Goal: Task Accomplishment & Management: Manage account settings

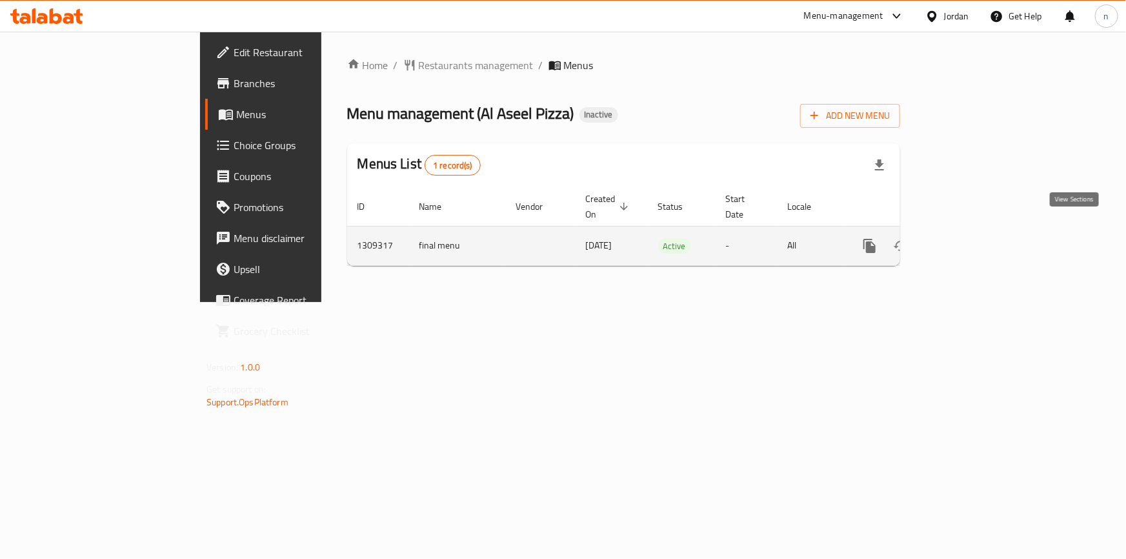
click at [979, 241] on link "enhanced table" at bounding box center [963, 245] width 31 height 31
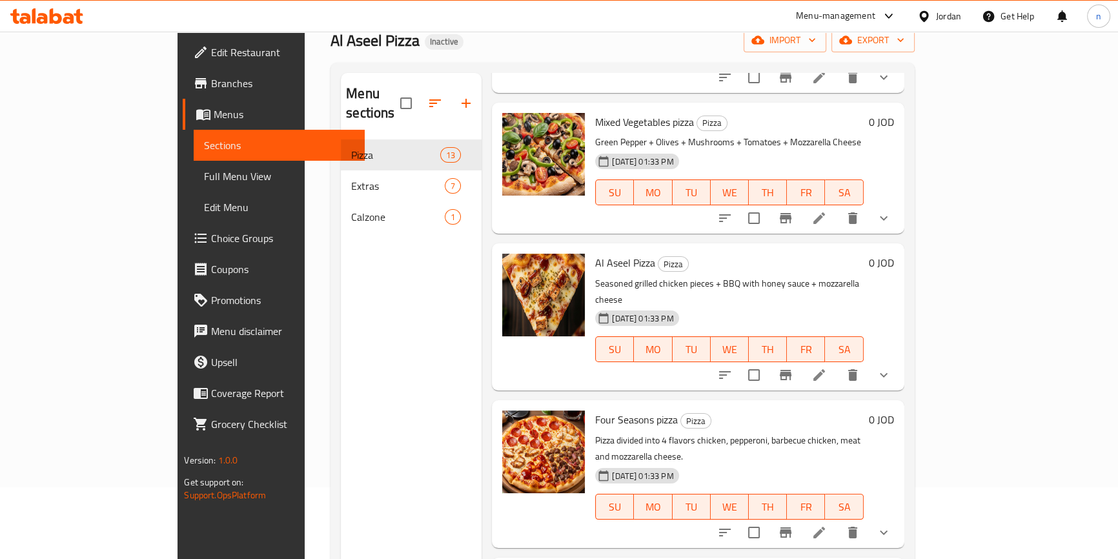
scroll to position [64, 0]
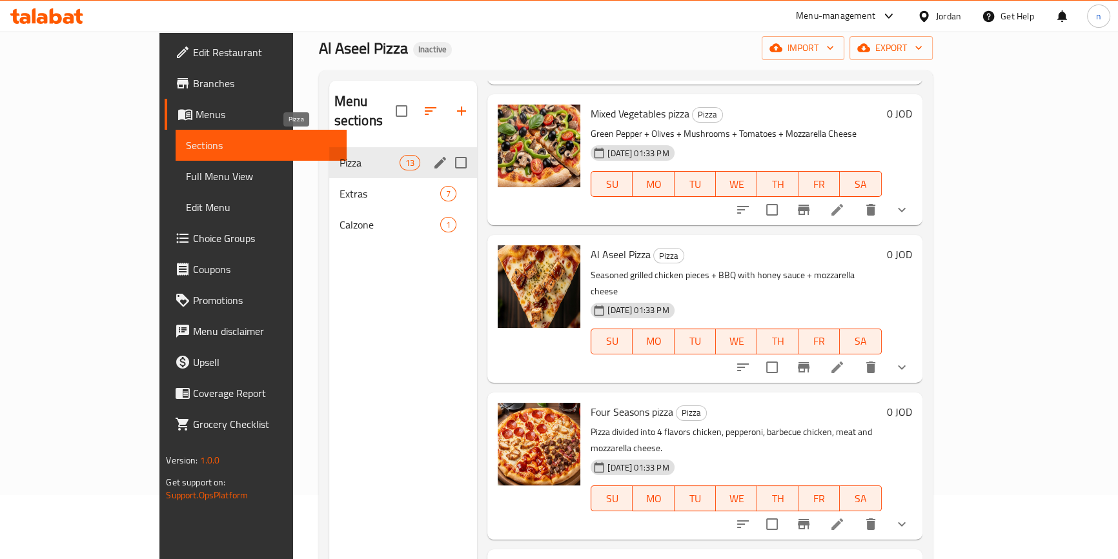
click at [340, 155] on span "Pizza" at bounding box center [370, 162] width 60 height 15
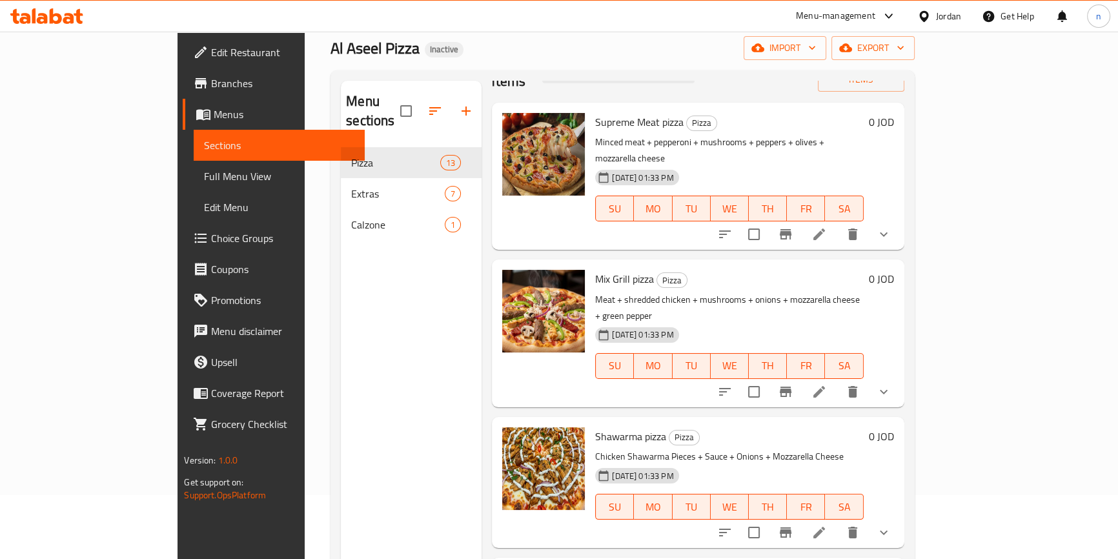
scroll to position [58, 0]
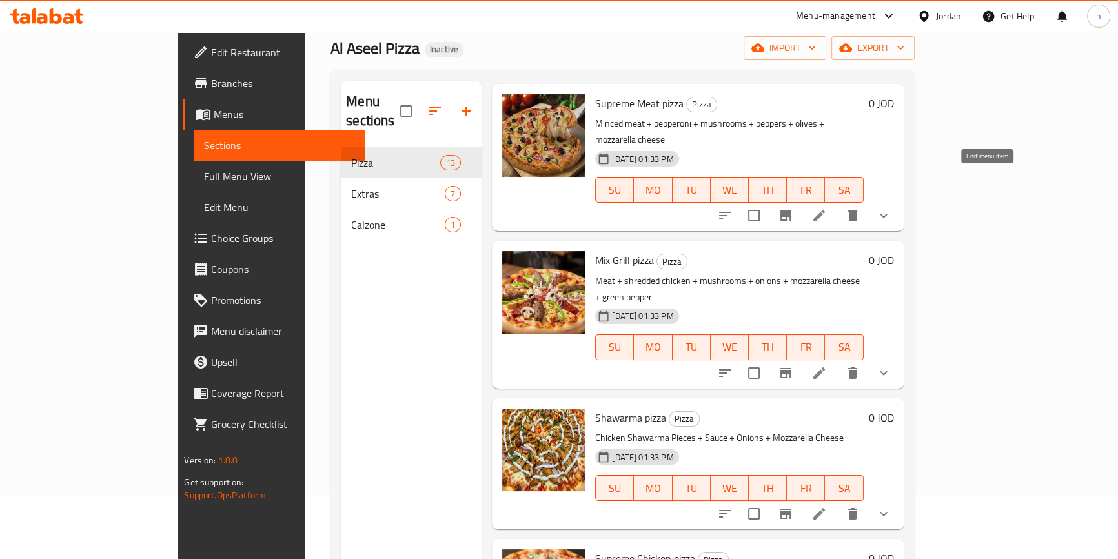
click at [827, 208] on icon at bounding box center [818, 215] width 15 height 15
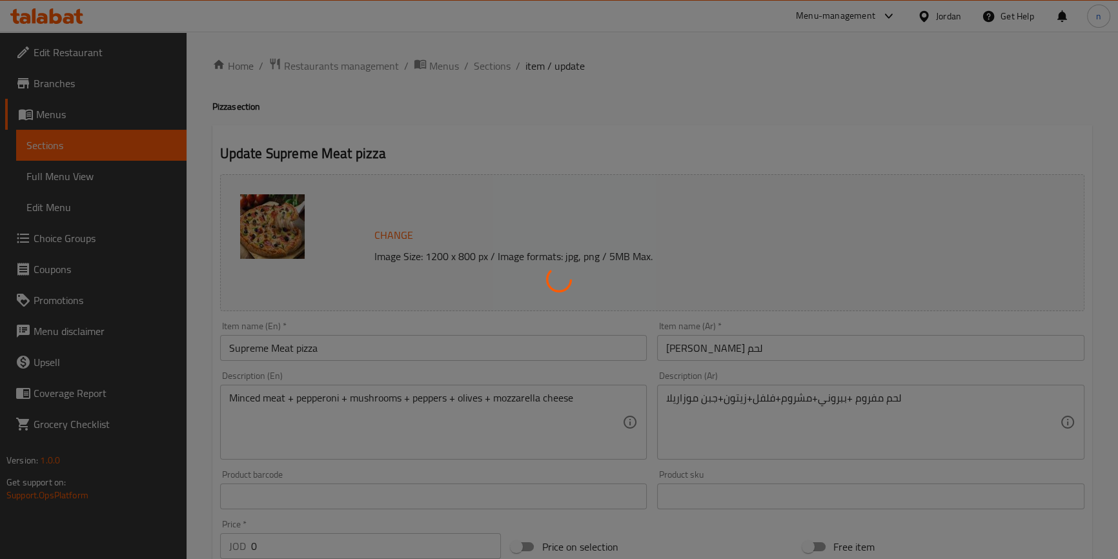
type input "اختيارك من"
type input "1"
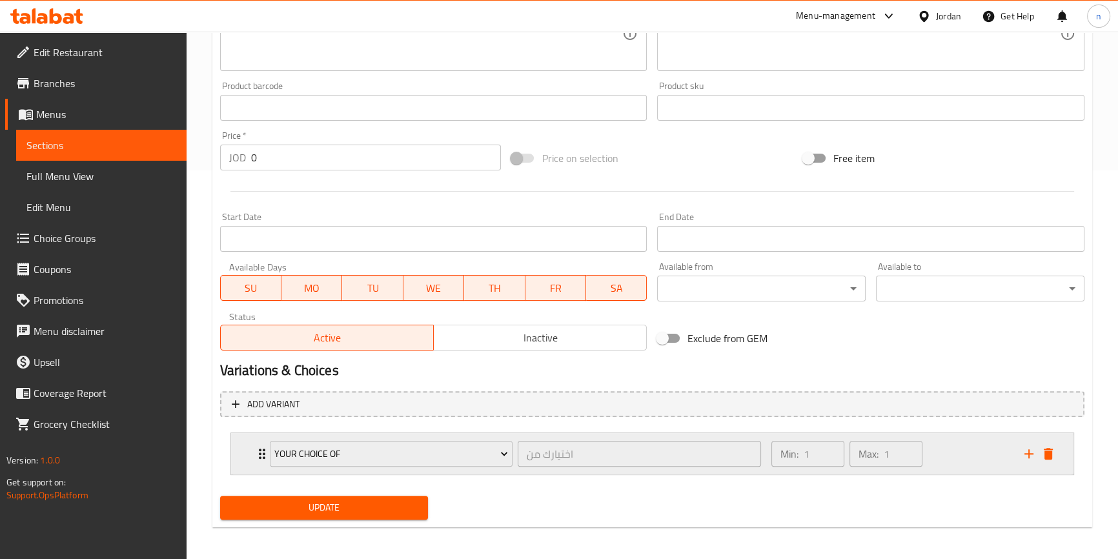
scroll to position [393, 0]
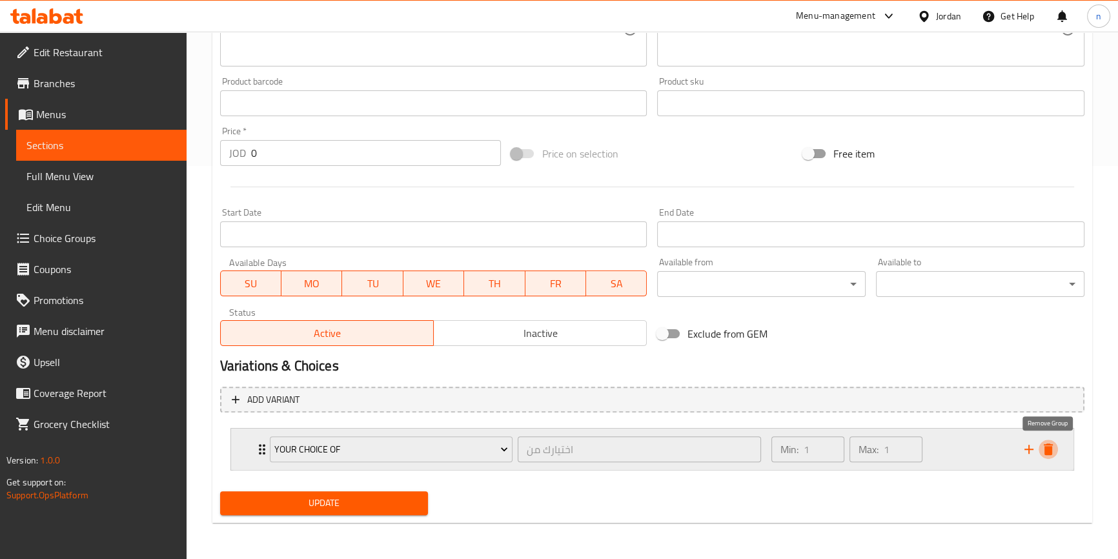
click at [1046, 456] on icon "delete" at bounding box center [1048, 449] width 15 height 15
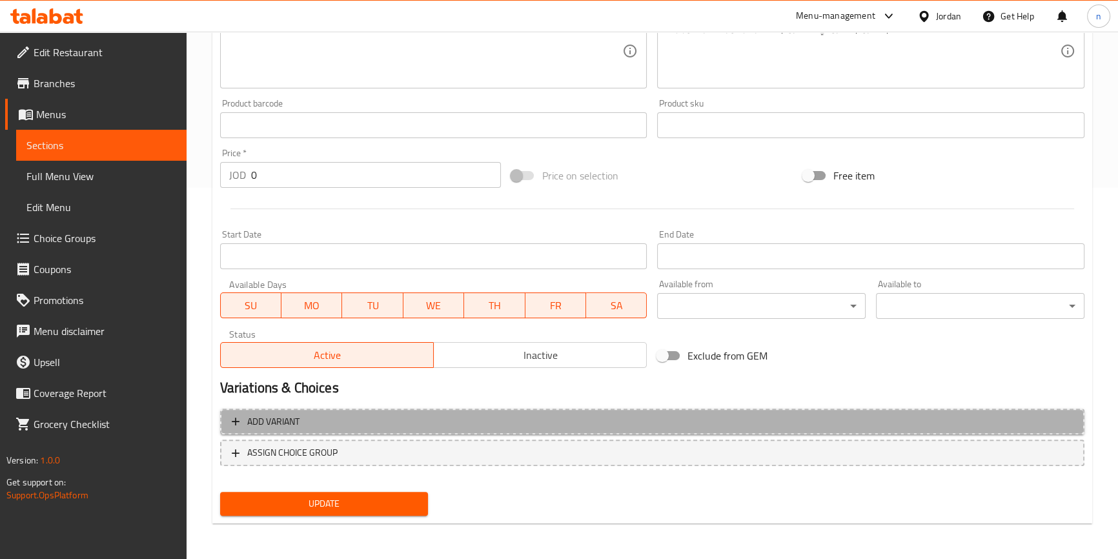
click at [263, 426] on span "Add variant" at bounding box center [273, 422] width 52 height 16
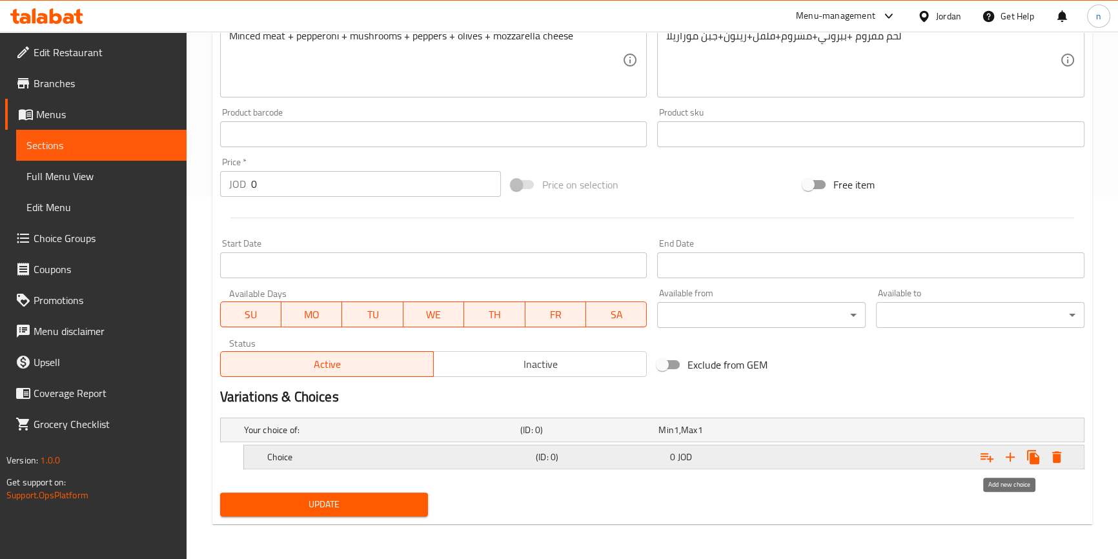
click at [1012, 458] on icon "Expand" at bounding box center [1009, 456] width 15 height 15
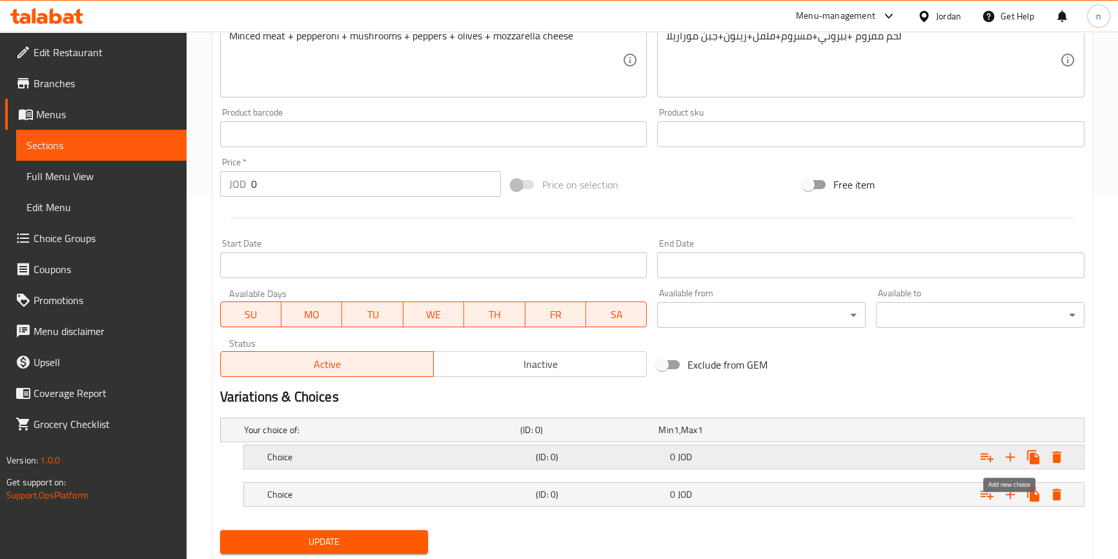
click at [1012, 458] on icon "Expand" at bounding box center [1009, 456] width 15 height 15
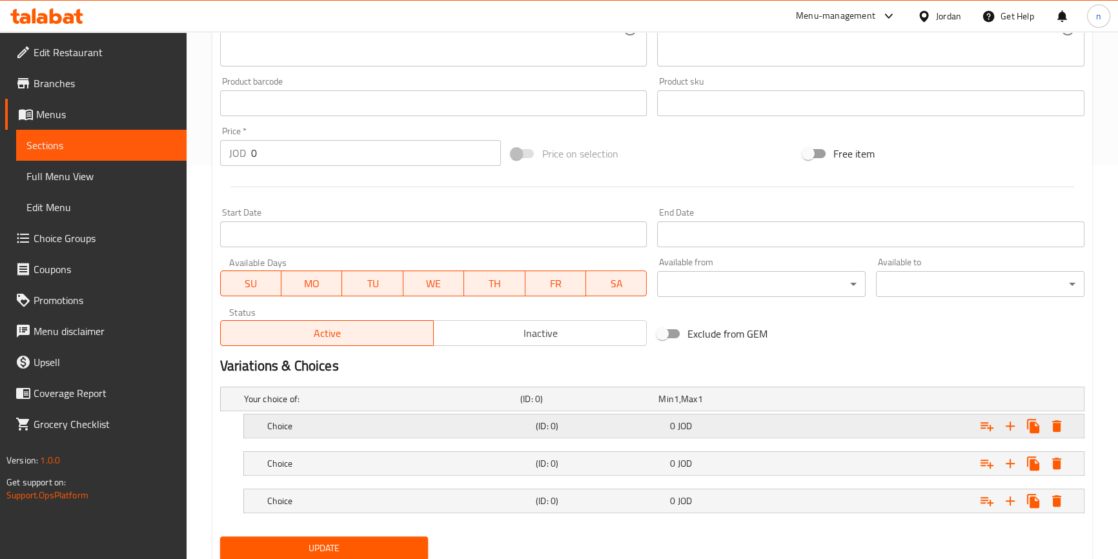
scroll to position [421, 0]
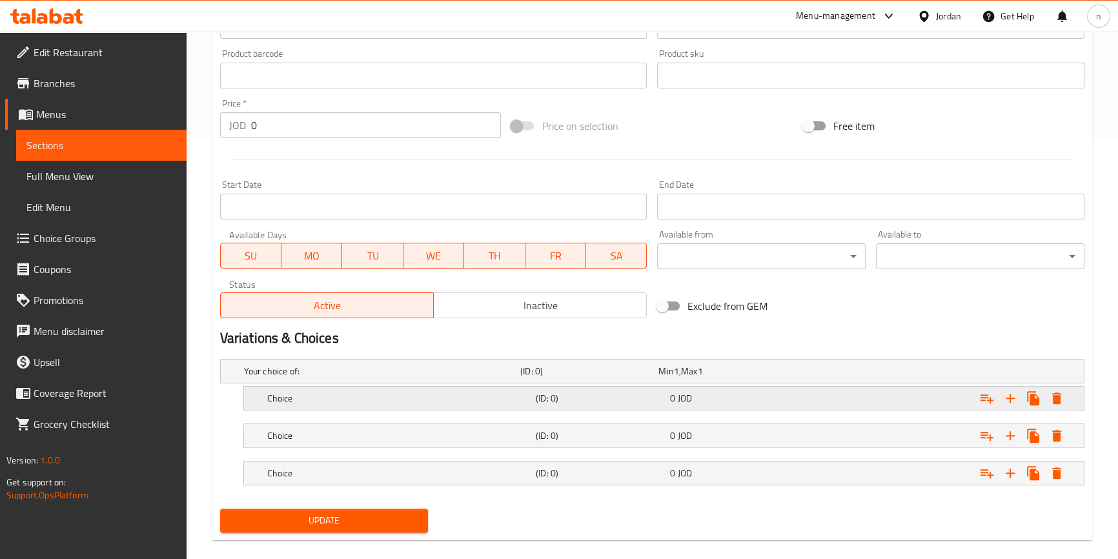
click at [515, 378] on h5 "Choice" at bounding box center [379, 371] width 271 height 13
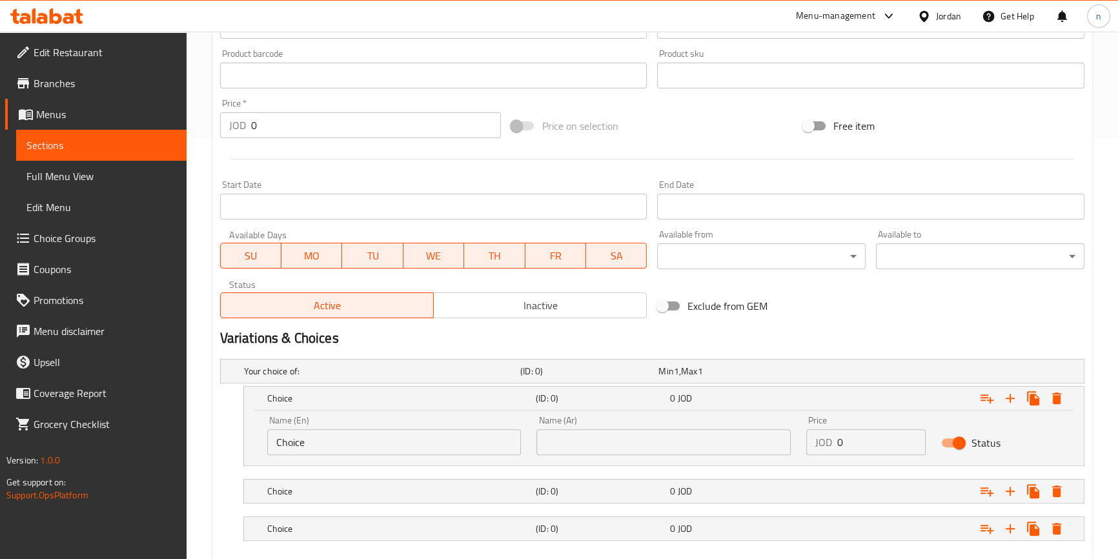
click at [316, 442] on input "Choice" at bounding box center [394, 442] width 254 height 26
type input "small"
click at [667, 447] on input "text" at bounding box center [663, 442] width 254 height 26
type input "صغير"
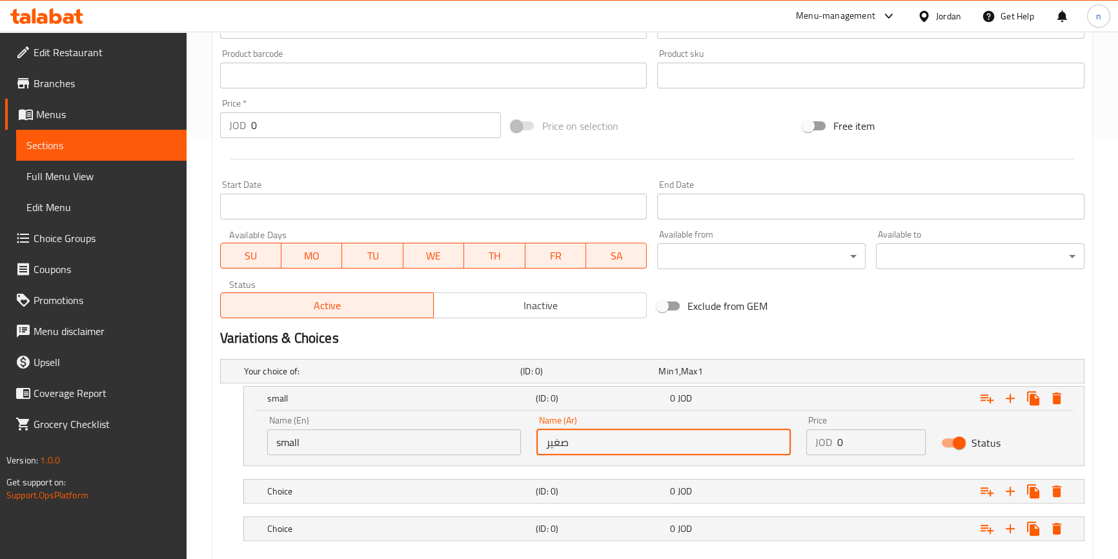
click at [839, 442] on input "0" at bounding box center [881, 442] width 88 height 26
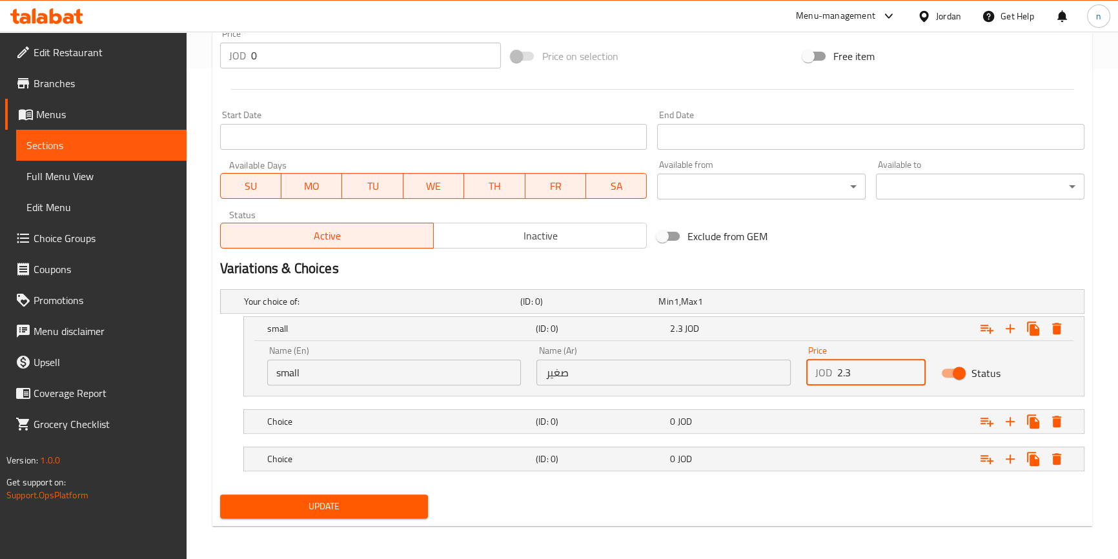
scroll to position [493, 0]
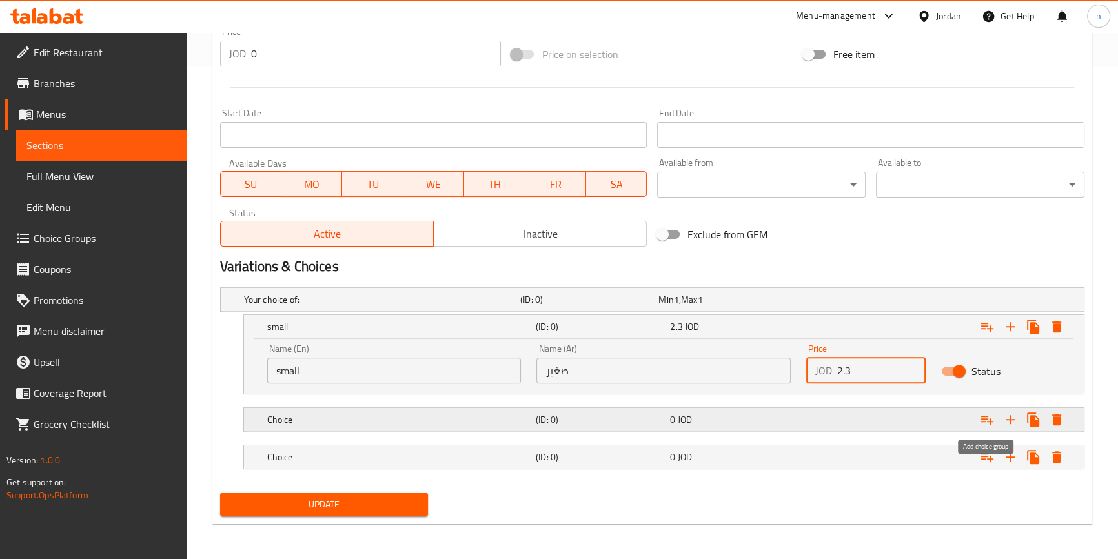
type input "2.3"
click at [992, 412] on icon "Expand" at bounding box center [986, 419] width 15 height 15
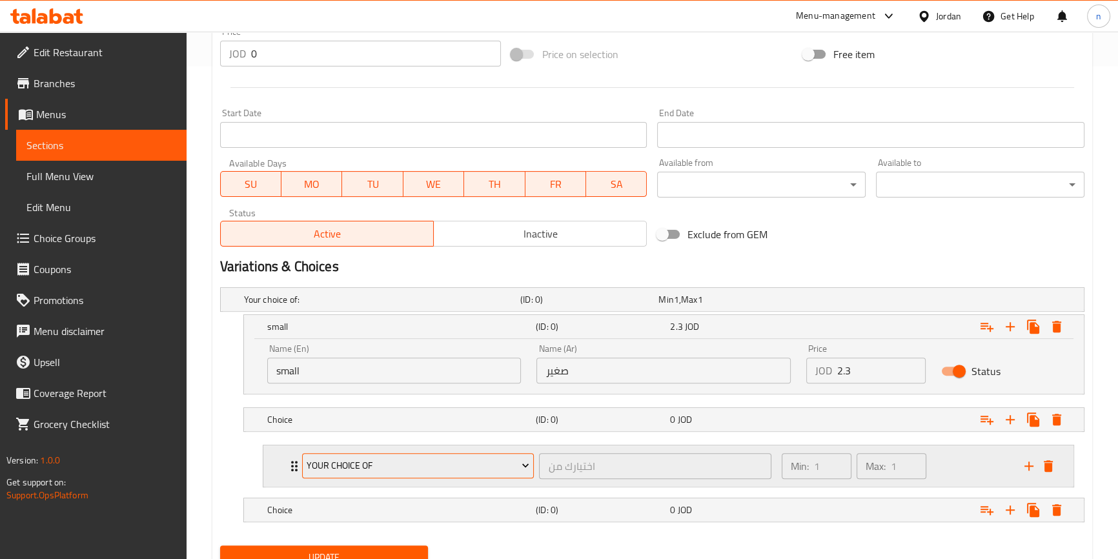
click at [369, 465] on span "Your Choice Of" at bounding box center [418, 466] width 223 height 16
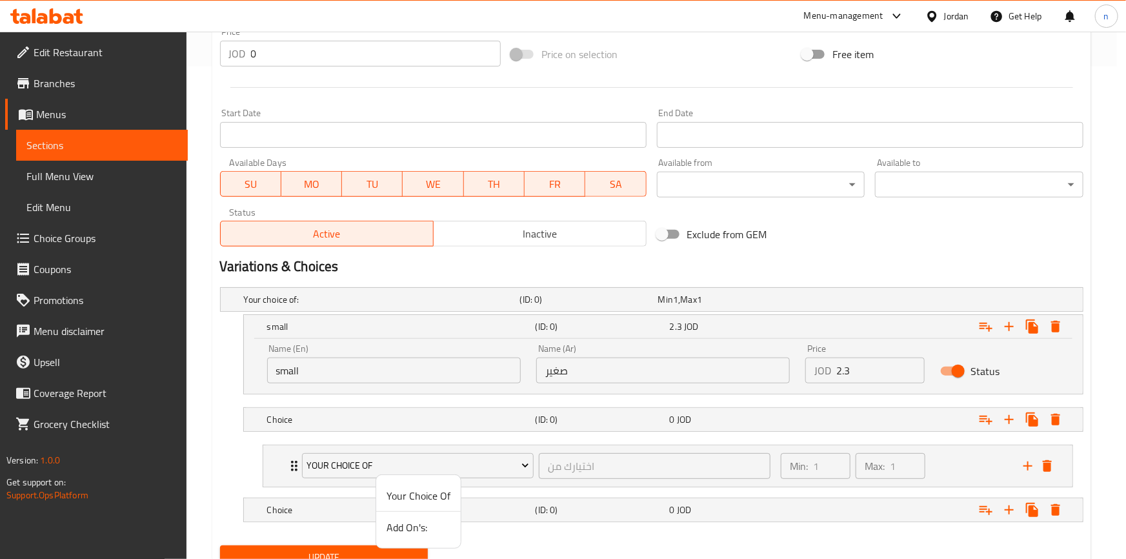
click at [416, 534] on span "Add On's:" at bounding box center [419, 527] width 64 height 15
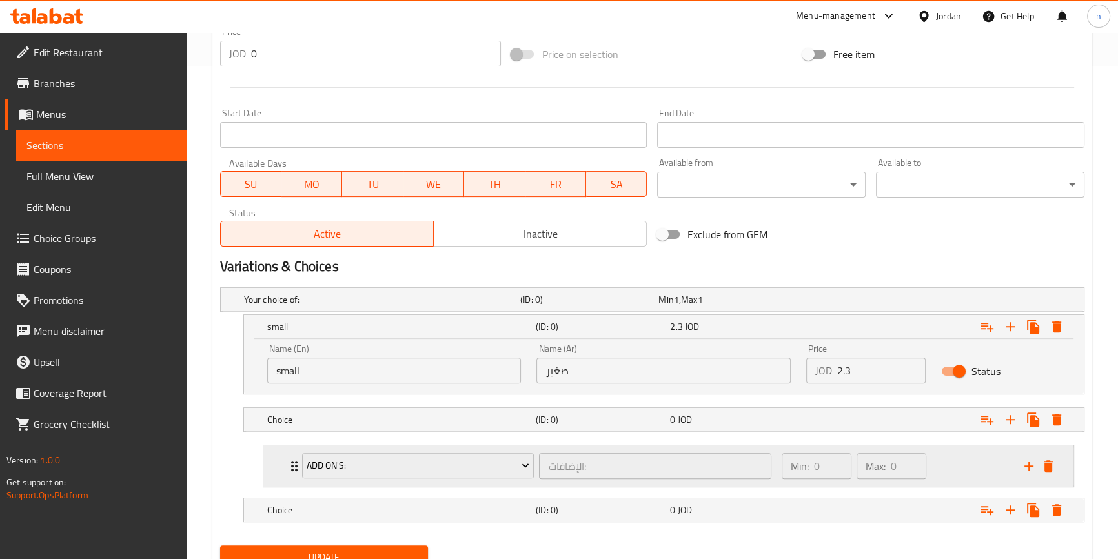
click at [290, 463] on icon "Expand" at bounding box center [294, 465] width 15 height 15
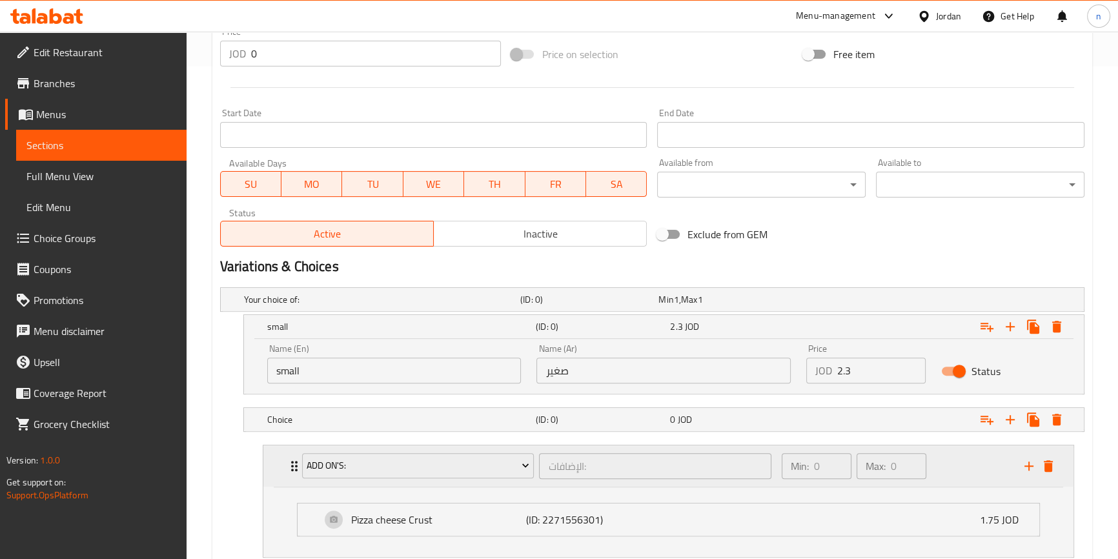
scroll to position [616, 0]
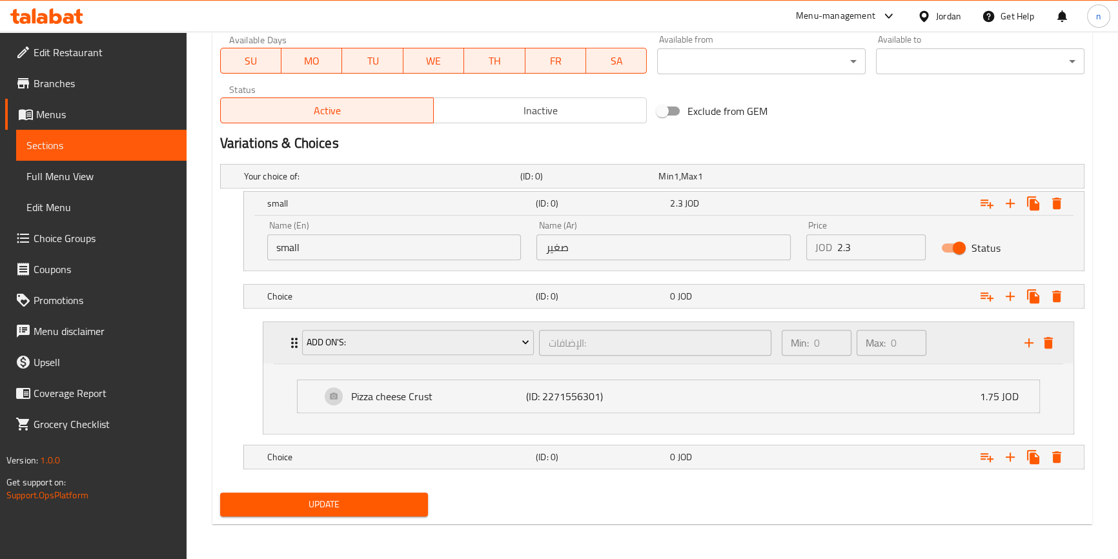
click at [287, 333] on div "Add On's: الإضافات: ​ Min: 0 ​ Max: 0 ​" at bounding box center [672, 342] width 771 height 41
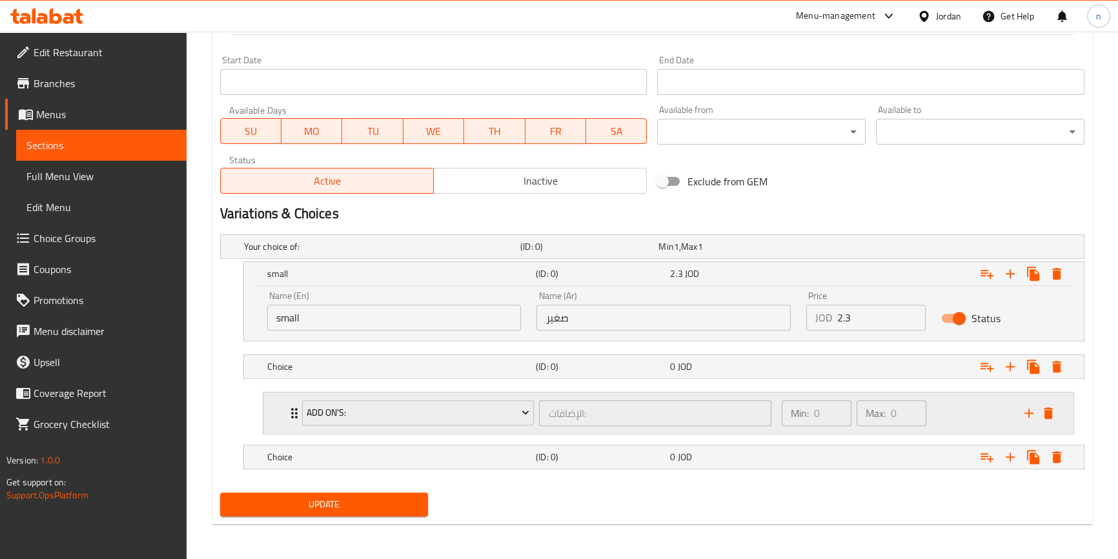
click at [287, 418] on icon "Expand" at bounding box center [294, 412] width 15 height 15
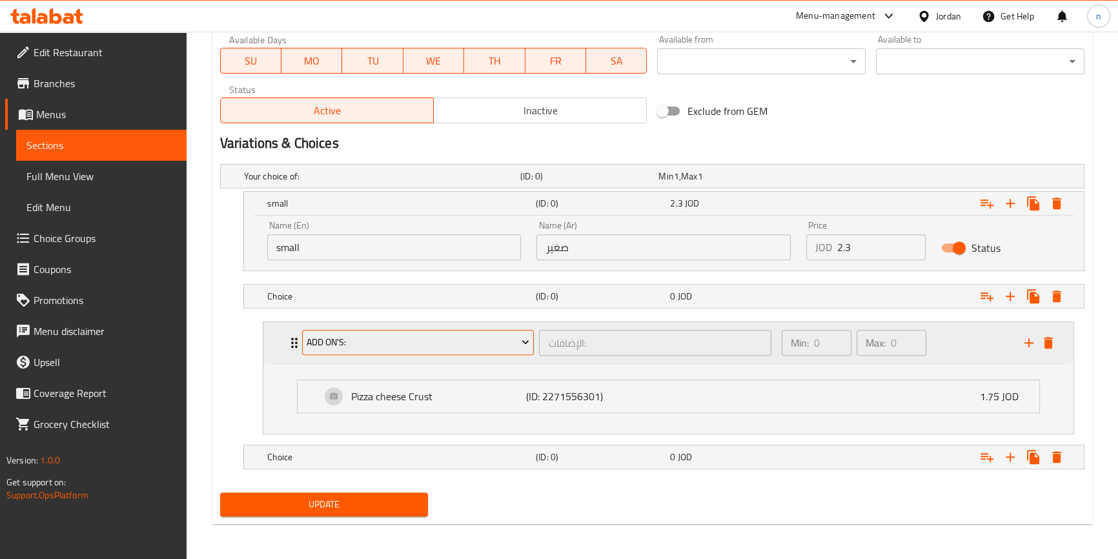
click at [434, 350] on button "Add On's:" at bounding box center [418, 343] width 232 height 26
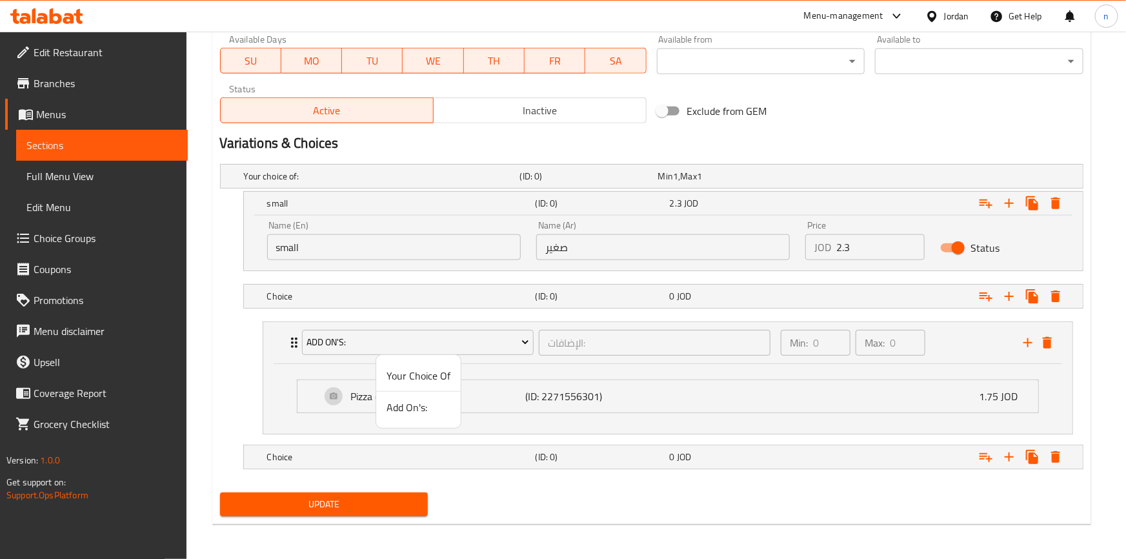
click at [416, 369] on span "Your Choice Of" at bounding box center [419, 375] width 64 height 15
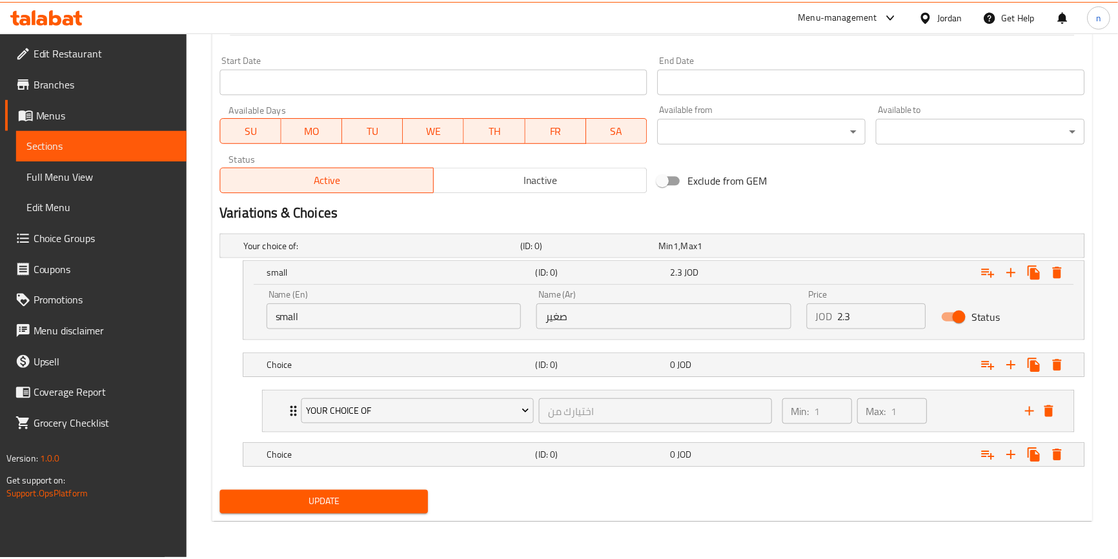
scroll to position [545, 0]
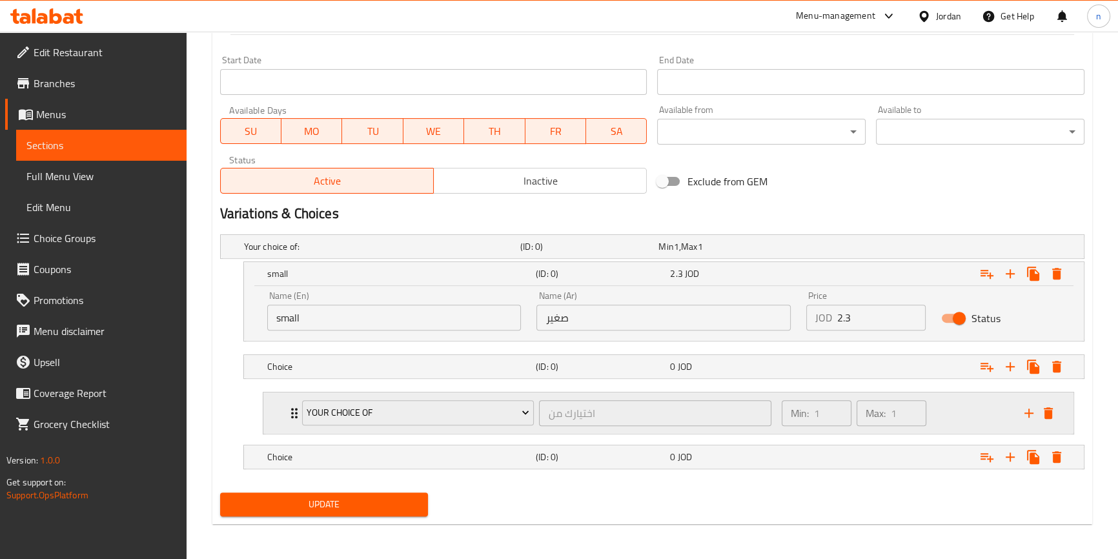
click at [284, 414] on div "Your Choice Of اختيارك من ​ Min: 1 ​ Max: 1 ​" at bounding box center [668, 412] width 810 height 41
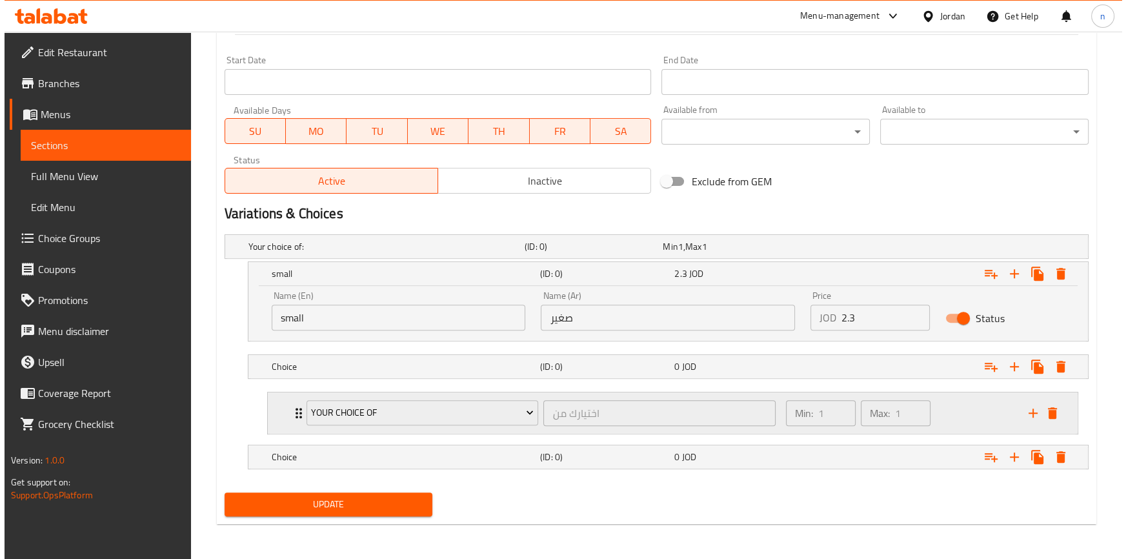
scroll to position [616, 0]
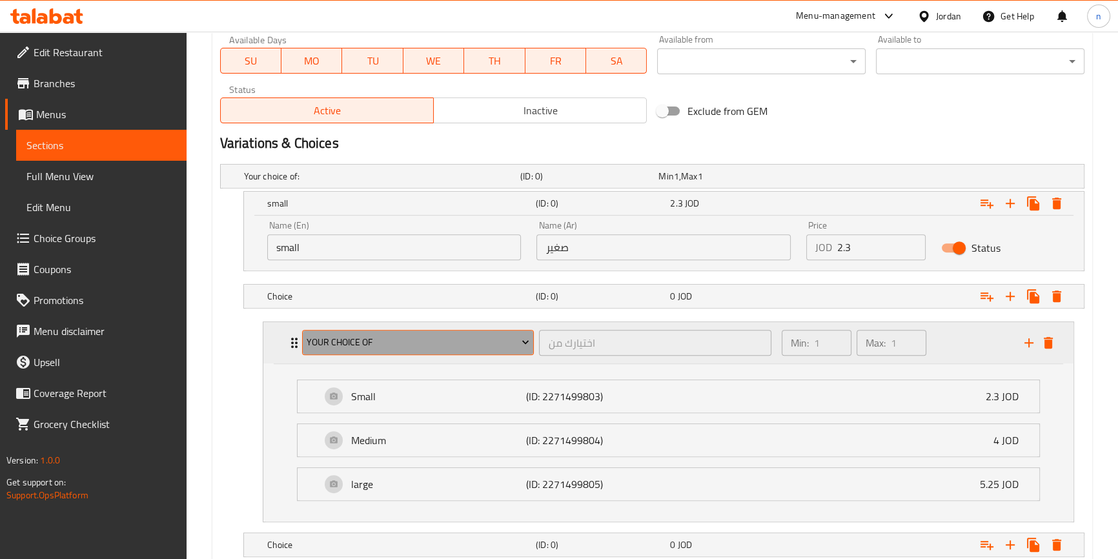
click at [342, 330] on button "Your Choice Of" at bounding box center [418, 343] width 232 height 26
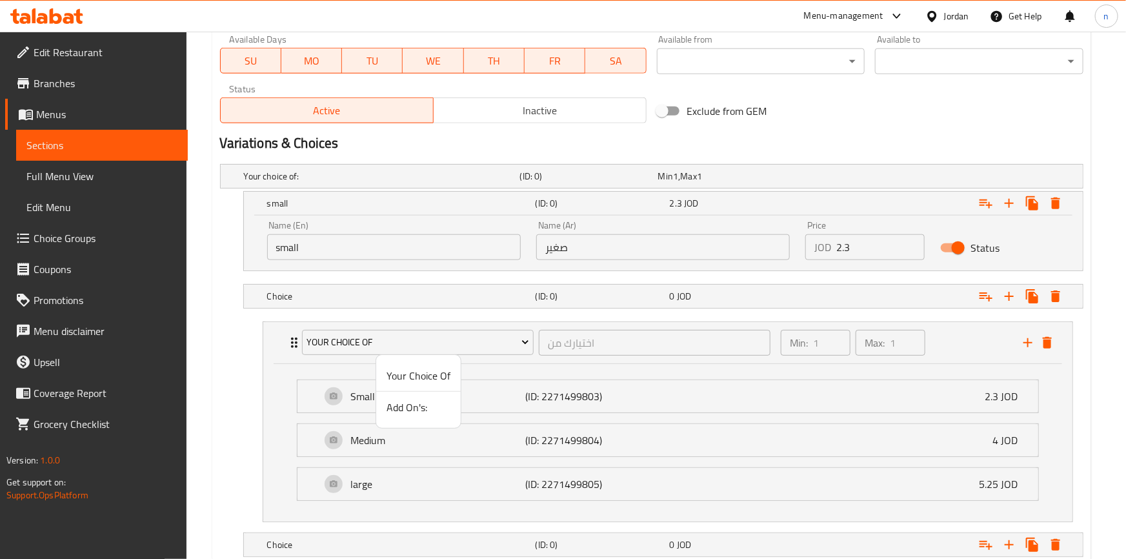
click at [407, 402] on span "Add On's:" at bounding box center [419, 407] width 64 height 15
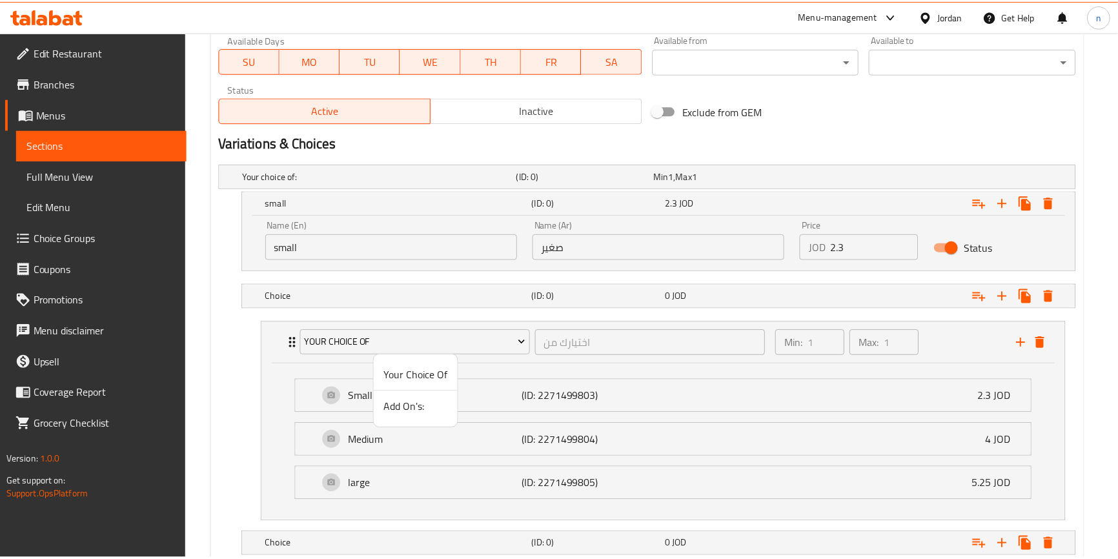
scroll to position [545, 0]
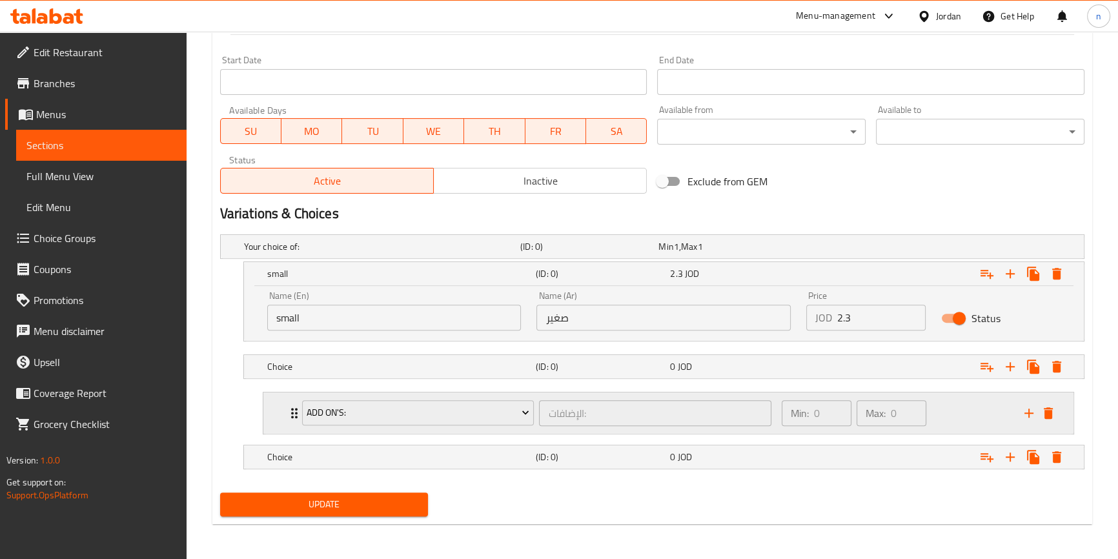
click at [280, 423] on div "Add On's: الإضافات: ​ Min: 0 ​ Max: 0 ​" at bounding box center [668, 412] width 810 height 41
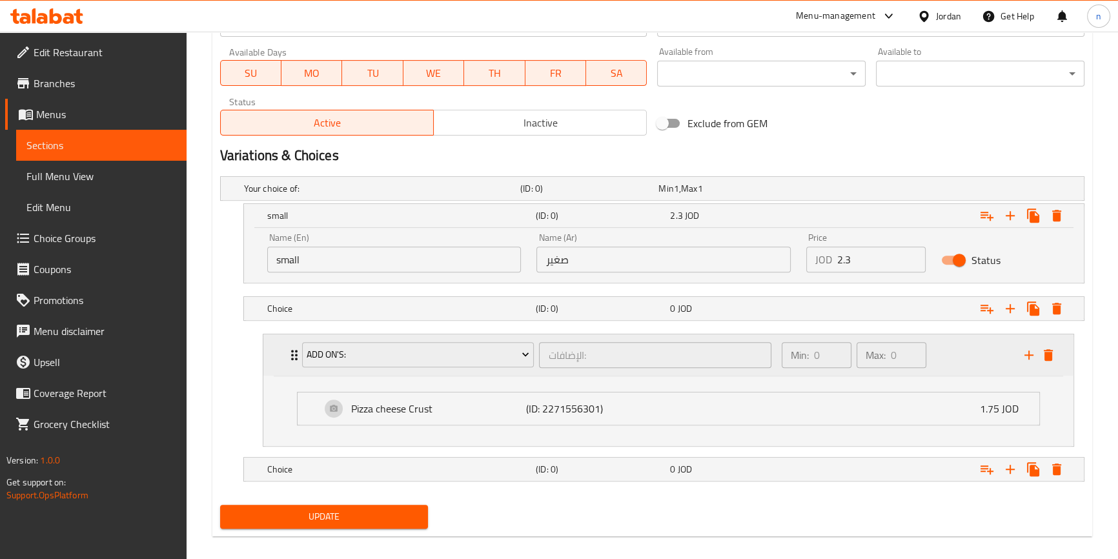
scroll to position [616, 0]
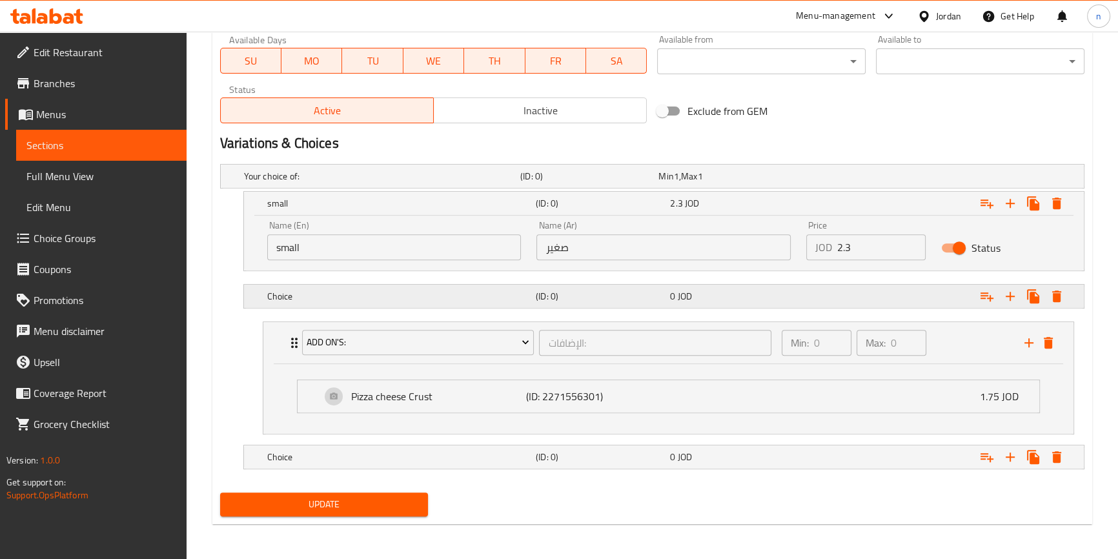
click at [310, 183] on h5 "Choice" at bounding box center [379, 176] width 271 height 13
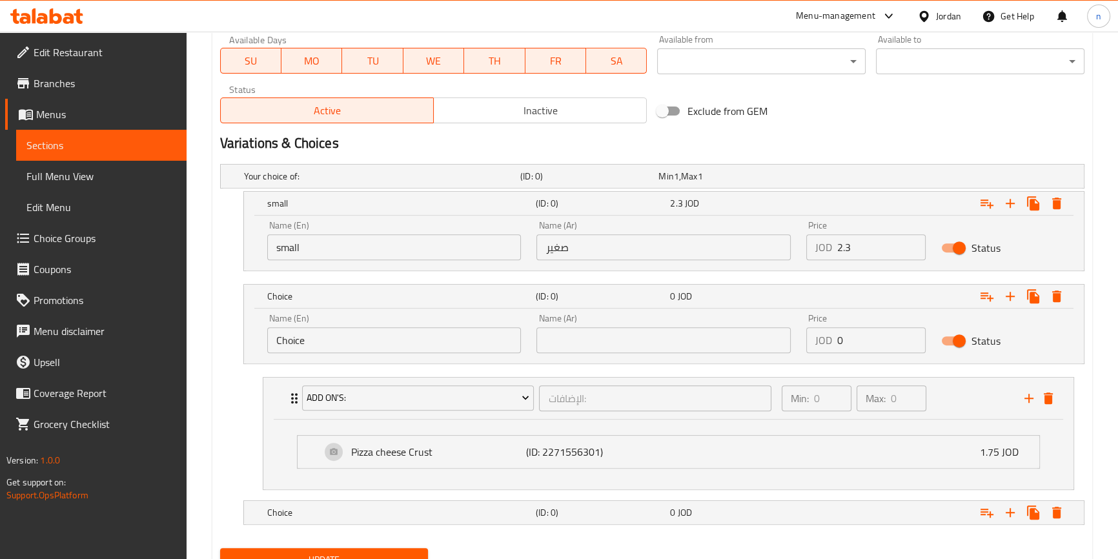
click at [343, 341] on input "Choice" at bounding box center [394, 340] width 254 height 26
click at [61, 230] on span "Choice Groups" at bounding box center [105, 237] width 143 height 15
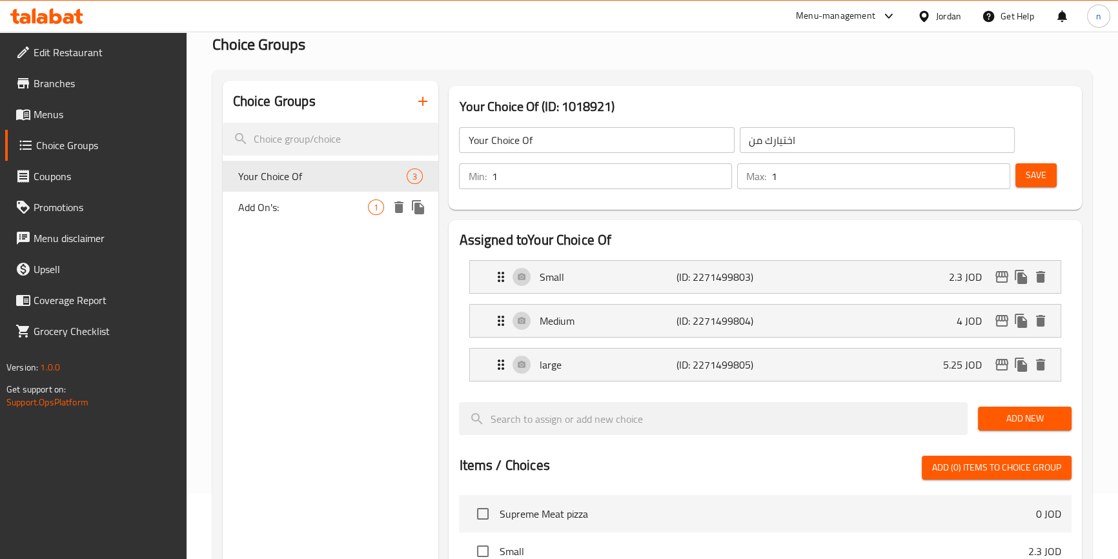
scroll to position [65, 0]
click at [281, 205] on span "Add On's:" at bounding box center [303, 207] width 130 height 15
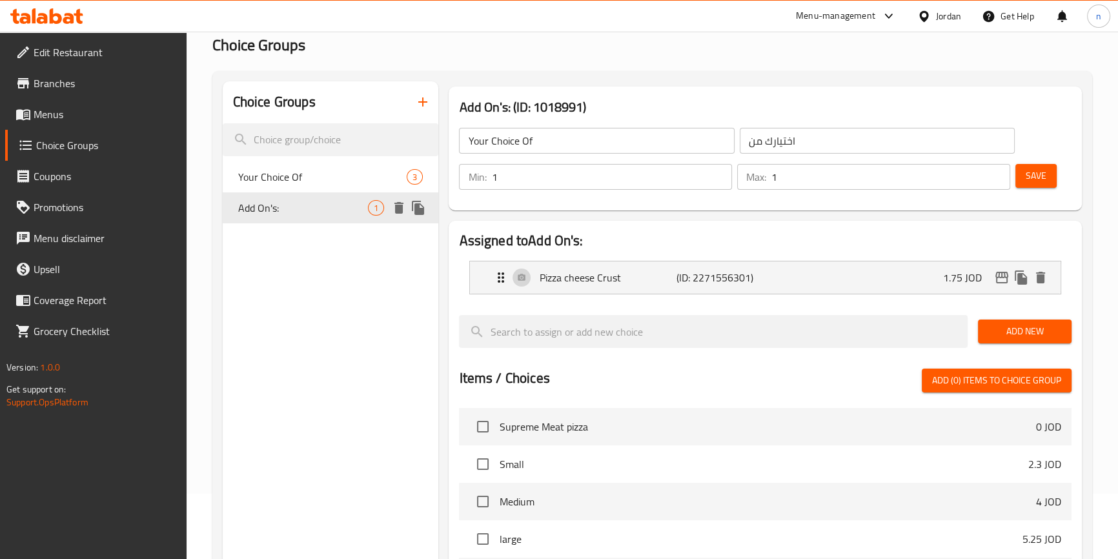
type input "Add On's:"
type input "الإضافات:"
type input "0"
click at [420, 210] on icon "duplicate" at bounding box center [418, 208] width 12 height 14
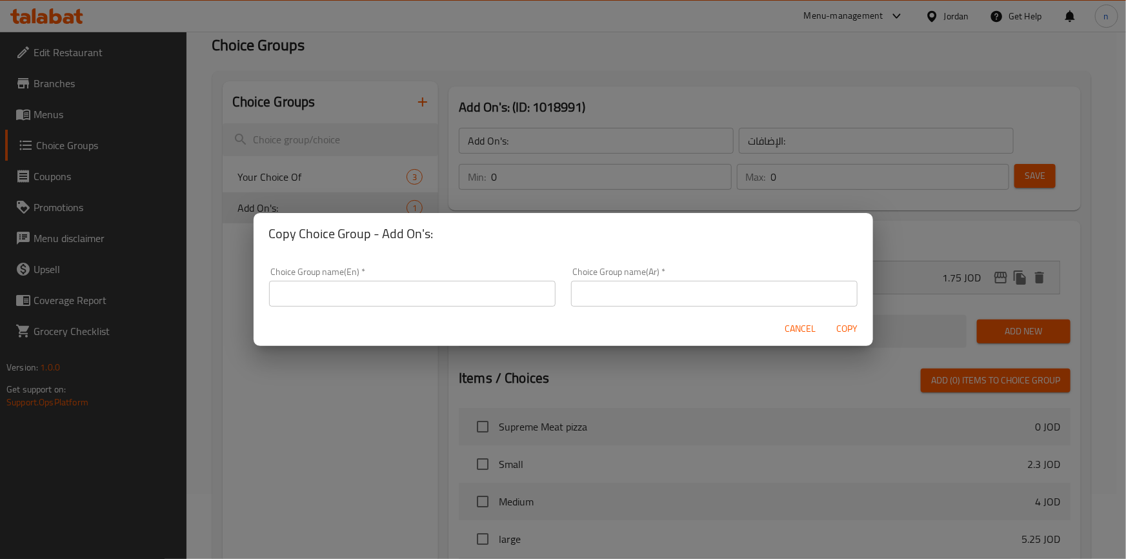
drag, startPoint x: 356, startPoint y: 288, endPoint x: 355, endPoint y: 296, distance: 7.8
click at [356, 288] on input "text" at bounding box center [412, 294] width 287 height 26
type input "س"
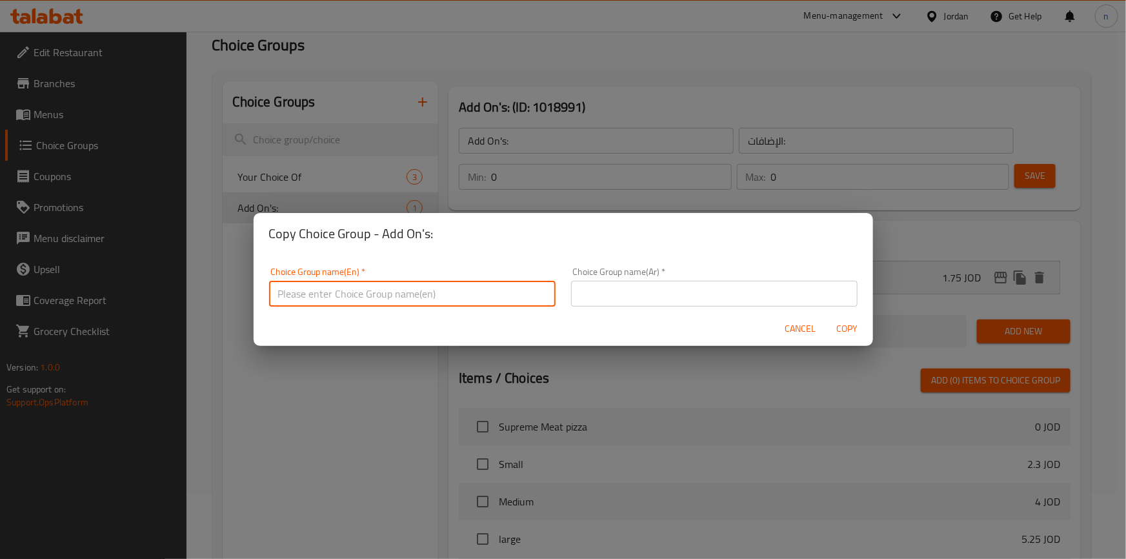
type input "s"
type input "stuffed crust"
click at [646, 290] on input "text" at bounding box center [714, 294] width 287 height 26
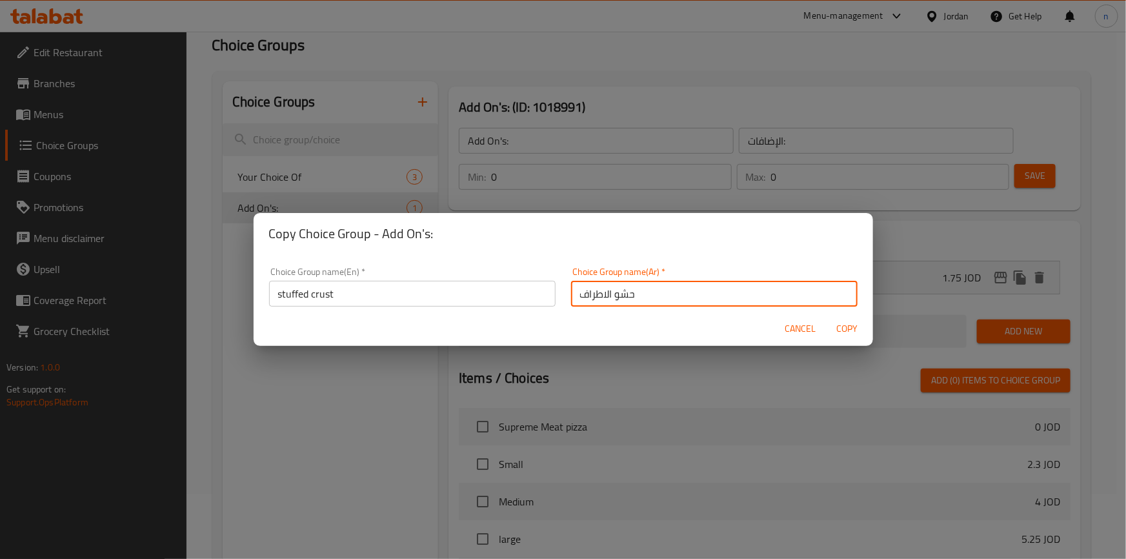
type input "حشو الاطراف"
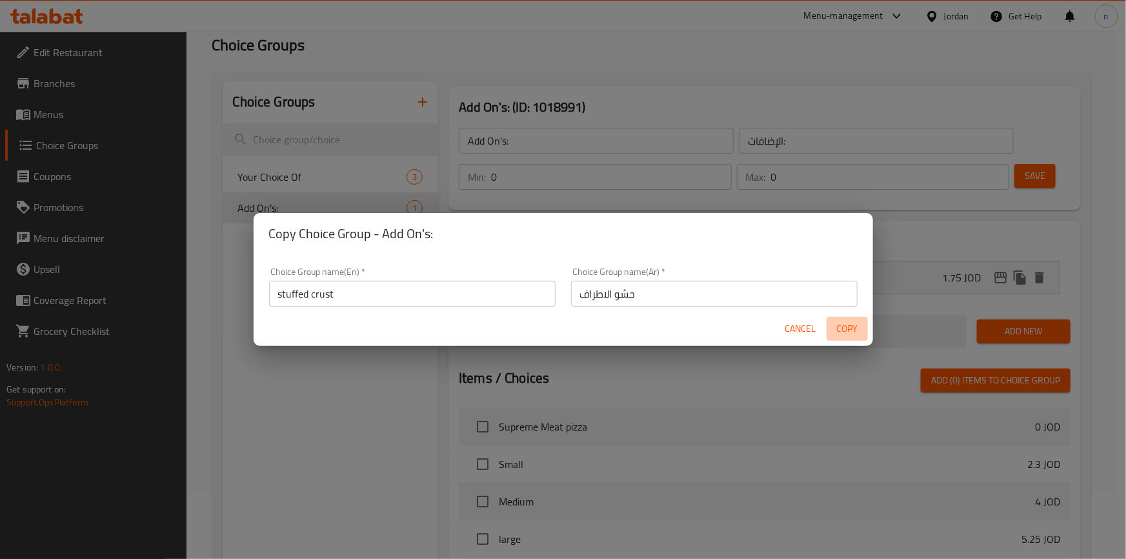
click at [844, 320] on button "Copy" at bounding box center [847, 329] width 41 height 24
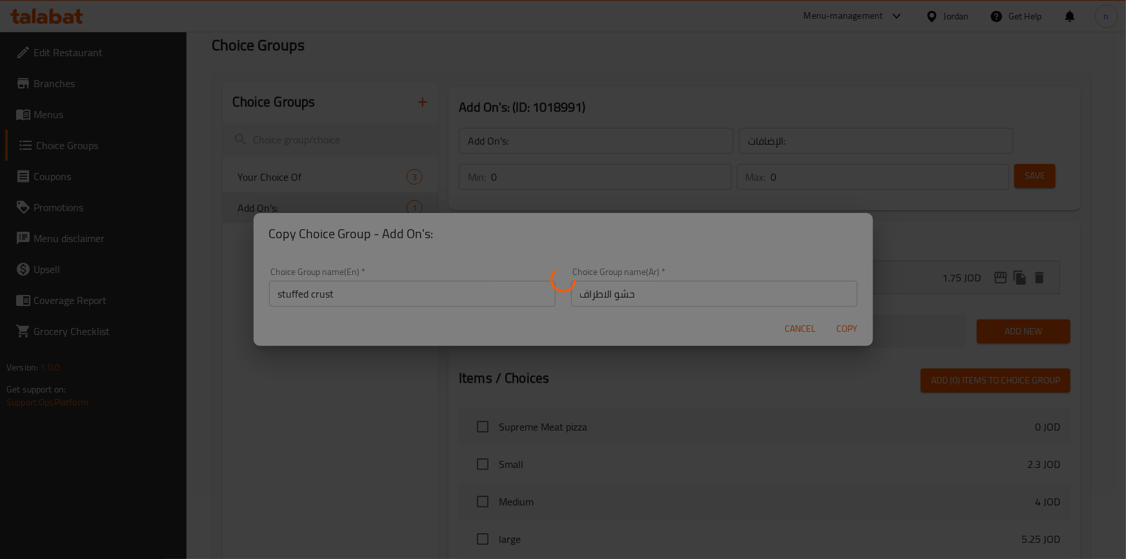
type input "stuffed crust"
type input "حشو الاطراف"
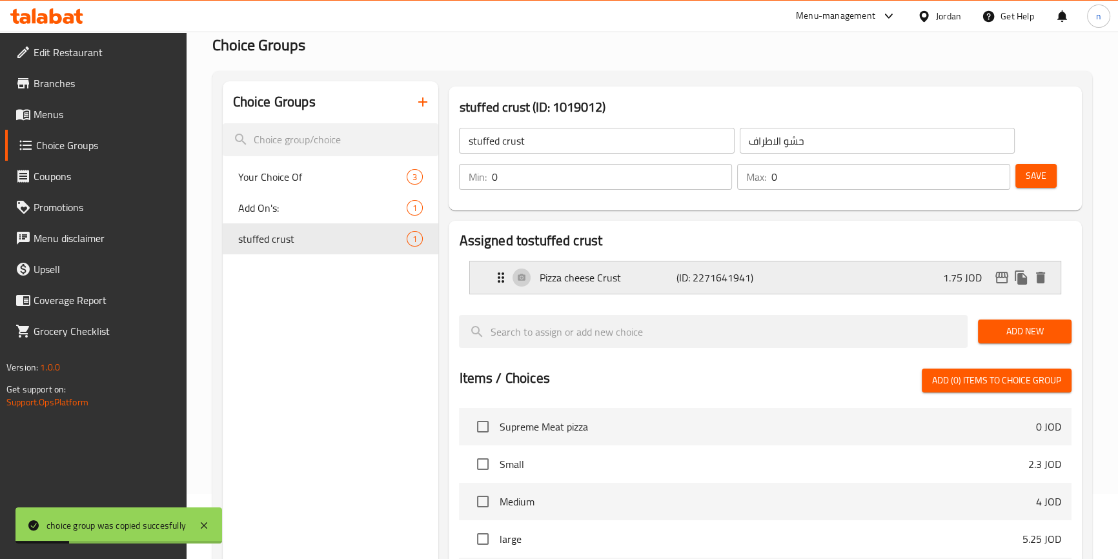
click at [766, 270] on p "(ID: 2271641941)" at bounding box center [722, 277] width 92 height 15
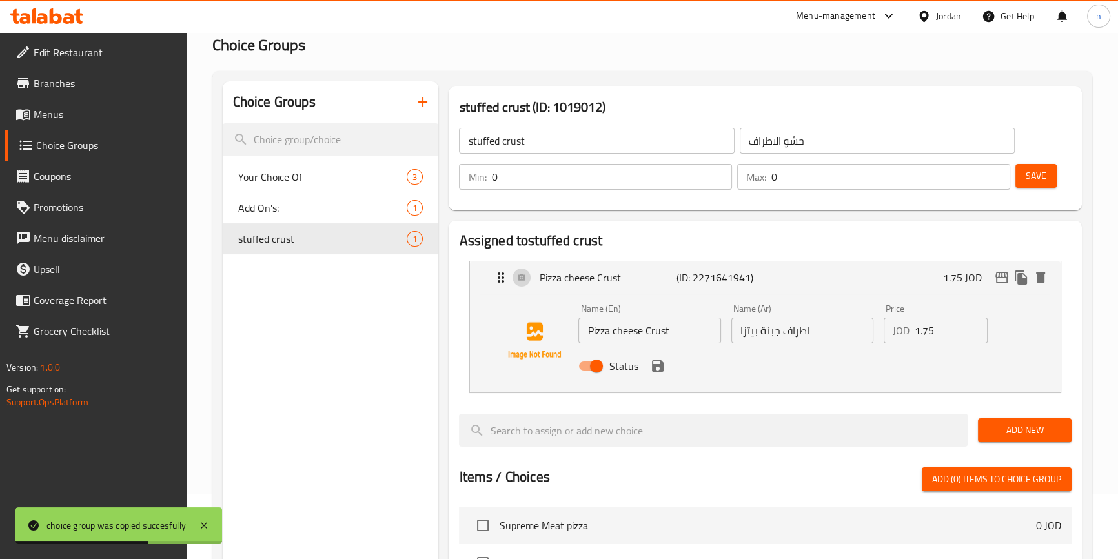
click at [684, 332] on input "Pizza cheese Crust" at bounding box center [649, 331] width 142 height 26
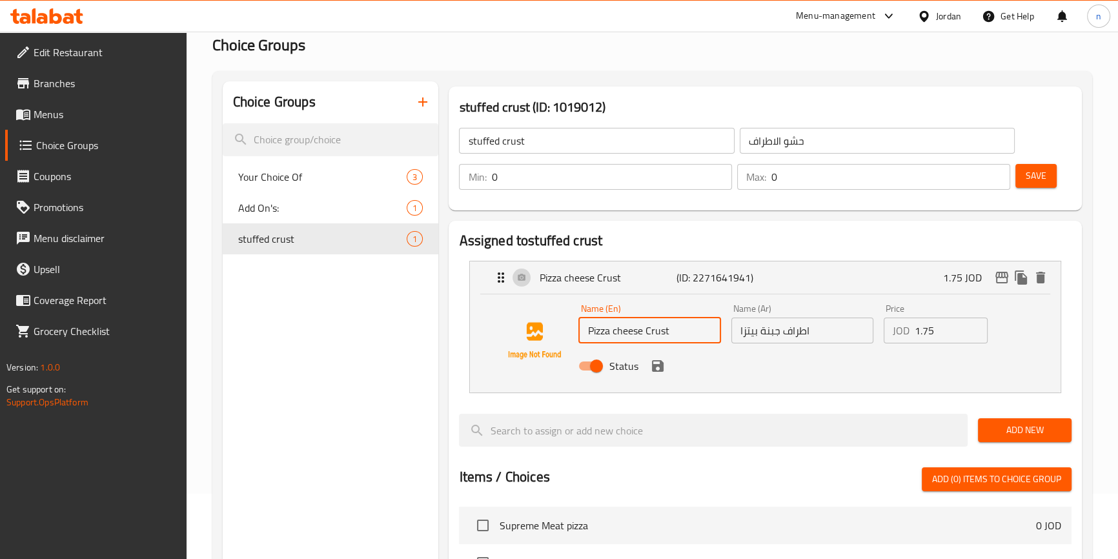
click at [584, 327] on input "Pizza cheese Crust" at bounding box center [649, 331] width 142 height 26
click at [591, 334] on input "large Pizza cheese Crust" at bounding box center [649, 331] width 142 height 26
type input "Pizza cheese Crust"
click at [927, 336] on input "1.75" at bounding box center [951, 331] width 73 height 26
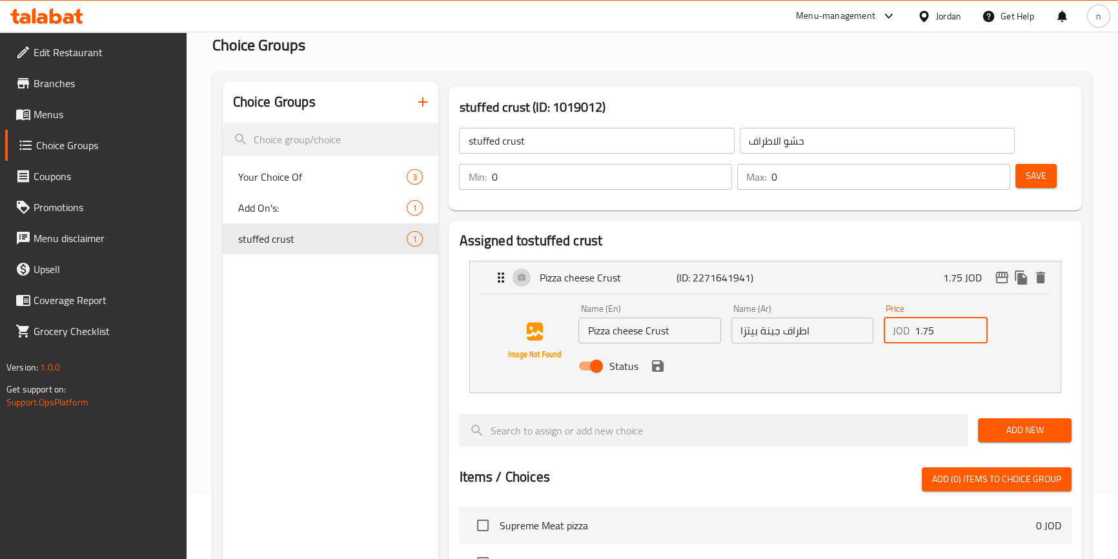
click at [927, 336] on input "1.75" at bounding box center [951, 331] width 73 height 26
type input "2.3"
click at [658, 374] on button "save" at bounding box center [657, 365] width 19 height 19
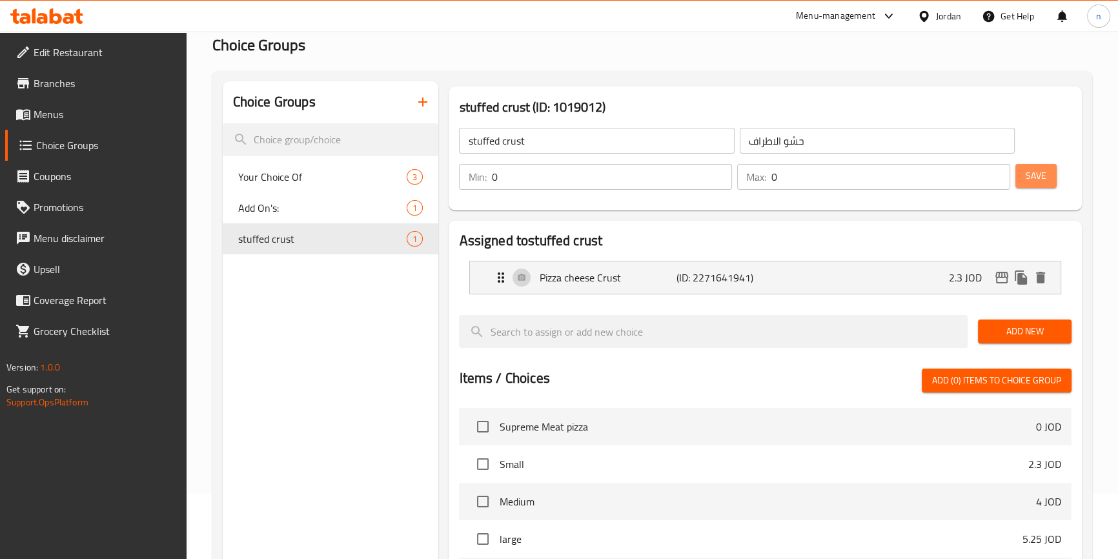
click at [1042, 176] on span "Save" at bounding box center [1036, 176] width 21 height 16
click at [107, 119] on span "Menus" at bounding box center [105, 114] width 143 height 15
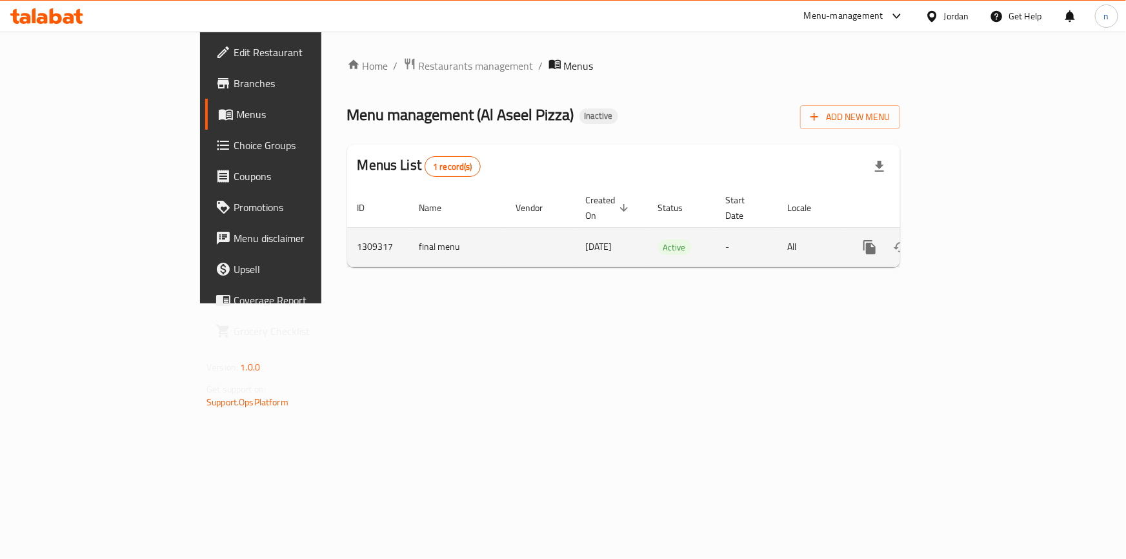
click at [971, 239] on icon "enhanced table" at bounding box center [962, 246] width 15 height 15
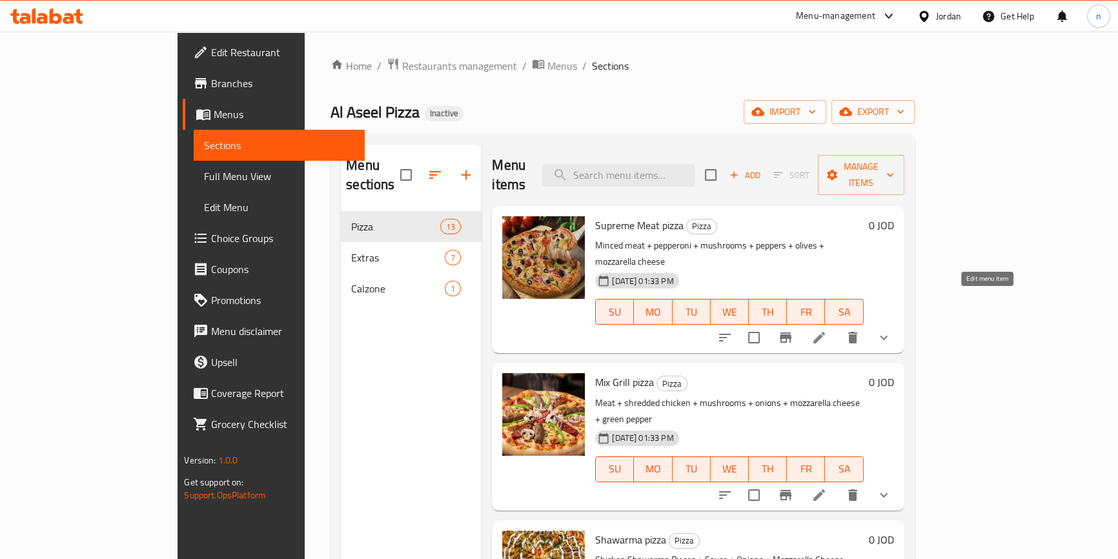
click at [827, 330] on icon at bounding box center [818, 337] width 15 height 15
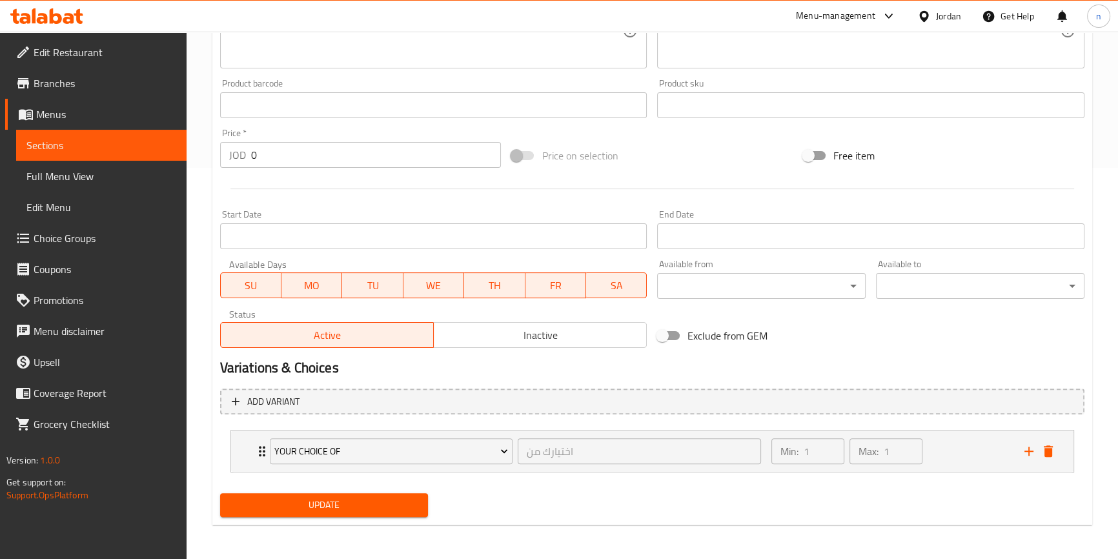
scroll to position [393, 0]
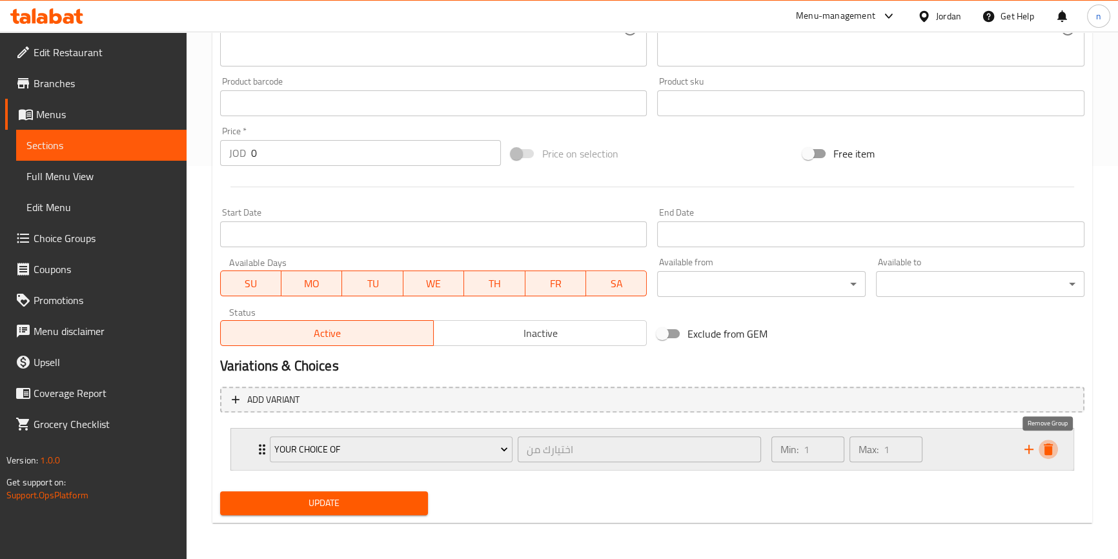
click at [1041, 445] on icon "delete" at bounding box center [1048, 449] width 15 height 15
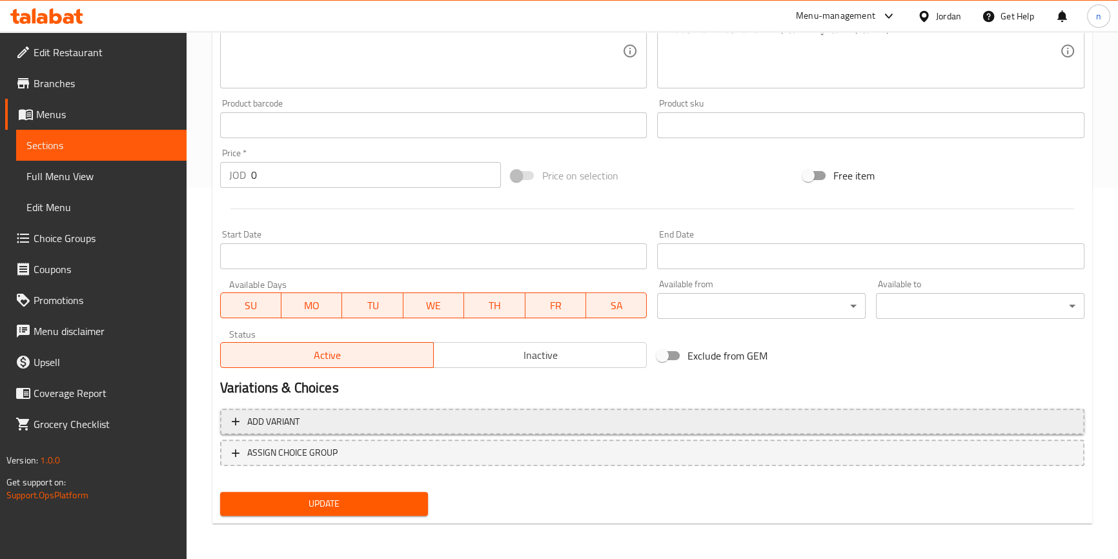
click at [245, 417] on span "Add variant" at bounding box center [652, 422] width 841 height 16
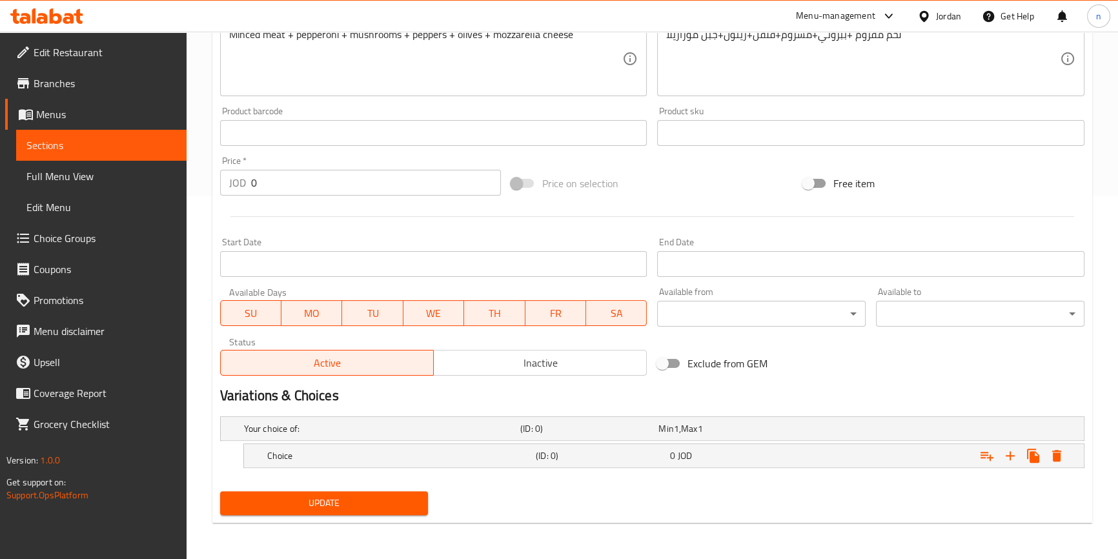
scroll to position [362, 0]
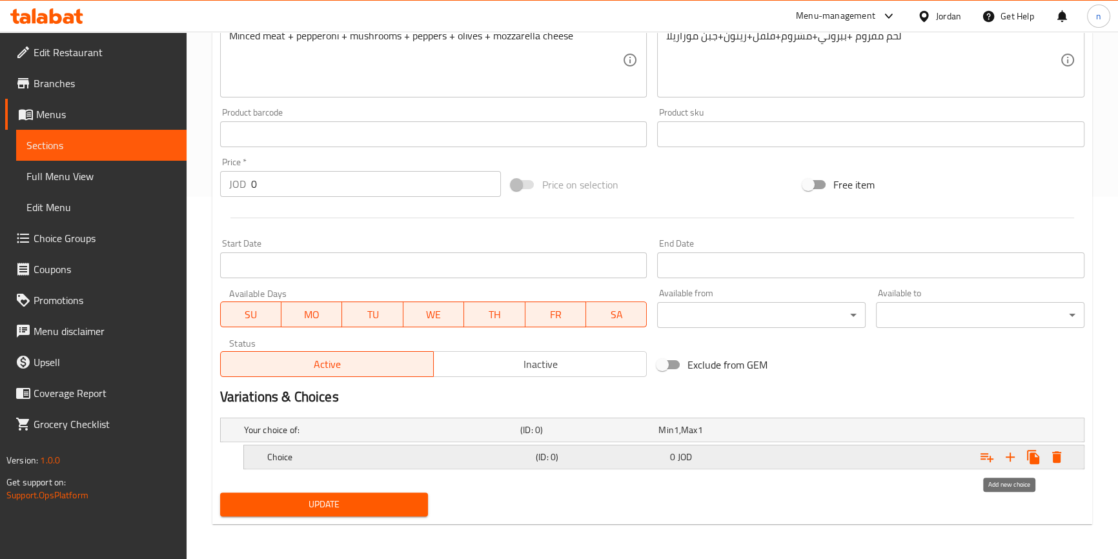
click at [1010, 454] on icon "Expand" at bounding box center [1010, 456] width 9 height 9
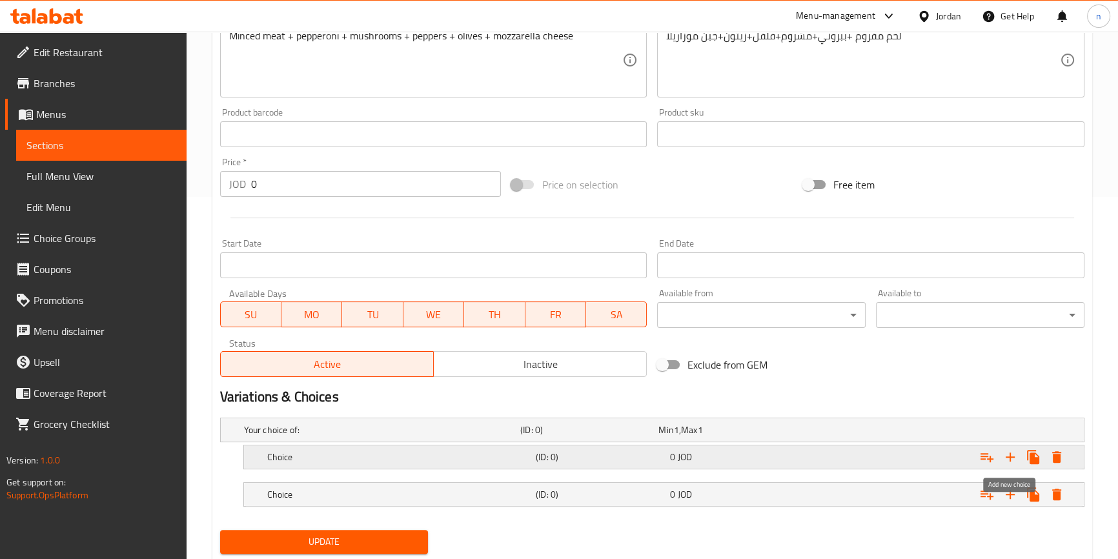
click at [1010, 454] on icon "Expand" at bounding box center [1010, 456] width 9 height 9
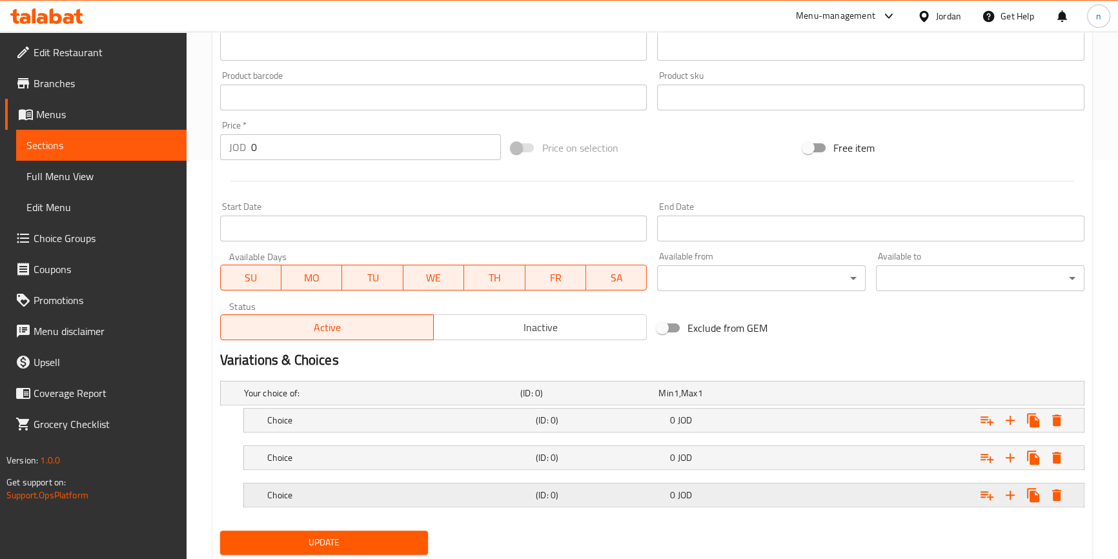
scroll to position [437, 0]
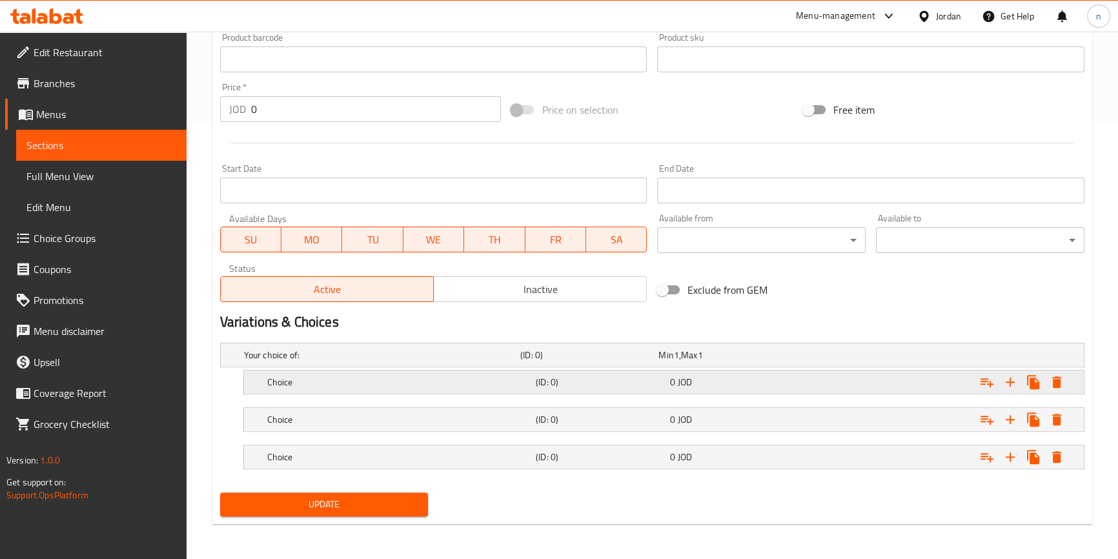
click at [515, 361] on h5 "Choice" at bounding box center [379, 355] width 271 height 13
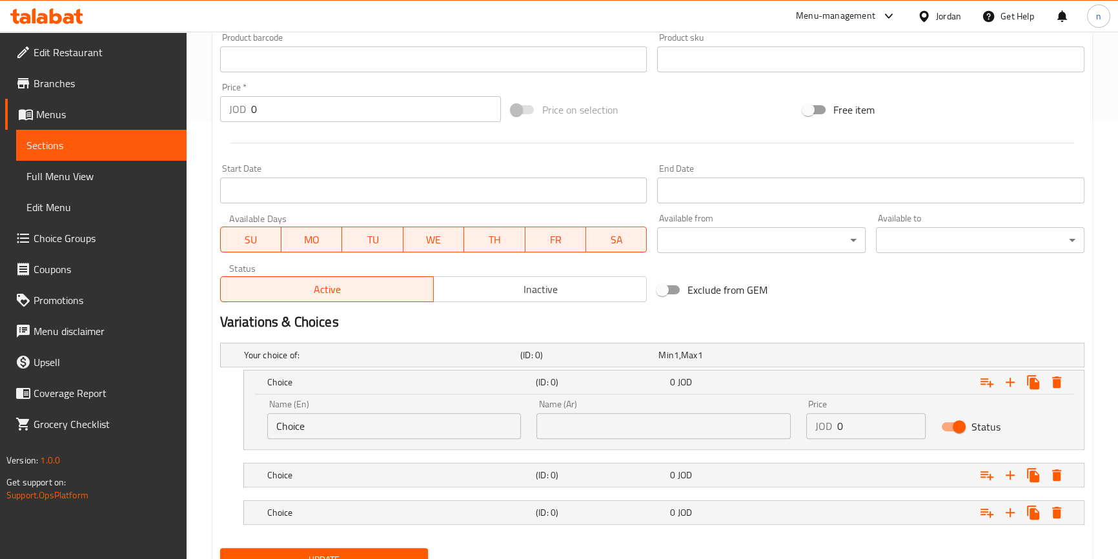
click at [361, 437] on input "Choice" at bounding box center [394, 426] width 254 height 26
click at [665, 428] on input "text" at bounding box center [663, 426] width 254 height 26
type input "صغير"
click at [331, 434] on input "Choice" at bounding box center [394, 426] width 254 height 26
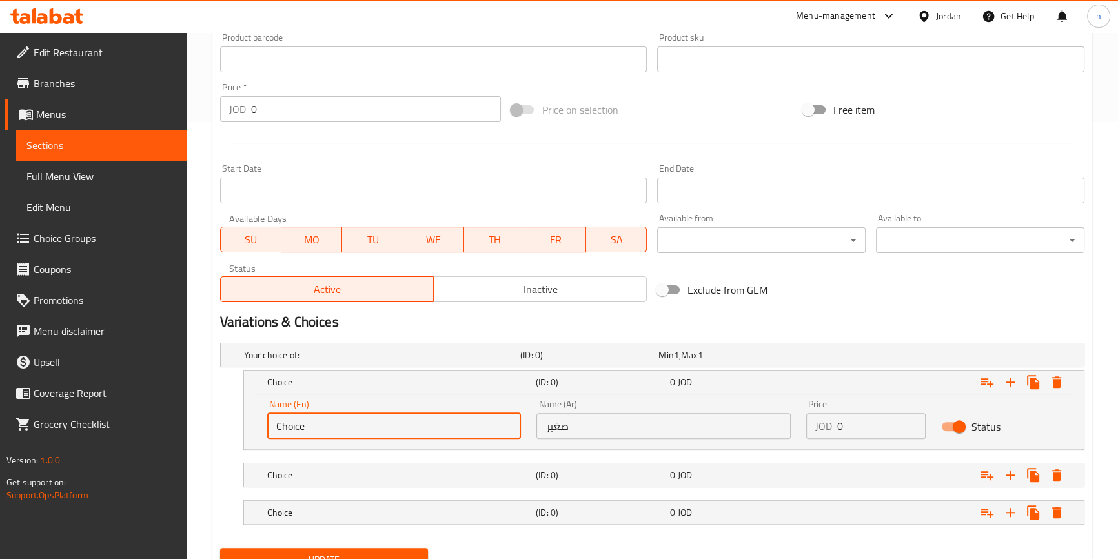
click at [331, 434] on input "Choice" at bounding box center [394, 426] width 254 height 26
click at [331, 434] on input "text" at bounding box center [394, 426] width 254 height 26
type input "Small"
click at [405, 361] on h5 "Choice" at bounding box center [379, 355] width 271 height 13
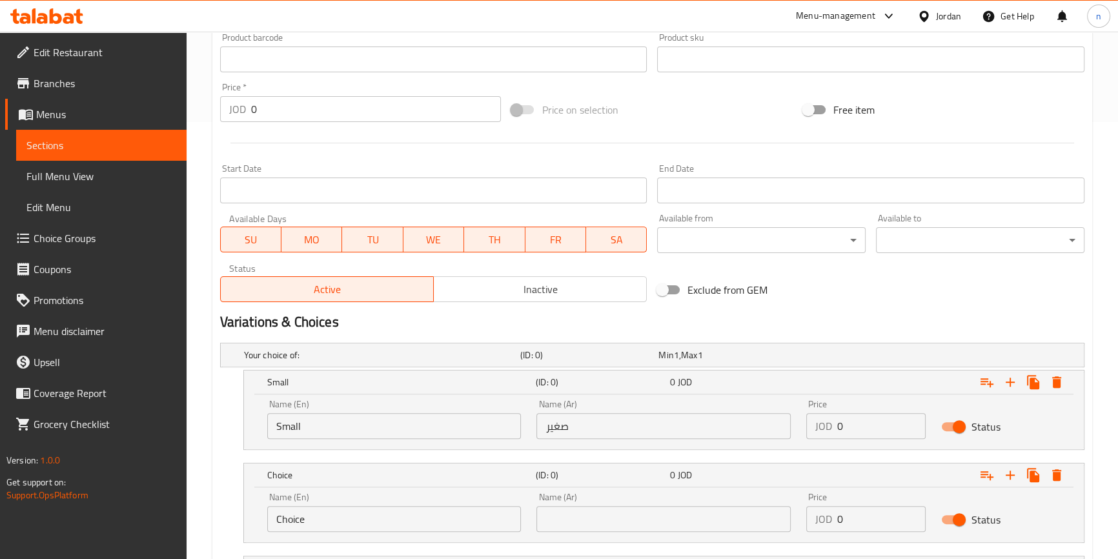
click at [361, 516] on input "Choice" at bounding box center [394, 519] width 254 height 26
click at [361, 516] on input "text" at bounding box center [394, 519] width 254 height 26
type input "Medium"
click at [607, 520] on input "text" at bounding box center [663, 519] width 254 height 26
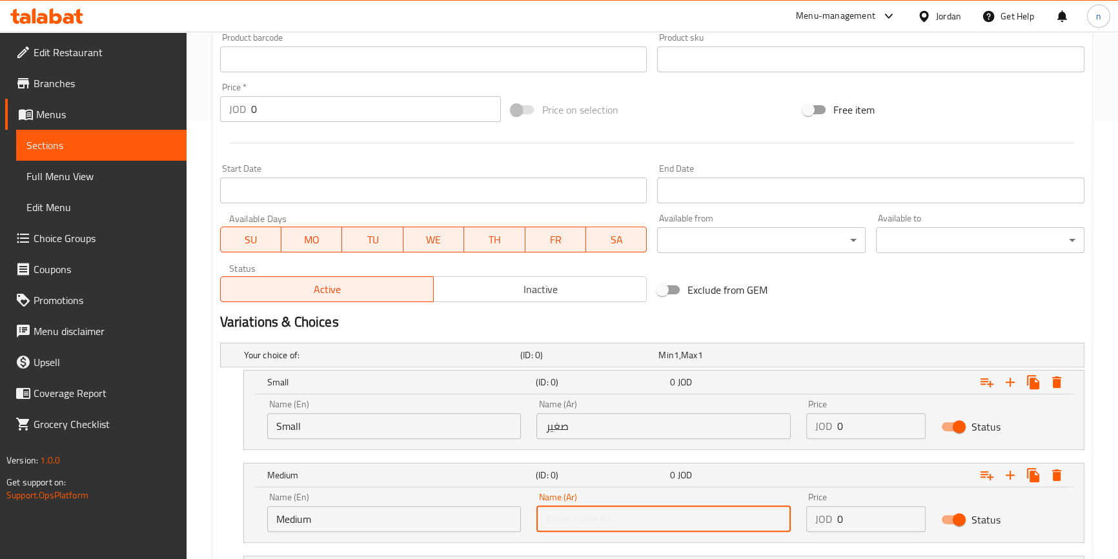
type input "وسط"
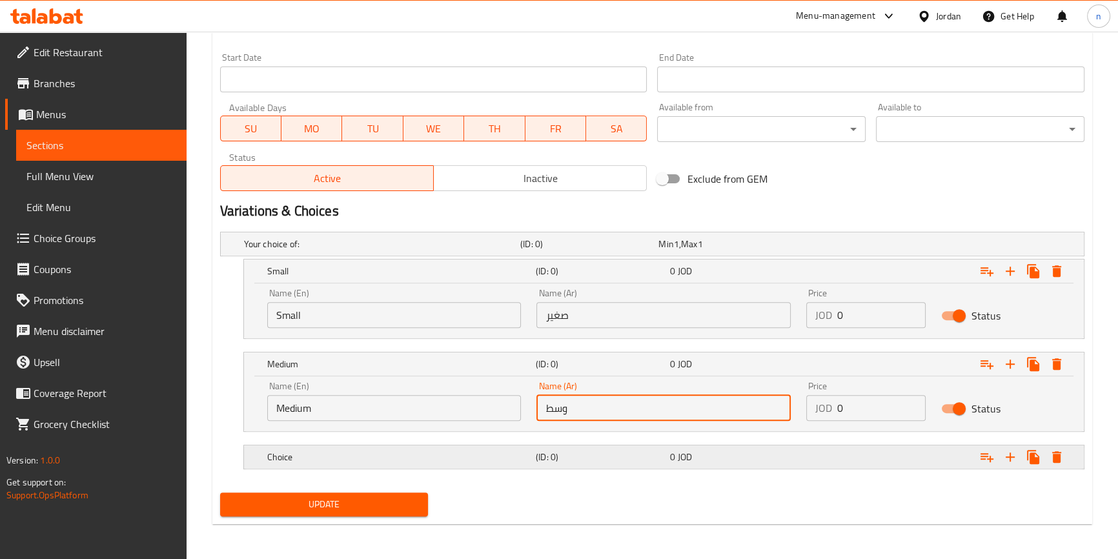
click at [367, 250] on h5 "Choice" at bounding box center [379, 244] width 271 height 13
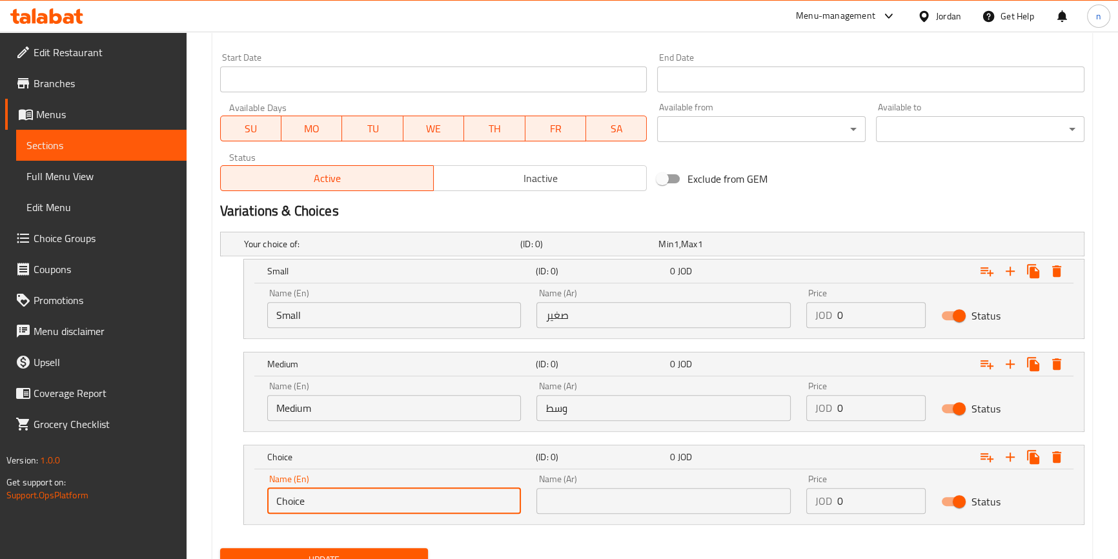
click at [342, 493] on input "Choice" at bounding box center [394, 501] width 254 height 26
click at [347, 492] on input "text" at bounding box center [394, 501] width 254 height 26
type input "Large"
click at [629, 504] on input "text" at bounding box center [663, 501] width 254 height 26
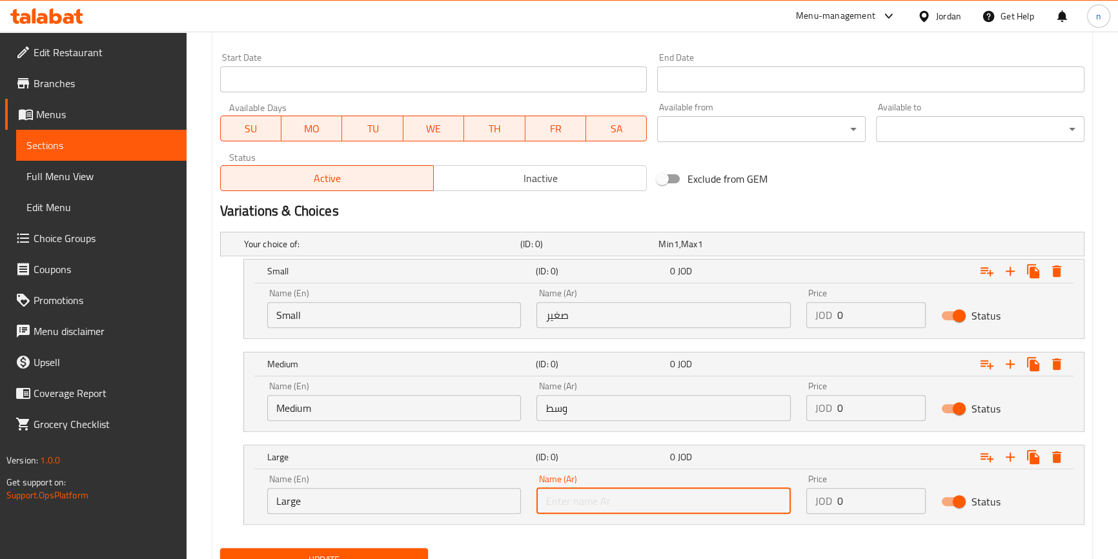
type input "كبير"
click at [884, 302] on input "0" at bounding box center [881, 315] width 88 height 26
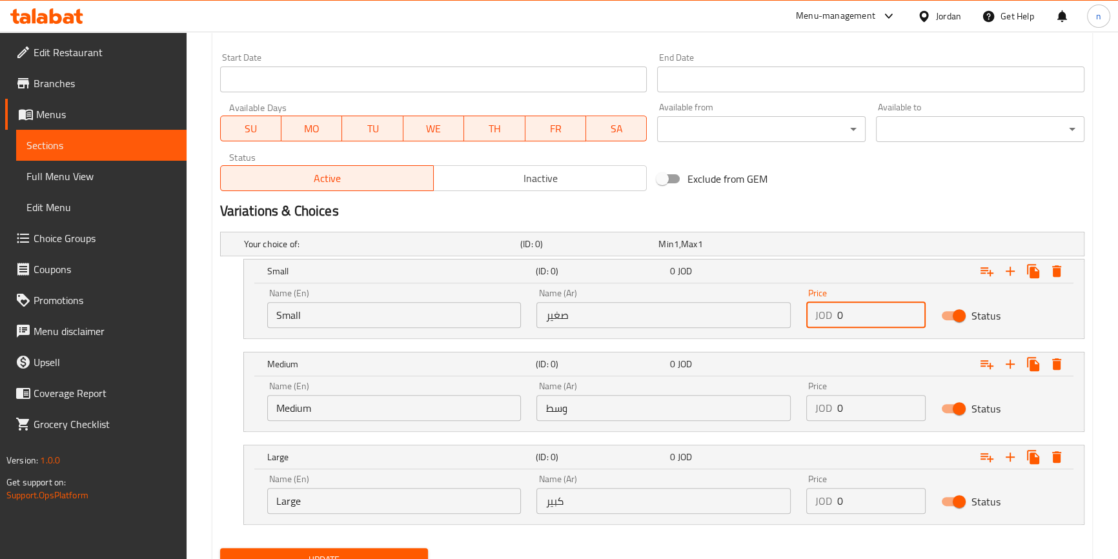
click at [884, 302] on input "0" at bounding box center [881, 315] width 88 height 26
type input "2.3"
click at [849, 422] on div "Price JOD 0 Price" at bounding box center [865, 401] width 135 height 55
click at [846, 409] on input "0" at bounding box center [881, 408] width 88 height 26
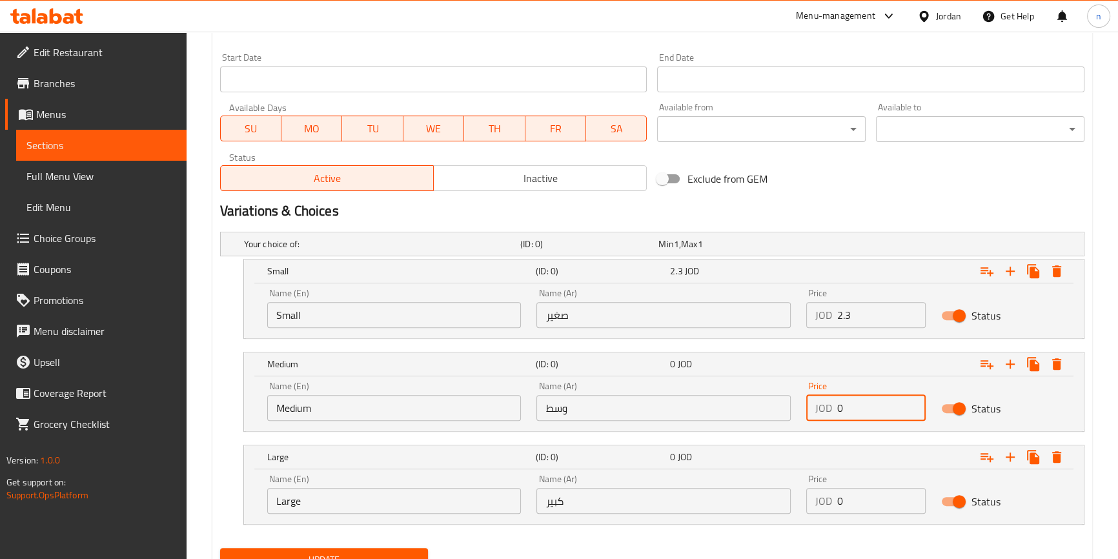
click at [846, 409] on input "0" at bounding box center [881, 408] width 88 height 26
type input "4"
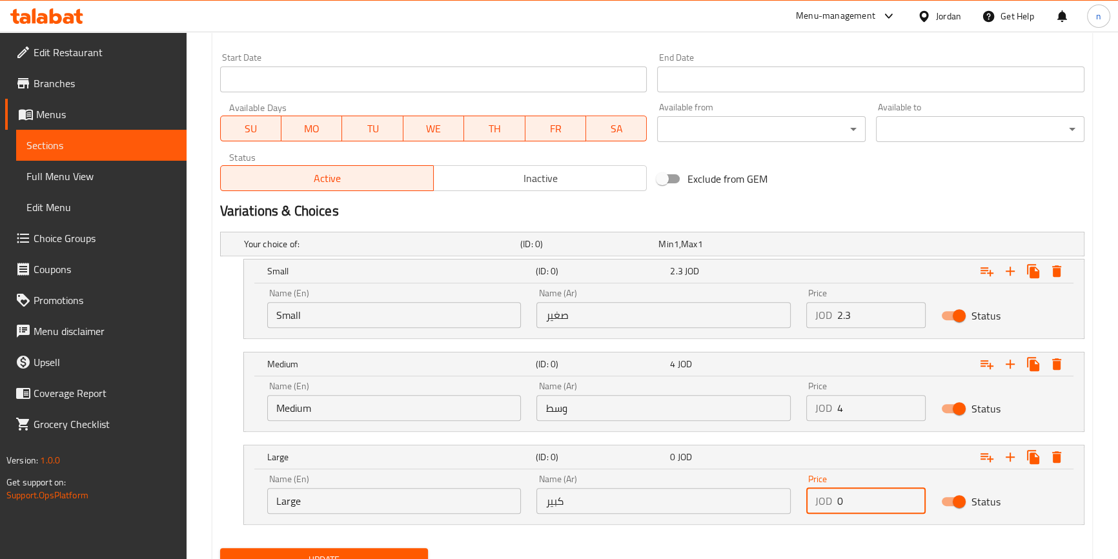
click at [851, 507] on input "0" at bounding box center [881, 501] width 88 height 26
type input "5.25"
click at [984, 368] on icon "Expand" at bounding box center [986, 363] width 15 height 15
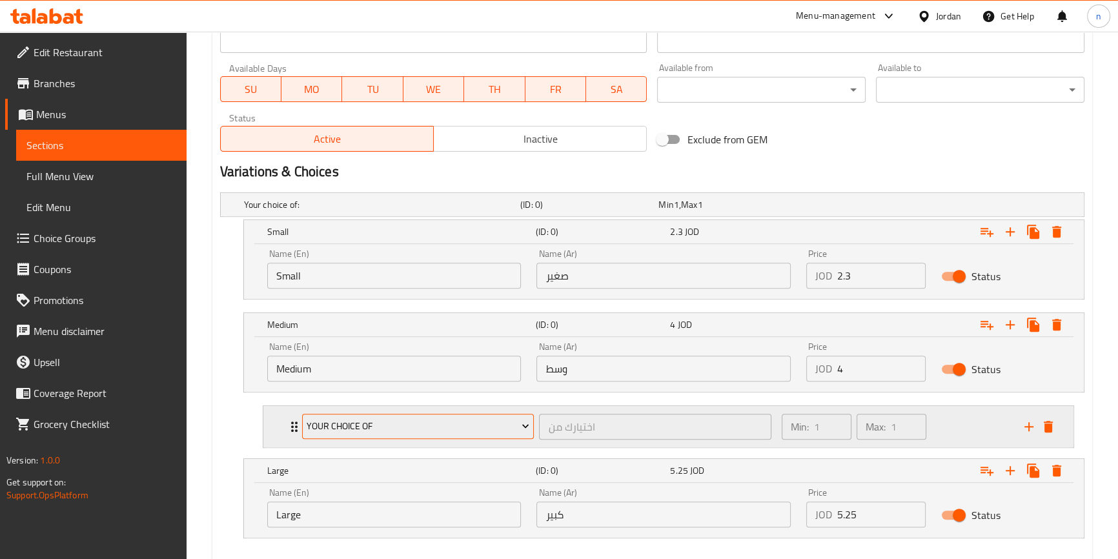
scroll to position [607, 0]
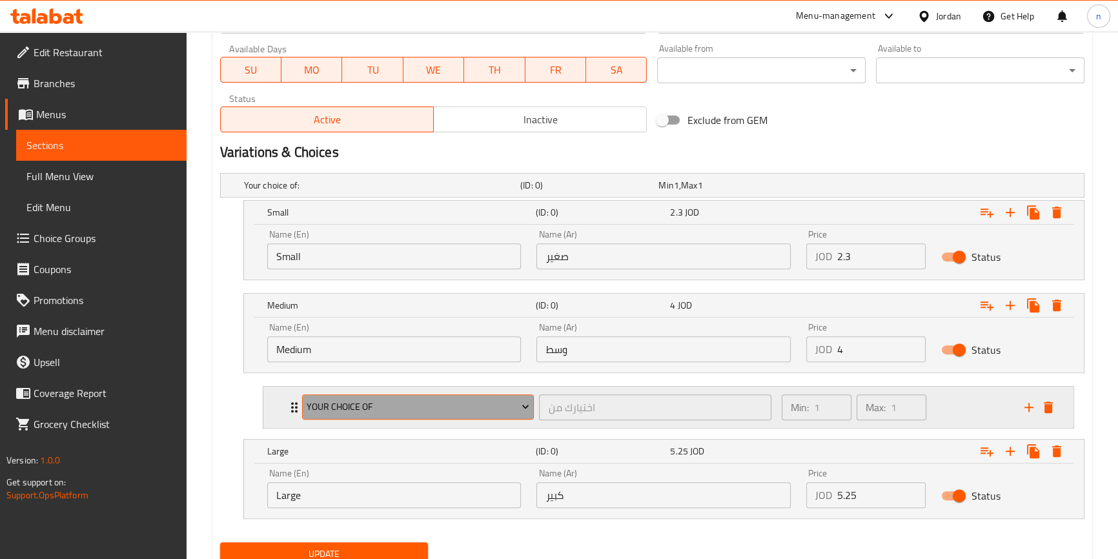
click at [345, 418] on button "Your Choice Of" at bounding box center [418, 407] width 232 height 26
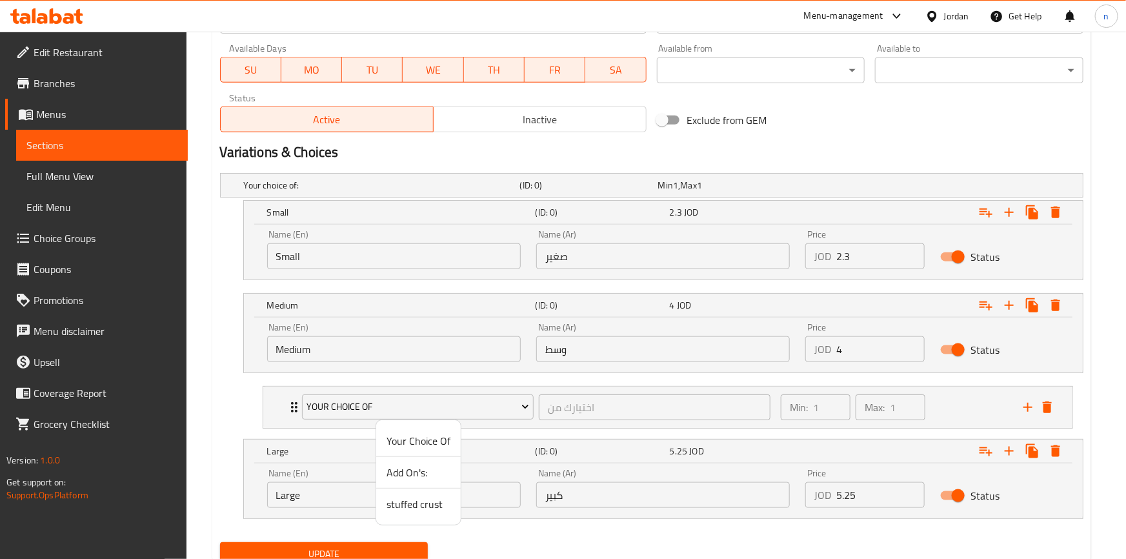
click at [414, 471] on span "Add On's:" at bounding box center [419, 472] width 64 height 15
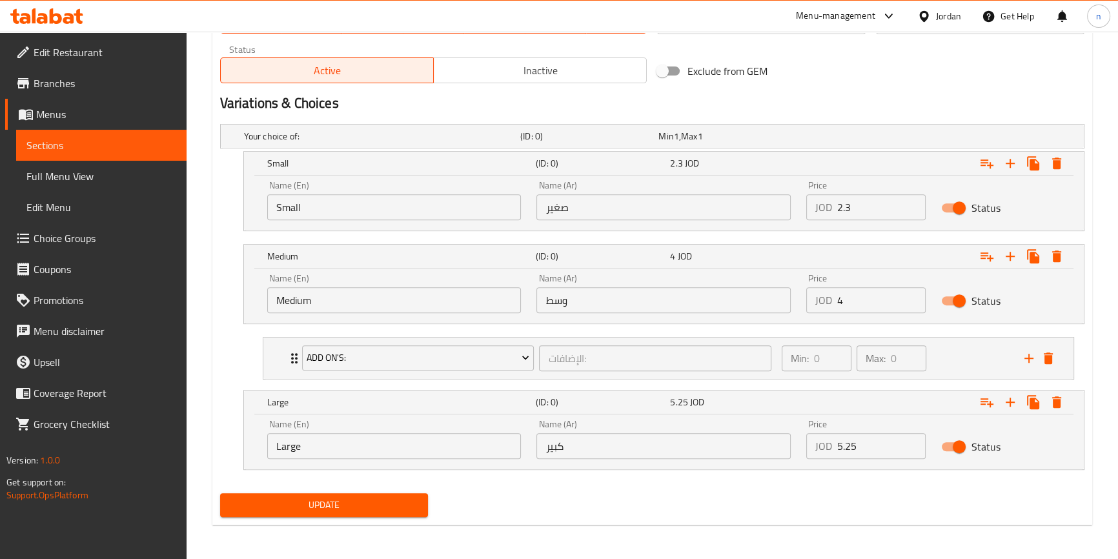
scroll to position [656, 0]
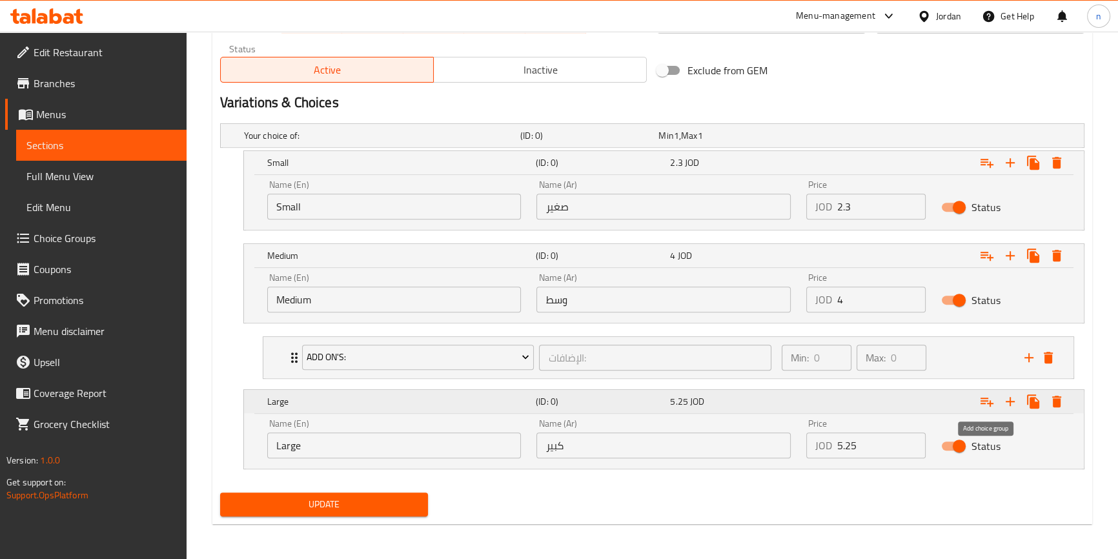
click at [991, 402] on icon "Expand" at bounding box center [987, 402] width 13 height 9
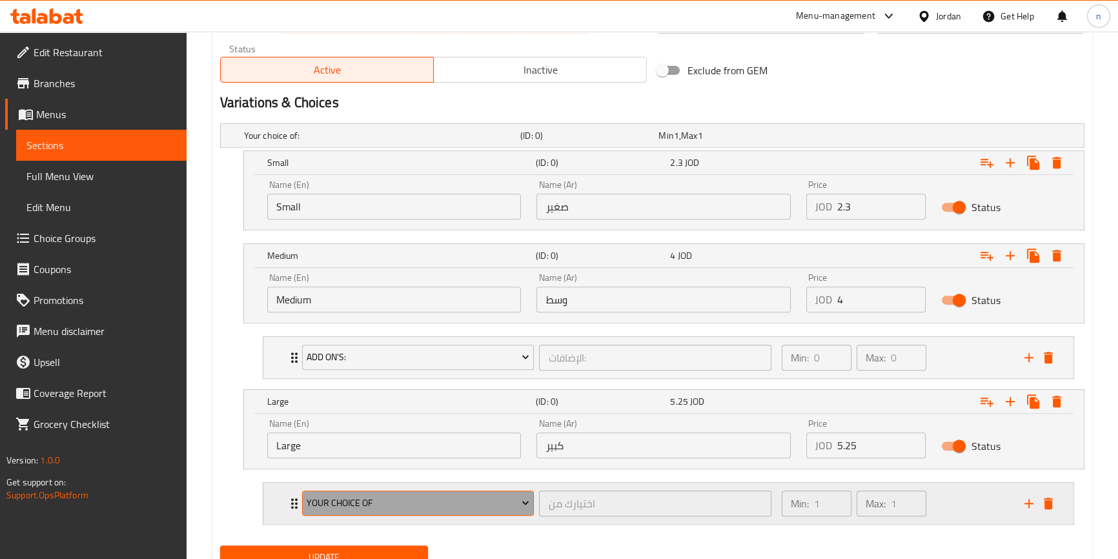
click at [355, 501] on span "Your Choice Of" at bounding box center [418, 503] width 223 height 16
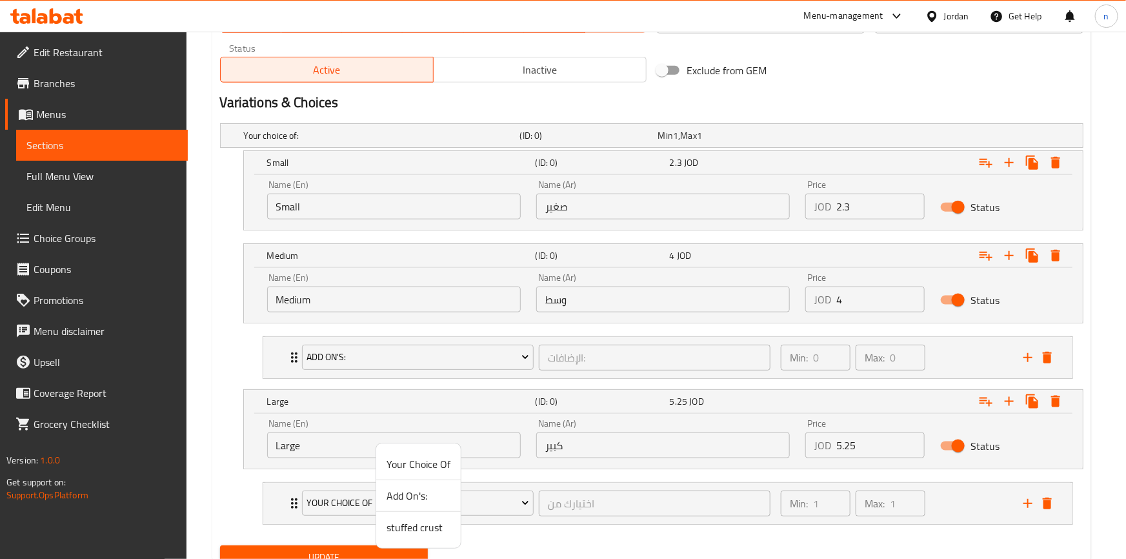
click at [398, 533] on span "stuffed crust" at bounding box center [419, 527] width 64 height 15
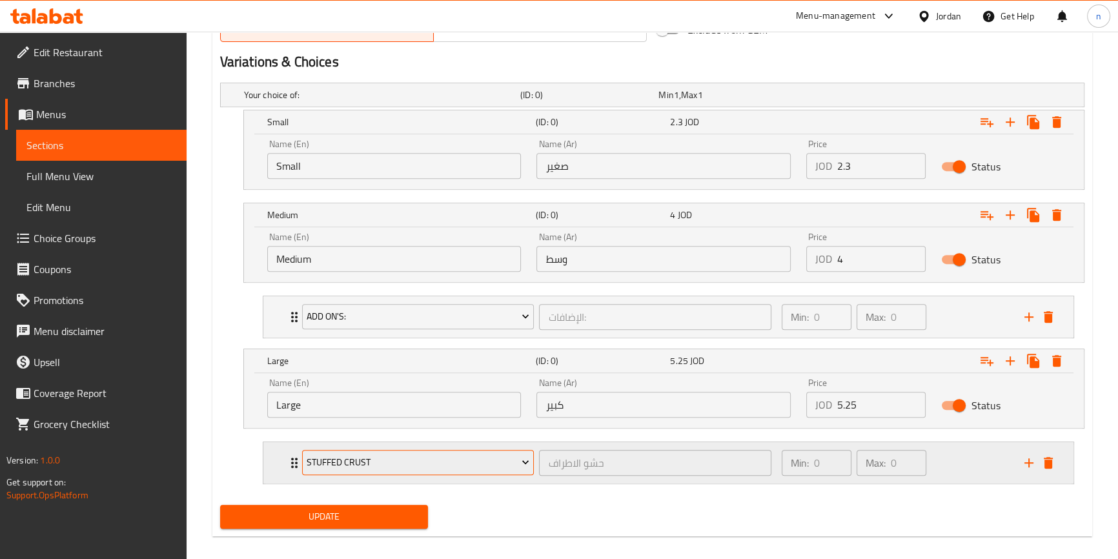
scroll to position [709, 0]
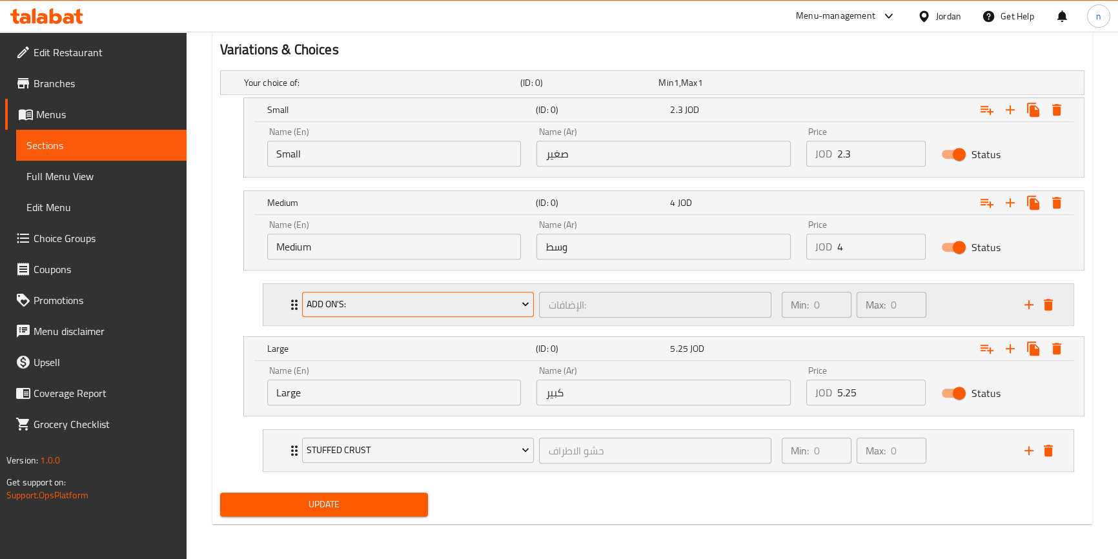
click at [342, 297] on span "Add On's:" at bounding box center [418, 304] width 223 height 16
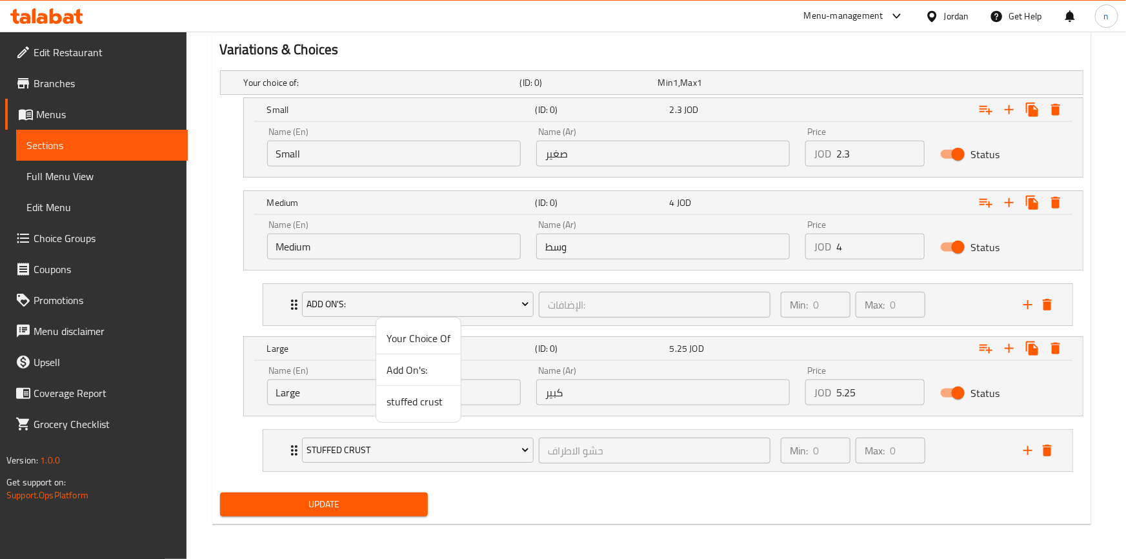
click at [285, 311] on div at bounding box center [563, 279] width 1126 height 559
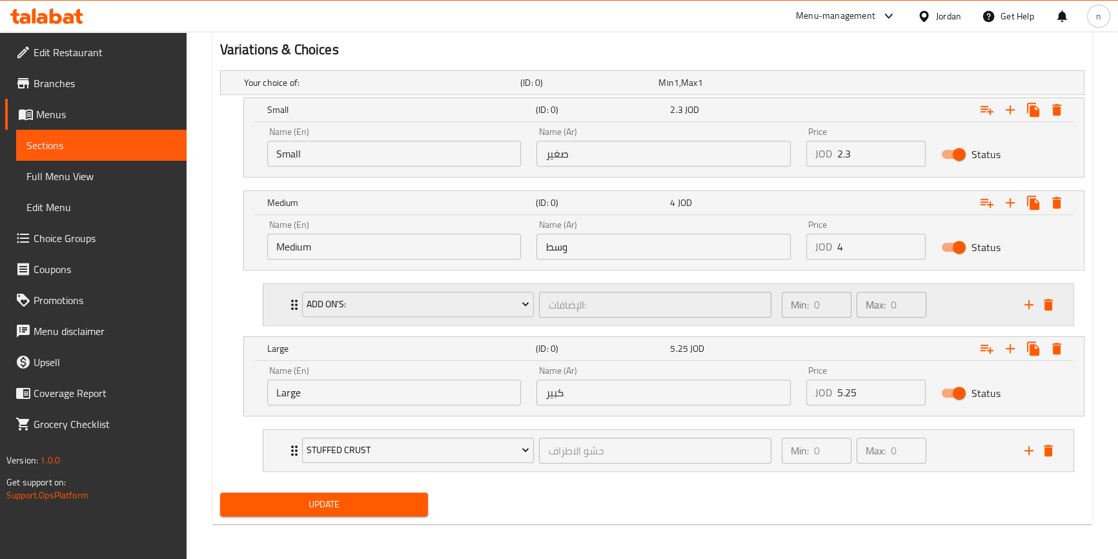
click at [287, 310] on icon "Expand" at bounding box center [294, 304] width 15 height 15
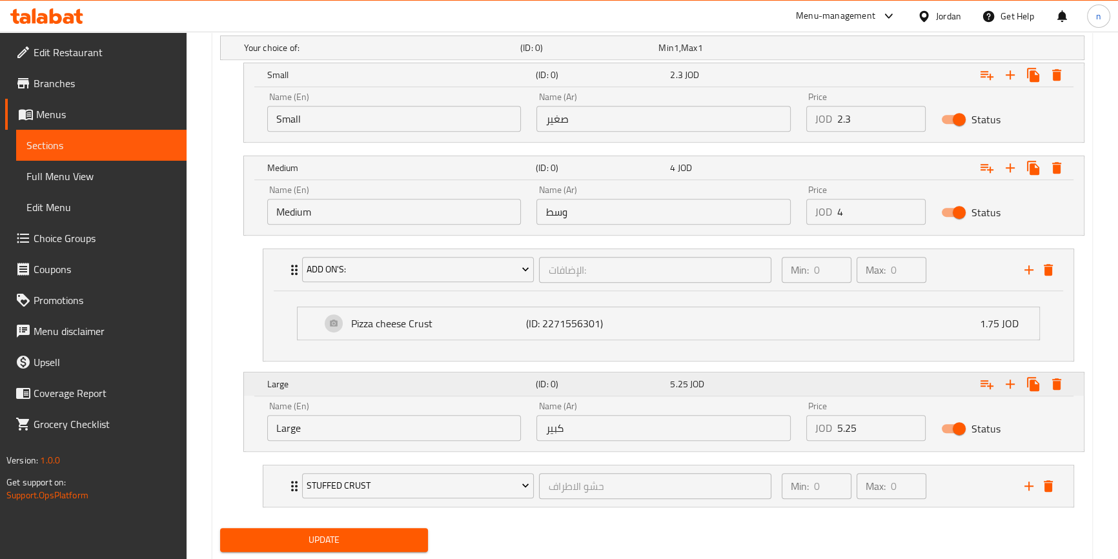
scroll to position [780, 0]
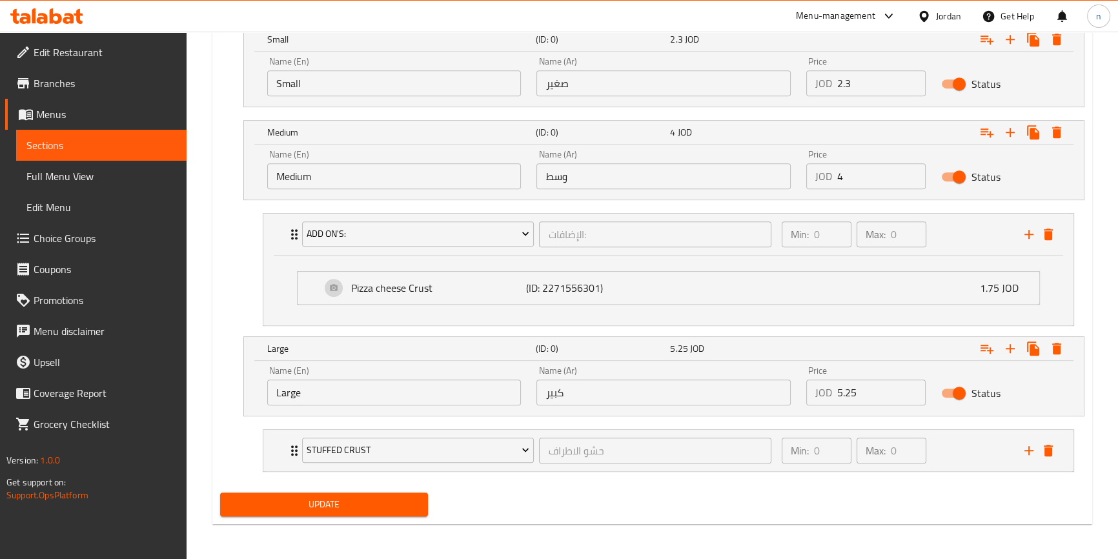
click at [347, 509] on span "Update" at bounding box center [324, 504] width 188 height 16
click at [1033, 239] on icon "add" at bounding box center [1028, 234] width 15 height 15
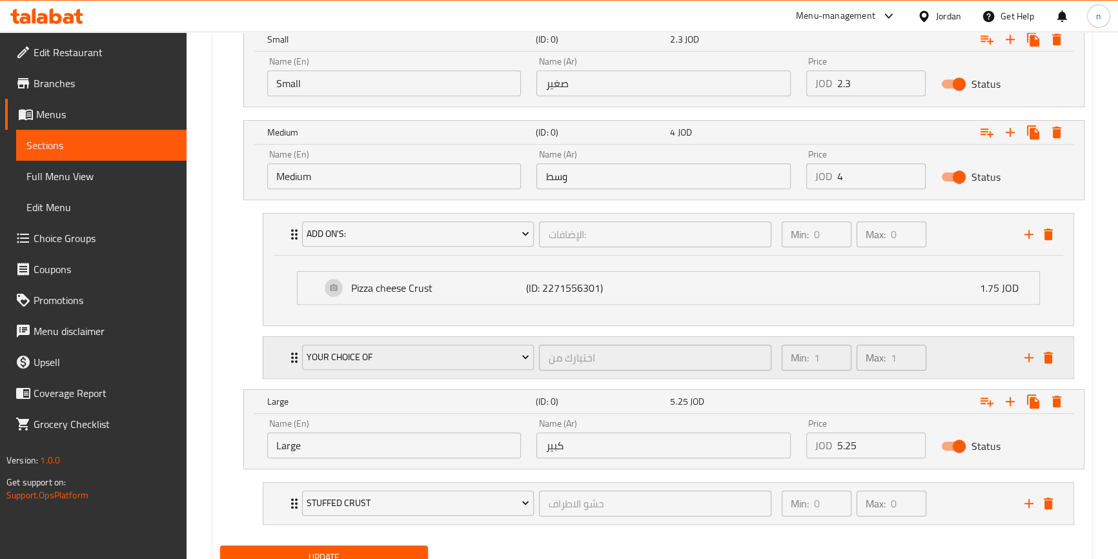
click at [363, 371] on div "Your Choice Of" at bounding box center [419, 357] width 238 height 31
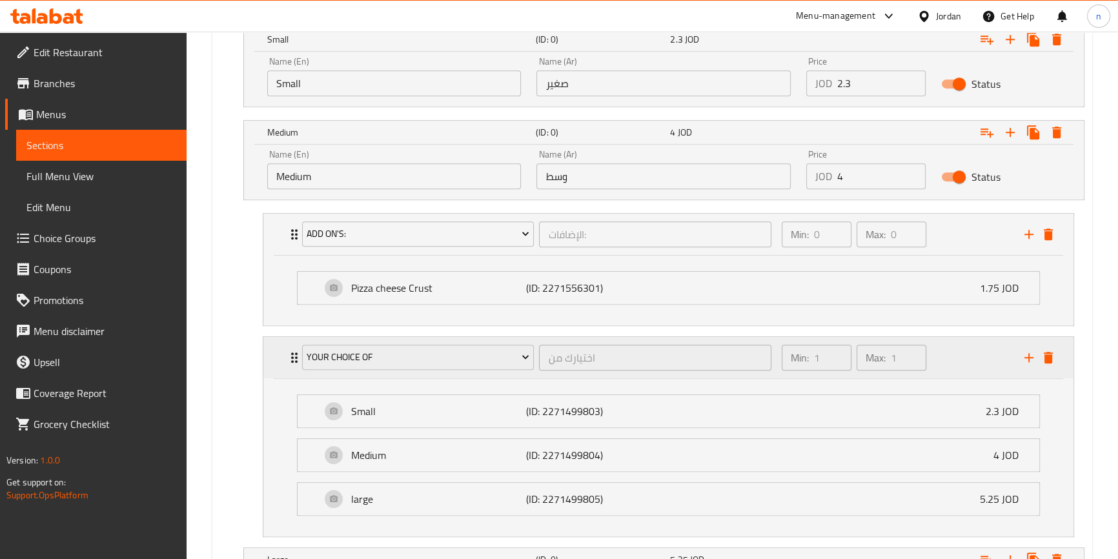
click at [288, 361] on icon "Expand" at bounding box center [294, 357] width 15 height 15
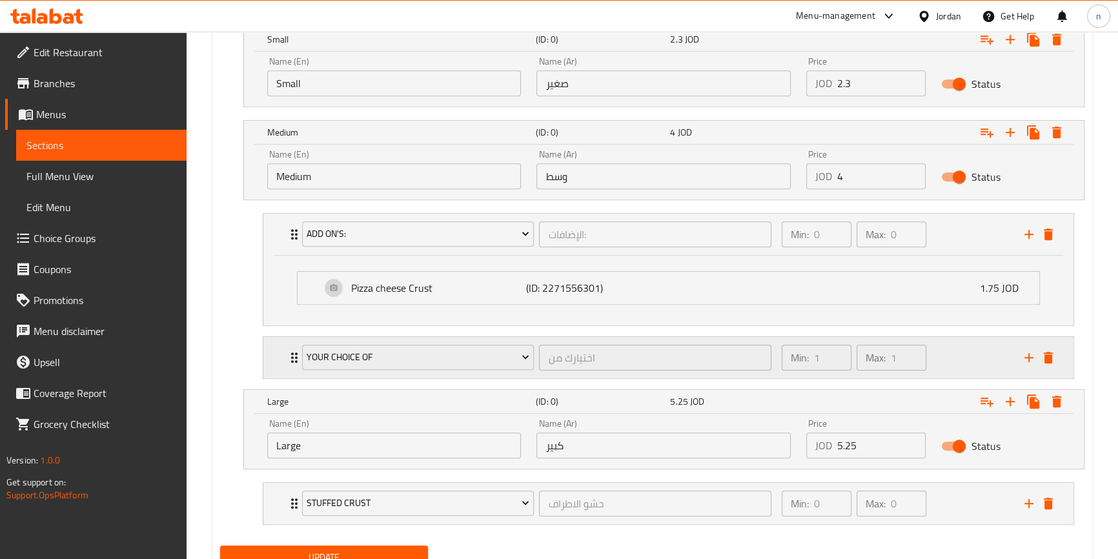
click at [1052, 356] on icon "delete" at bounding box center [1048, 357] width 15 height 15
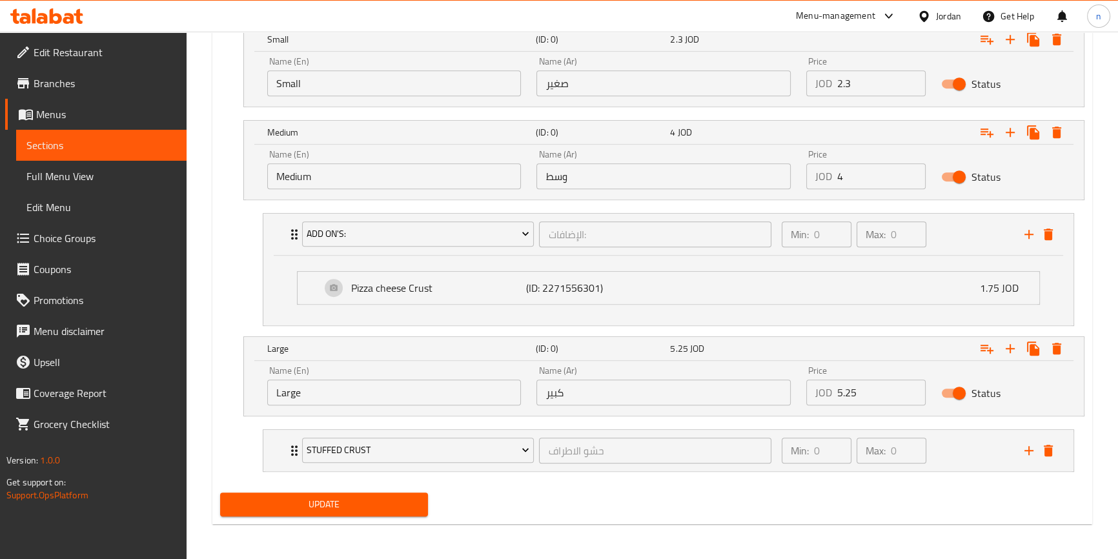
drag, startPoint x: 784, startPoint y: 500, endPoint x: 771, endPoint y: 499, distance: 12.9
click at [784, 500] on div "Update" at bounding box center [652, 504] width 875 height 34
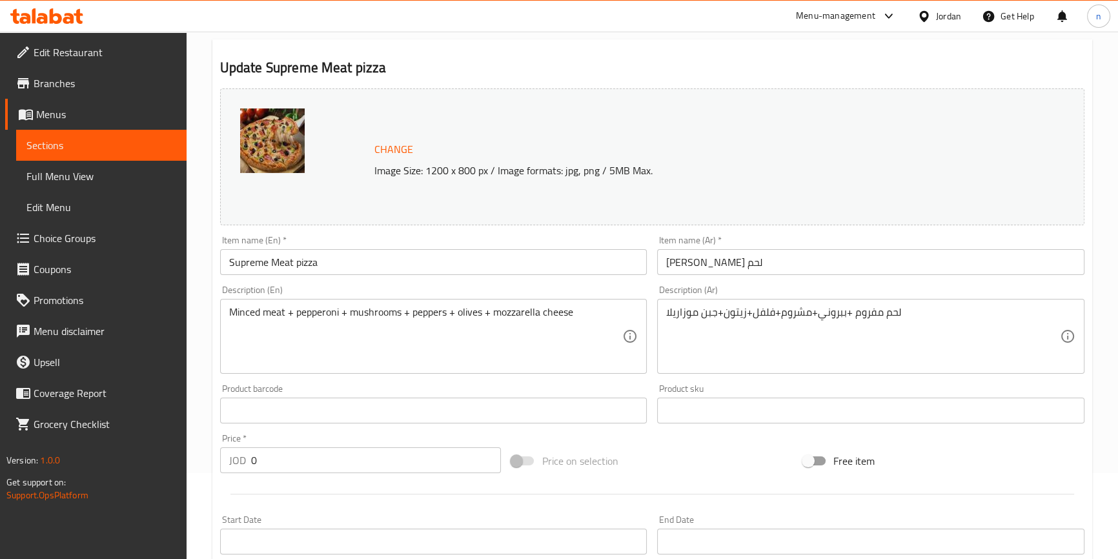
scroll to position [0, 0]
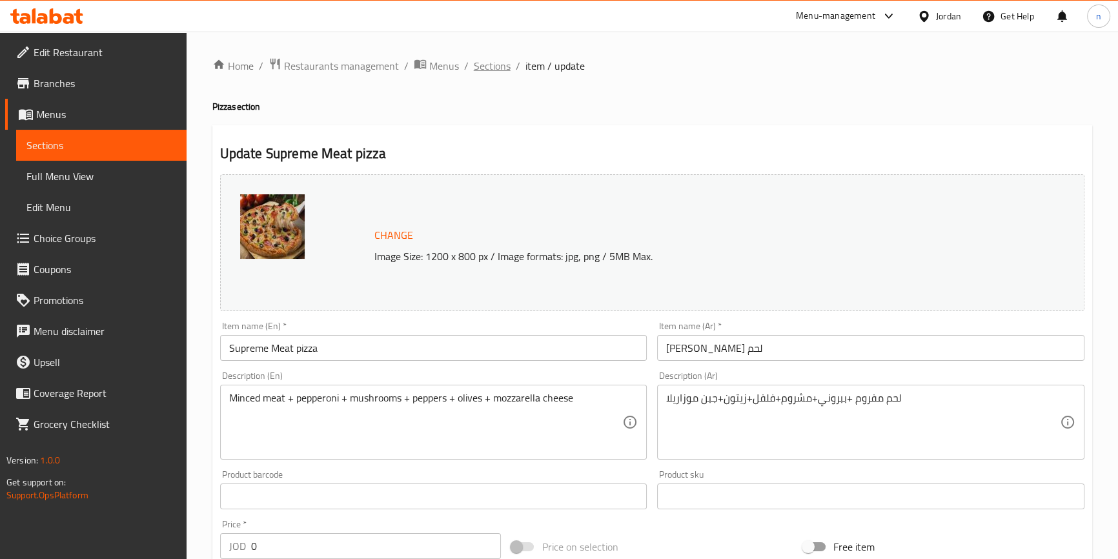
click at [484, 58] on span "Sections" at bounding box center [492, 65] width 37 height 15
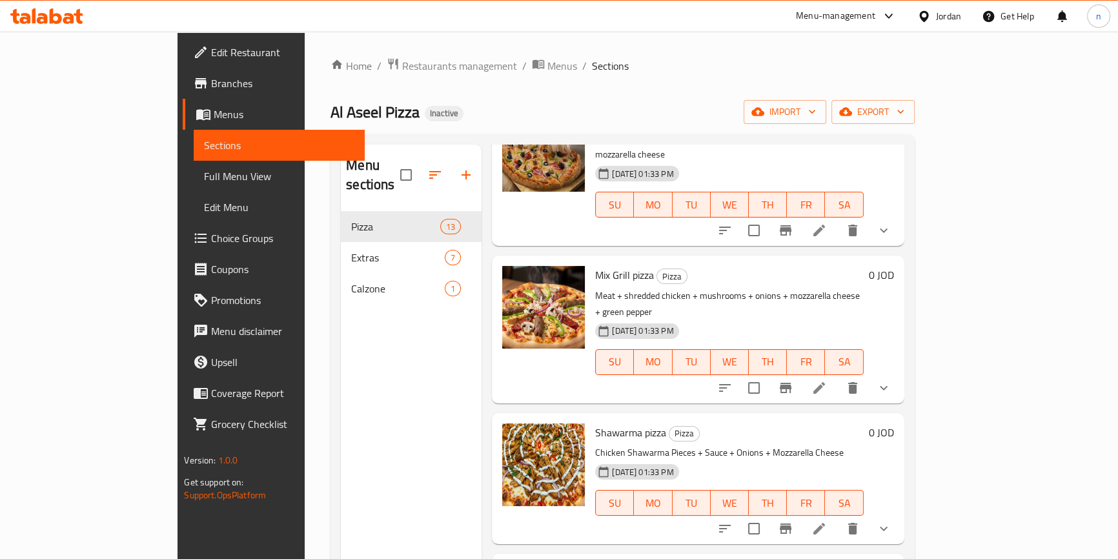
scroll to position [117, 0]
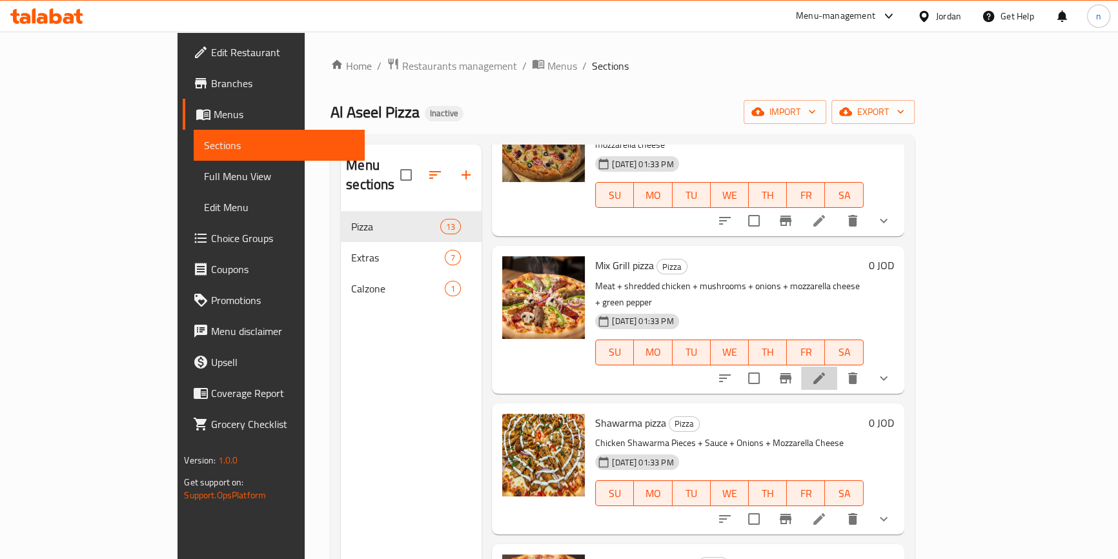
click at [837, 367] on li at bounding box center [819, 378] width 36 height 23
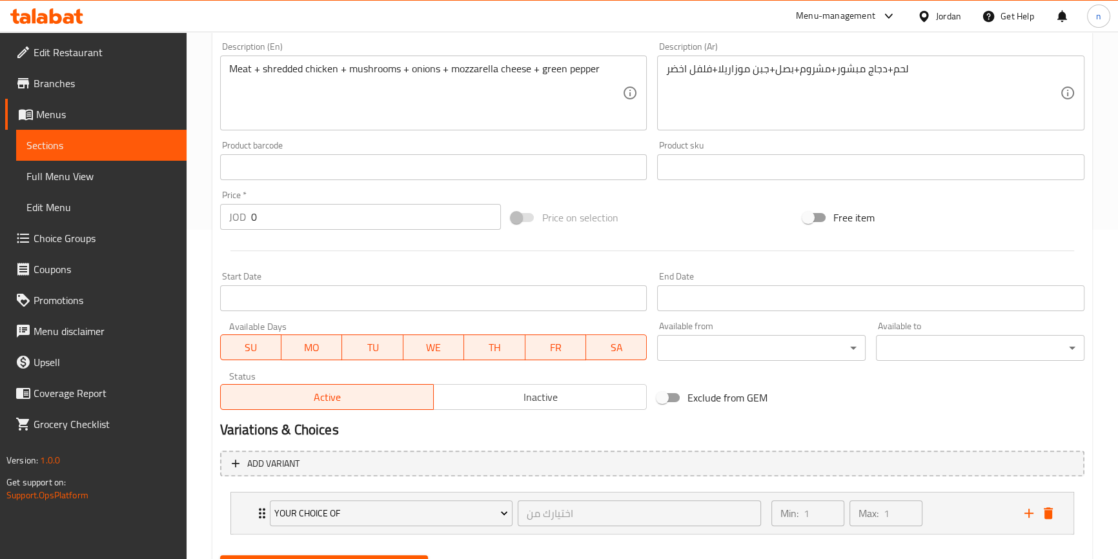
scroll to position [393, 0]
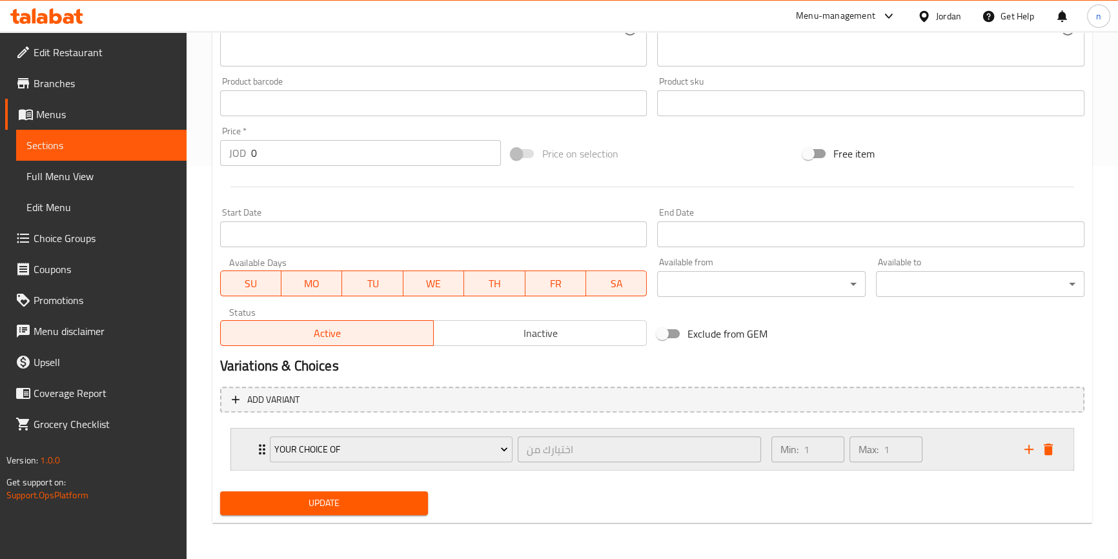
click at [1046, 450] on icon "delete" at bounding box center [1048, 449] width 9 height 12
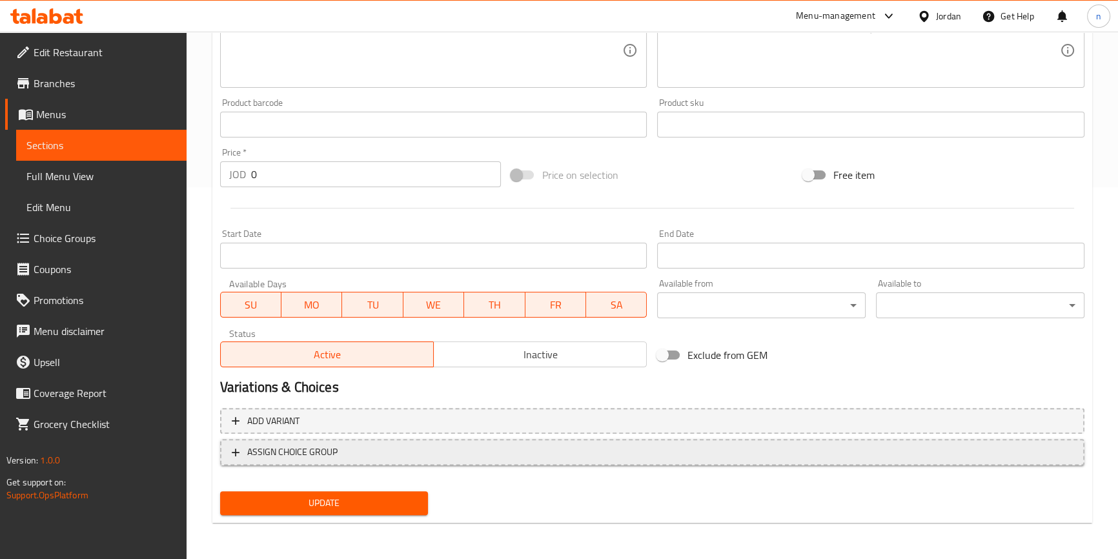
scroll to position [371, 0]
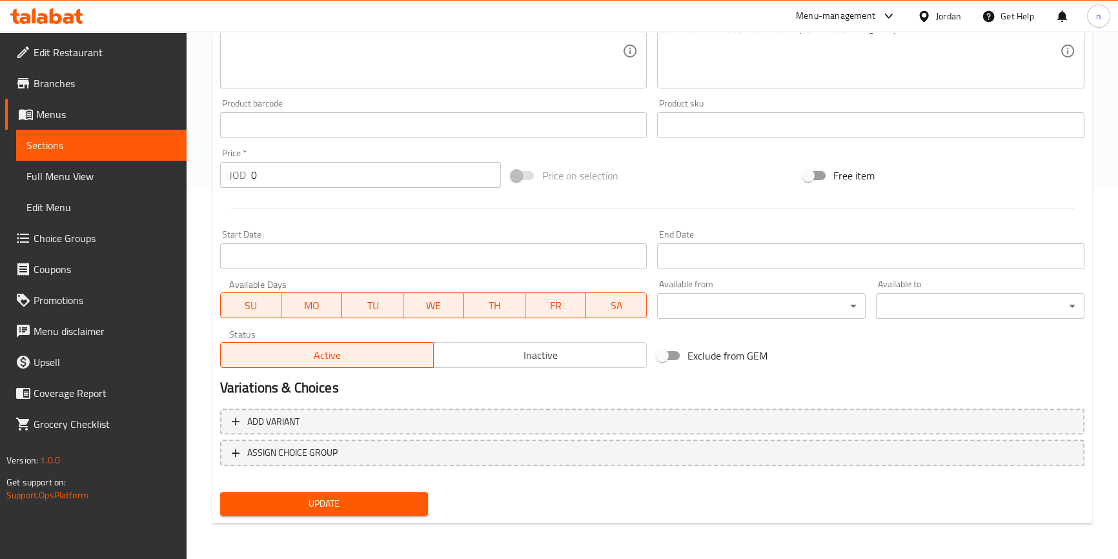
click at [383, 497] on span "Update" at bounding box center [324, 504] width 188 height 16
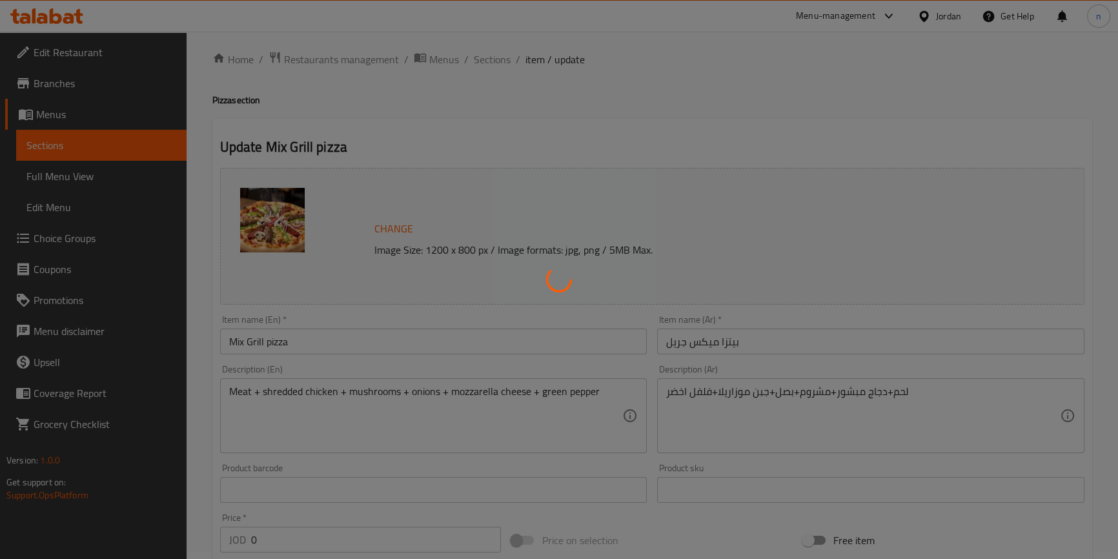
scroll to position [0, 0]
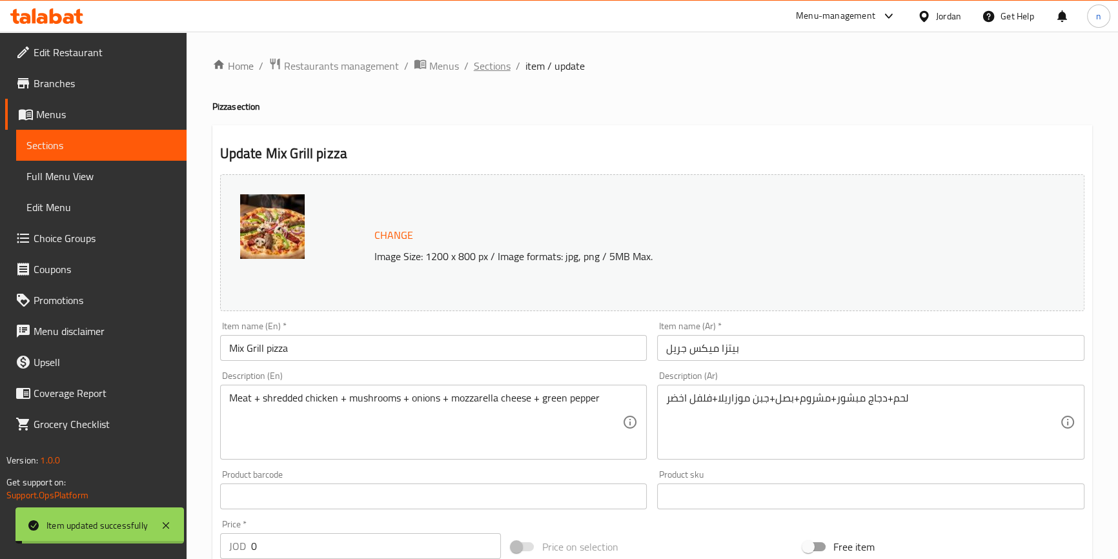
click at [483, 62] on span "Sections" at bounding box center [492, 65] width 37 height 15
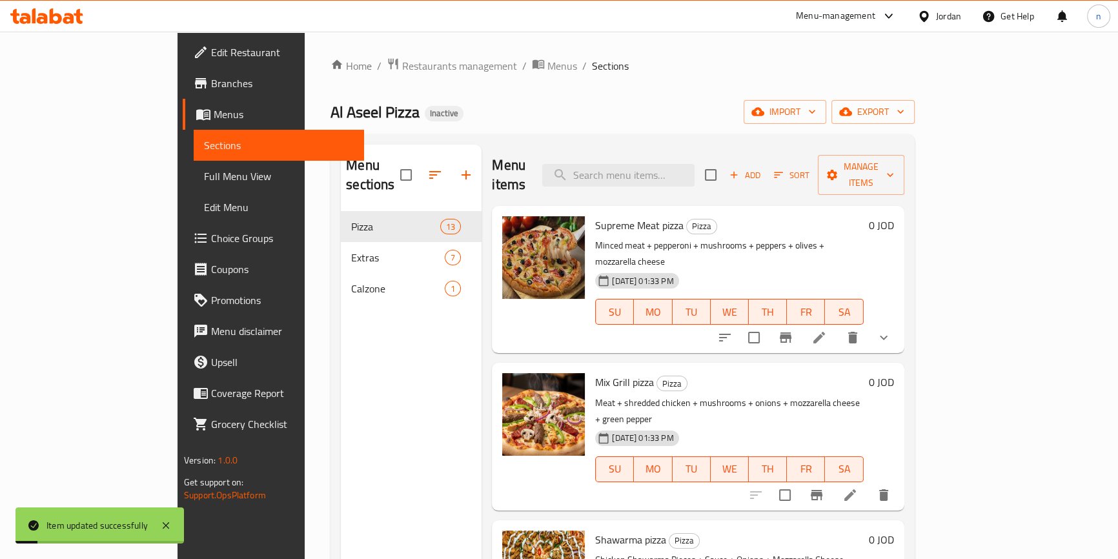
scroll to position [176, 0]
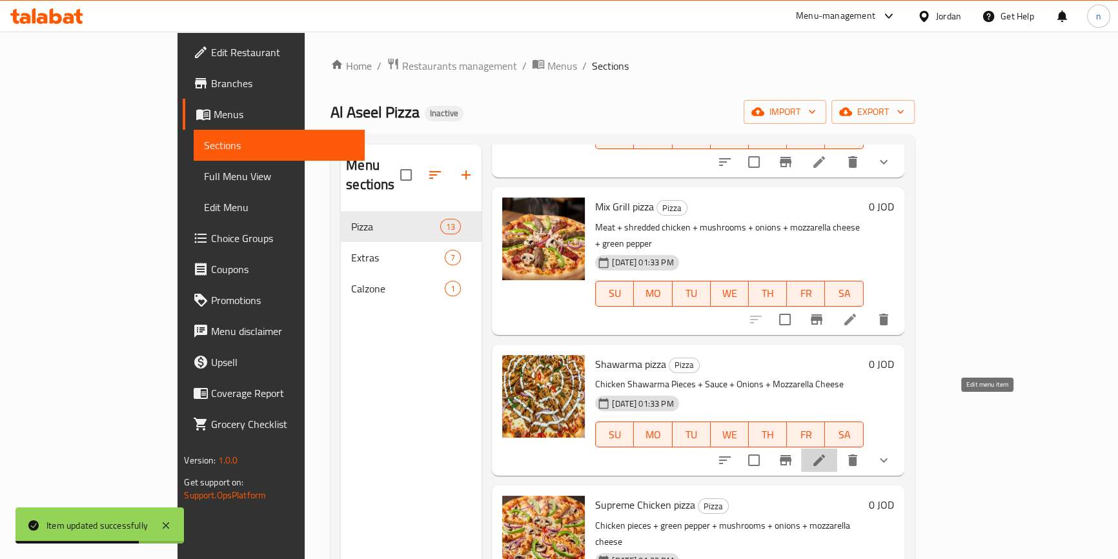
click at [827, 452] on icon at bounding box center [818, 459] width 15 height 15
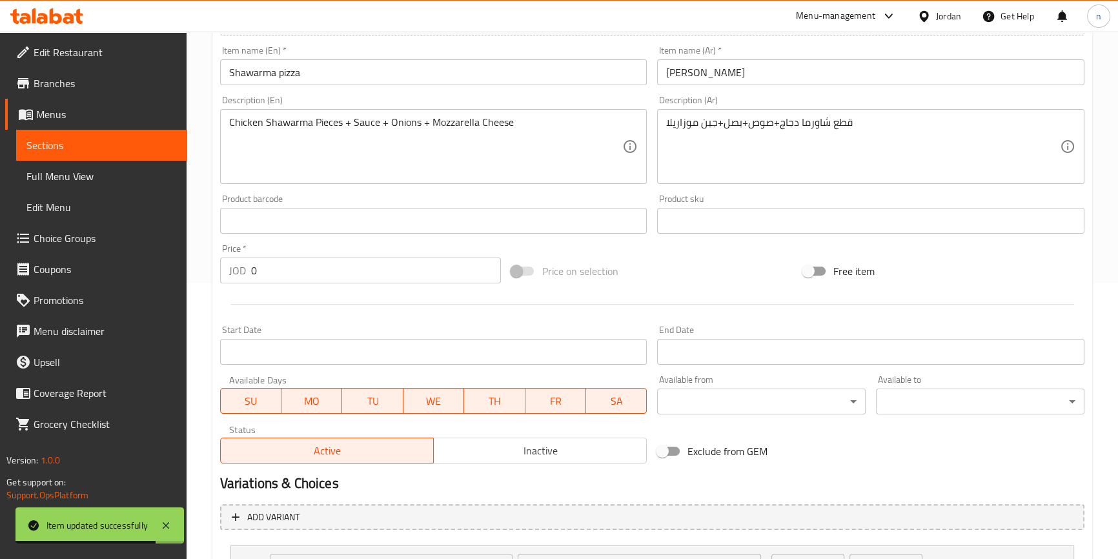
scroll to position [393, 0]
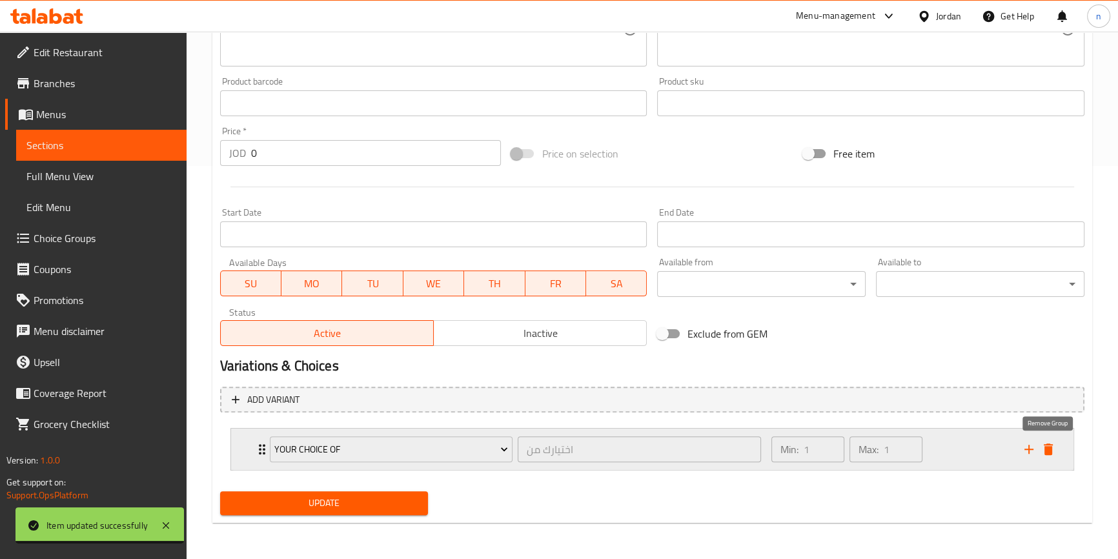
click at [1042, 453] on icon "delete" at bounding box center [1048, 449] width 15 height 15
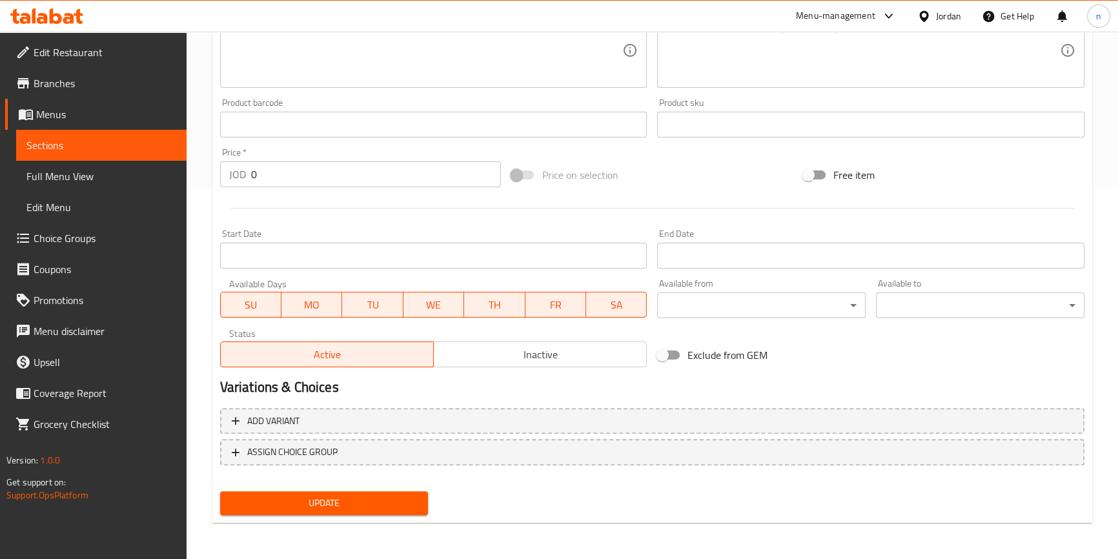
scroll to position [371, 0]
click at [356, 506] on span "Update" at bounding box center [324, 504] width 188 height 16
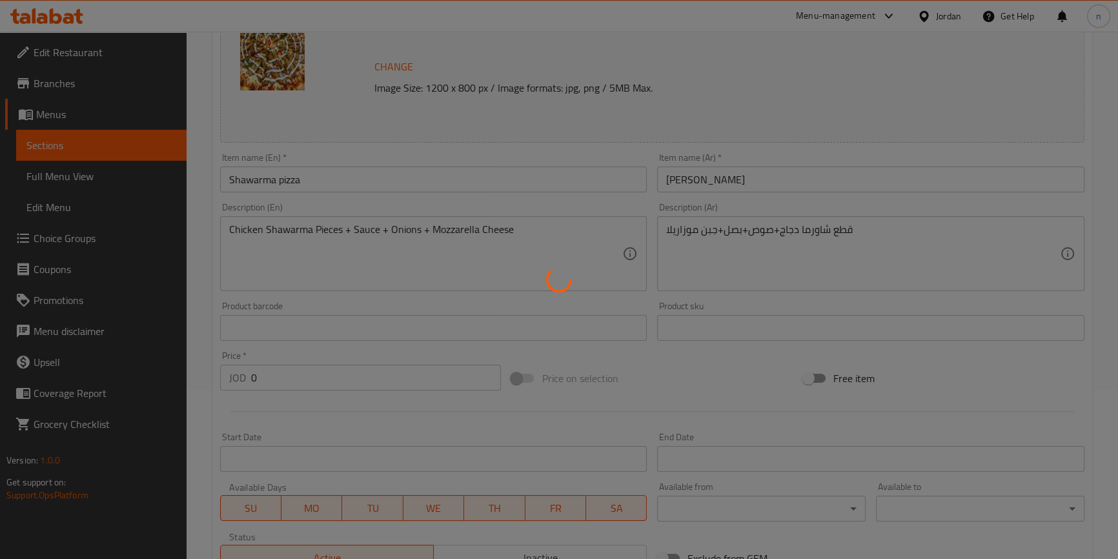
scroll to position [0, 0]
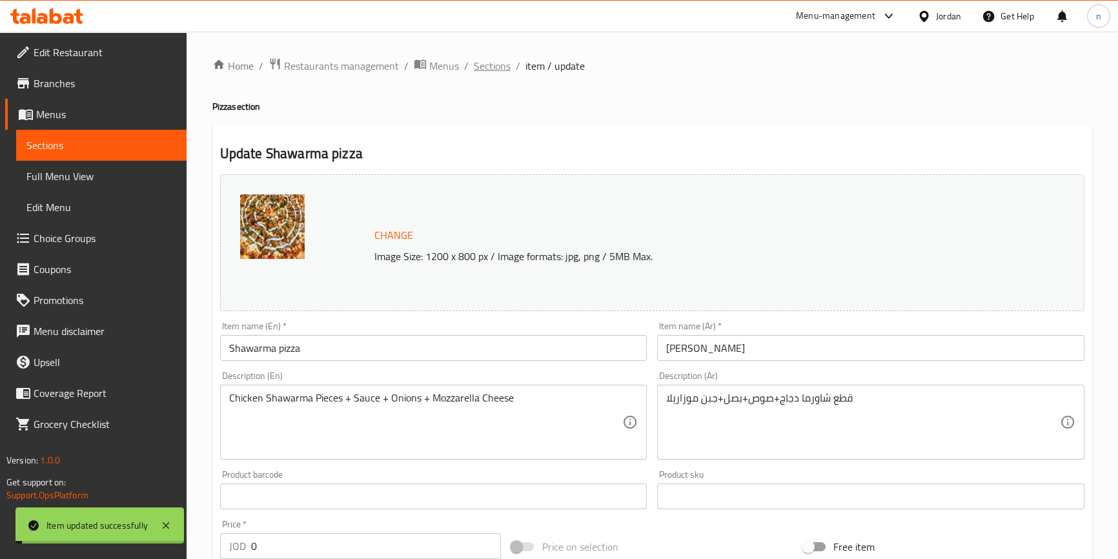
click at [493, 68] on span "Sections" at bounding box center [492, 65] width 37 height 15
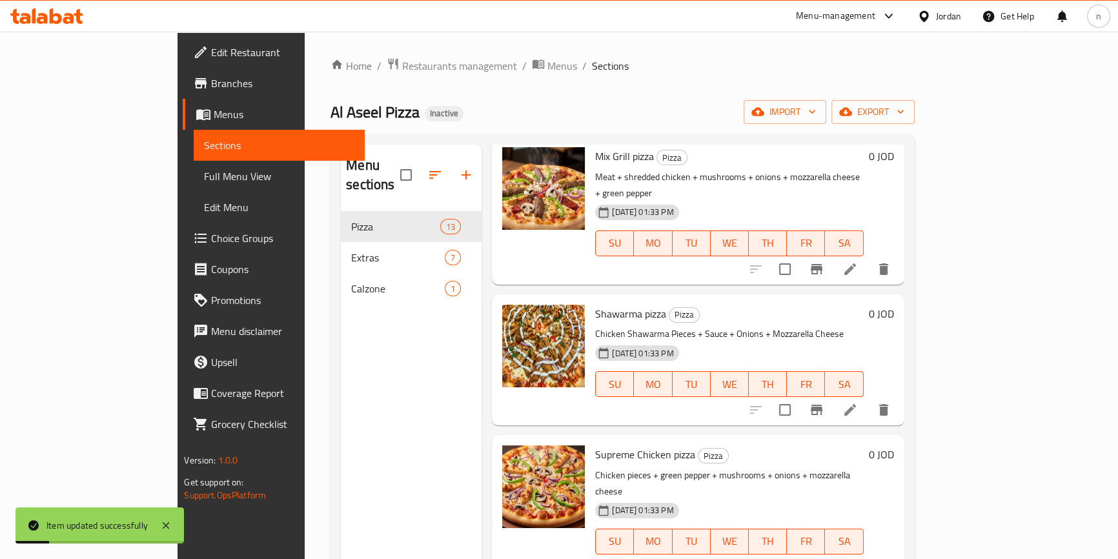
scroll to position [234, 0]
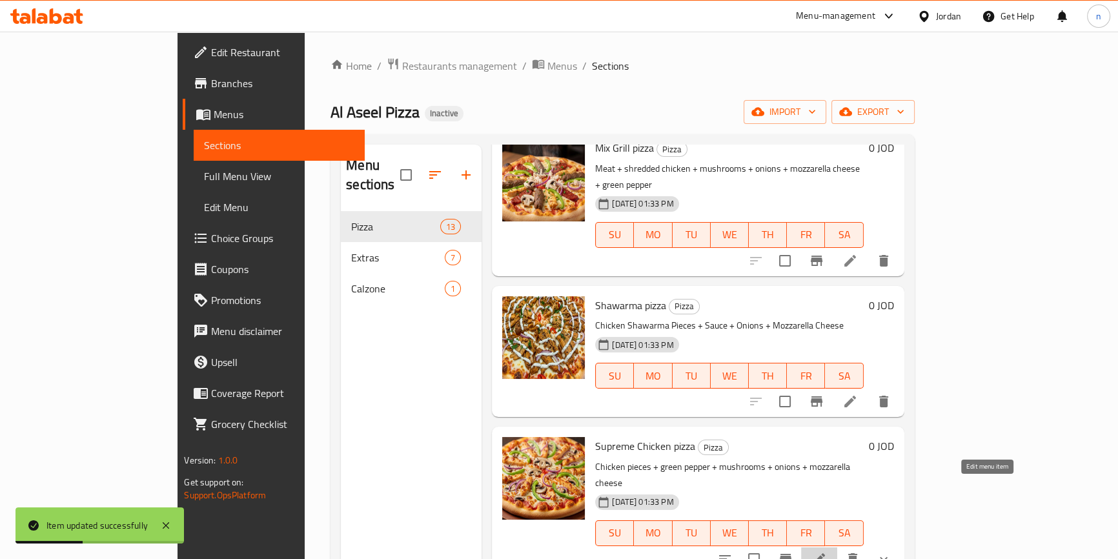
click at [827, 551] on icon at bounding box center [818, 558] width 15 height 15
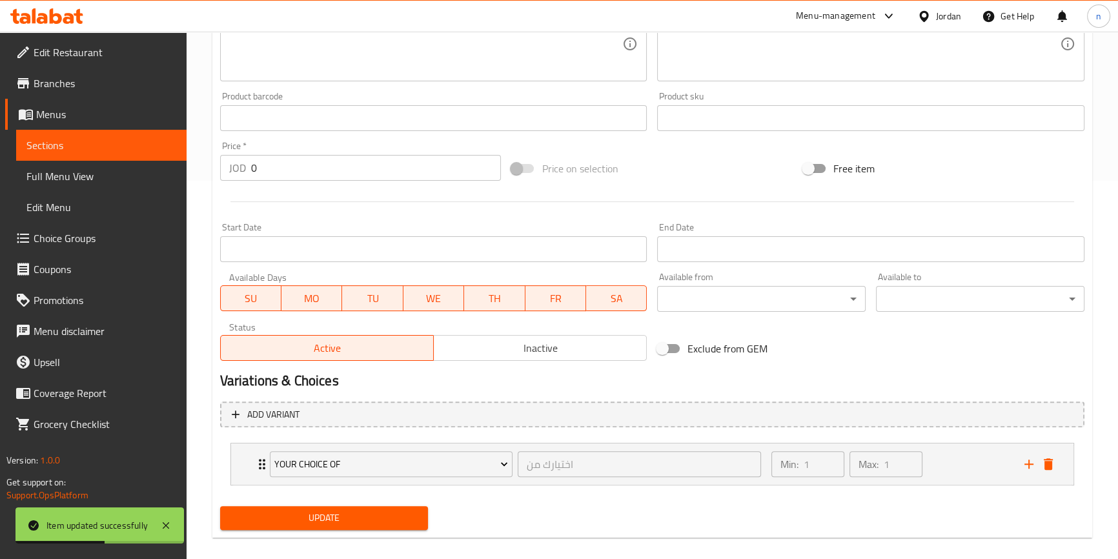
scroll to position [393, 0]
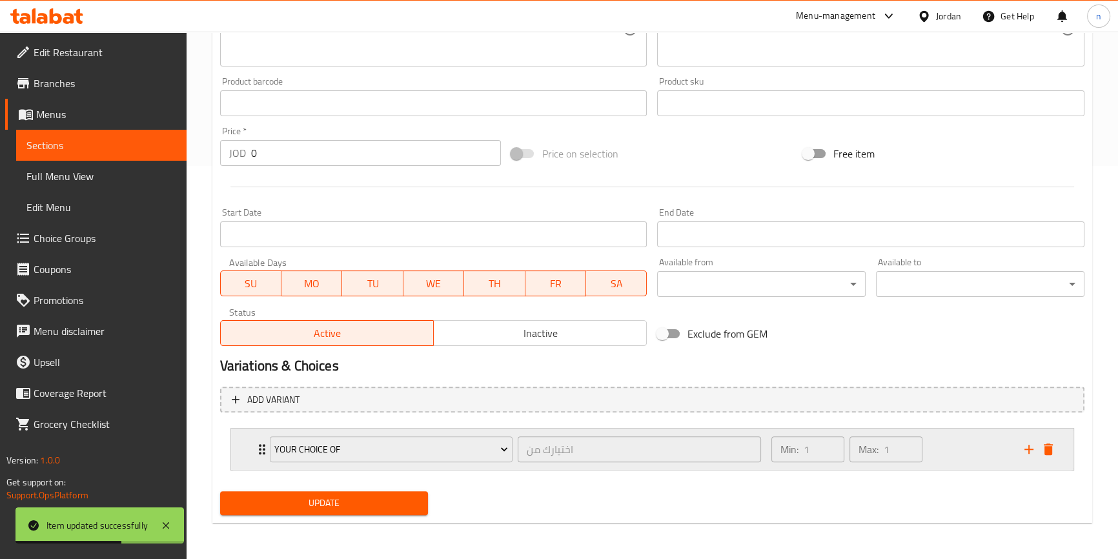
click at [1052, 460] on div "Your Choice Of اختيارك من ​ Min: 1 ​ Max: 1 ​" at bounding box center [656, 449] width 804 height 41
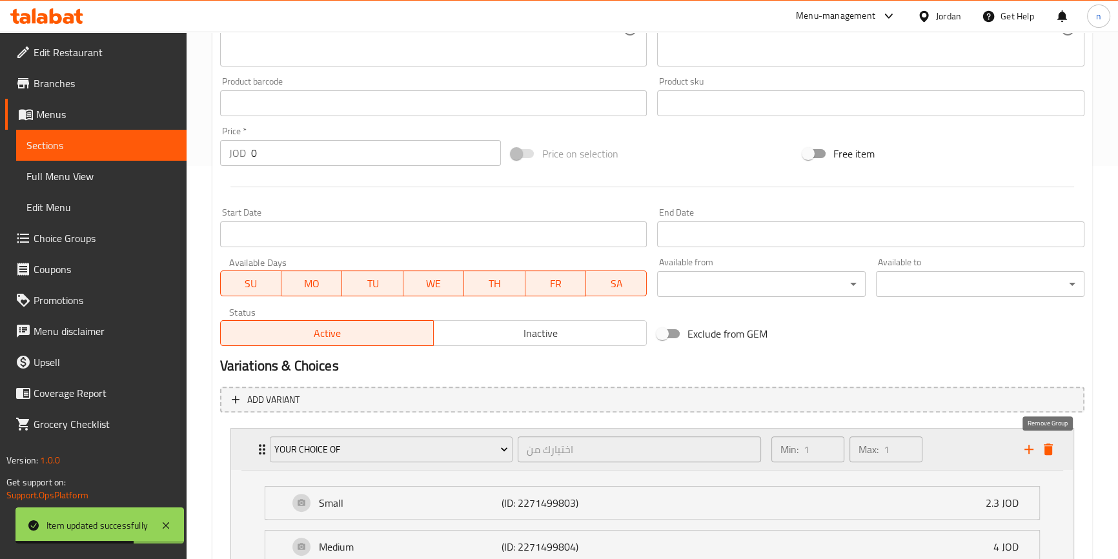
click at [1041, 454] on icon "delete" at bounding box center [1048, 449] width 15 height 15
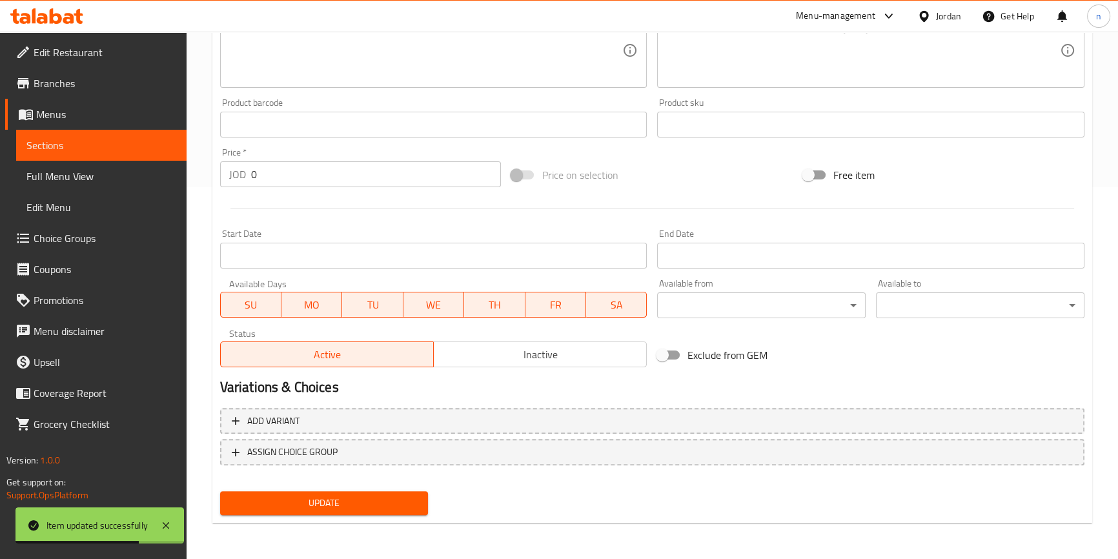
scroll to position [371, 0]
click at [342, 513] on button "Update" at bounding box center [324, 504] width 208 height 24
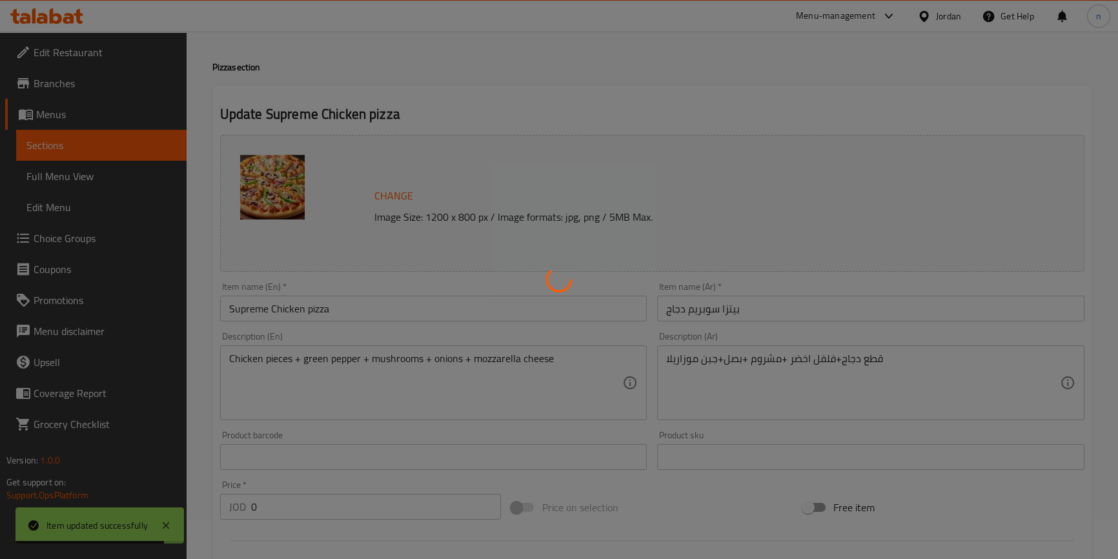
scroll to position [0, 0]
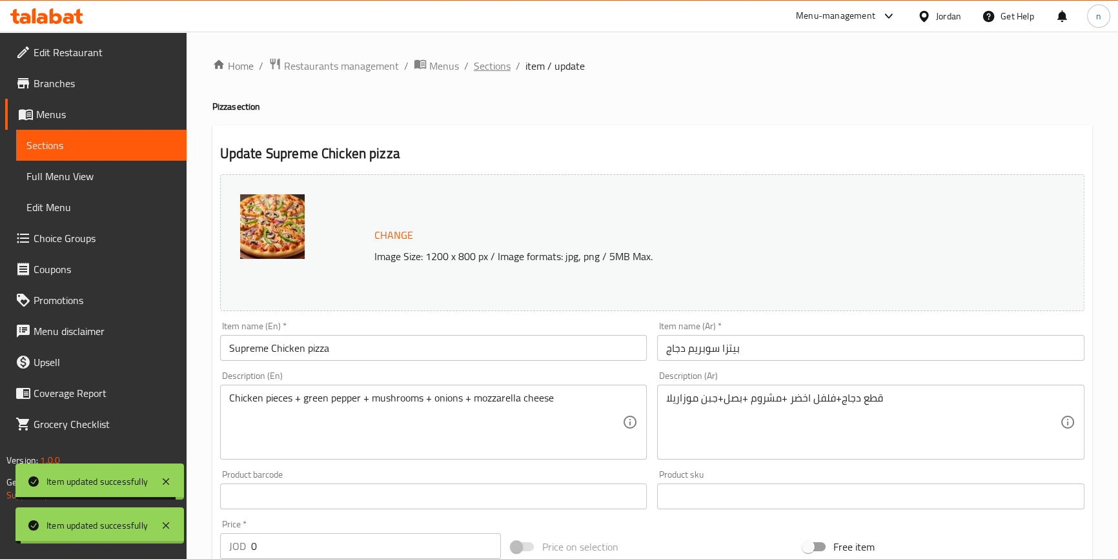
click at [493, 64] on span "Sections" at bounding box center [492, 65] width 37 height 15
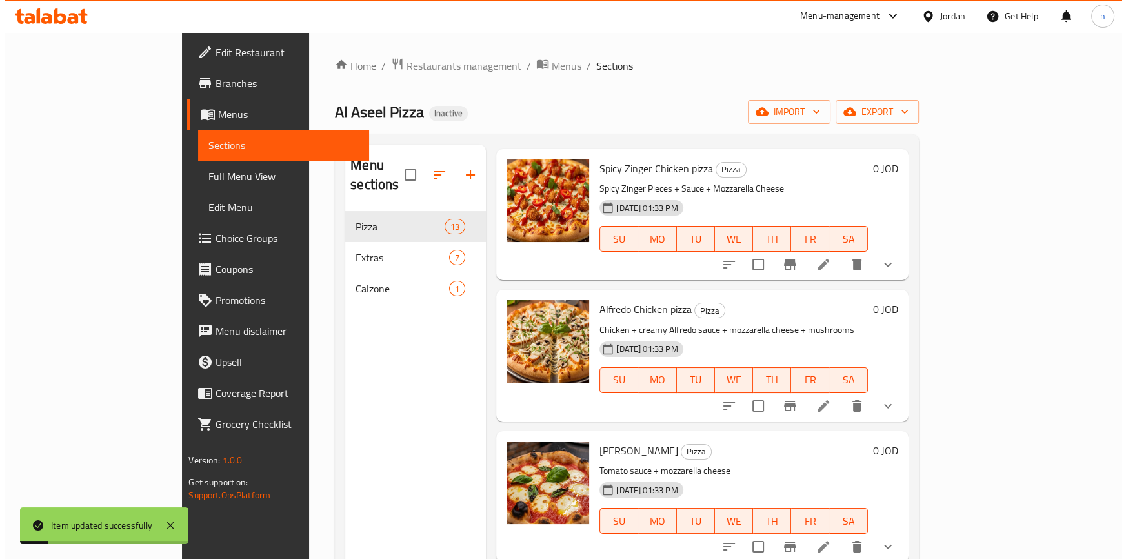
scroll to position [469, 0]
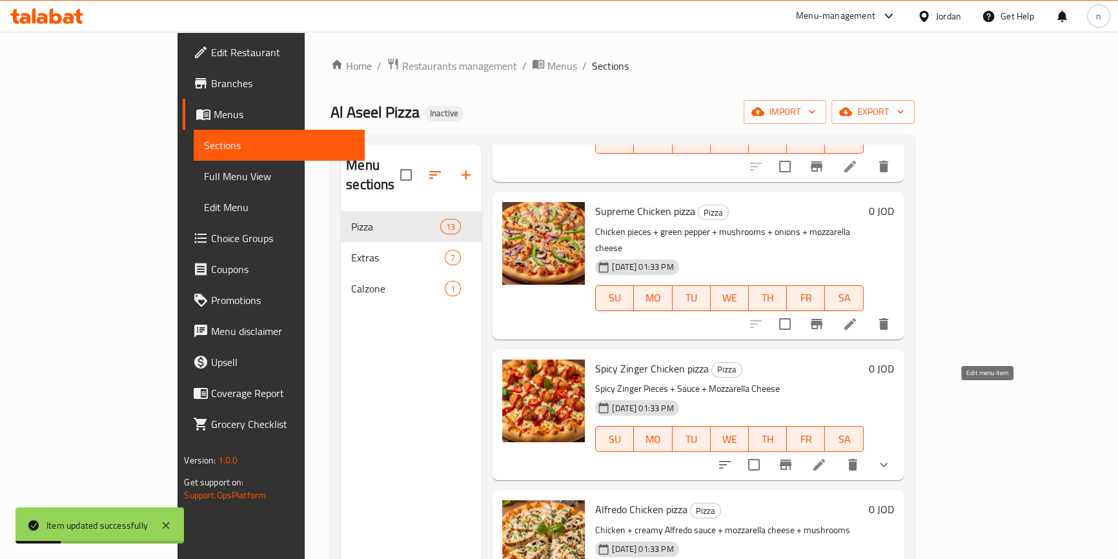
click at [827, 457] on icon at bounding box center [818, 464] width 15 height 15
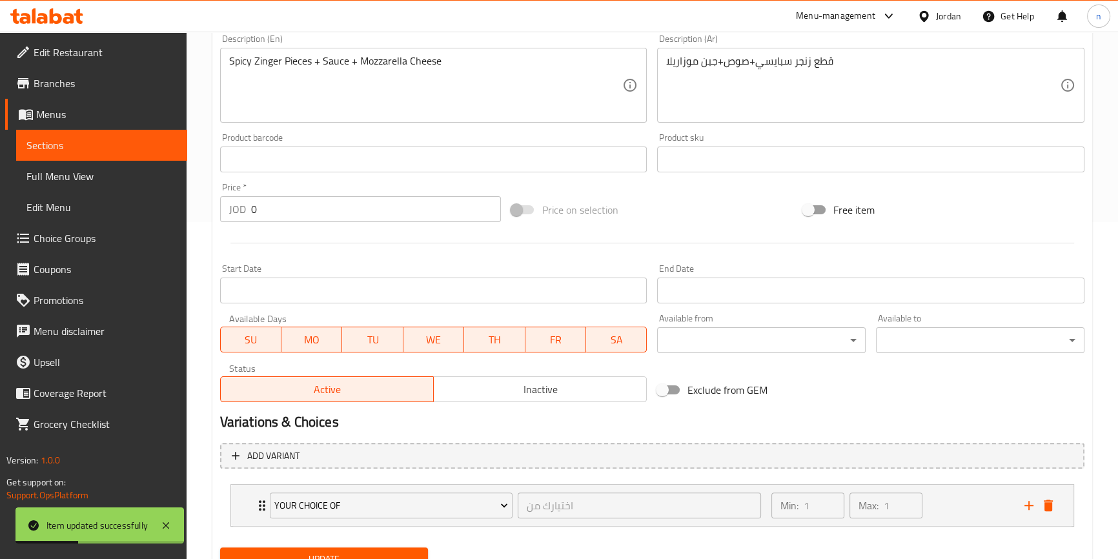
scroll to position [393, 0]
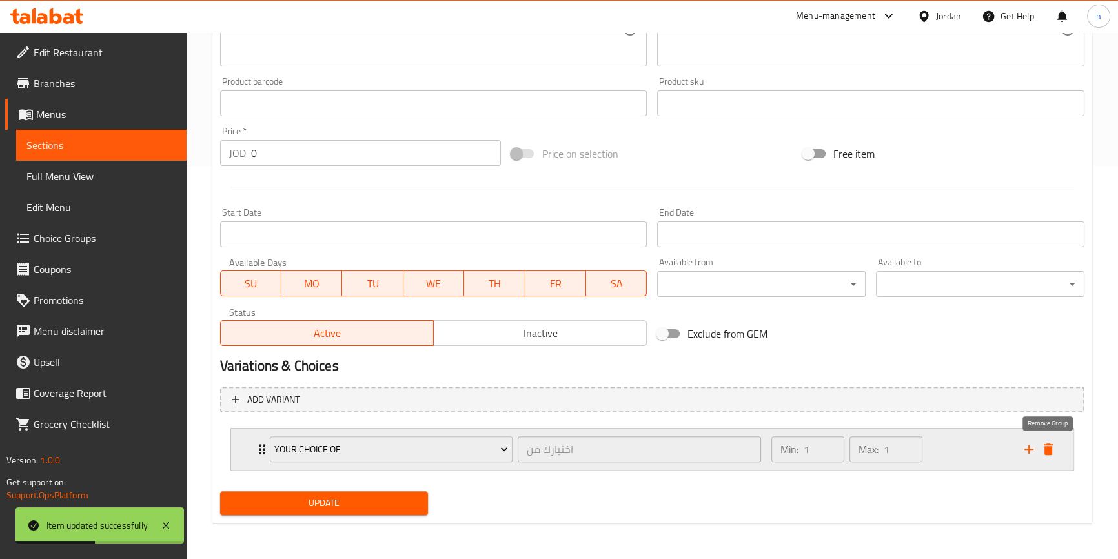
click at [1044, 444] on icon "delete" at bounding box center [1048, 449] width 15 height 15
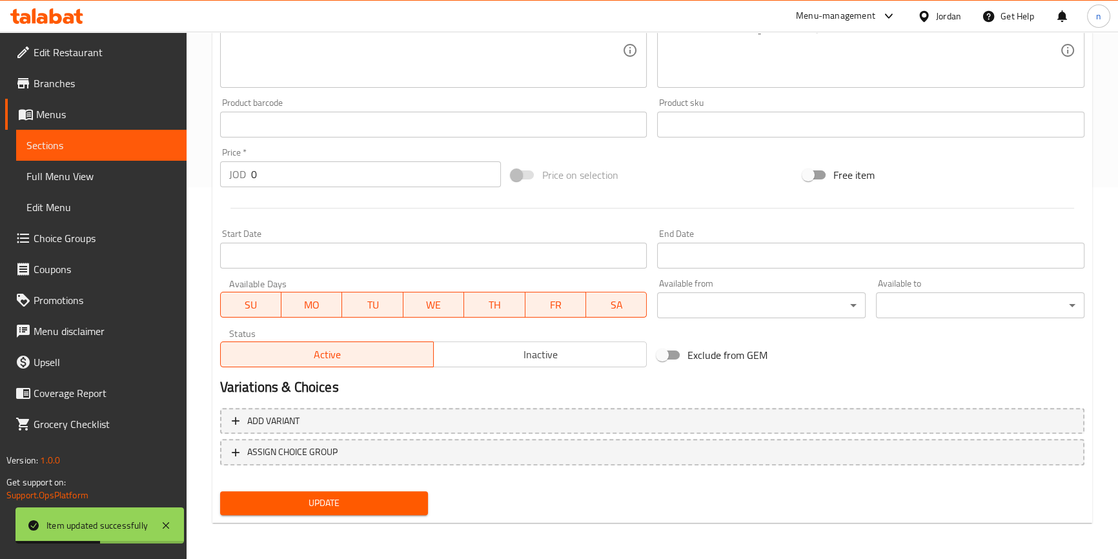
scroll to position [371, 0]
click at [347, 497] on span "Update" at bounding box center [324, 504] width 188 height 16
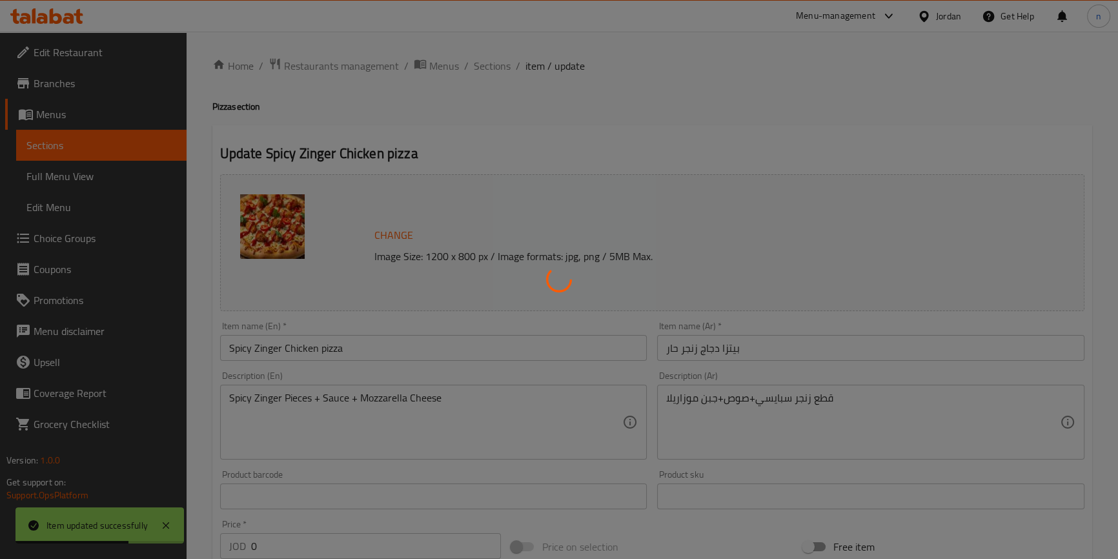
scroll to position [0, 0]
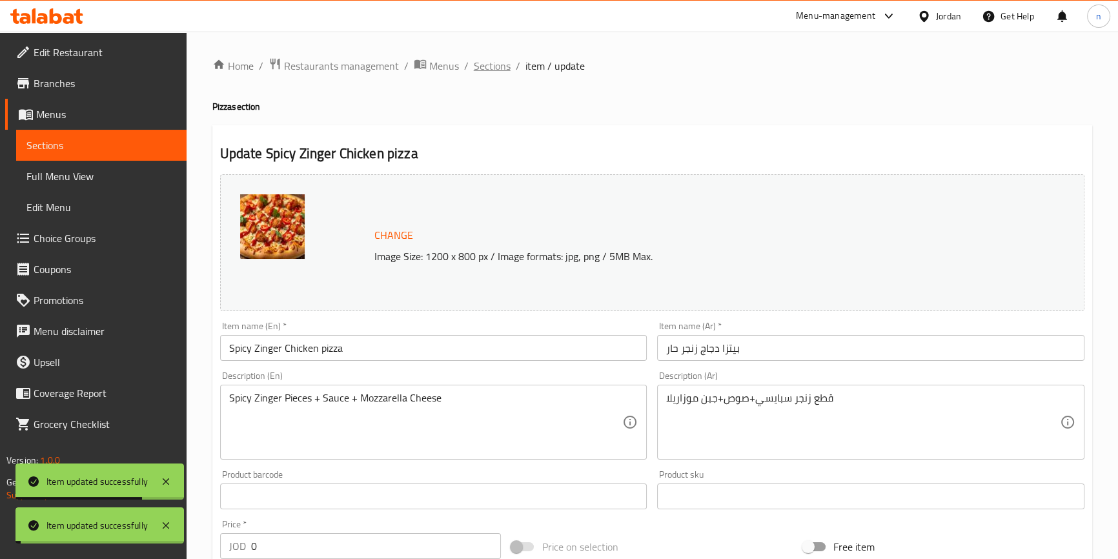
click at [499, 70] on span "Sections" at bounding box center [492, 65] width 37 height 15
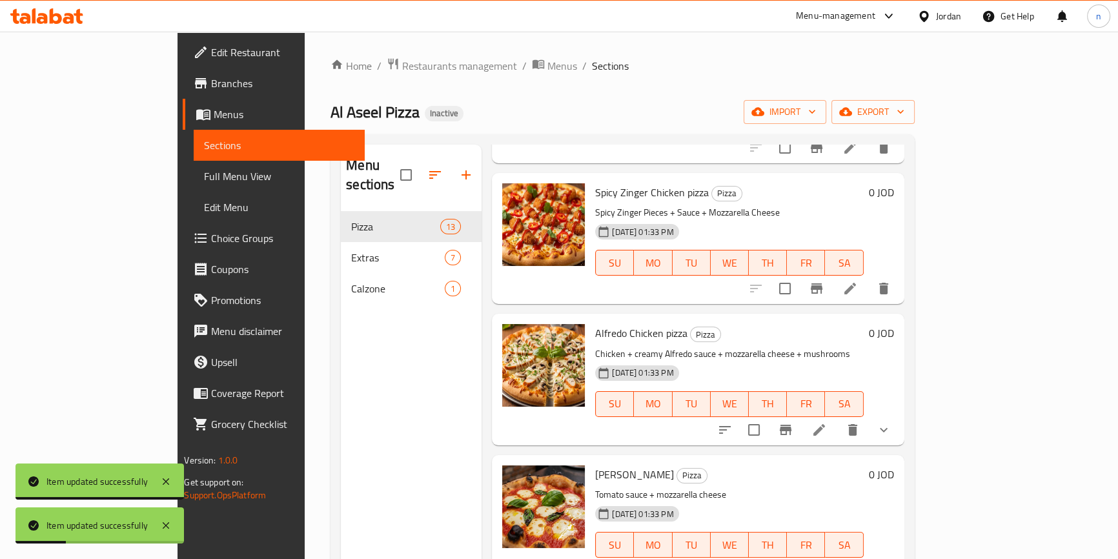
scroll to position [704, 0]
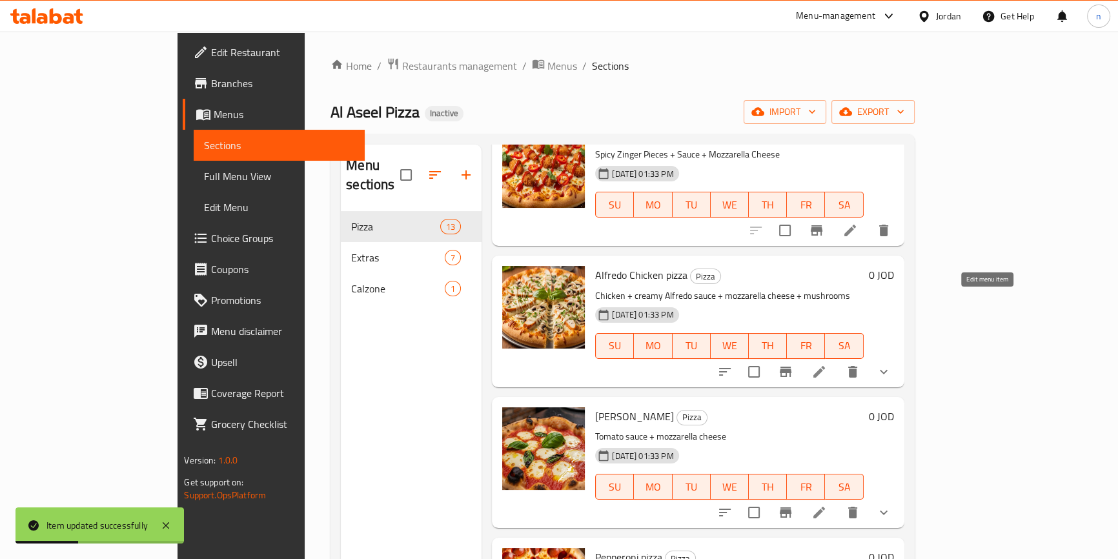
click at [825, 366] on icon at bounding box center [819, 372] width 12 height 12
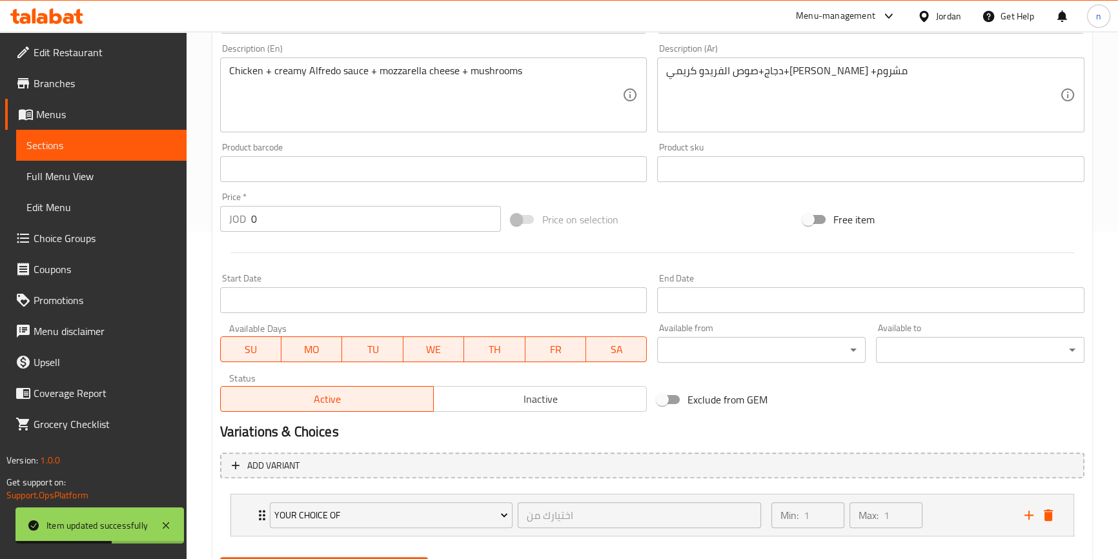
scroll to position [393, 0]
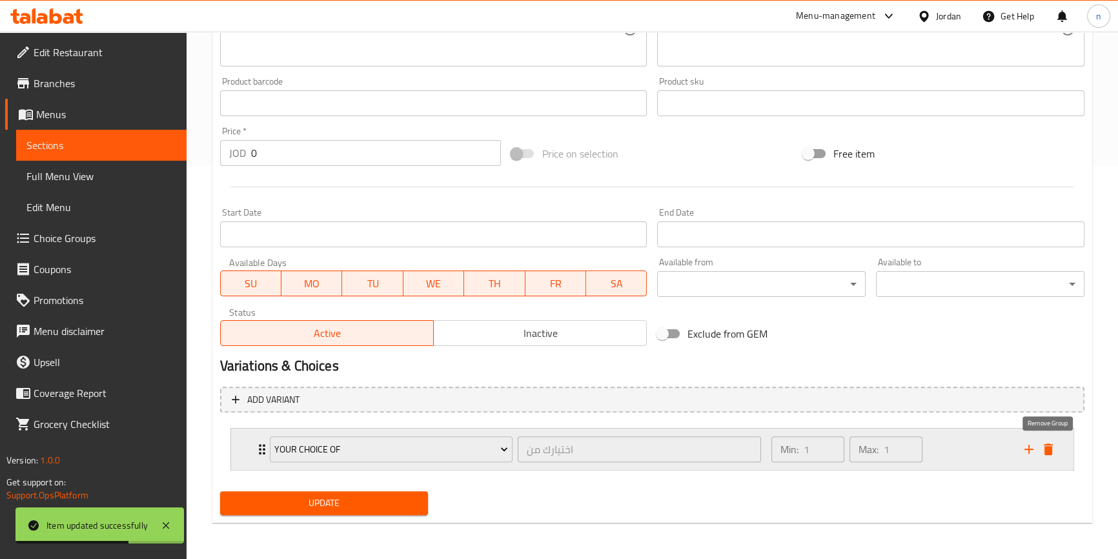
click at [1052, 455] on icon "delete" at bounding box center [1048, 449] width 15 height 15
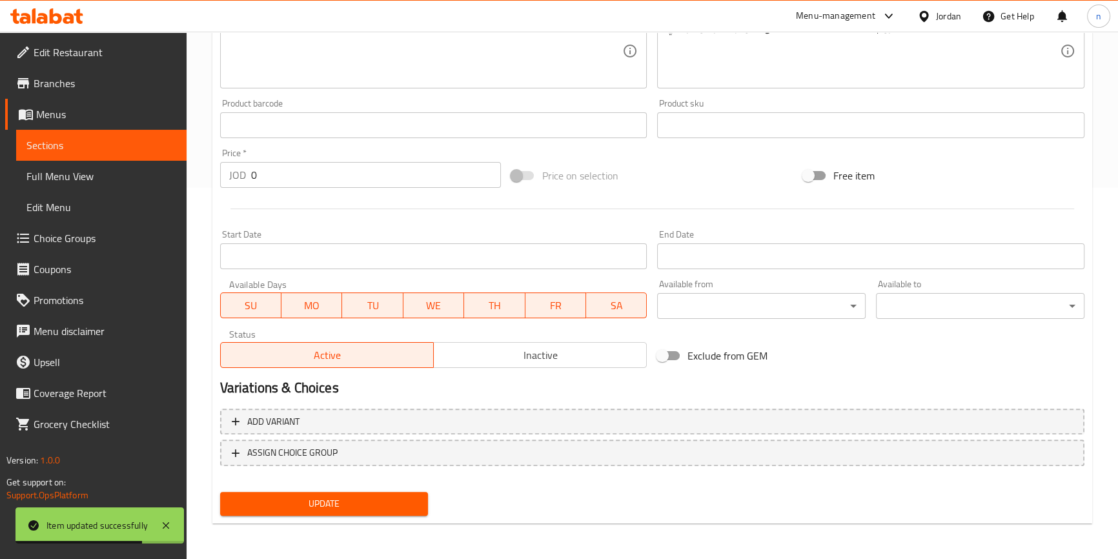
click at [327, 501] on span "Update" at bounding box center [324, 504] width 188 height 16
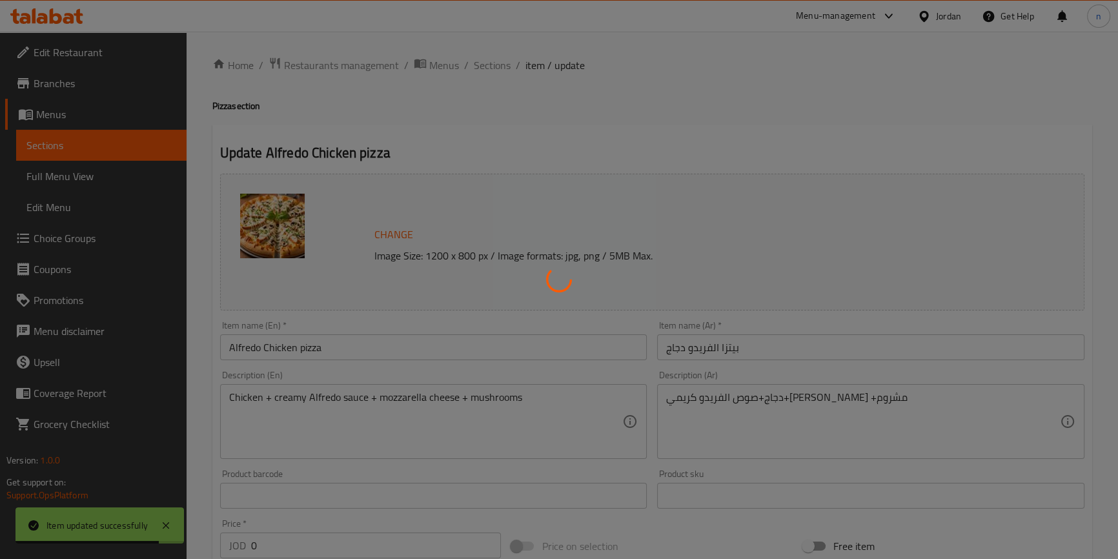
scroll to position [0, 0]
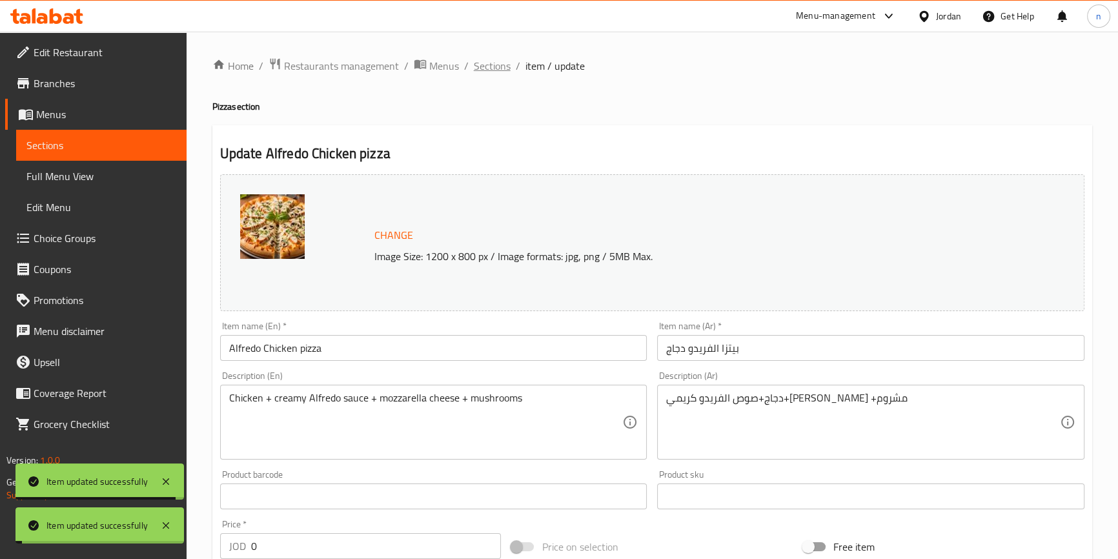
click at [494, 65] on span "Sections" at bounding box center [492, 65] width 37 height 15
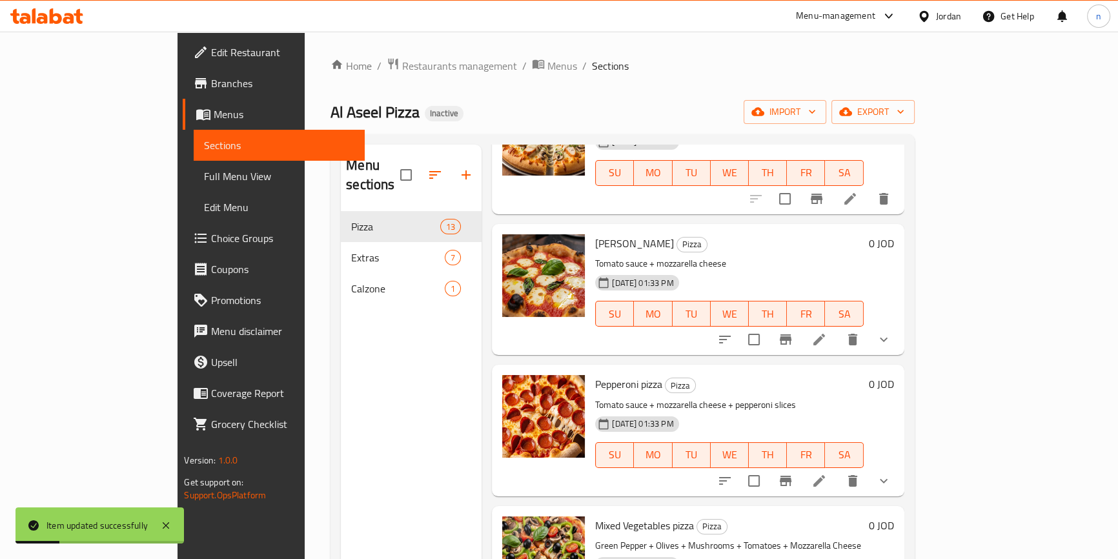
scroll to position [939, 0]
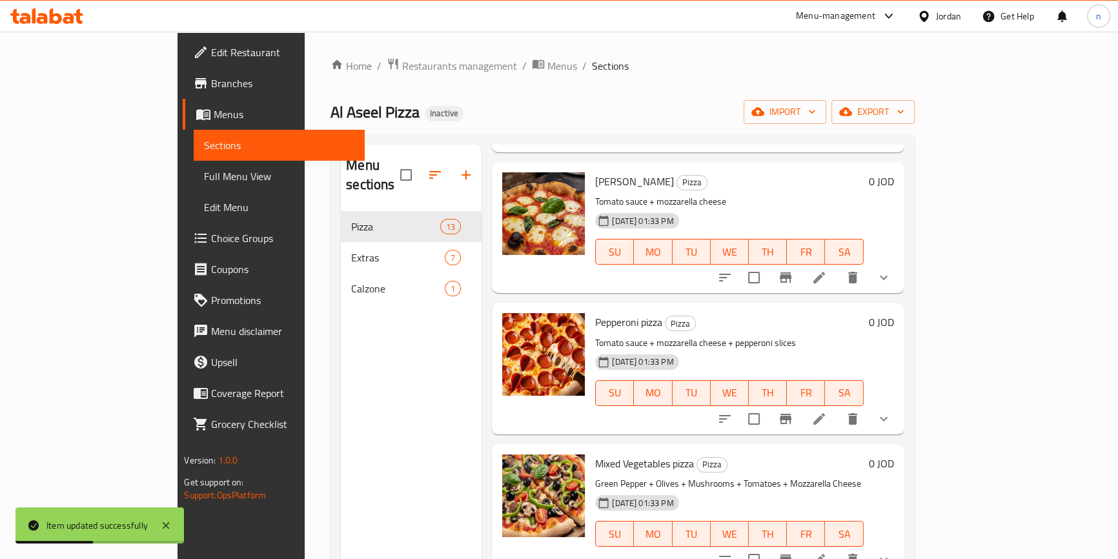
click at [837, 266] on li at bounding box center [819, 277] width 36 height 23
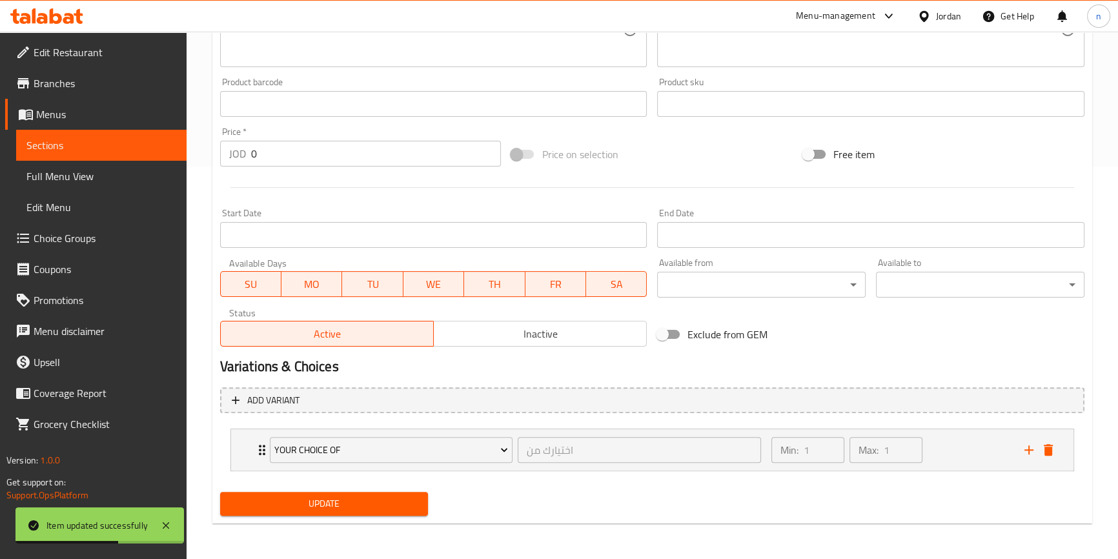
scroll to position [393, 0]
click at [1047, 440] on button "delete" at bounding box center [1048, 449] width 19 height 19
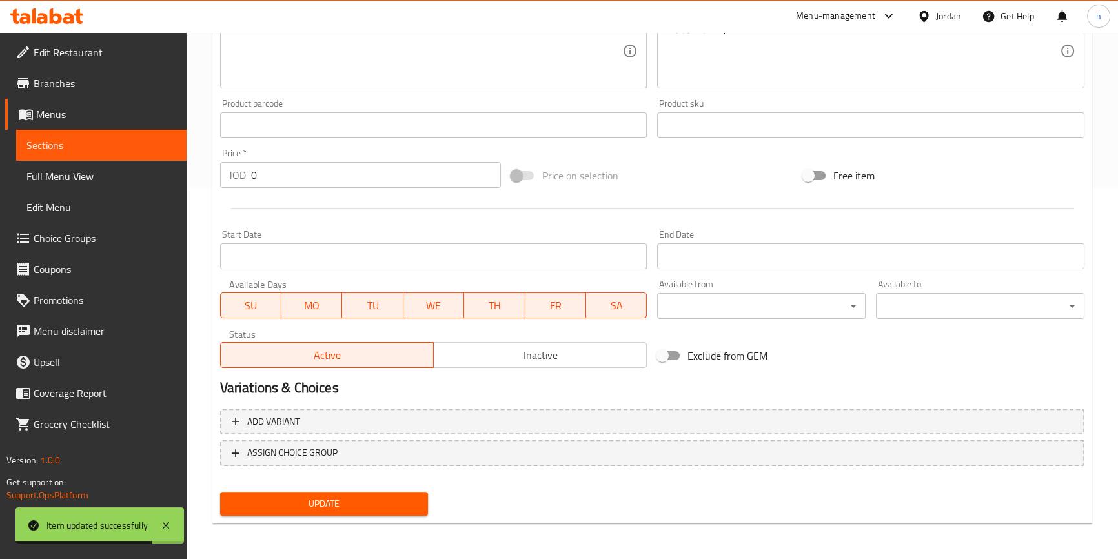
click at [386, 500] on span "Update" at bounding box center [324, 504] width 188 height 16
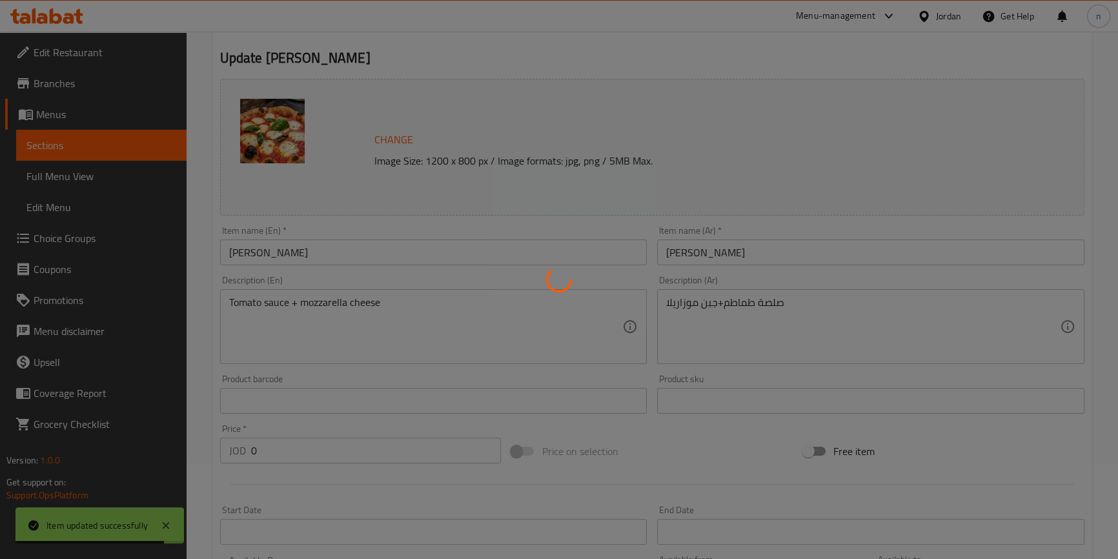
scroll to position [0, 0]
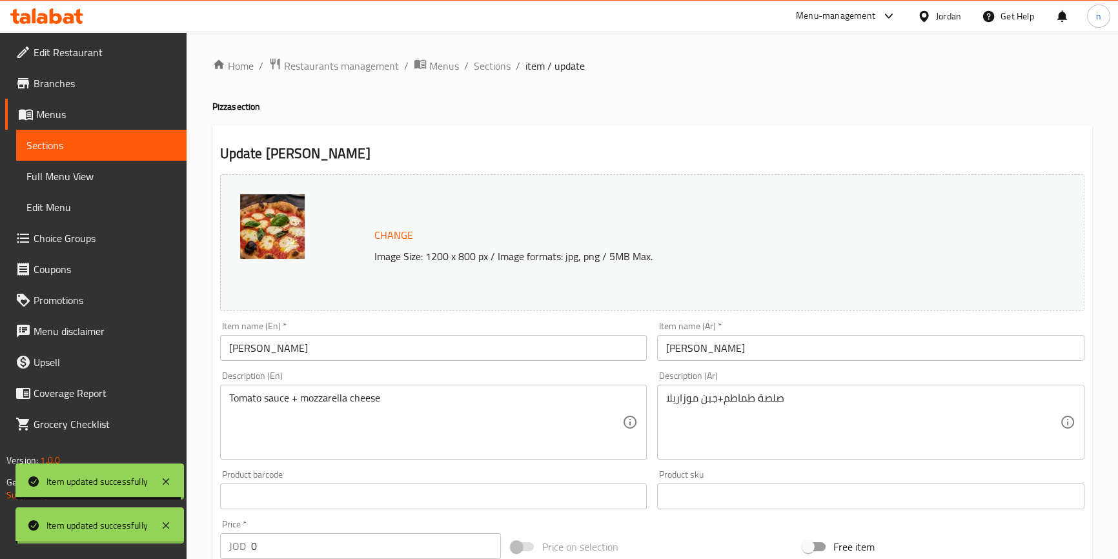
click at [485, 65] on span "Sections" at bounding box center [492, 65] width 37 height 15
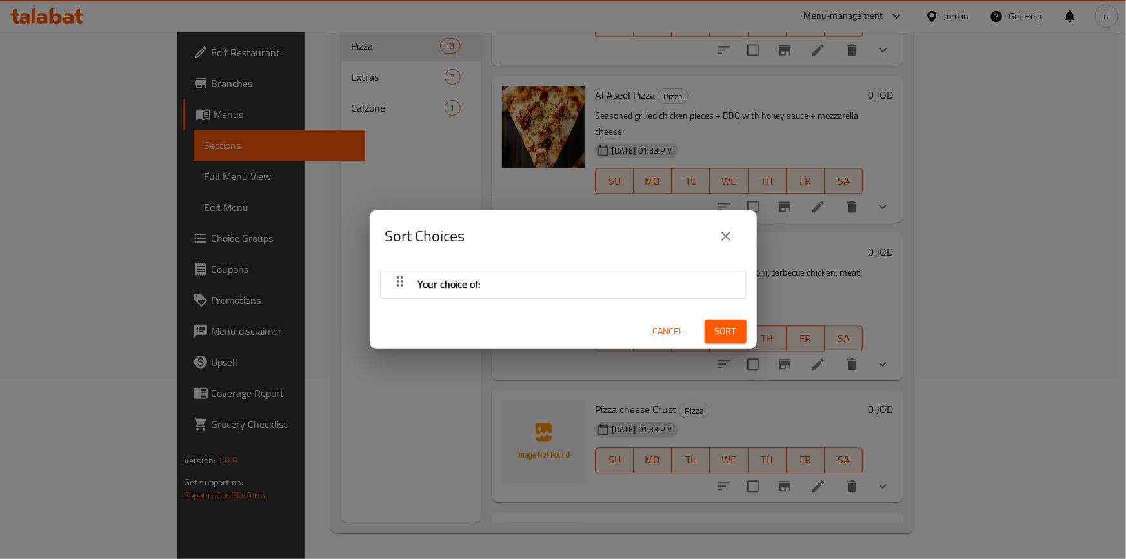
click at [719, 238] on icon "close" at bounding box center [725, 236] width 15 height 15
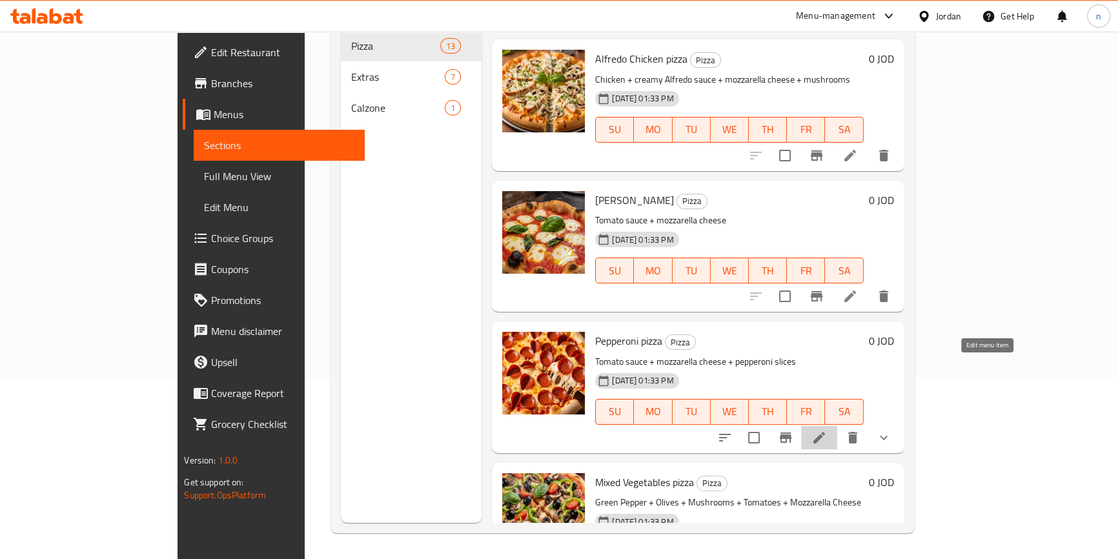
click at [825, 432] on icon at bounding box center [819, 438] width 12 height 12
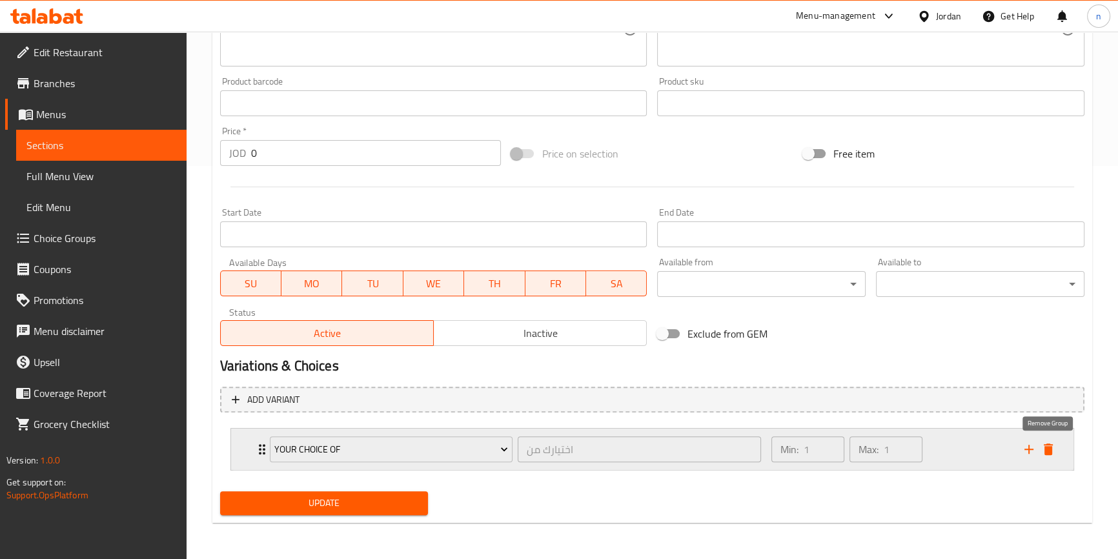
click at [1046, 452] on icon "delete" at bounding box center [1048, 449] width 9 height 12
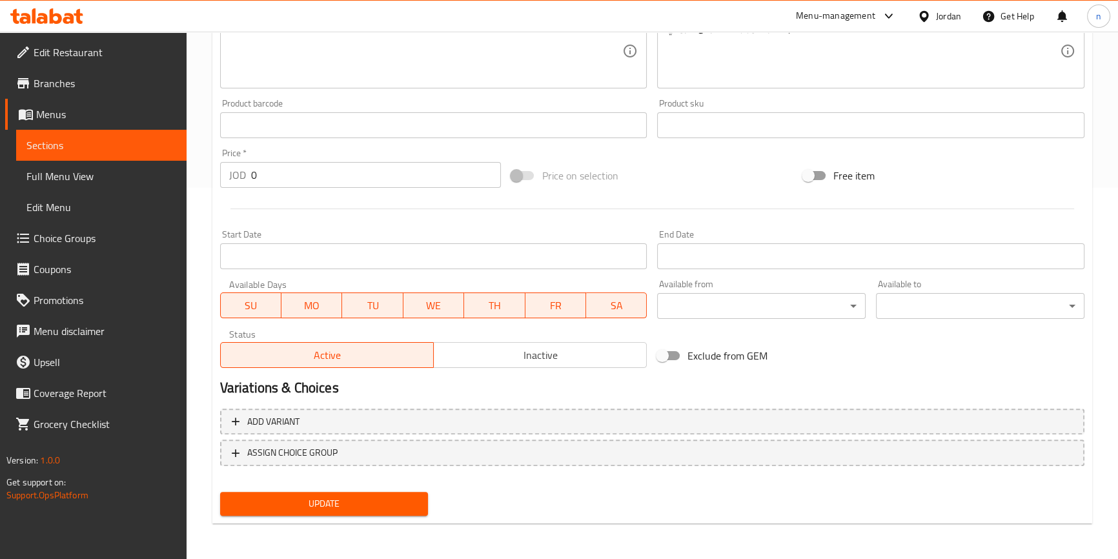
click at [321, 497] on span "Update" at bounding box center [324, 504] width 188 height 16
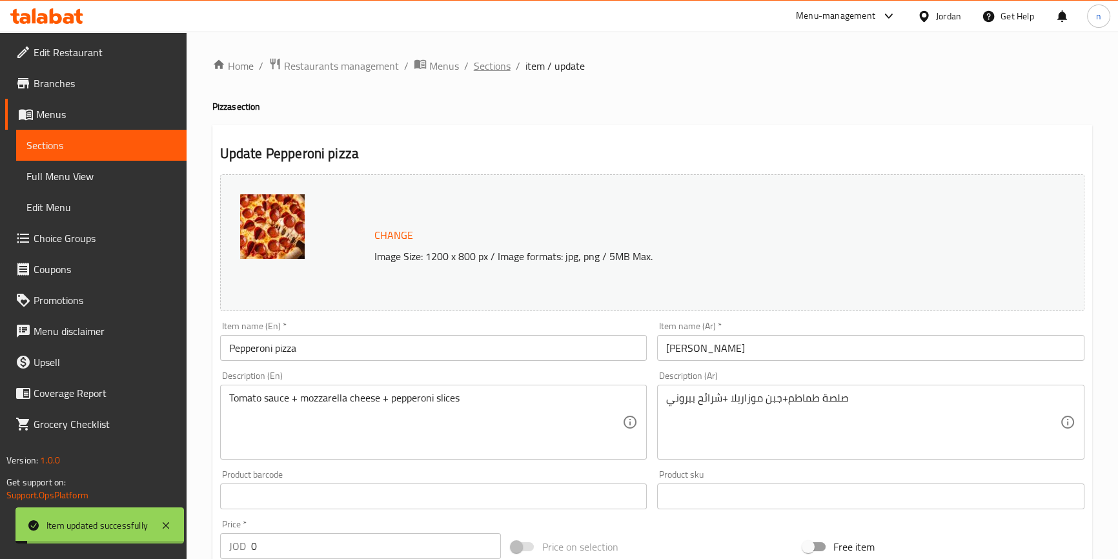
click at [487, 67] on span "Sections" at bounding box center [492, 65] width 37 height 15
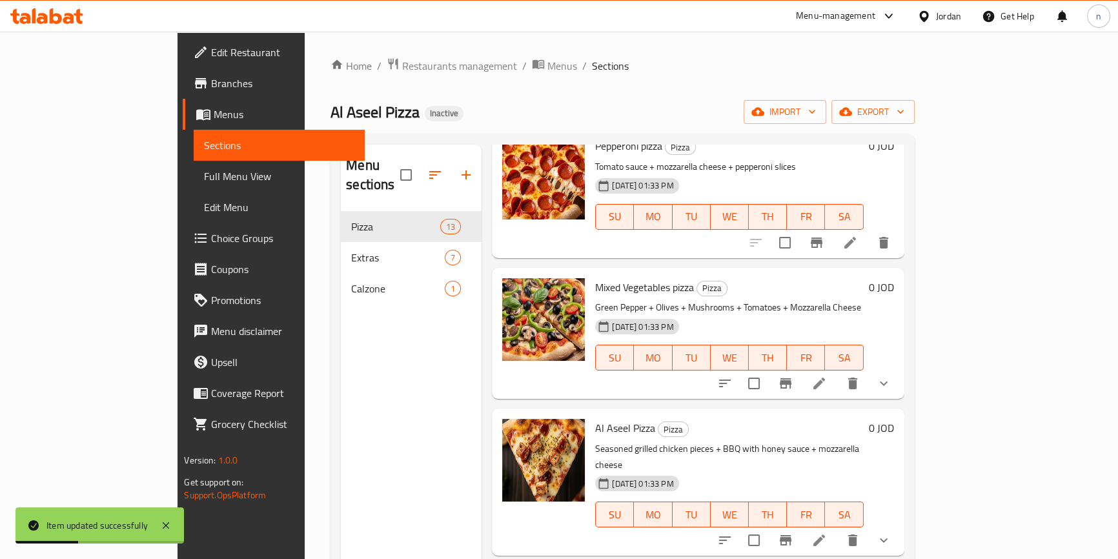
click at [837, 372] on li at bounding box center [819, 383] width 36 height 23
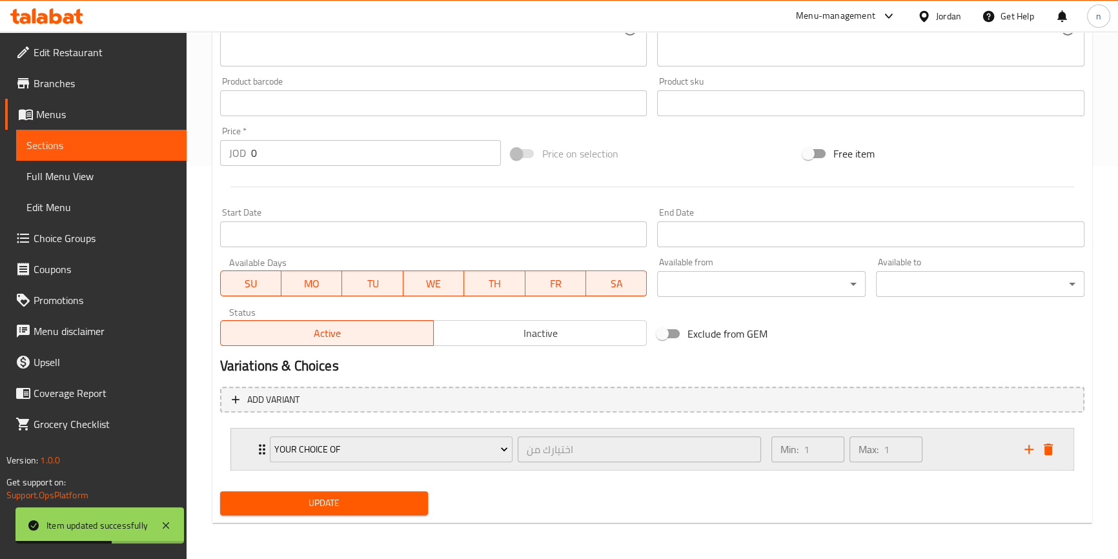
click at [1052, 443] on icon "delete" at bounding box center [1048, 449] width 15 height 15
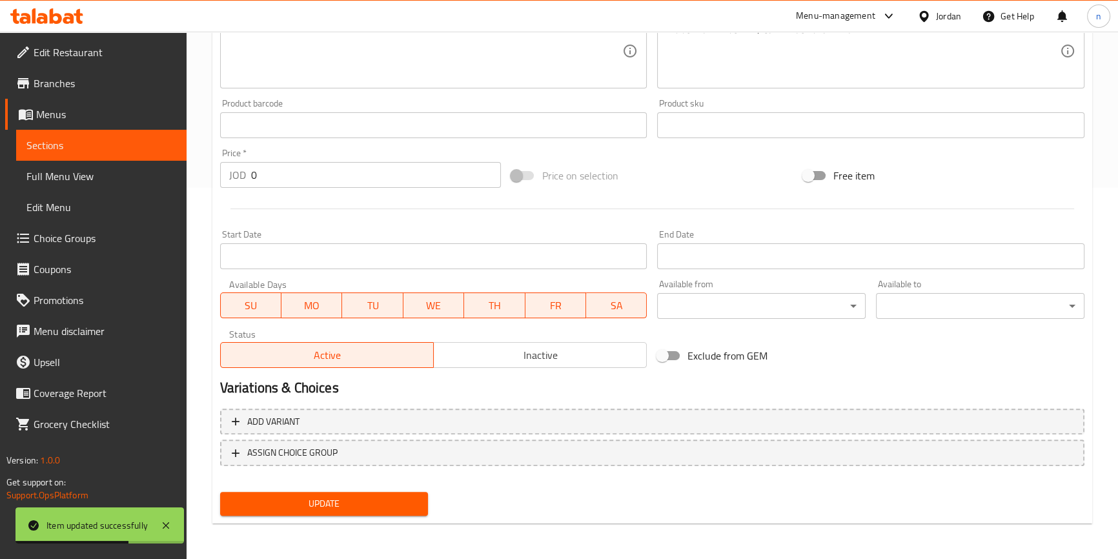
click at [353, 492] on button "Update" at bounding box center [324, 504] width 208 height 24
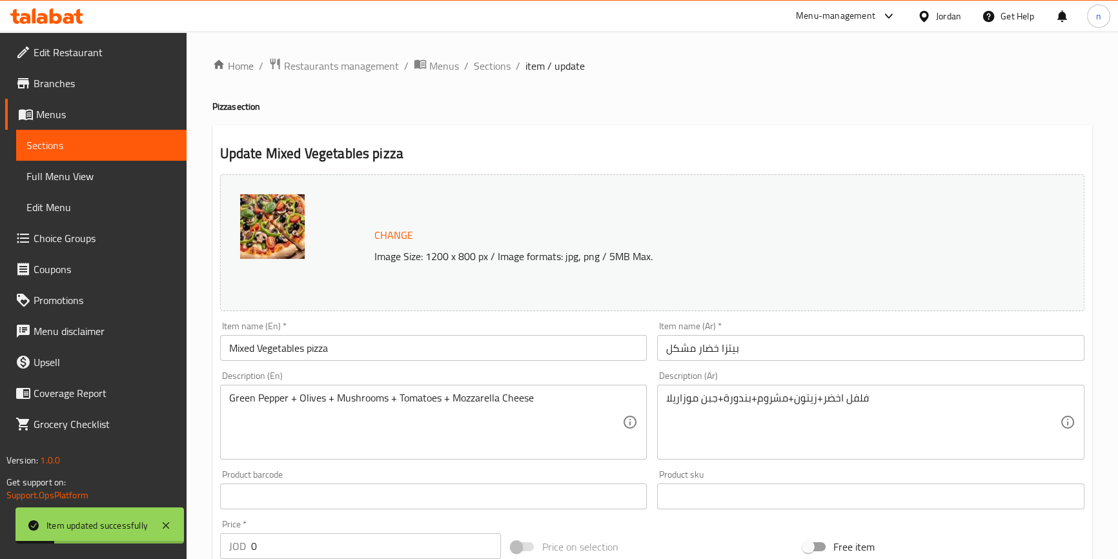
click at [488, 68] on span "Sections" at bounding box center [492, 65] width 37 height 15
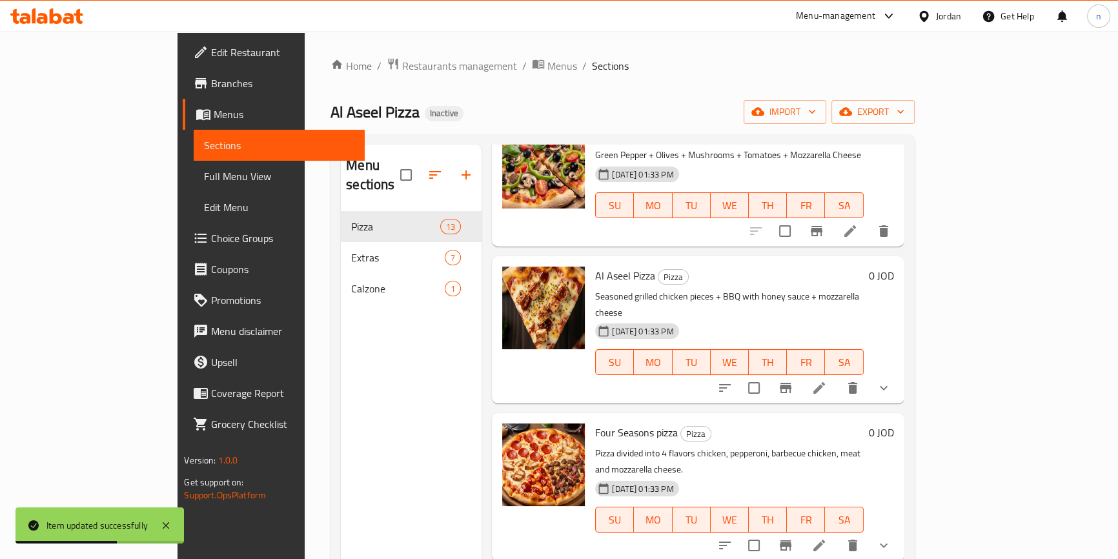
click at [837, 376] on li at bounding box center [819, 387] width 36 height 23
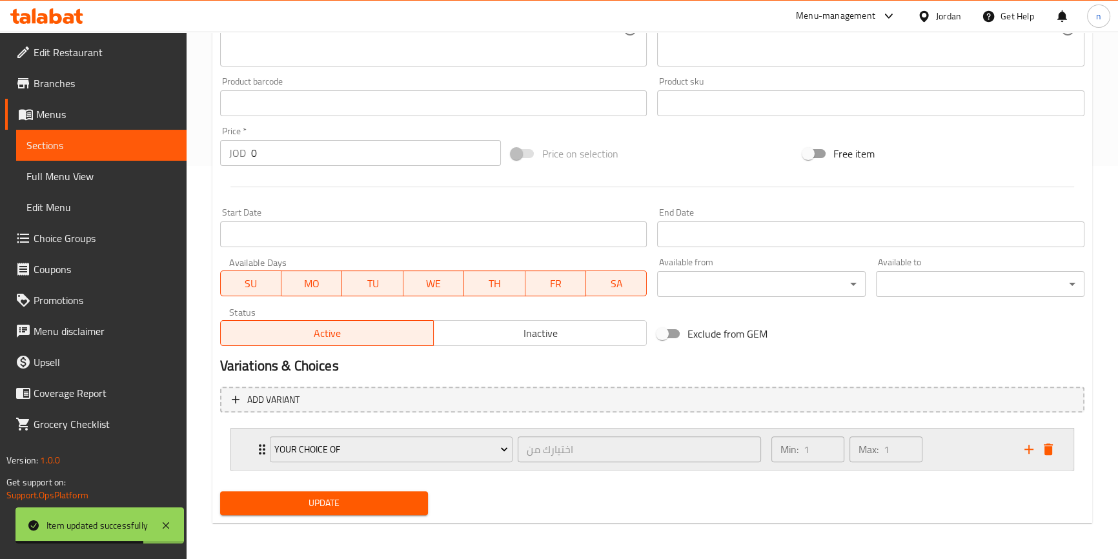
click at [1044, 458] on div "Expand" at bounding box center [1038, 449] width 39 height 19
click at [1050, 442] on icon "delete" at bounding box center [1048, 449] width 15 height 15
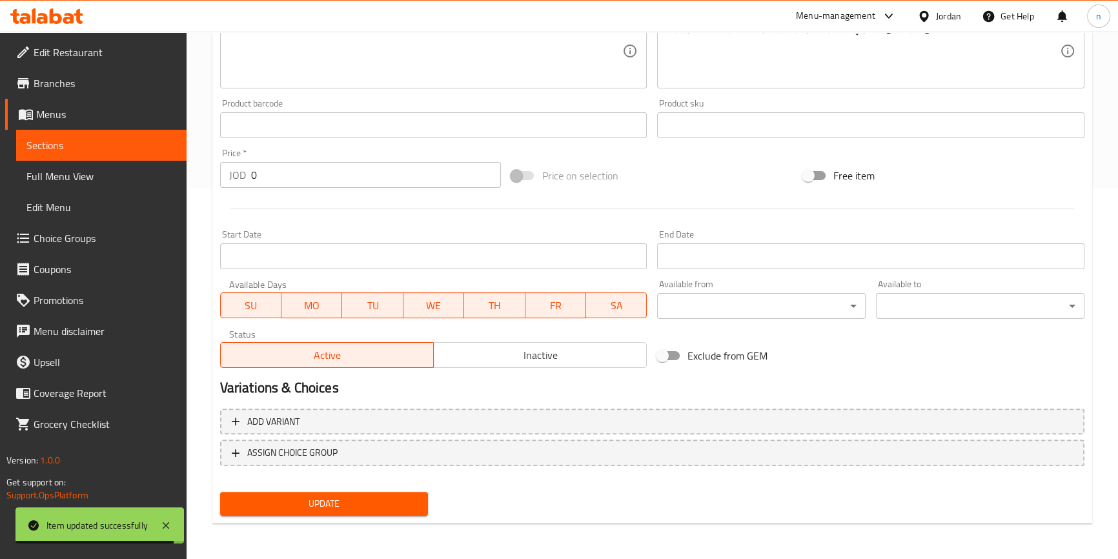
click at [325, 498] on span "Update" at bounding box center [324, 504] width 188 height 16
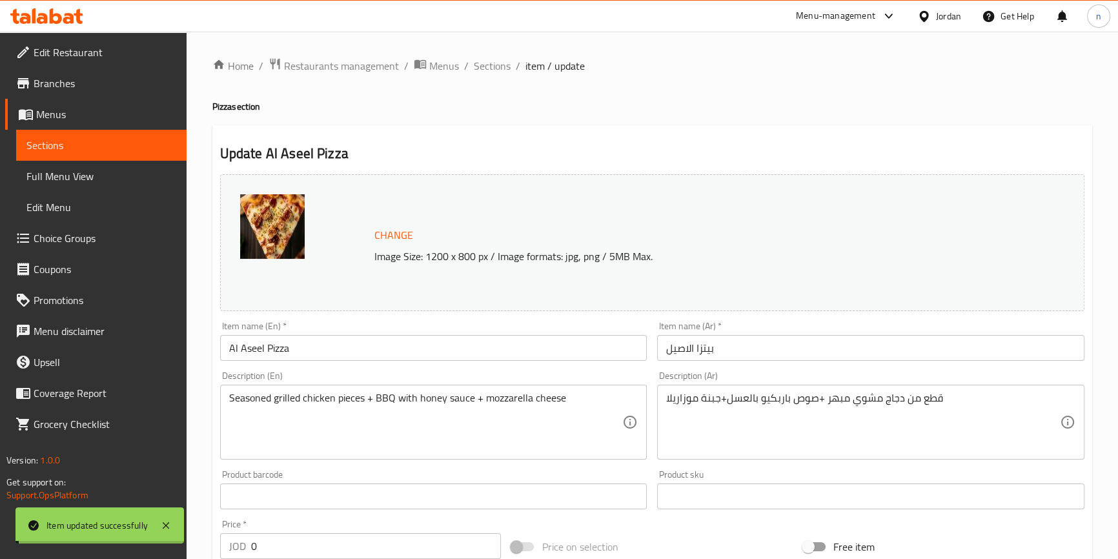
click at [500, 75] on div "Home / Restaurants management / Menus / Sections / item / update Pizza section …" at bounding box center [652, 481] width 880 height 848
click at [494, 68] on span "Sections" at bounding box center [492, 65] width 37 height 15
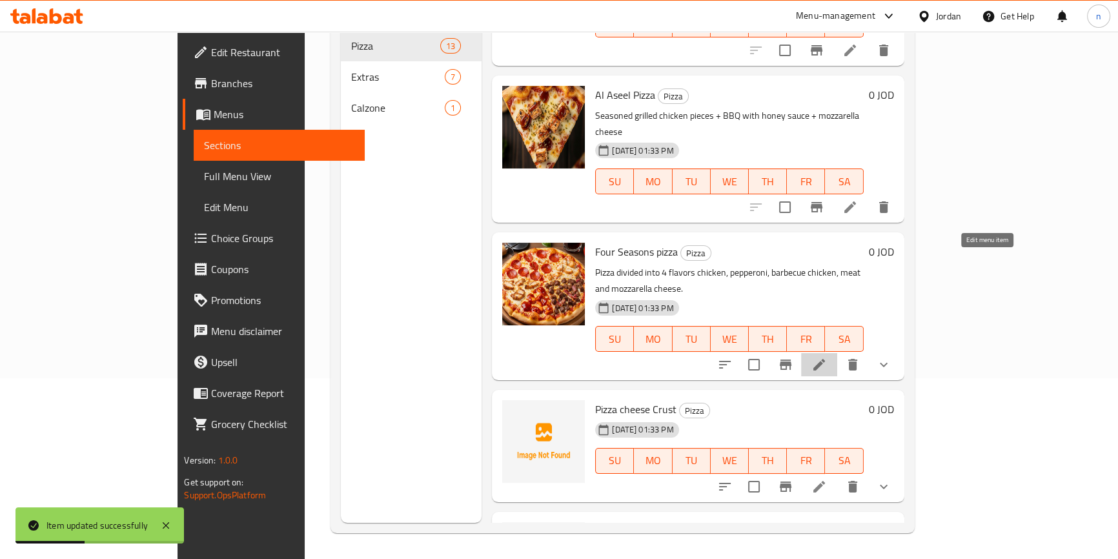
click at [827, 357] on icon at bounding box center [818, 364] width 15 height 15
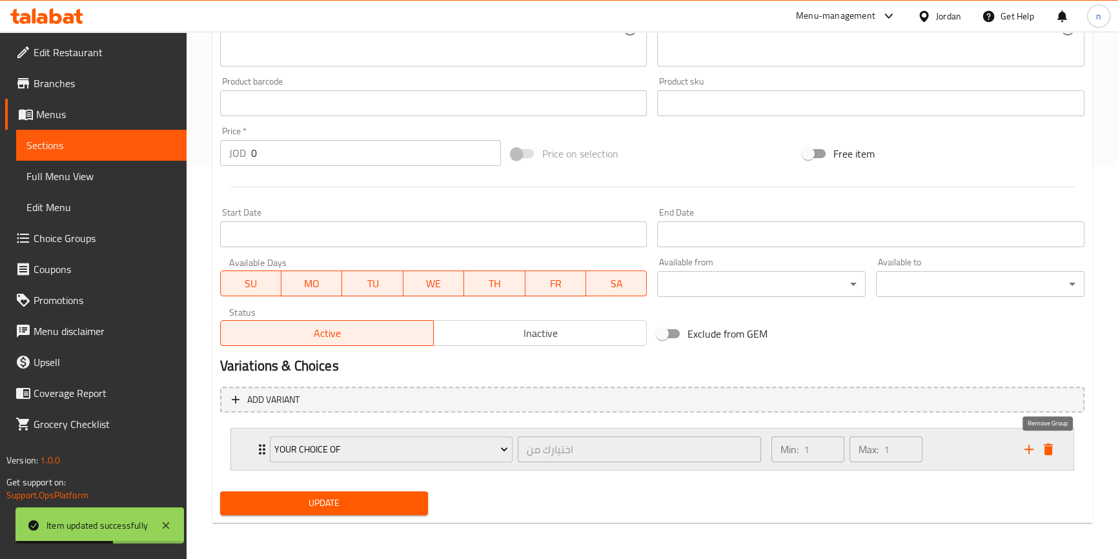
click at [1051, 452] on icon "delete" at bounding box center [1048, 449] width 9 height 12
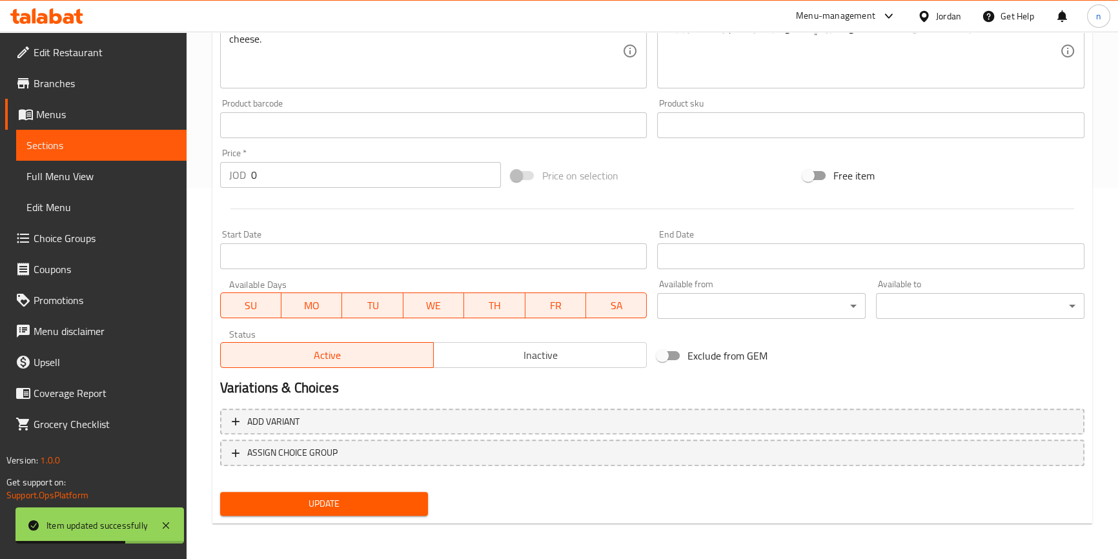
click at [353, 487] on div "Update" at bounding box center [324, 504] width 219 height 34
click at [359, 494] on button "Update" at bounding box center [324, 504] width 208 height 24
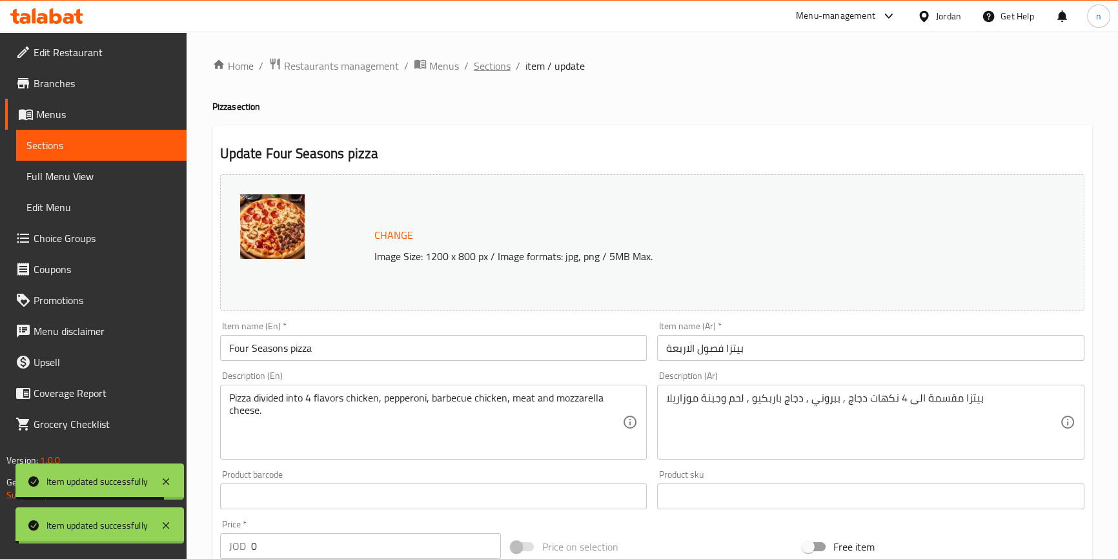
click at [491, 63] on span "Sections" at bounding box center [492, 65] width 37 height 15
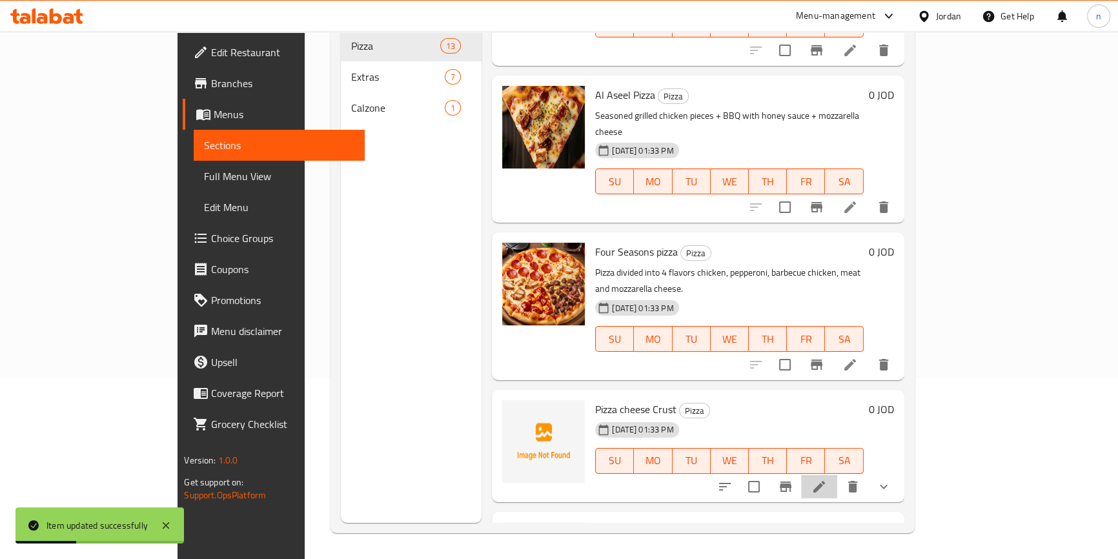
click at [837, 475] on li at bounding box center [819, 486] width 36 height 23
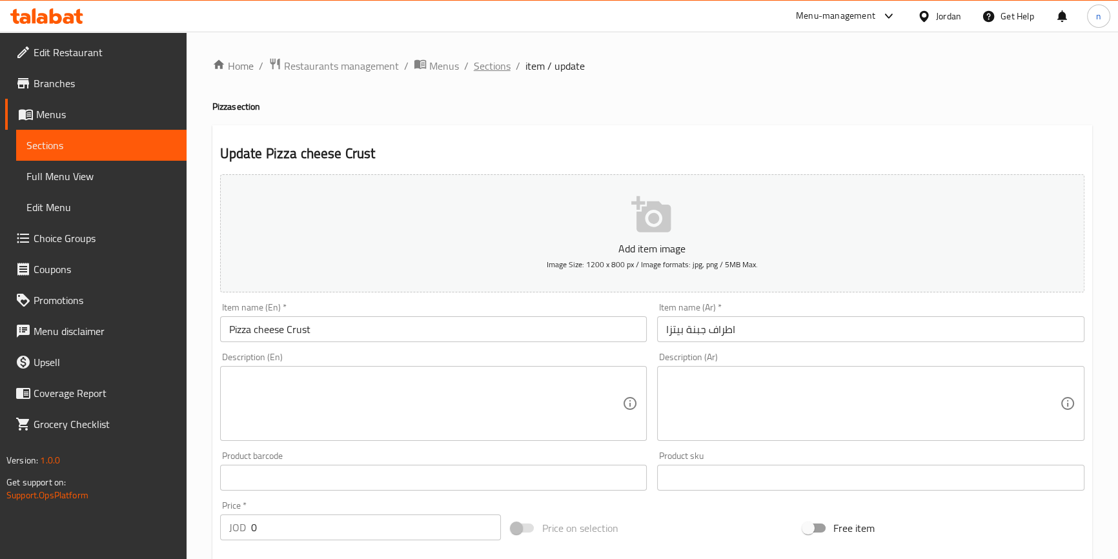
click at [476, 63] on span "Sections" at bounding box center [492, 65] width 37 height 15
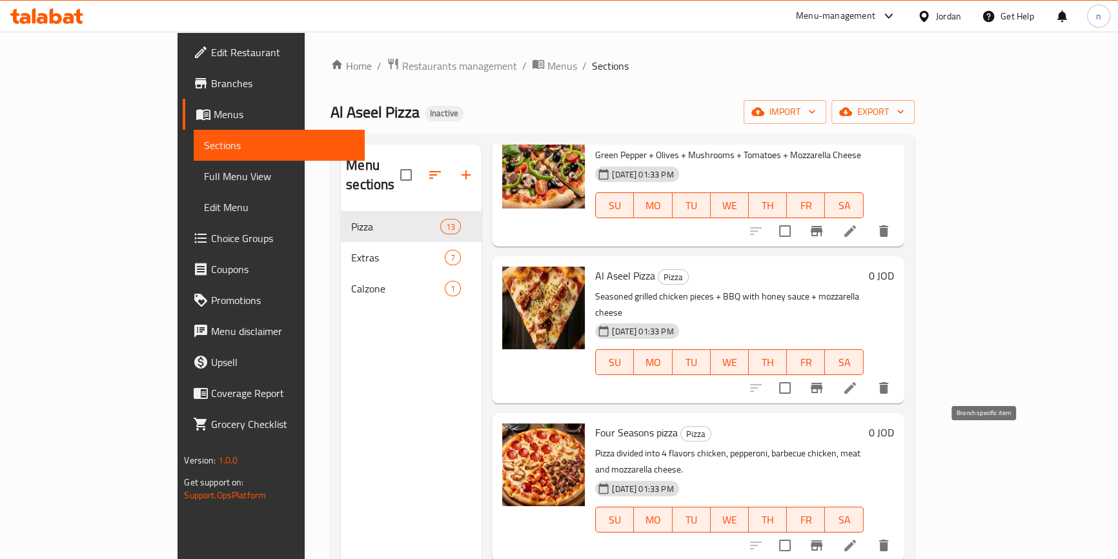
scroll to position [181, 0]
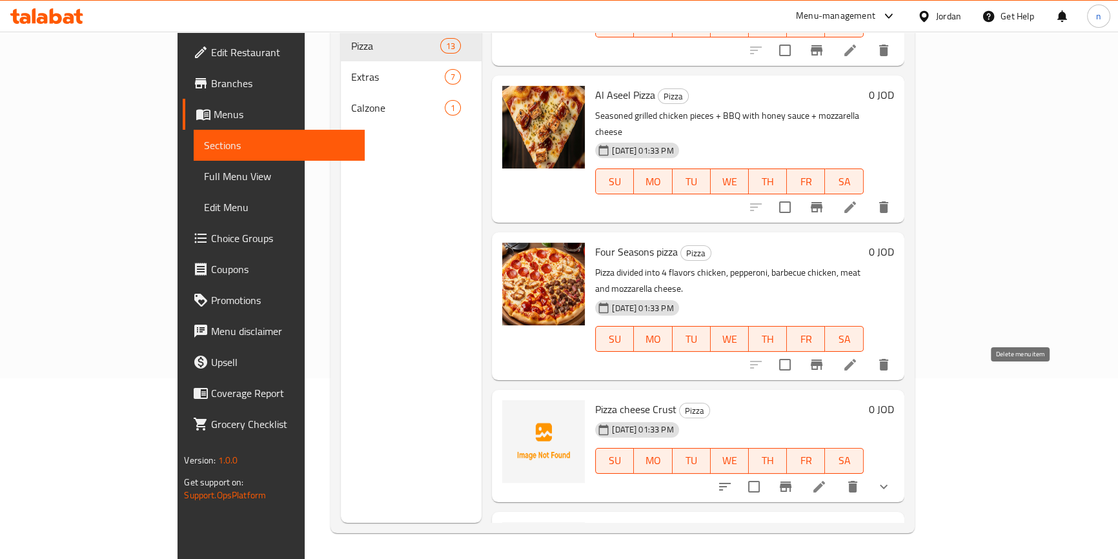
click at [860, 479] on icon "delete" at bounding box center [852, 486] width 15 height 15
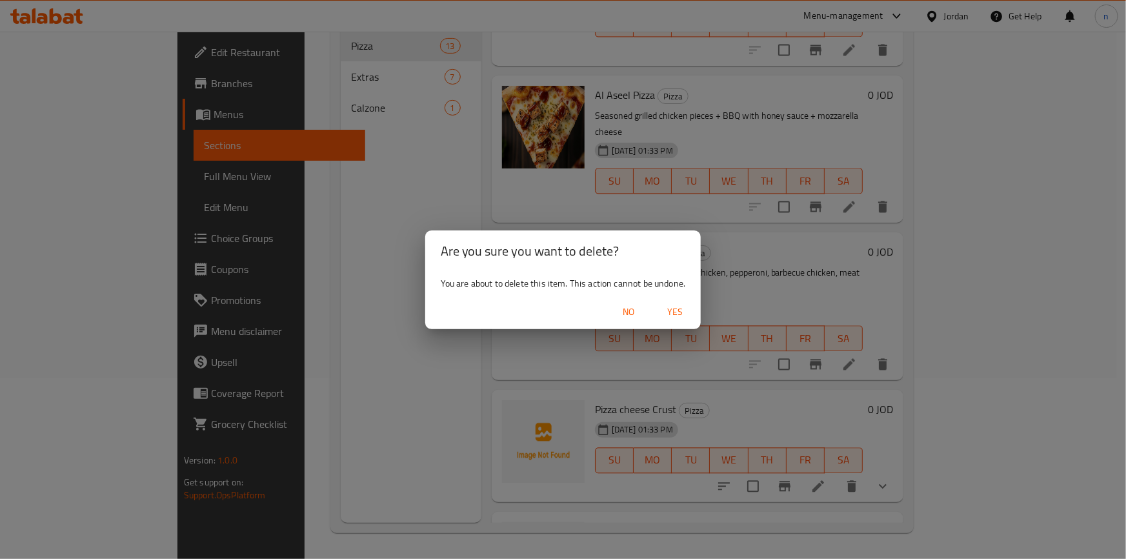
click at [667, 305] on span "Yes" at bounding box center [675, 312] width 31 height 16
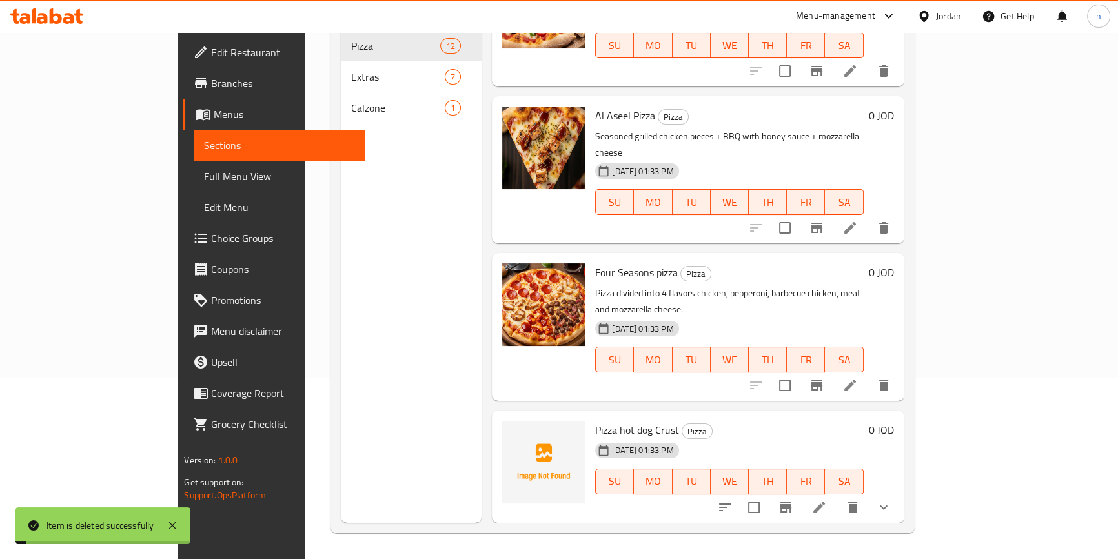
scroll to position [1145, 0]
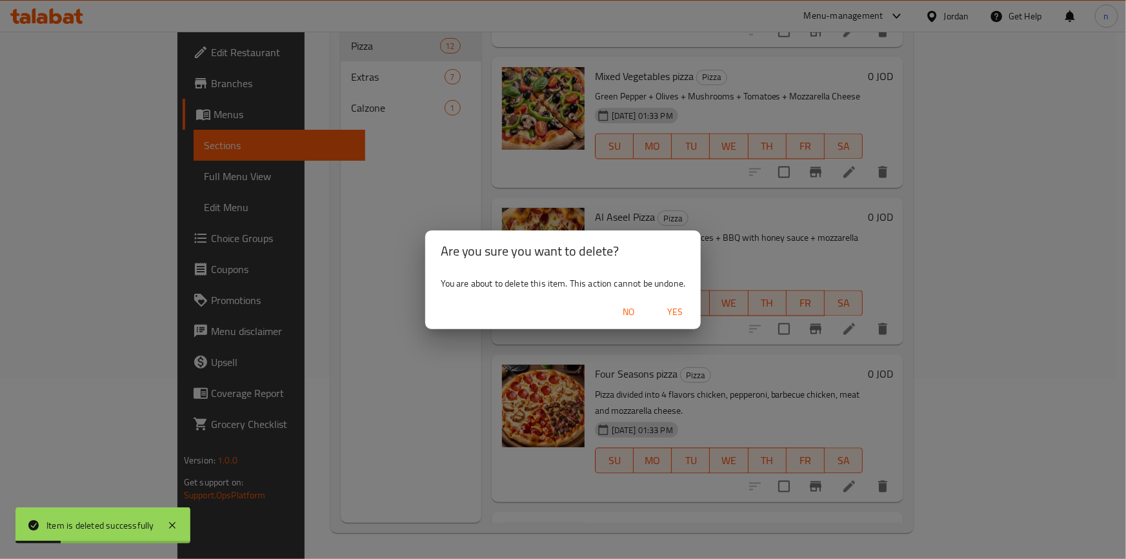
click at [682, 311] on span "Yes" at bounding box center [675, 312] width 31 height 16
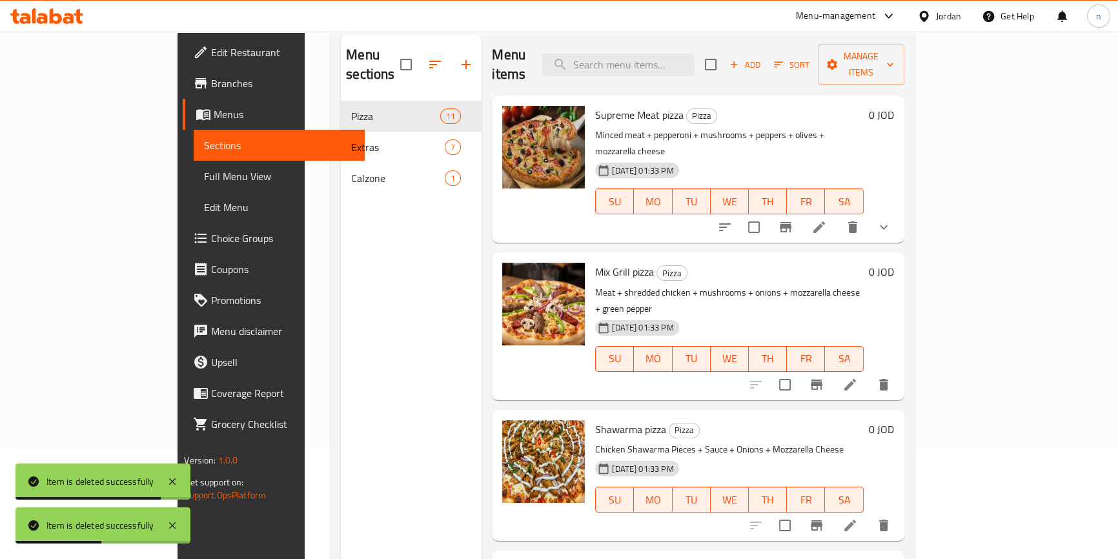
scroll to position [0, 0]
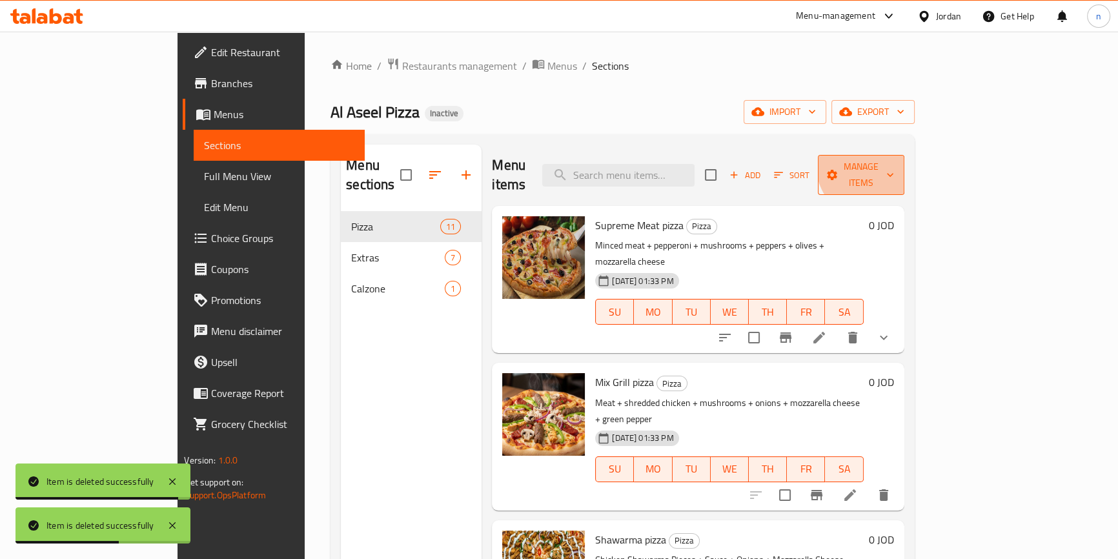
click at [894, 159] on span "Manage items" at bounding box center [861, 175] width 66 height 32
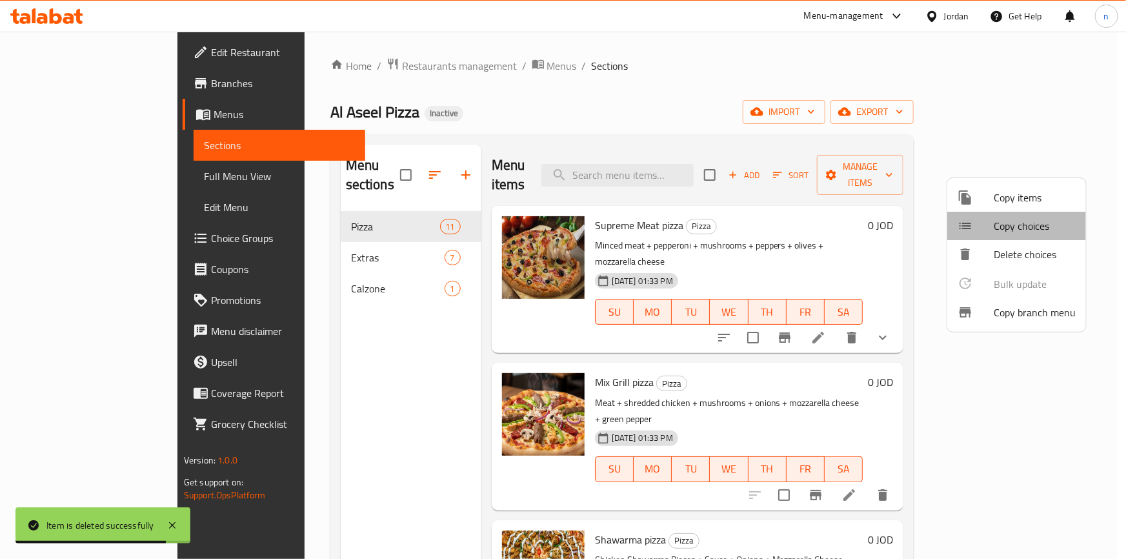
click at [1041, 225] on span "Copy choices" at bounding box center [1035, 225] width 82 height 15
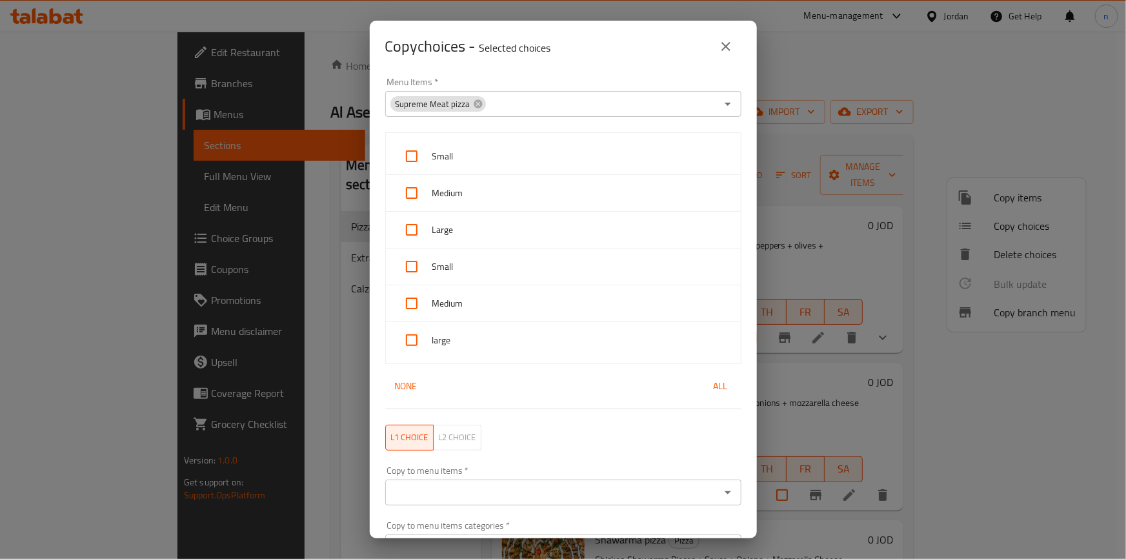
click at [729, 55] on button "close" at bounding box center [726, 46] width 31 height 31
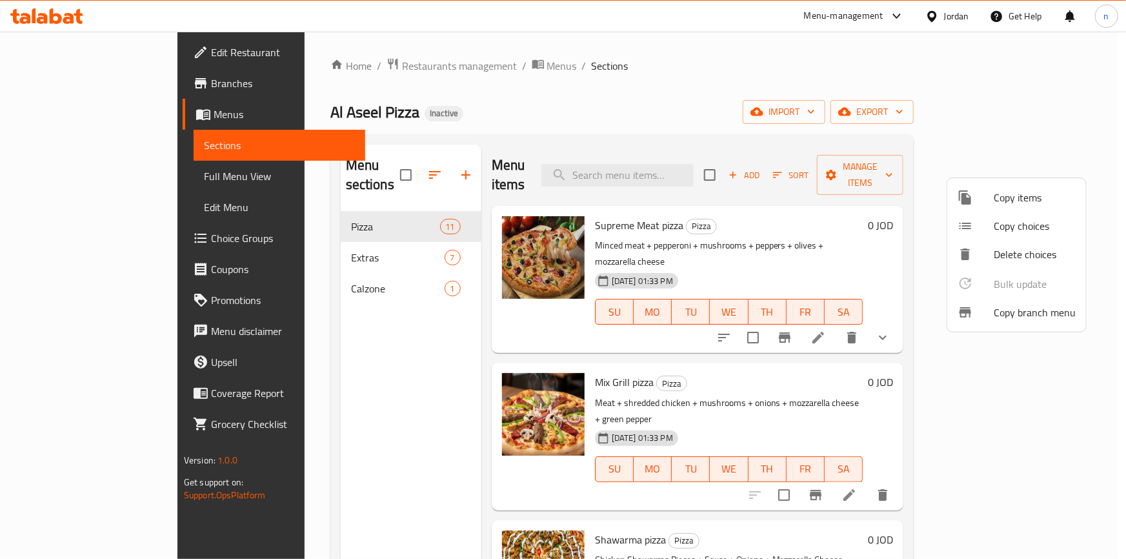
click at [844, 305] on div at bounding box center [563, 279] width 1126 height 559
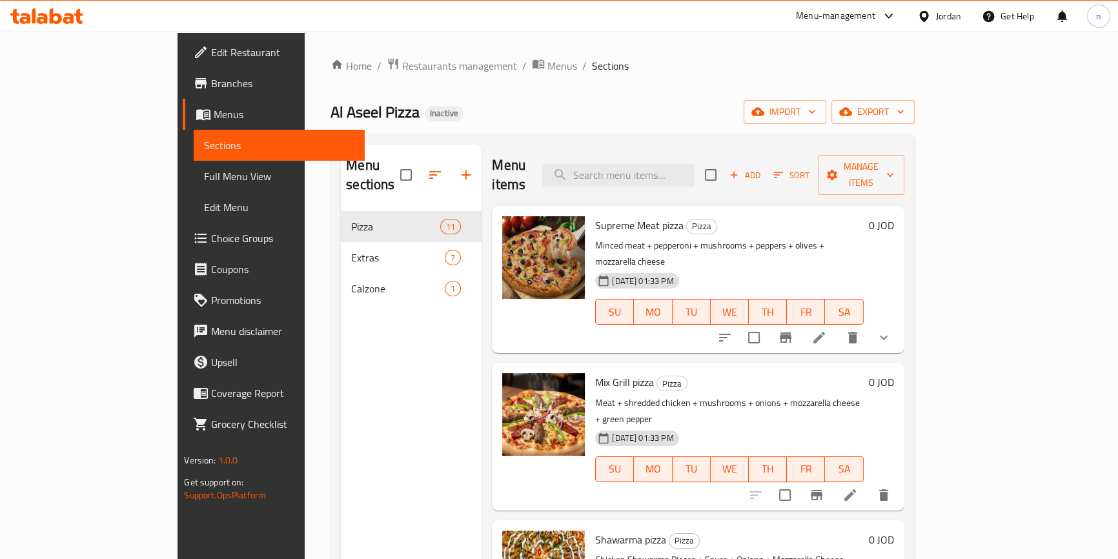
click at [837, 326] on li at bounding box center [819, 337] width 36 height 23
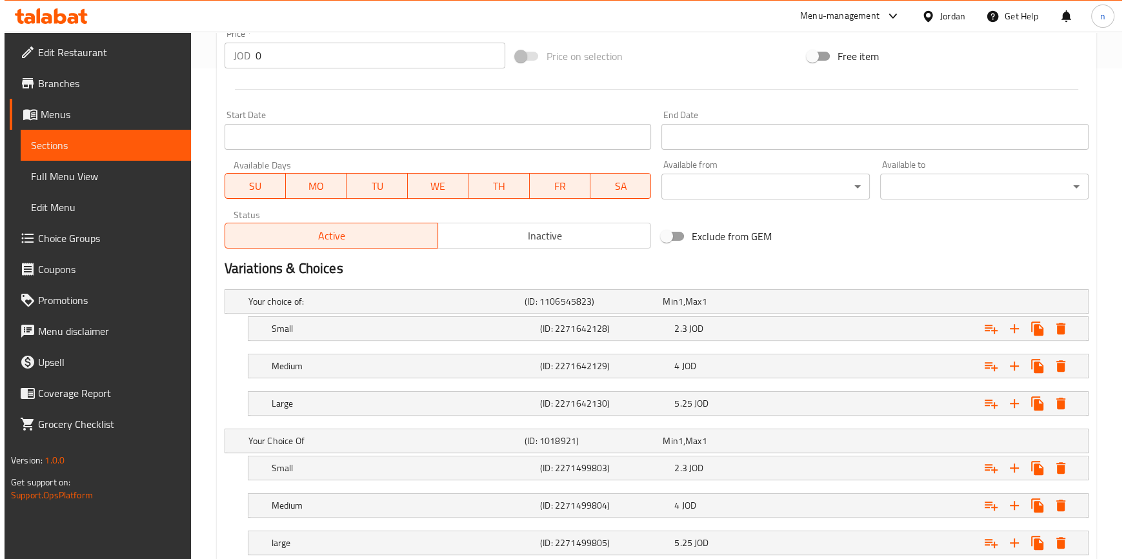
scroll to position [576, 0]
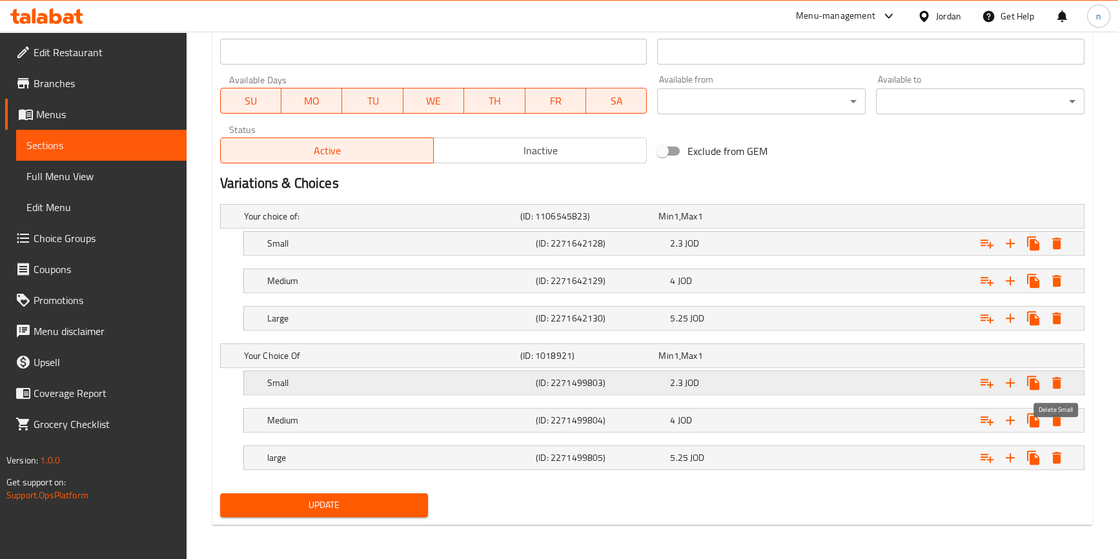
click at [1052, 385] on icon "Expand" at bounding box center [1056, 382] width 15 height 15
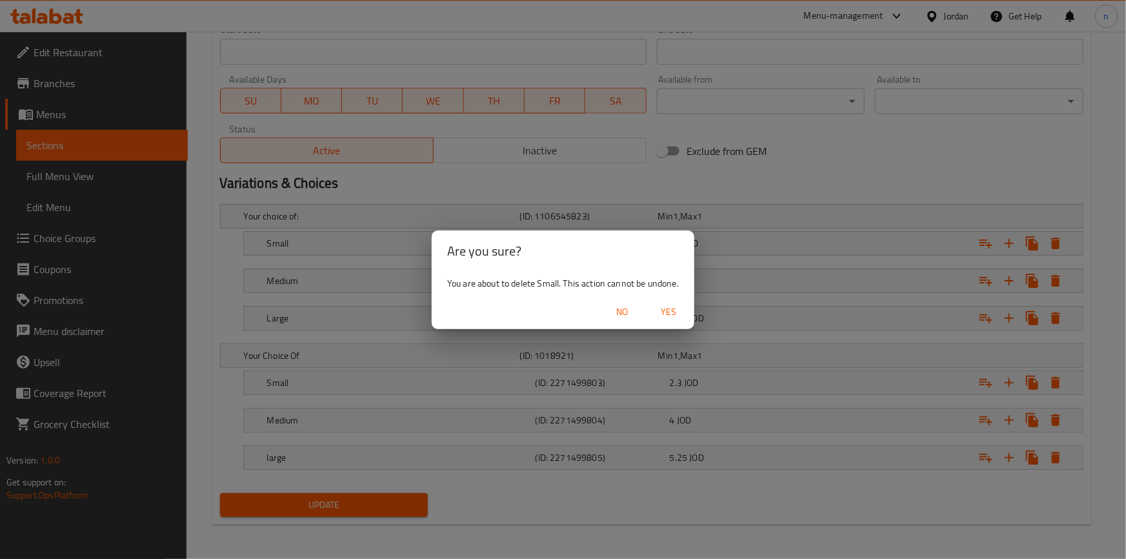
click at [675, 318] on span "Yes" at bounding box center [668, 312] width 31 height 16
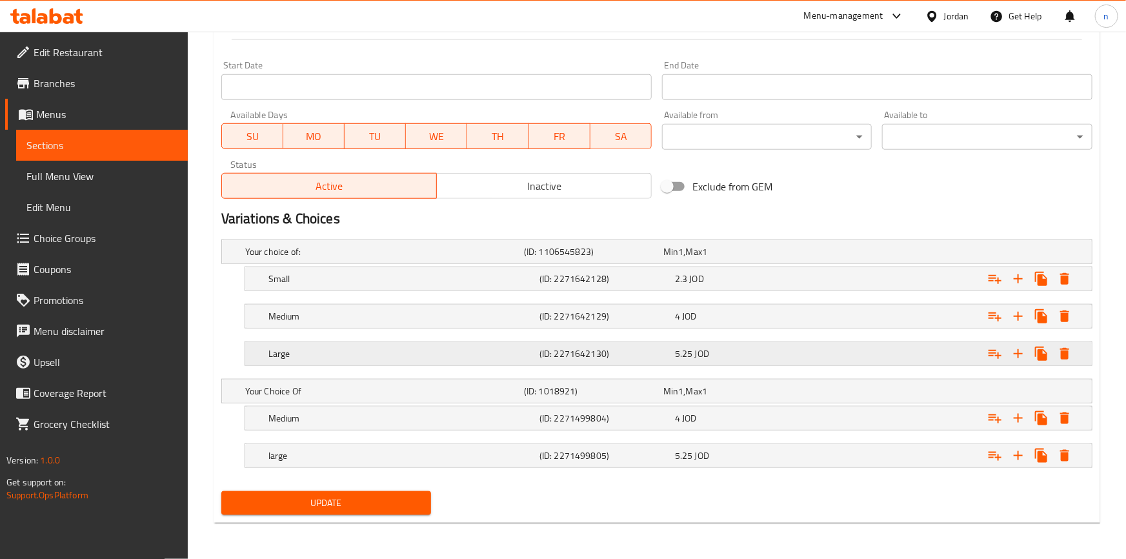
scroll to position [538, 0]
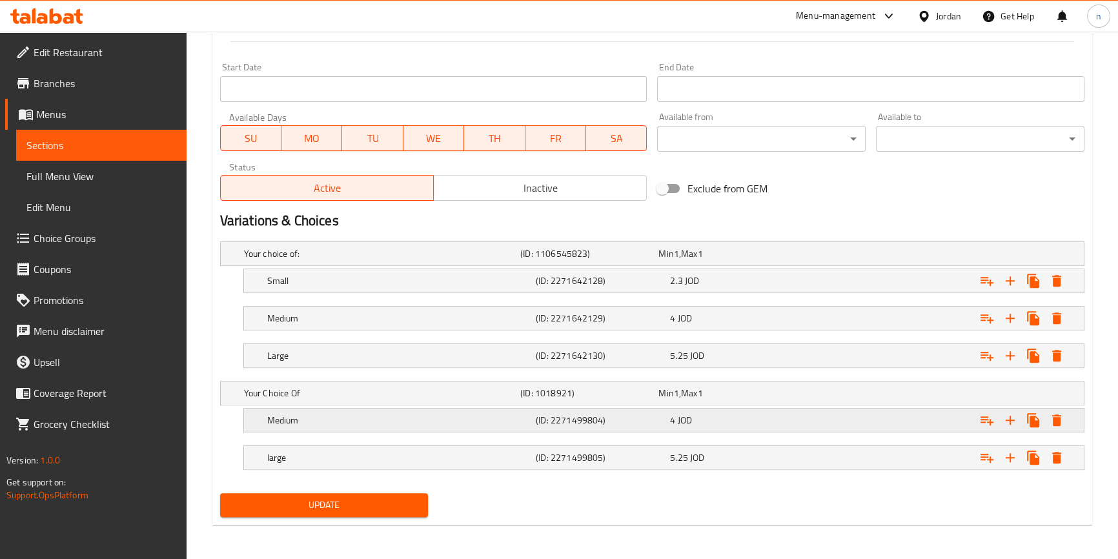
click at [1062, 289] on icon "Expand" at bounding box center [1056, 280] width 15 height 15
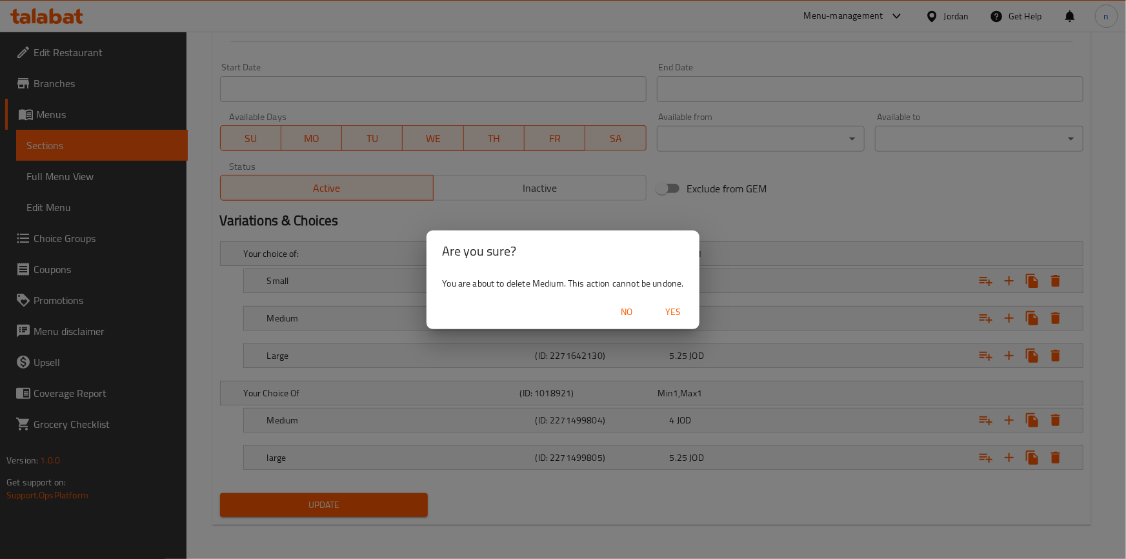
click at [683, 317] on span "Yes" at bounding box center [673, 312] width 31 height 16
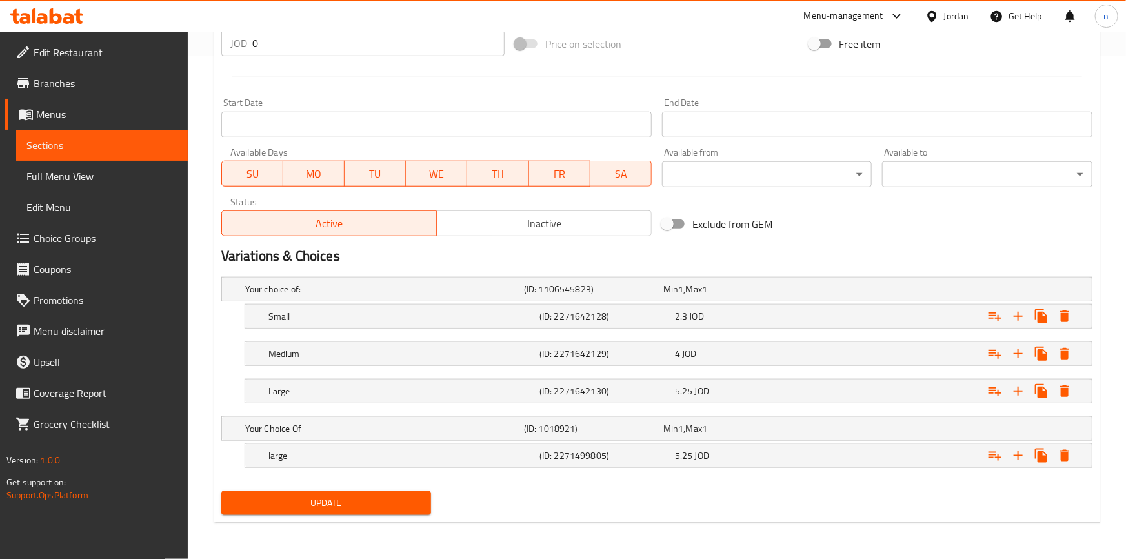
scroll to position [502, 0]
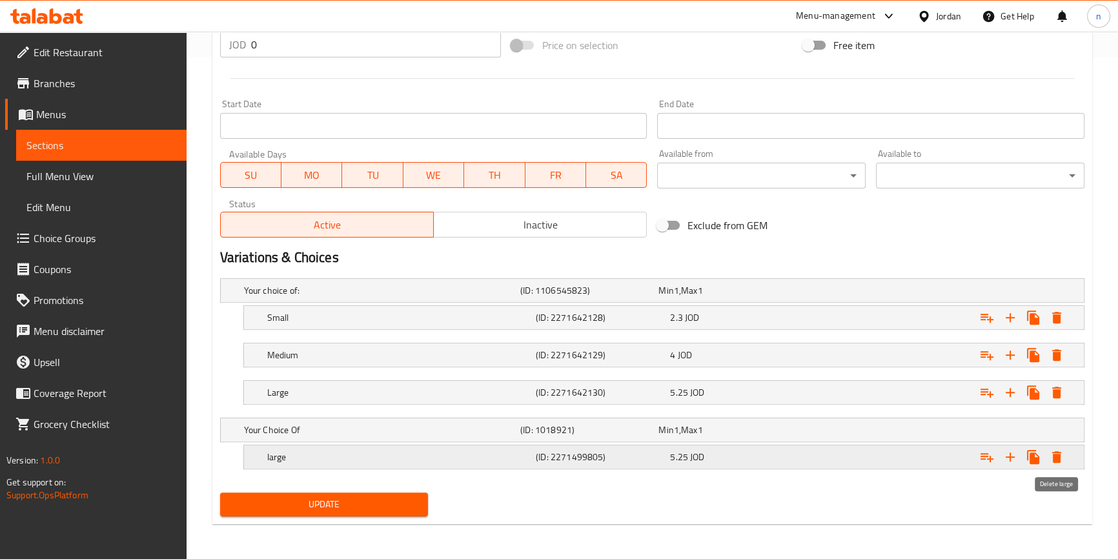
click at [1062, 453] on icon "Expand" at bounding box center [1056, 456] width 15 height 15
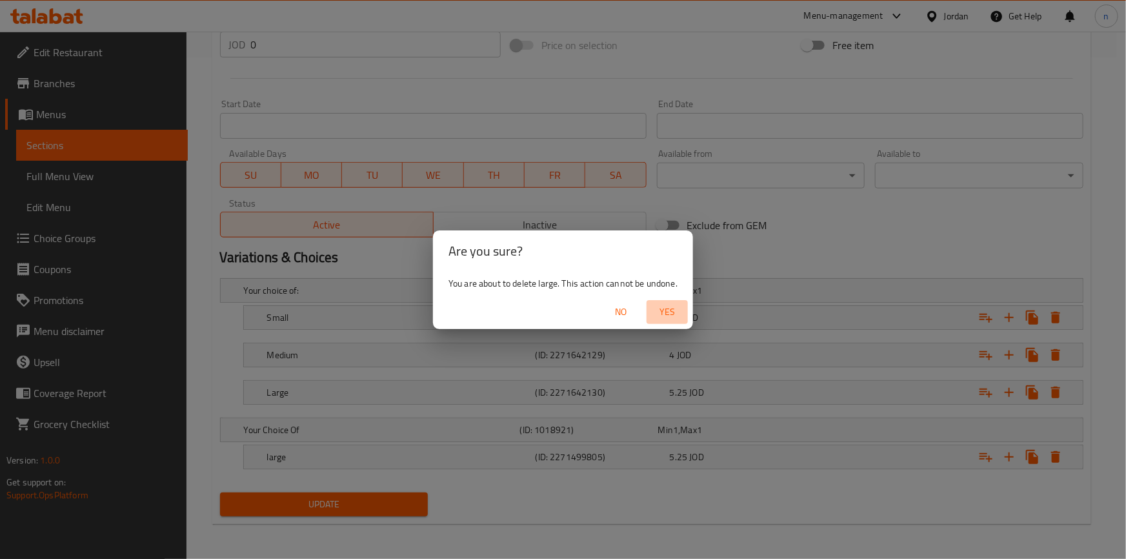
click at [671, 302] on button "Yes" at bounding box center [667, 312] width 41 height 24
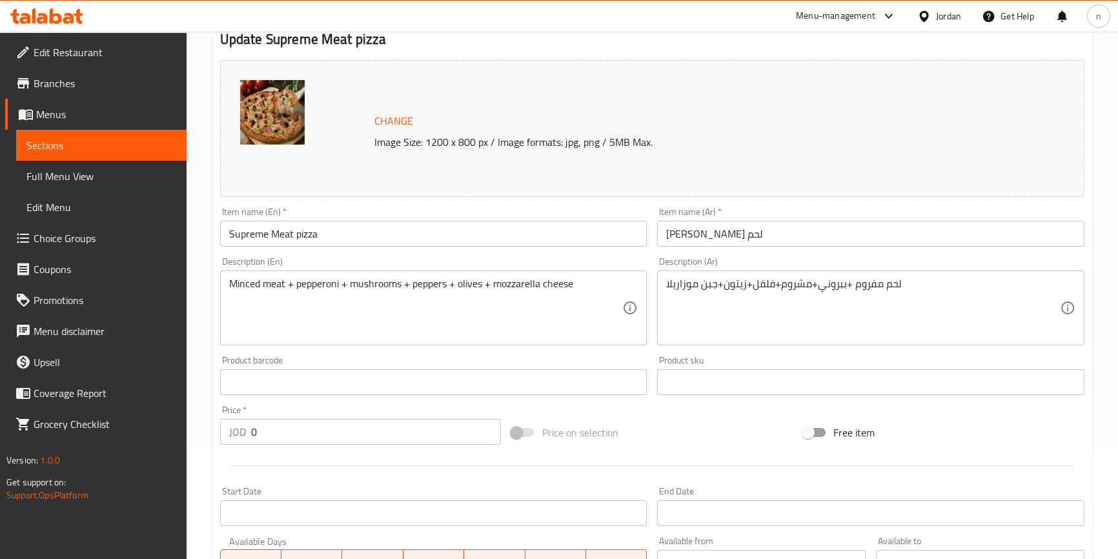
scroll to position [0, 0]
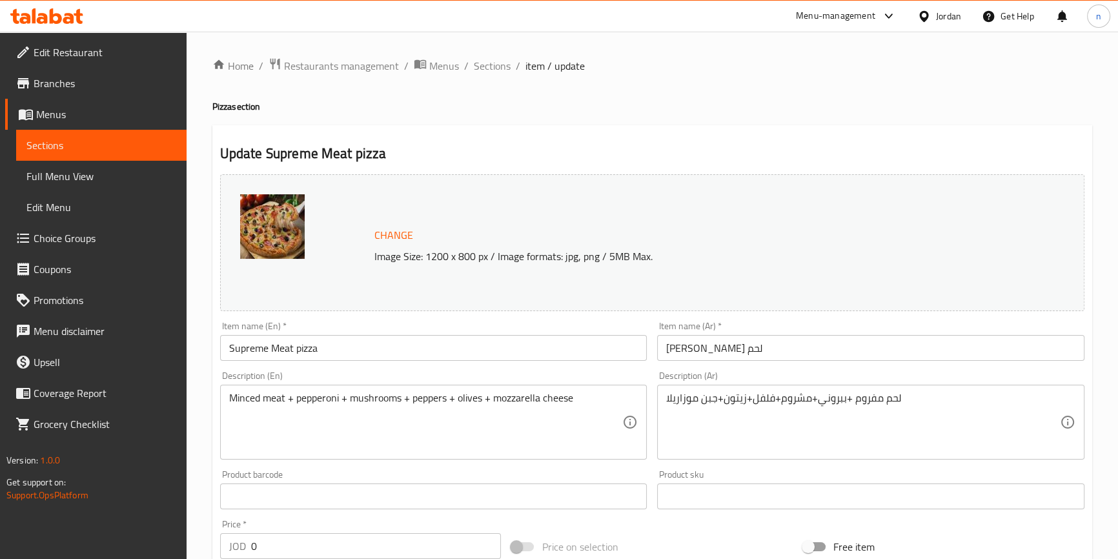
click at [489, 77] on div "Home / Restaurants management / Menus / Sections / item / update Pizza section …" at bounding box center [652, 481] width 880 height 848
click at [487, 72] on span "Sections" at bounding box center [492, 65] width 37 height 15
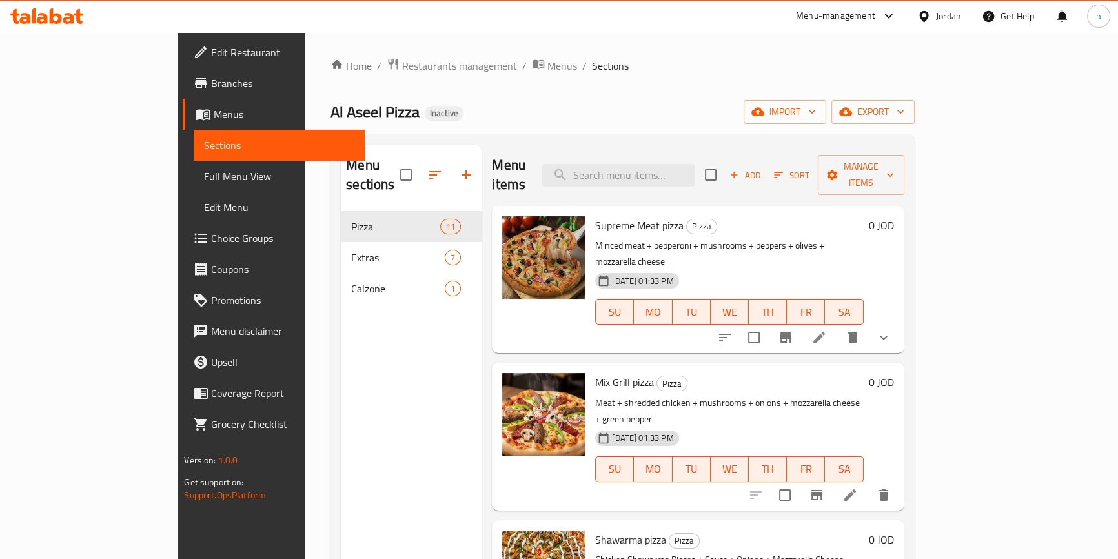
click at [904, 155] on div "Add Sort Manage items" at bounding box center [804, 175] width 199 height 40
click at [894, 165] on span "Manage items" at bounding box center [861, 175] width 66 height 32
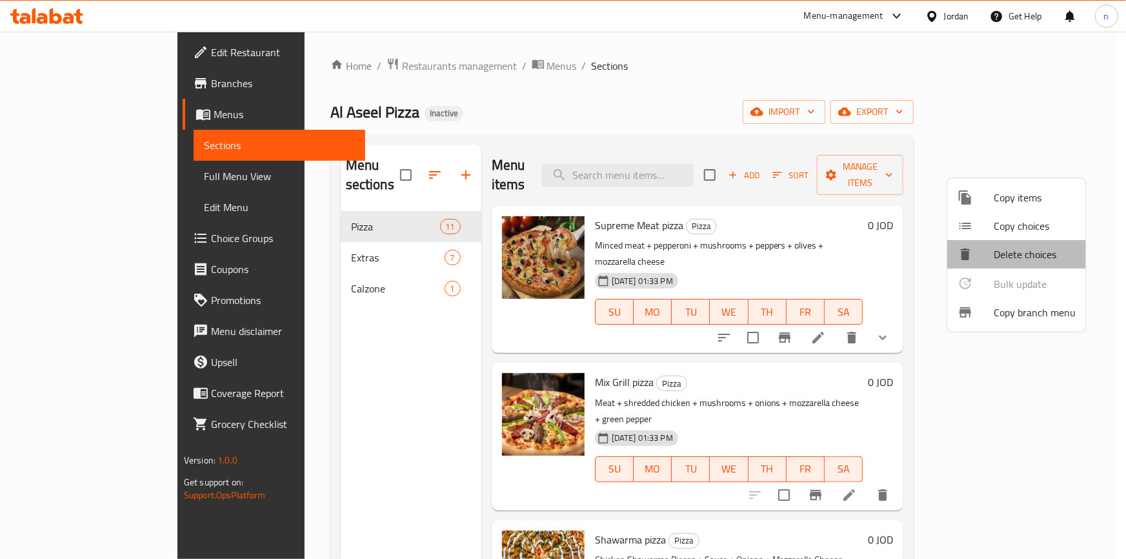
click at [997, 247] on span "Delete choices" at bounding box center [1035, 254] width 82 height 15
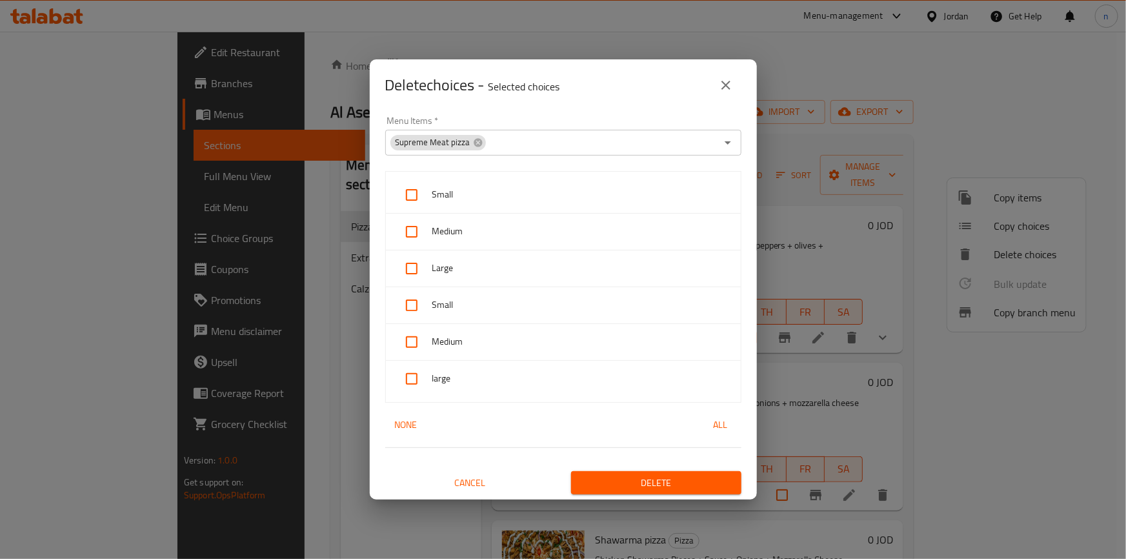
click at [407, 307] on input "checkbox" at bounding box center [411, 305] width 31 height 31
checkbox input "true"
click at [407, 342] on input "checkbox" at bounding box center [411, 342] width 31 height 31
checkbox input "true"
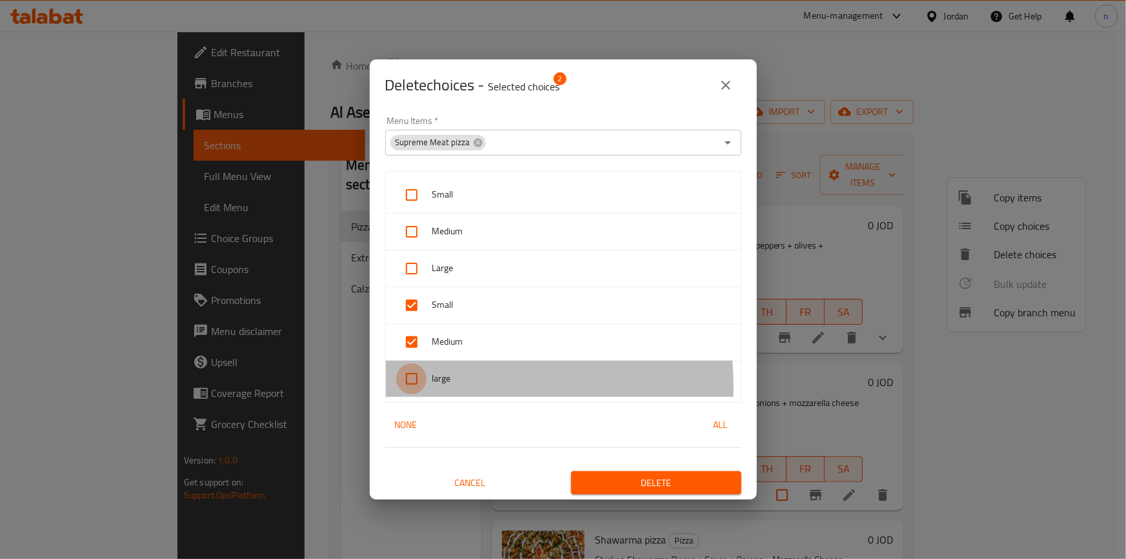
click at [413, 387] on input "checkbox" at bounding box center [411, 378] width 31 height 31
checkbox input "true"
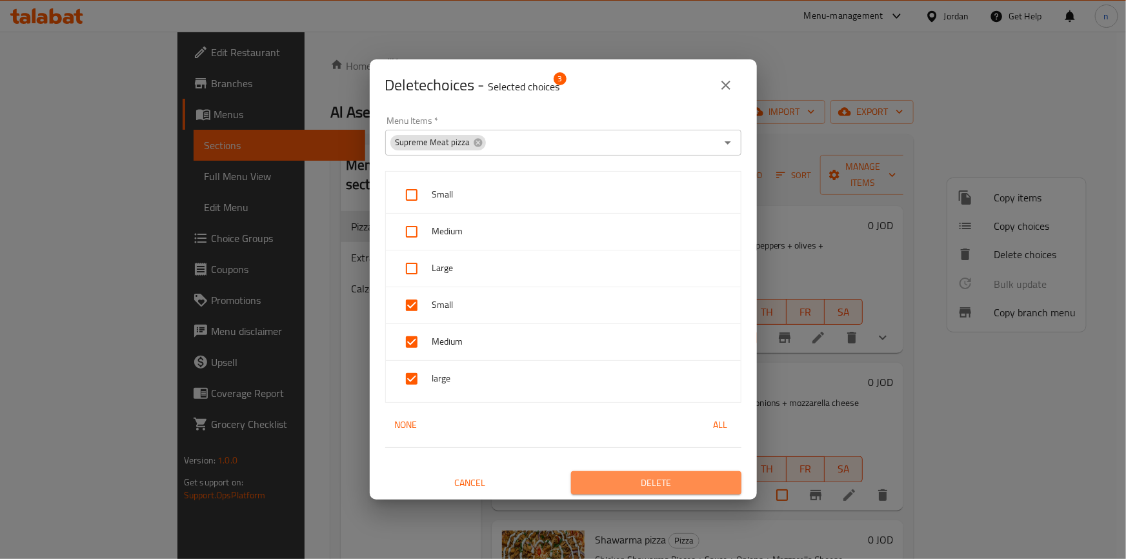
click at [678, 485] on span "Delete" at bounding box center [657, 483] width 150 height 16
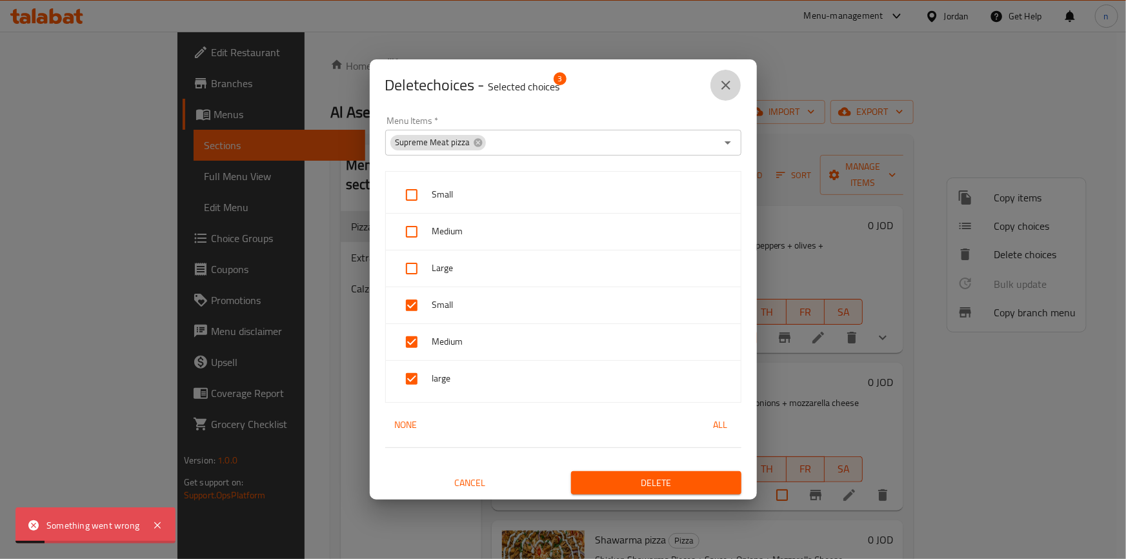
click at [717, 89] on button "close" at bounding box center [726, 85] width 31 height 31
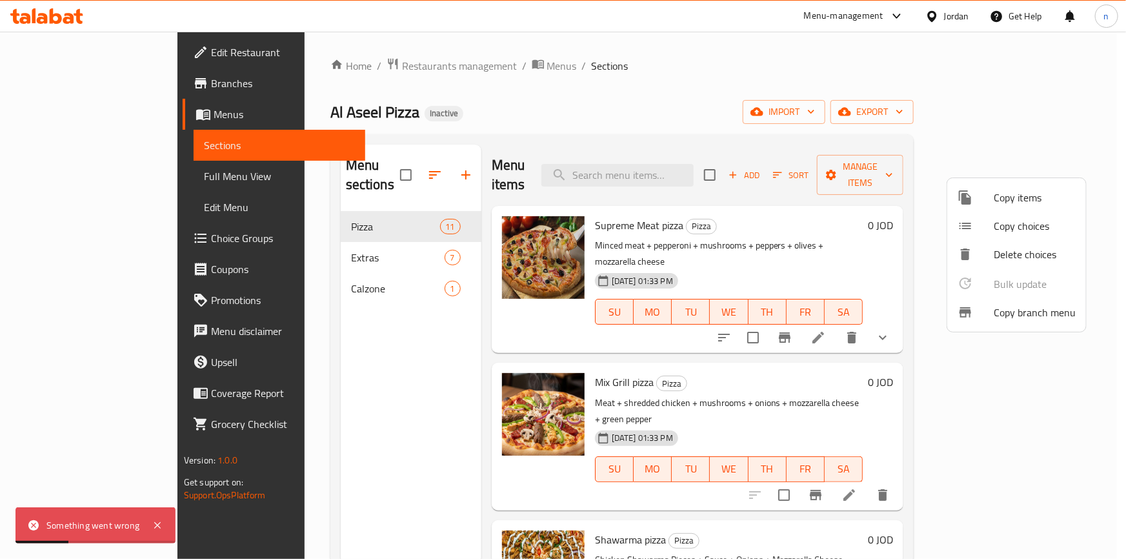
click at [771, 103] on div at bounding box center [563, 279] width 1126 height 559
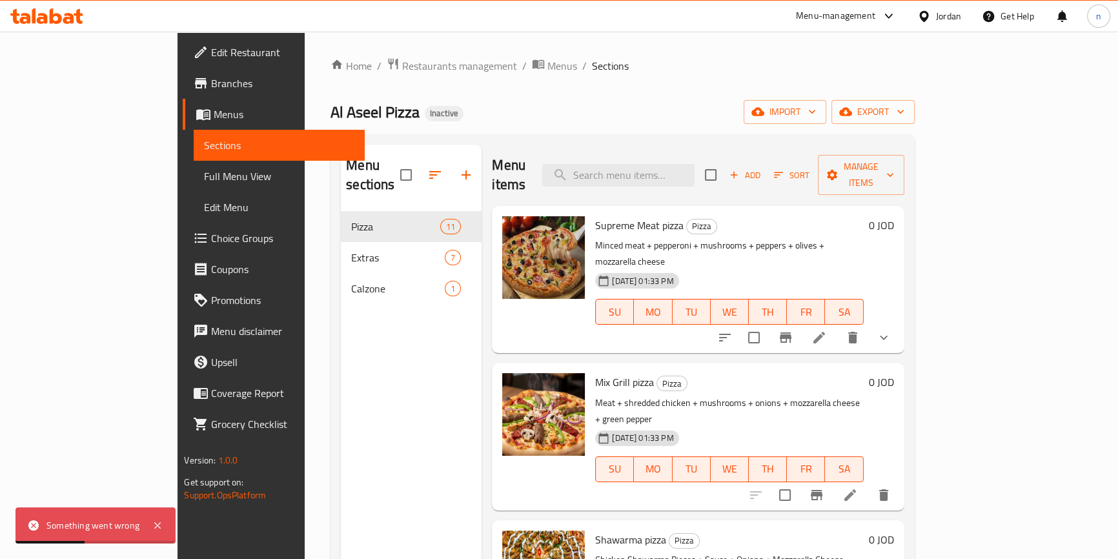
click at [827, 330] on icon at bounding box center [818, 337] width 15 height 15
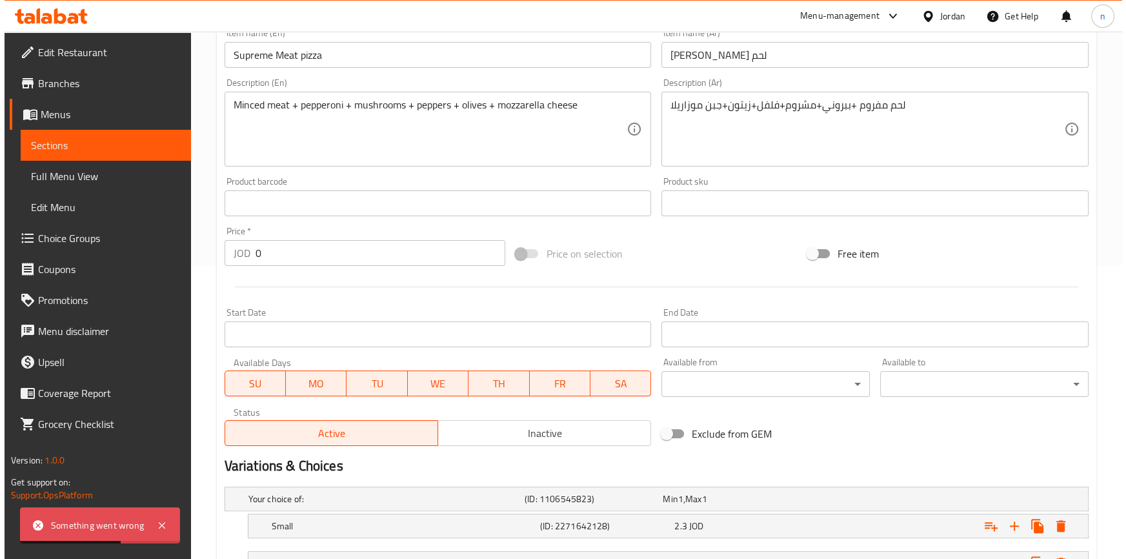
scroll to position [576, 0]
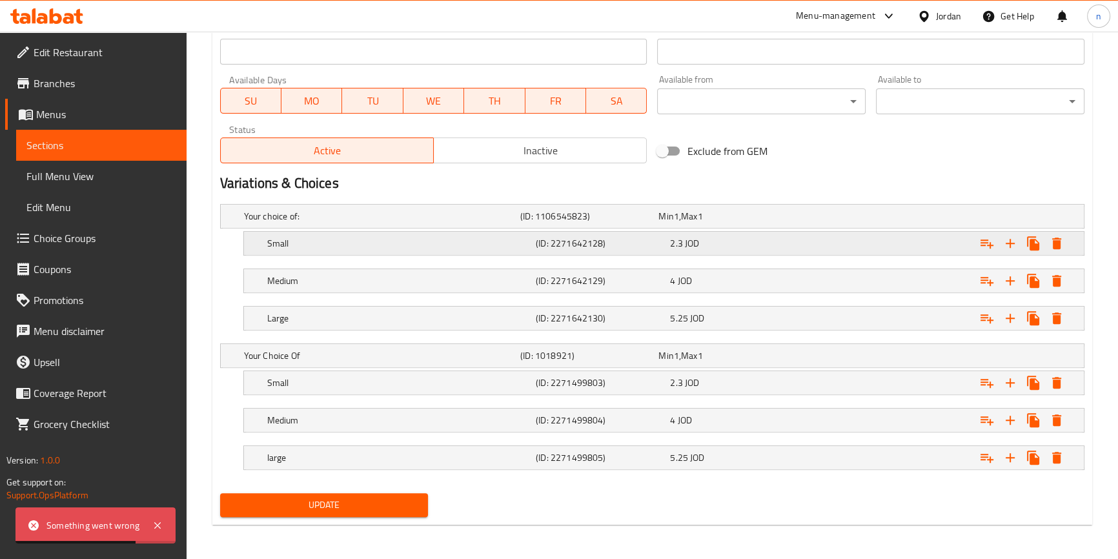
click at [1060, 246] on icon "Expand" at bounding box center [1056, 244] width 9 height 12
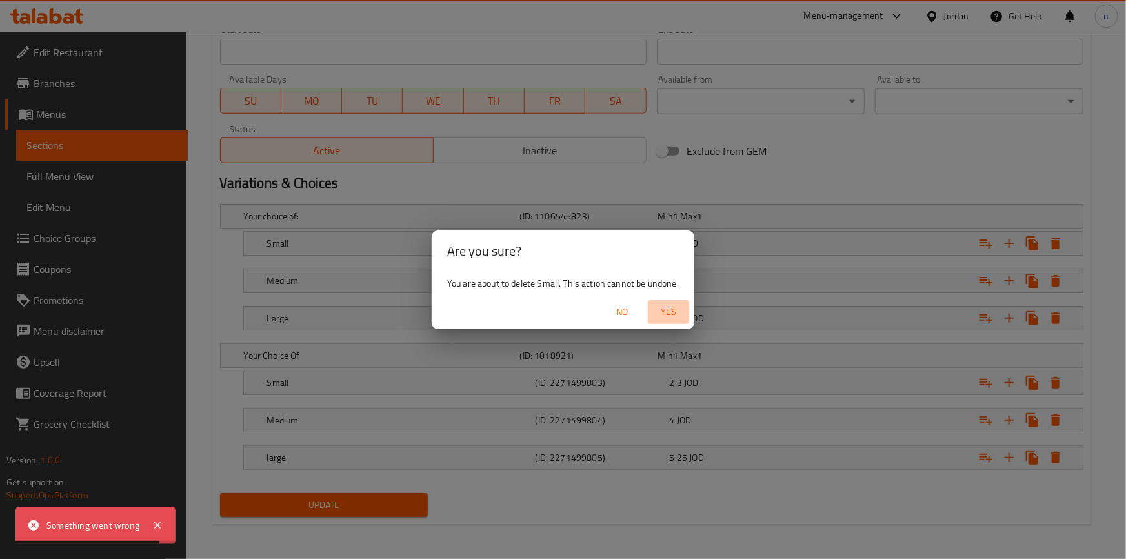
click at [666, 312] on span "Yes" at bounding box center [668, 312] width 31 height 16
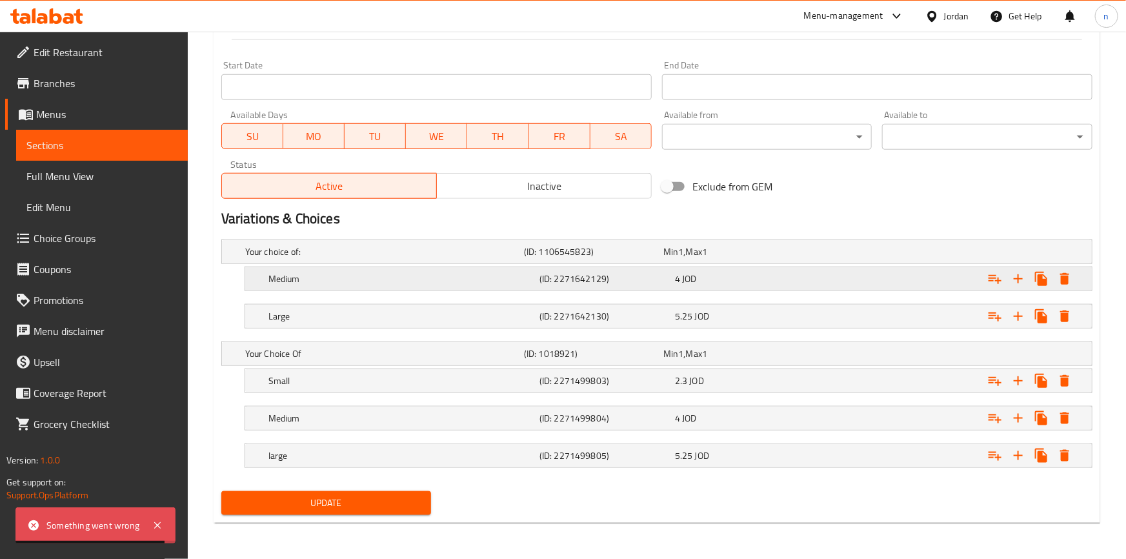
scroll to position [538, 0]
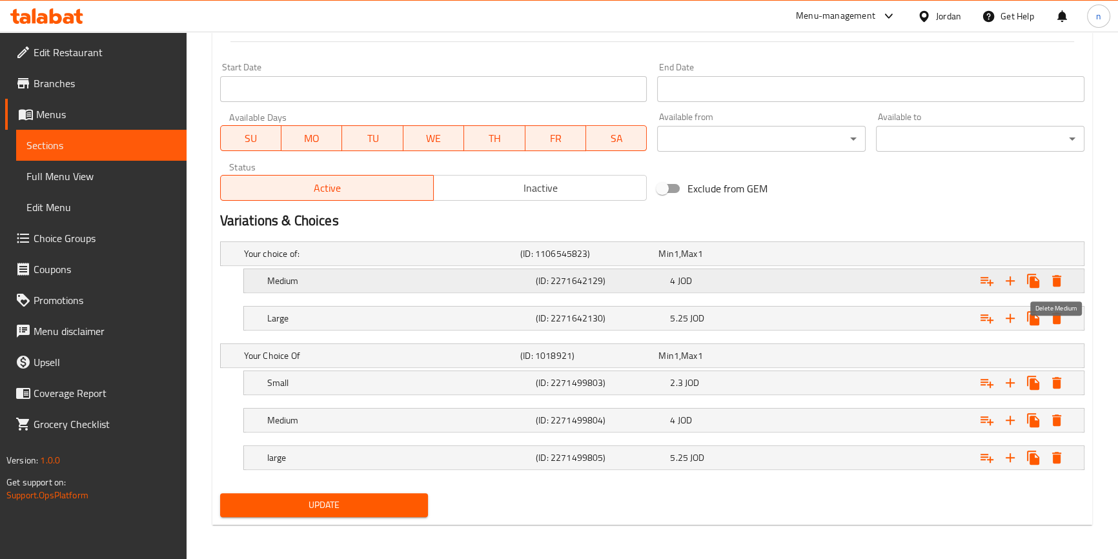
click at [1062, 281] on icon "Expand" at bounding box center [1056, 280] width 15 height 15
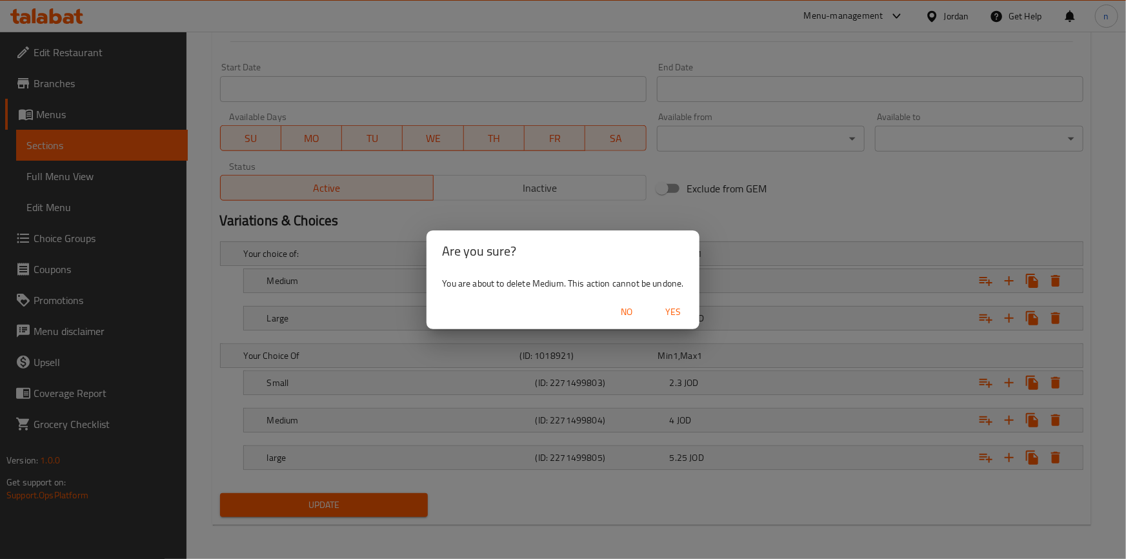
click at [683, 313] on span "Yes" at bounding box center [673, 312] width 31 height 16
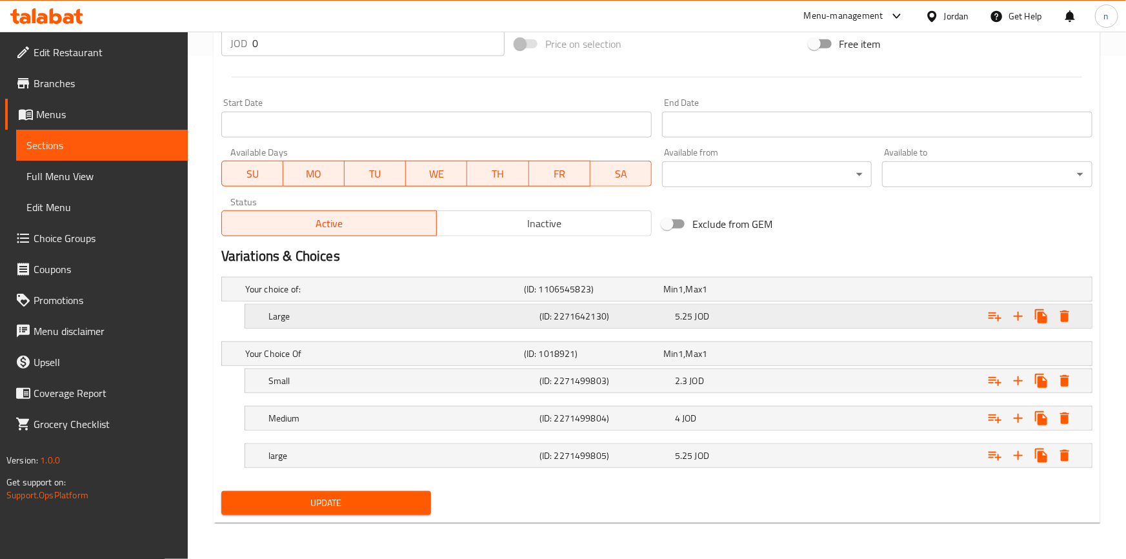
scroll to position [502, 0]
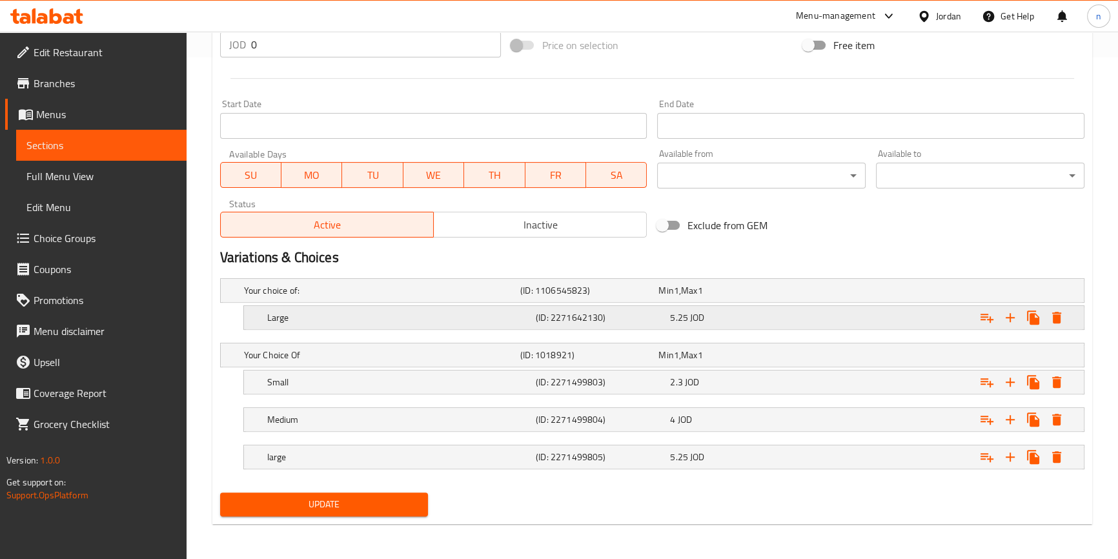
click at [1055, 312] on icon "Expand" at bounding box center [1056, 318] width 9 height 12
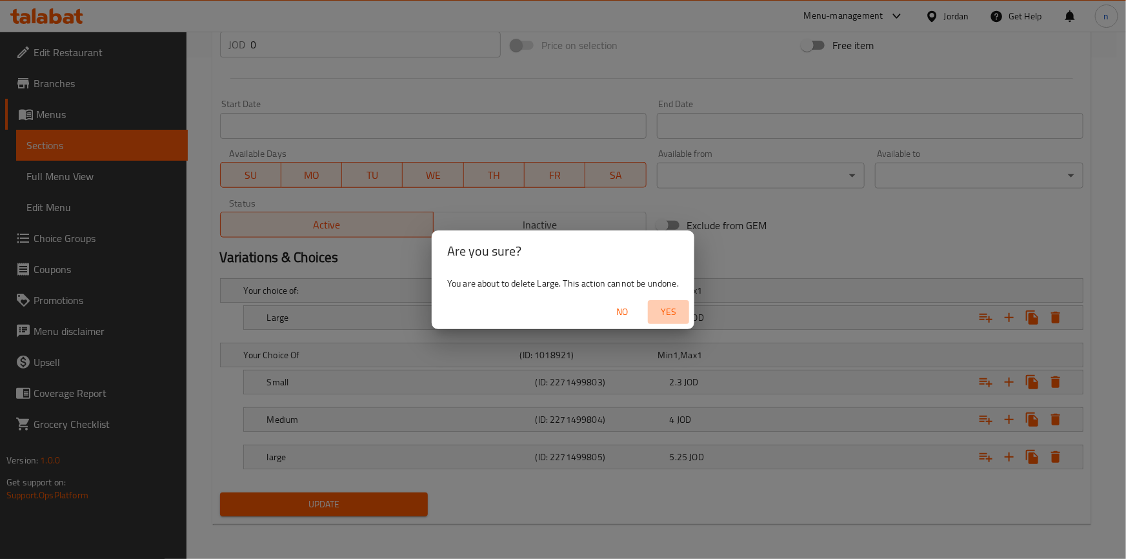
click at [674, 317] on span "Yes" at bounding box center [668, 312] width 31 height 16
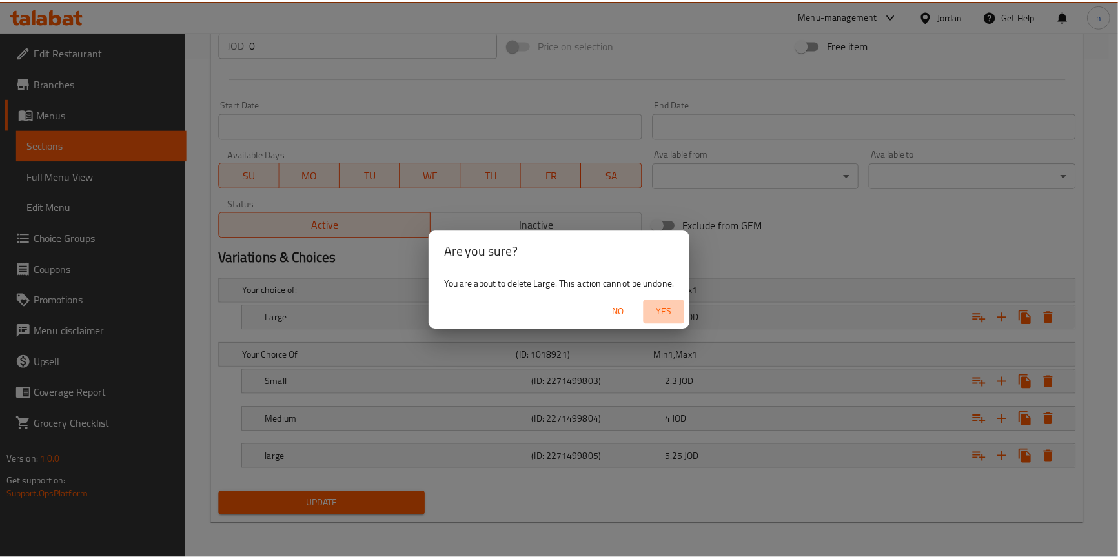
scroll to position [371, 0]
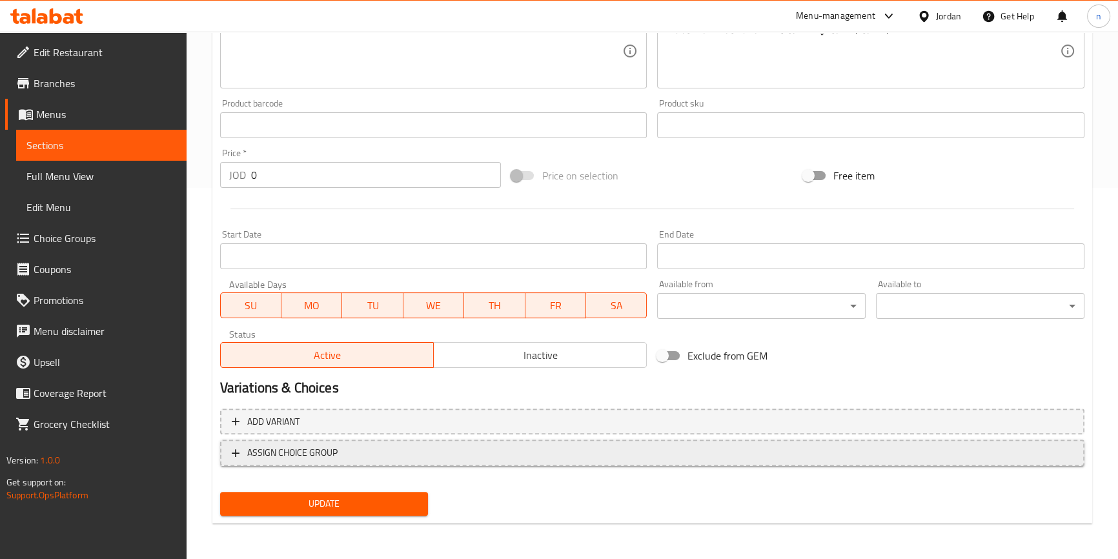
click at [334, 465] on button "ASSIGN CHOICE GROUP" at bounding box center [652, 453] width 864 height 26
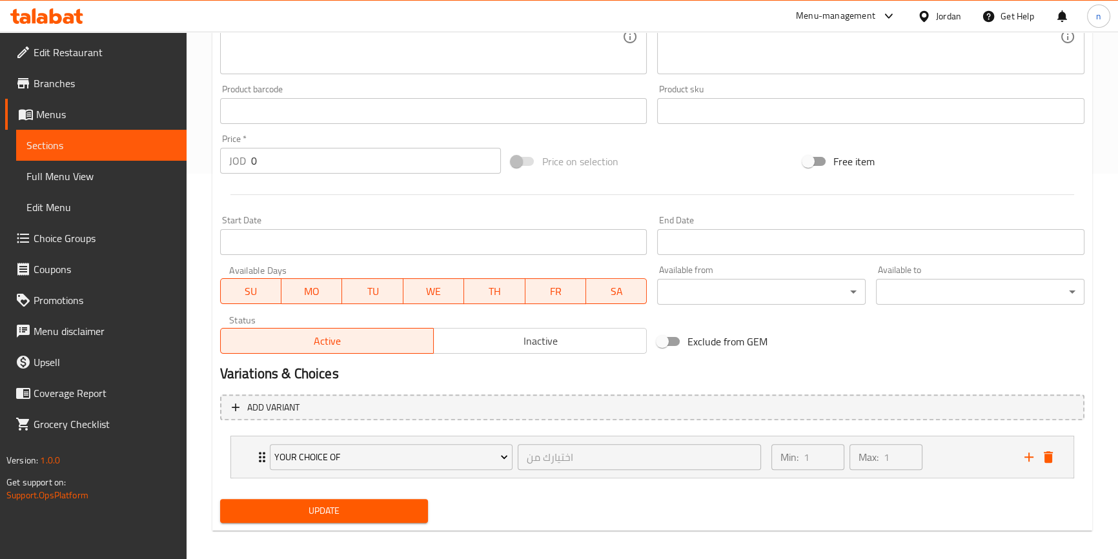
scroll to position [393, 0]
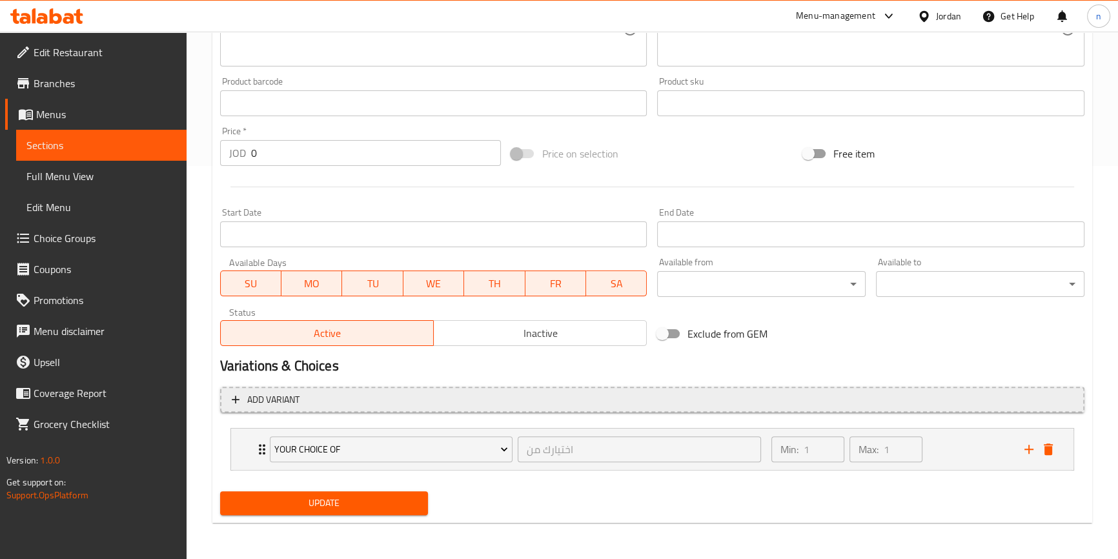
click at [707, 404] on span "Add variant" at bounding box center [652, 400] width 841 height 16
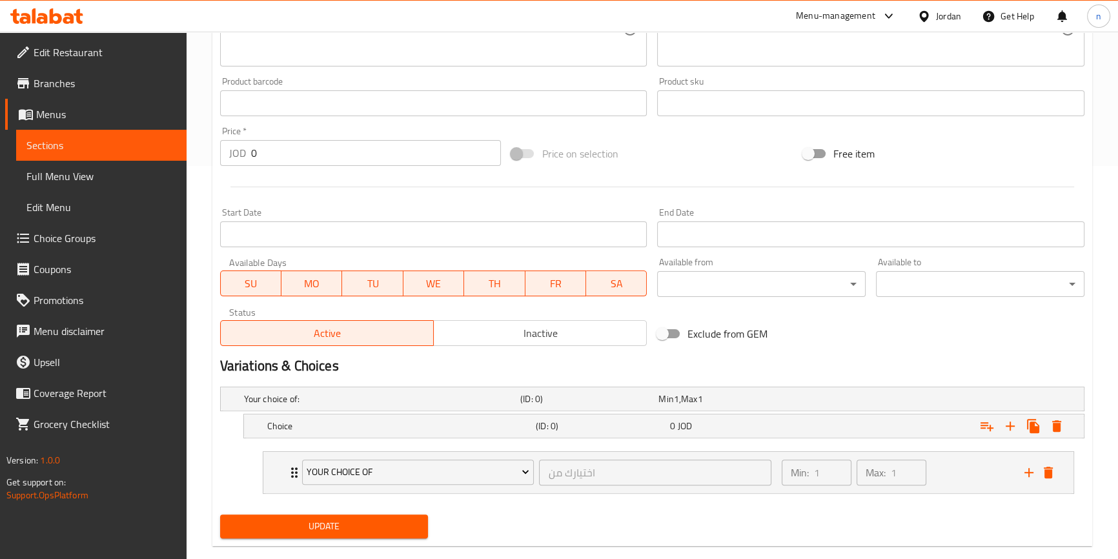
click at [348, 441] on nav "Your Choice Of اختيارك من ​ Min: 1 ​ Max: 1 ​ Small (ID: 2271499803) 2.3 JOD Na…" at bounding box center [652, 472] width 864 height 63
click at [328, 408] on div "Choice" at bounding box center [379, 399] width 276 height 18
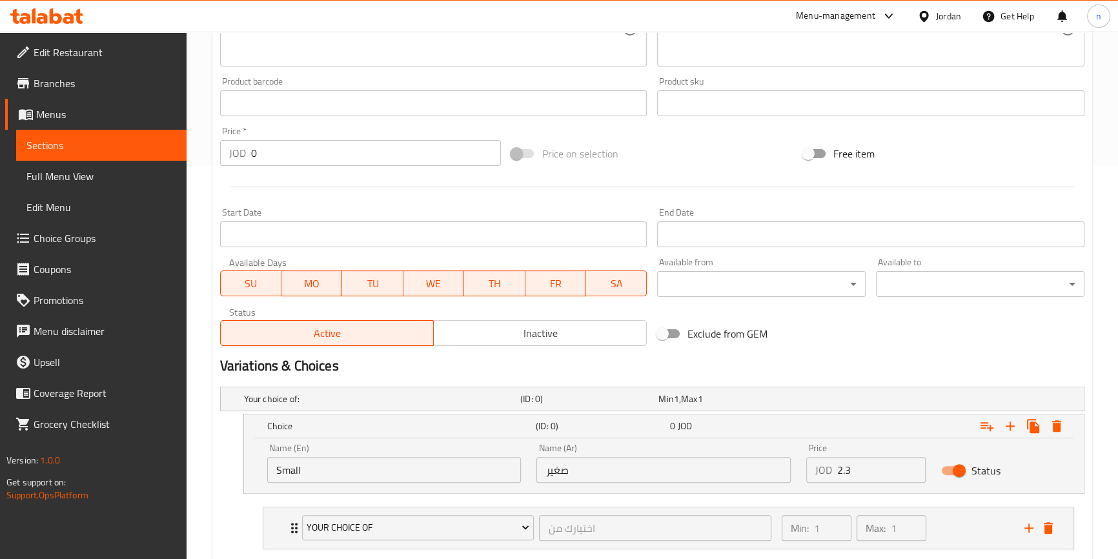
click at [340, 477] on input "Small" at bounding box center [394, 470] width 254 height 26
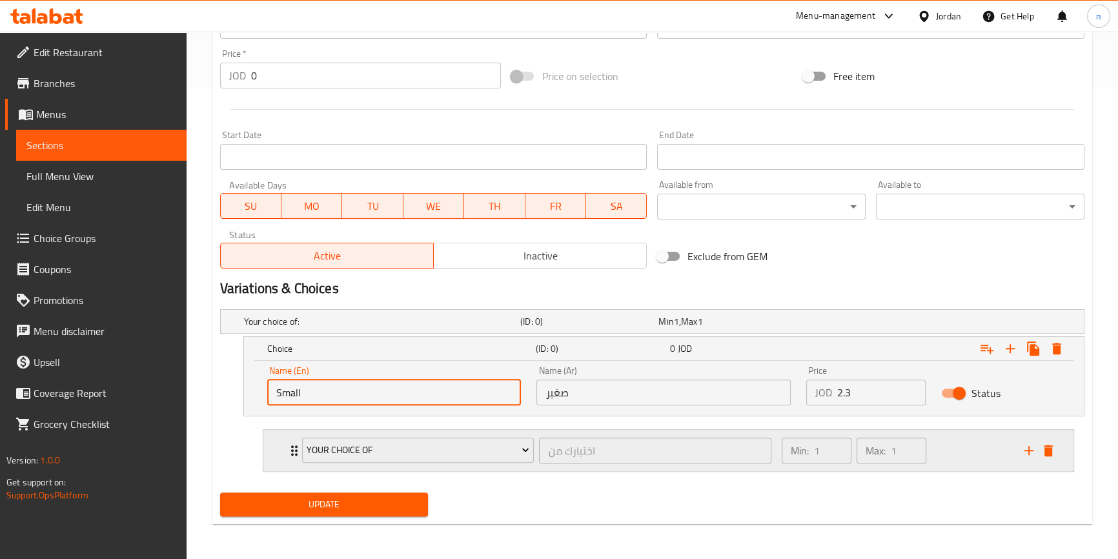
scroll to position [471, 0]
click at [367, 442] on span "Your Choice Of" at bounding box center [418, 450] width 223 height 16
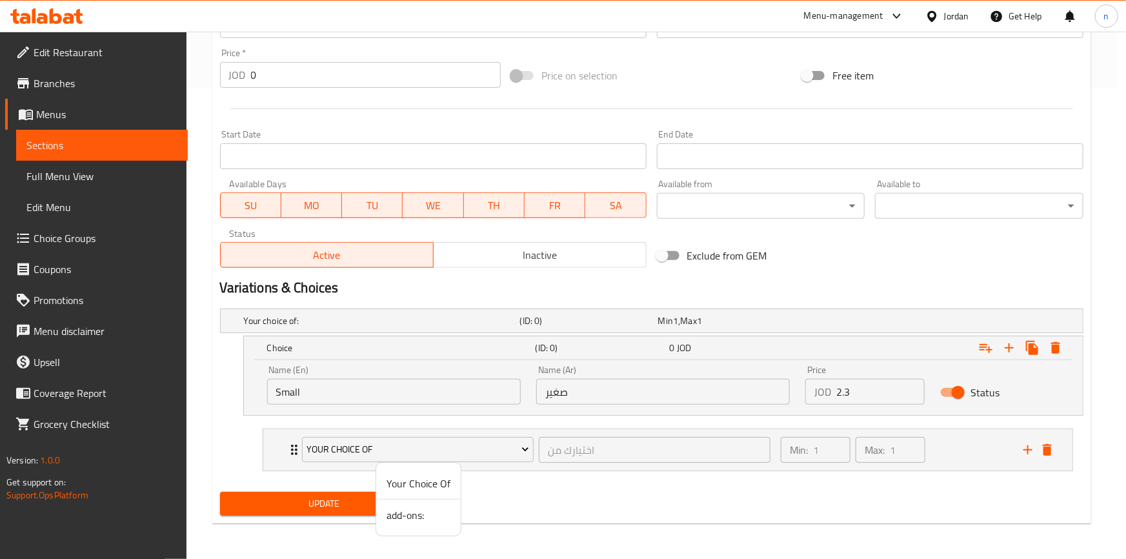
click at [424, 518] on span "add-ons:" at bounding box center [419, 514] width 64 height 15
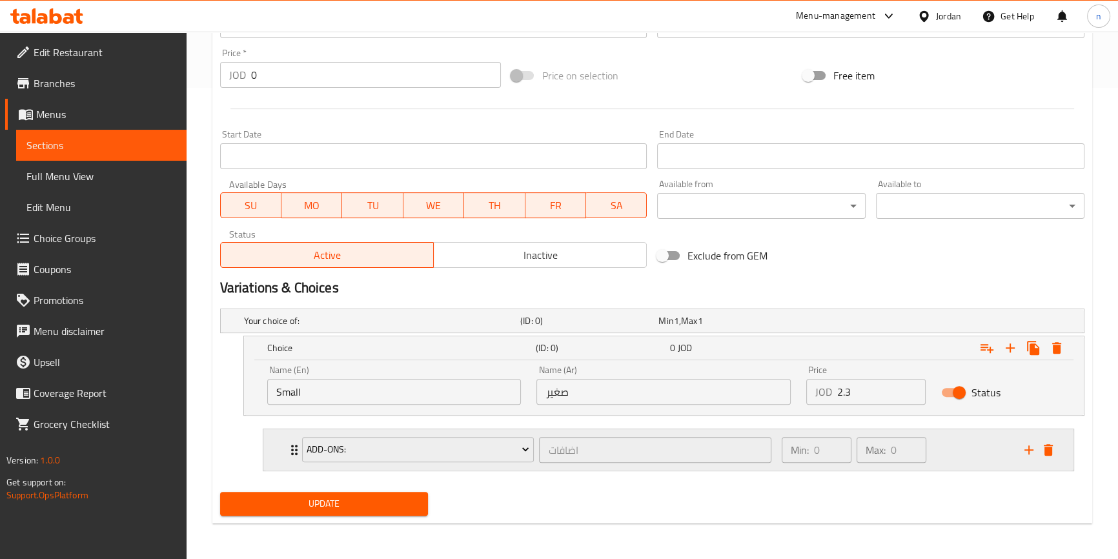
click at [298, 458] on div "add-ons: اضافات ​" at bounding box center [536, 449] width 485 height 41
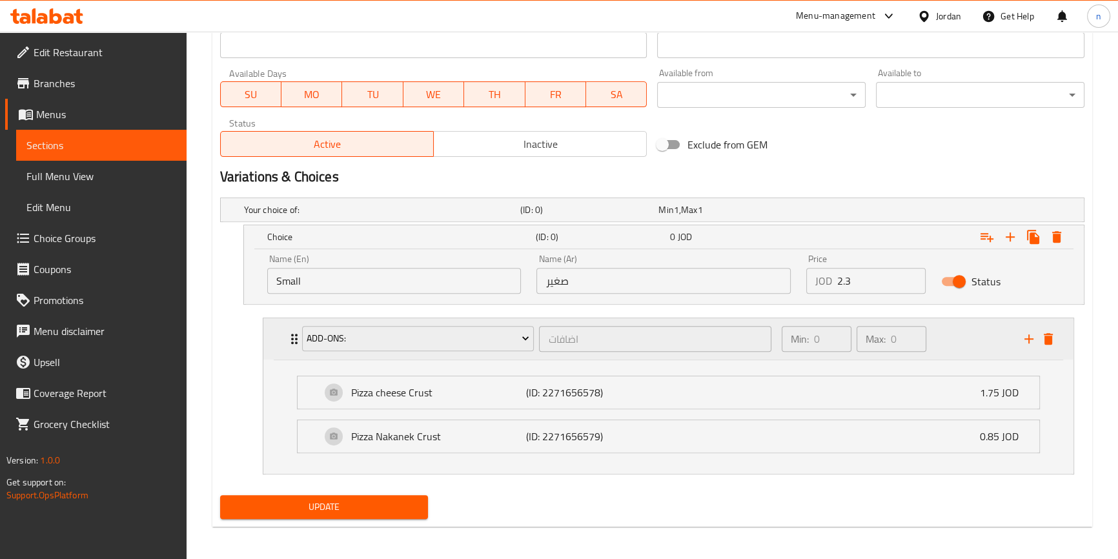
scroll to position [585, 0]
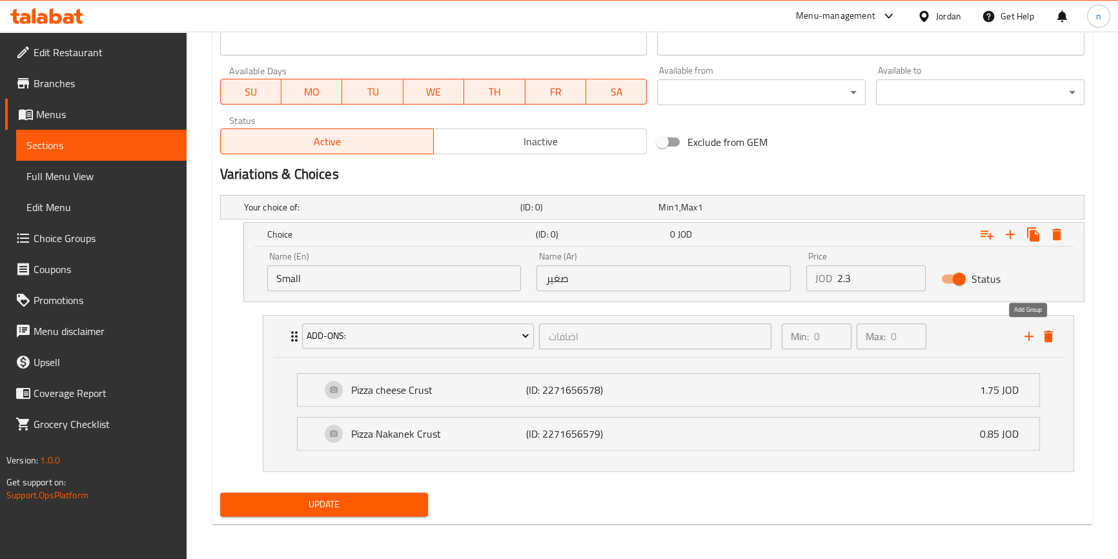
drag, startPoint x: 1028, startPoint y: 341, endPoint x: 844, endPoint y: 416, distance: 198.0
click at [1028, 341] on icon "add" at bounding box center [1028, 336] width 15 height 15
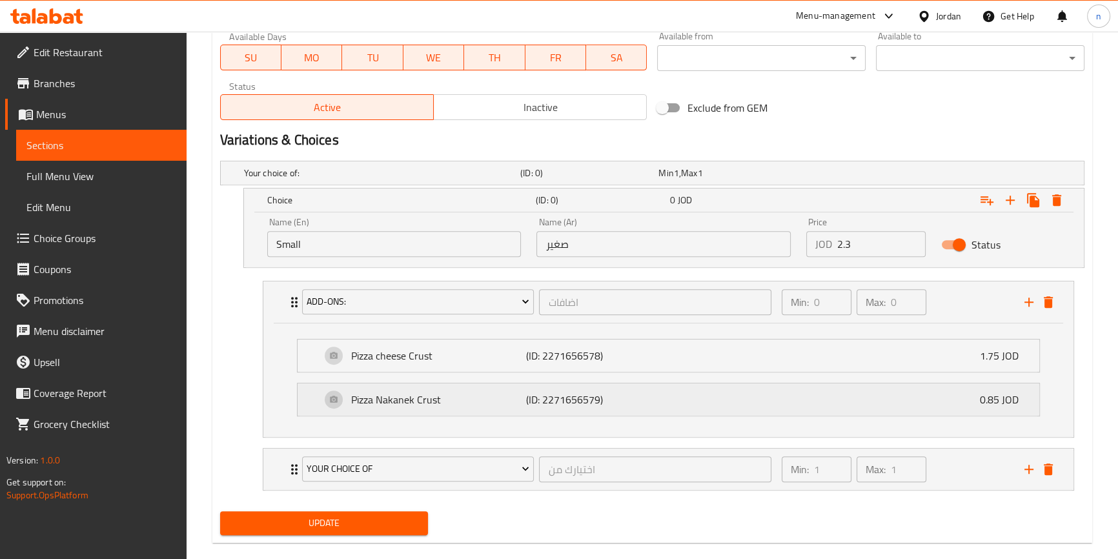
scroll to position [638, 0]
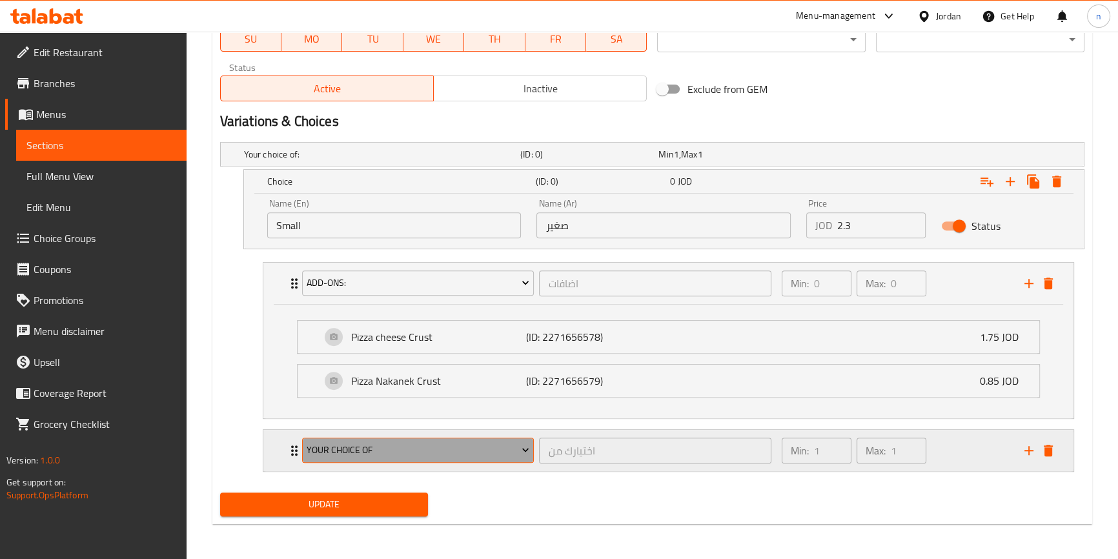
click at [341, 458] on button "Your Choice Of" at bounding box center [418, 451] width 232 height 26
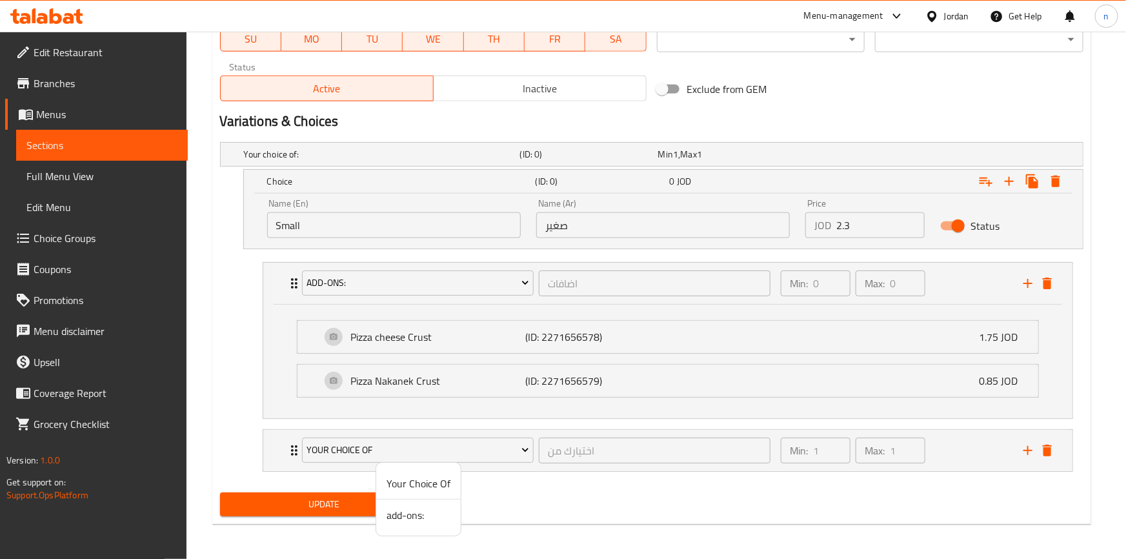
click at [411, 520] on span "add-ons:" at bounding box center [419, 514] width 64 height 15
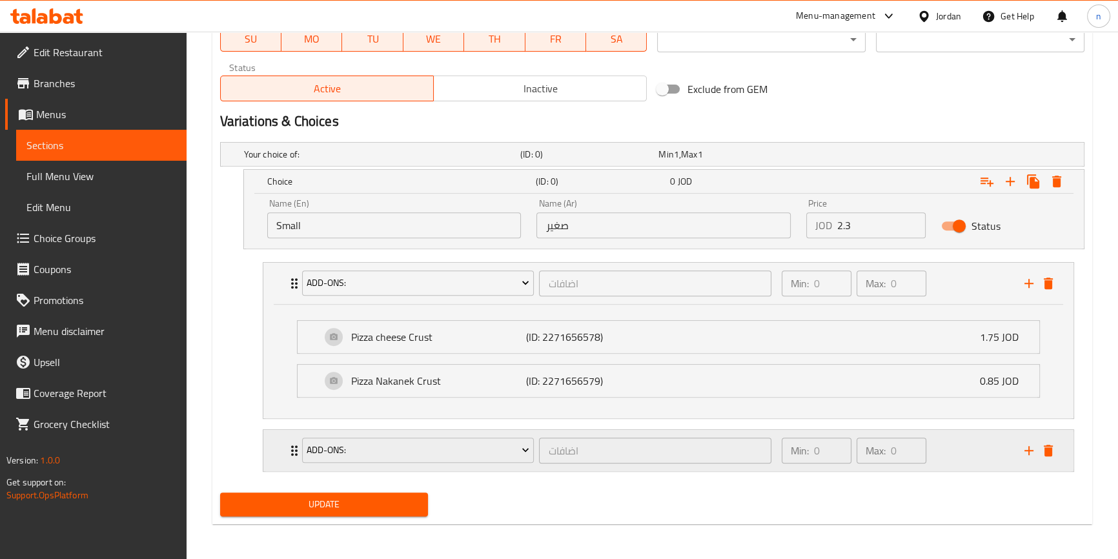
click at [315, 462] on div "add-ons:" at bounding box center [419, 450] width 238 height 31
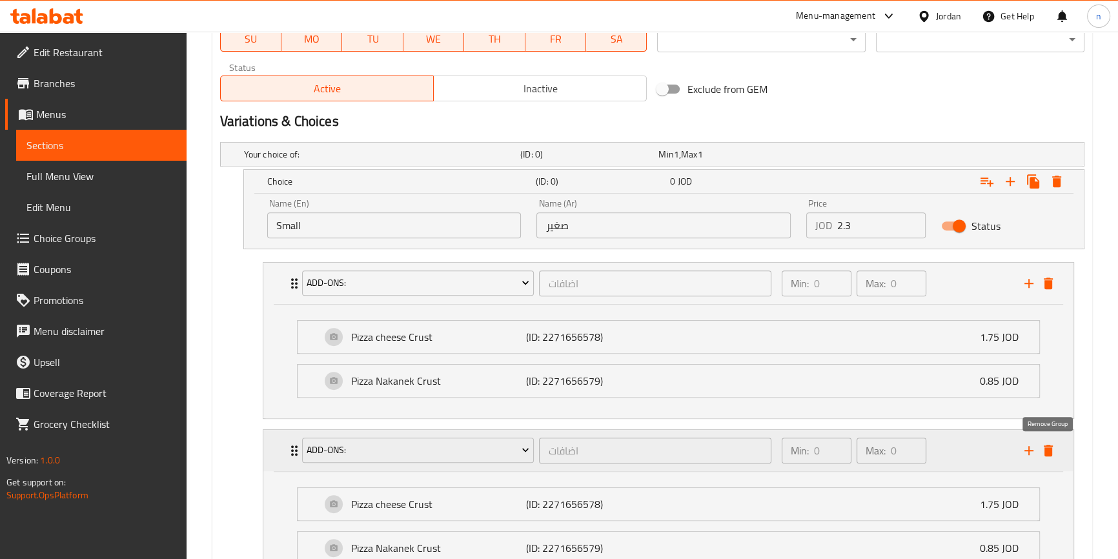
click at [1046, 446] on icon "delete" at bounding box center [1048, 451] width 9 height 12
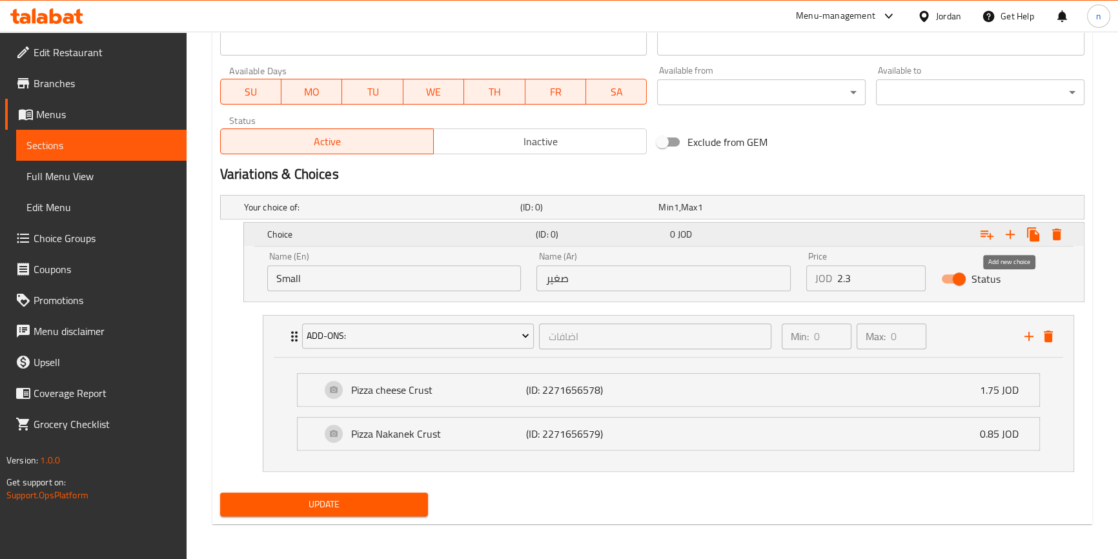
click at [1010, 241] on icon "Expand" at bounding box center [1009, 234] width 15 height 15
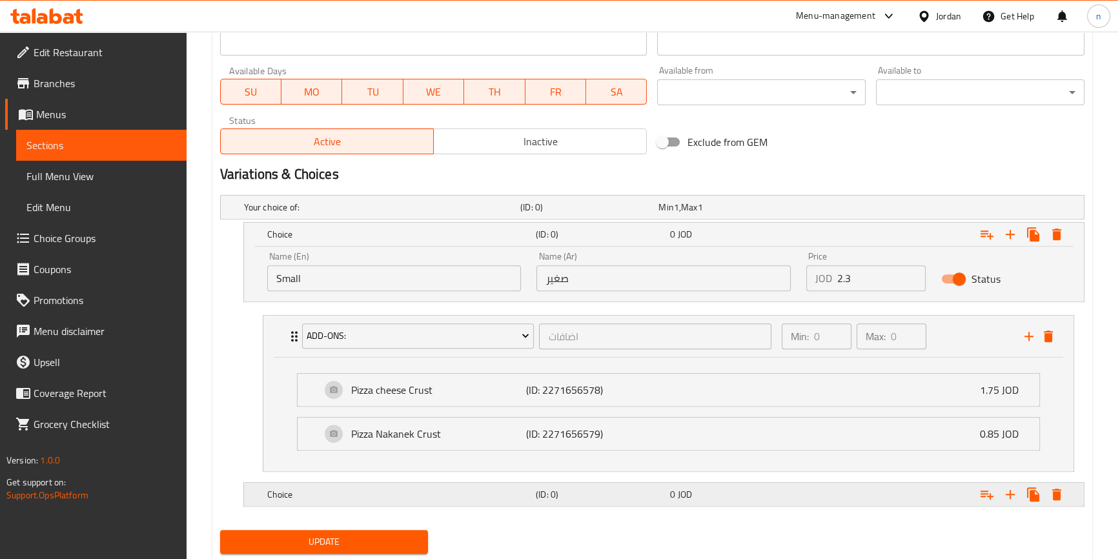
click at [483, 221] on div "Choice (ID: 0) 0 JOD" at bounding box center [655, 207] width 829 height 28
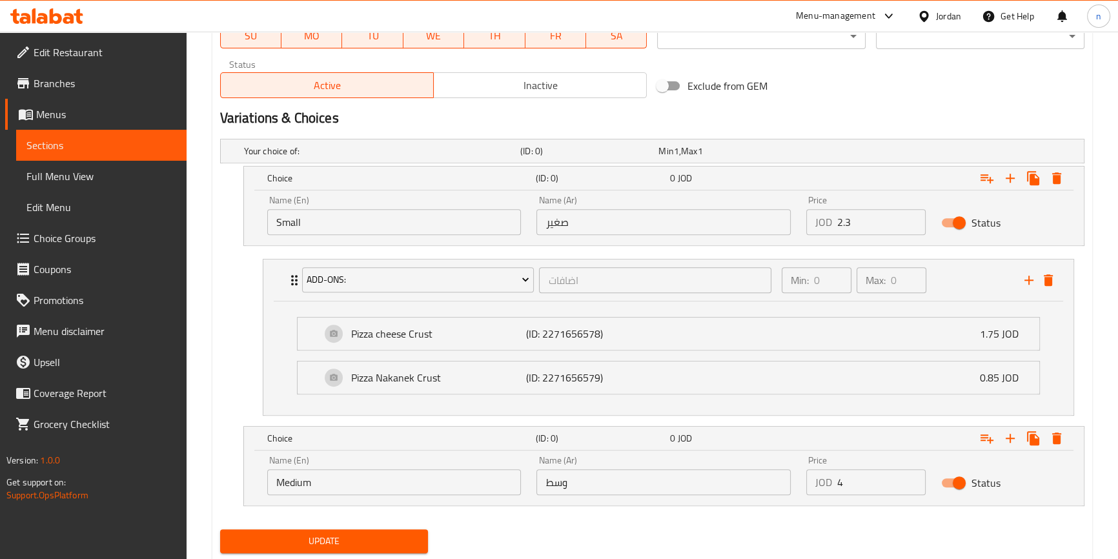
scroll to position [678, 0]
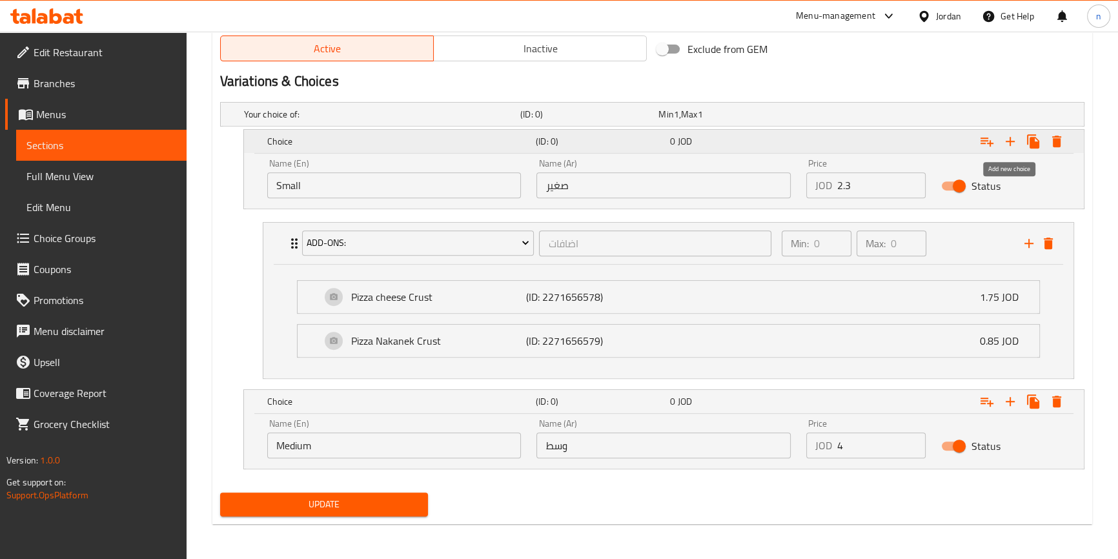
click at [1014, 147] on icon "Expand" at bounding box center [1009, 141] width 15 height 15
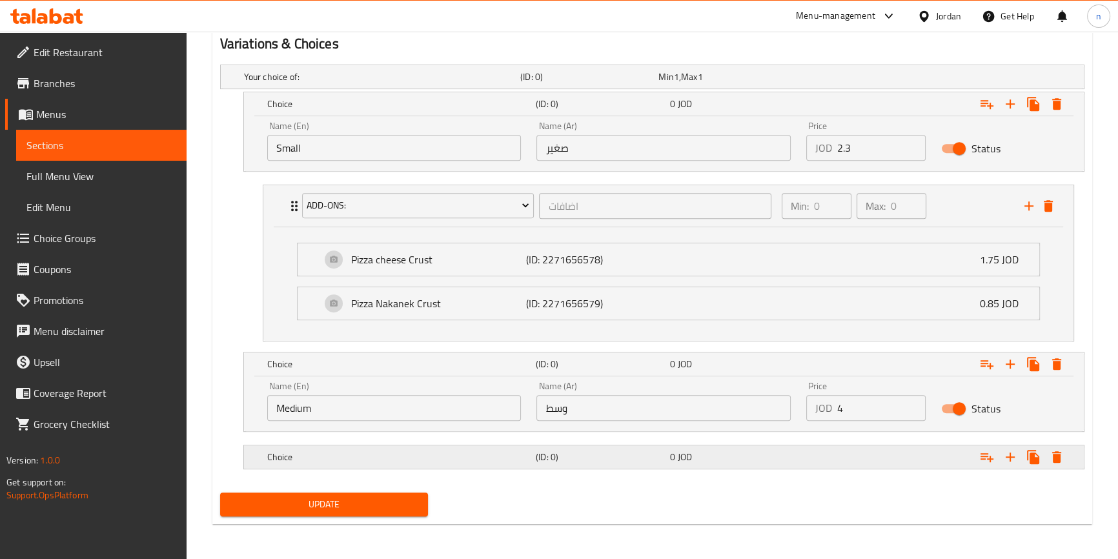
click at [345, 86] on div "Choice" at bounding box center [379, 77] width 276 height 18
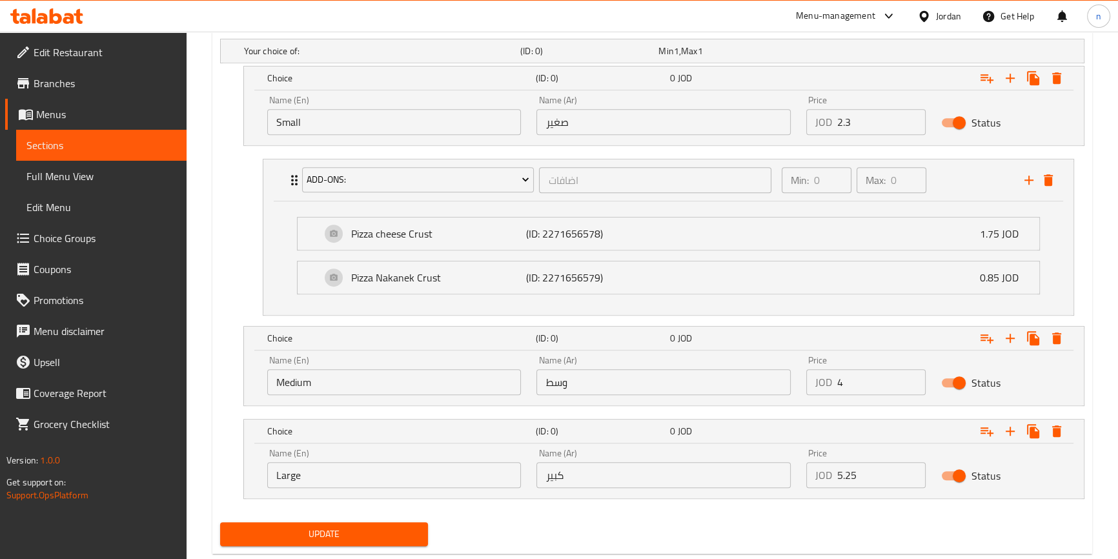
scroll to position [711, 0]
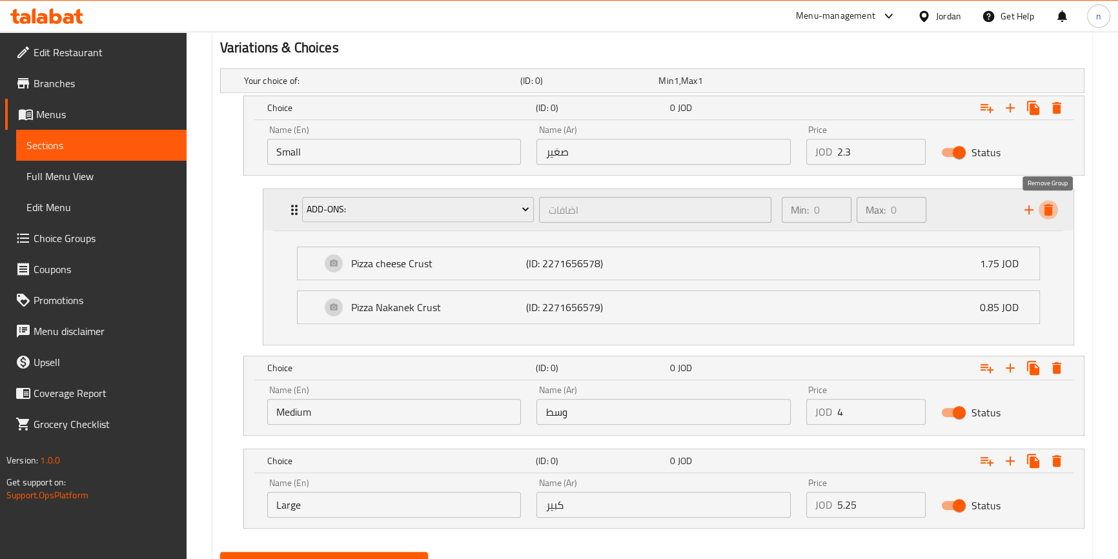
click at [1042, 216] on icon "delete" at bounding box center [1048, 209] width 15 height 15
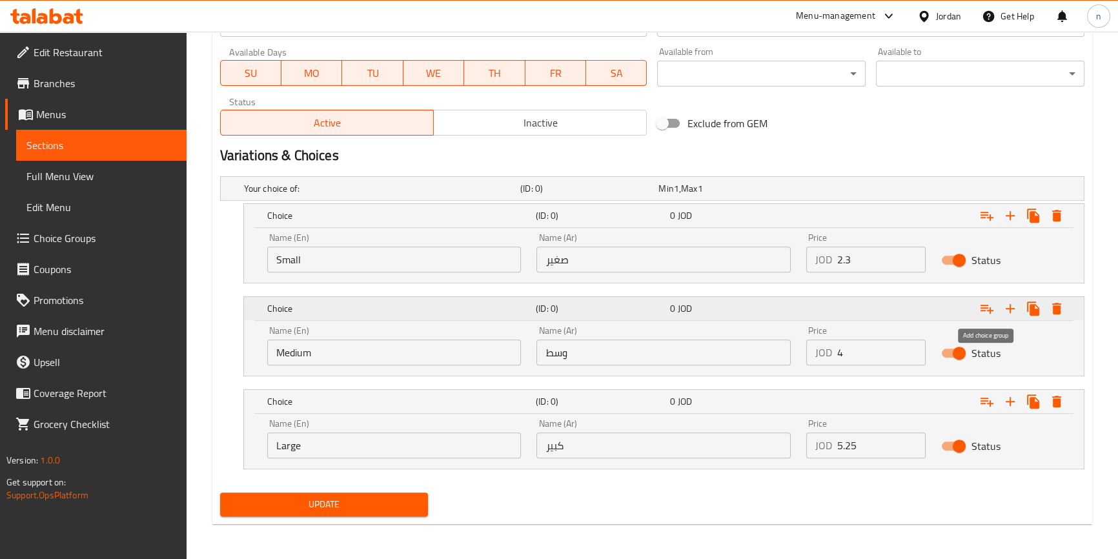
click at [988, 316] on button "Expand" at bounding box center [986, 308] width 23 height 23
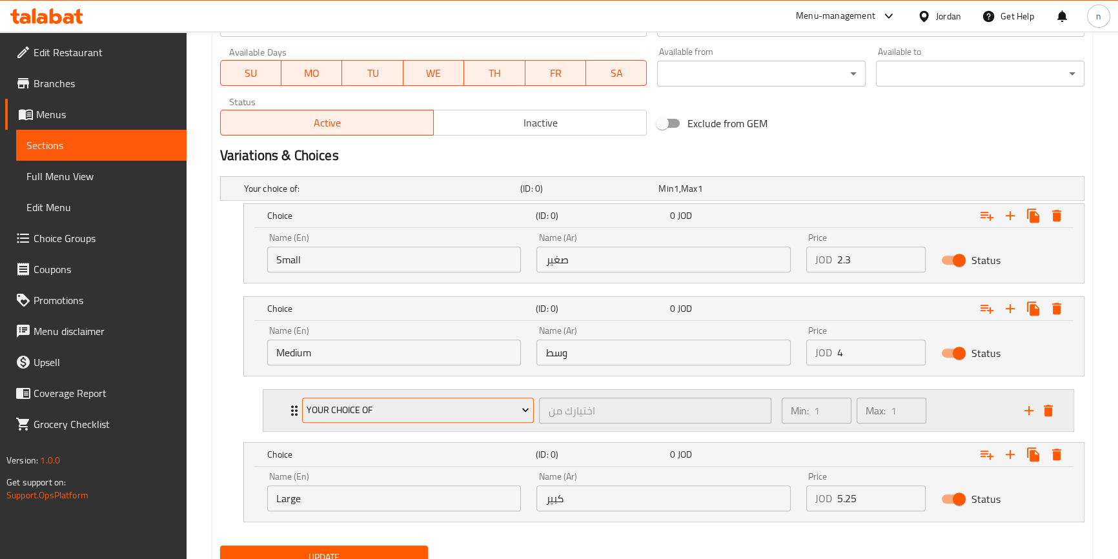
click at [361, 405] on span "Your Choice Of" at bounding box center [418, 410] width 223 height 16
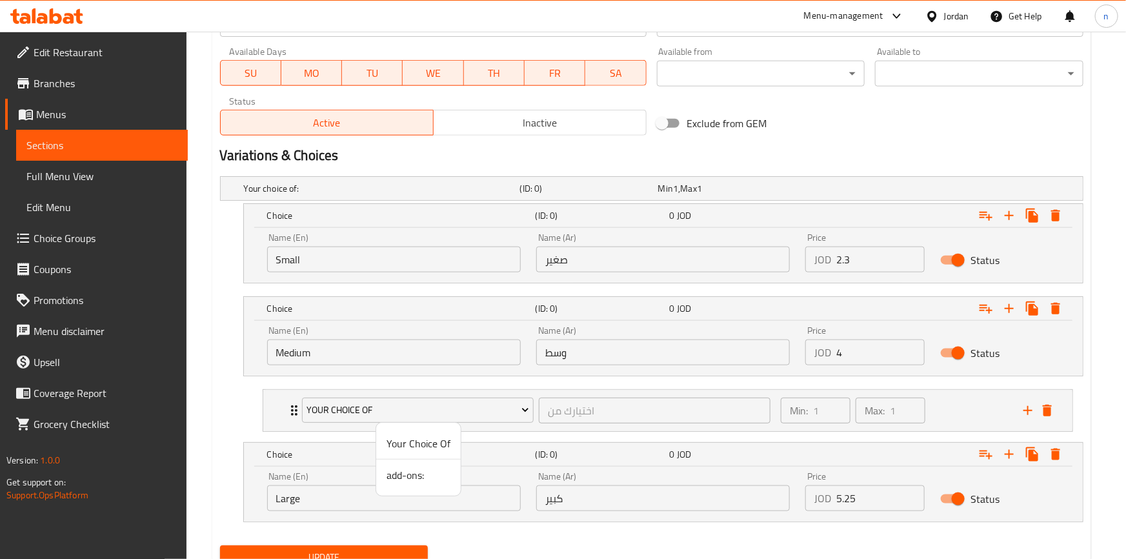
click at [394, 479] on span "add-ons:" at bounding box center [419, 474] width 64 height 15
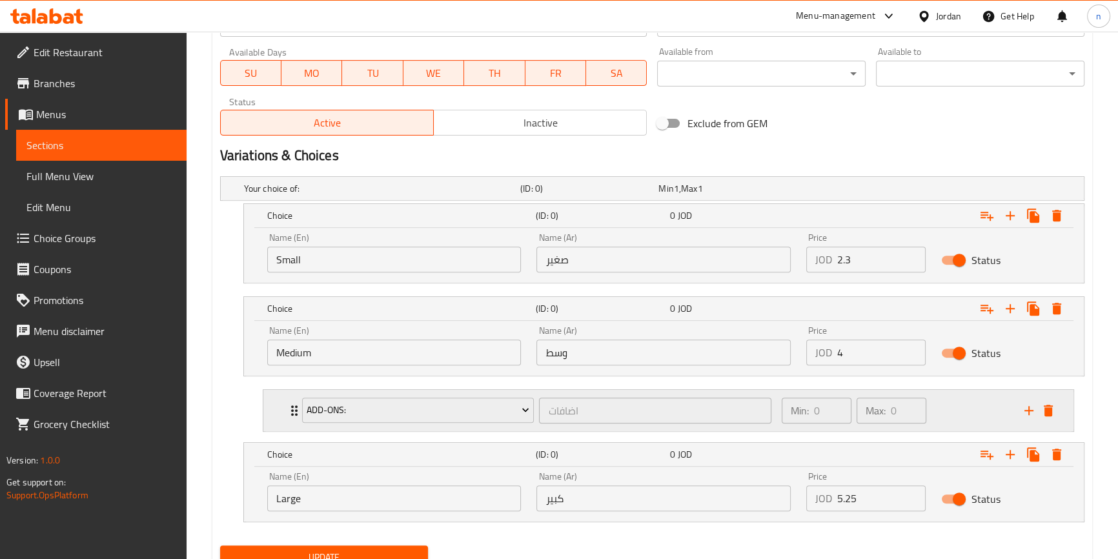
click at [285, 419] on div "add-ons: اضافات ​ Min: 0 ​ Max: 0 ​" at bounding box center [668, 410] width 810 height 41
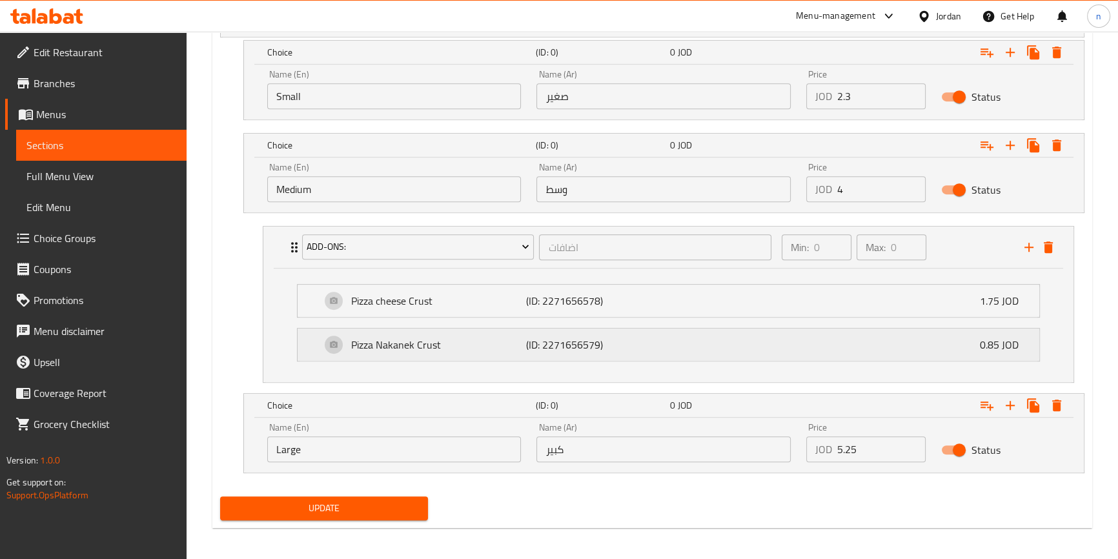
scroll to position [770, 0]
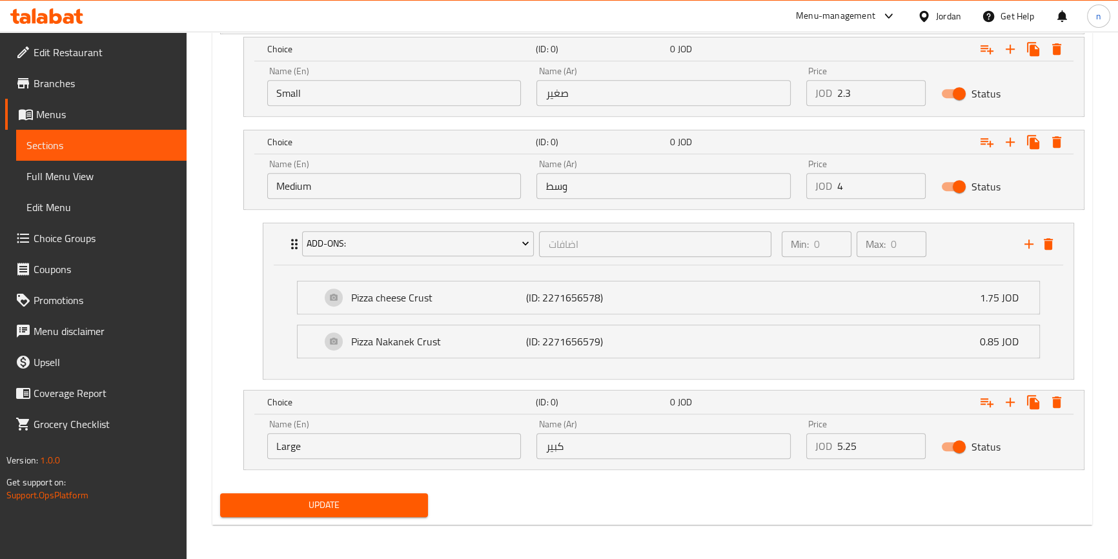
click at [316, 498] on span "Update" at bounding box center [324, 505] width 188 height 16
click at [305, 497] on span "Update" at bounding box center [324, 505] width 188 height 16
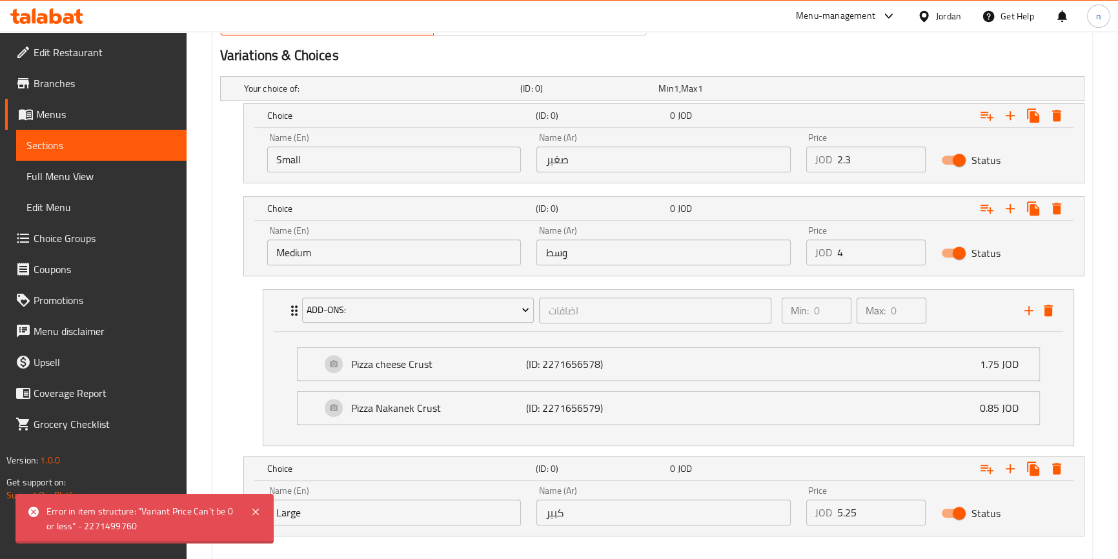
scroll to position [653, 0]
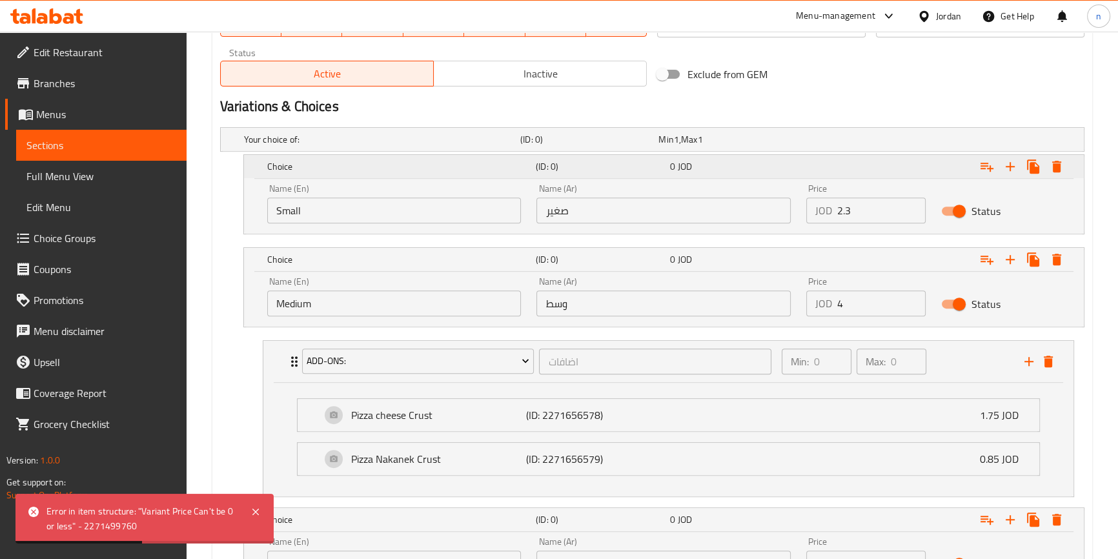
click at [726, 165] on div "0 JOD" at bounding box center [734, 166] width 129 height 13
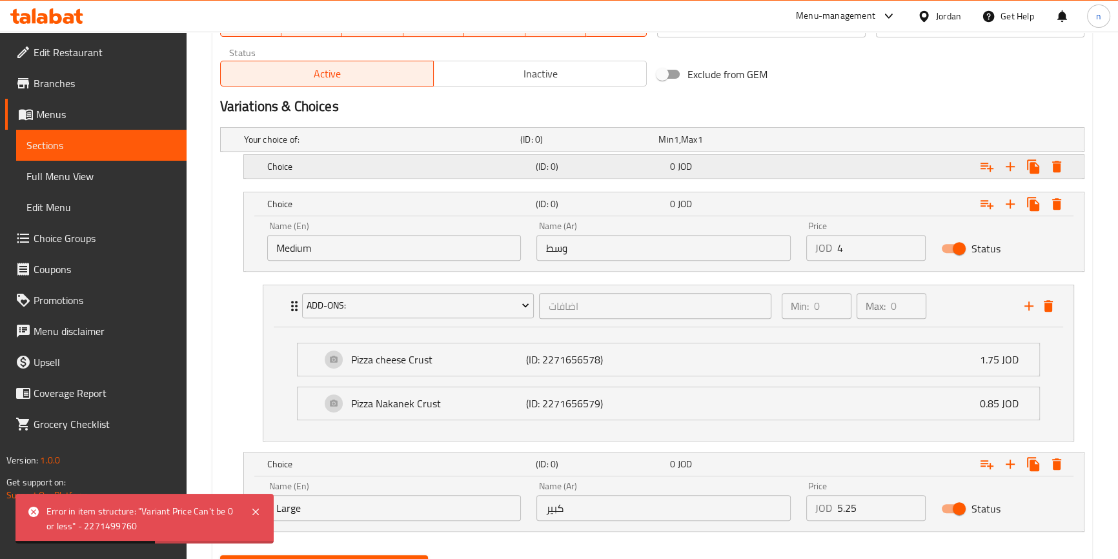
click at [726, 146] on div "0 JOD" at bounding box center [724, 139] width 133 height 13
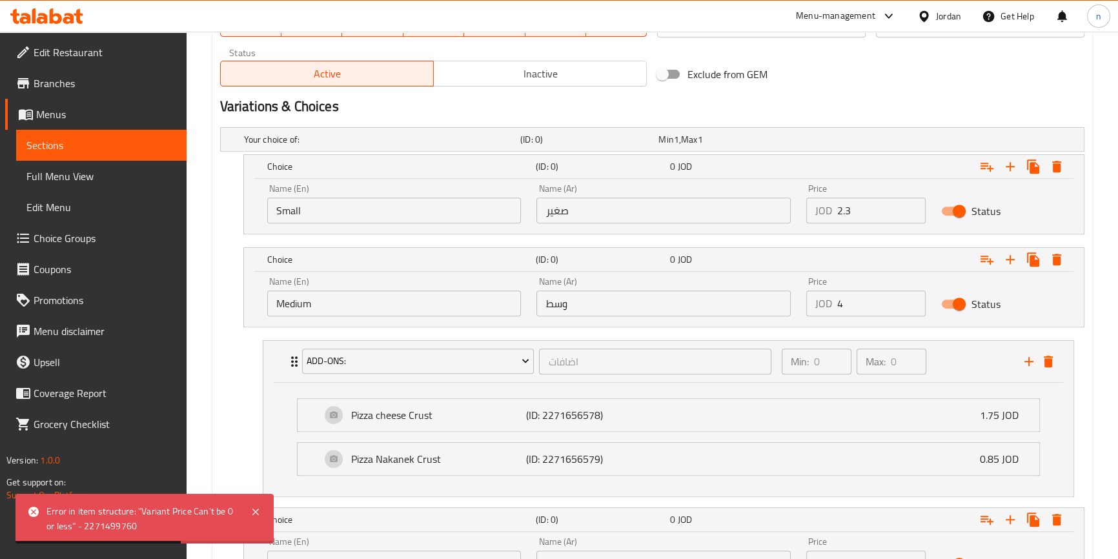
click at [852, 209] on input "2.3" at bounding box center [881, 211] width 88 height 26
type input "2.3"
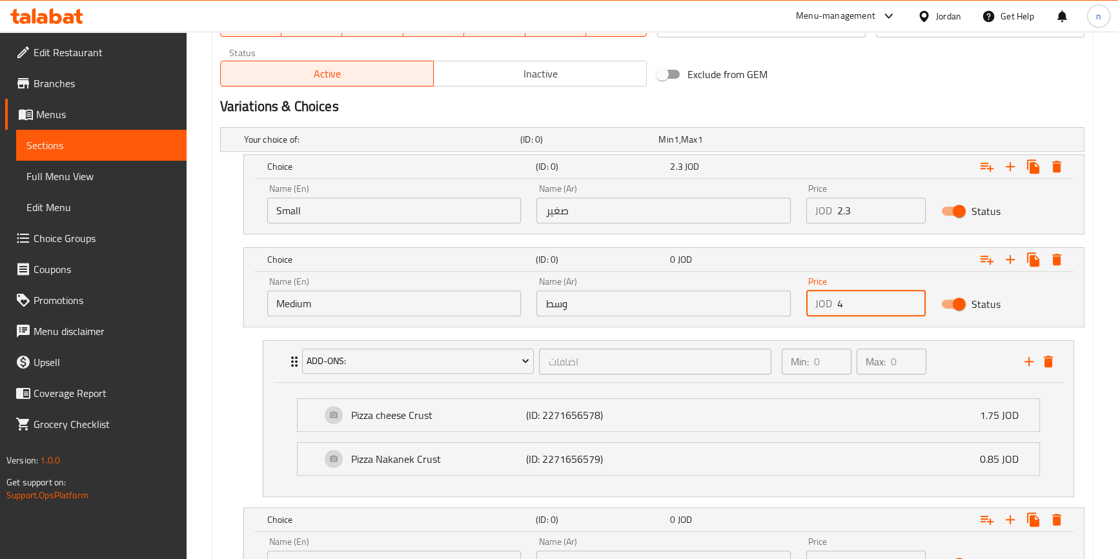
click at [851, 309] on input "4" at bounding box center [881, 303] width 88 height 26
click at [851, 308] on input "4" at bounding box center [881, 303] width 88 height 26
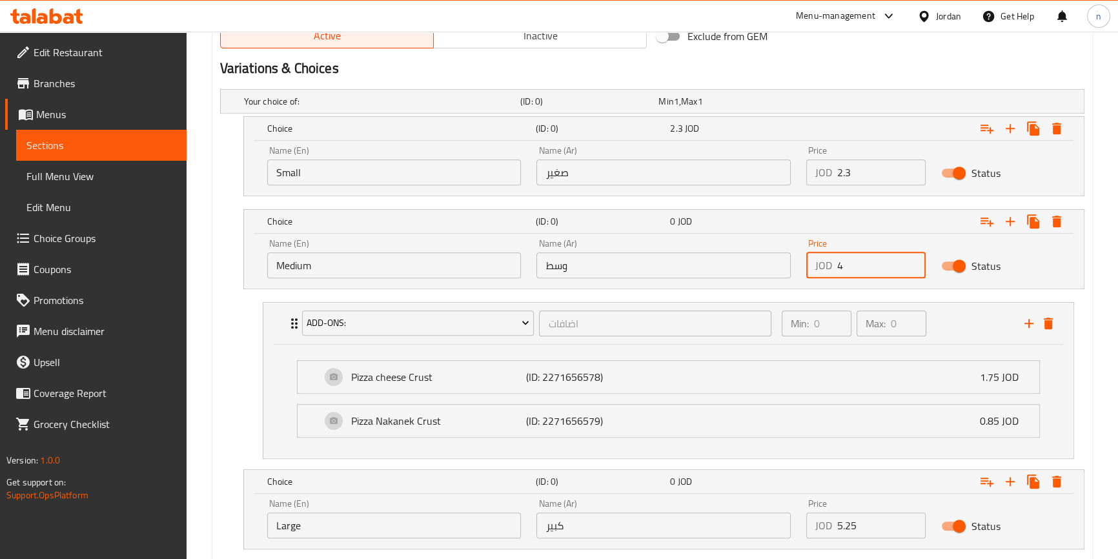
scroll to position [711, 0]
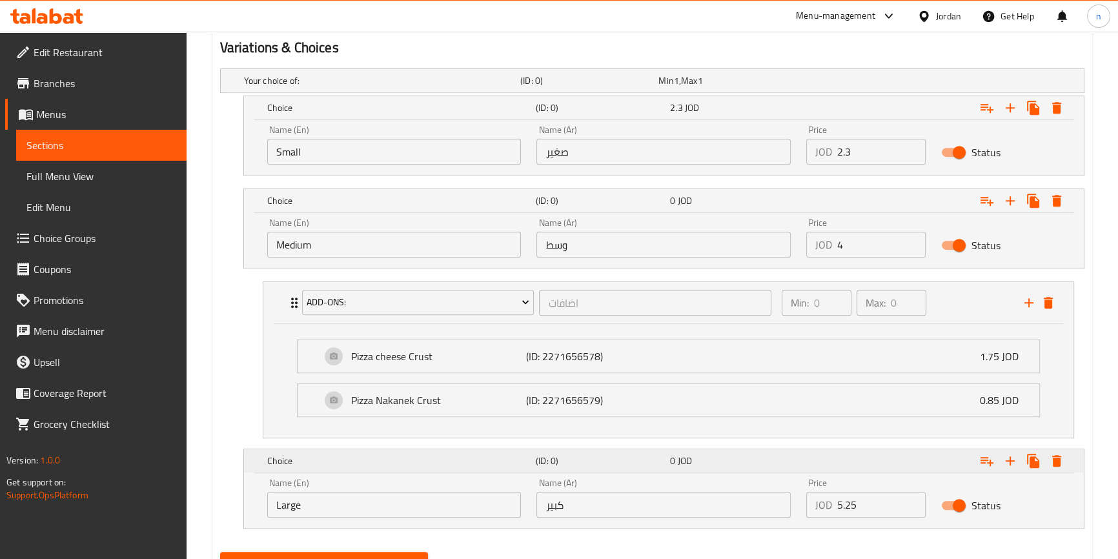
click at [829, 122] on div "Expand" at bounding box center [936, 108] width 269 height 28
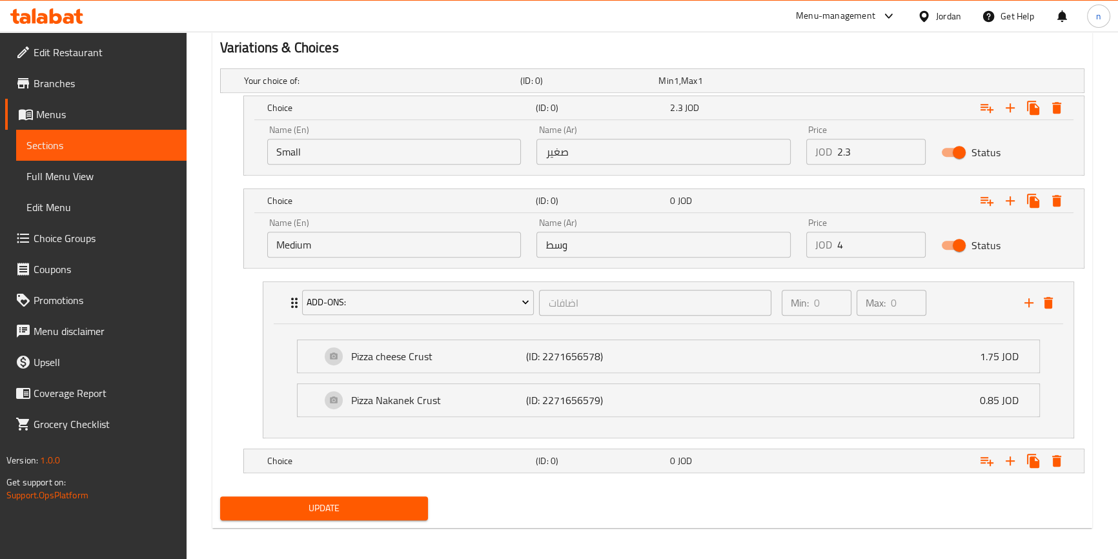
click at [834, 245] on div "JOD 4 Price" at bounding box center [865, 245] width 119 height 26
drag, startPoint x: 850, startPoint y: 243, endPoint x: 828, endPoint y: 243, distance: 22.0
click at [828, 243] on div "JOD 4 Price" at bounding box center [865, 245] width 119 height 26
click at [695, 90] on div "0 JOD" at bounding box center [725, 81] width 138 height 18
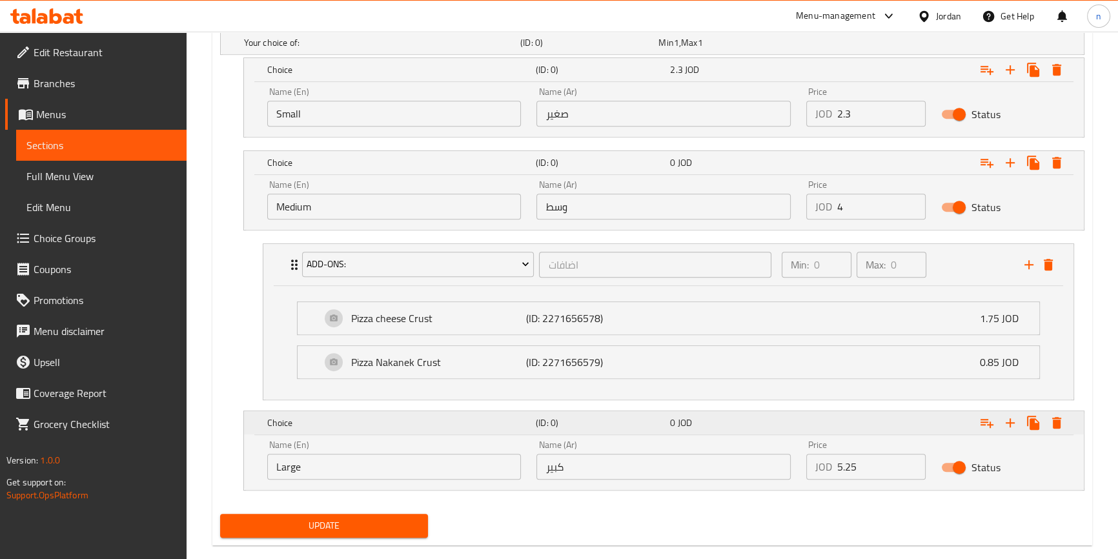
scroll to position [770, 0]
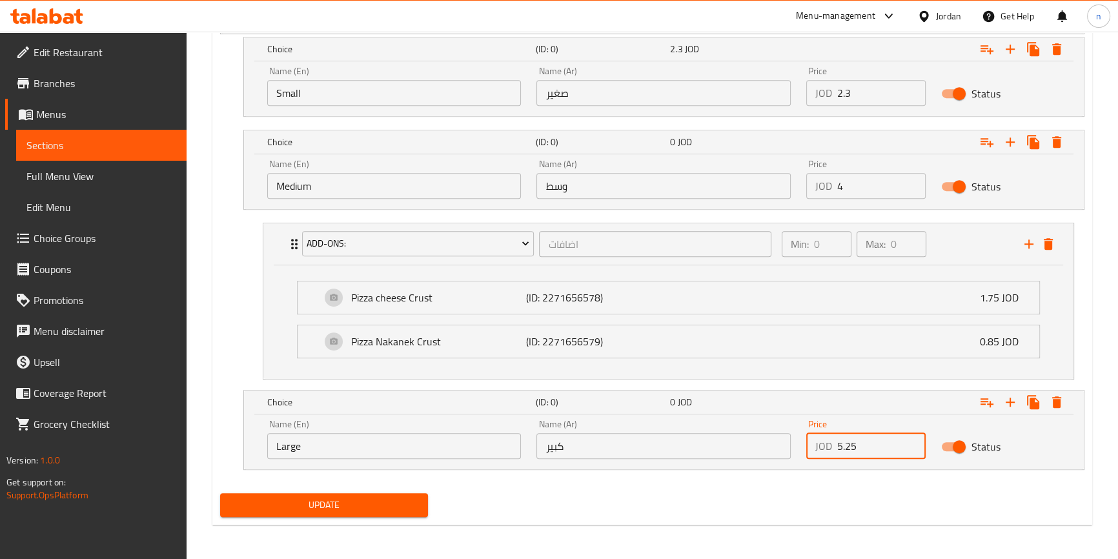
click at [875, 445] on input "5.25" at bounding box center [881, 446] width 88 height 26
type input "5.25"
click at [865, 186] on input "4" at bounding box center [881, 186] width 88 height 26
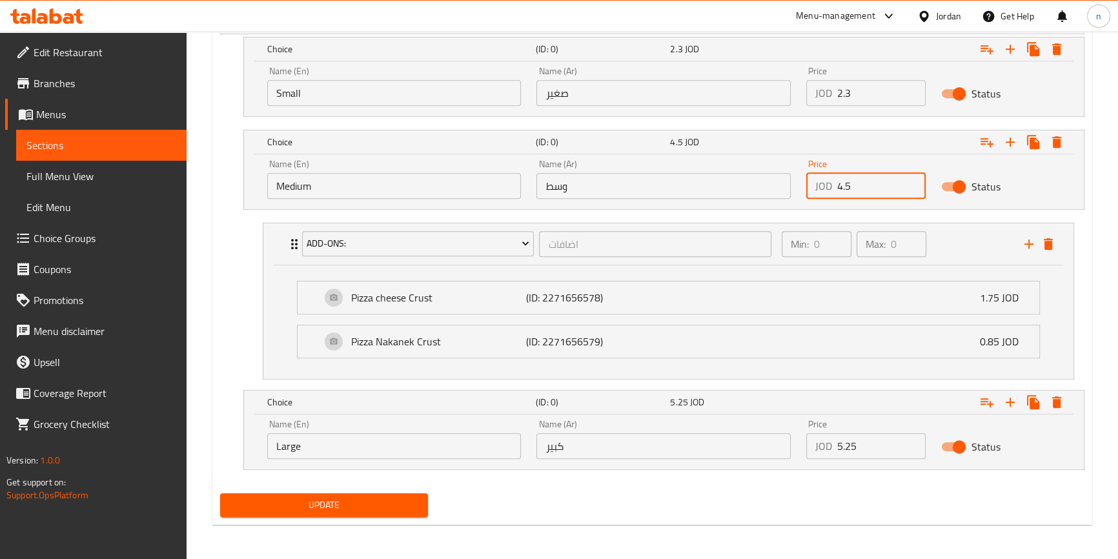
type input "4"
click at [316, 506] on span "Update" at bounding box center [324, 505] width 188 height 16
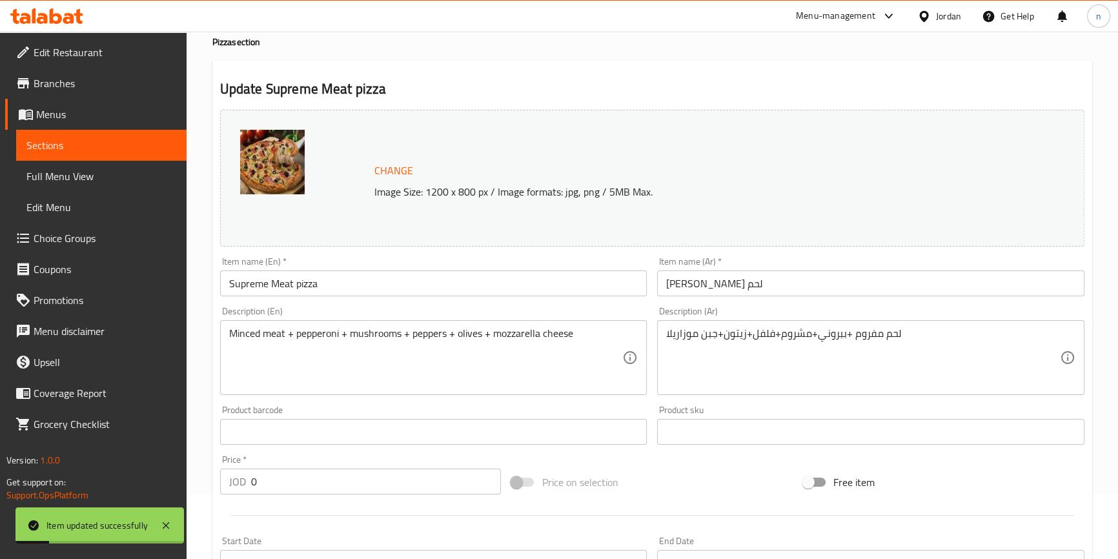
scroll to position [0, 0]
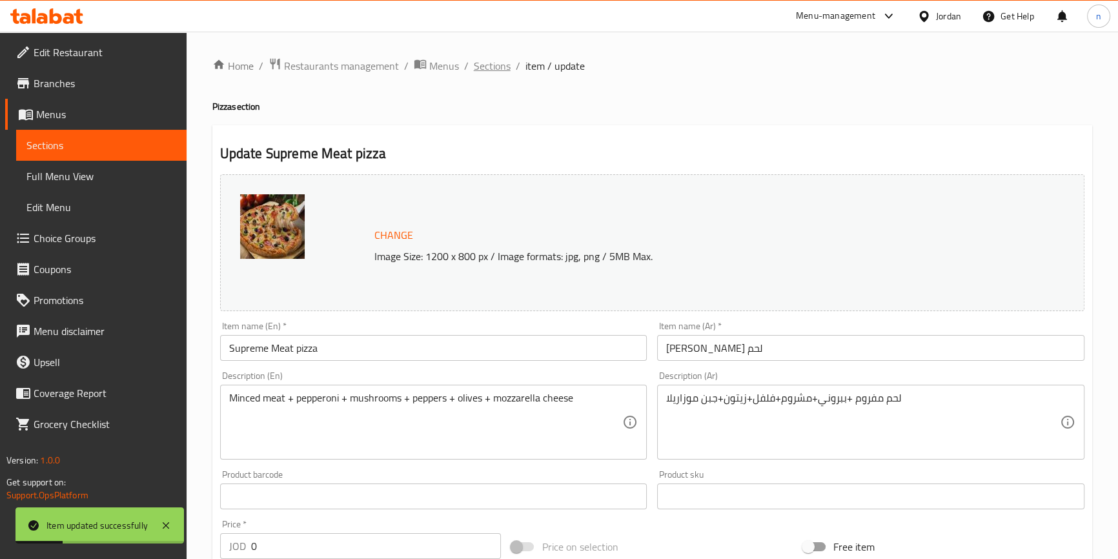
click at [485, 60] on span "Sections" at bounding box center [492, 65] width 37 height 15
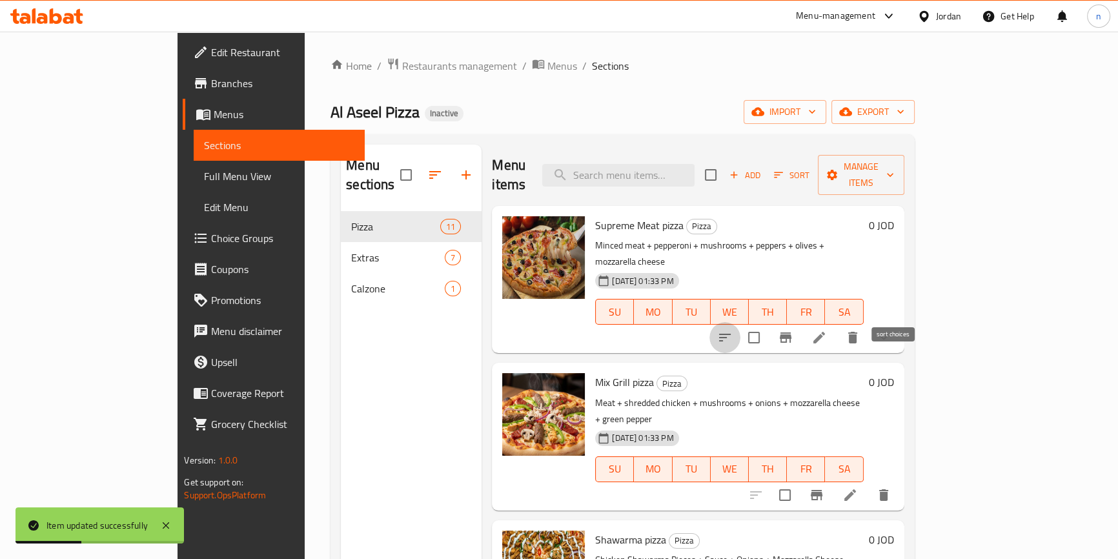
click at [733, 330] on icon "sort-choices" at bounding box center [724, 337] width 15 height 15
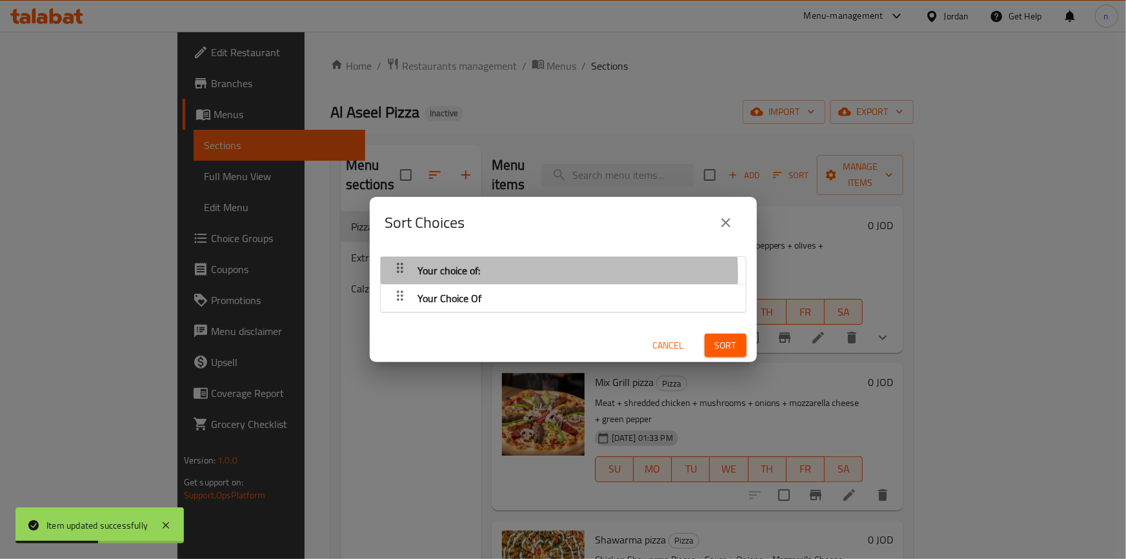
click at [471, 274] on span "Your choice of:" at bounding box center [449, 270] width 63 height 19
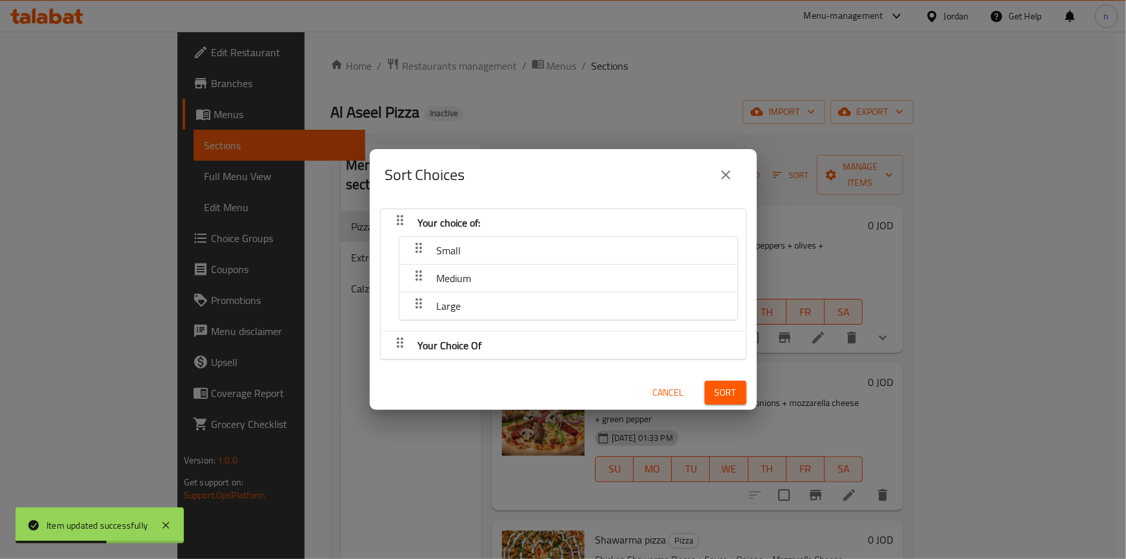
click at [484, 238] on div "Your Choice Of" at bounding box center [449, 222] width 73 height 31
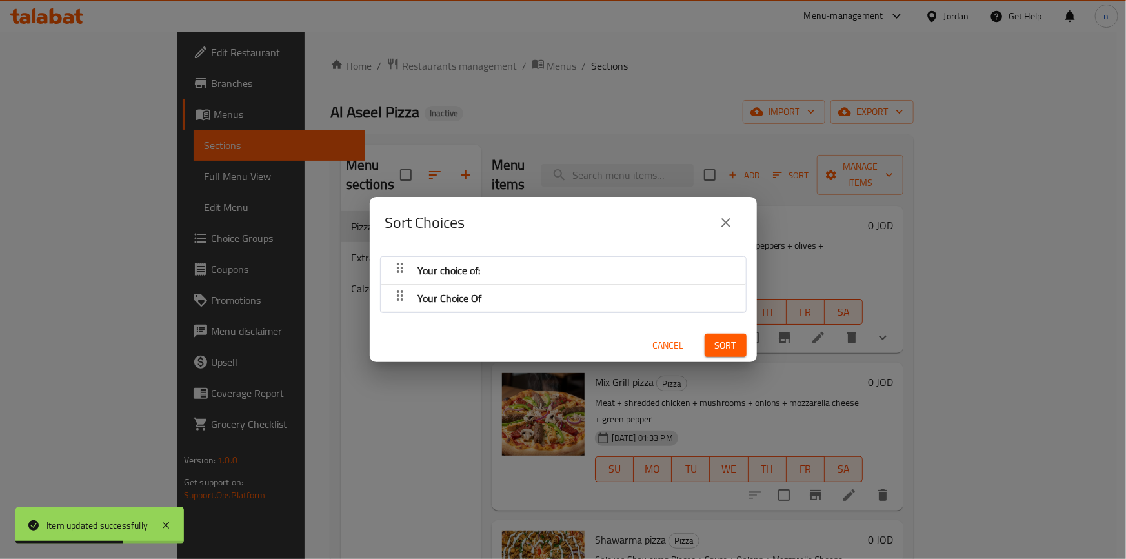
click at [496, 286] on div "Your Choice Of" at bounding box center [563, 270] width 352 height 31
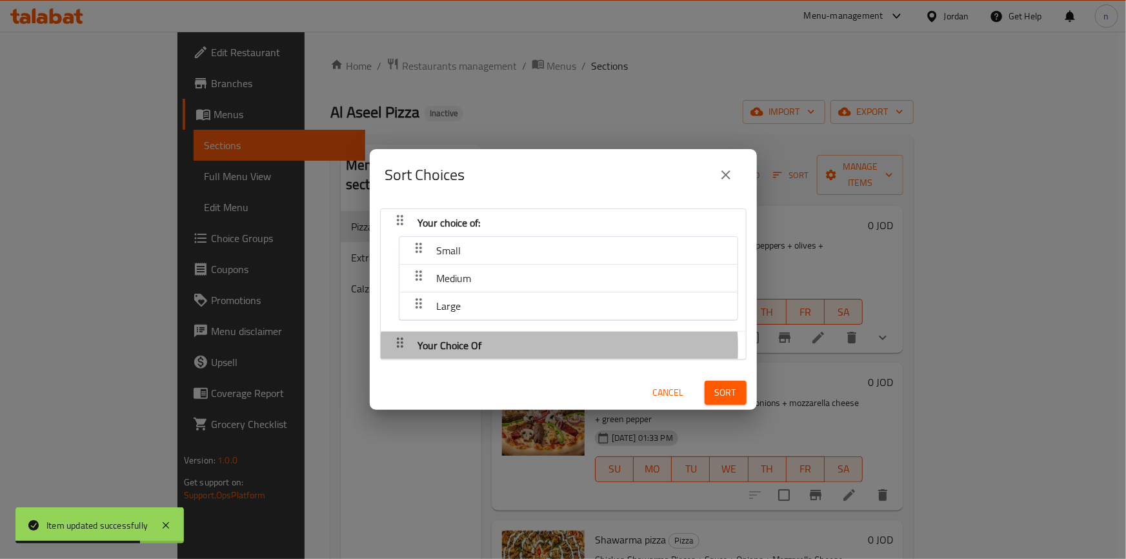
click at [482, 238] on div "Your Choice Of" at bounding box center [449, 222] width 73 height 31
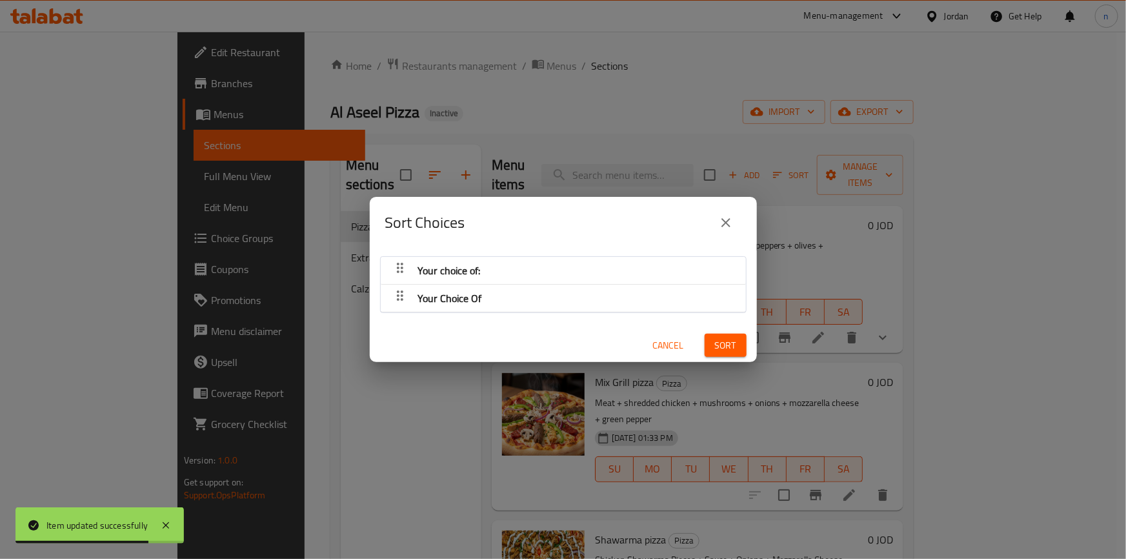
click at [255, 389] on div "Sort Choices Your choice of: Your Choice Of Cancel Sort" at bounding box center [563, 279] width 1126 height 559
click at [720, 227] on icon "close" at bounding box center [725, 222] width 15 height 15
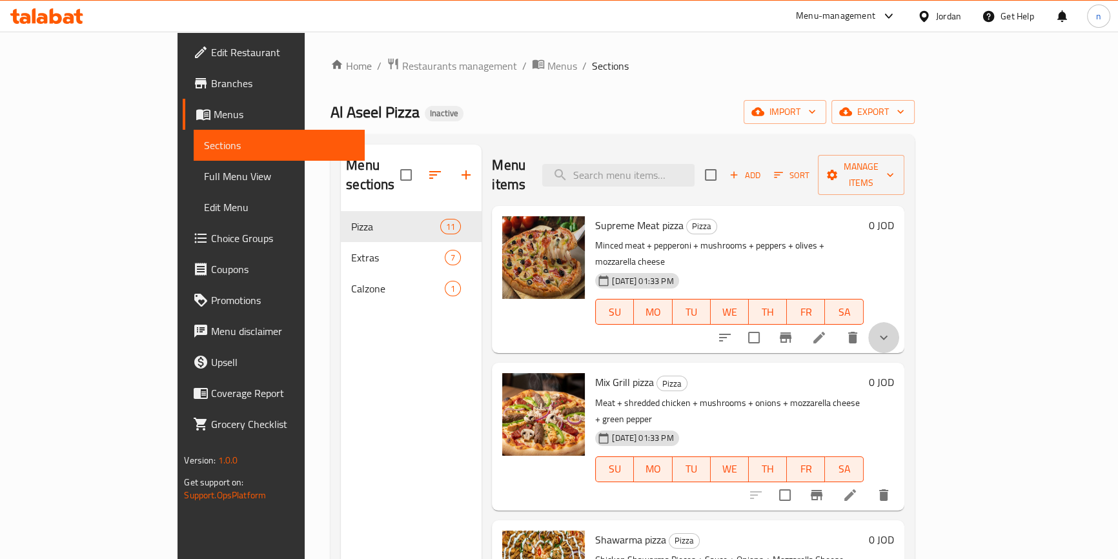
click at [899, 322] on button "show more" at bounding box center [883, 337] width 31 height 31
click at [204, 180] on span "Full Menu View" at bounding box center [279, 175] width 150 height 15
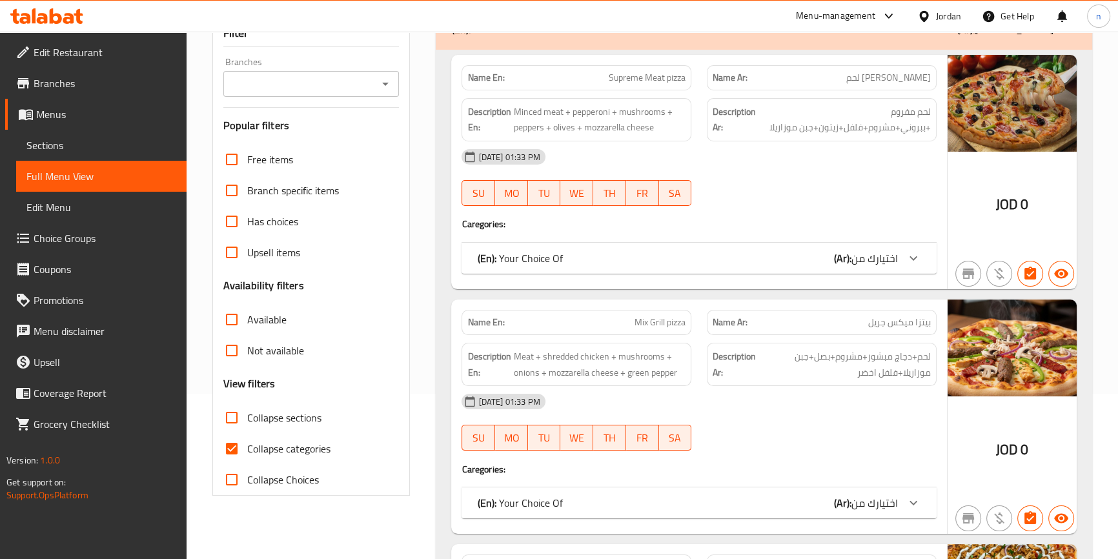
scroll to position [293, 0]
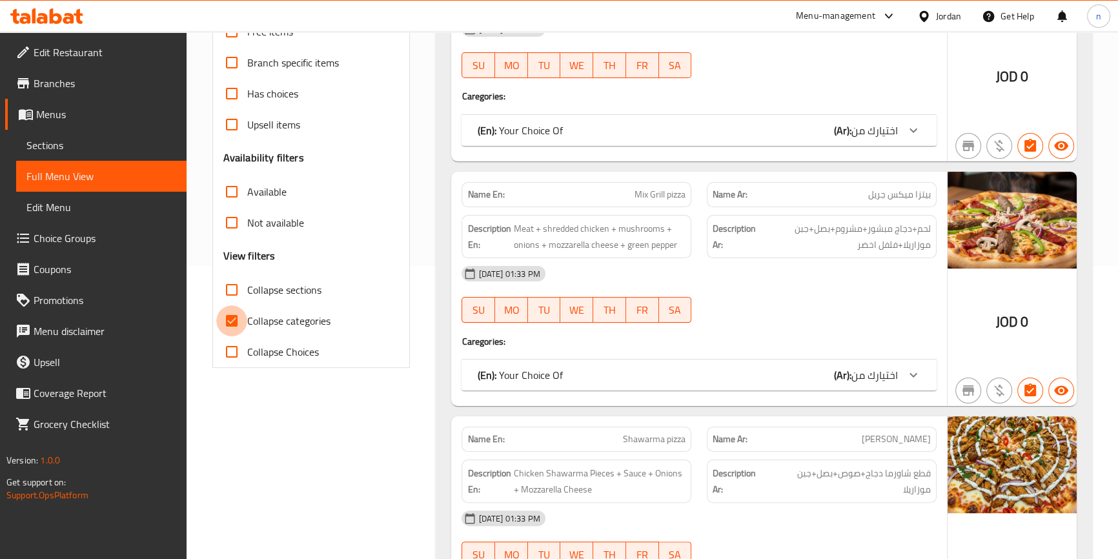
click at [228, 318] on input "Collapse categories" at bounding box center [231, 320] width 31 height 31
checkbox input "false"
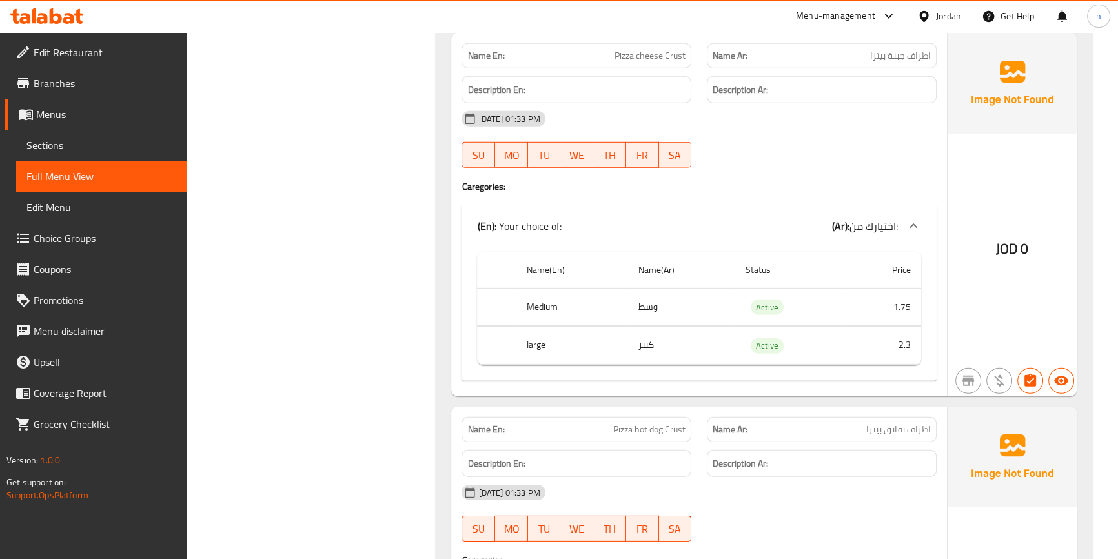
scroll to position [4870, 0]
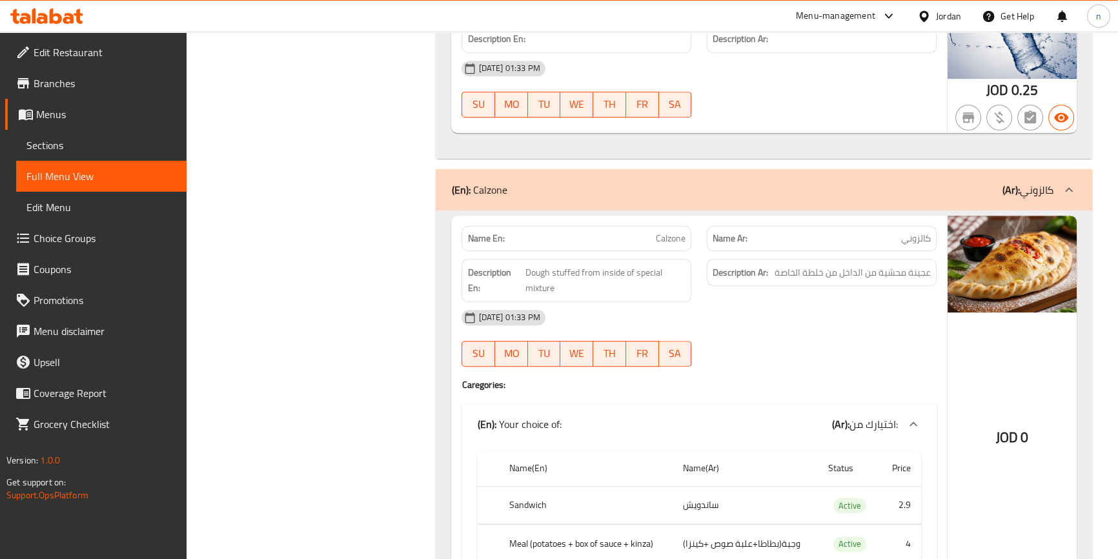
scroll to position [7062, 0]
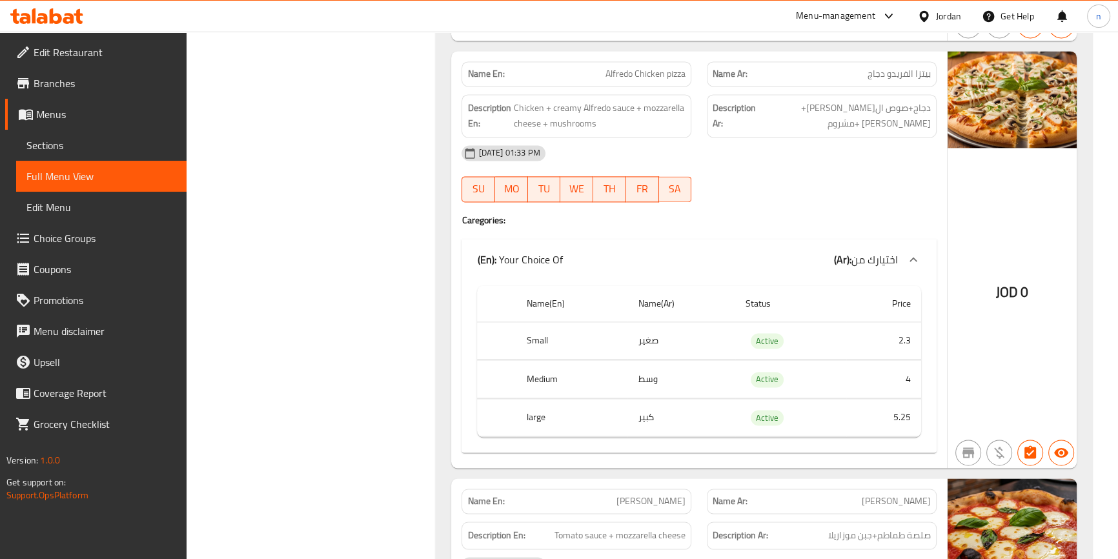
scroll to position [2309, 0]
click at [90, 232] on span "Choice Groups" at bounding box center [105, 237] width 143 height 15
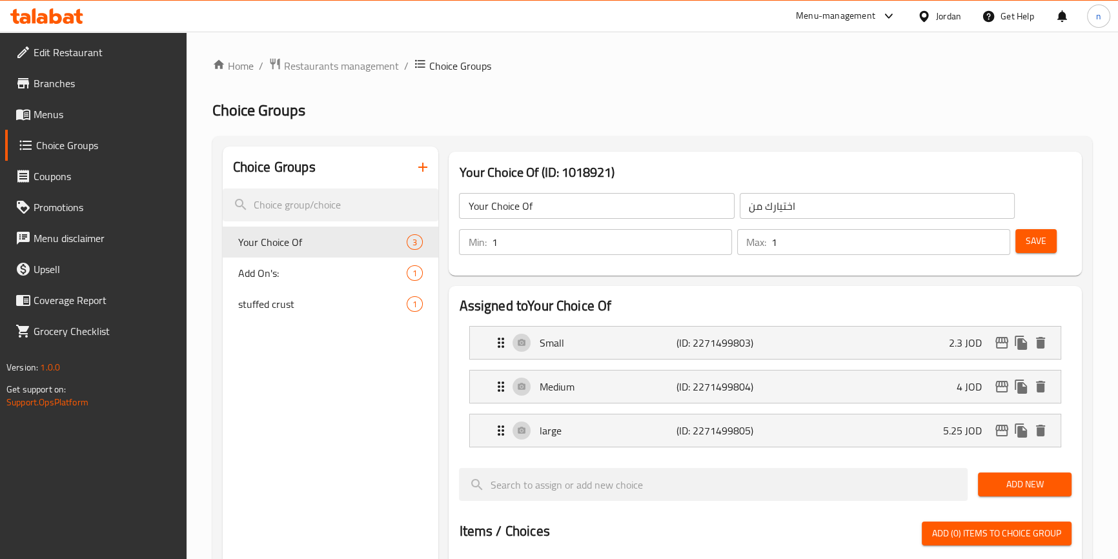
click at [301, 306] on span "stuffed crust" at bounding box center [303, 303] width 130 height 15
type input "stuffed crust"
type input "حشو الاطراف"
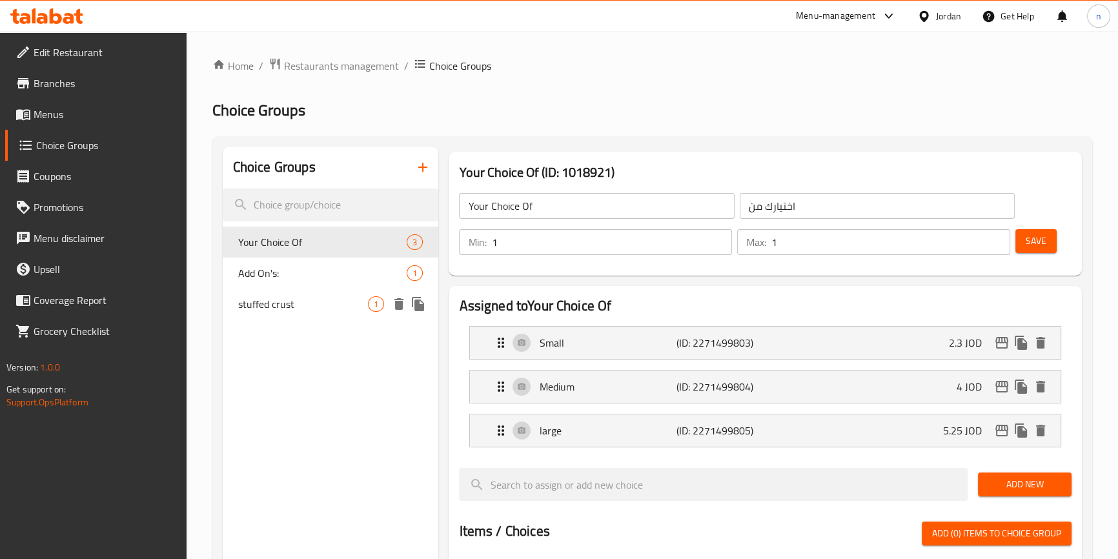
type input "0"
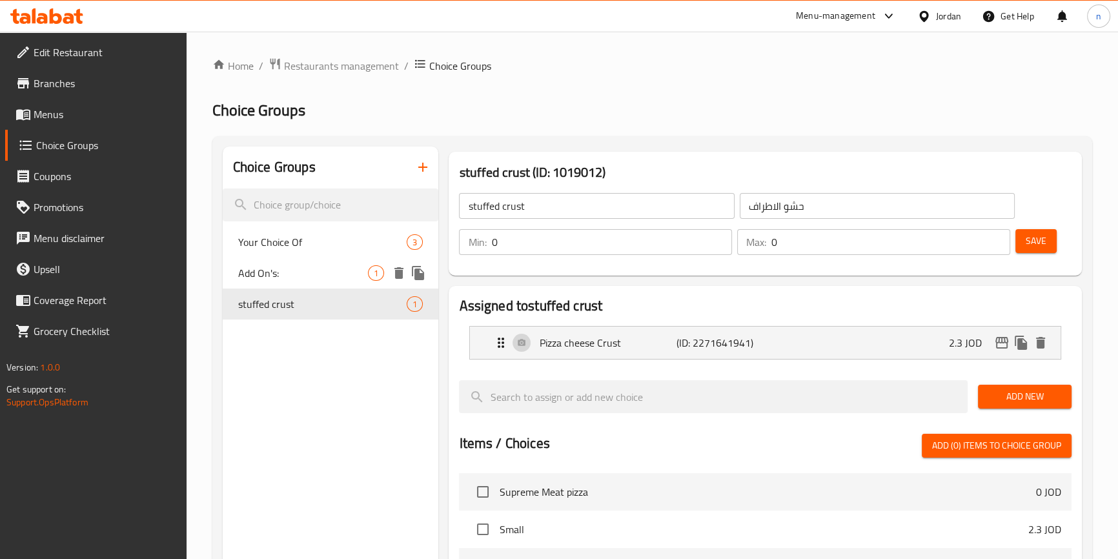
click at [302, 283] on div "Add On's: 1" at bounding box center [331, 273] width 216 height 31
type input "Add On's:"
type input "الإضافات:"
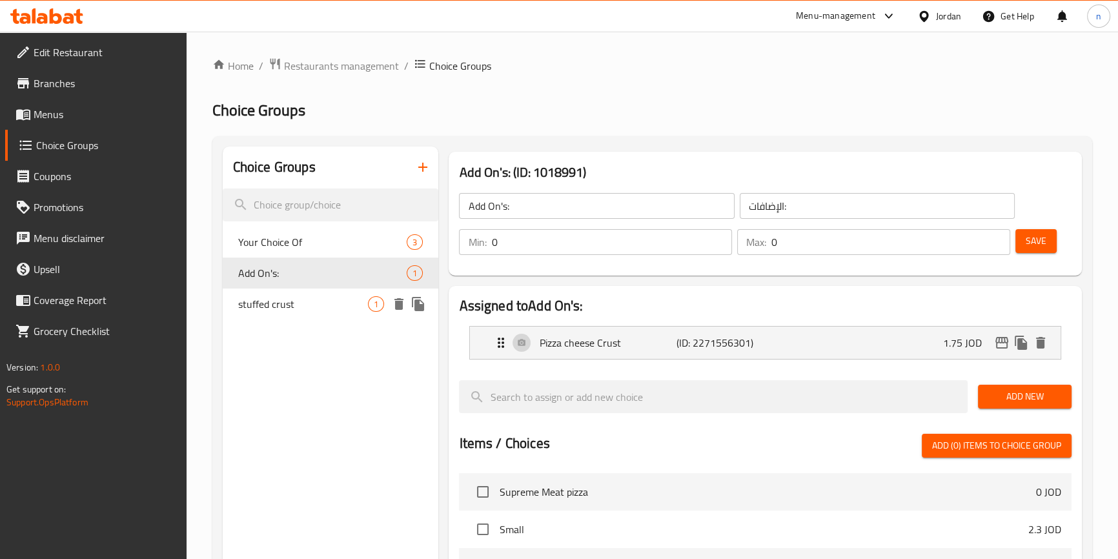
click at [254, 311] on span "stuffed crust" at bounding box center [303, 303] width 130 height 15
type input "stuffed crust"
type input "حشو الاطراف"
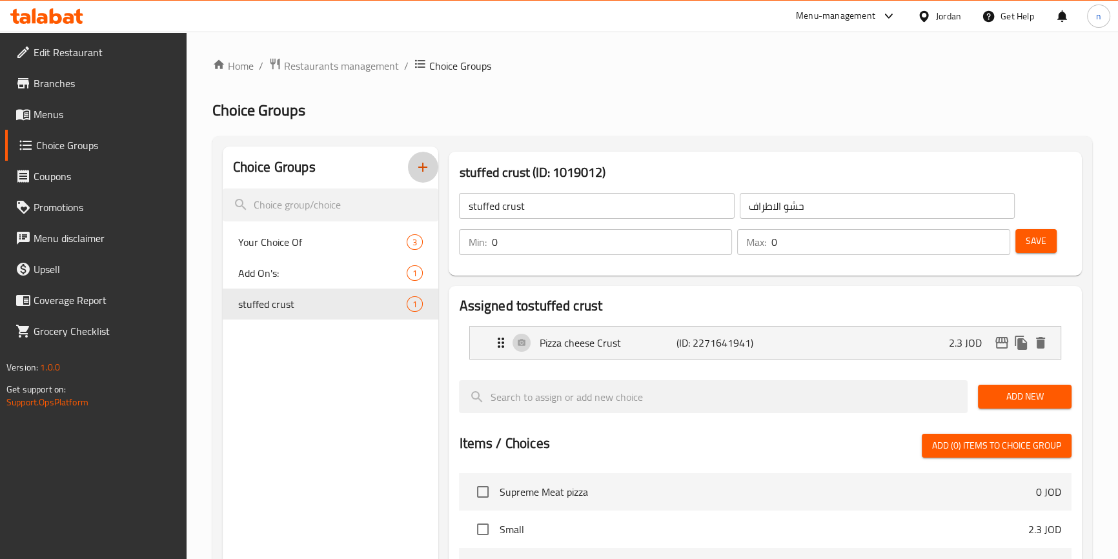
click at [425, 168] on icon "button" at bounding box center [422, 167] width 9 height 9
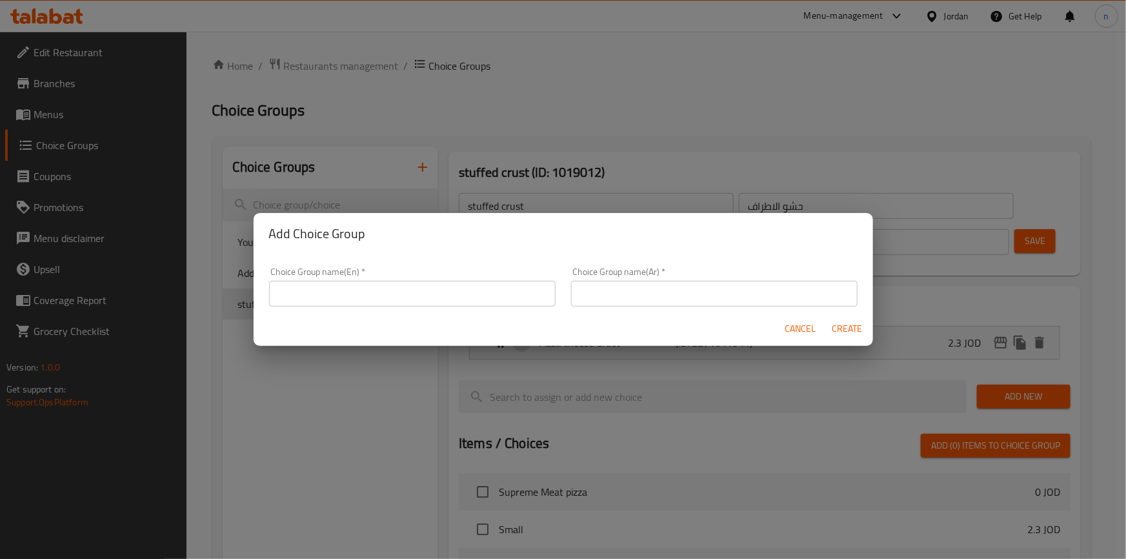
click at [356, 307] on div "Choice Group name(En)   * Choice Group name(En) *" at bounding box center [412, 286] width 302 height 55
click at [361, 293] on input "text" at bounding box center [412, 294] width 287 height 26
type input "add-ons:"
click at [642, 293] on input "text" at bounding box center [714, 294] width 287 height 26
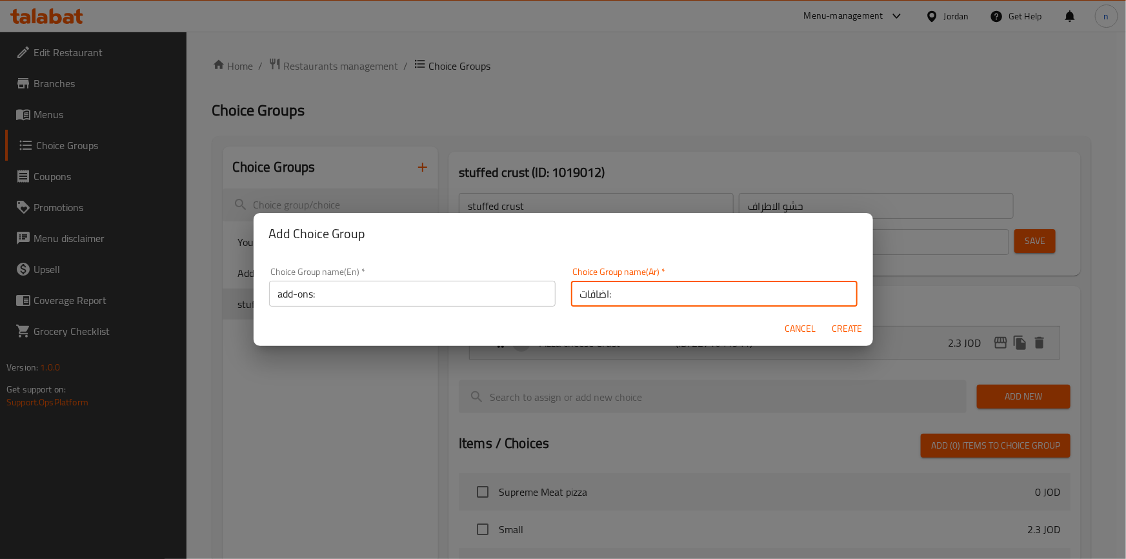
type input "اضافات:"
click at [827, 317] on button "Create" at bounding box center [847, 329] width 41 height 24
type input "add-ons:"
type input "اضافات:"
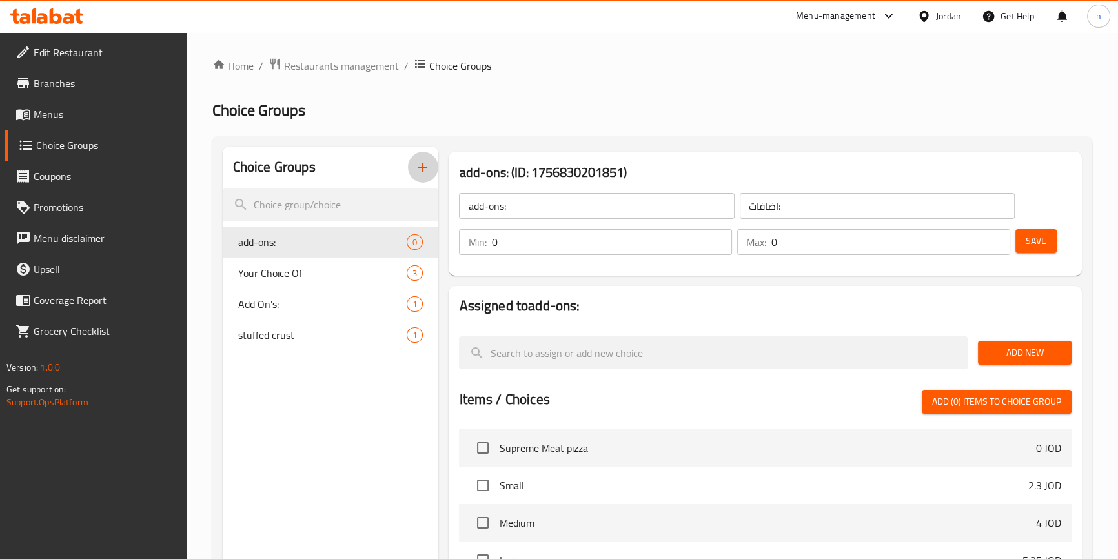
click at [582, 207] on input "add-ons:" at bounding box center [596, 206] width 275 height 26
type input "Add-ons:"
click at [605, 92] on div "Home / Restaurants management / Choice Groups Choice Groups Choice Groups add-o…" at bounding box center [652, 466] width 880 height 819
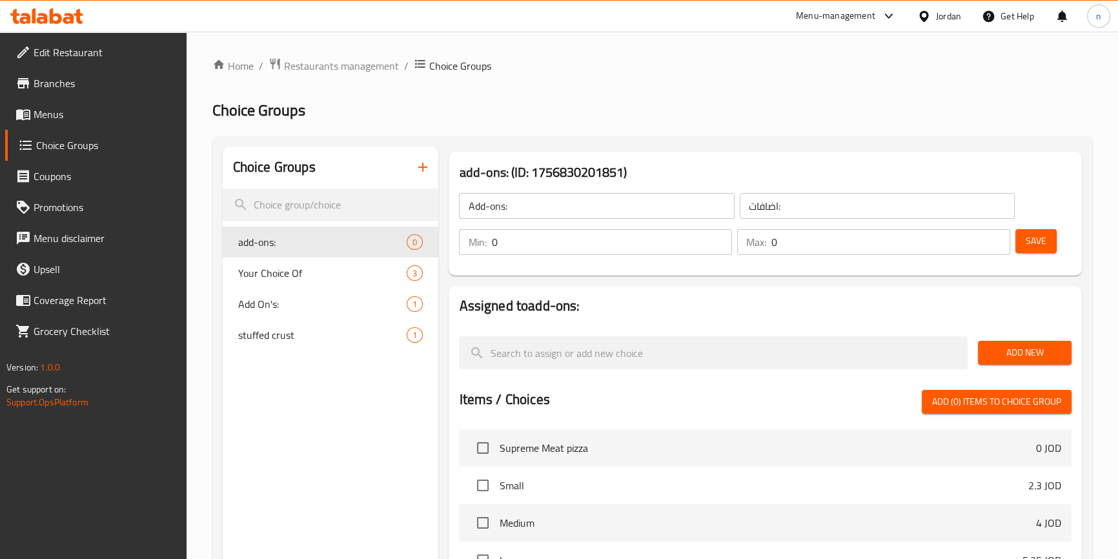
click at [1041, 239] on span "Save" at bounding box center [1036, 241] width 21 height 16
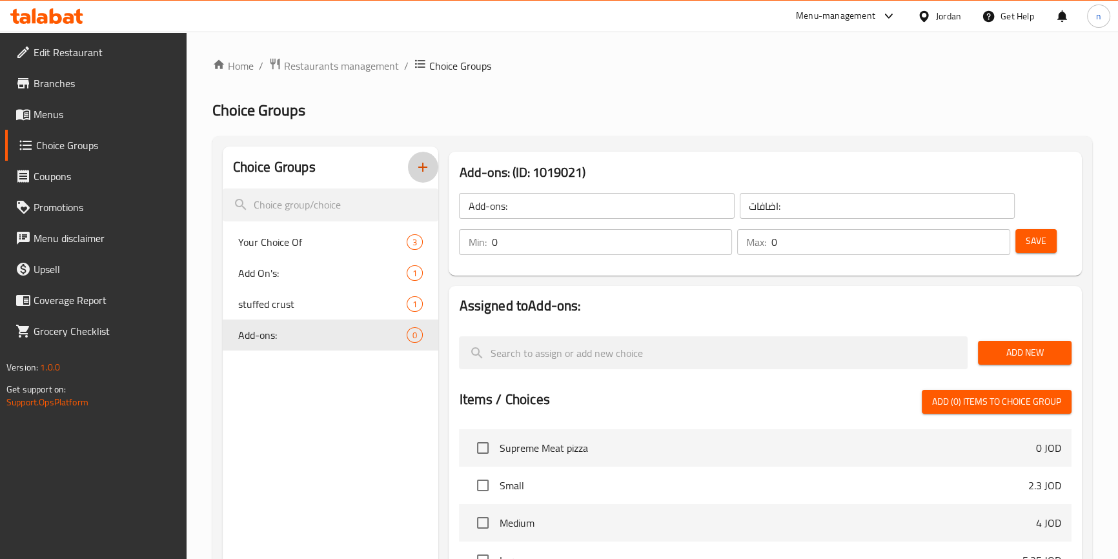
click at [422, 159] on button "button" at bounding box center [422, 167] width 31 height 31
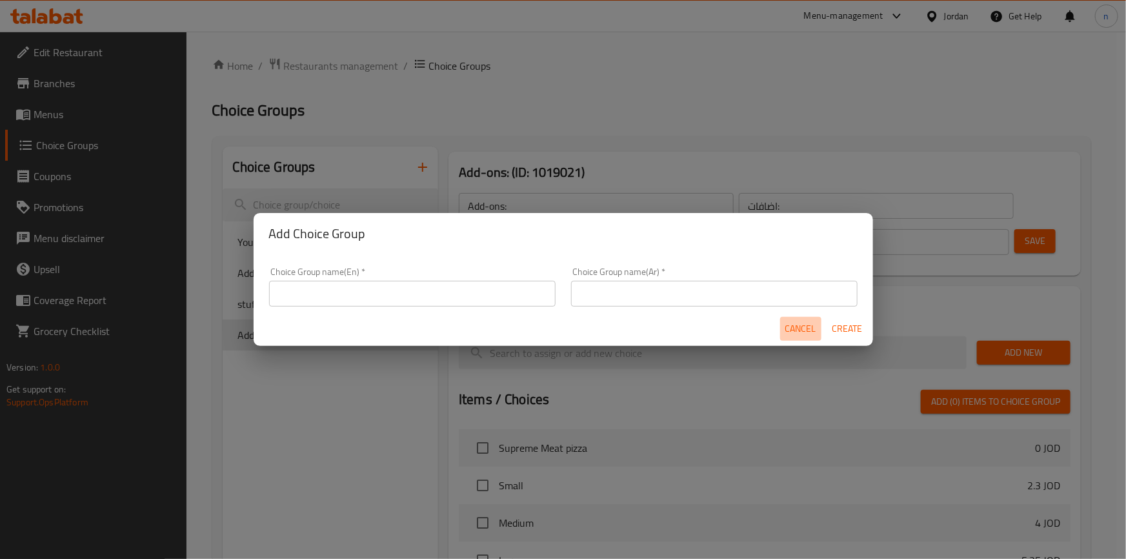
click at [806, 335] on span "Cancel" at bounding box center [801, 329] width 31 height 16
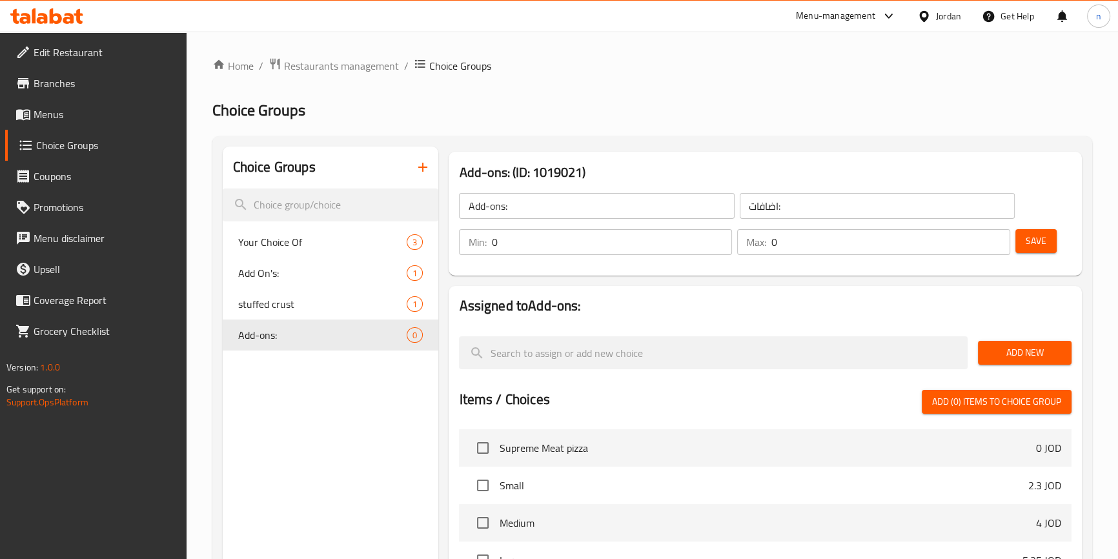
click at [1024, 350] on span "Add New" at bounding box center [1024, 353] width 73 height 16
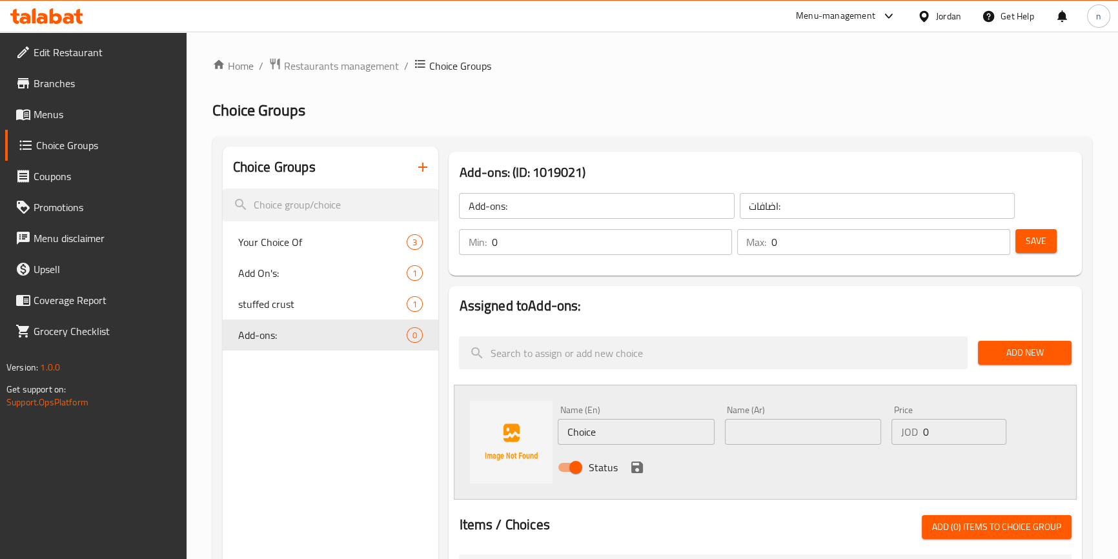
click at [593, 426] on input "Choice" at bounding box center [636, 432] width 156 height 26
click at [808, 418] on div "Name (Ar) Name (Ar)" at bounding box center [803, 424] width 156 height 39
paste input "اطراف نقانق بيتزا"
click at [804, 432] on input "text" at bounding box center [803, 432] width 156 height 26
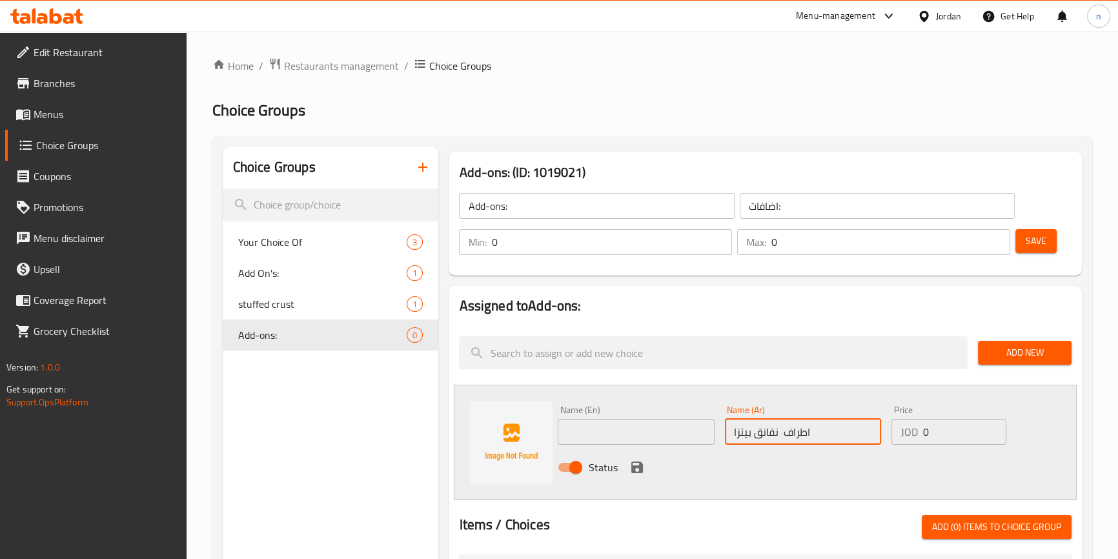
type input "اطراف نقانق بيتزا"
click at [625, 422] on input "text" at bounding box center [636, 432] width 156 height 26
click at [828, 426] on input "اطراف نقانق بيتزا" at bounding box center [803, 432] width 156 height 26
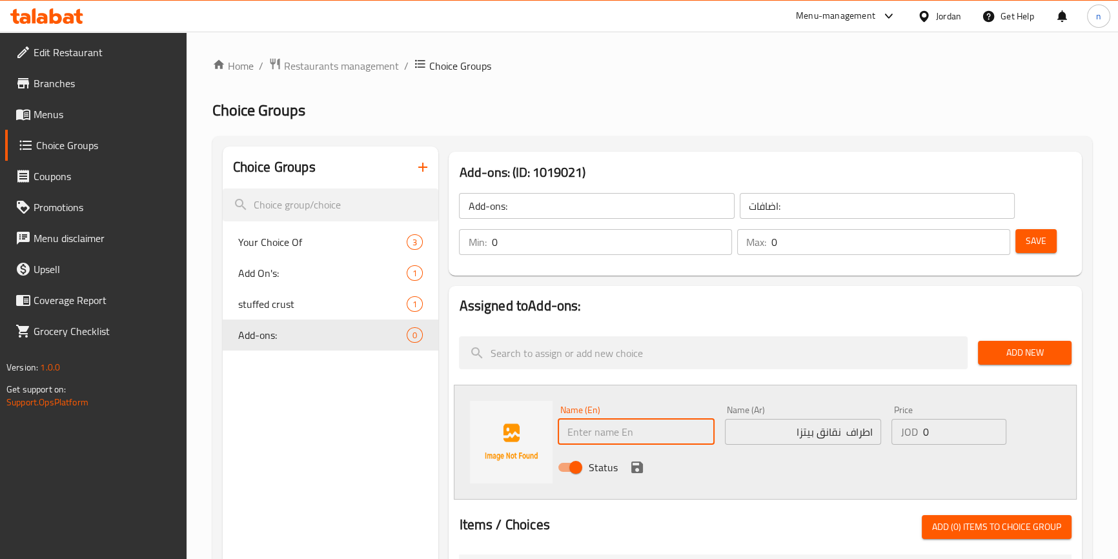
click at [658, 426] on input "text" at bounding box center [636, 432] width 156 height 26
click at [331, 281] on div "Add On's: 1" at bounding box center [331, 273] width 216 height 31
type input "Add On's:"
type input "الإضافات:"
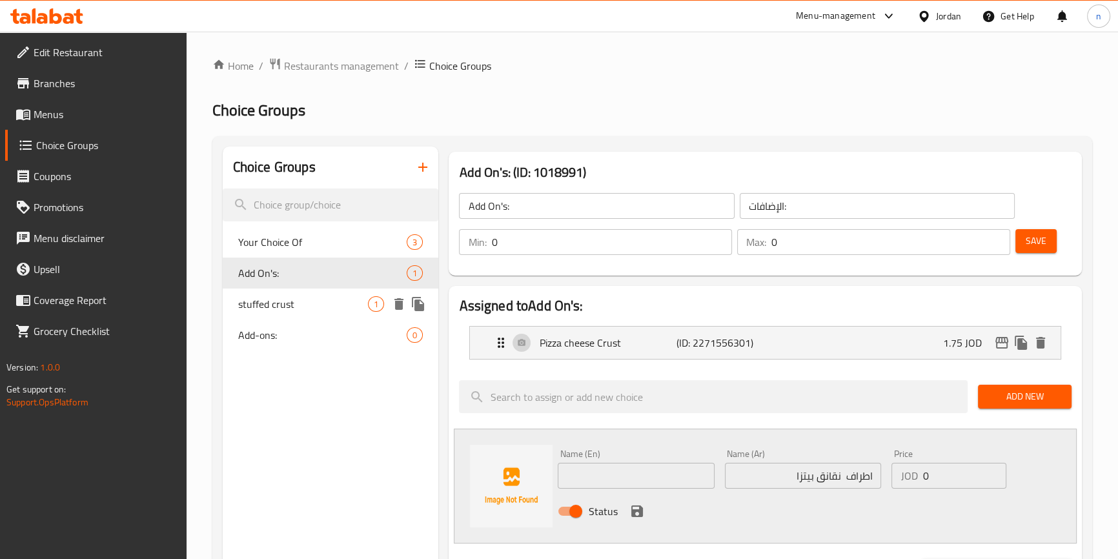
click at [274, 302] on span "stuffed crust" at bounding box center [303, 303] width 130 height 15
type input "stuffed crust"
type input "حشو الاطراف"
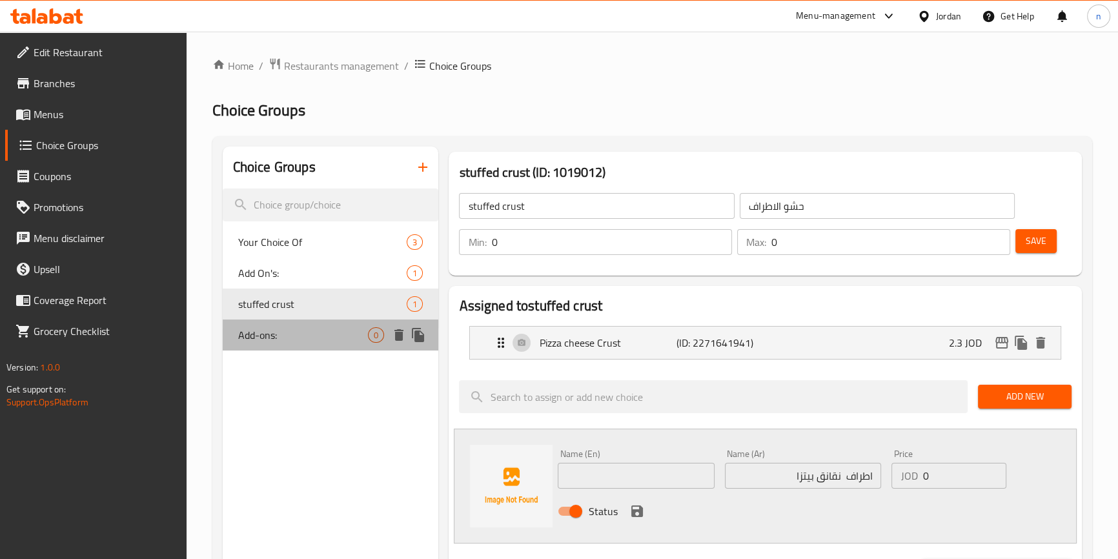
click at [303, 336] on span "Add-ons:" at bounding box center [303, 334] width 130 height 15
type input "Add-ons:"
type input "اضافات:"
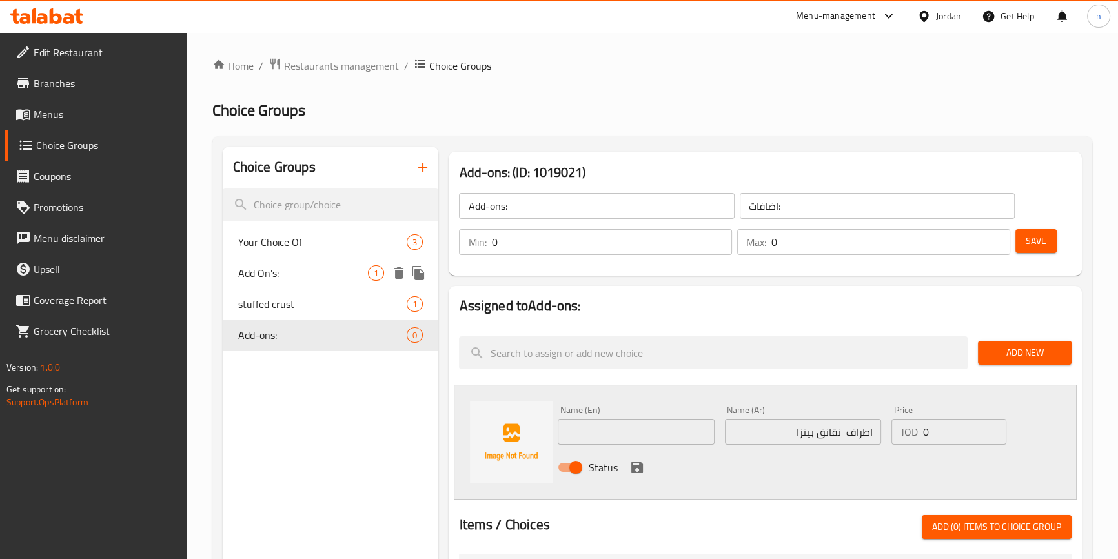
click at [287, 270] on span "Add On's:" at bounding box center [303, 272] width 130 height 15
type input "Add On's:"
type input "الإضافات:"
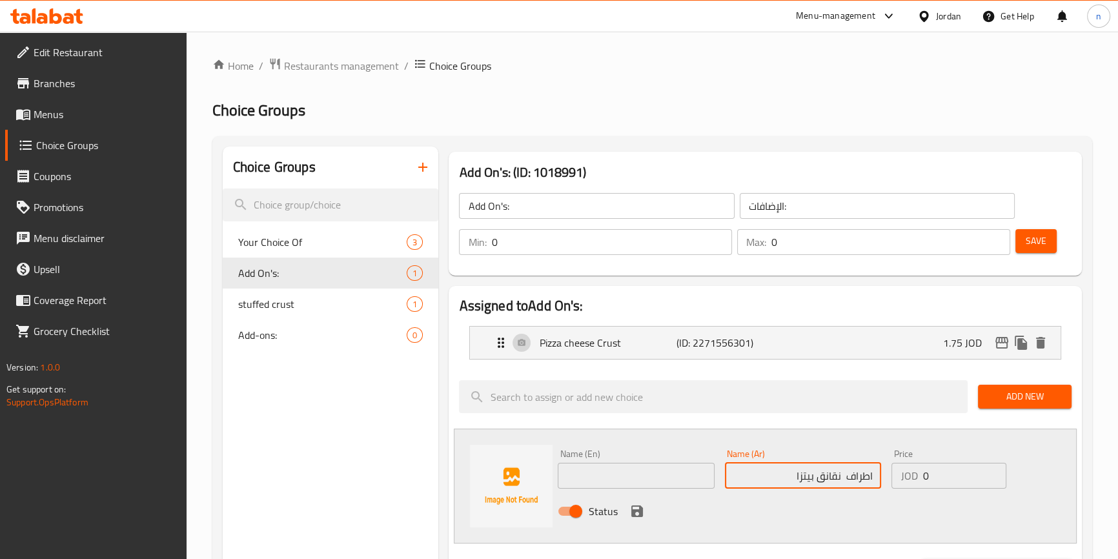
click at [764, 478] on input "اطراف نقانق بيتزا" at bounding box center [803, 476] width 156 height 26
click at [764, 479] on input "اطراف نقانق بيتزا" at bounding box center [803, 476] width 156 height 26
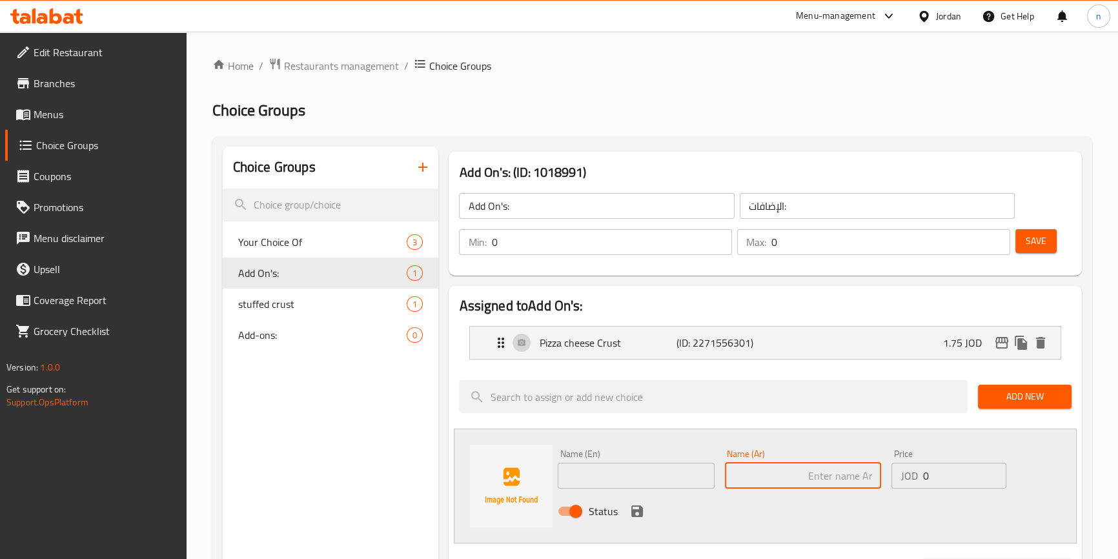
paste input "اطراف نقانق بيتزا"
type input "اطراف نقانق بيتزا"
click at [809, 474] on input "اطراف نقانق بيتزا" at bounding box center [803, 476] width 156 height 26
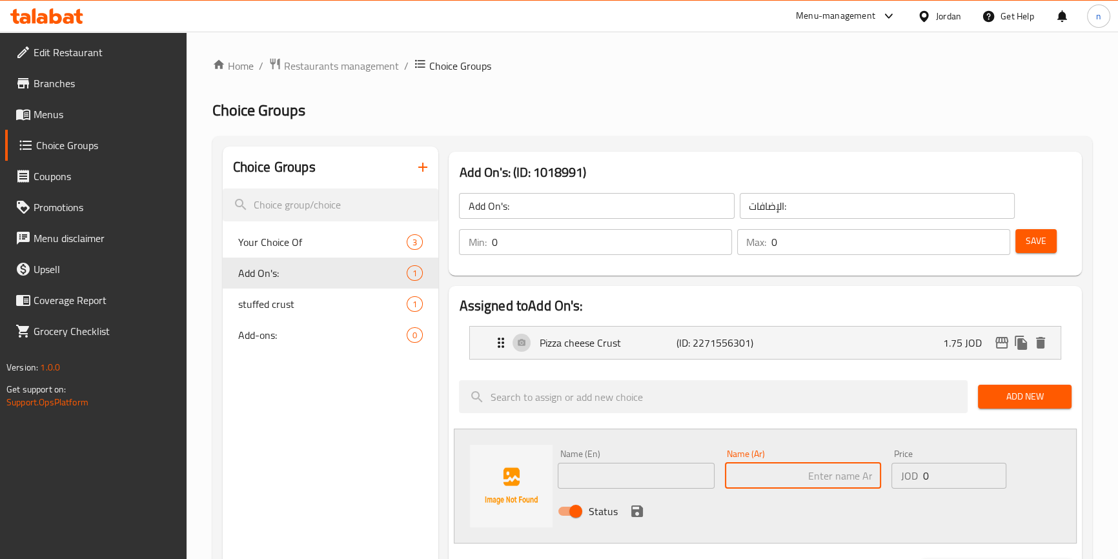
click at [809, 474] on input "text" at bounding box center [803, 476] width 156 height 26
click at [103, 434] on div "Edit Restaurant Branches Menus Choice Groups Coupons Promotions Menu disclaimer…" at bounding box center [93, 311] width 187 height 559
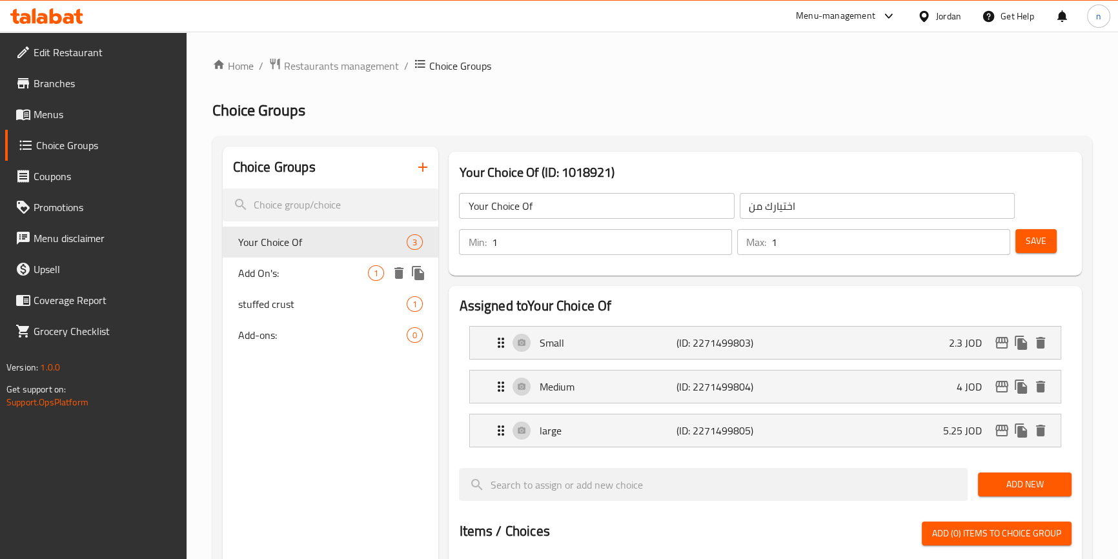
click at [265, 270] on span "Add On's:" at bounding box center [303, 272] width 130 height 15
type input "Add On's:"
type input "الإضافات:"
type input "0"
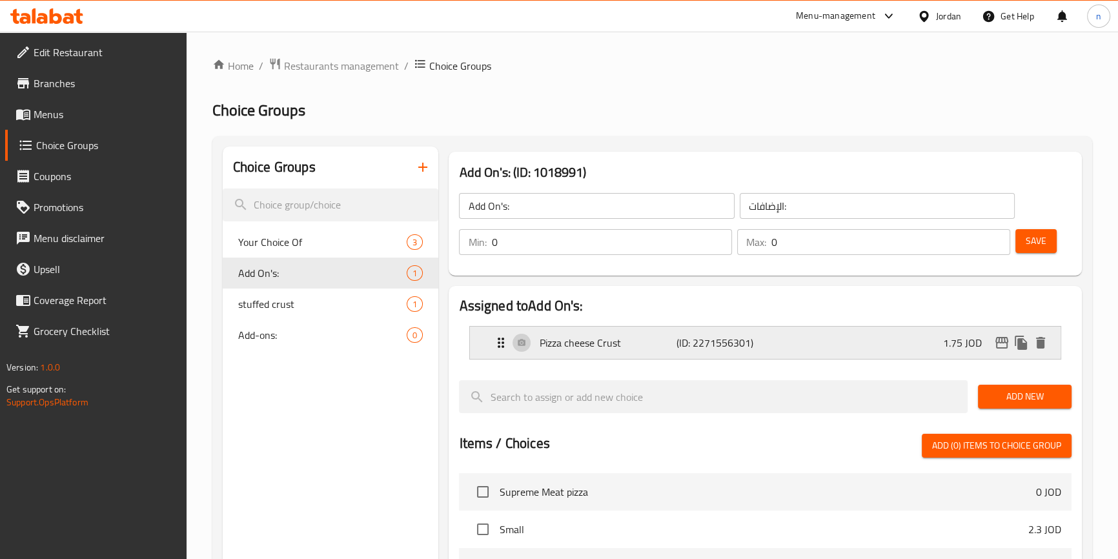
click at [594, 340] on p "Pizza cheese Crust" at bounding box center [607, 342] width 137 height 15
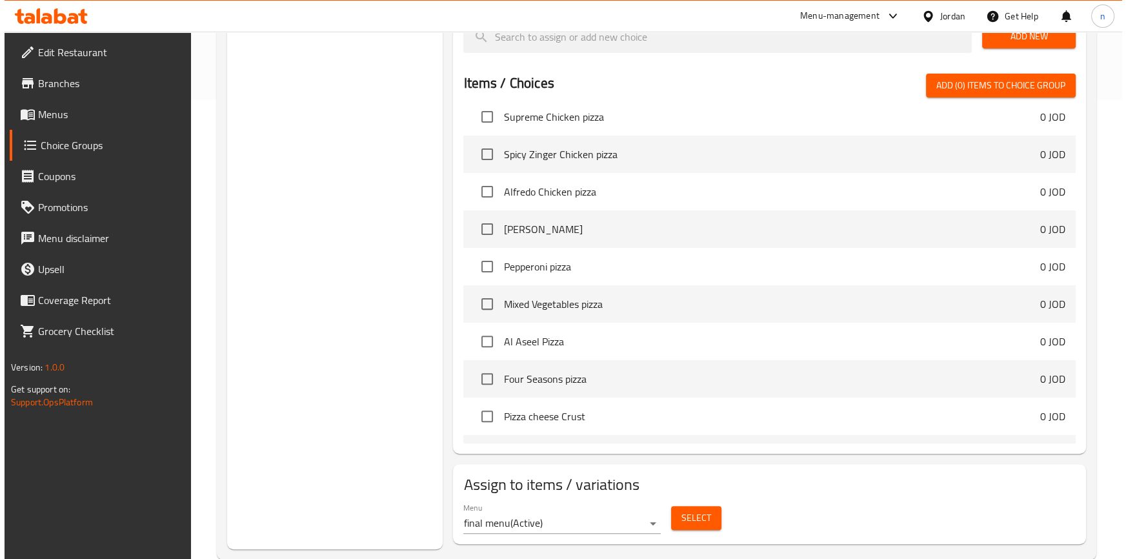
scroll to position [485, 0]
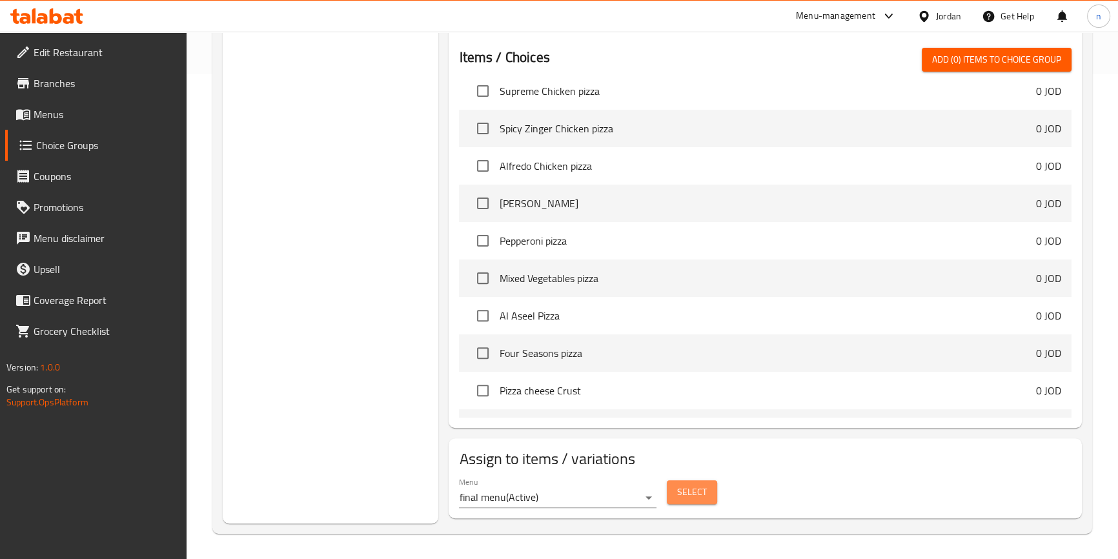
click at [706, 497] on button "Select" at bounding box center [692, 492] width 50 height 24
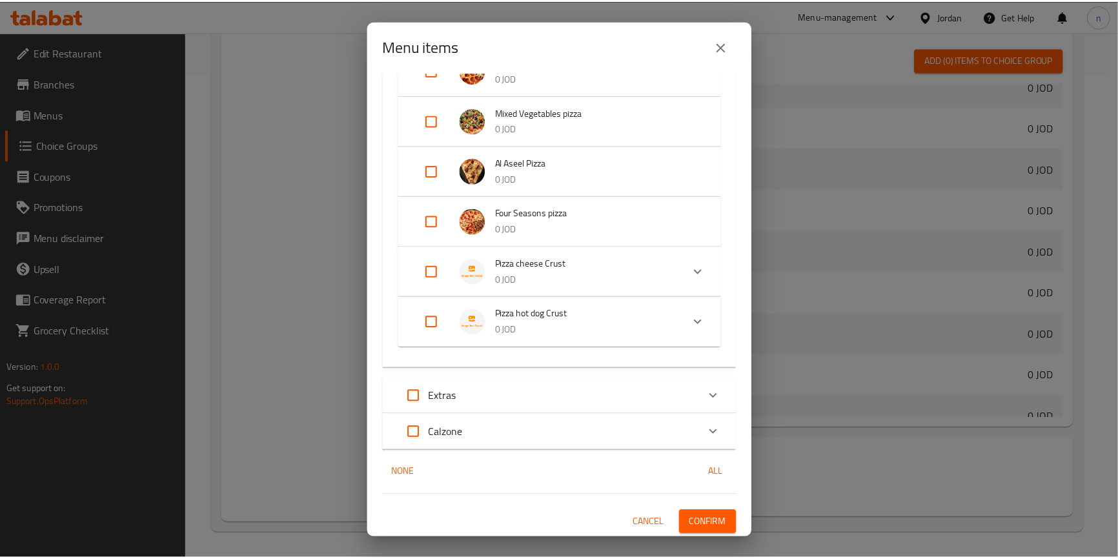
scroll to position [732, 0]
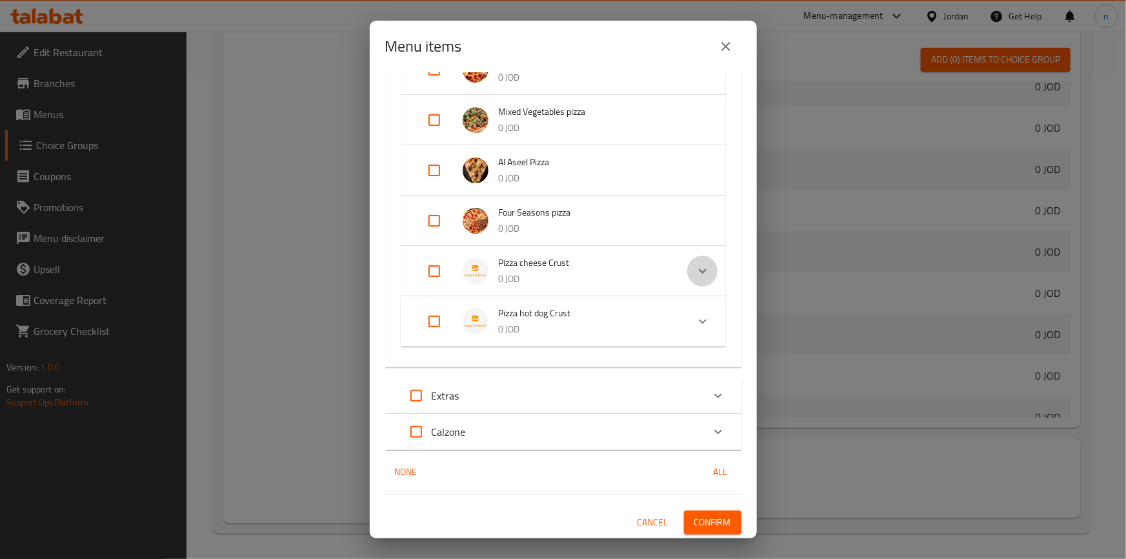
click at [695, 274] on icon "Expand" at bounding box center [702, 270] width 15 height 15
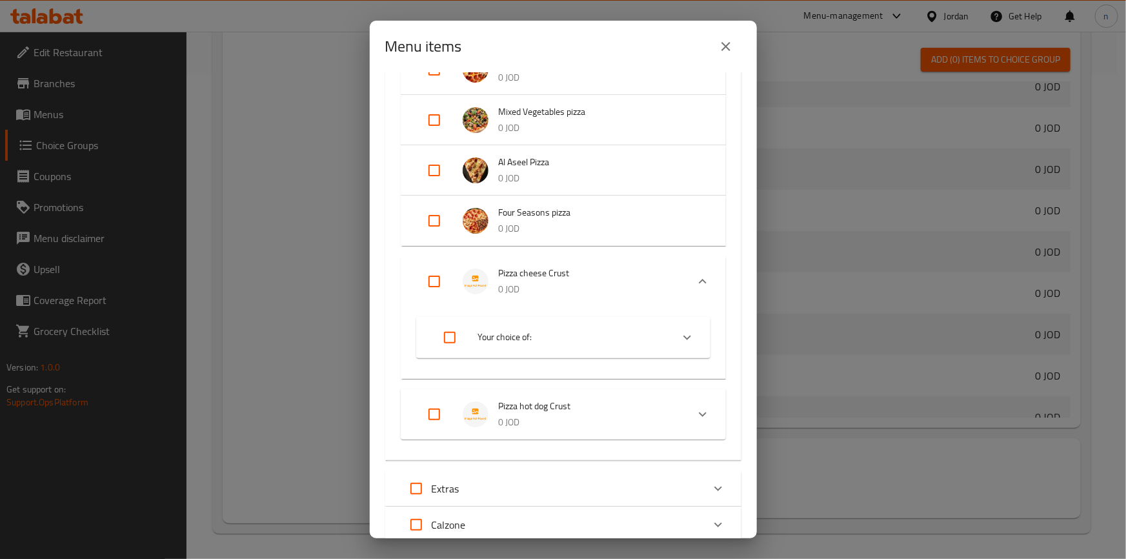
click at [609, 333] on span "Your choice of:" at bounding box center [569, 337] width 183 height 16
click at [695, 274] on icon "Expand" at bounding box center [702, 281] width 15 height 15
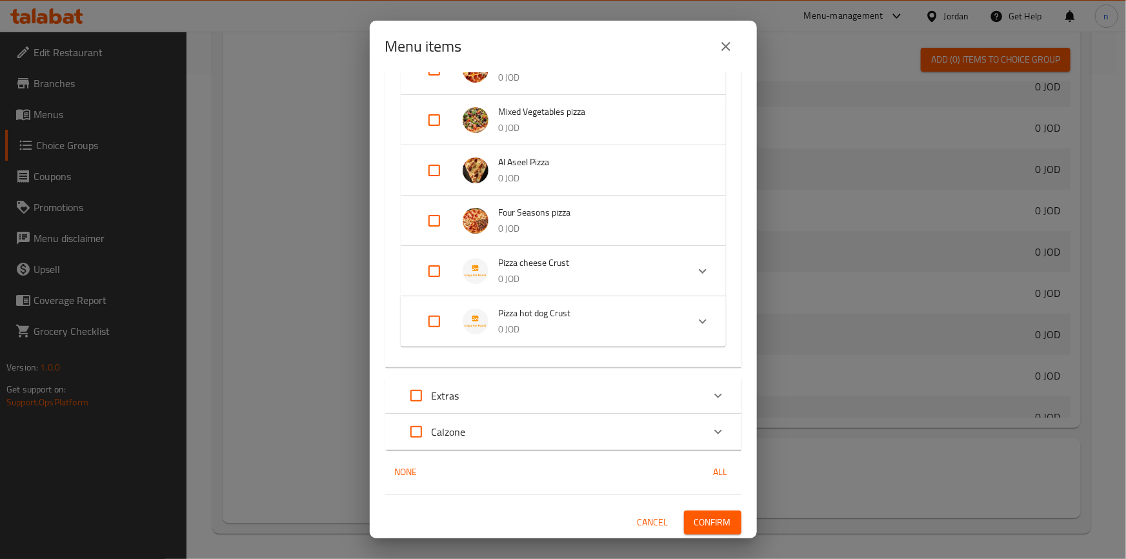
click at [649, 536] on div "0 / 21 items selected ​ Pizza Supreme Meat pizza 0 JOD Your choice of: Small 2.…" at bounding box center [563, 305] width 387 height 466
click at [649, 529] on span "Cancel" at bounding box center [653, 522] width 31 height 16
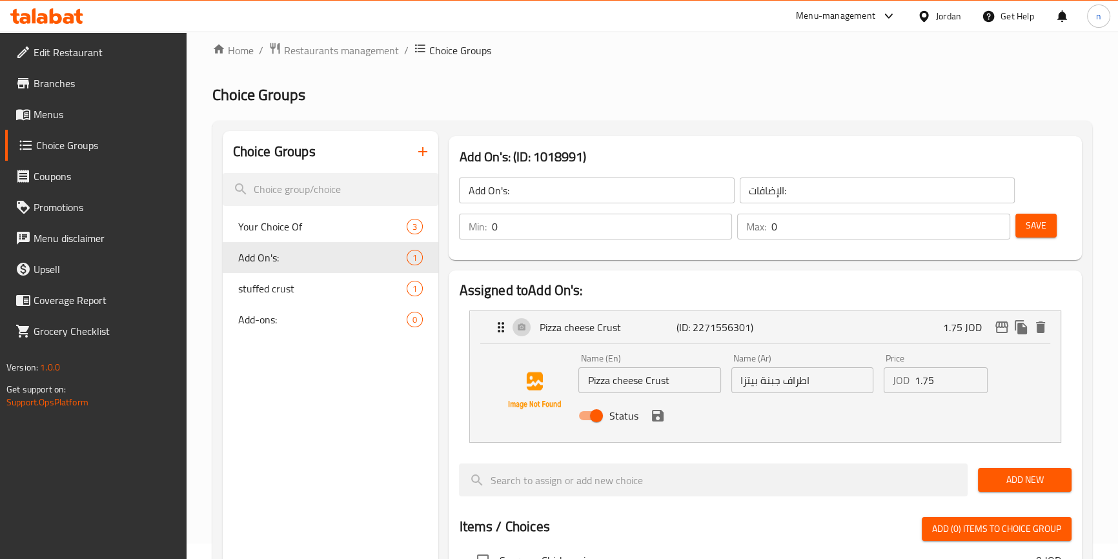
scroll to position [0, 0]
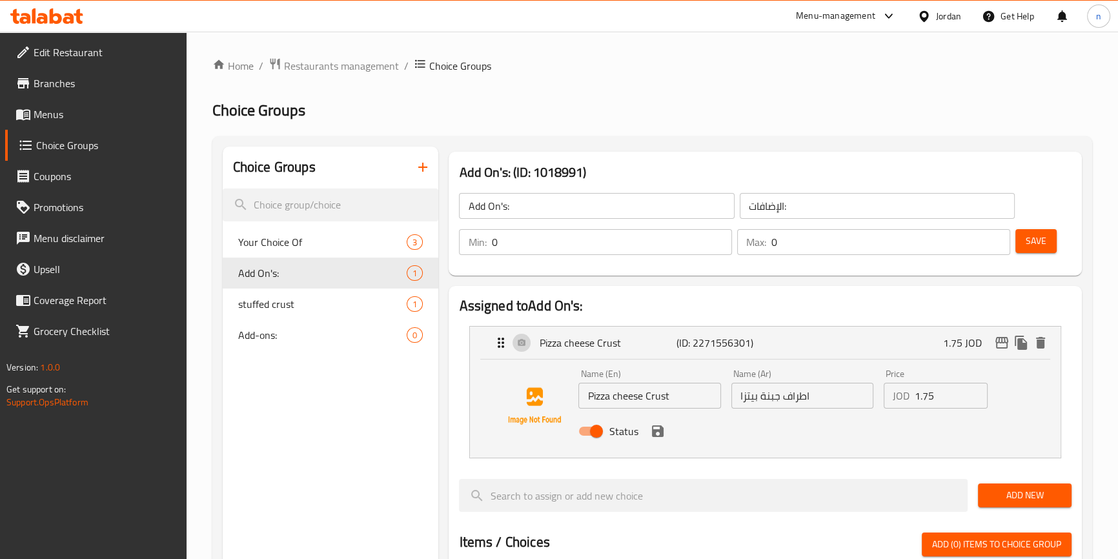
click at [392, 280] on icon "delete" at bounding box center [398, 272] width 15 height 15
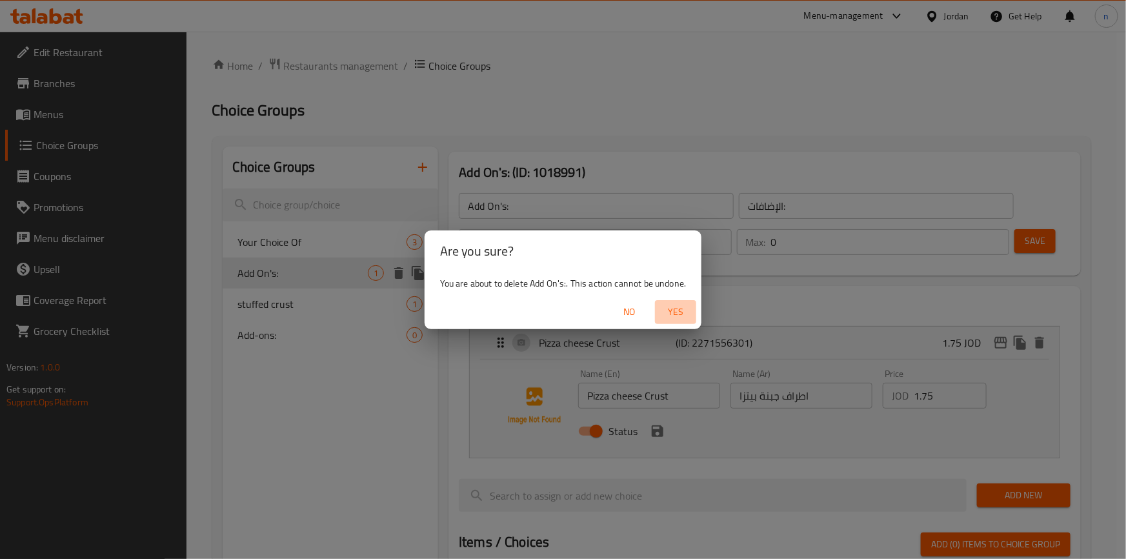
click at [668, 310] on span "Yes" at bounding box center [675, 312] width 31 height 16
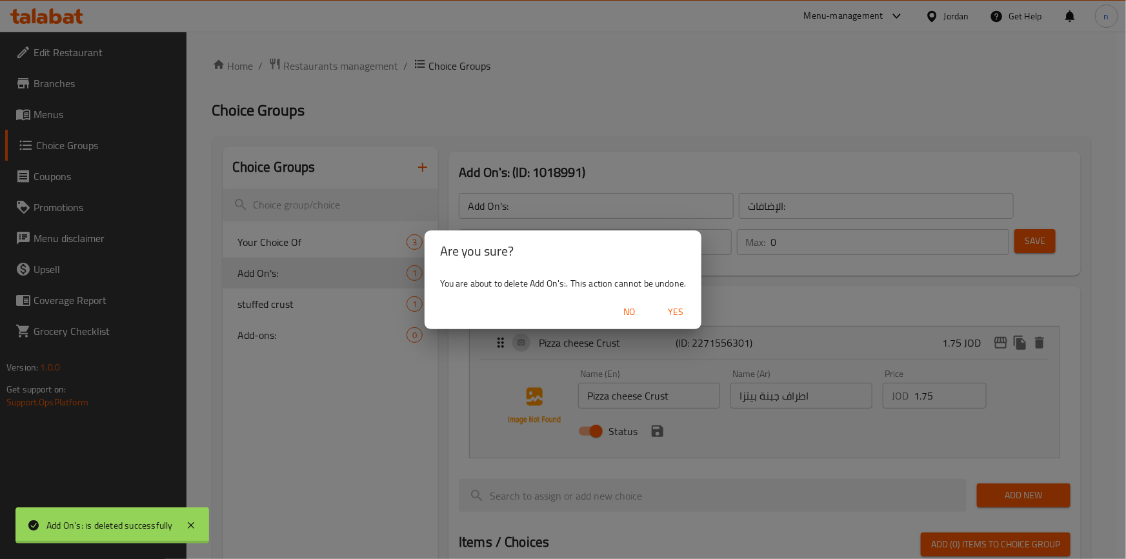
type input "Your Choice Of"
type input "اختيارك من"
type input "1"
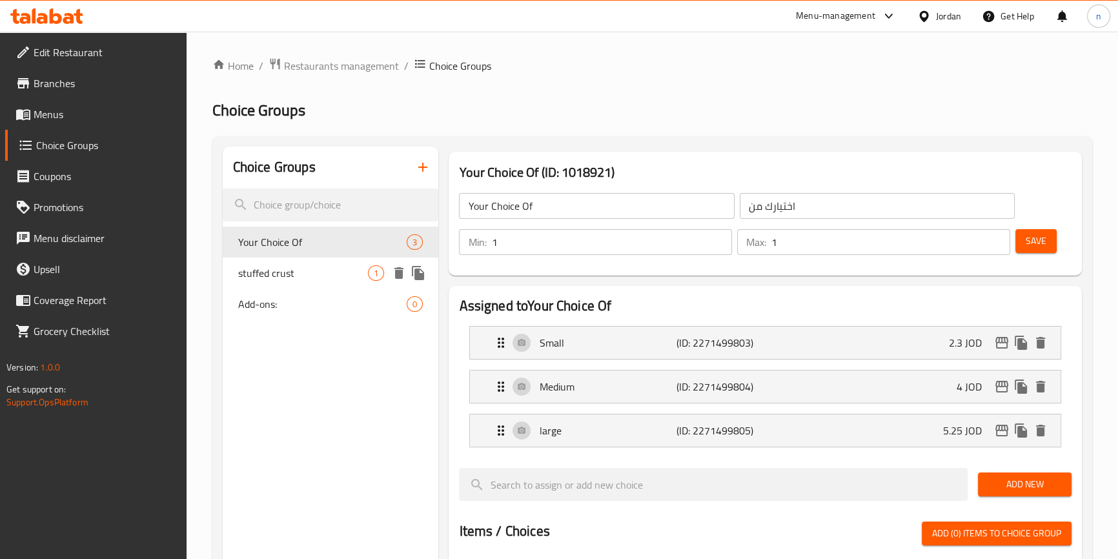
click at [402, 278] on icon "delete" at bounding box center [398, 273] width 9 height 12
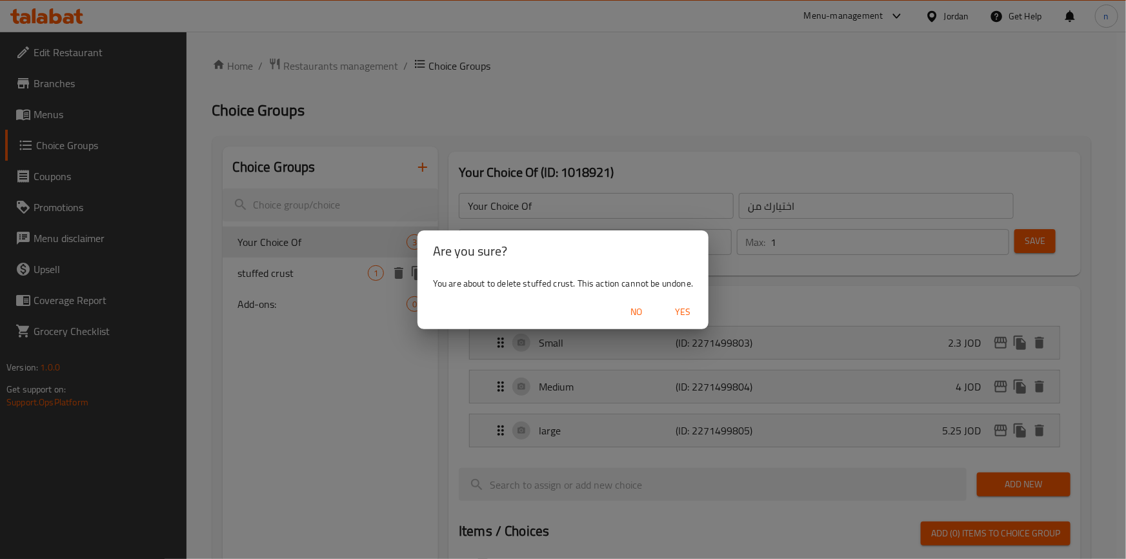
click at [678, 300] on button "Yes" at bounding box center [682, 312] width 41 height 24
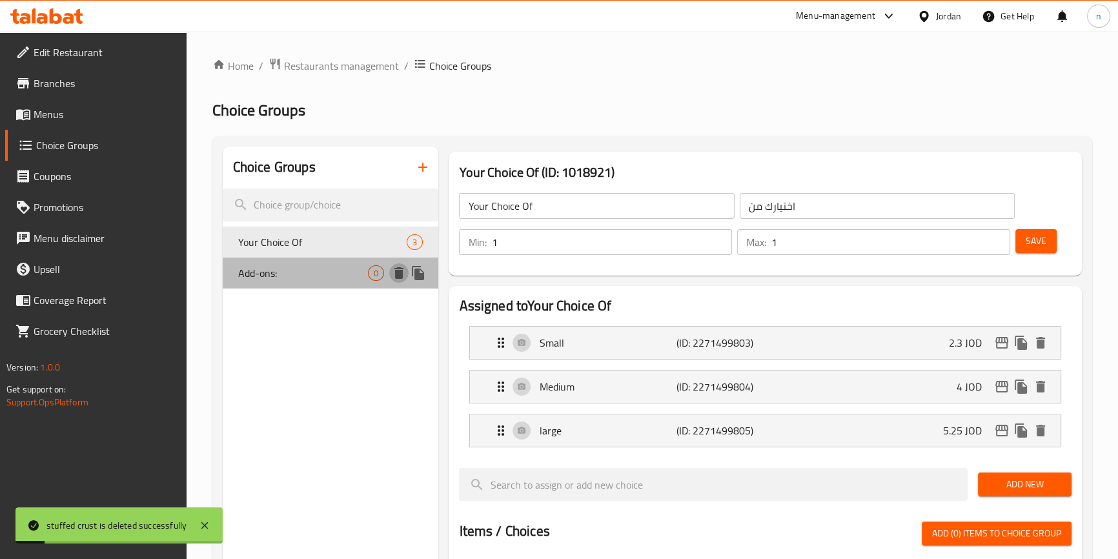
click at [399, 266] on icon "delete" at bounding box center [398, 272] width 15 height 15
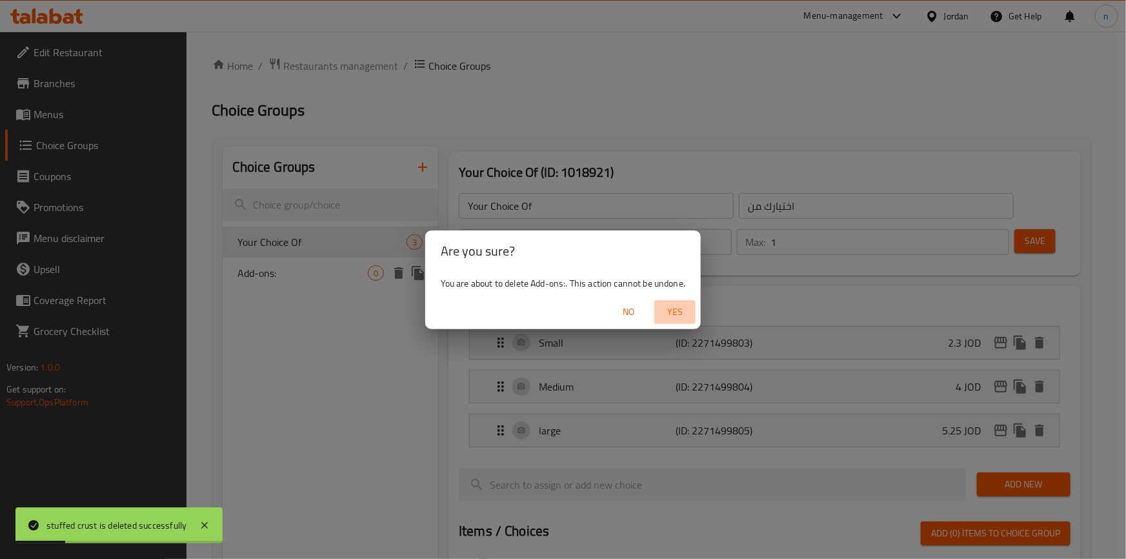
click at [670, 309] on span "Yes" at bounding box center [675, 312] width 31 height 16
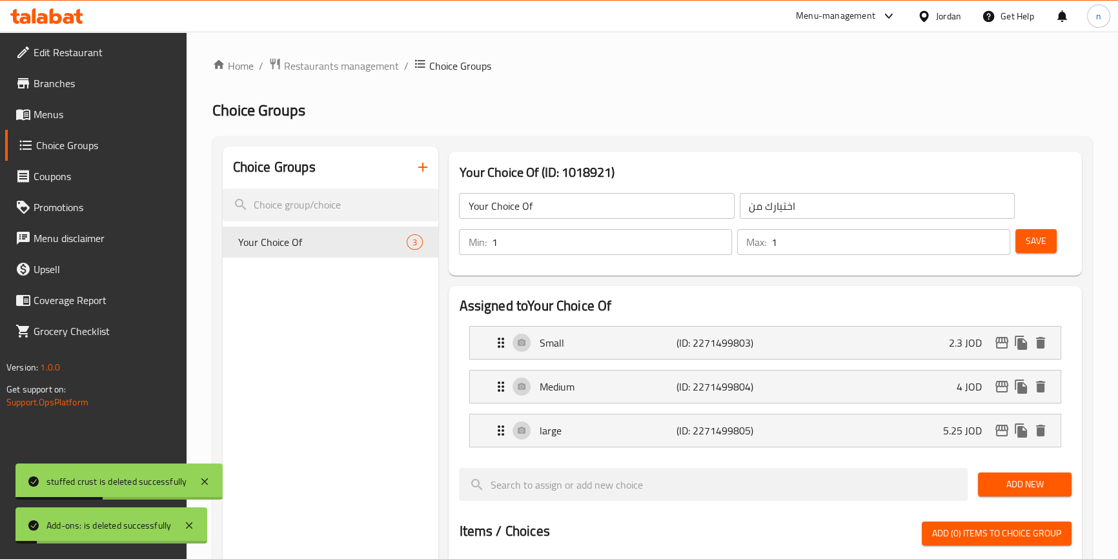
click at [425, 174] on icon "button" at bounding box center [422, 166] width 15 height 15
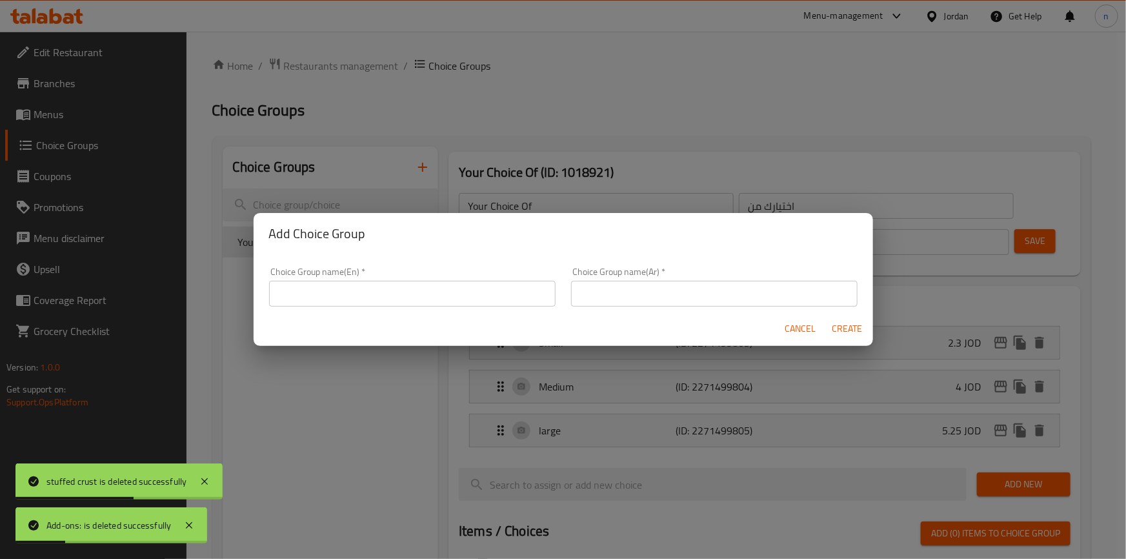
click at [402, 303] on input "text" at bounding box center [412, 294] width 287 height 26
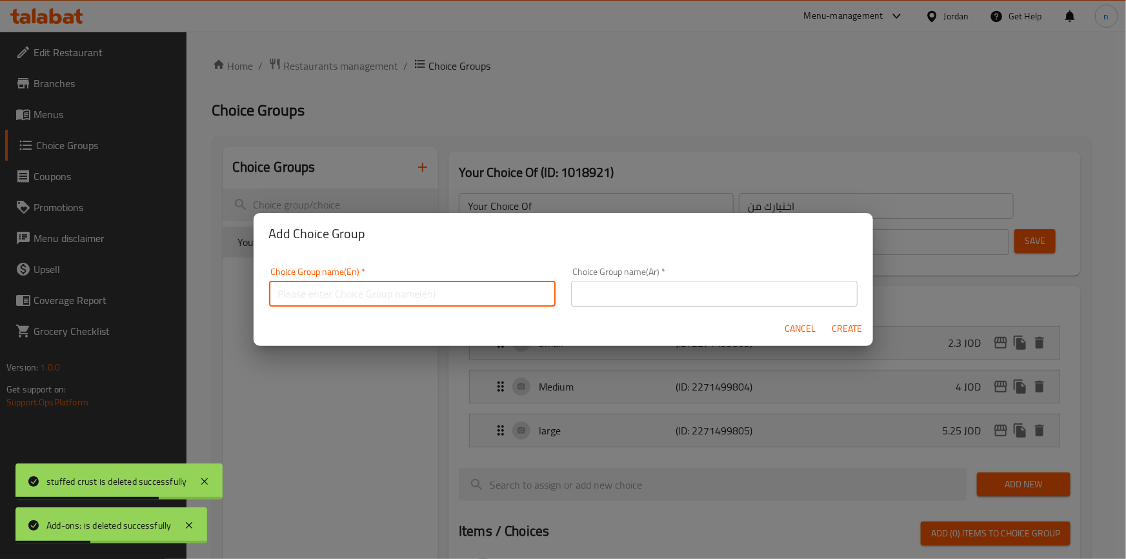
type input "add-ons:"
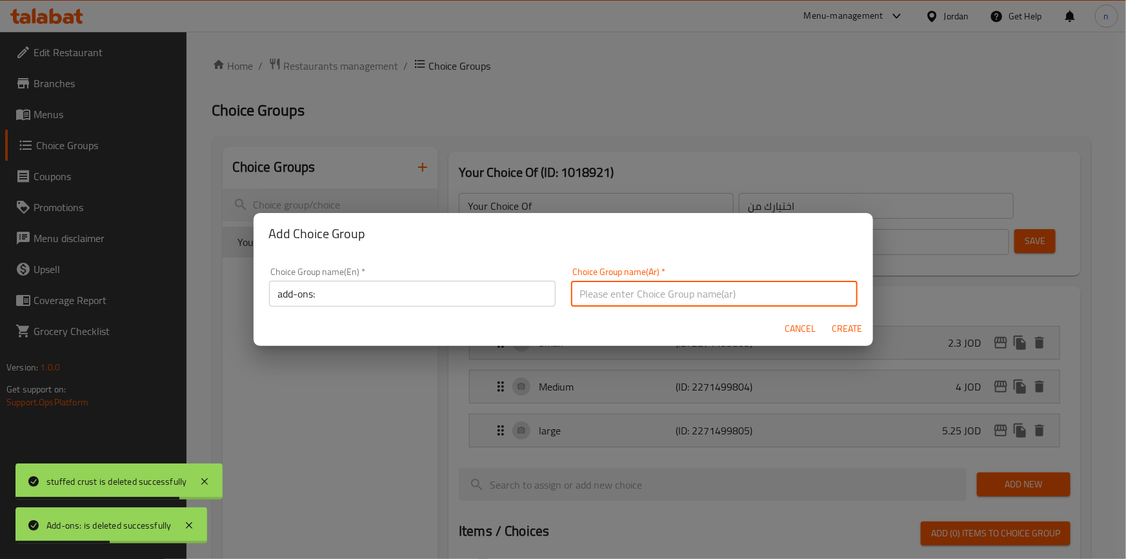
click at [613, 289] on input "text" at bounding box center [714, 294] width 287 height 26
click at [717, 296] on input "text" at bounding box center [714, 294] width 287 height 26
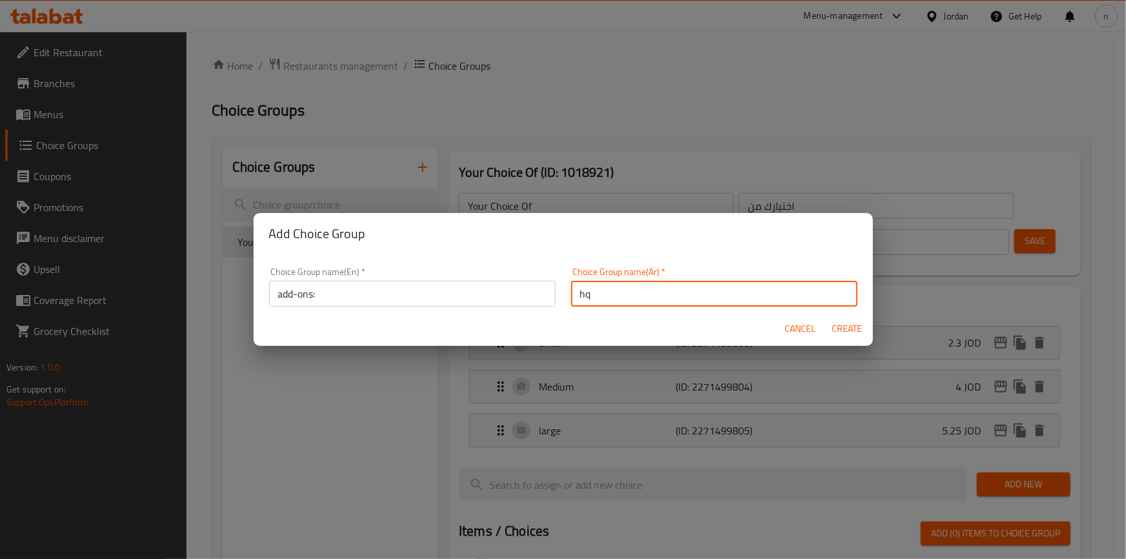
type input "h"
type input "اضافات"
click at [857, 334] on span "Create" at bounding box center [847, 329] width 31 height 16
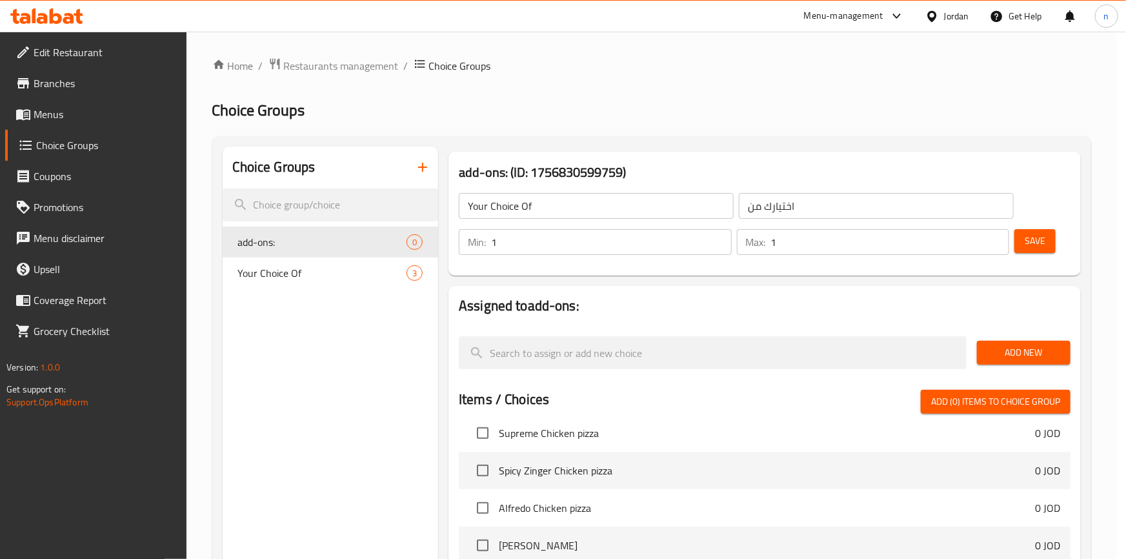
type input "add-ons:"
type input "اضافات"
type input "0"
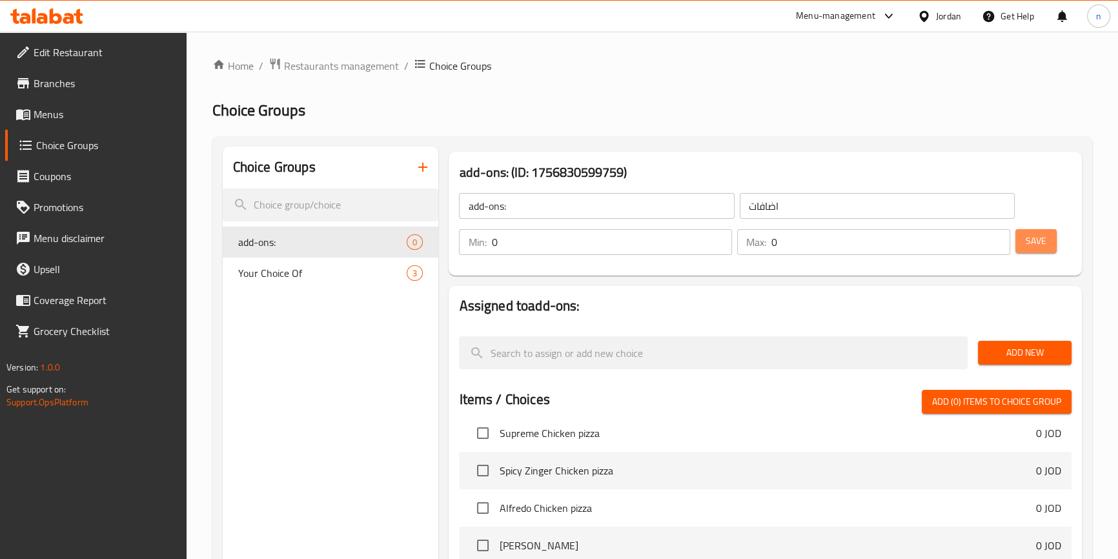
click at [1019, 243] on button "Save" at bounding box center [1035, 241] width 41 height 24
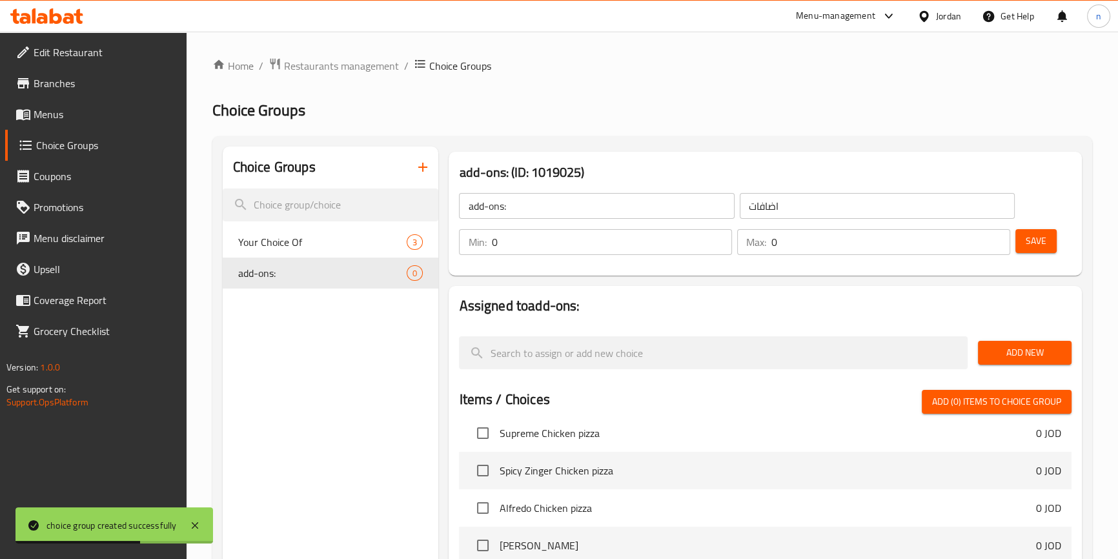
click at [1030, 350] on span "Add New" at bounding box center [1024, 353] width 73 height 16
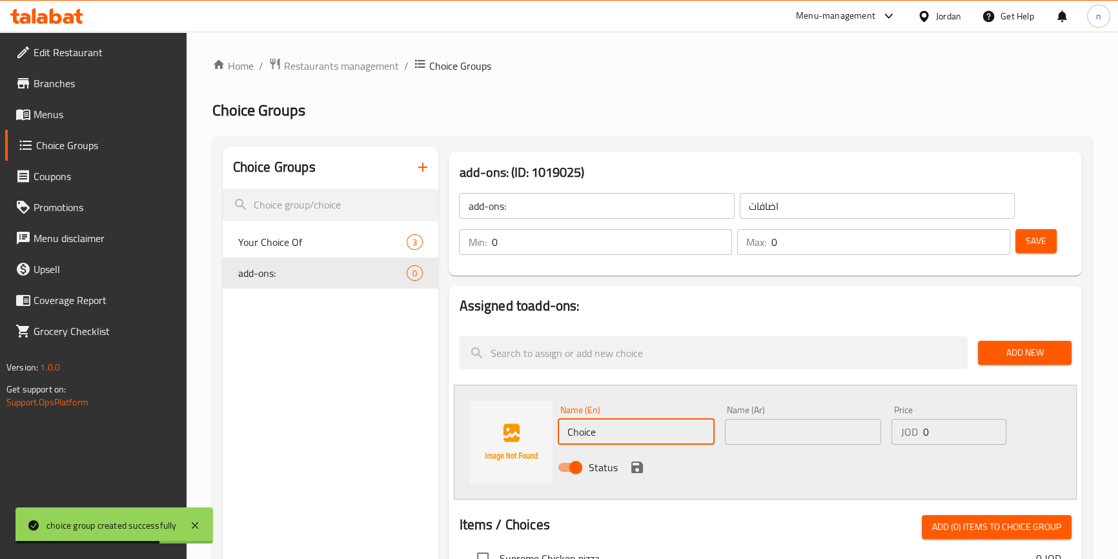
click at [651, 439] on input "Choice" at bounding box center [636, 432] width 156 height 26
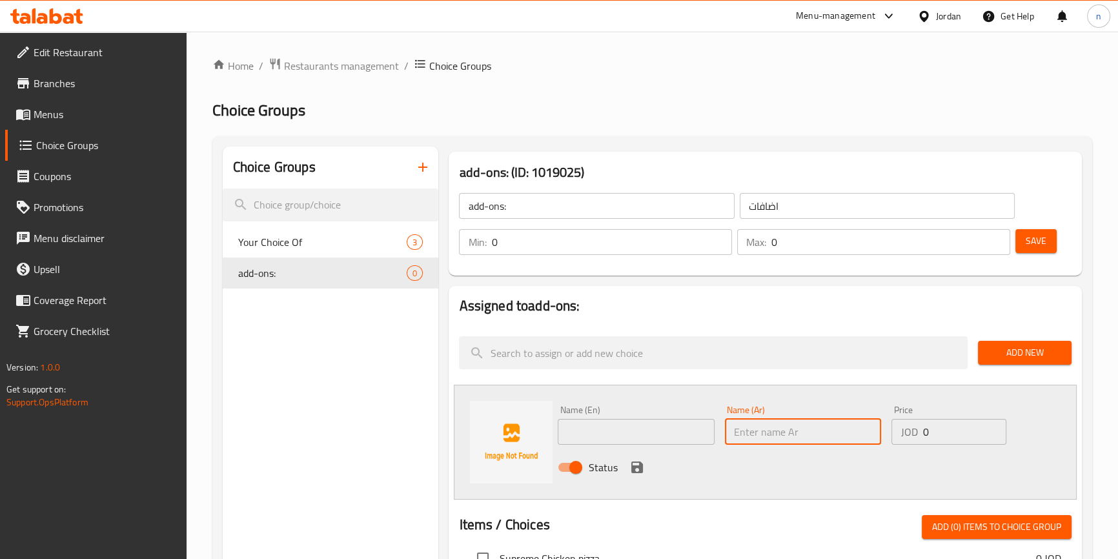
click at [767, 432] on input "text" at bounding box center [803, 432] width 156 height 26
paste input "اطراف جبنة بيتزا"
type input "اطراف جبنة بيتزا"
click at [662, 431] on input "text" at bounding box center [636, 432] width 156 height 26
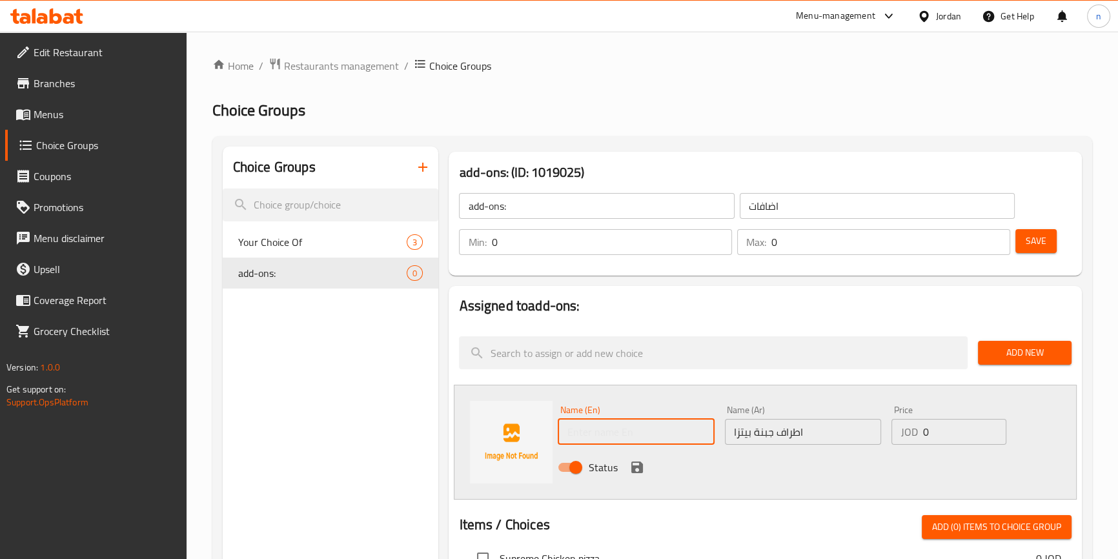
paste input "Pizza cheese edges"
click at [645, 431] on input "Pizza cheese edges" at bounding box center [636, 432] width 156 height 26
type input "Pizza cheese Crust"
click at [773, 465] on div "Status" at bounding box center [803, 467] width 500 height 35
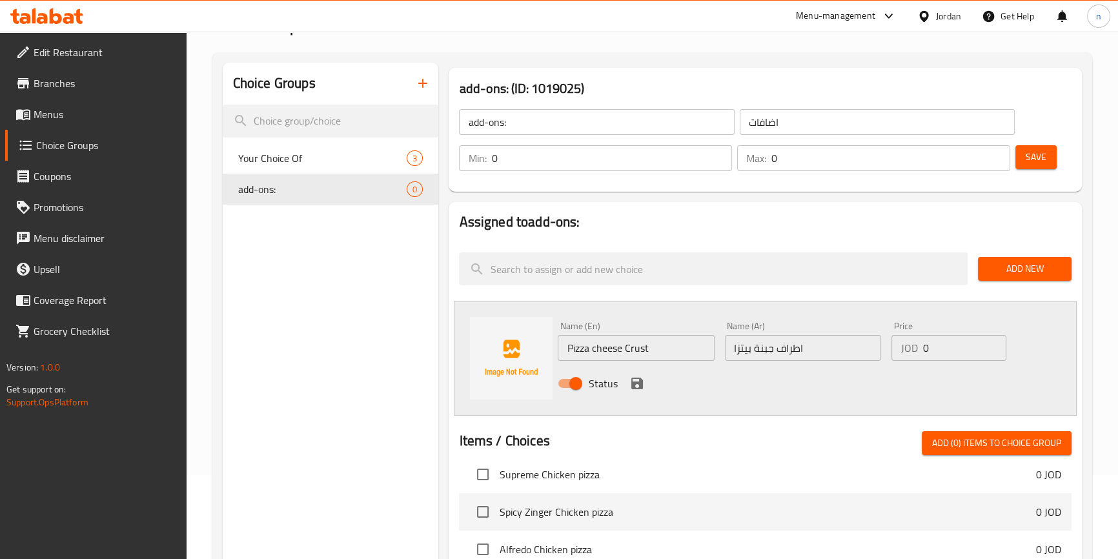
scroll to position [176, 0]
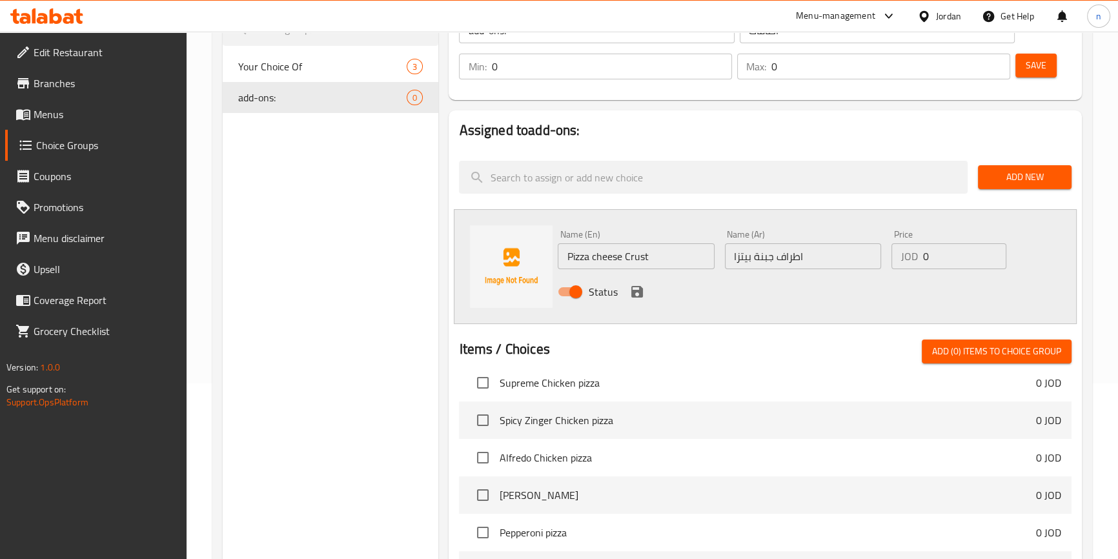
click at [943, 258] on input "0" at bounding box center [964, 256] width 84 height 26
type input "1.75"
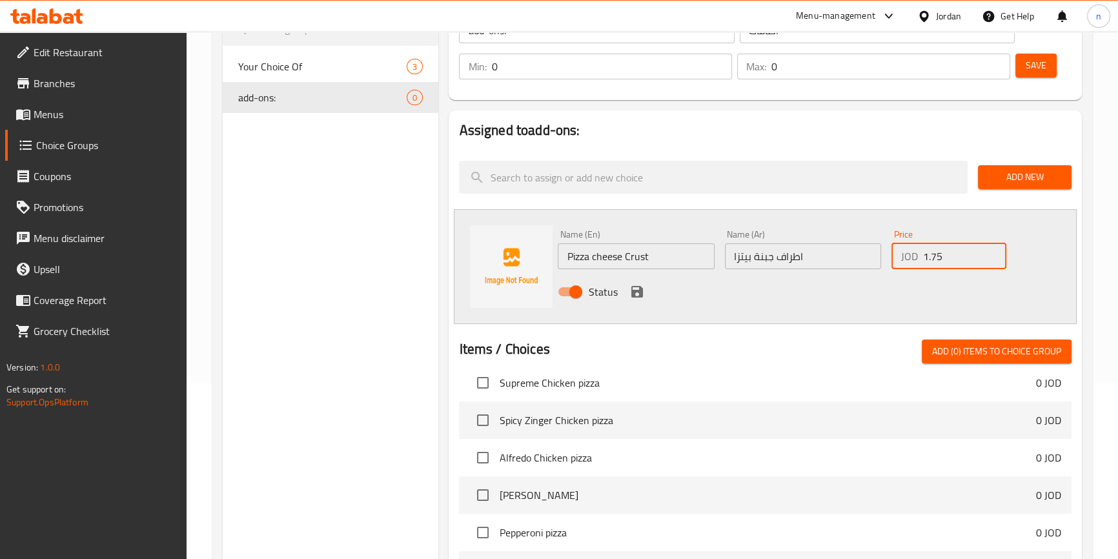
click at [631, 294] on icon "save" at bounding box center [637, 292] width 12 height 12
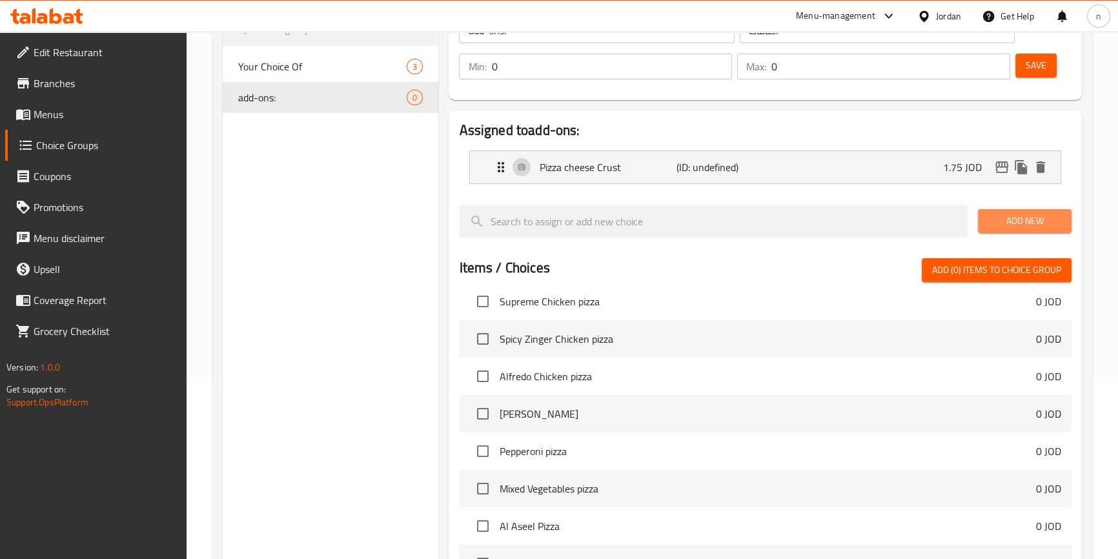
click at [1016, 217] on span "Add New" at bounding box center [1024, 221] width 73 height 16
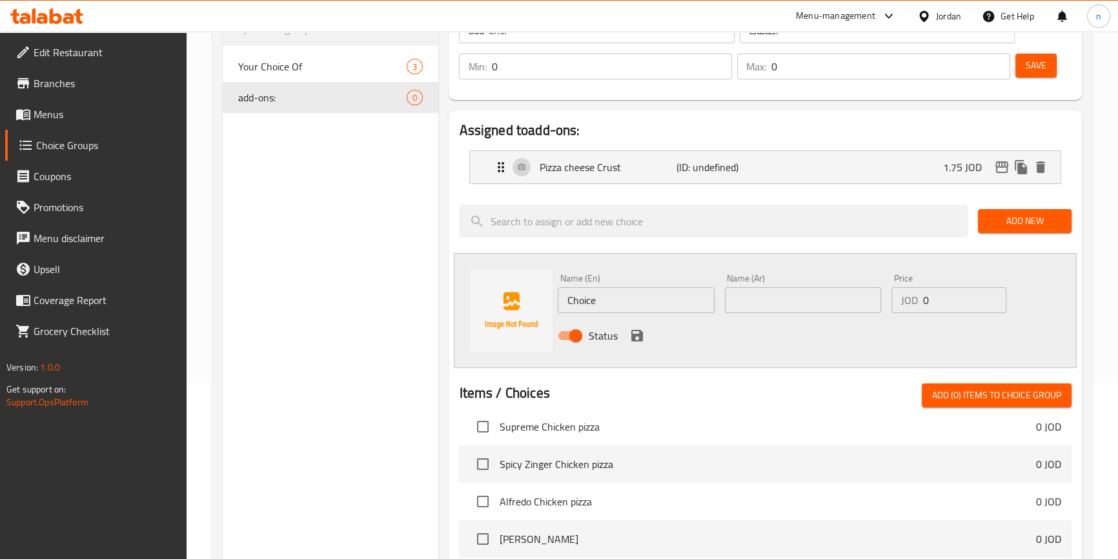
click at [760, 296] on input "text" at bounding box center [803, 300] width 156 height 26
paste input "اطراف نقانق بيتزا"
type input "اطراف نقانق بيتزا"
click at [647, 298] on input "Choice" at bounding box center [636, 300] width 156 height 26
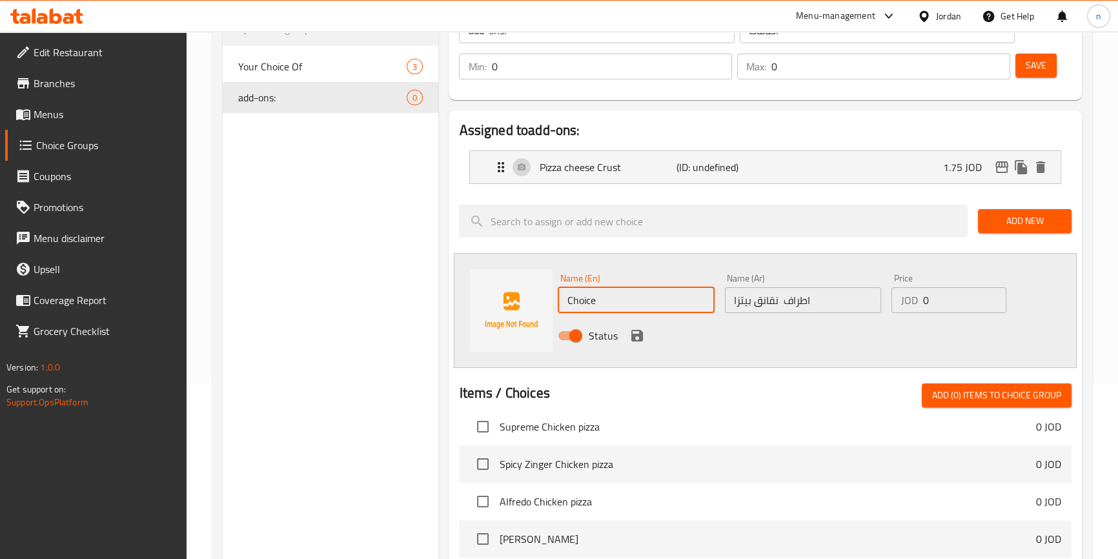
click at [647, 298] on input "Choice" at bounding box center [636, 300] width 156 height 26
click at [618, 169] on p "Pizza cheese Crust" at bounding box center [607, 166] width 137 height 15
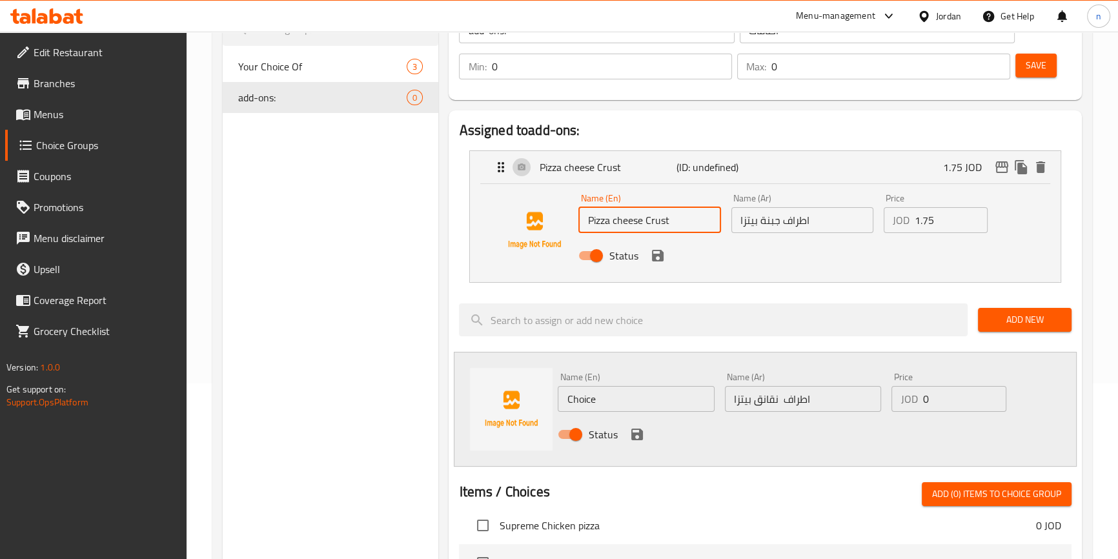
click at [630, 219] on input "Pizza cheese Crust" at bounding box center [649, 220] width 142 height 26
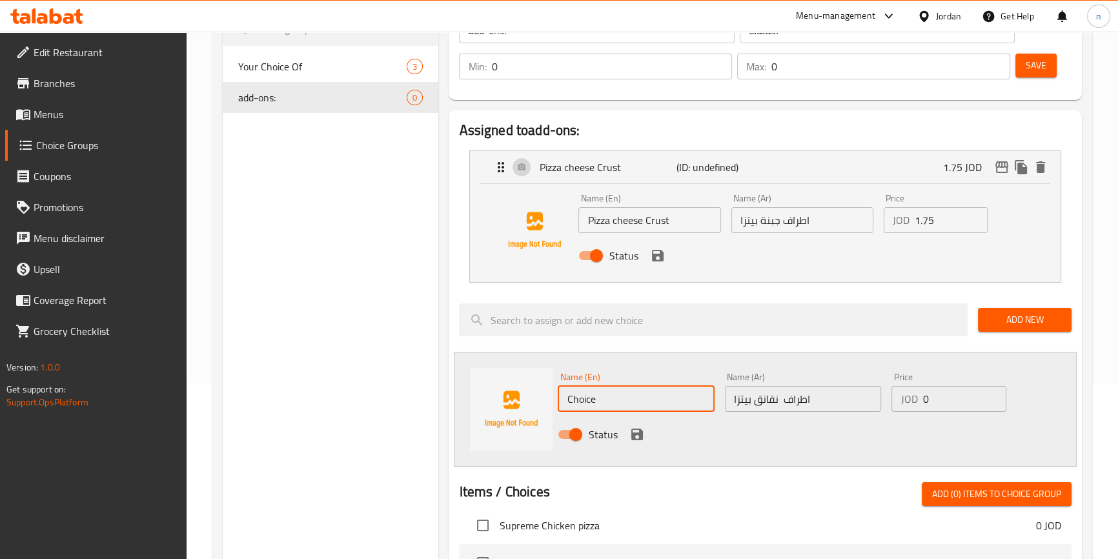
click at [591, 402] on input "Choice" at bounding box center [636, 399] width 156 height 26
paste input "Pizza sausage ends"
click at [640, 403] on input "Pizza sausage ends" at bounding box center [636, 399] width 156 height 26
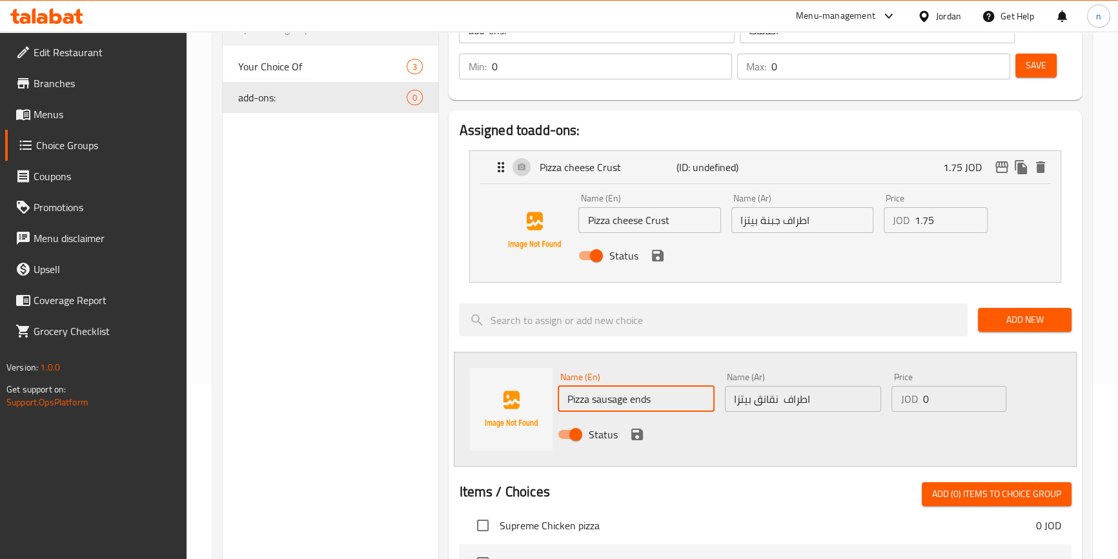
click at [640, 403] on input "Pizza sausage ends" at bounding box center [636, 399] width 156 height 26
click at [658, 229] on input "Pizza cheese Crust" at bounding box center [649, 220] width 142 height 26
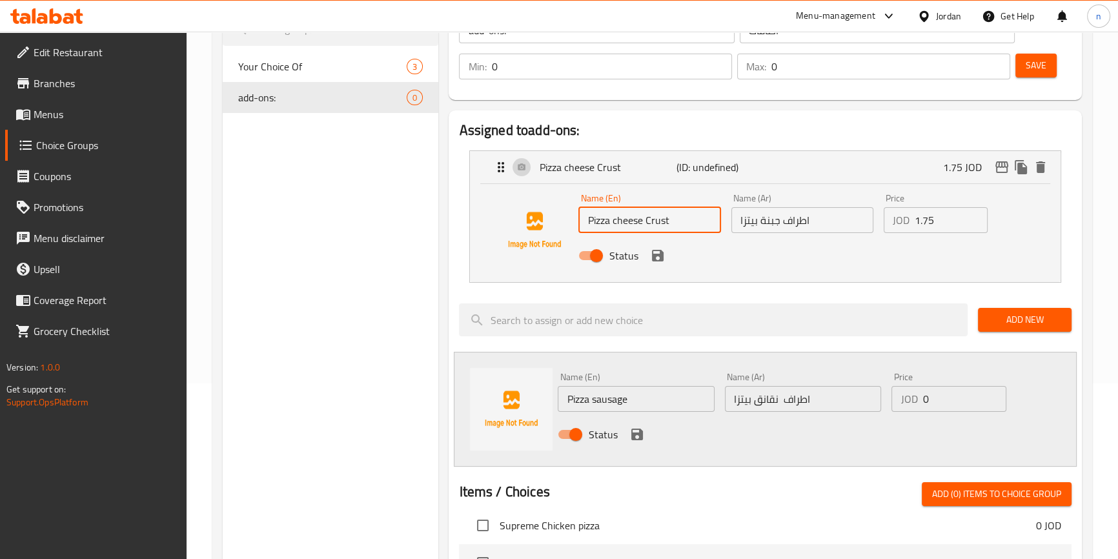
click at [658, 229] on input "Pizza cheese Crust" at bounding box center [649, 220] width 142 height 26
click at [645, 401] on input "Pizza sausage" at bounding box center [636, 399] width 156 height 26
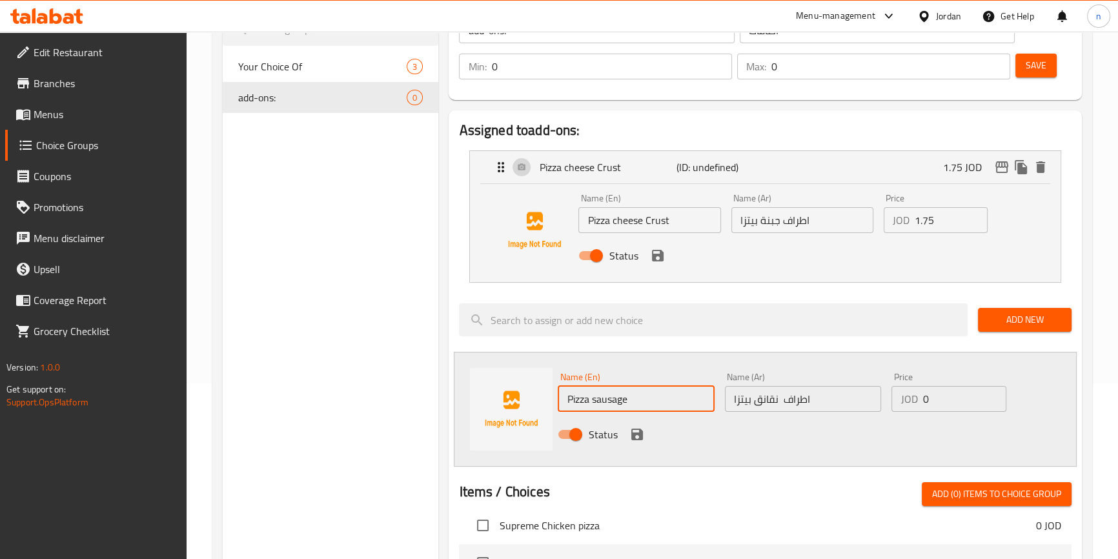
paste input "Crust"
type input "Pizza sausage Crust"
click at [633, 433] on icon "save" at bounding box center [637, 435] width 12 height 12
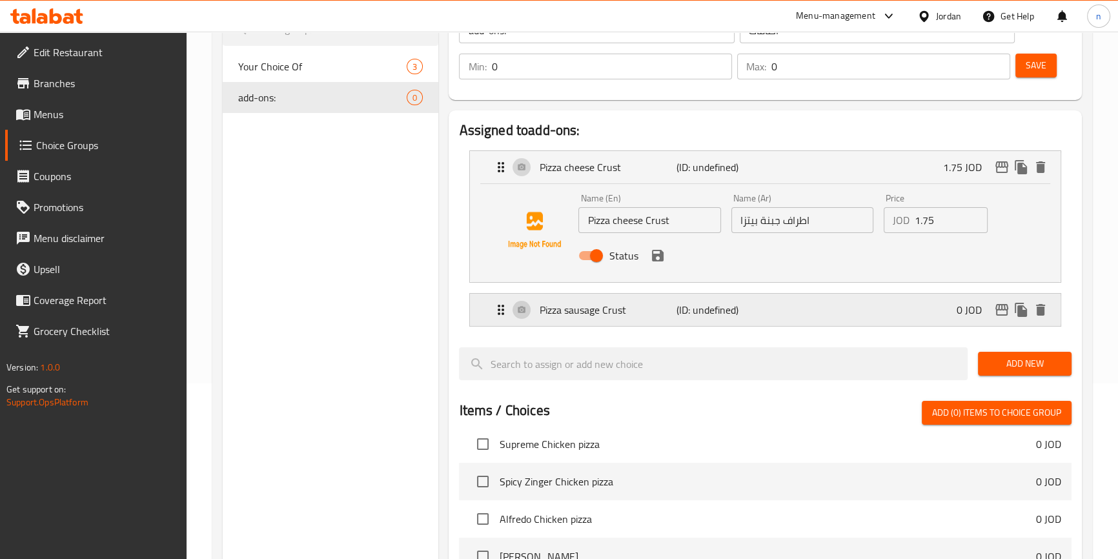
click at [589, 317] on p "Pizza sausage Crust" at bounding box center [607, 309] width 137 height 15
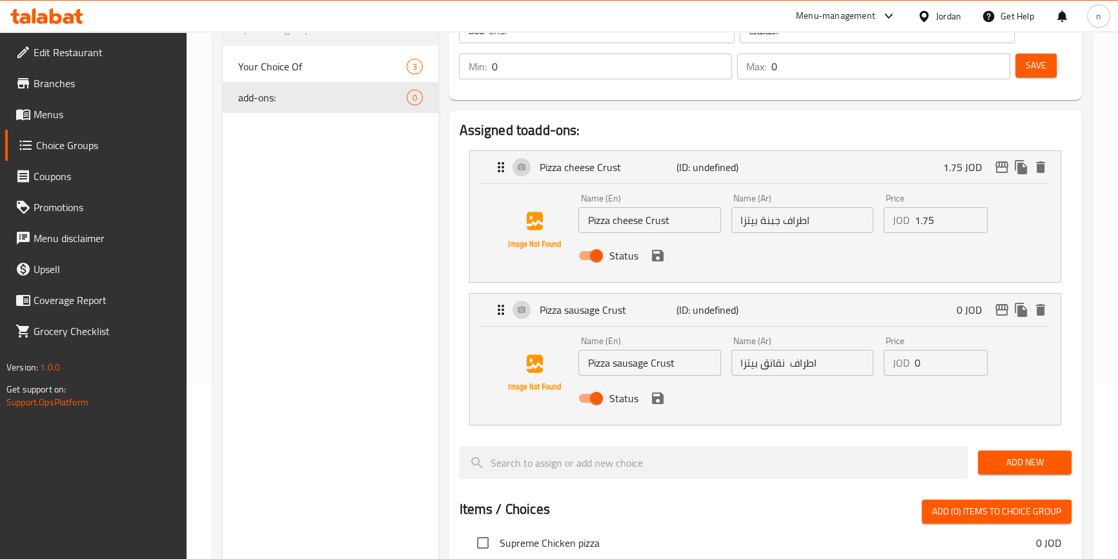
click at [630, 368] on input "Pizza sausage Crust" at bounding box center [649, 363] width 142 height 26
paste input "Nakanek"
type input "Pizza Nakanek Crust"
click at [664, 400] on button "save" at bounding box center [657, 398] width 19 height 19
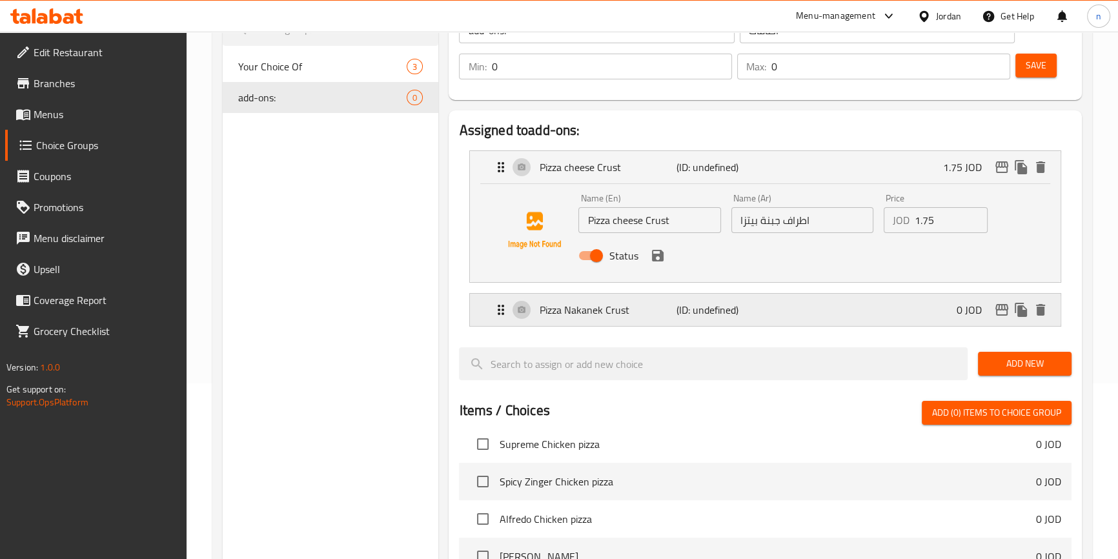
click at [789, 322] on div "Pizza Nakanek Crust (ID: undefined) 0 JOD" at bounding box center [768, 310] width 551 height 32
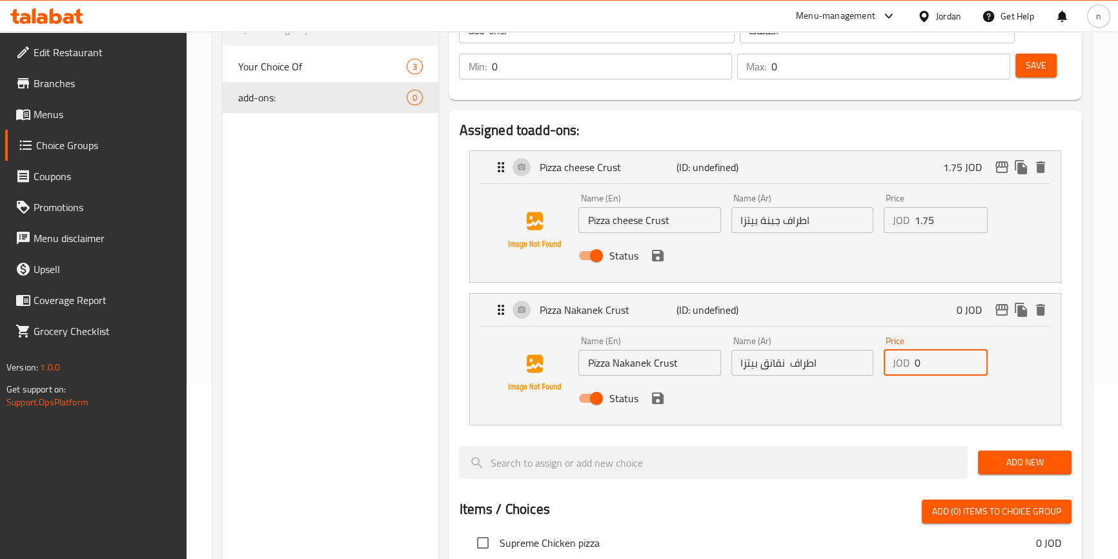
click at [945, 365] on input "0" at bounding box center [951, 363] width 73 height 26
click at [935, 365] on input "0" at bounding box center [951, 363] width 73 height 26
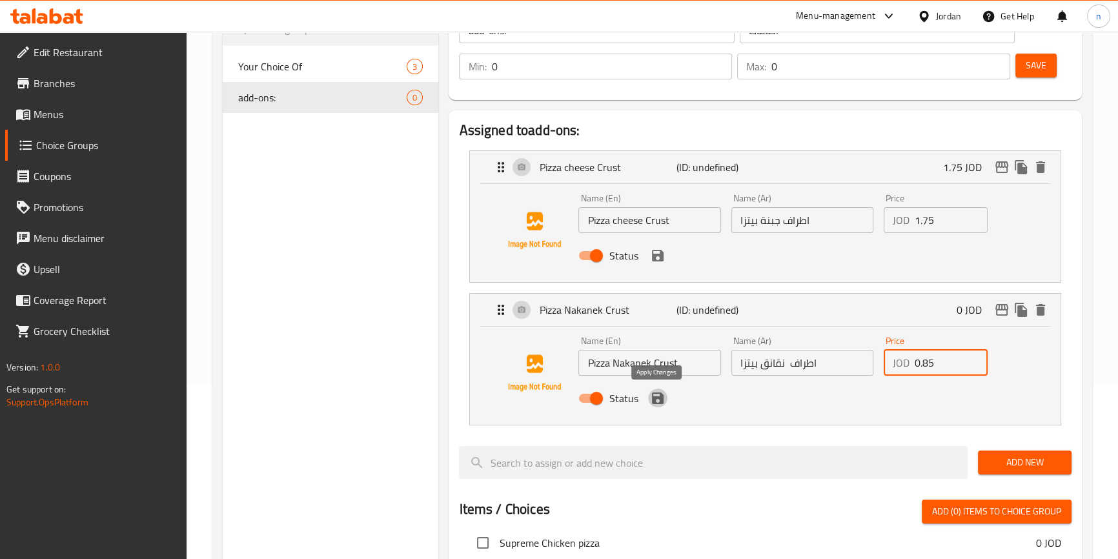
click at [662, 402] on icon "save" at bounding box center [658, 398] width 12 height 12
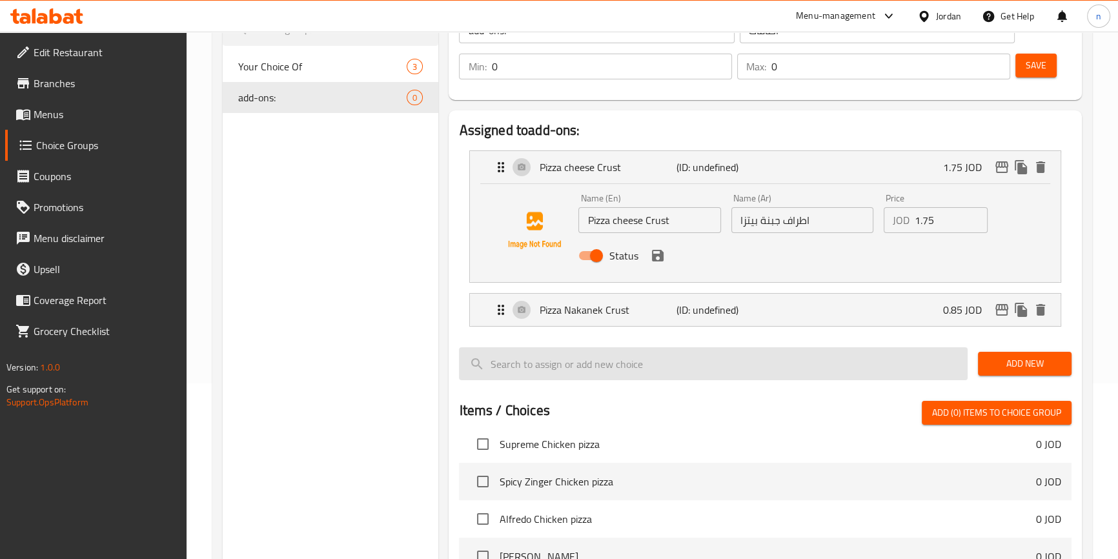
type input "0.85"
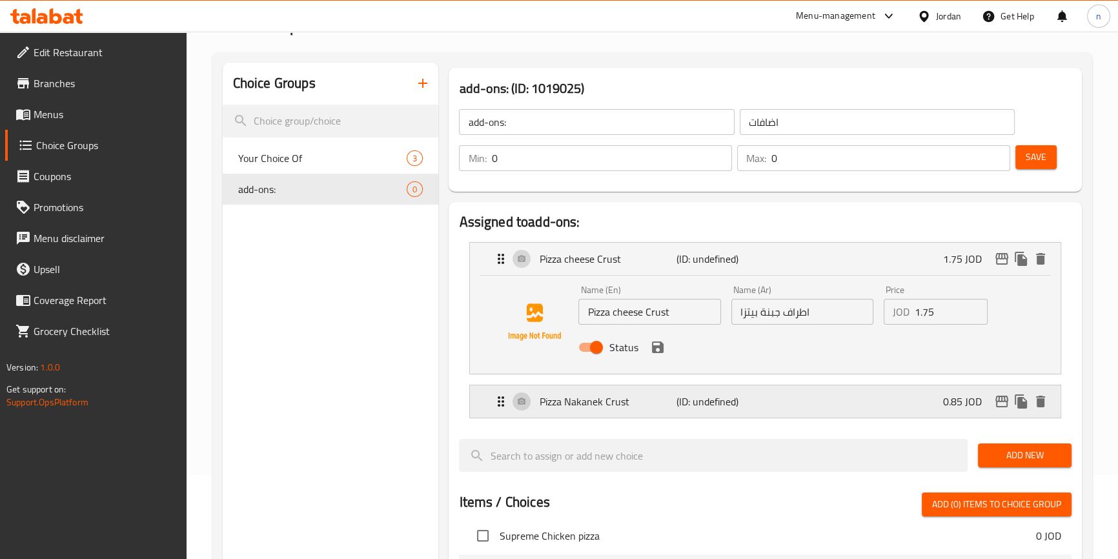
scroll to position [0, 0]
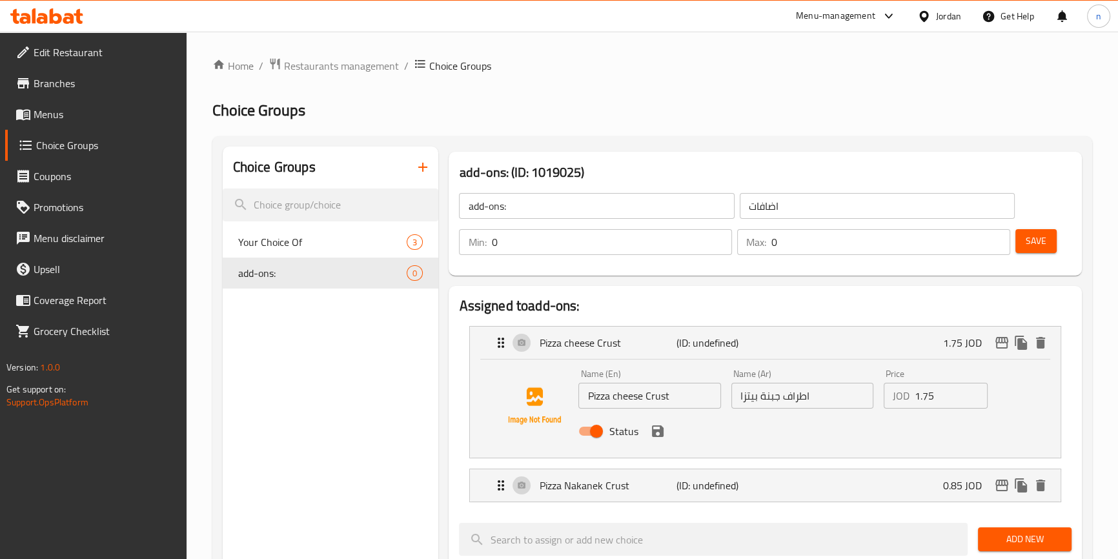
click at [796, 493] on div "Pizza Nakanek Crust (ID: undefined) 0.85 JOD" at bounding box center [768, 485] width 551 height 32
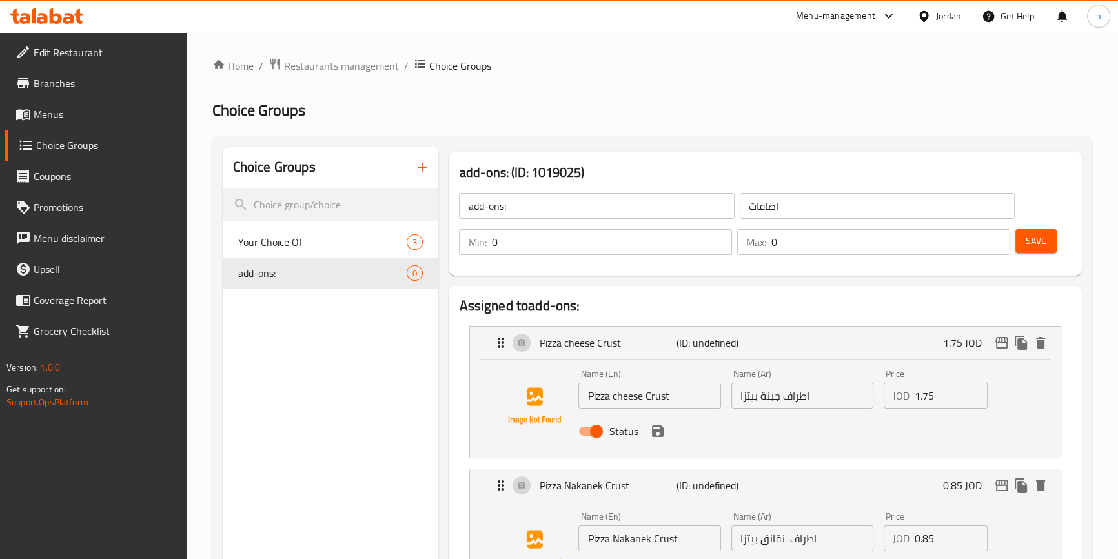
click at [1040, 239] on span "Save" at bounding box center [1036, 241] width 21 height 16
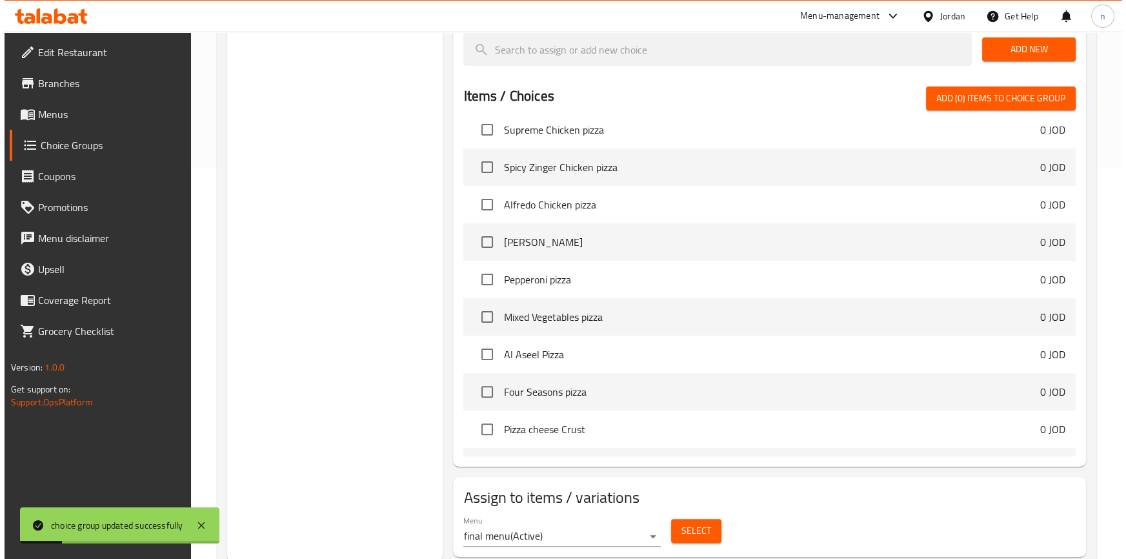
scroll to position [430, 0]
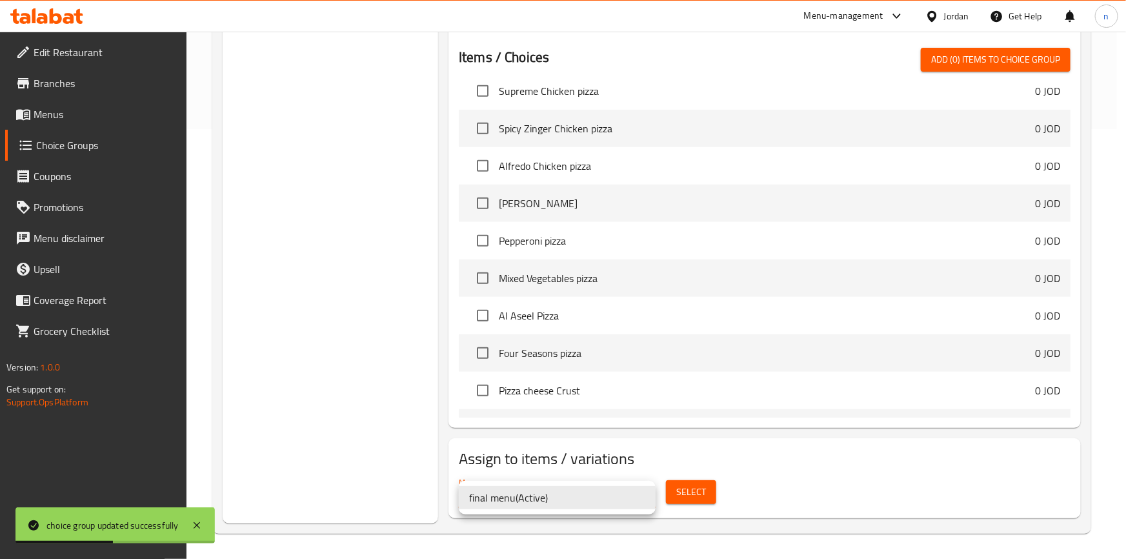
click at [637, 490] on li "final menu ( Active )" at bounding box center [557, 497] width 197 height 23
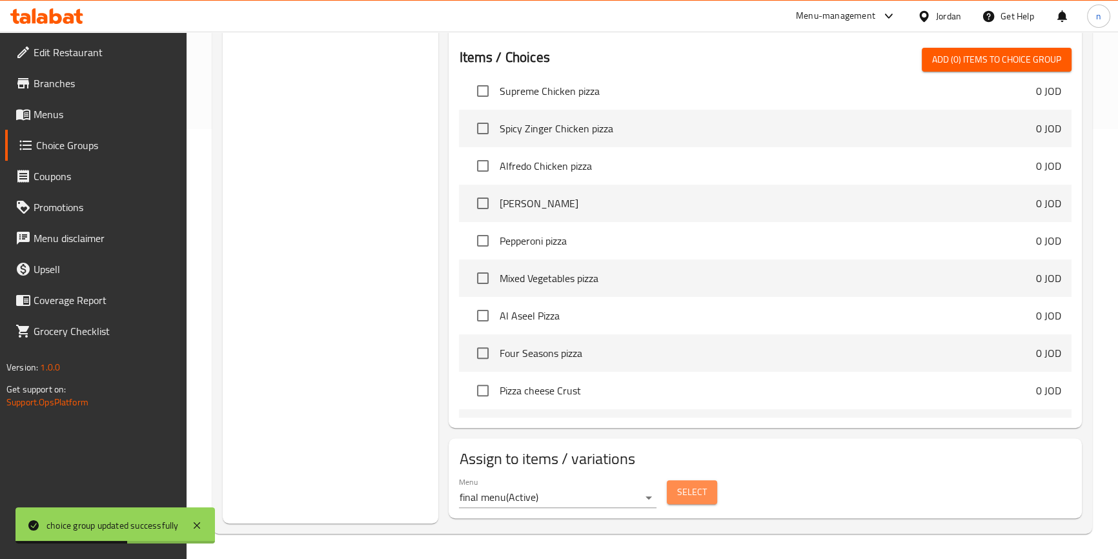
click at [688, 490] on span "Select" at bounding box center [692, 492] width 30 height 16
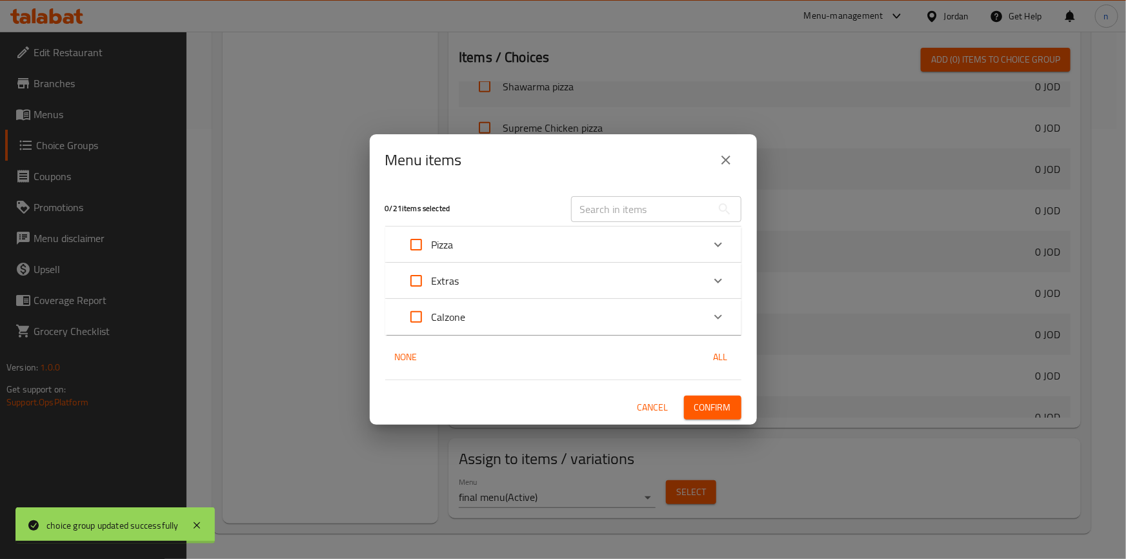
click at [712, 241] on icon "Expand" at bounding box center [718, 244] width 15 height 15
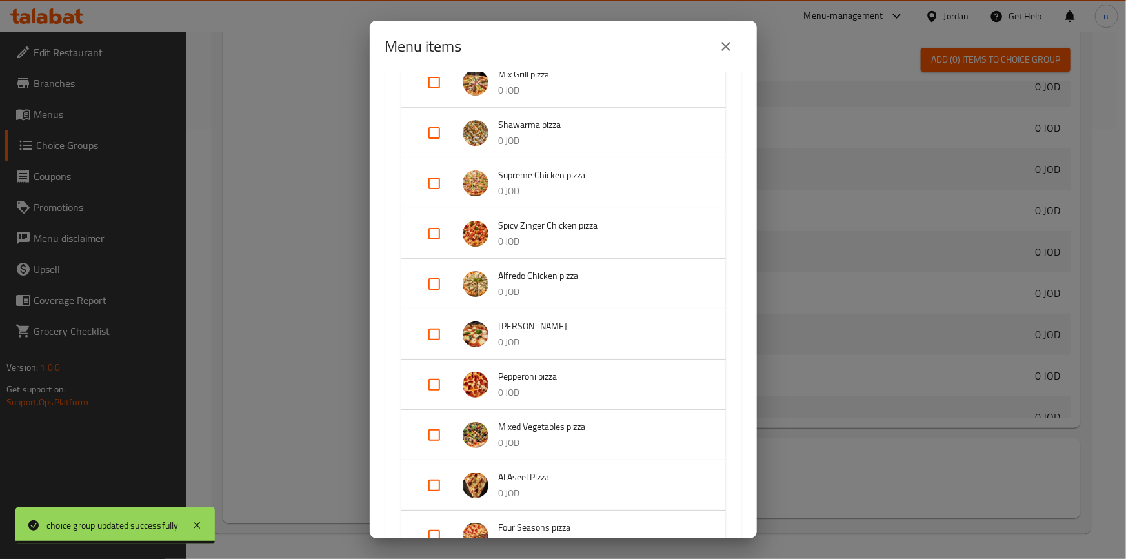
scroll to position [0, 0]
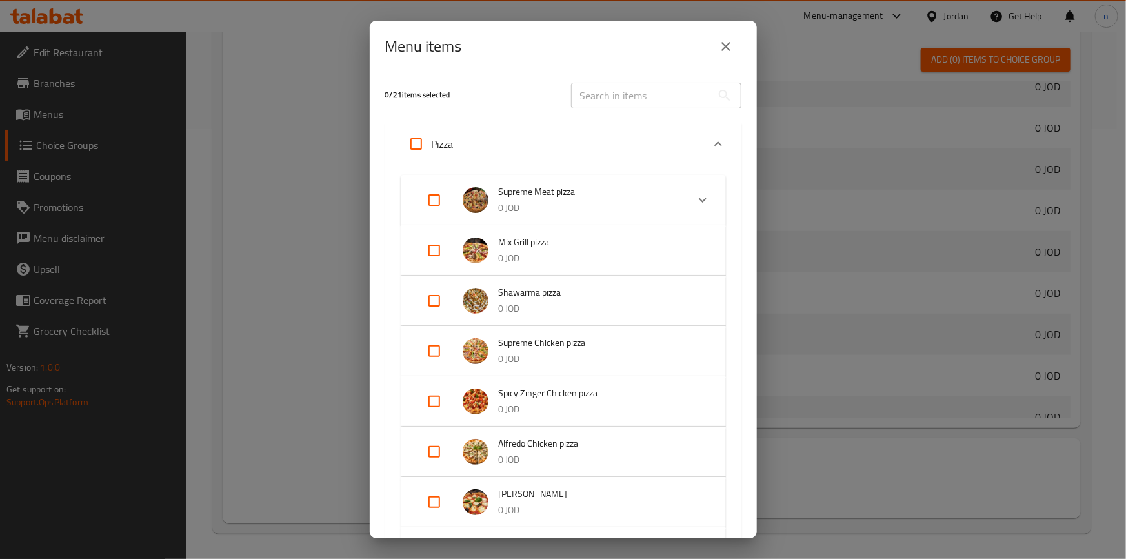
click at [687, 202] on div "Expand" at bounding box center [702, 200] width 31 height 31
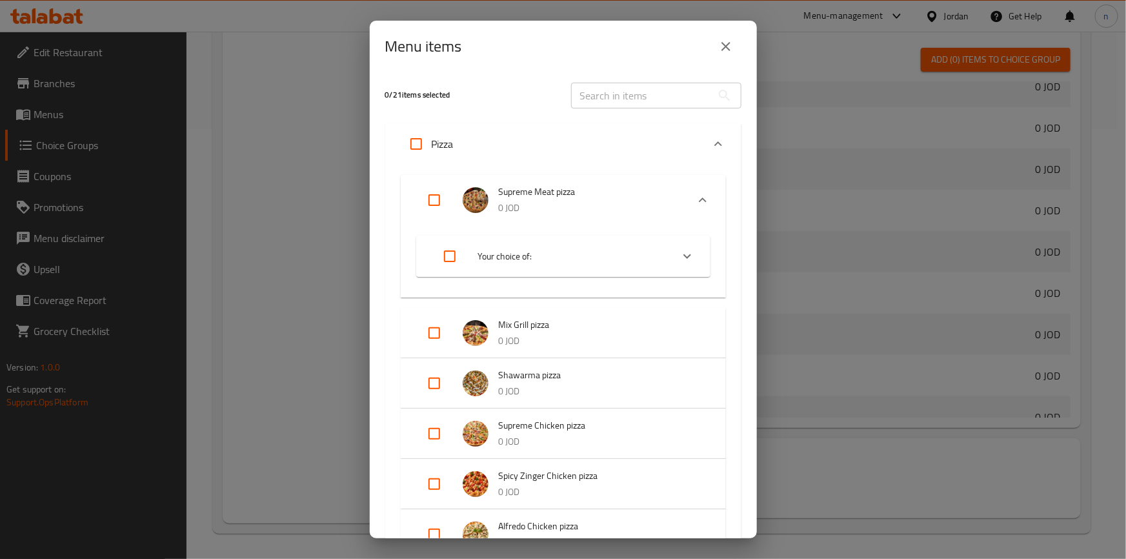
click at [687, 254] on div "Expand" at bounding box center [687, 256] width 31 height 31
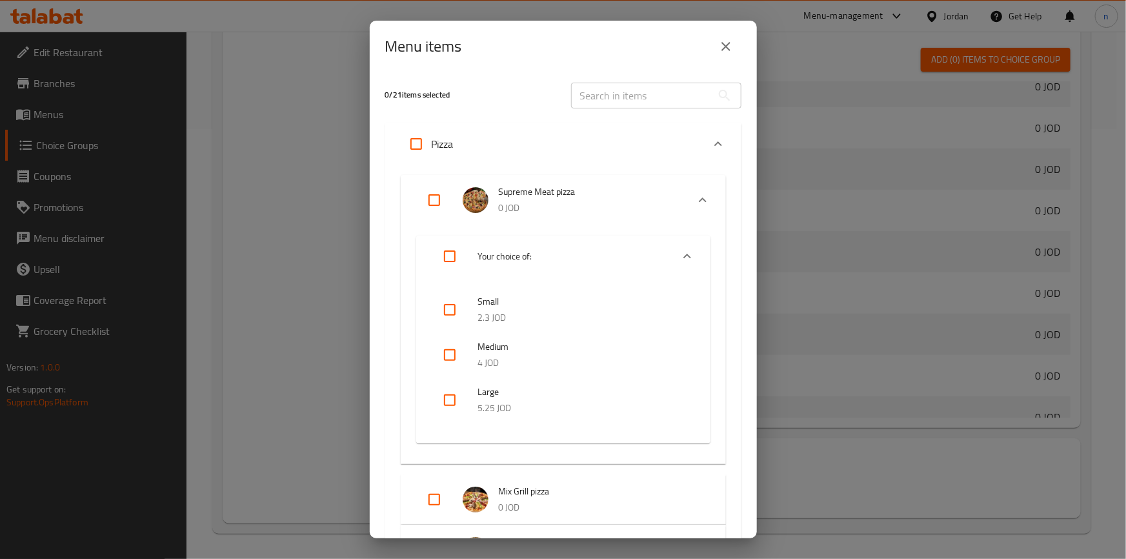
click at [456, 360] on input "checkbox" at bounding box center [449, 355] width 31 height 31
checkbox input "true"
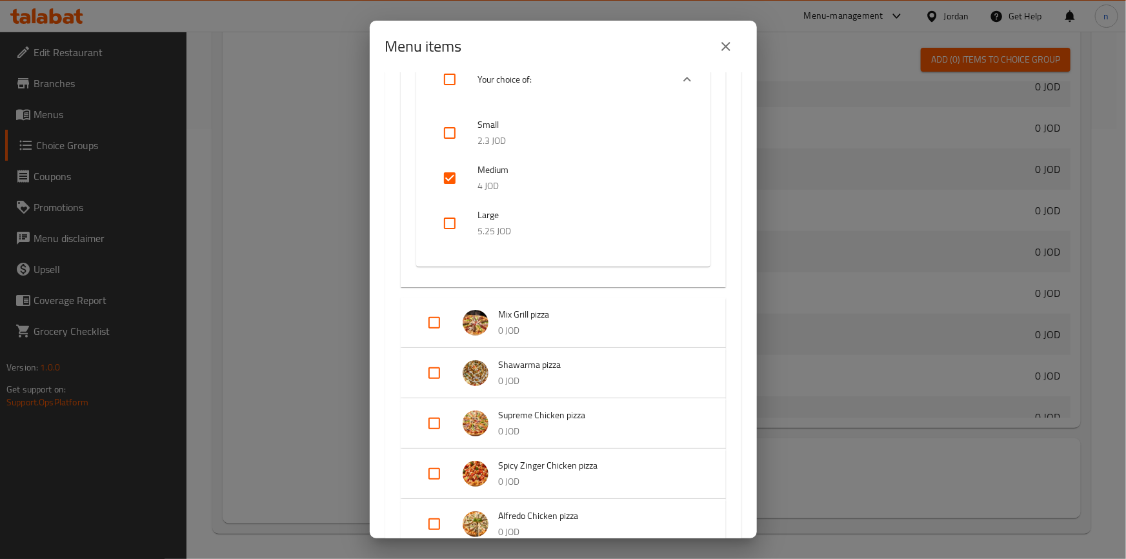
scroll to position [234, 0]
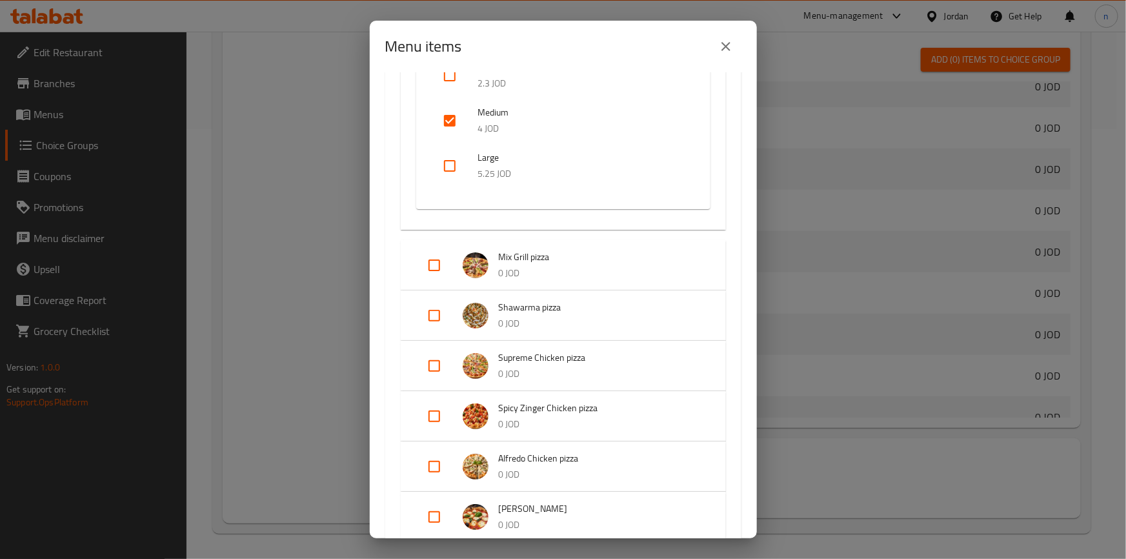
click at [687, 269] on p "0 JOD" at bounding box center [599, 273] width 201 height 16
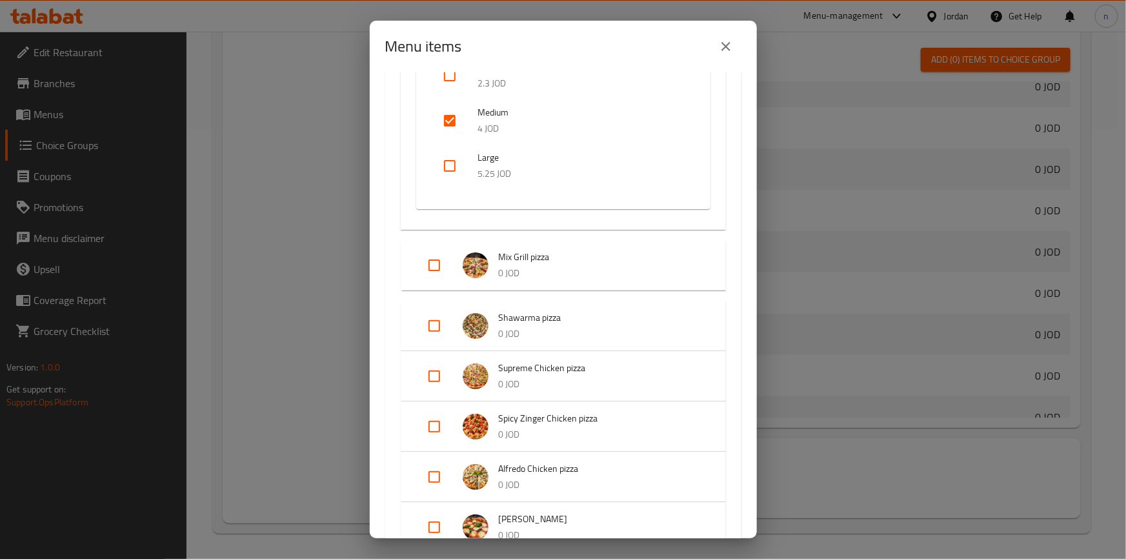
click at [433, 267] on input "Expand" at bounding box center [434, 265] width 31 height 31
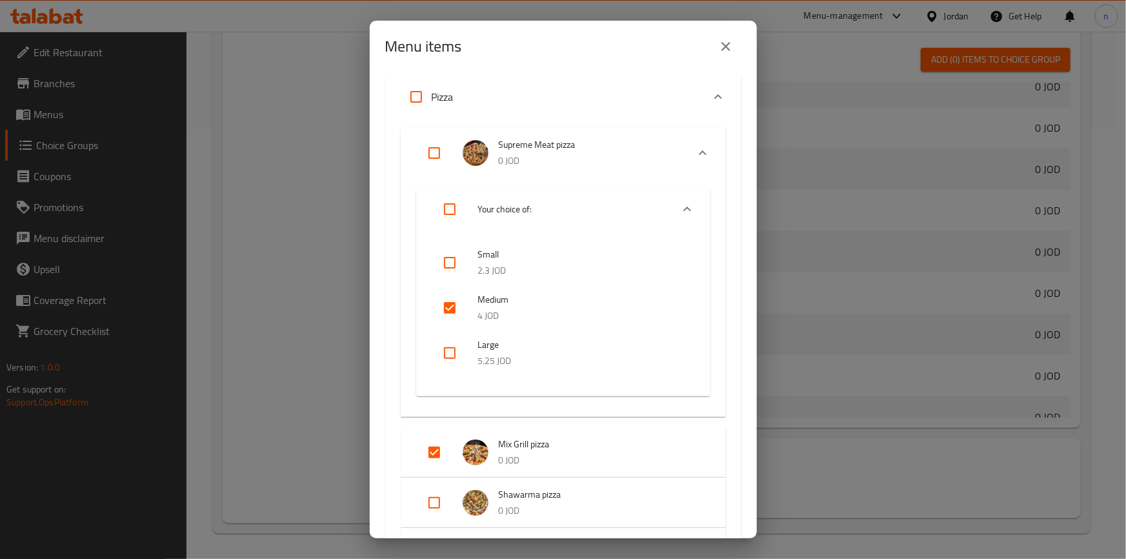
scroll to position [0, 0]
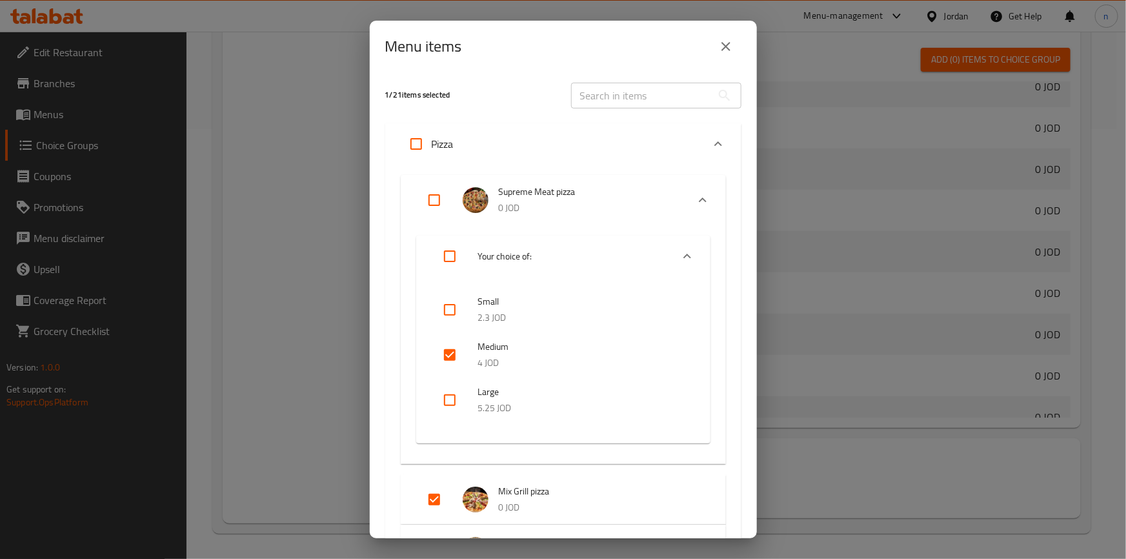
click at [437, 495] on input "Expand" at bounding box center [434, 499] width 31 height 31
checkbox input "false"
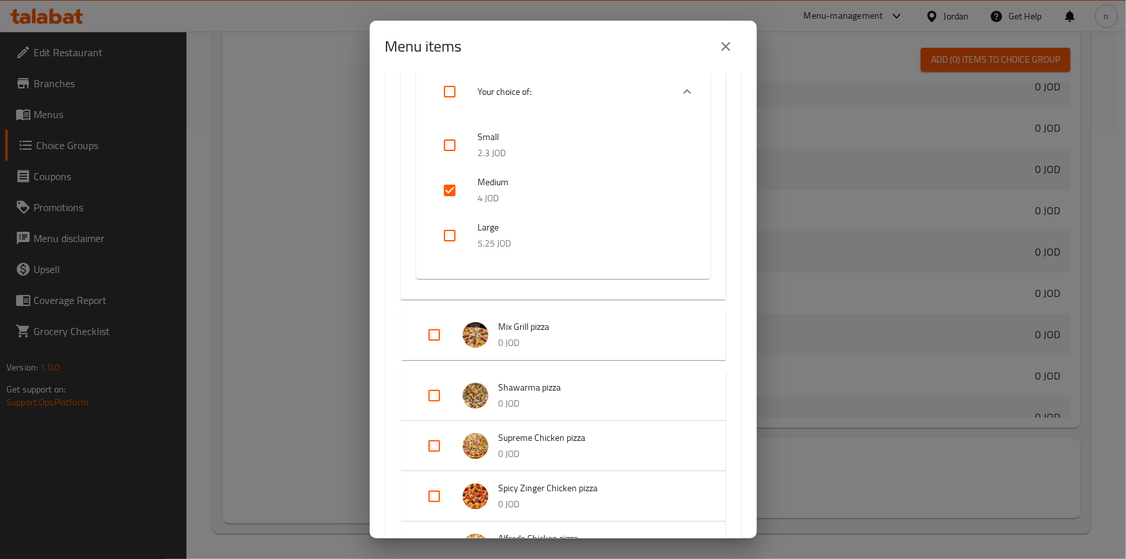
scroll to position [176, 0]
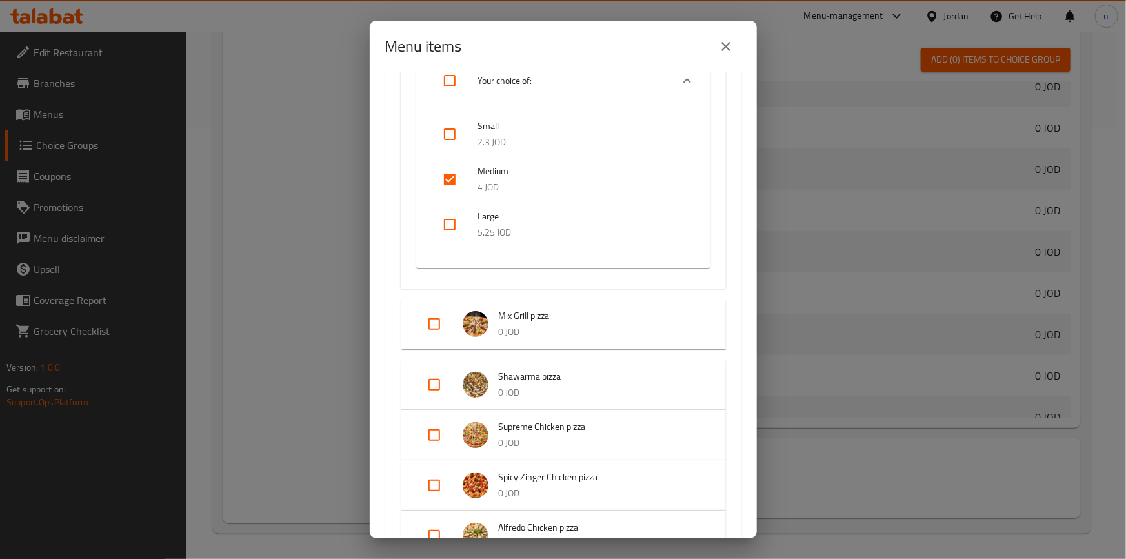
click at [571, 305] on li "Mix Grill pizza 0 JOD" at bounding box center [563, 323] width 294 height 45
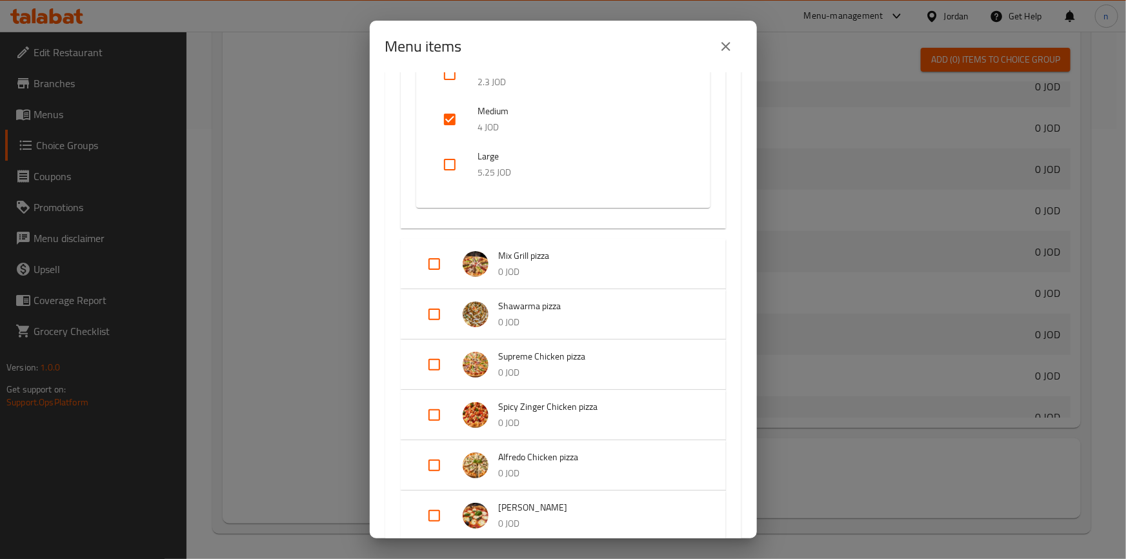
scroll to position [234, 0]
click at [624, 272] on p "0 JOD" at bounding box center [599, 273] width 201 height 16
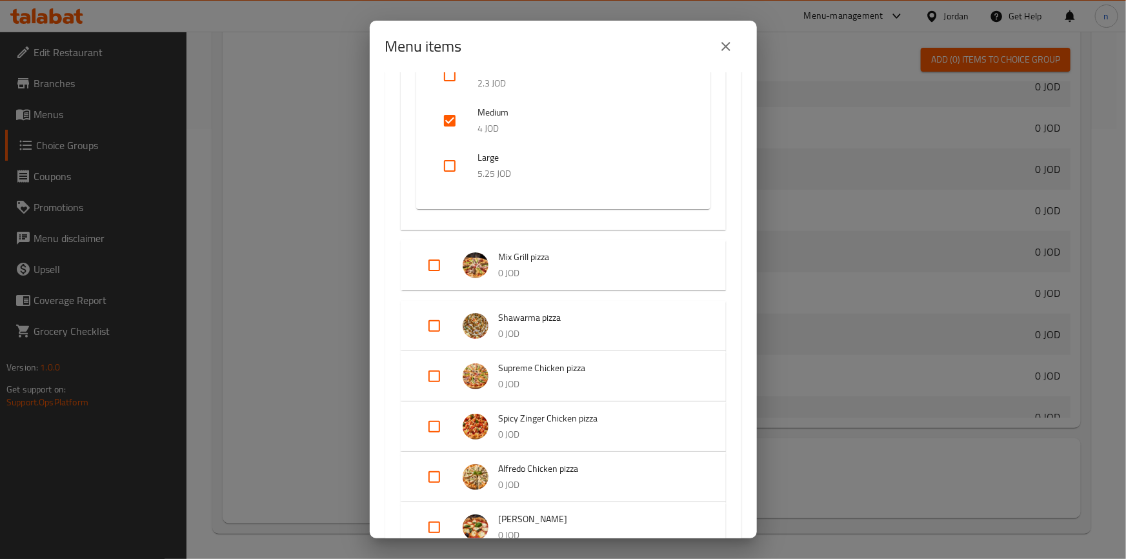
click at [624, 272] on p "0 JOD" at bounding box center [599, 273] width 201 height 16
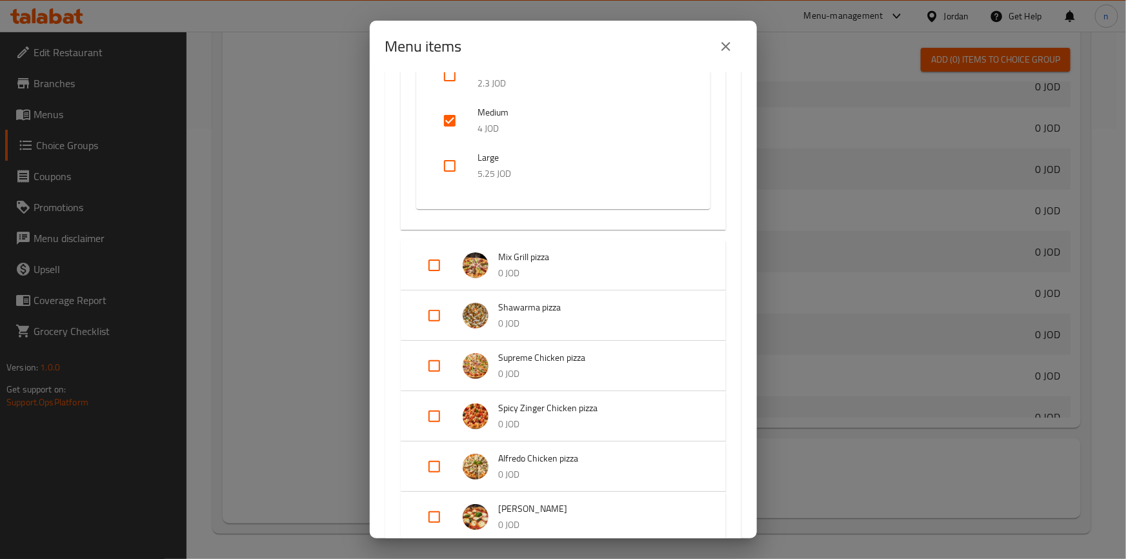
click at [624, 272] on p "0 JOD" at bounding box center [599, 273] width 201 height 16
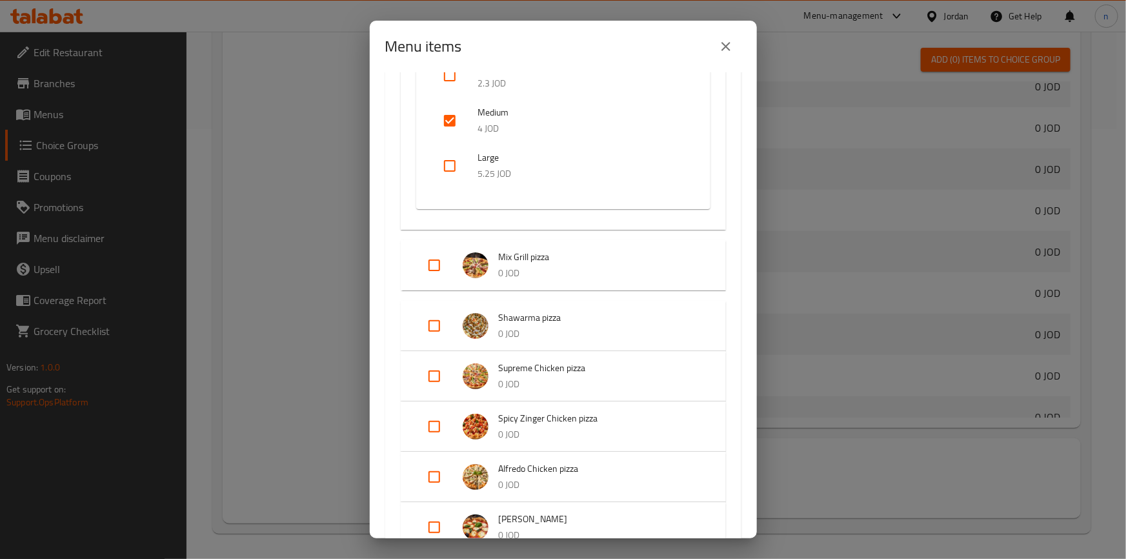
click at [640, 315] on span "Shawarma pizza" at bounding box center [599, 318] width 201 height 16
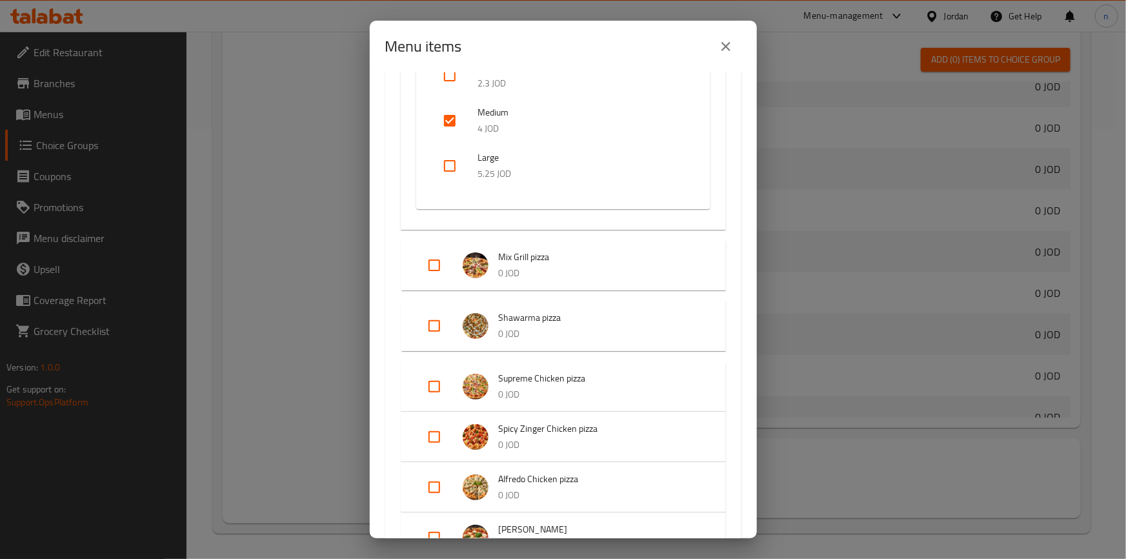
click at [640, 315] on span "Shawarma pizza" at bounding box center [599, 318] width 201 height 16
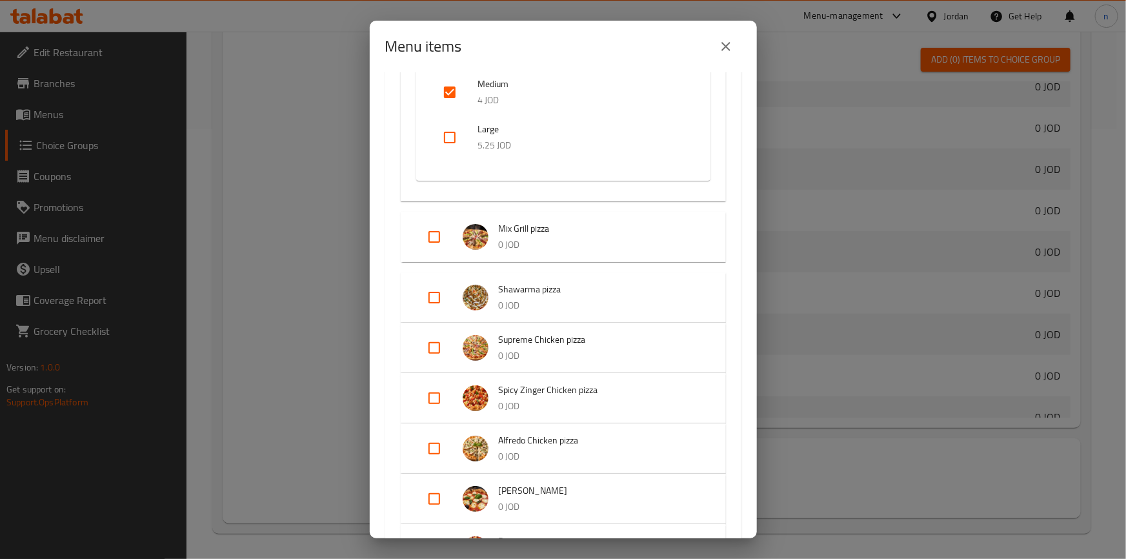
scroll to position [293, 0]
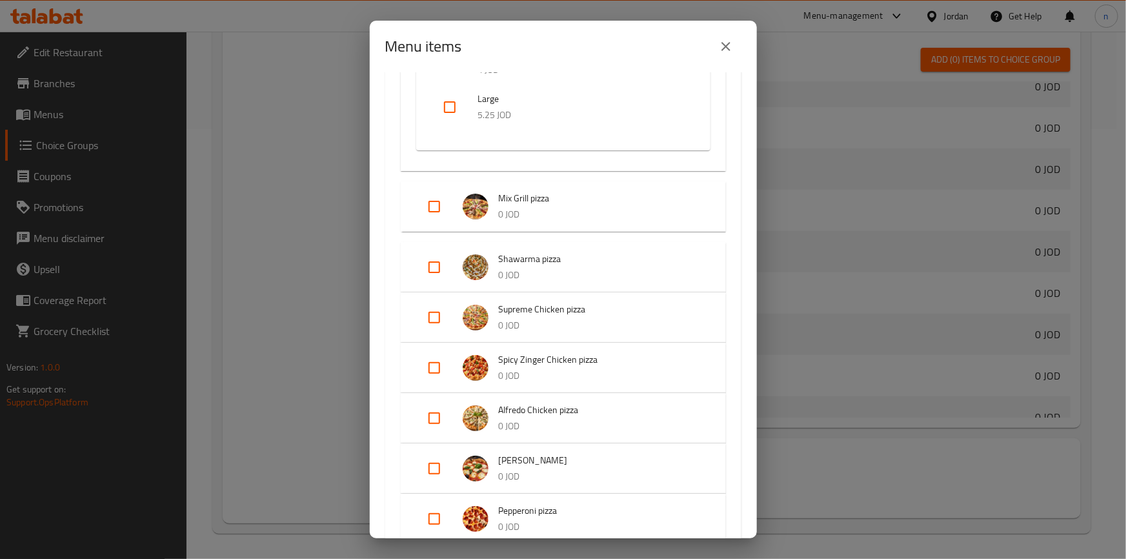
click at [647, 194] on span "Mix Grill pizza" at bounding box center [599, 198] width 201 height 16
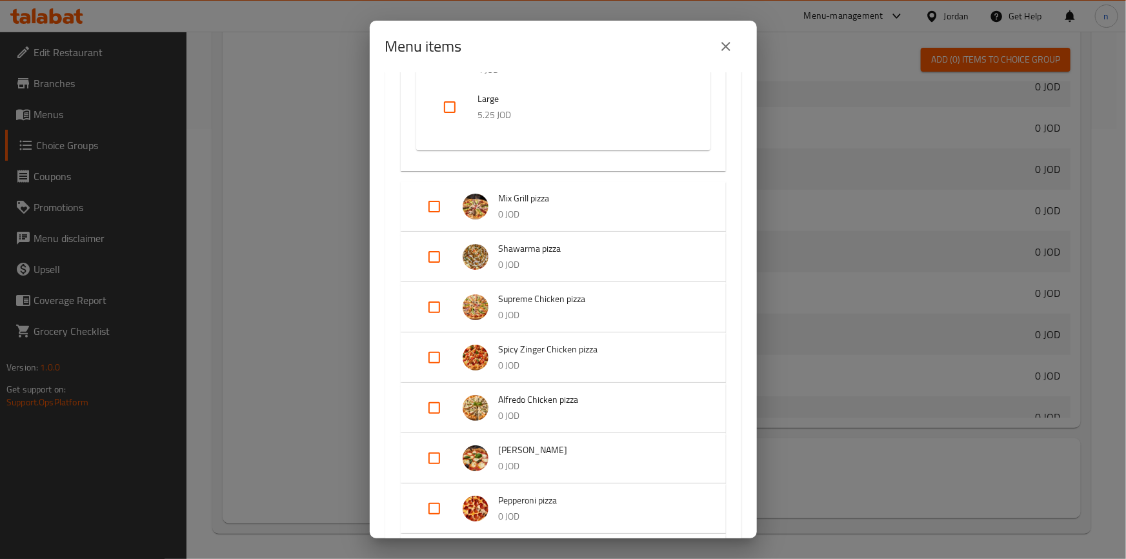
click at [640, 213] on p "0 JOD" at bounding box center [599, 215] width 201 height 16
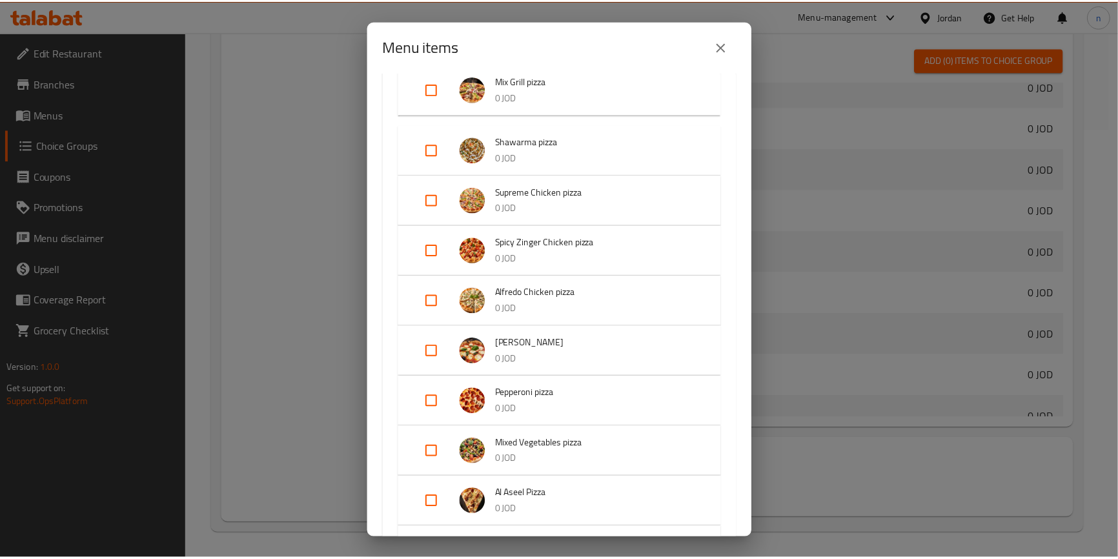
scroll to position [742, 0]
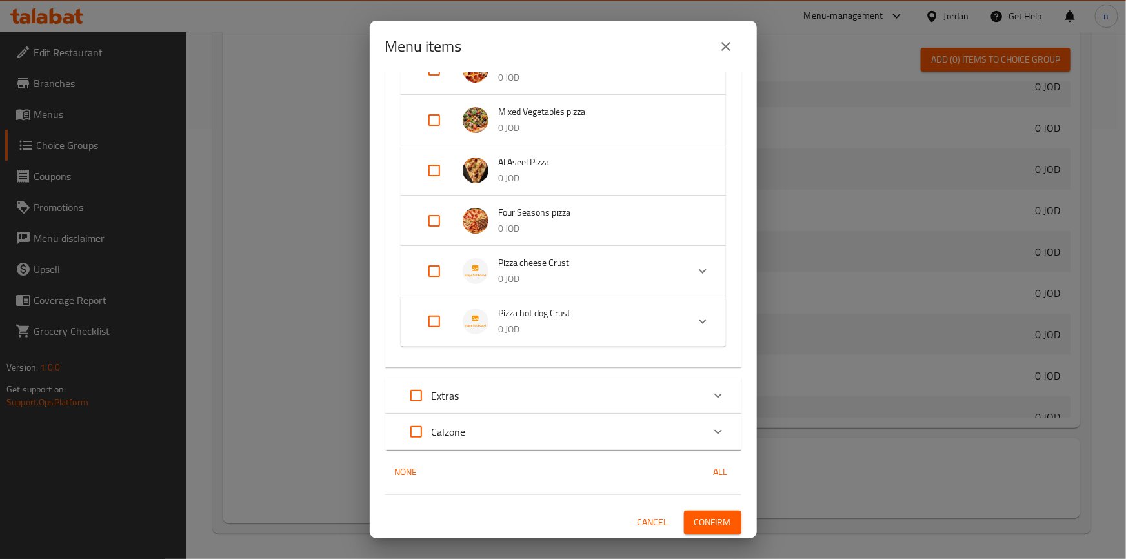
click at [717, 518] on span "Confirm" at bounding box center [713, 522] width 37 height 16
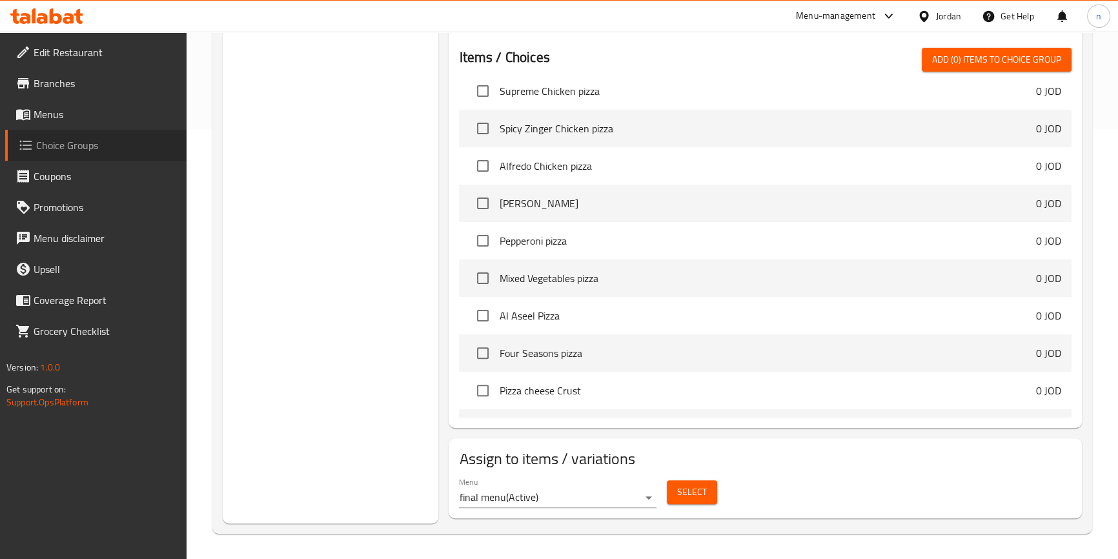
click at [69, 147] on span "Choice Groups" at bounding box center [106, 144] width 140 height 15
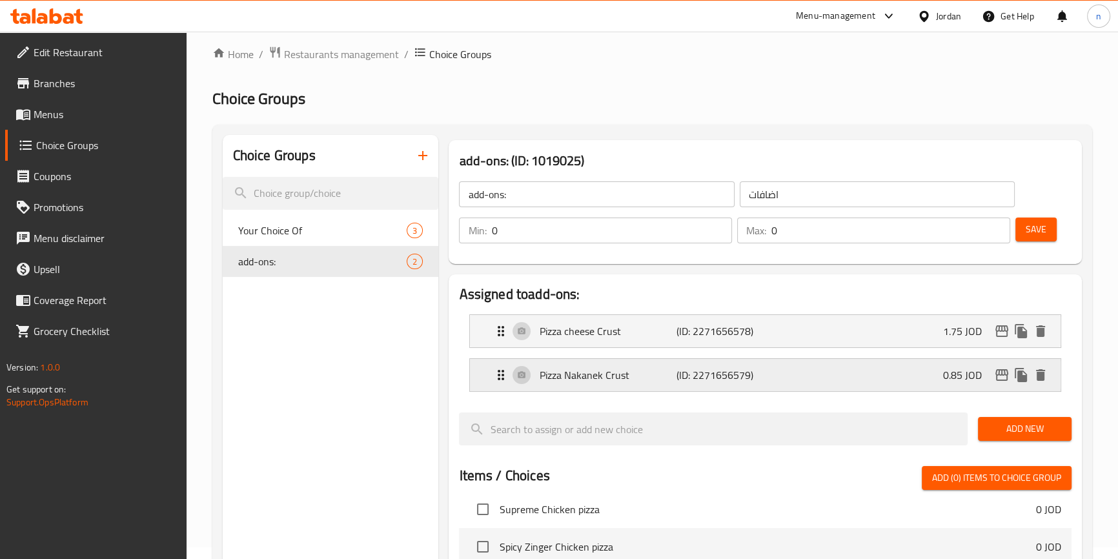
scroll to position [0, 0]
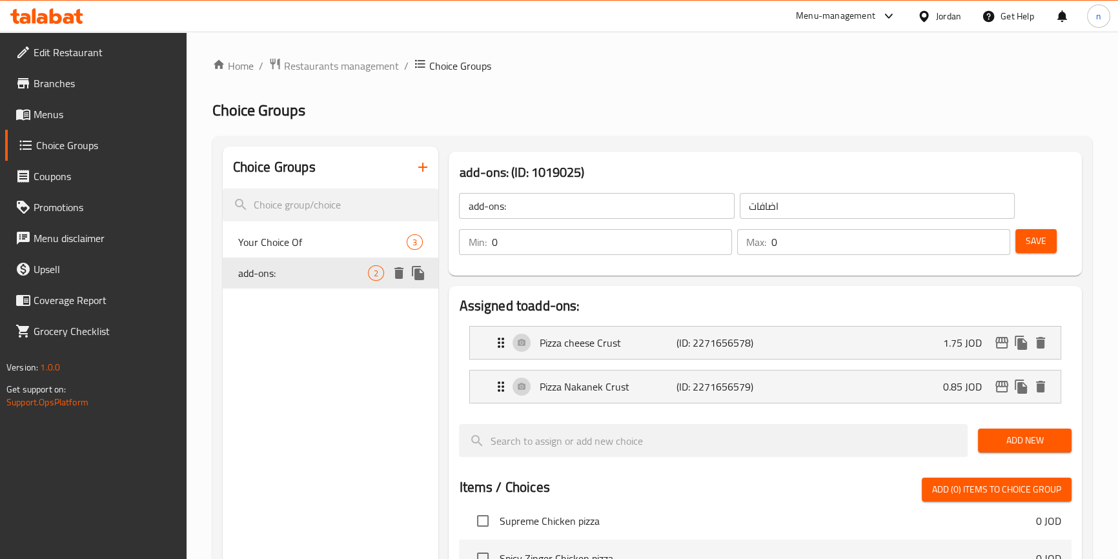
click at [340, 283] on div "add-ons: 2" at bounding box center [331, 273] width 216 height 31
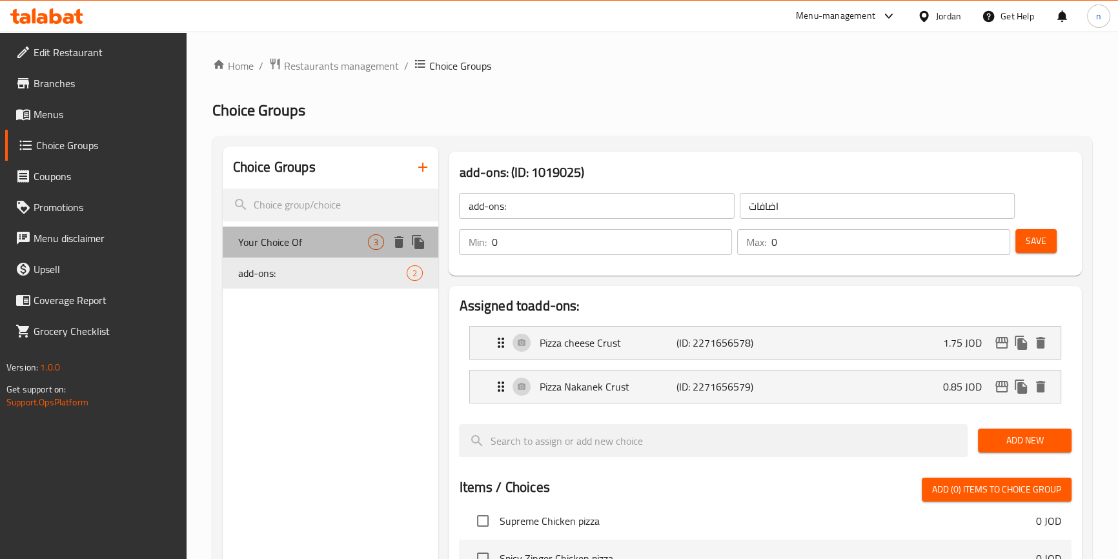
click at [329, 245] on span "Your Choice Of" at bounding box center [303, 241] width 130 height 15
type input "Your Choice Of"
type input "اختيارك من"
type input "1"
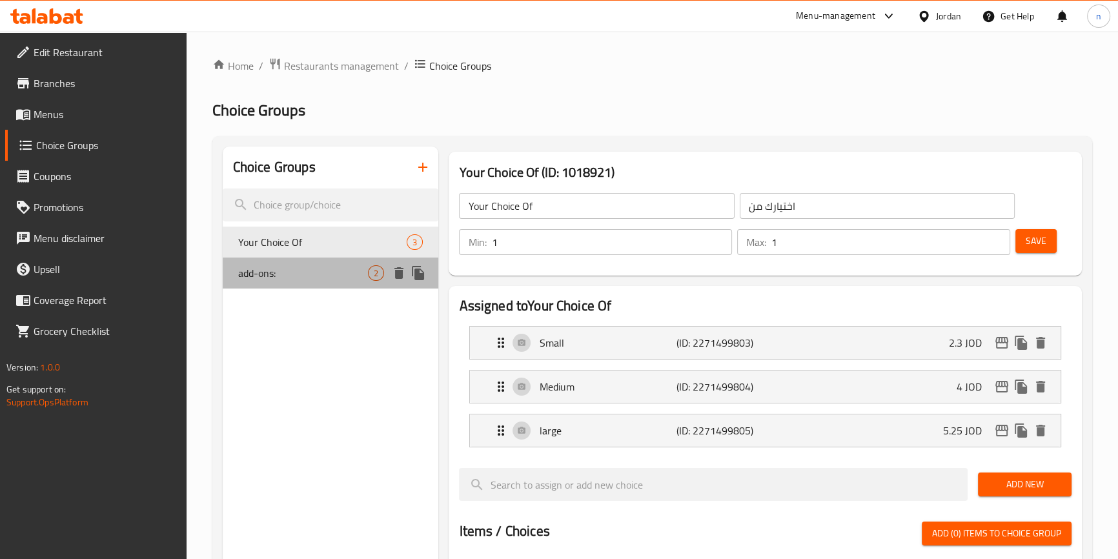
click at [329, 266] on span "add-ons:" at bounding box center [303, 272] width 130 height 15
type input "add-ons:"
type input "اضافات"
type input "0"
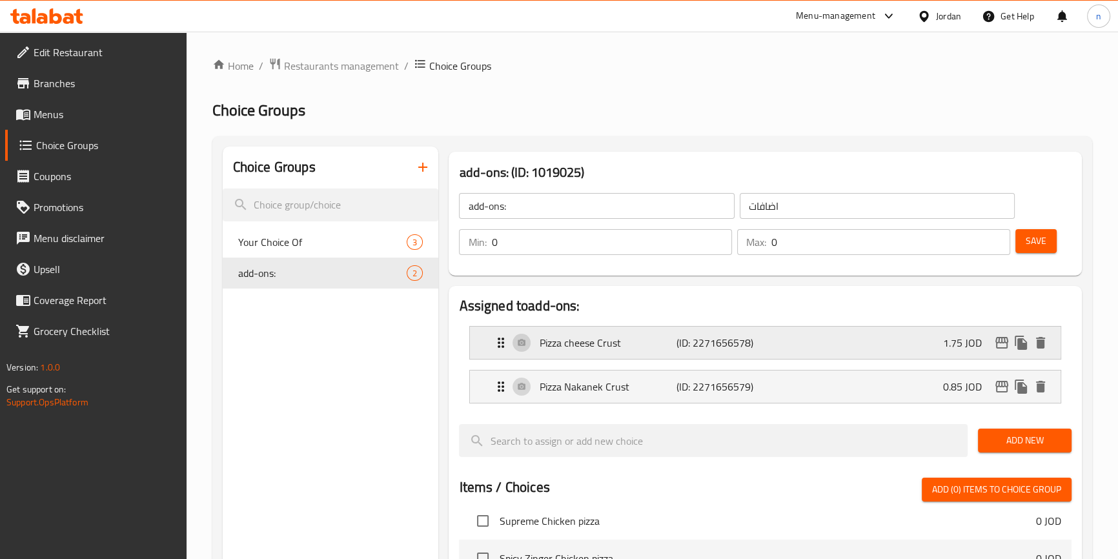
click at [719, 353] on div "Pizza cheese Crust (ID: 2271656578) 1.75 JOD" at bounding box center [768, 343] width 551 height 32
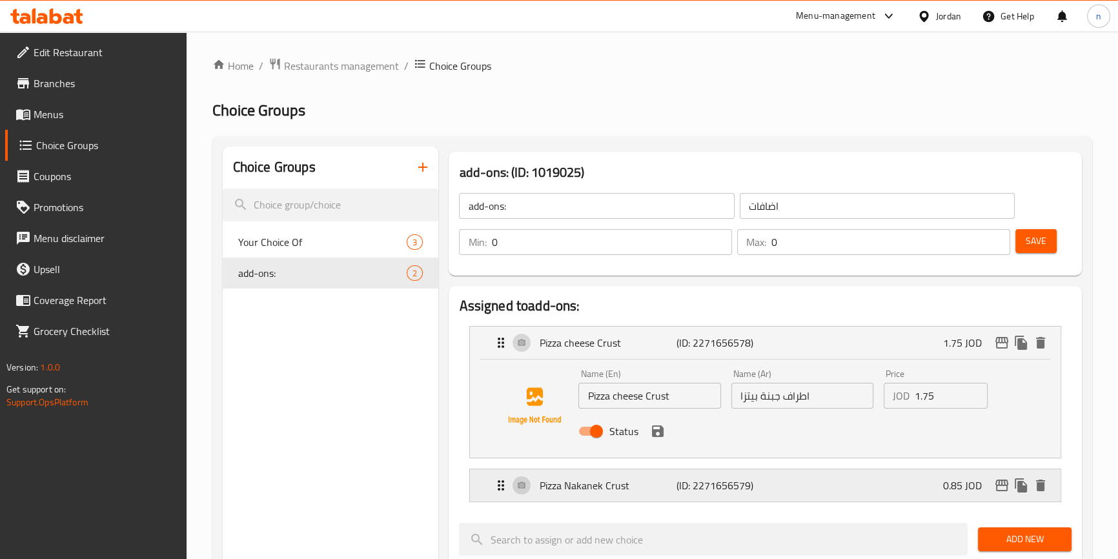
click at [780, 481] on div "Pizza Nakanek Crust (ID: 2271656579) 0.85 JOD" at bounding box center [768, 485] width 551 height 32
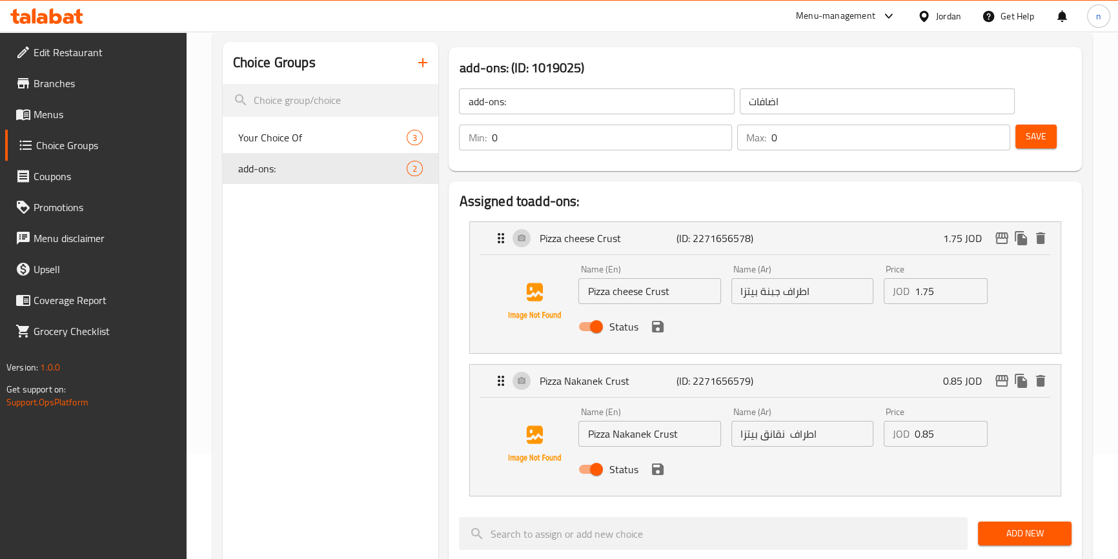
scroll to position [117, 0]
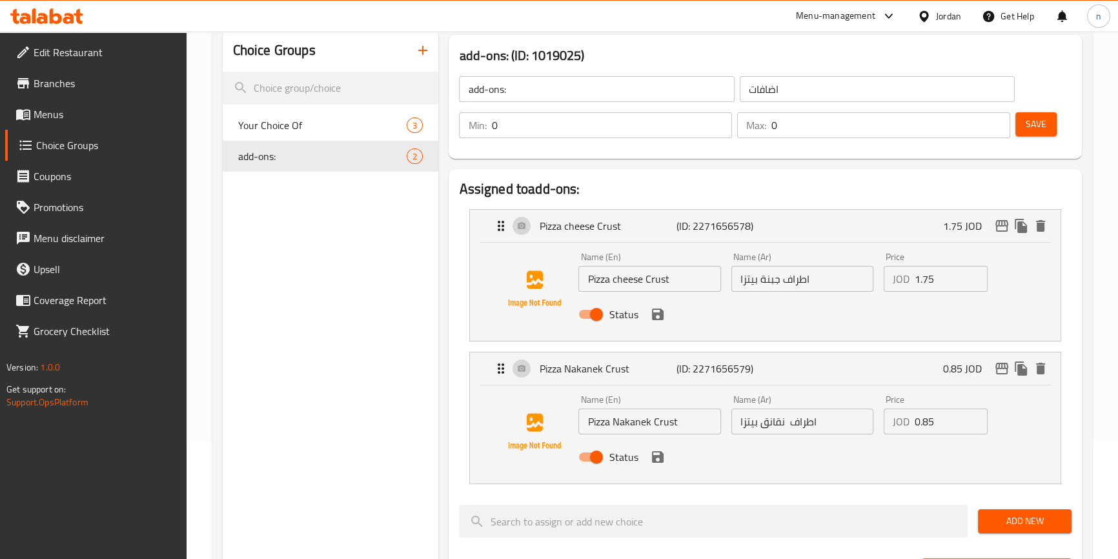
click at [784, 422] on input "اطراف نقانق بيتزا" at bounding box center [802, 422] width 142 height 26
click at [786, 426] on input "اطراف نقانق بيتزا" at bounding box center [802, 422] width 142 height 26
type input "اطراف نقانق بيتزا"
click at [778, 422] on input "اطراف نقانق بيتزا" at bounding box center [802, 422] width 142 height 26
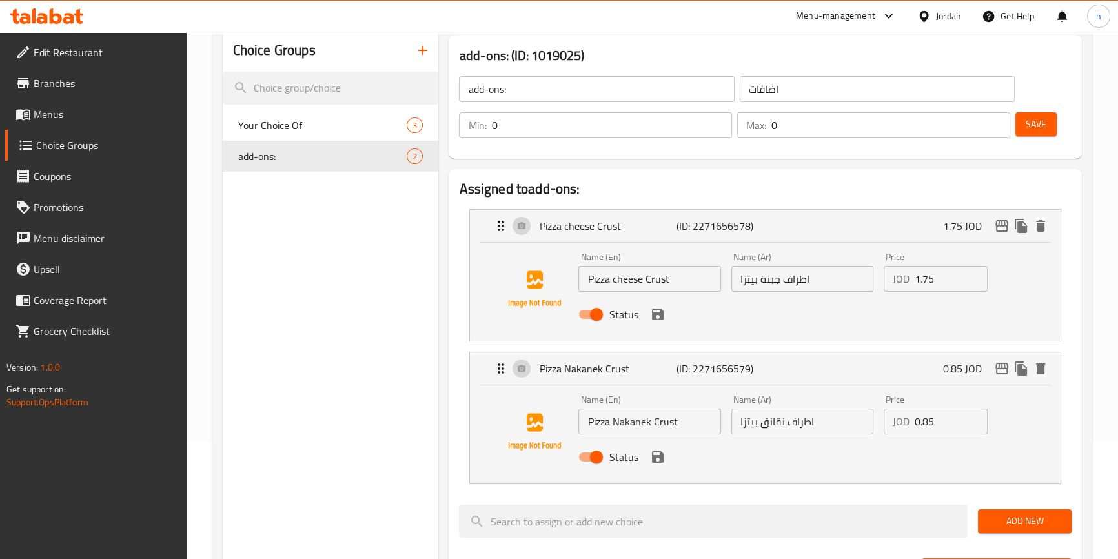
click at [358, 285] on div "Choice Groups Your Choice Of 3 add-ons: 2" at bounding box center [331, 532] width 216 height 1004
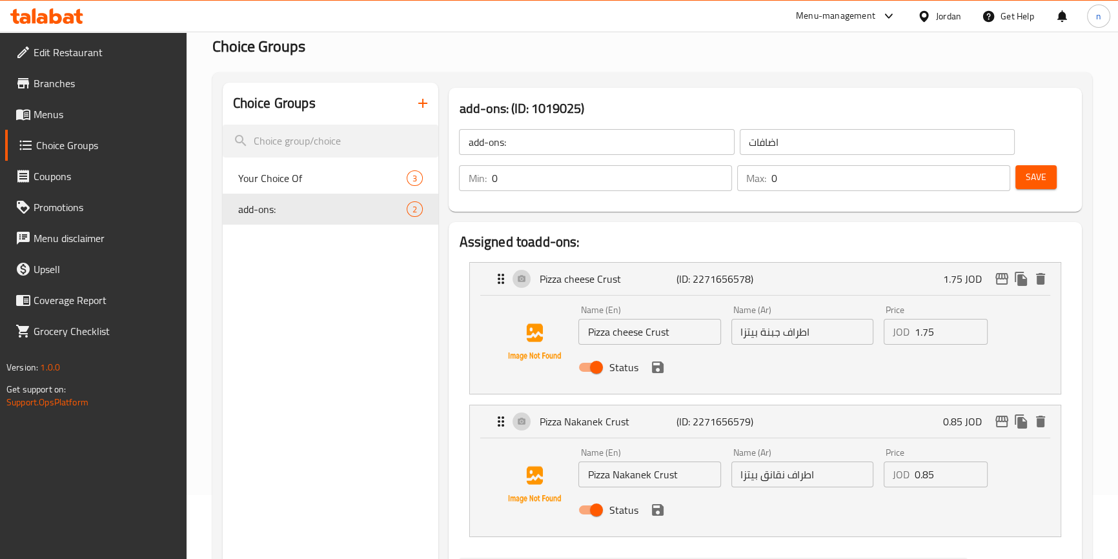
scroll to position [0, 0]
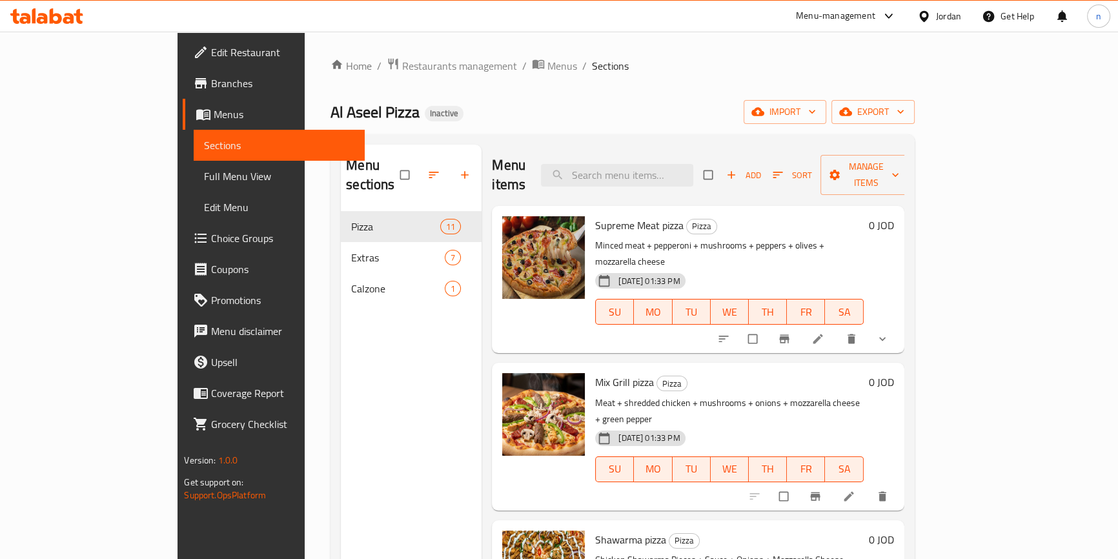
click at [889, 332] on icon "show more" at bounding box center [882, 338] width 13 height 13
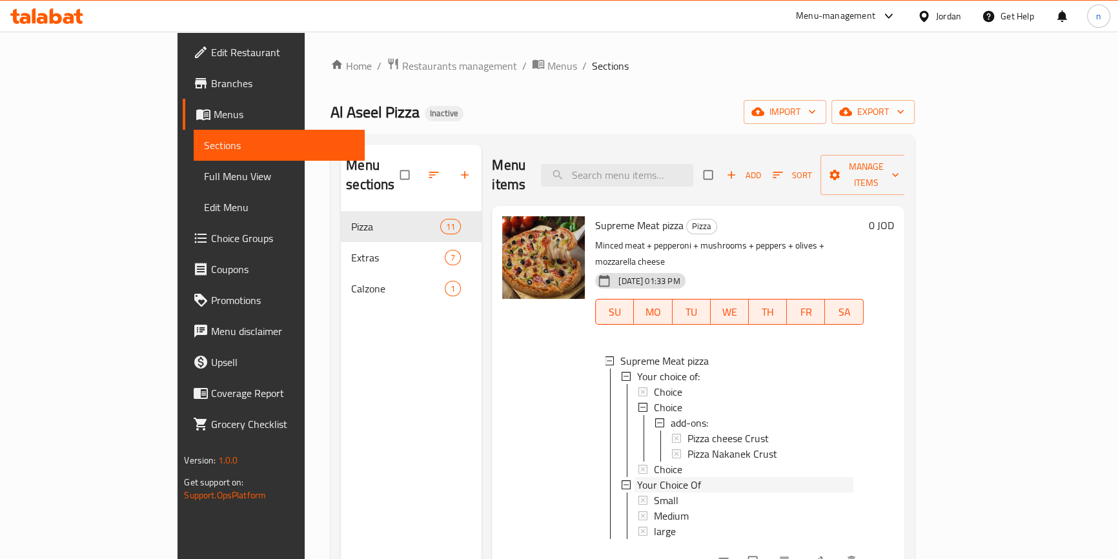
click at [622, 480] on icon at bounding box center [626, 484] width 9 height 9
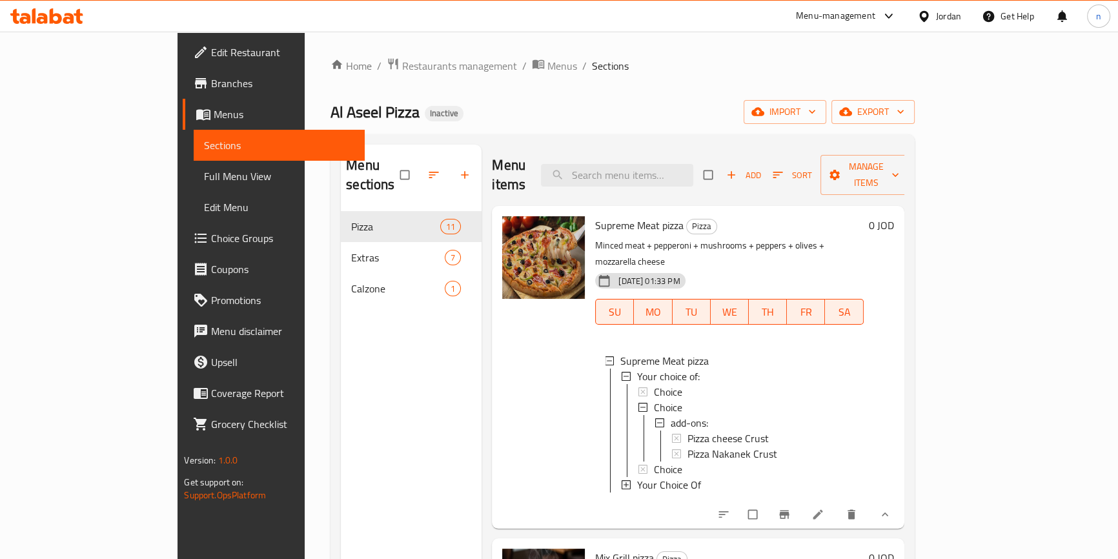
click at [622, 480] on icon at bounding box center [626, 484] width 9 height 9
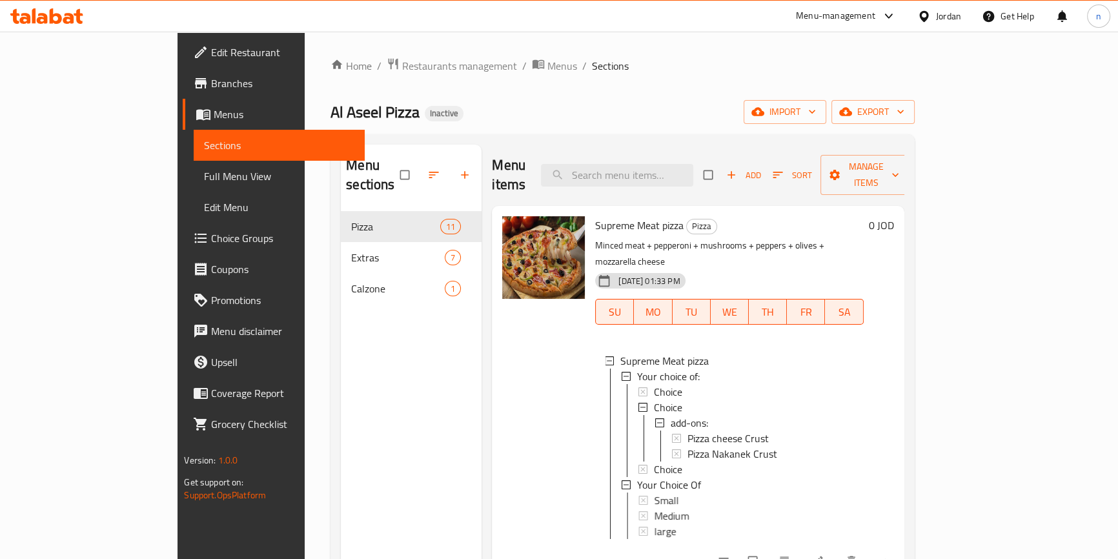
click at [497, 378] on div at bounding box center [543, 390] width 93 height 359
click at [733, 554] on span "sort-choices" at bounding box center [724, 560] width 15 height 13
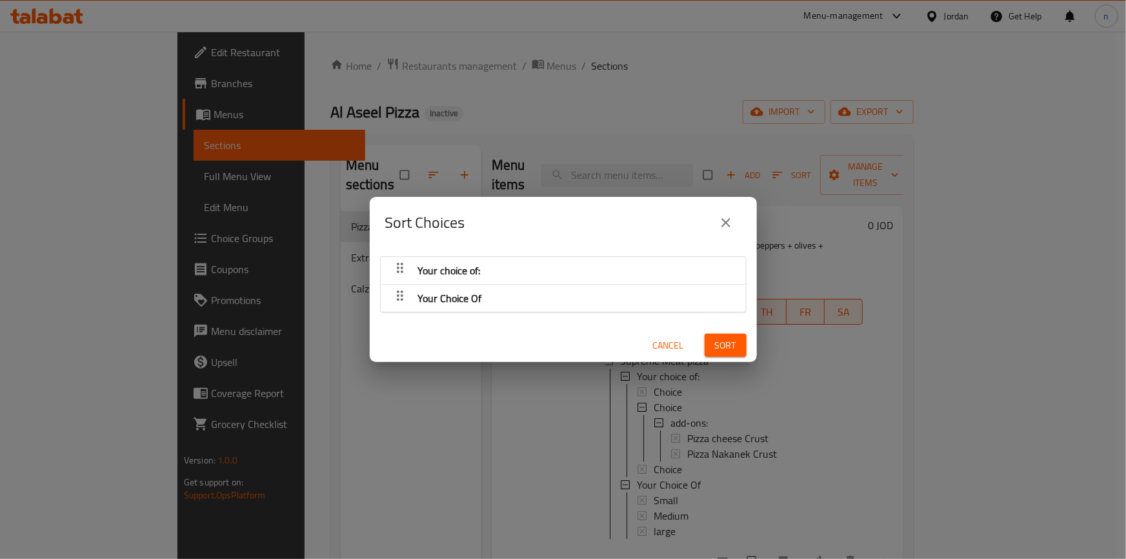
click at [489, 286] on div "Your Choice Of" at bounding box center [563, 270] width 352 height 31
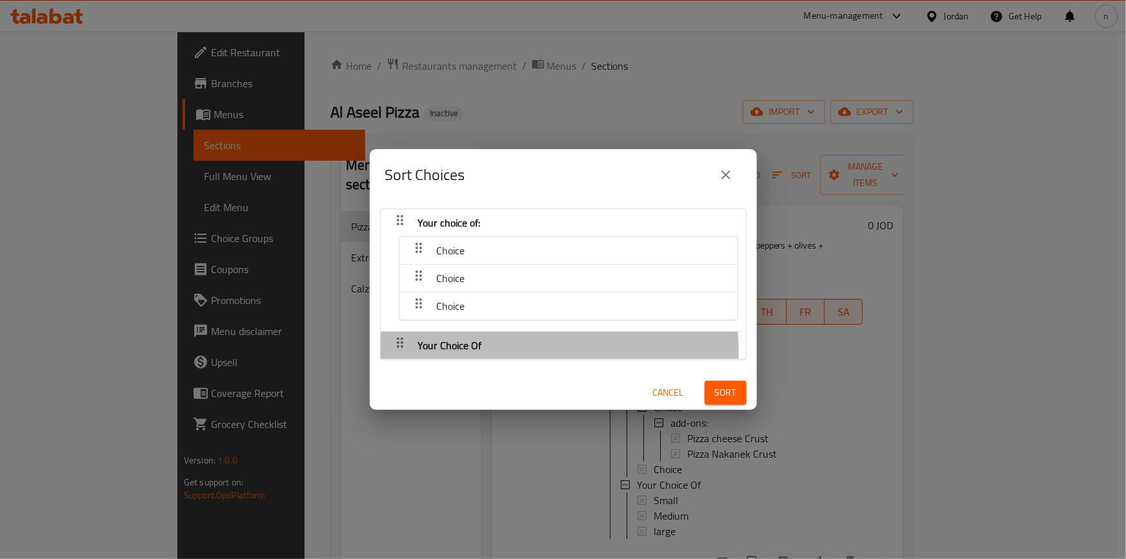
click at [496, 238] on div "Your Choice Of" at bounding box center [563, 222] width 352 height 31
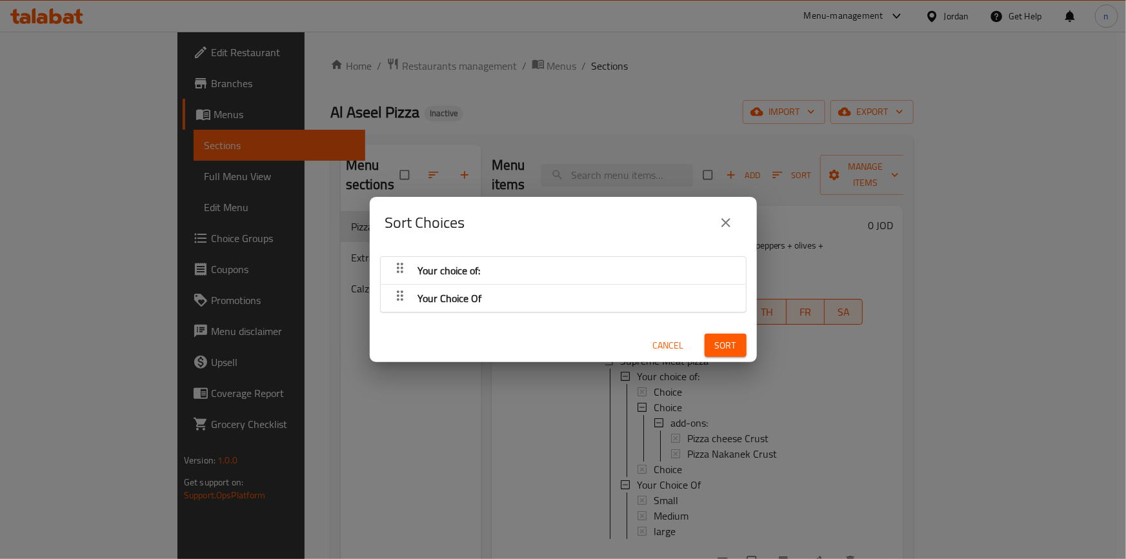
click at [721, 230] on button "close" at bounding box center [726, 222] width 31 height 31
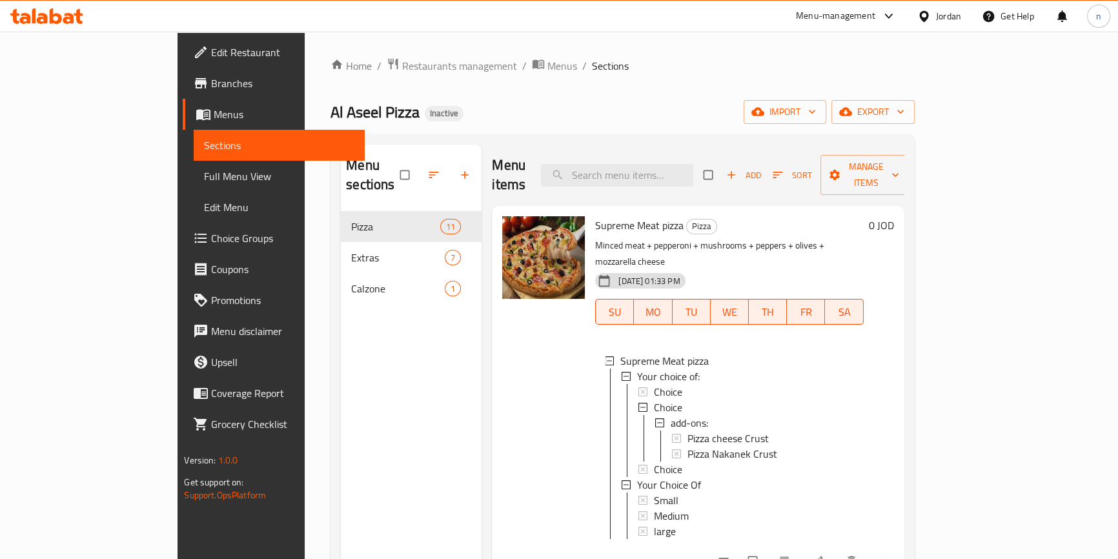
click at [824, 554] on icon at bounding box center [817, 560] width 13 height 13
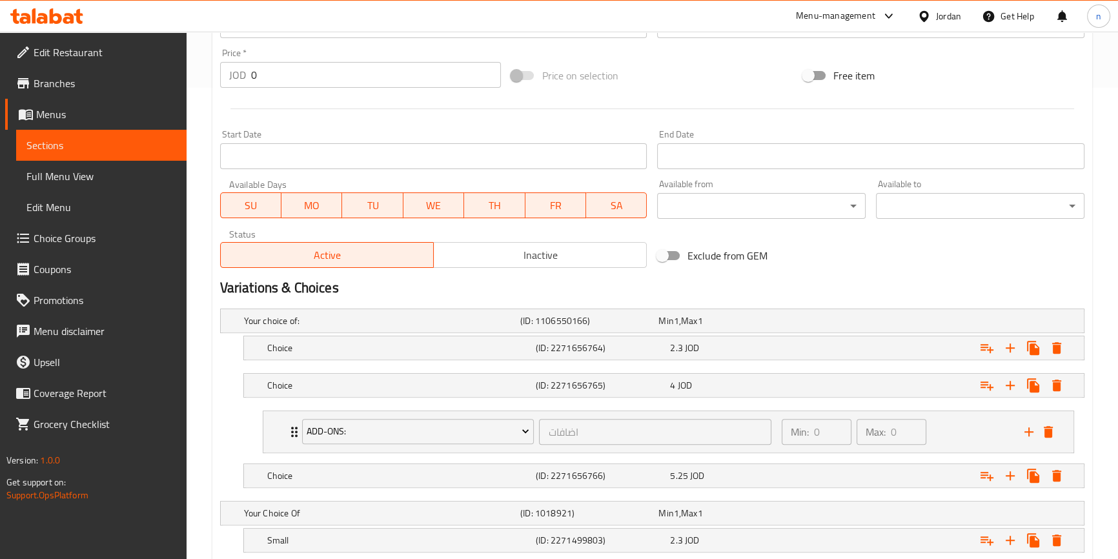
scroll to position [629, 0]
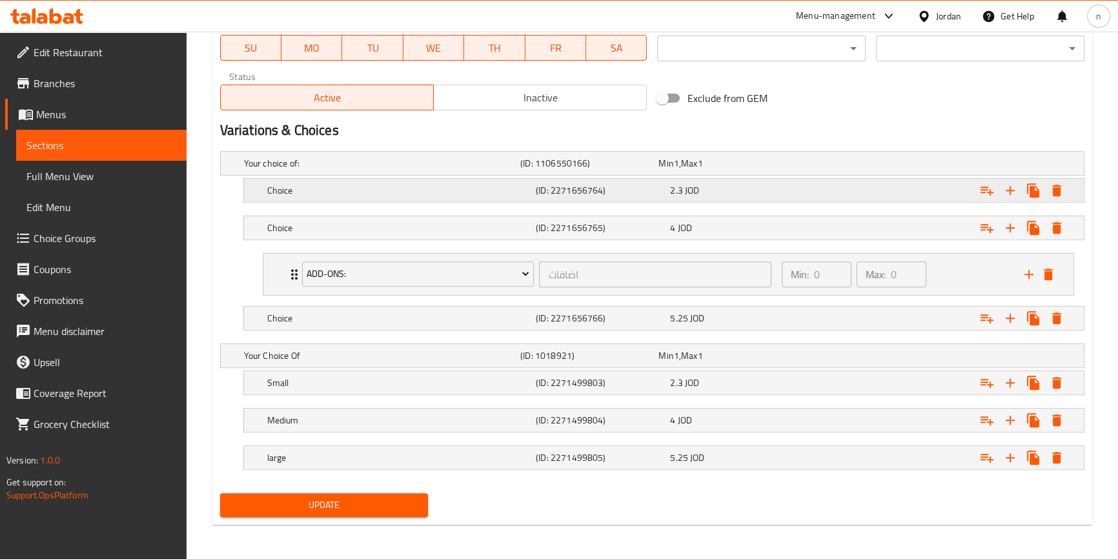
click at [339, 170] on h5 "Choice" at bounding box center [379, 163] width 271 height 13
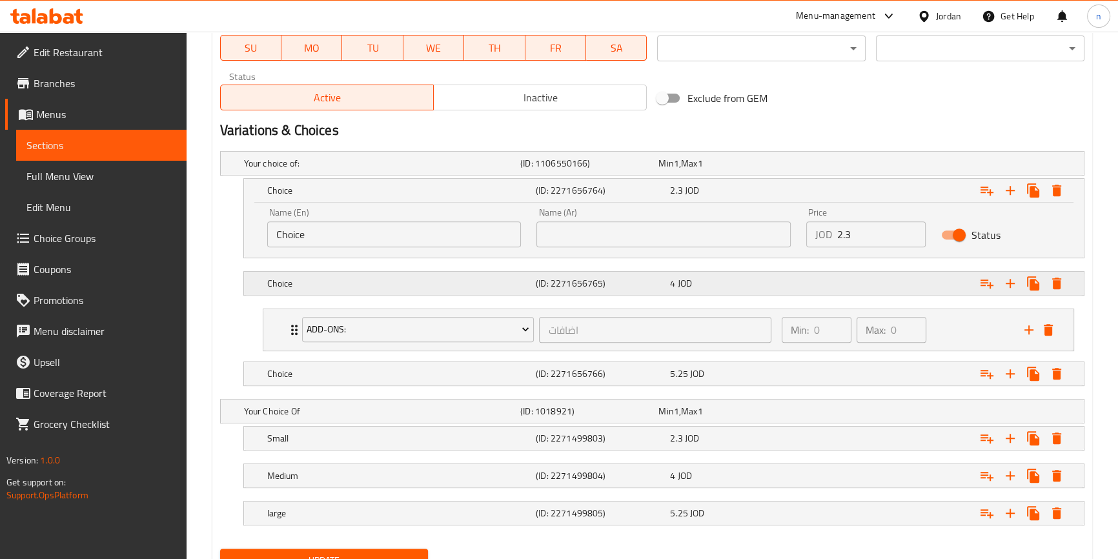
click at [368, 178] on div "Choice (ID: 2271656765) 4 JOD" at bounding box center [655, 163] width 829 height 28
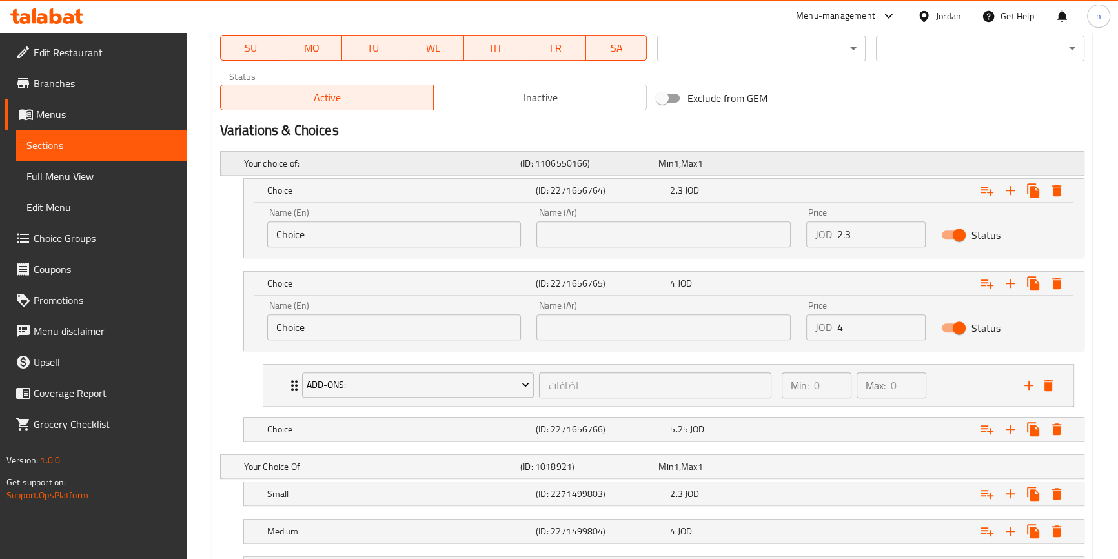
click at [319, 159] on h5 "Your choice of:" at bounding box center [379, 163] width 271 height 13
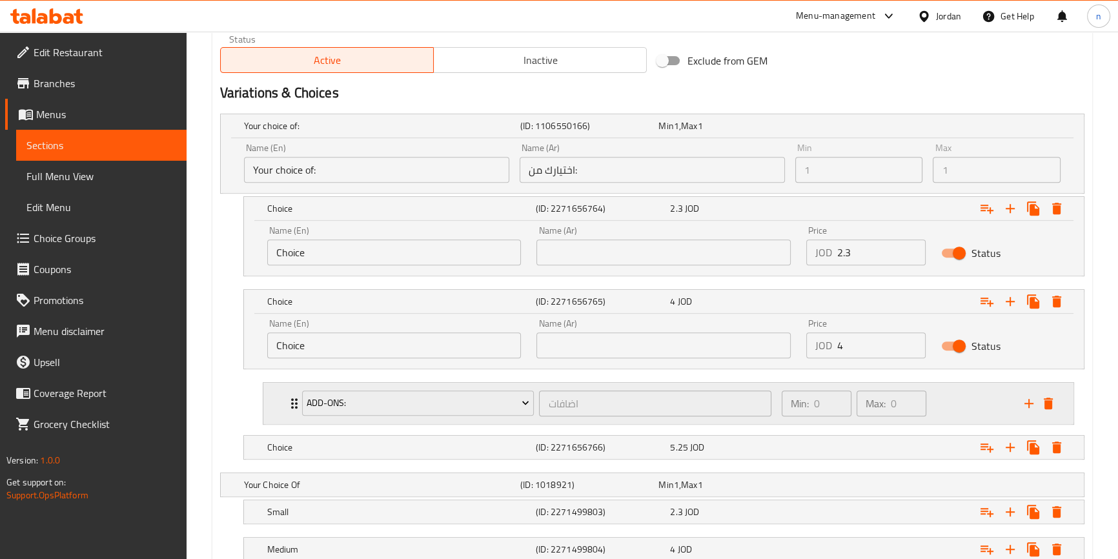
scroll to position [687, 0]
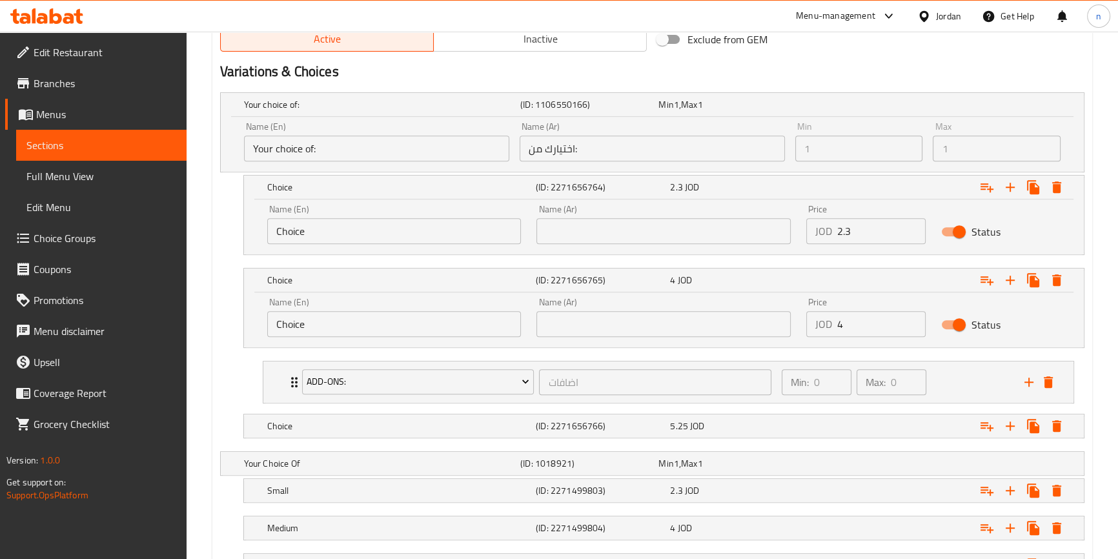
click at [620, 236] on input "text" at bounding box center [663, 231] width 254 height 26
click at [432, 232] on input "Choice" at bounding box center [394, 231] width 254 height 26
click at [432, 232] on input "text" at bounding box center [394, 231] width 254 height 26
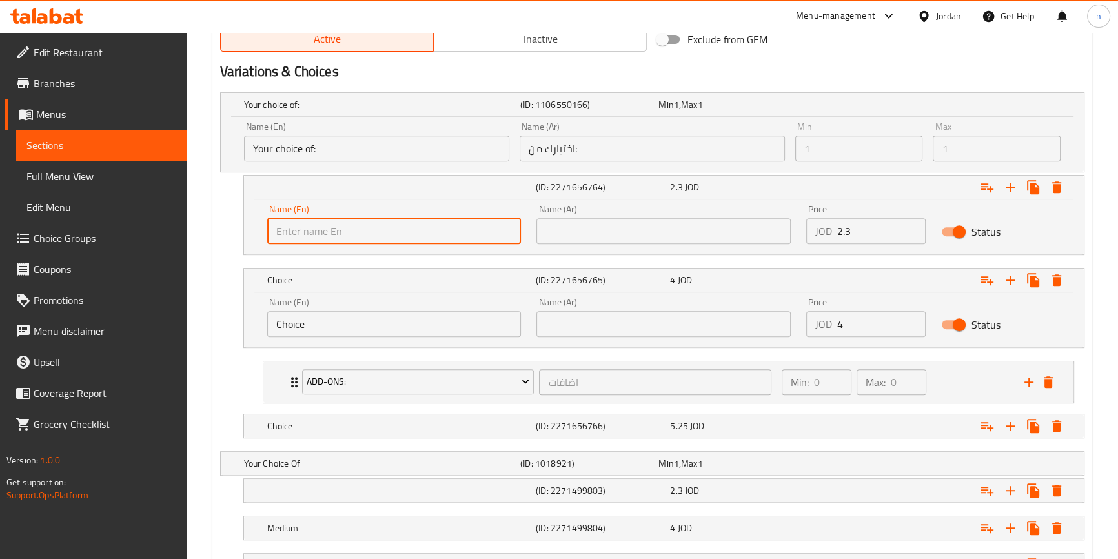
type input "Small"
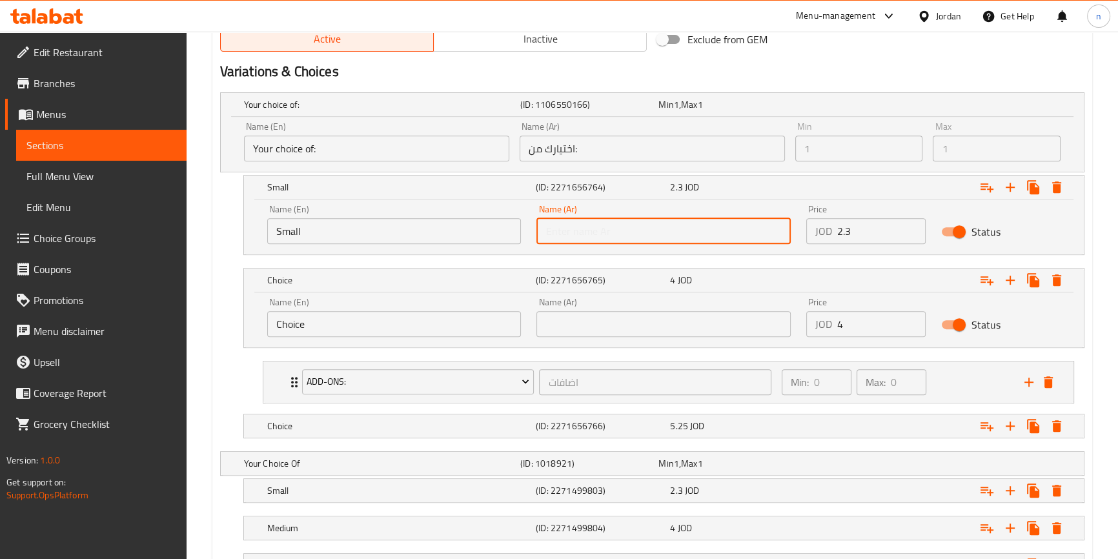
click at [615, 239] on input "text" at bounding box center [663, 231] width 254 height 26
type input "صغير"
click at [336, 329] on input "Choice" at bounding box center [394, 324] width 254 height 26
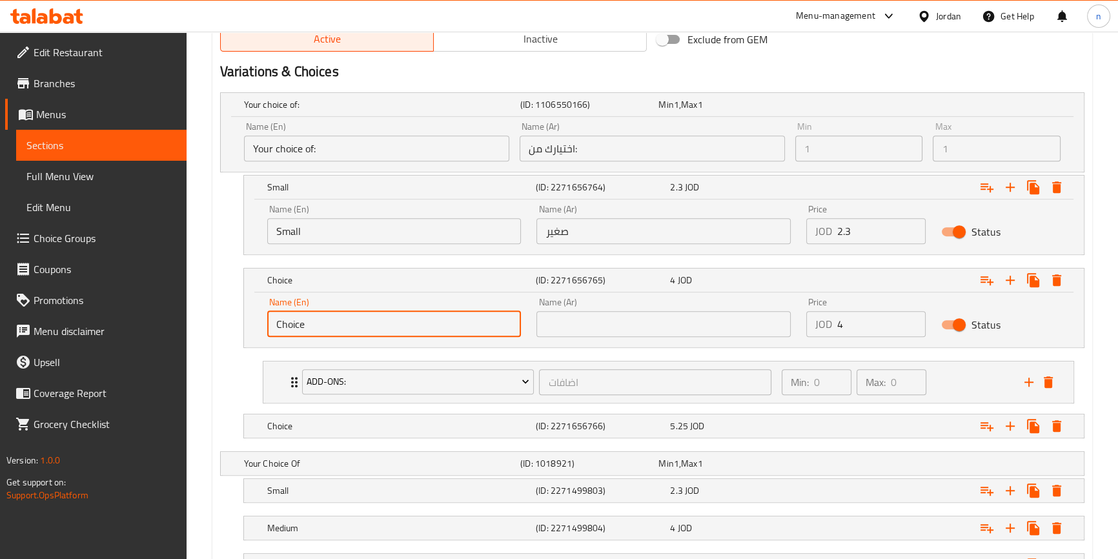
click at [336, 329] on input "Choice" at bounding box center [394, 324] width 254 height 26
click at [336, 329] on input "text" at bounding box center [394, 324] width 254 height 26
type input "Medium"
click at [619, 324] on input "text" at bounding box center [663, 324] width 254 height 26
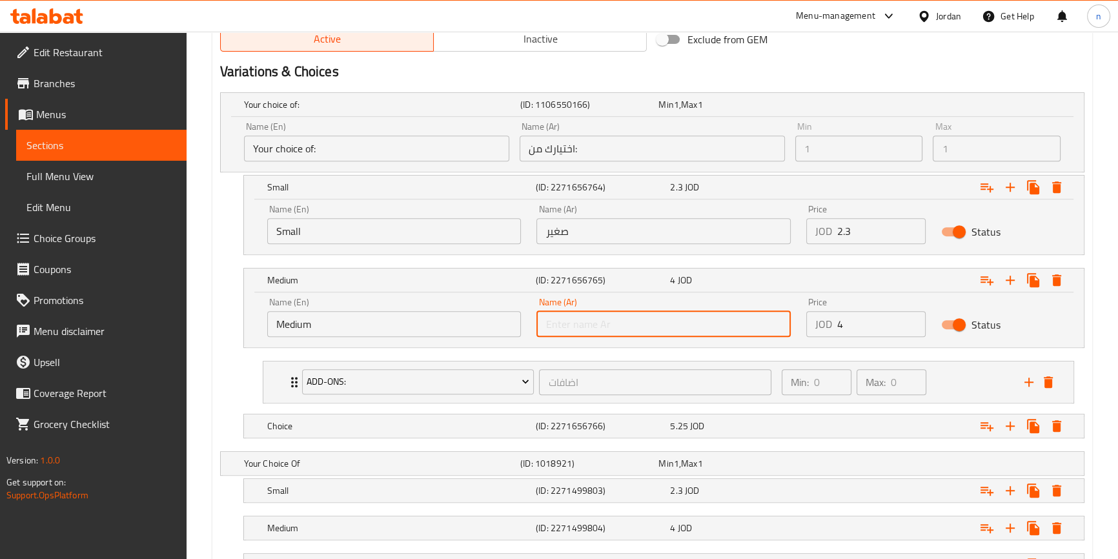
type input "وسط"
click at [327, 111] on h5 "Choice" at bounding box center [379, 104] width 271 height 13
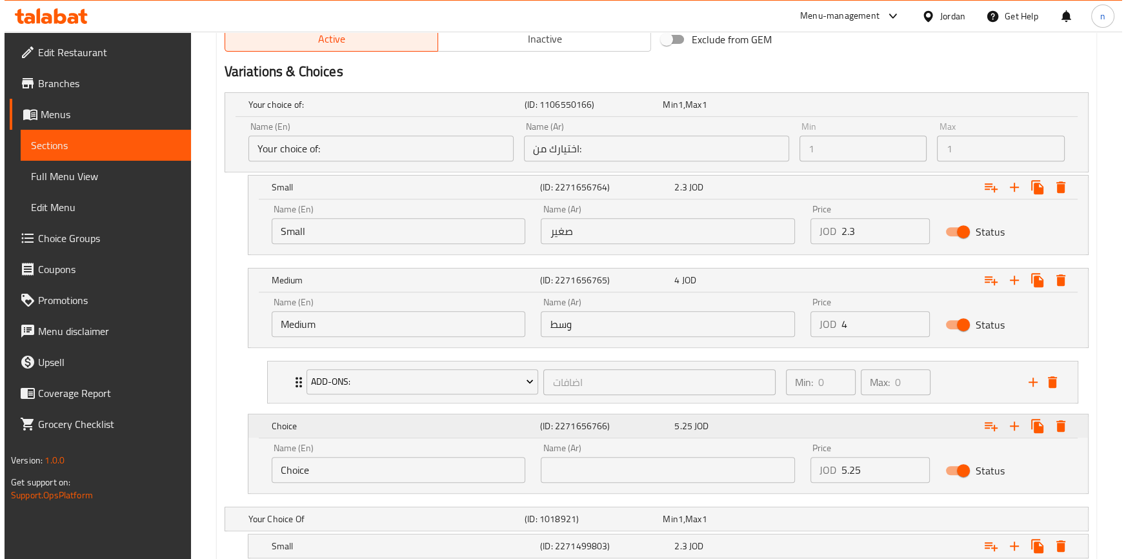
scroll to position [851, 0]
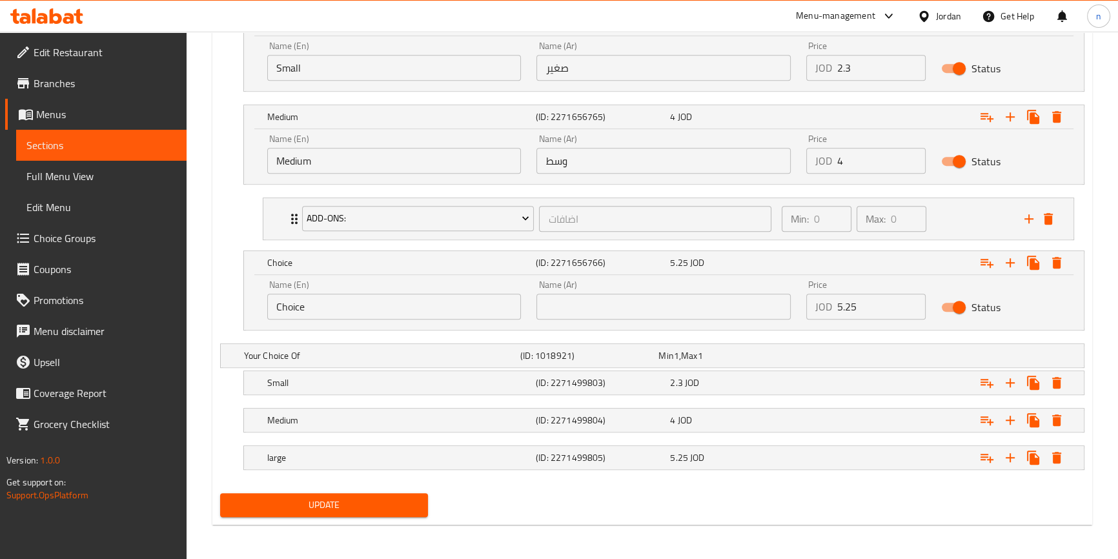
click at [323, 299] on input "Choice" at bounding box center [394, 307] width 254 height 26
click at [323, 299] on input "text" at bounding box center [394, 307] width 254 height 26
type input "Large"
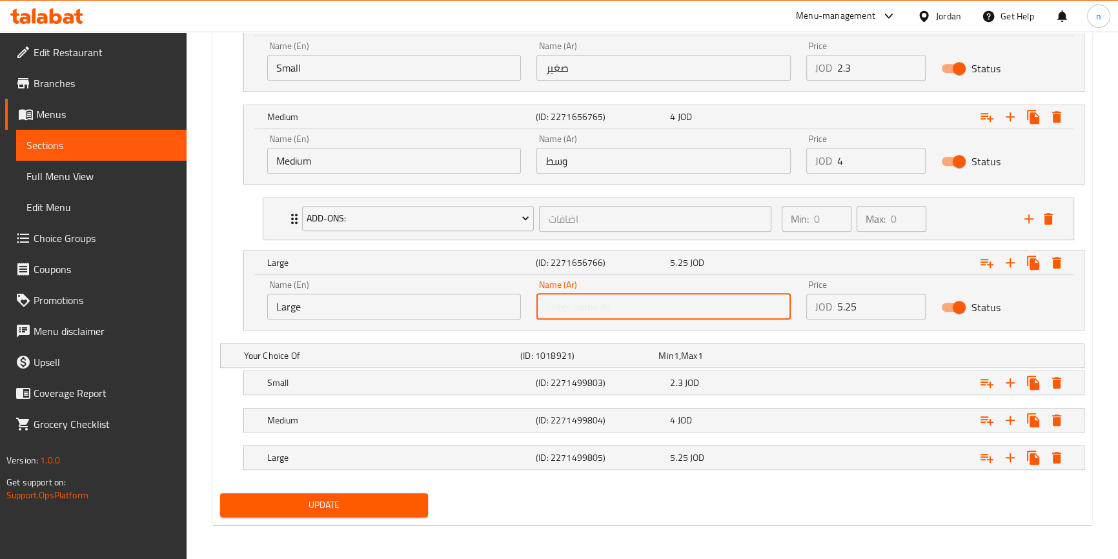
click at [647, 312] on input "text" at bounding box center [663, 307] width 254 height 26
type input "كبير"
click at [1059, 30] on icon "Expand" at bounding box center [1056, 24] width 9 height 12
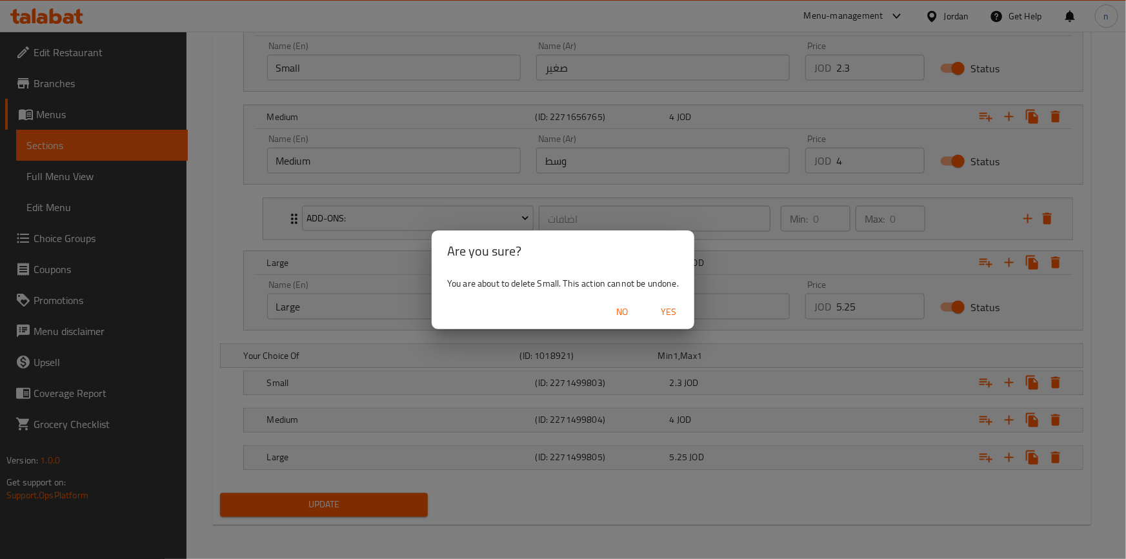
click at [679, 310] on span "Yes" at bounding box center [668, 312] width 31 height 16
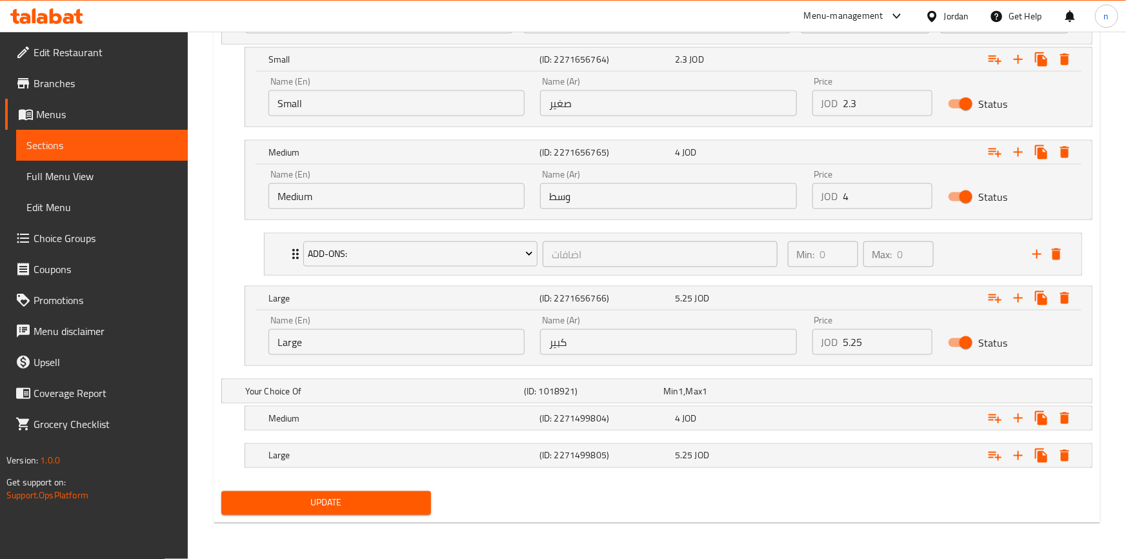
scroll to position [813, 0]
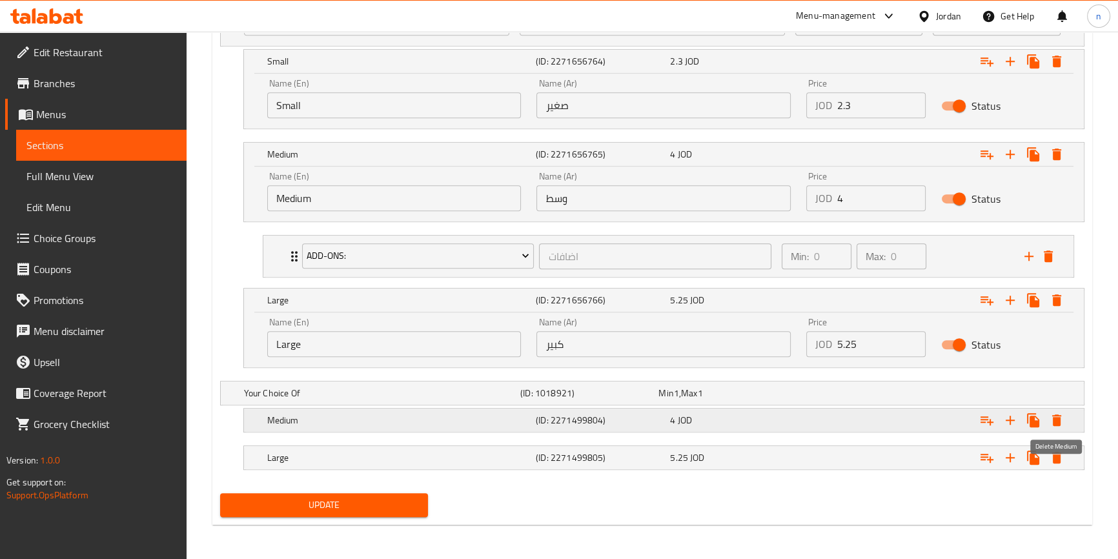
click at [1059, 420] on icon "Expand" at bounding box center [1056, 420] width 9 height 12
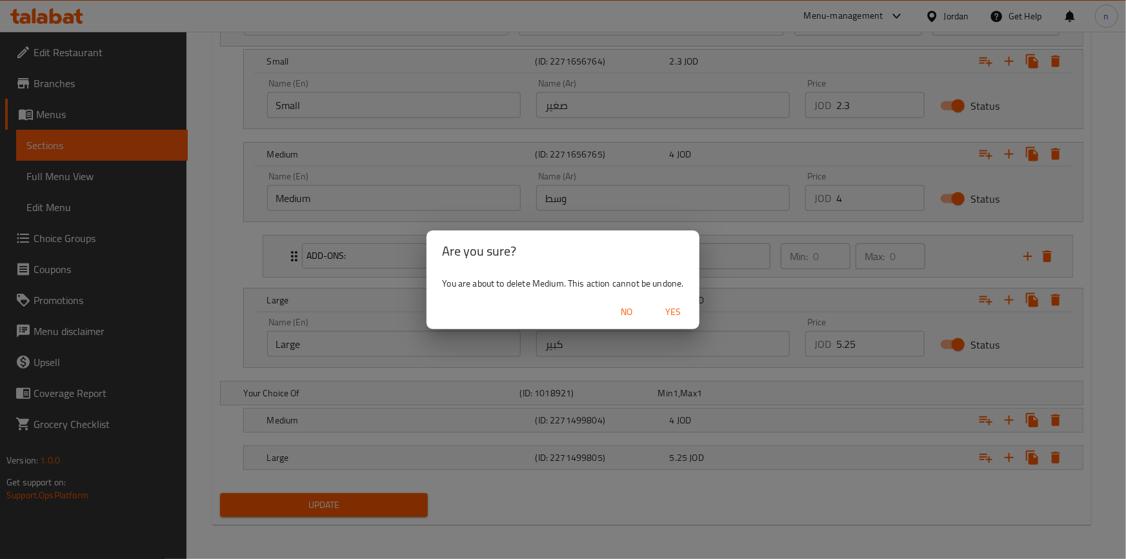
click at [689, 307] on span "Yes" at bounding box center [673, 312] width 31 height 16
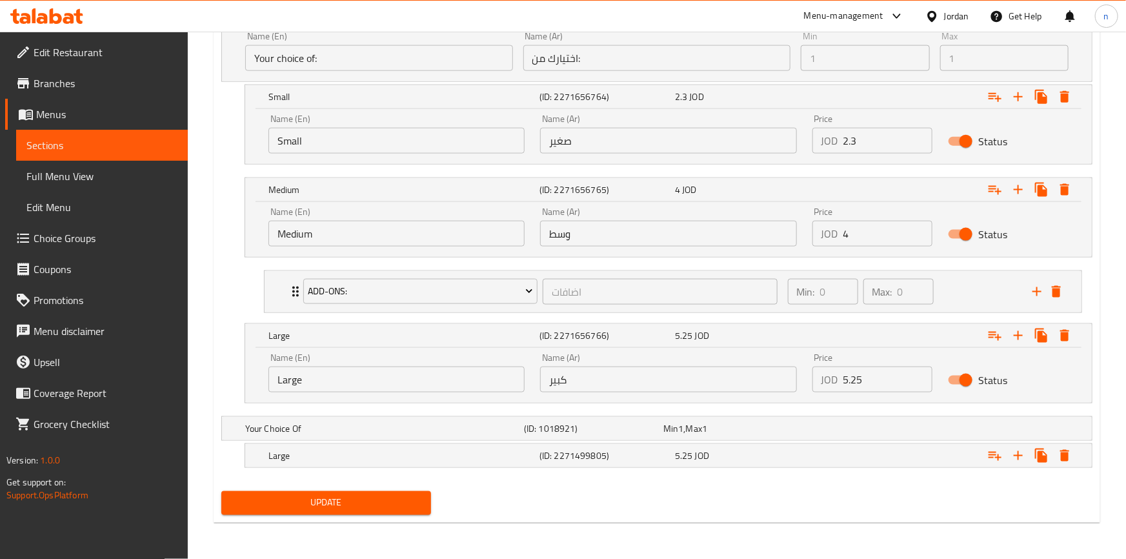
scroll to position [776, 0]
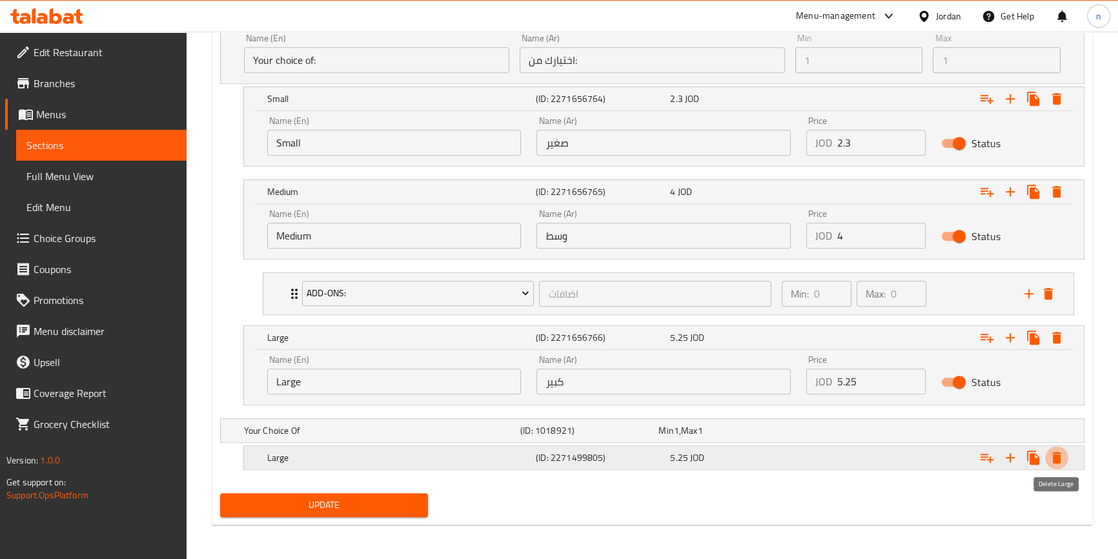
click at [1062, 460] on icon "Expand" at bounding box center [1056, 457] width 15 height 15
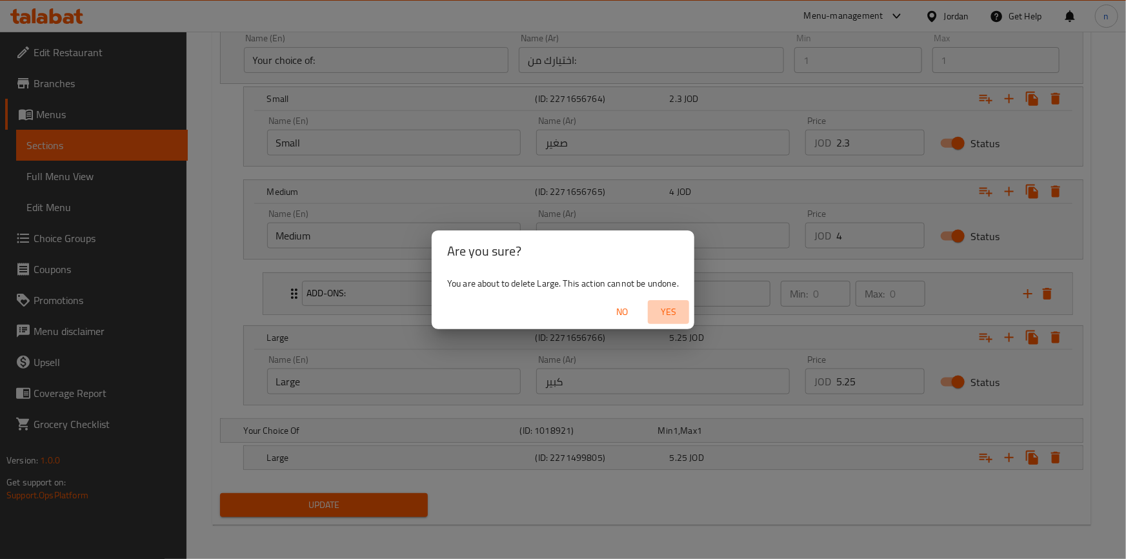
click at [661, 313] on span "Yes" at bounding box center [668, 312] width 31 height 16
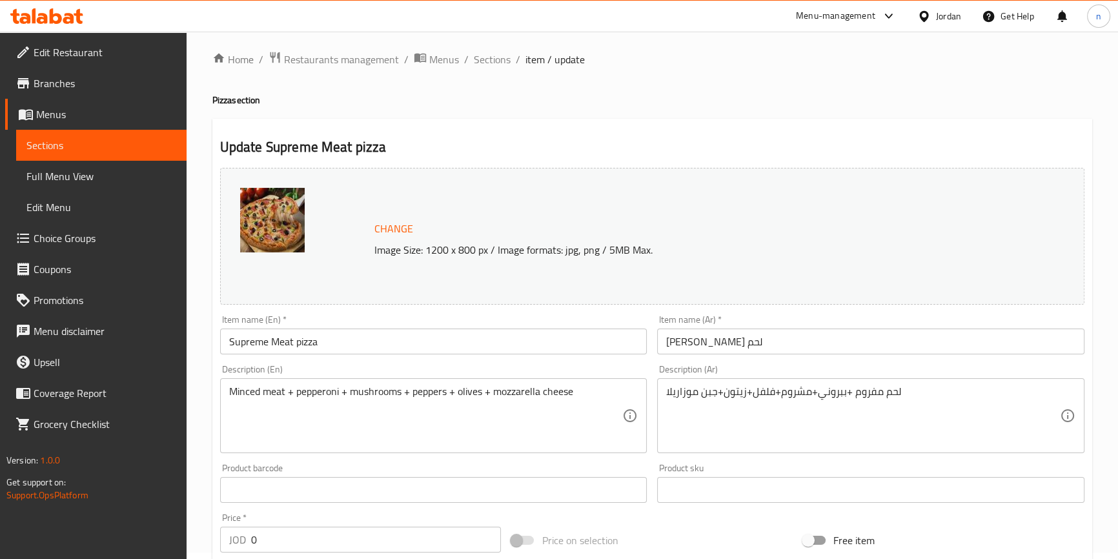
scroll to position [0, 0]
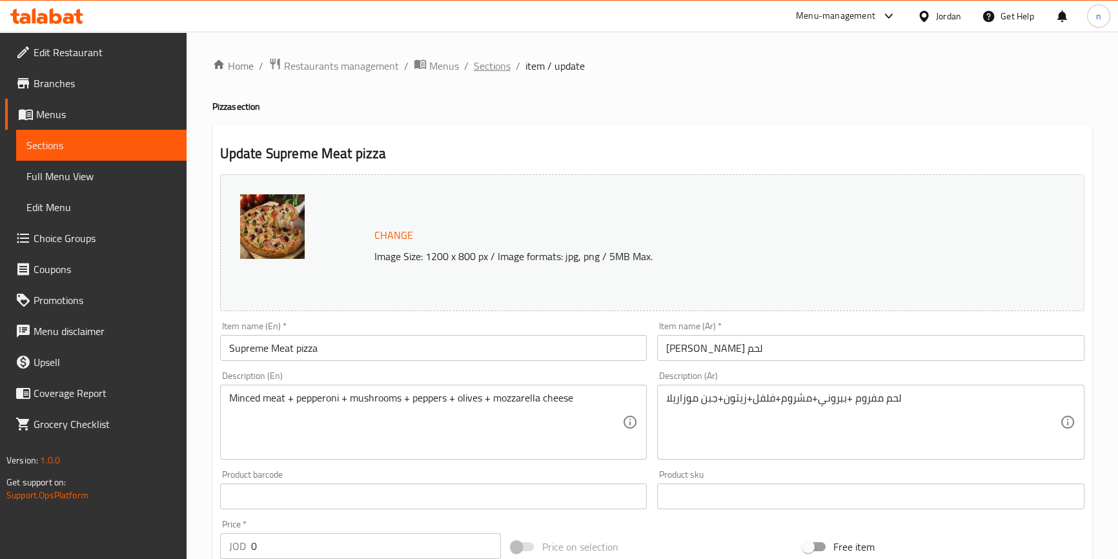
click at [478, 68] on span "Sections" at bounding box center [492, 65] width 37 height 15
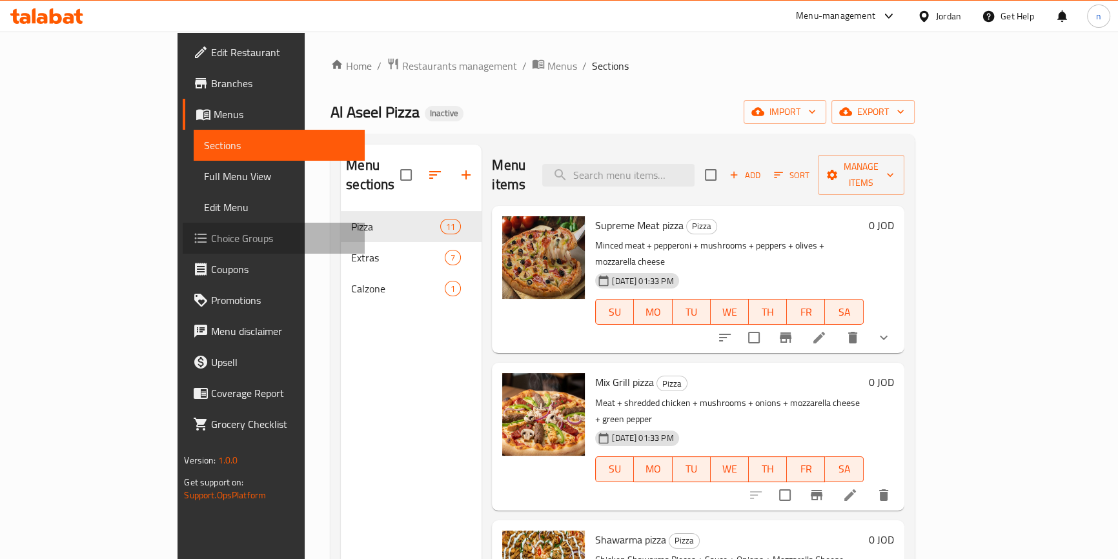
click at [183, 248] on link "Choice Groups" at bounding box center [273, 238] width 181 height 31
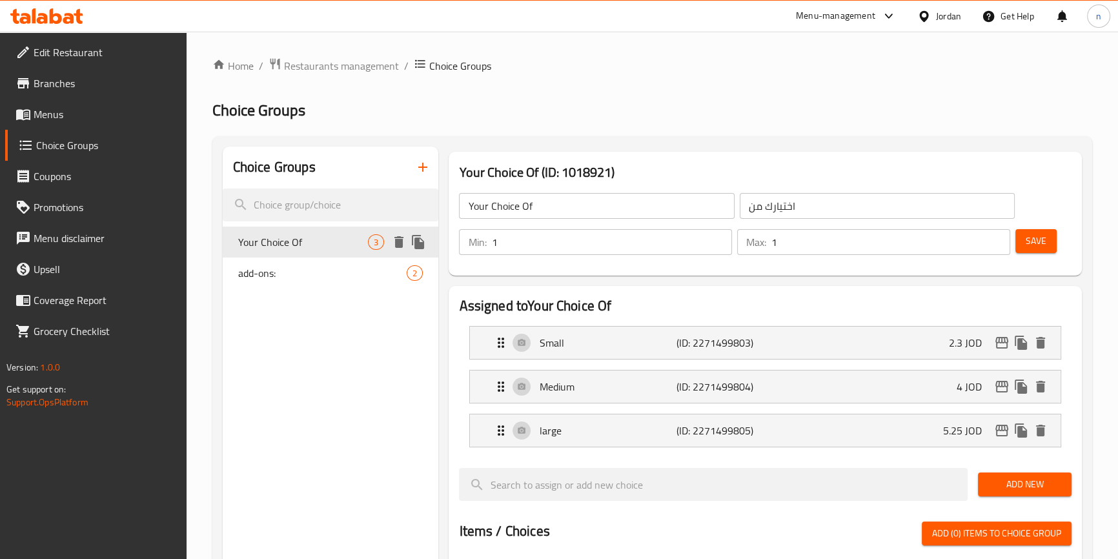
click at [309, 247] on span "Your Choice Of" at bounding box center [303, 241] width 130 height 15
click at [402, 248] on icon "delete" at bounding box center [398, 241] width 15 height 15
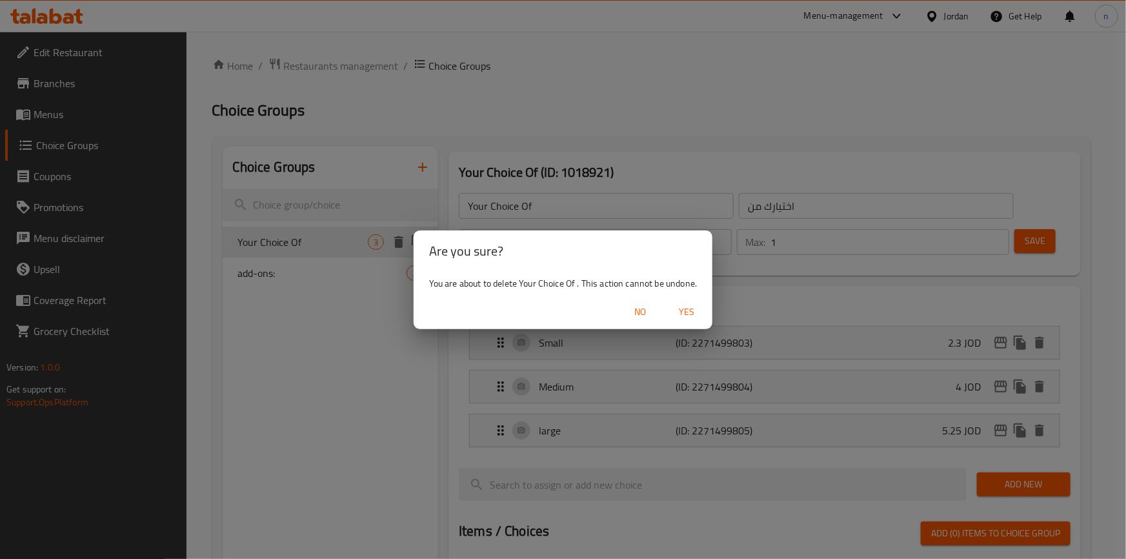
click at [690, 310] on span "Yes" at bounding box center [686, 312] width 31 height 16
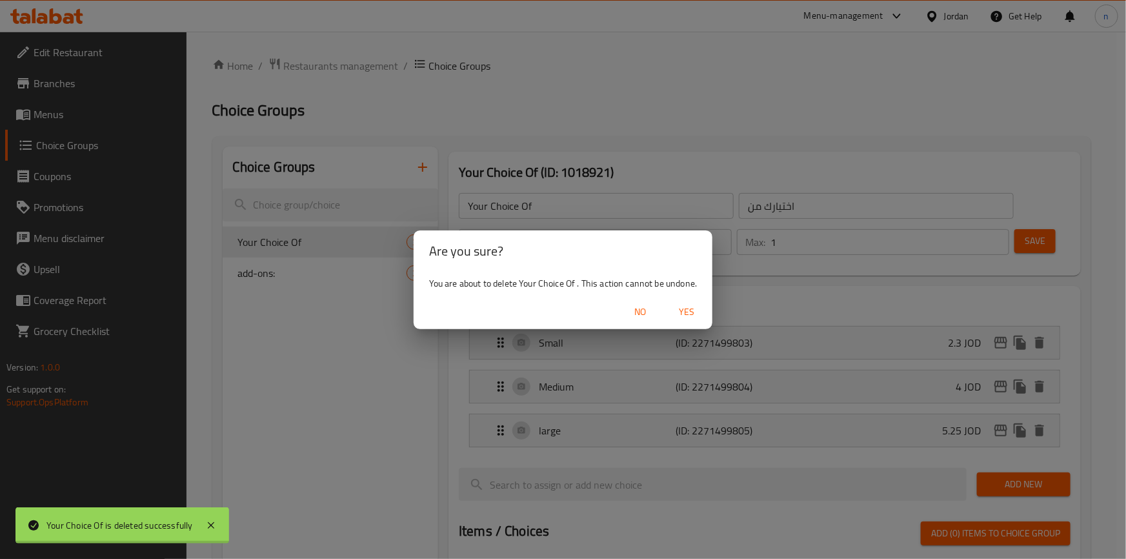
type input "add-ons:"
type input "اضافات"
type input "0"
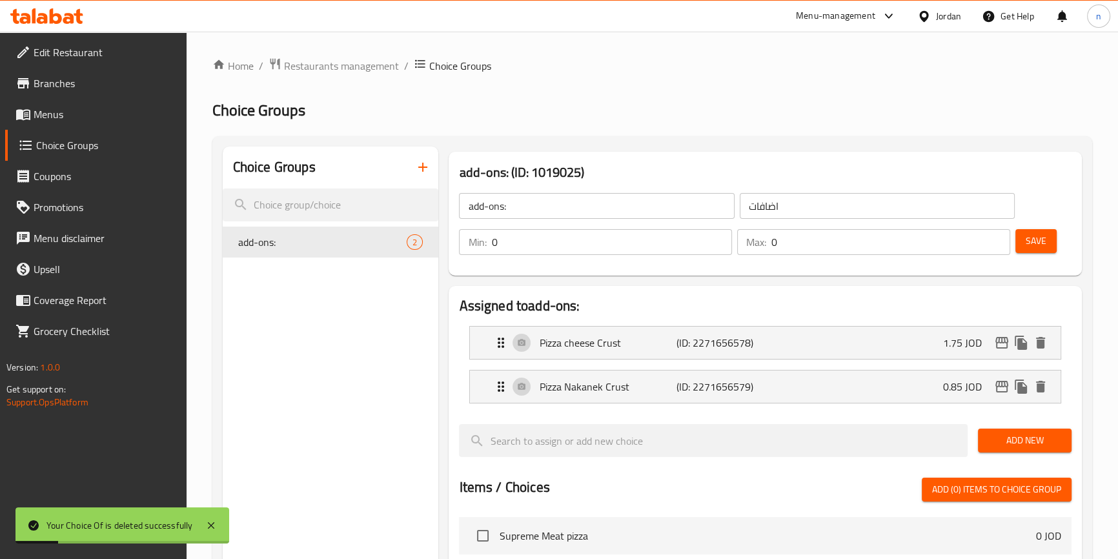
click at [65, 109] on span "Menus" at bounding box center [105, 114] width 143 height 15
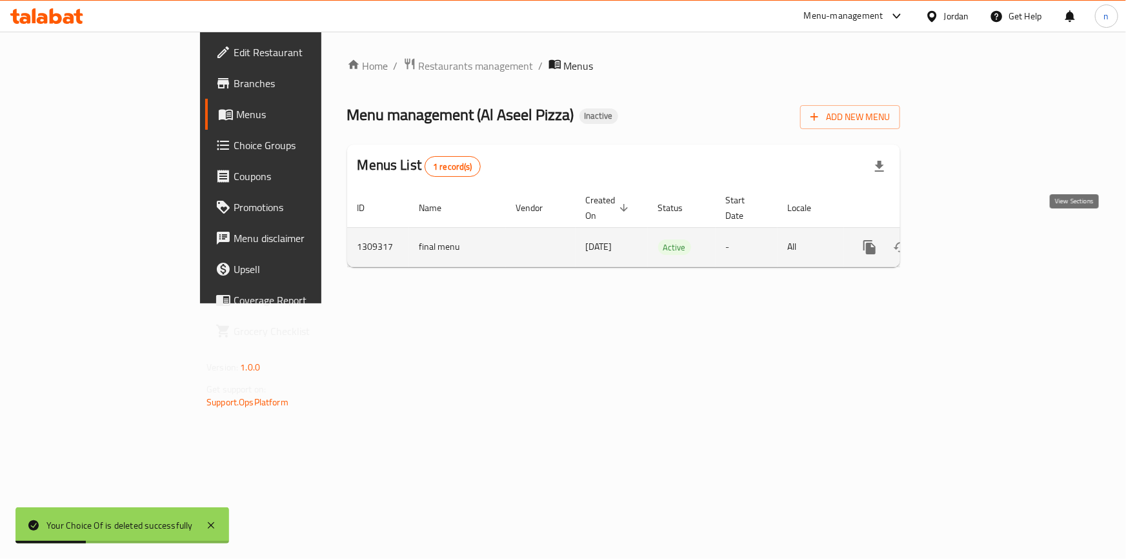
click at [979, 232] on link "enhanced table" at bounding box center [963, 247] width 31 height 31
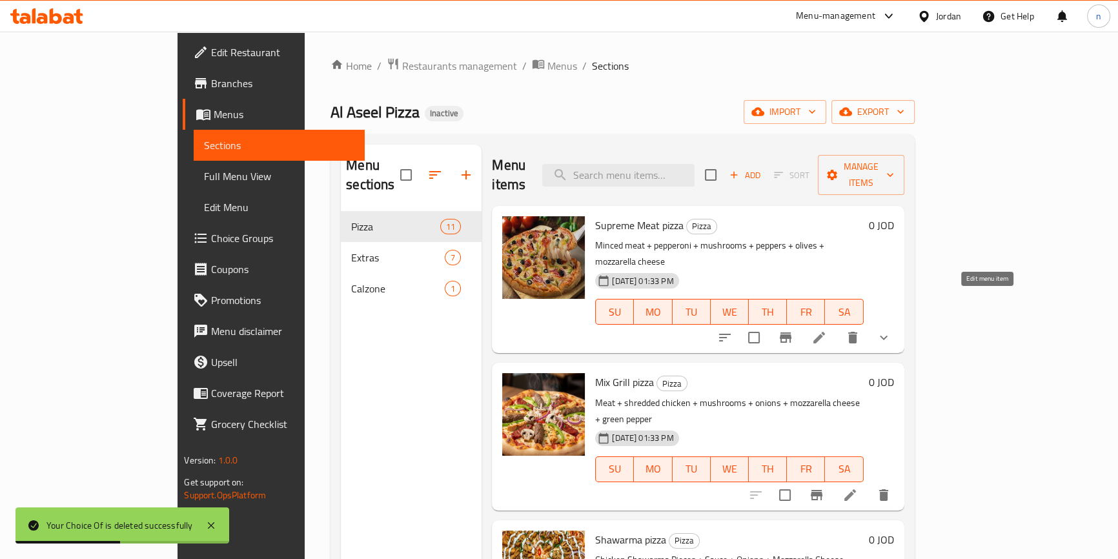
click at [827, 330] on icon at bounding box center [818, 337] width 15 height 15
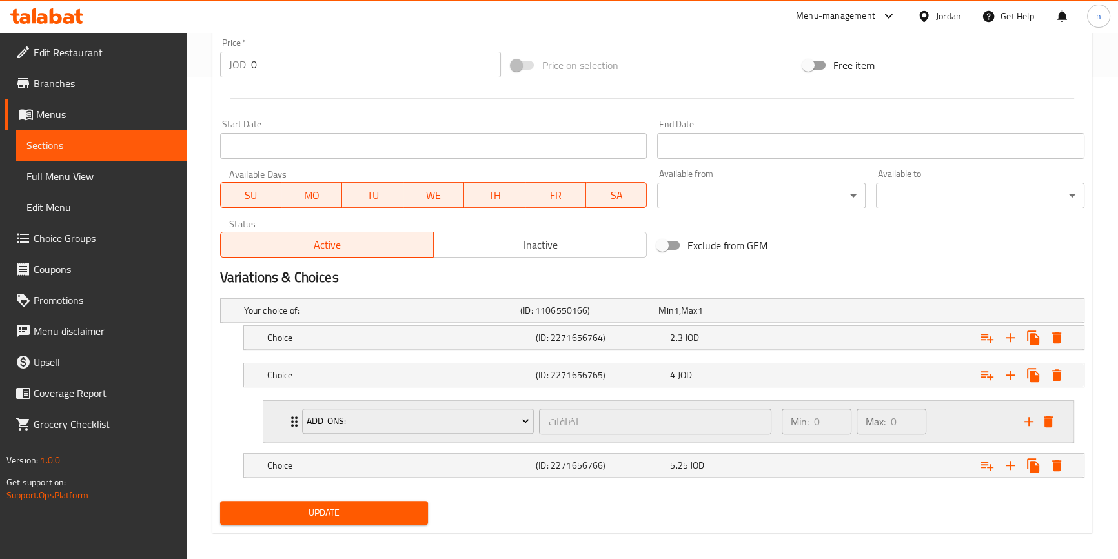
scroll to position [490, 0]
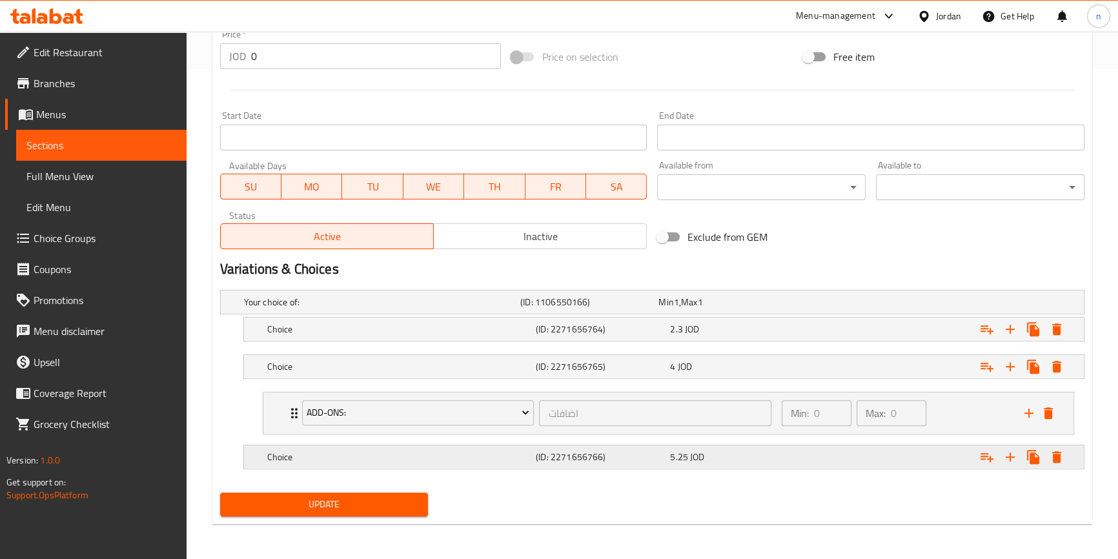
click at [350, 309] on h5 "Choice" at bounding box center [379, 302] width 271 height 13
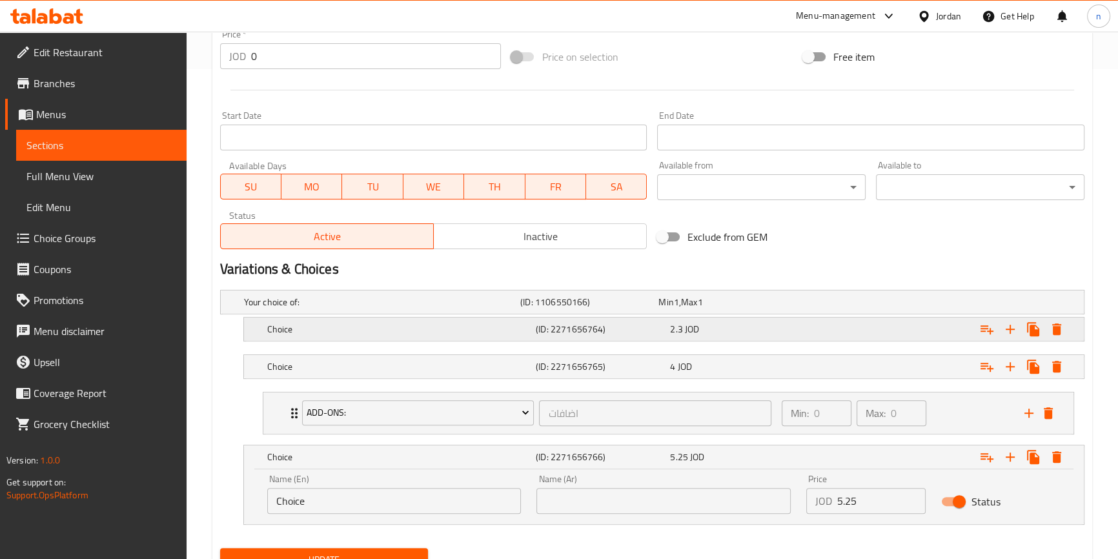
click at [320, 309] on h5 "Choice" at bounding box center [379, 302] width 271 height 13
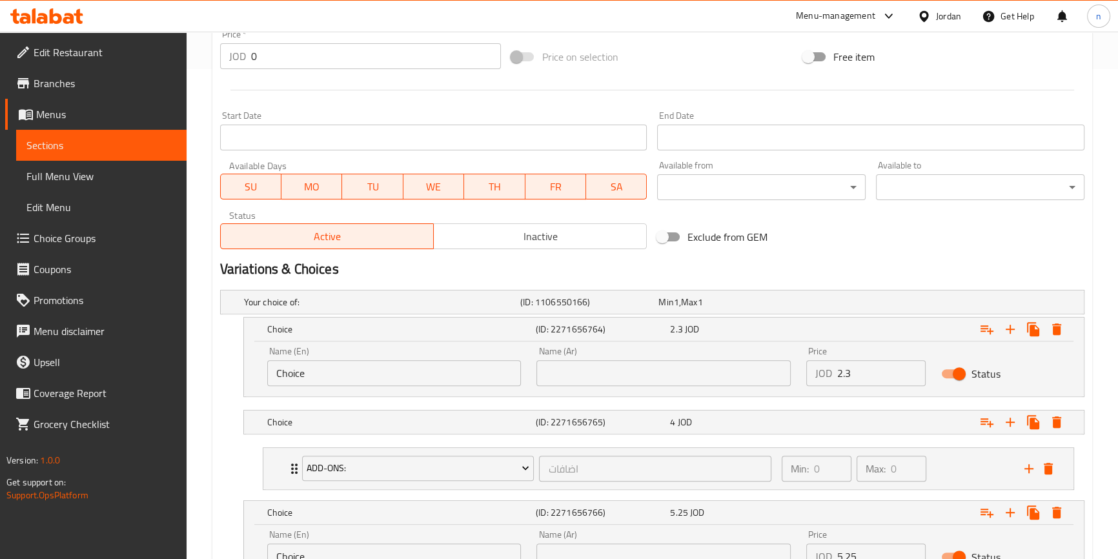
click at [311, 358] on div "Name (En) Choice Name (En)" at bounding box center [394, 366] width 254 height 39
click at [301, 381] on input "Choice" at bounding box center [394, 373] width 254 height 26
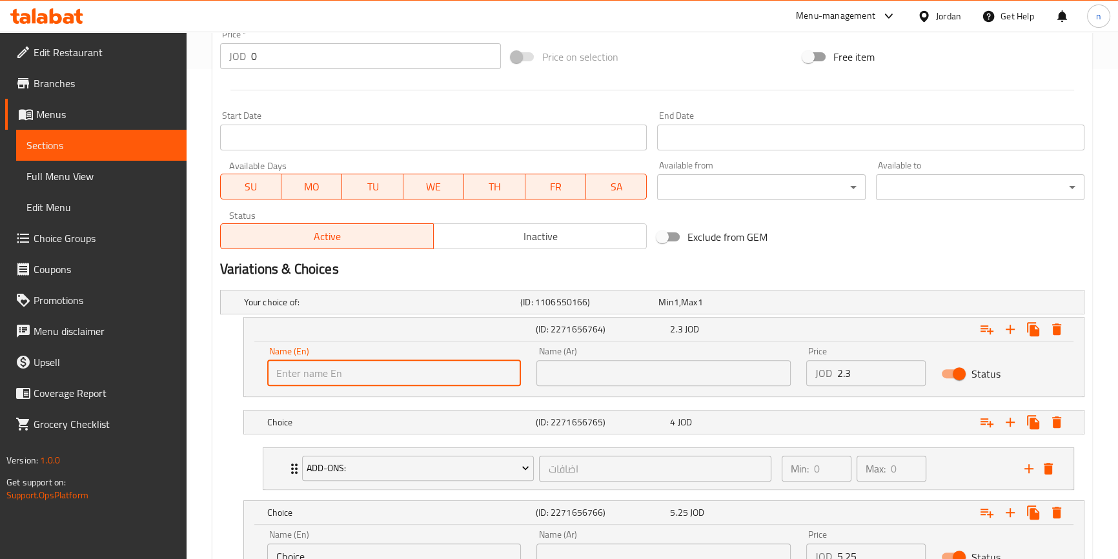
click at [301, 381] on input "text" at bounding box center [394, 373] width 254 height 26
type input "Small"
click at [631, 369] on input "text" at bounding box center [663, 373] width 254 height 26
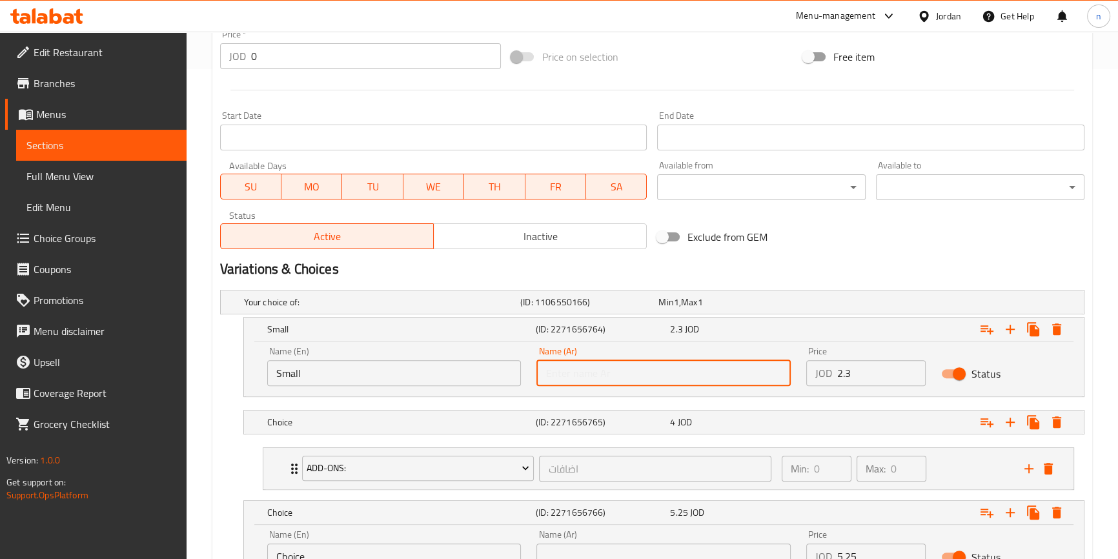
type input "صغير"
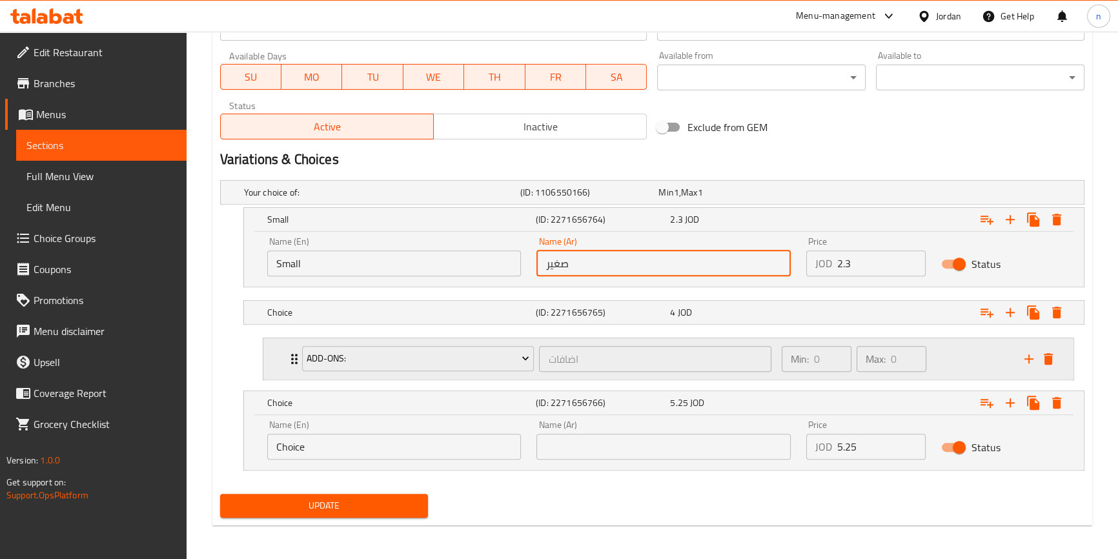
scroll to position [600, 0]
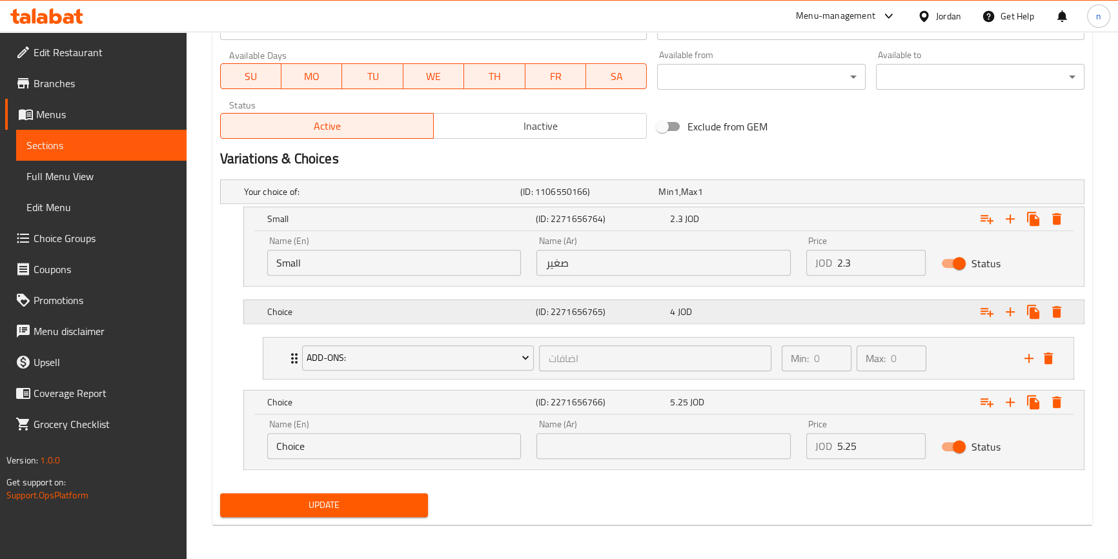
click at [309, 201] on div "Choice" at bounding box center [379, 192] width 276 height 18
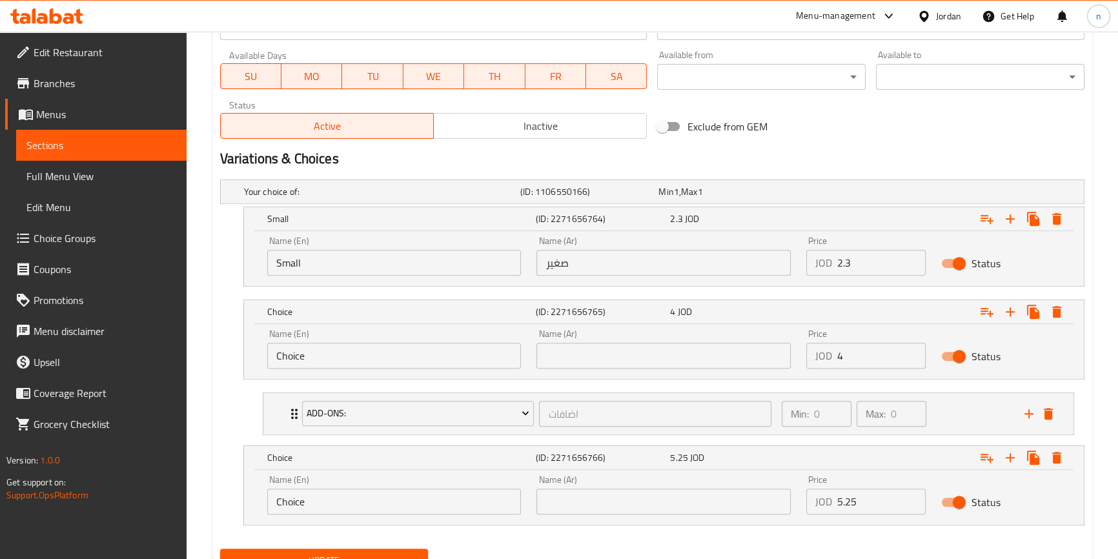
click at [334, 362] on input "Choice" at bounding box center [394, 356] width 254 height 26
click at [334, 362] on input "text" at bounding box center [394, 356] width 254 height 26
type input "Medium"
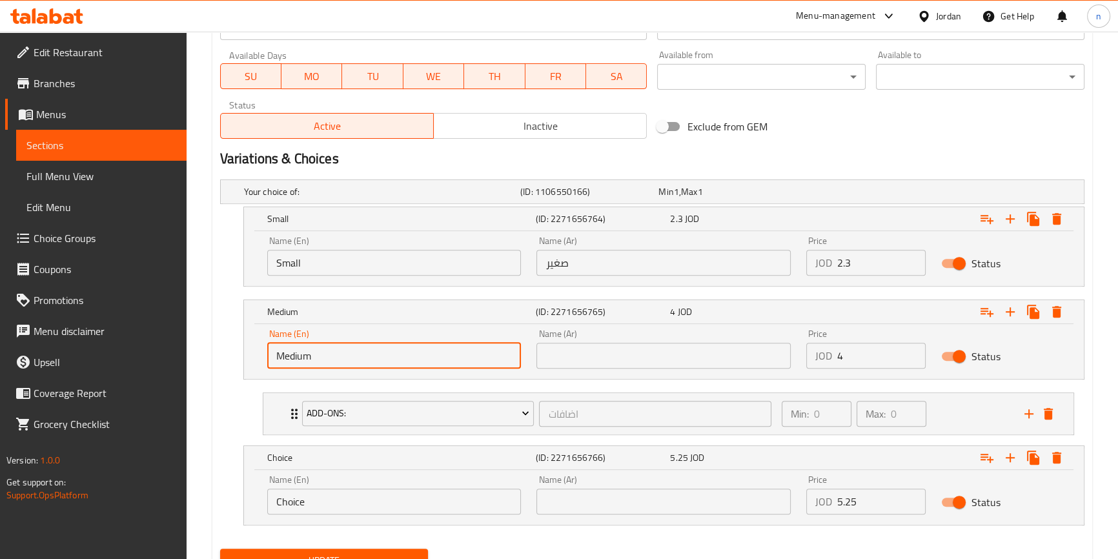
click at [628, 352] on input "text" at bounding box center [663, 356] width 254 height 26
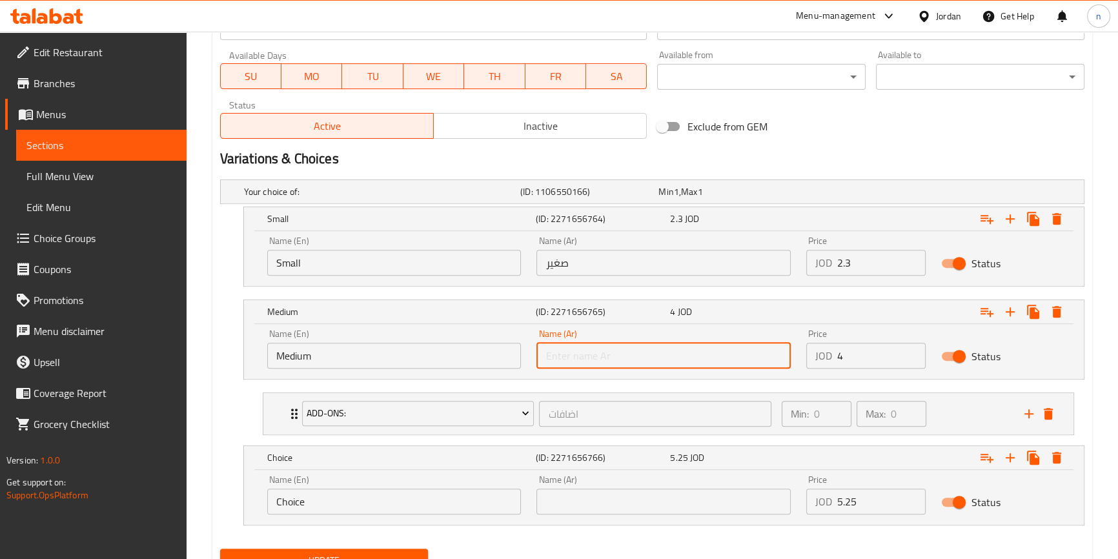
type input "وسط"
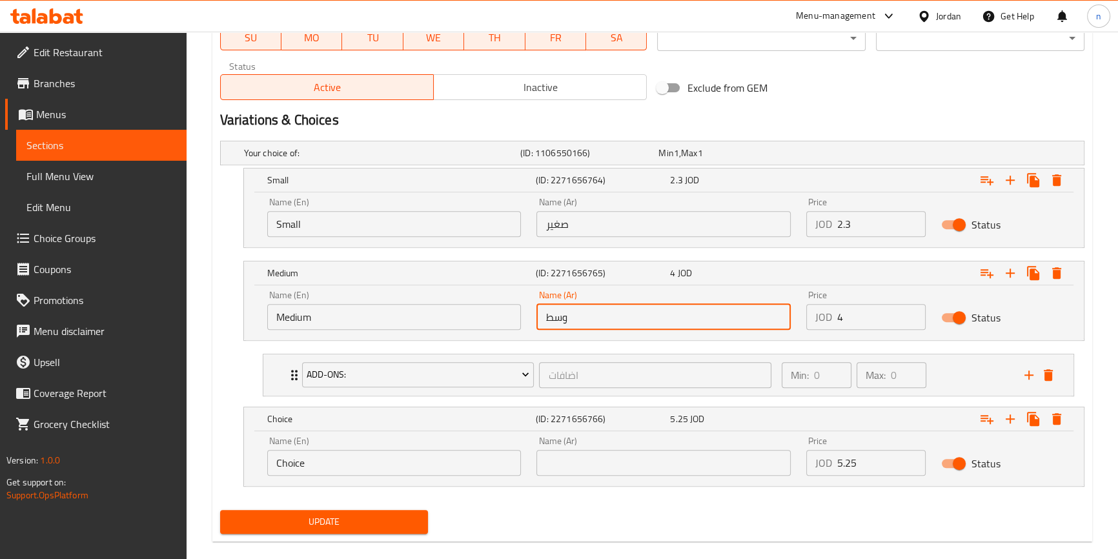
scroll to position [656, 0]
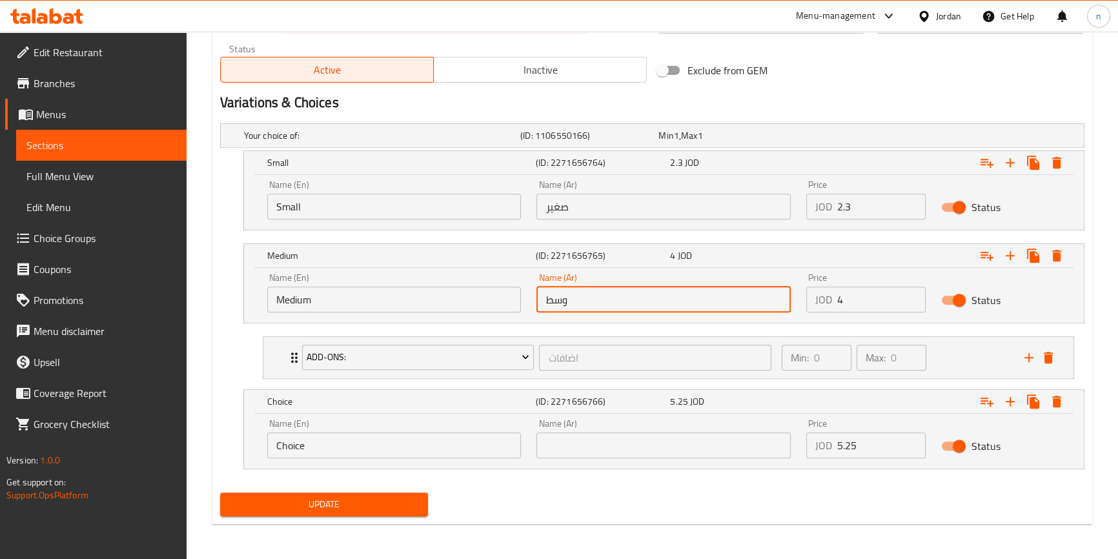
click at [305, 451] on input "Choice" at bounding box center [394, 445] width 254 height 26
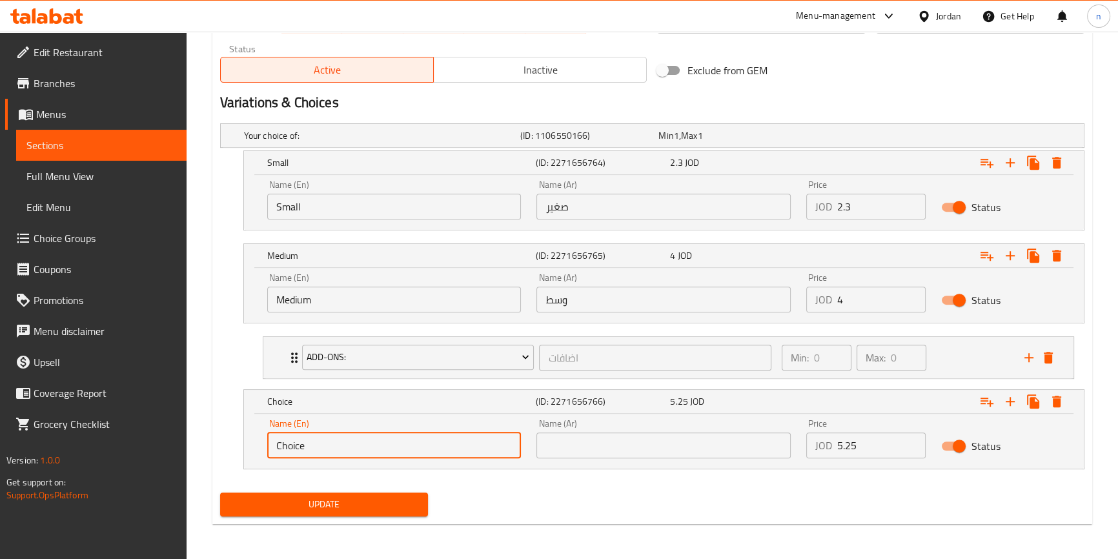
click at [305, 451] on input "Choice" at bounding box center [394, 445] width 254 height 26
click at [305, 451] on input "text" at bounding box center [394, 445] width 254 height 26
type input "Large"
click at [553, 435] on input "text" at bounding box center [663, 445] width 254 height 26
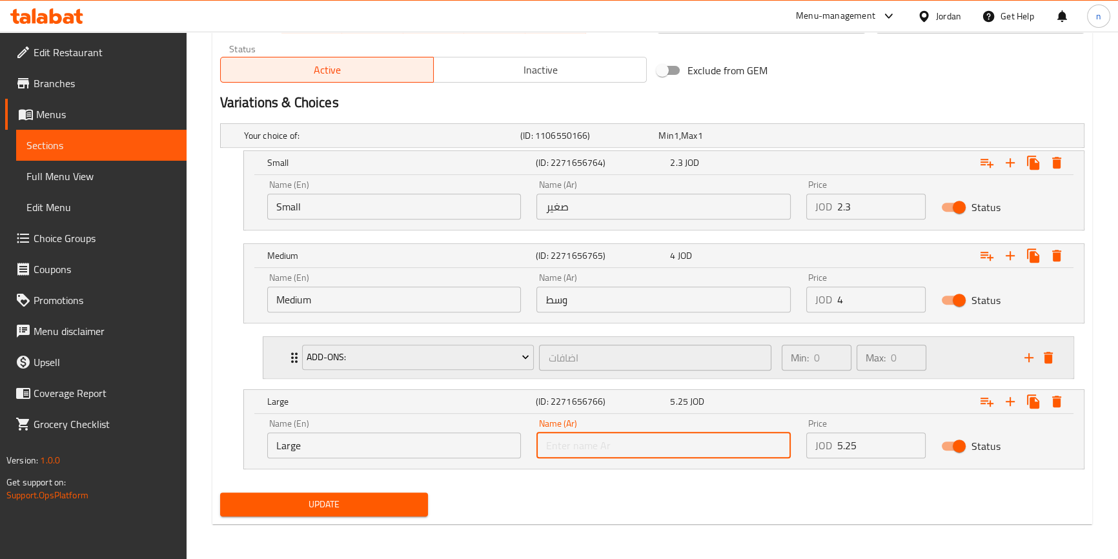
type input "كبير"
click at [352, 499] on span "Update" at bounding box center [324, 504] width 188 height 16
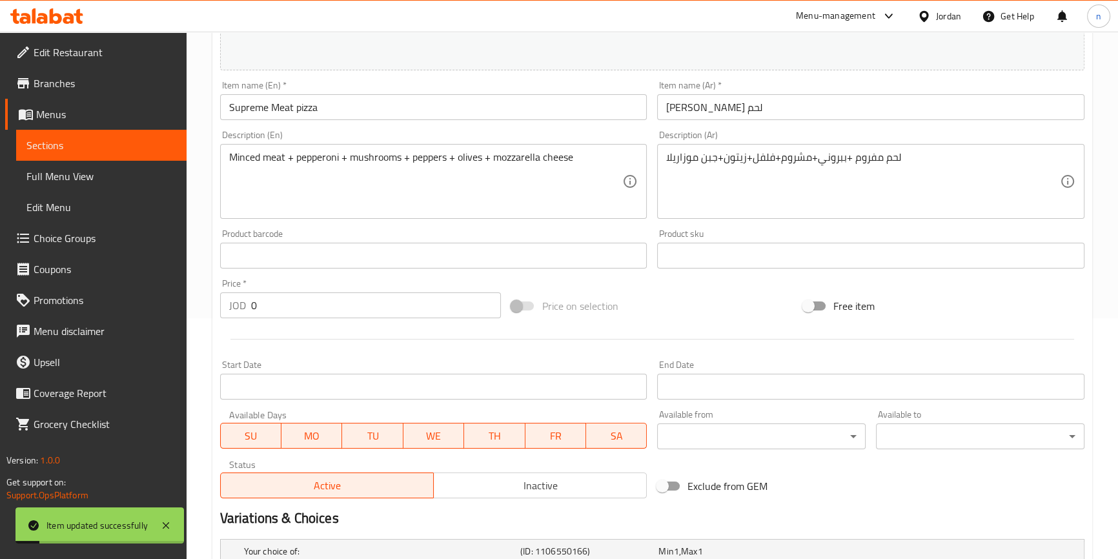
scroll to position [0, 0]
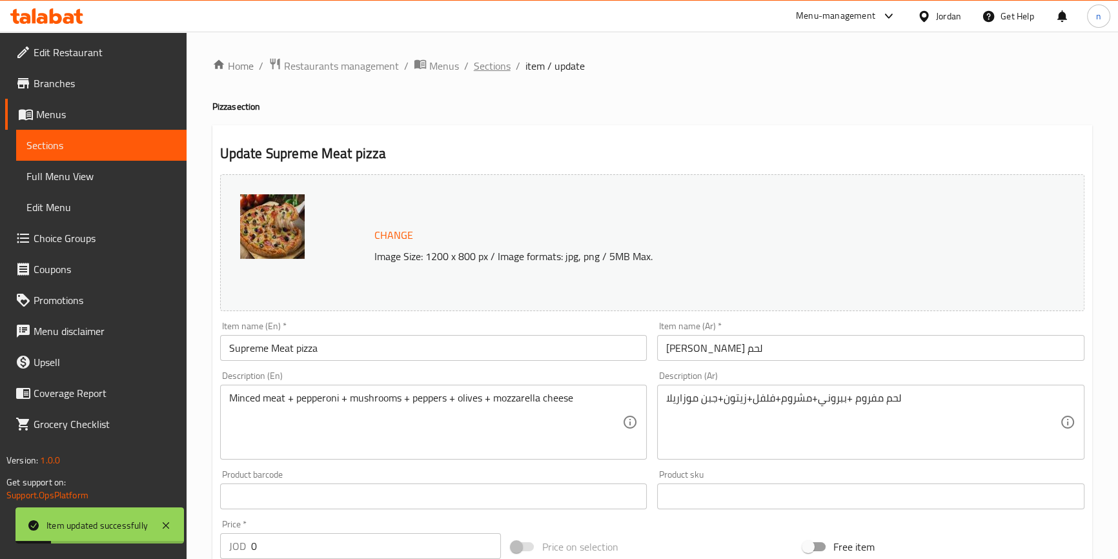
click at [479, 63] on span "Sections" at bounding box center [492, 65] width 37 height 15
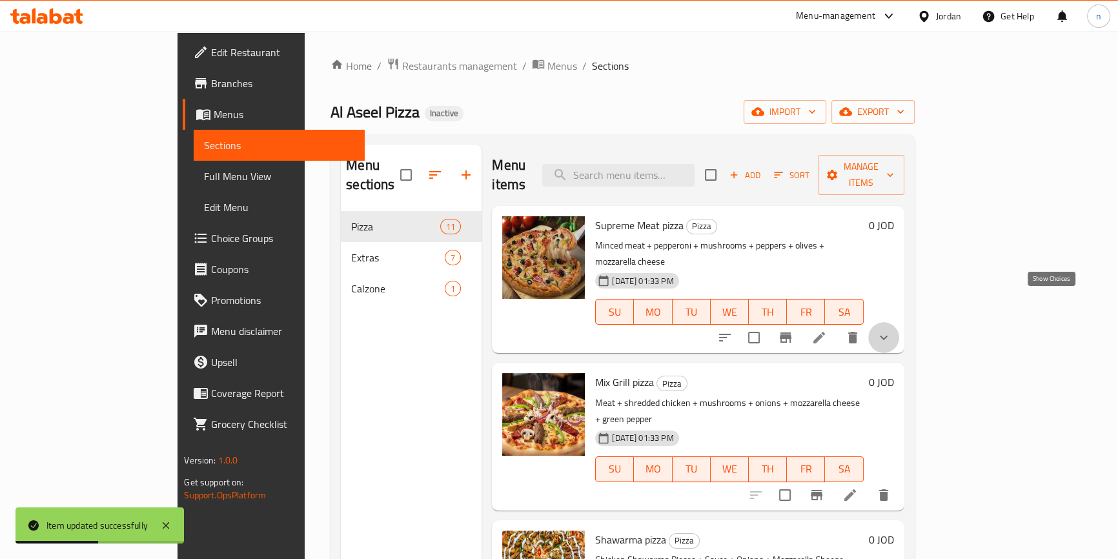
click at [891, 330] on icon "show more" at bounding box center [883, 337] width 15 height 15
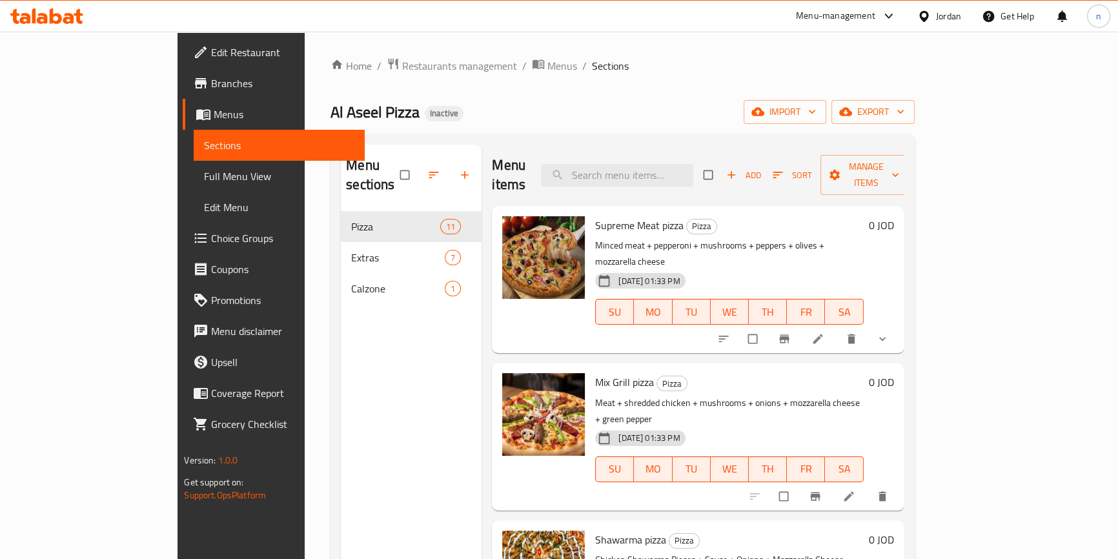
click at [899, 325] on button "show more" at bounding box center [883, 339] width 31 height 28
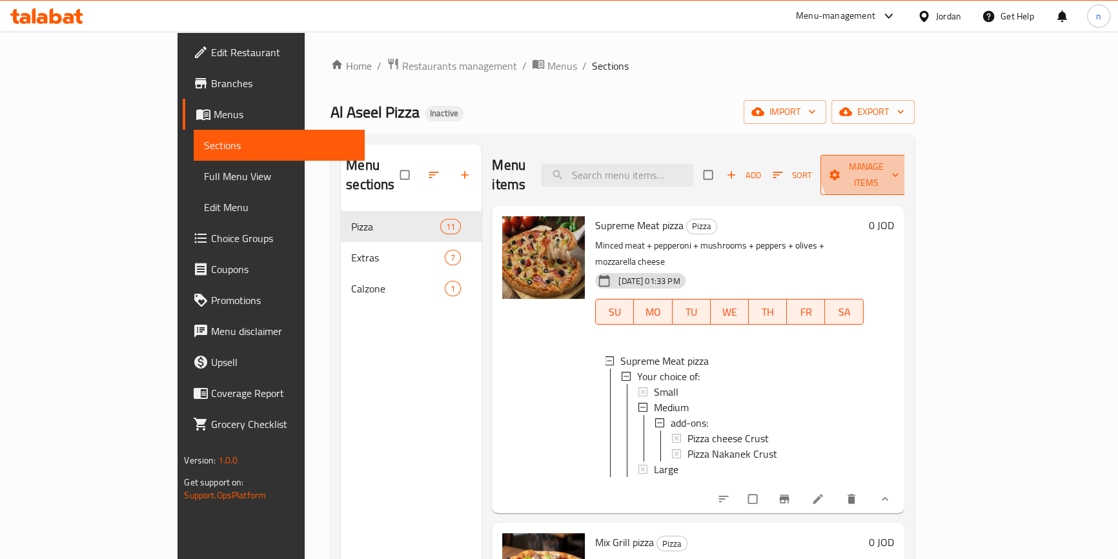
click at [902, 160] on span "Manage items" at bounding box center [866, 175] width 71 height 32
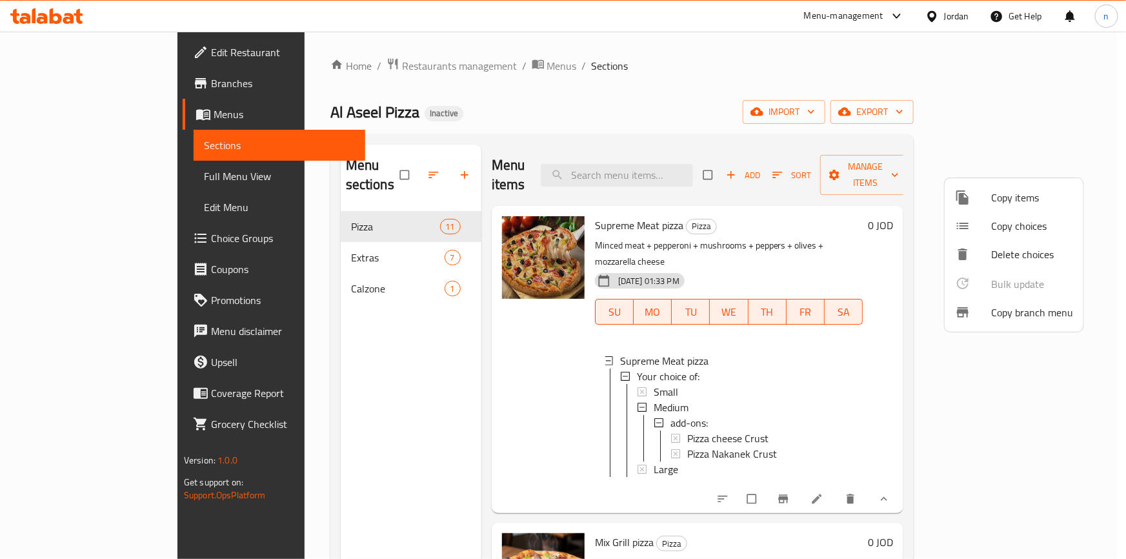
click at [997, 230] on span "Copy choices" at bounding box center [1032, 225] width 82 height 15
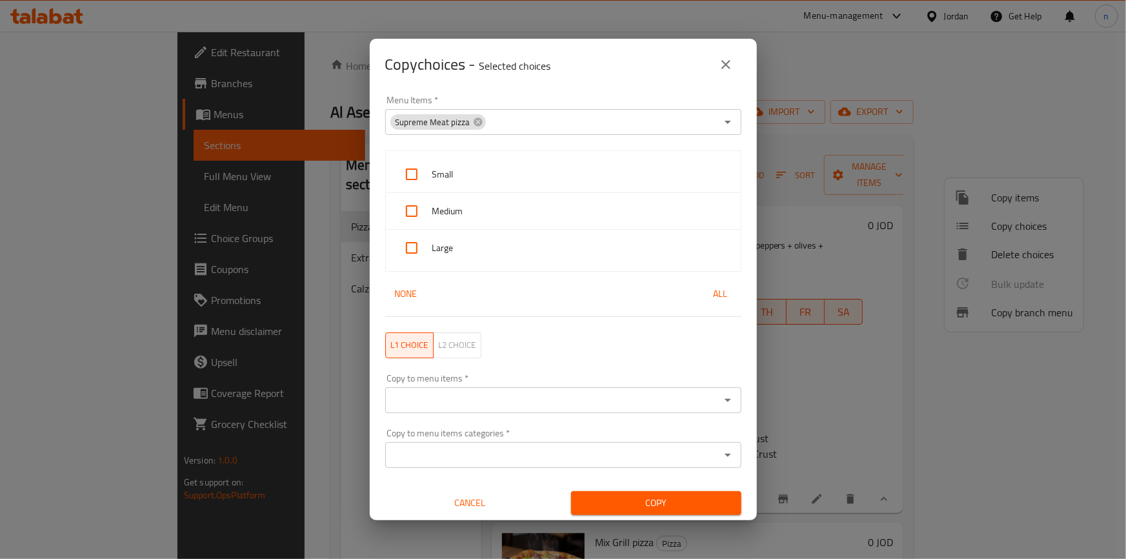
scroll to position [2, 0]
click at [538, 381] on div "Copy to menu items   * Copy to menu items *" at bounding box center [563, 391] width 356 height 39
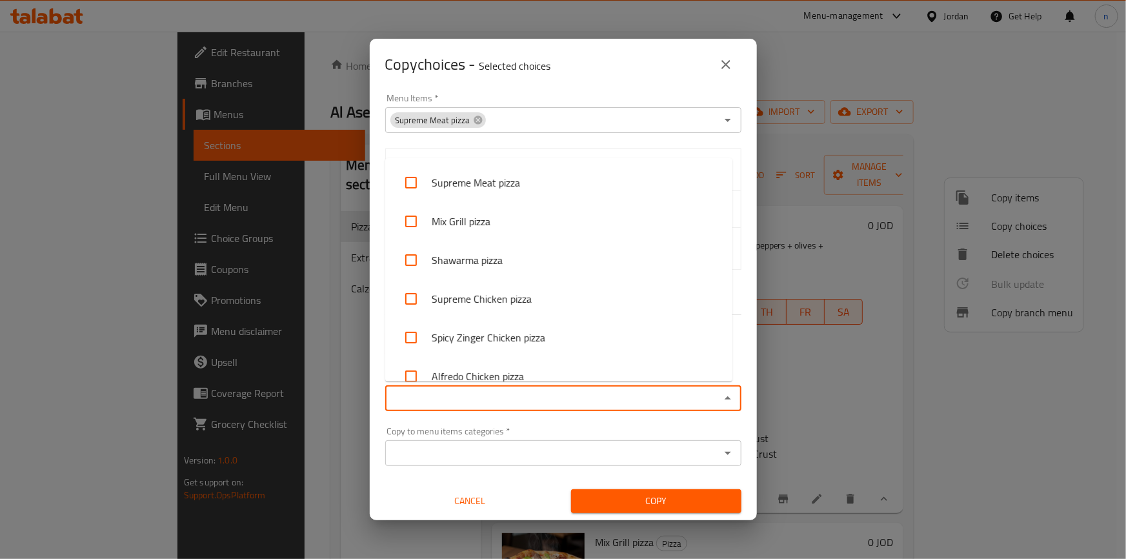
click at [540, 389] on input "Copy to menu items   *" at bounding box center [552, 398] width 327 height 18
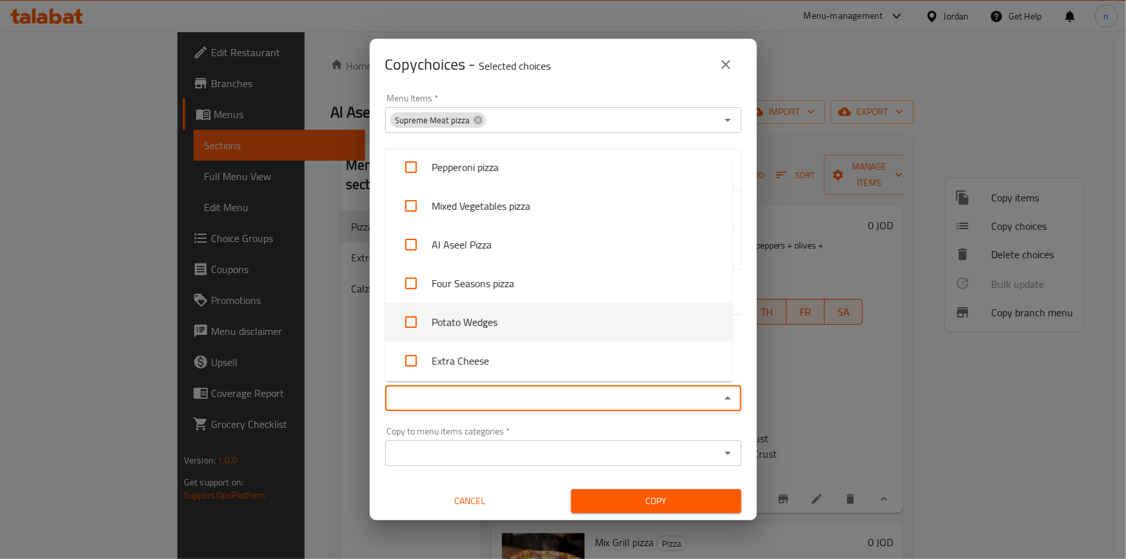
scroll to position [0, 0]
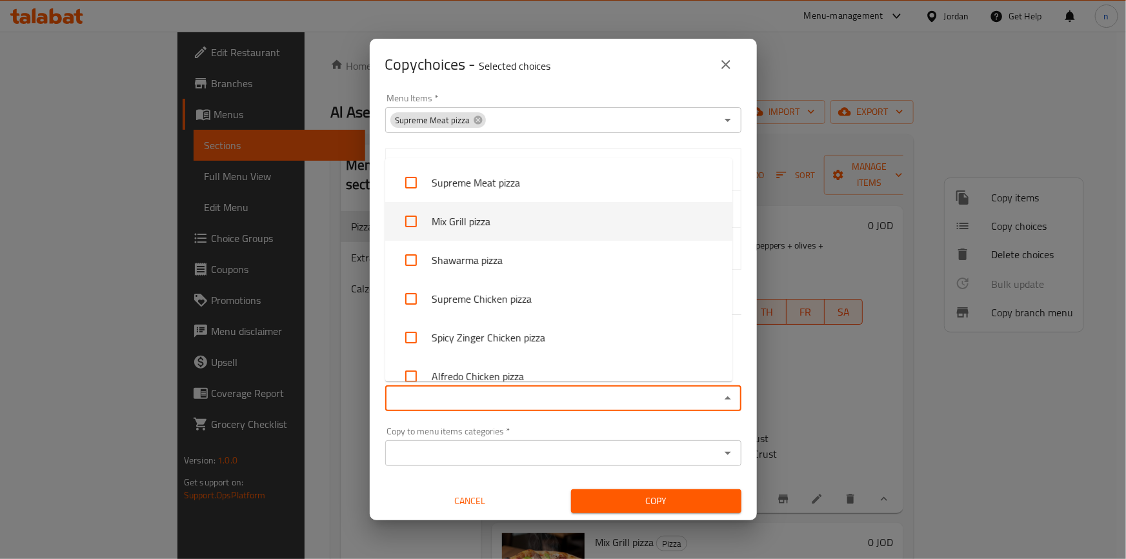
click at [417, 227] on input "checkbox" at bounding box center [411, 221] width 31 height 31
checkbox input "true"
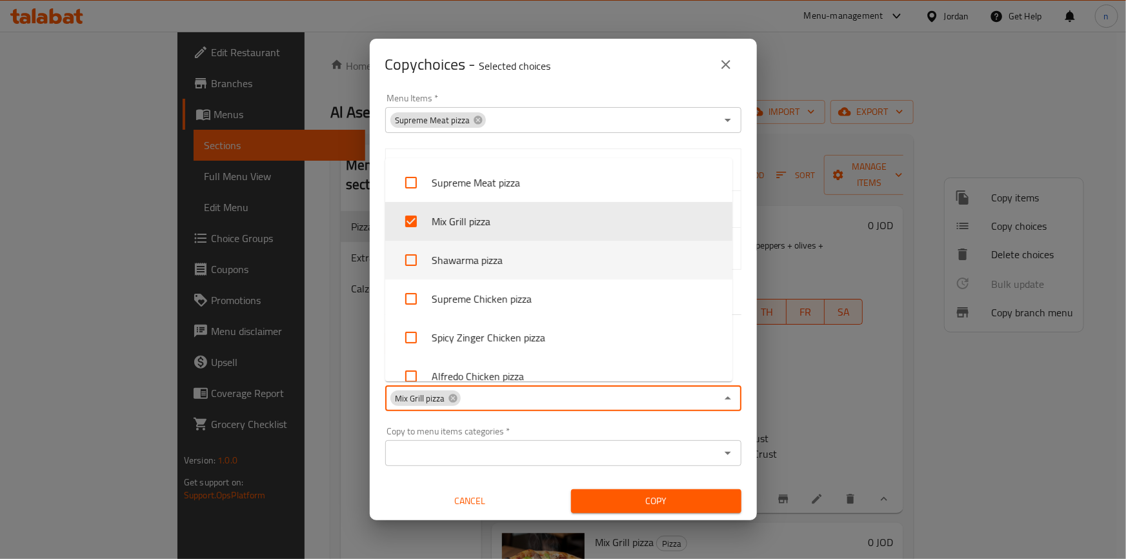
click at [412, 263] on input "checkbox" at bounding box center [411, 260] width 31 height 31
checkbox input "true"
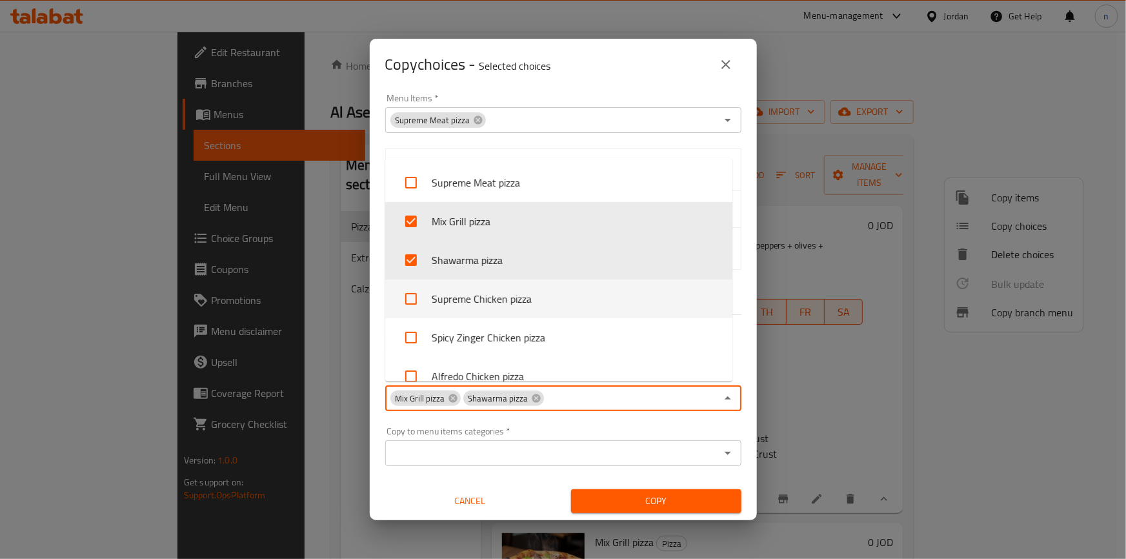
click at [416, 292] on input "checkbox" at bounding box center [411, 298] width 31 height 31
checkbox input "true"
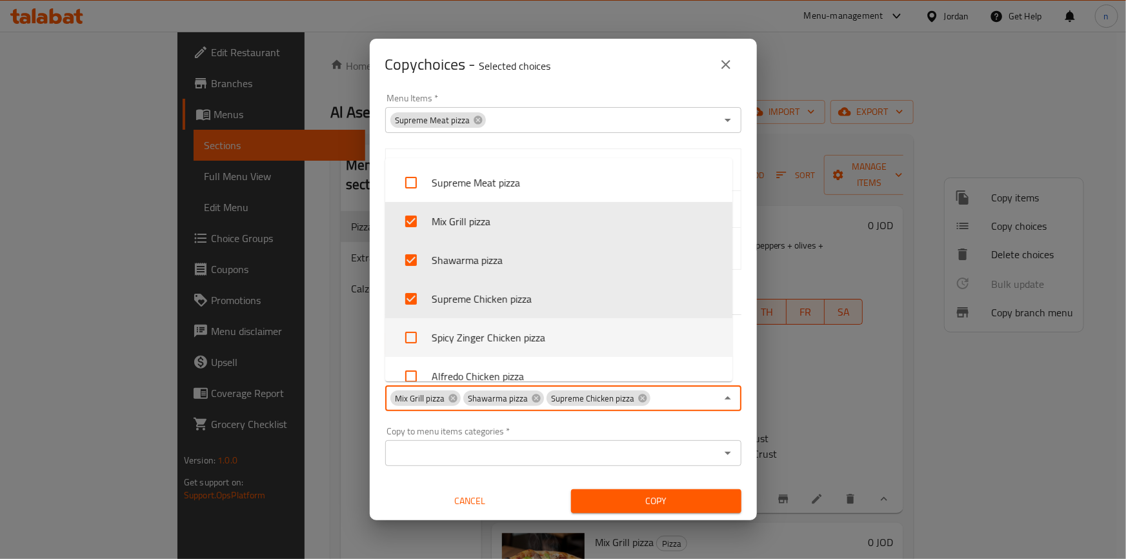
click at [413, 332] on input "checkbox" at bounding box center [411, 337] width 31 height 31
checkbox input "true"
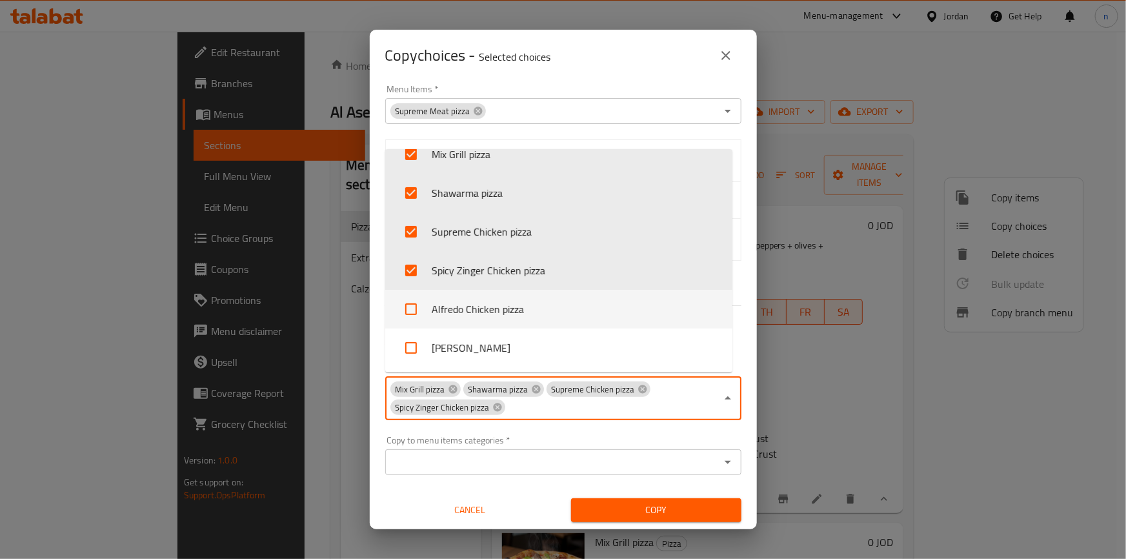
click at [413, 312] on input "checkbox" at bounding box center [411, 309] width 31 height 31
checkbox input "true"
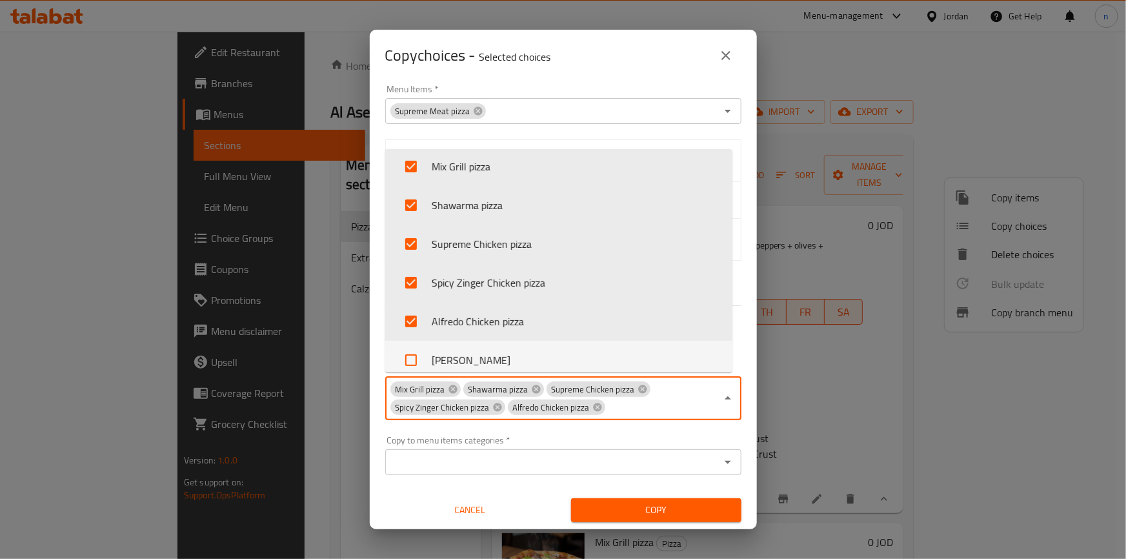
click at [420, 357] on input "checkbox" at bounding box center [411, 360] width 31 height 31
checkbox input "true"
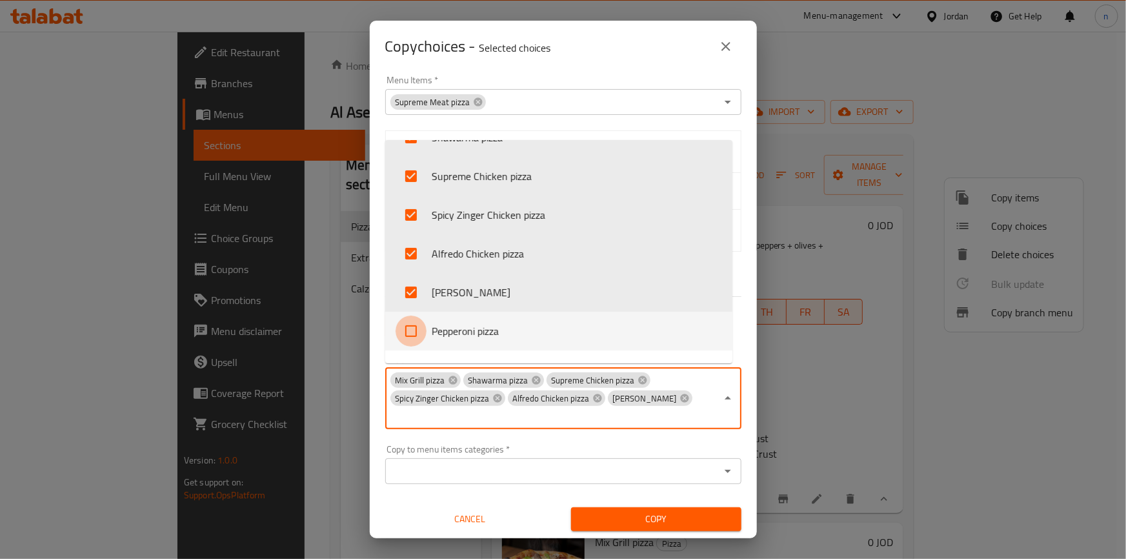
click at [420, 332] on input "checkbox" at bounding box center [411, 331] width 31 height 31
checkbox input "true"
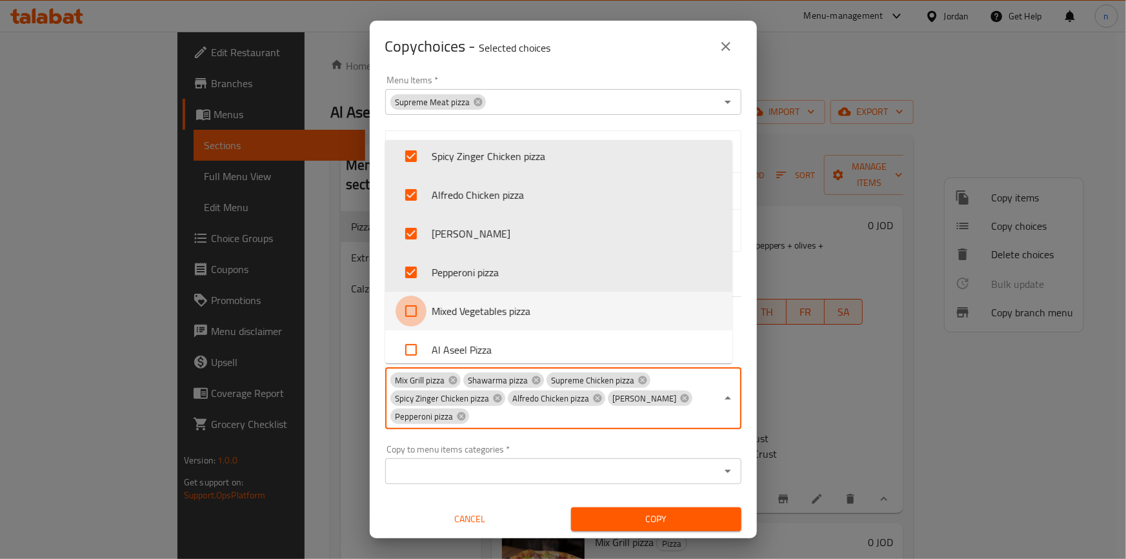
click at [420, 312] on input "checkbox" at bounding box center [411, 311] width 31 height 31
checkbox input "true"
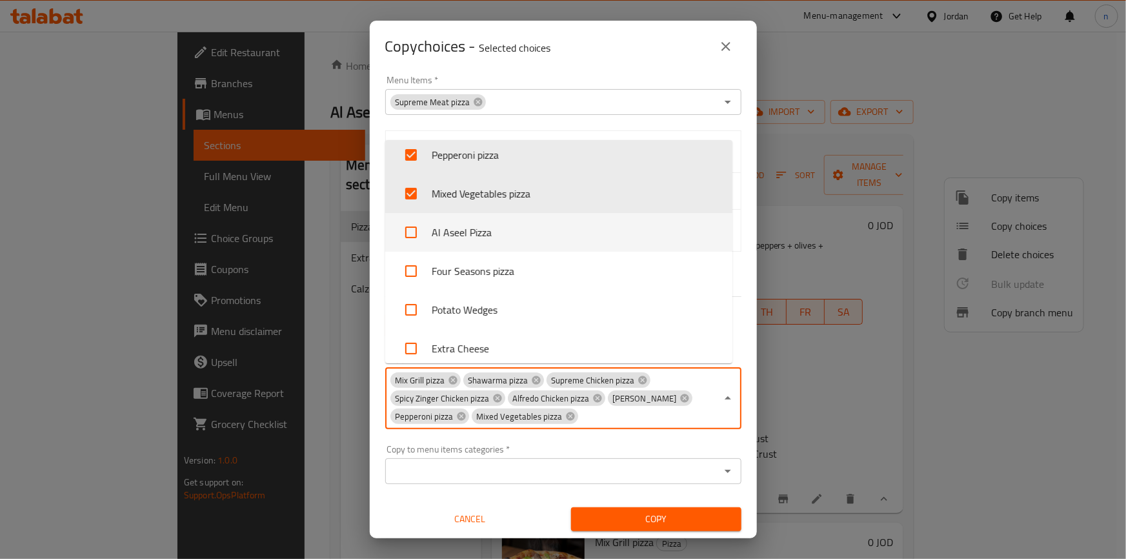
click at [434, 225] on li "Al Aseel Pizza" at bounding box center [558, 232] width 347 height 39
checkbox input "true"
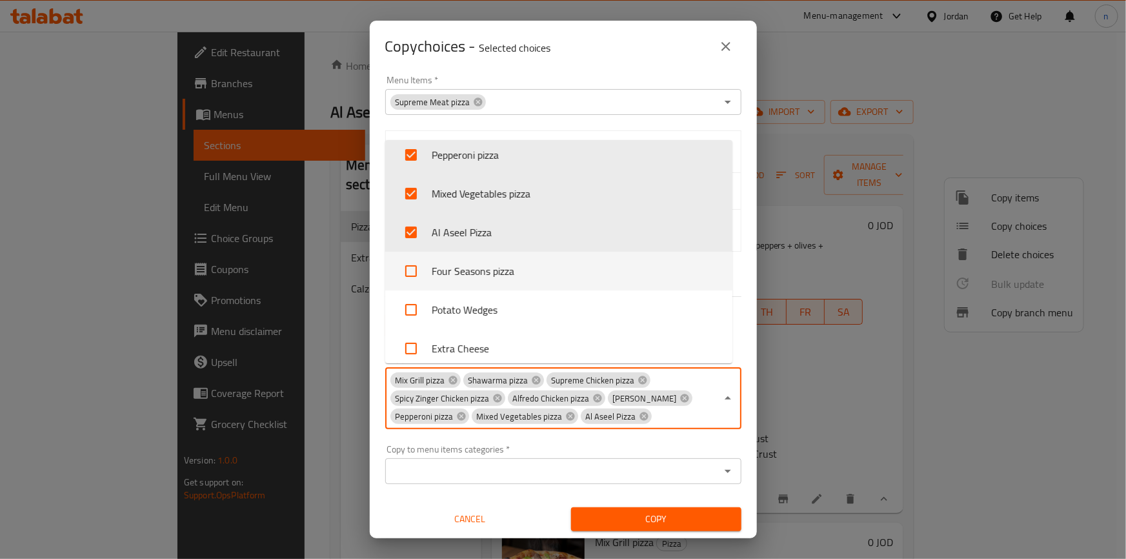
click at [446, 278] on li "Four Seasons pizza" at bounding box center [558, 271] width 347 height 39
checkbox input "true"
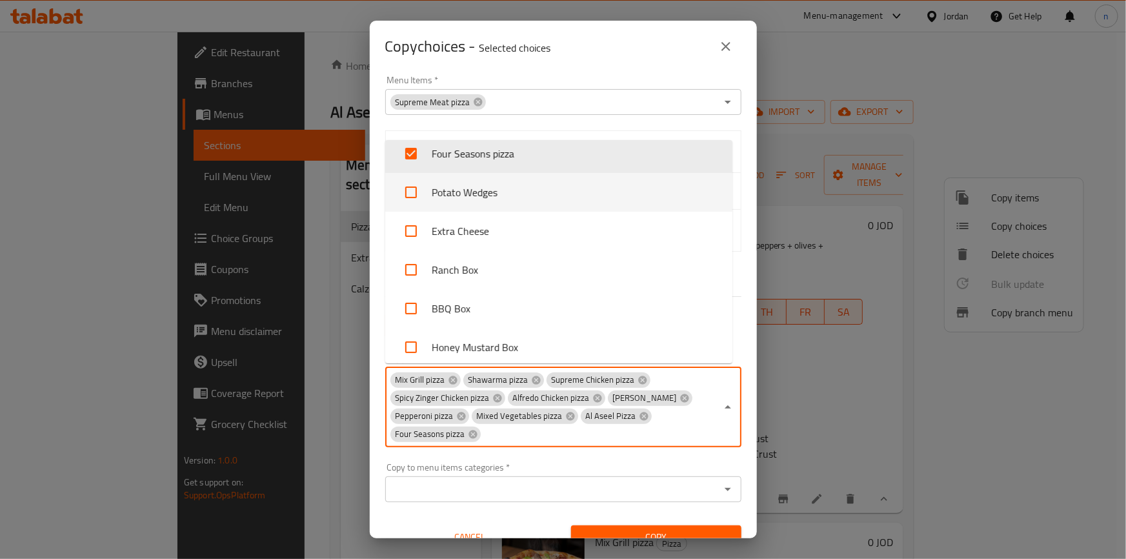
click at [446, 201] on li "Potato Wedges" at bounding box center [558, 192] width 347 height 39
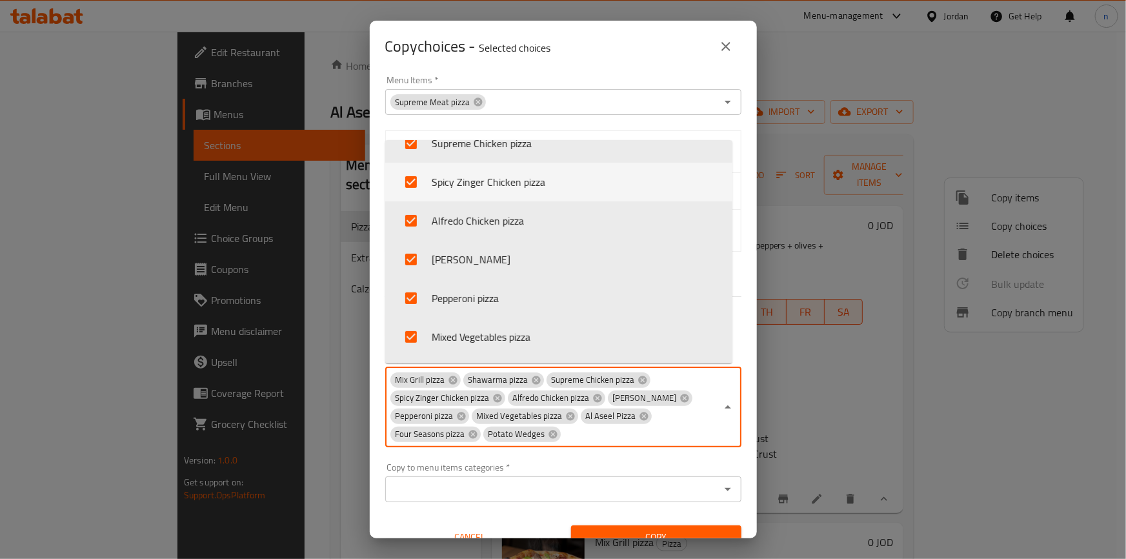
scroll to position [398, 0]
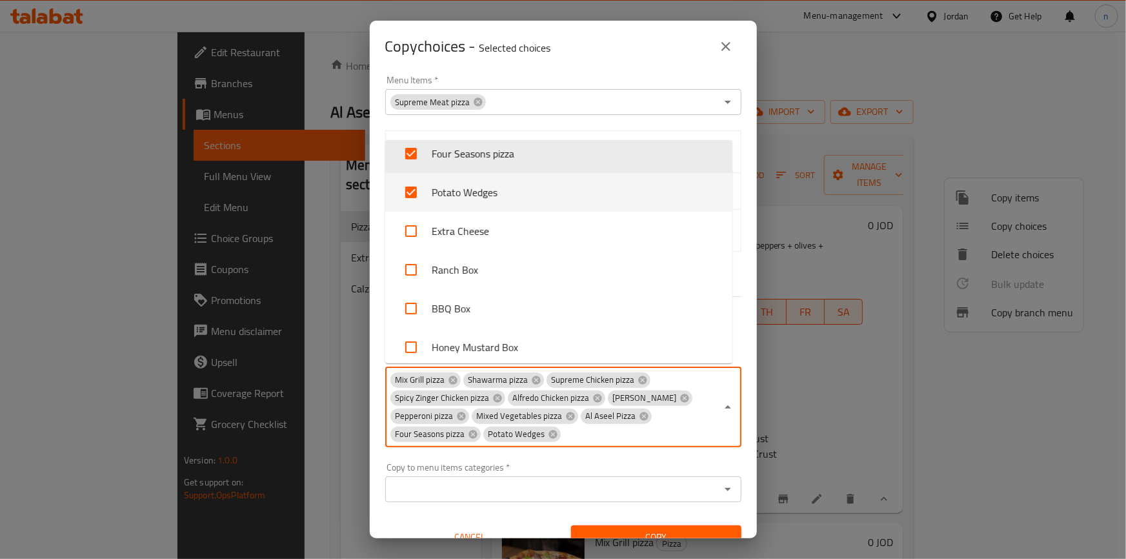
click at [425, 191] on input "checkbox" at bounding box center [411, 192] width 31 height 31
checkbox input "false"
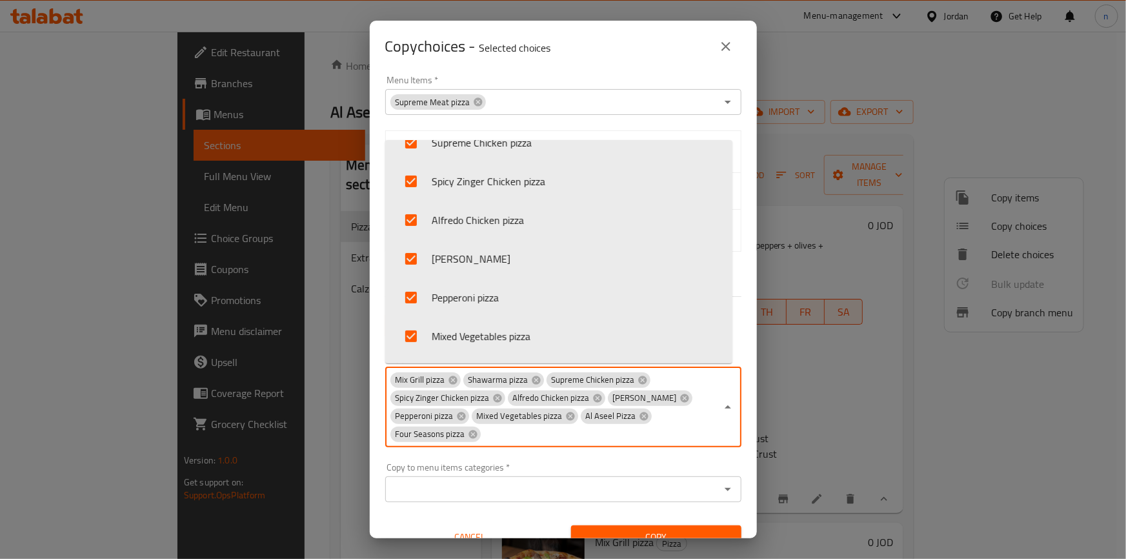
scroll to position [117, 0]
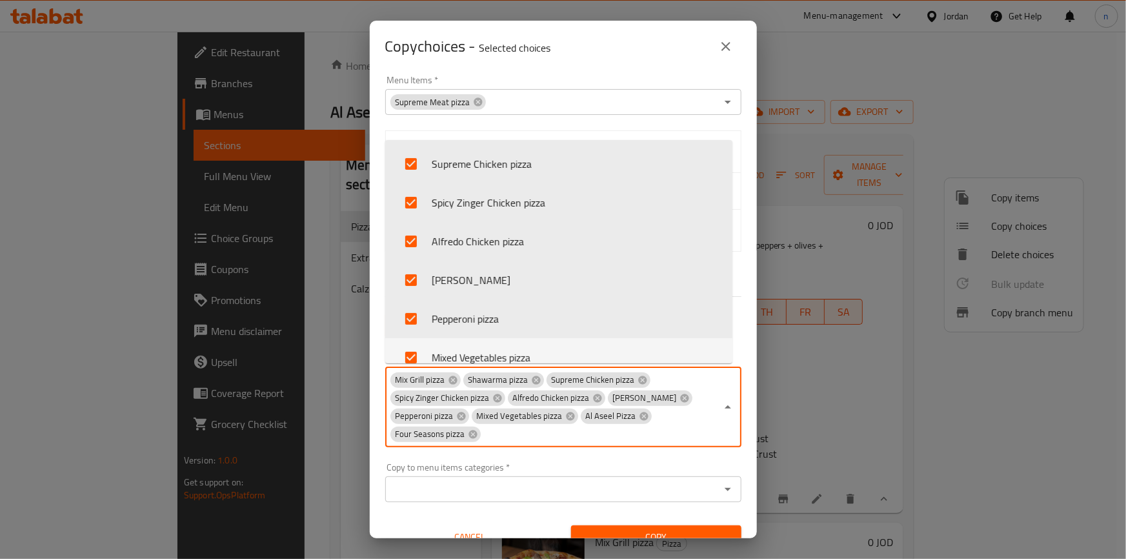
click at [505, 492] on body "​ Menu-management Jordan Get Help n Edit Restaurant Branches Menus Sections Ful…" at bounding box center [563, 295] width 1126 height 527
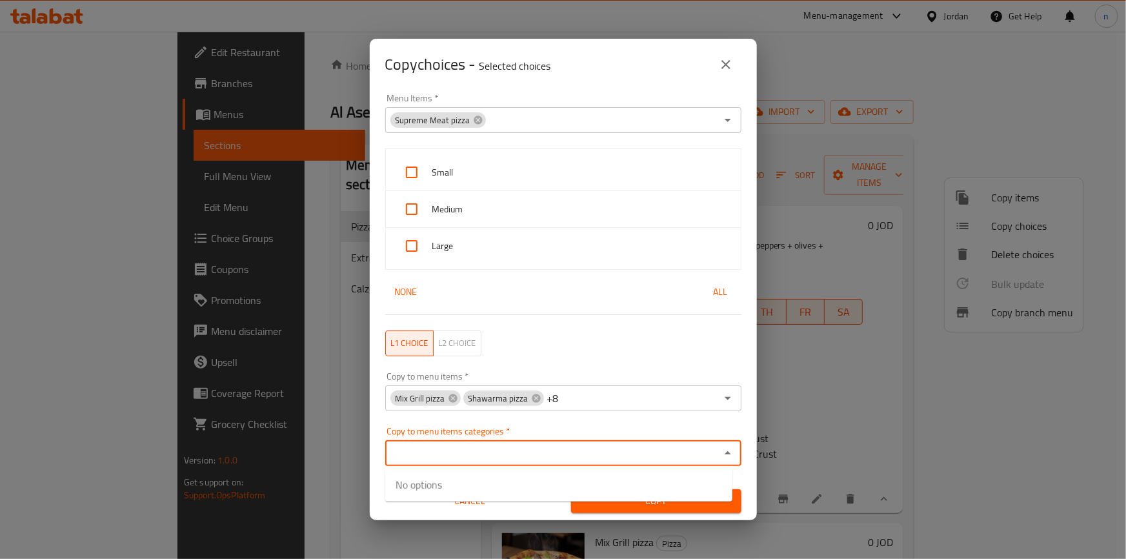
click at [510, 340] on div "L1 choice L2 choice" at bounding box center [564, 343] width 372 height 41
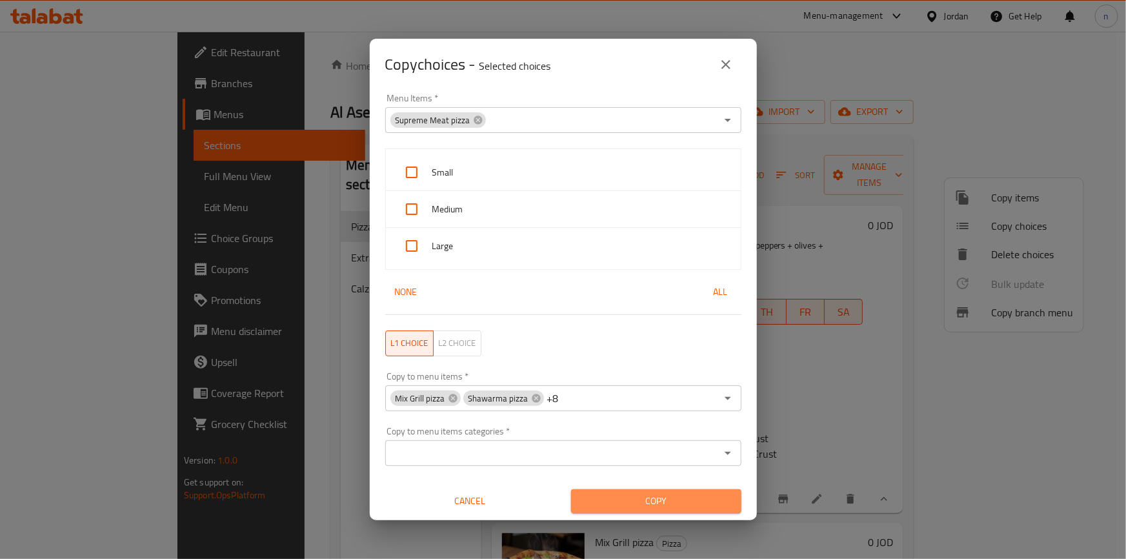
click at [665, 505] on span "Copy" at bounding box center [657, 501] width 150 height 16
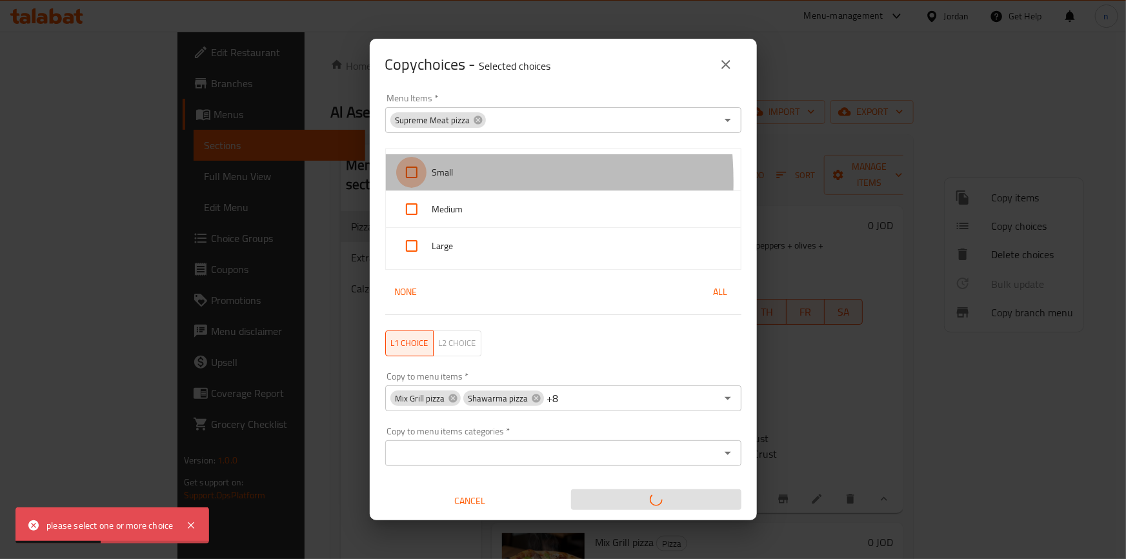
click at [403, 181] on input "checkbox" at bounding box center [411, 172] width 31 height 31
checkbox input "true"
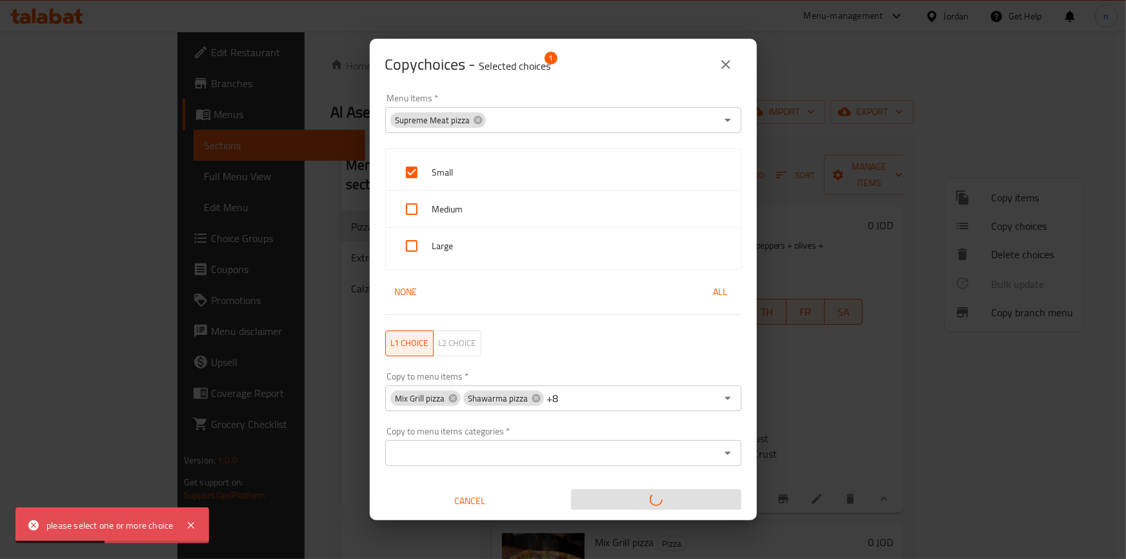
click at [412, 214] on input "checkbox" at bounding box center [411, 209] width 31 height 31
checkbox input "true"
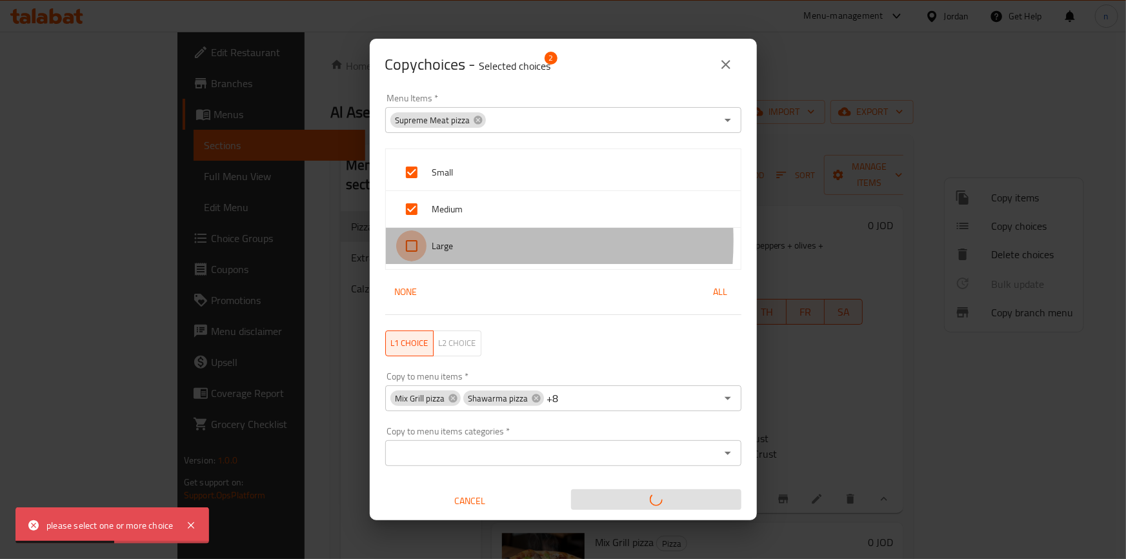
click at [413, 240] on input "checkbox" at bounding box center [411, 245] width 31 height 31
checkbox input "true"
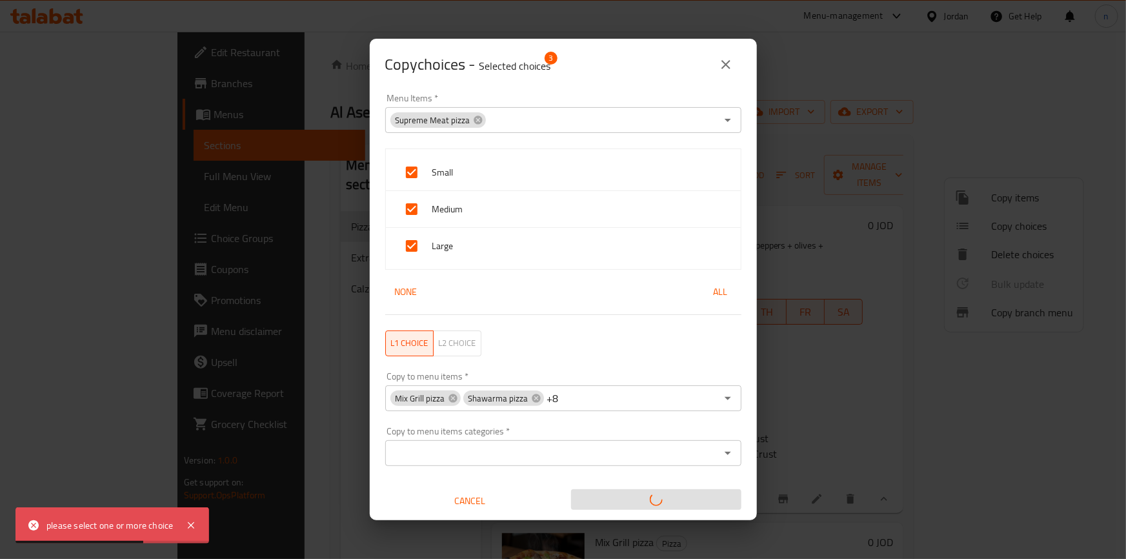
click at [452, 339] on span "L2 choice" at bounding box center [457, 343] width 37 height 15
click at [397, 345] on span "L1 choice" at bounding box center [409, 343] width 37 height 15
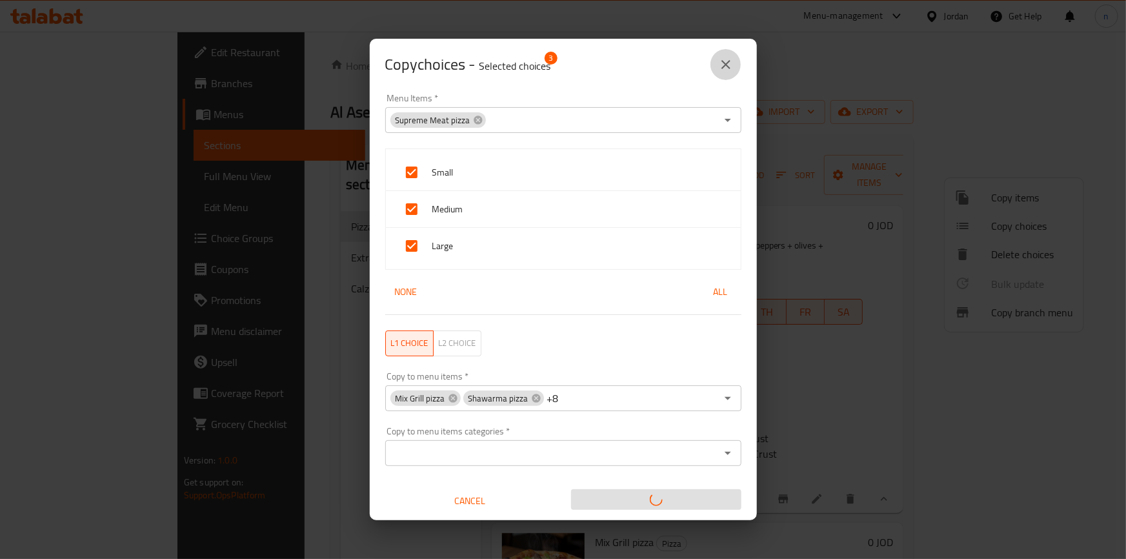
click at [719, 66] on icon "close" at bounding box center [725, 64] width 15 height 15
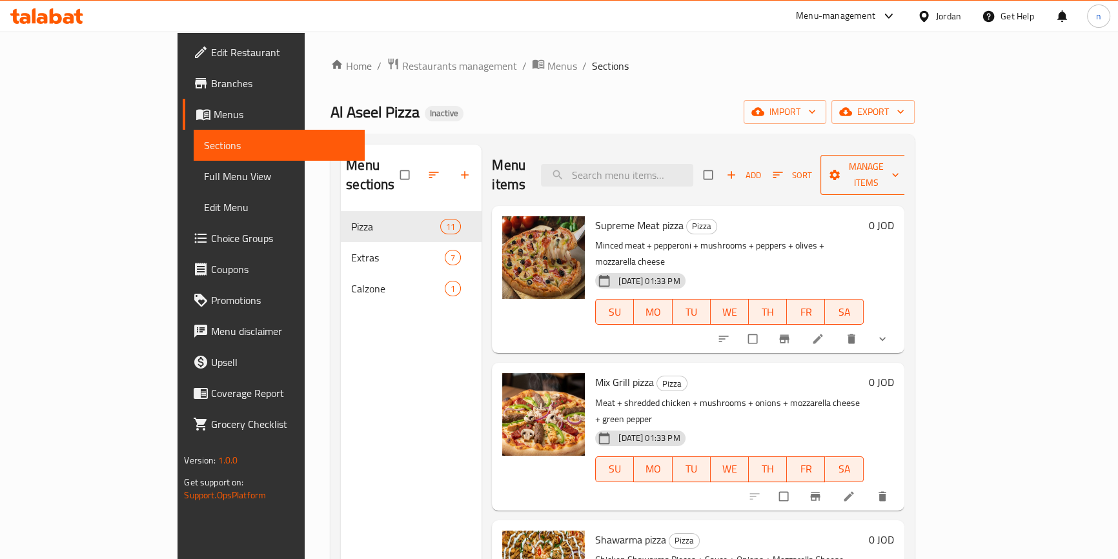
click at [902, 166] on span "Manage items" at bounding box center [866, 175] width 71 height 32
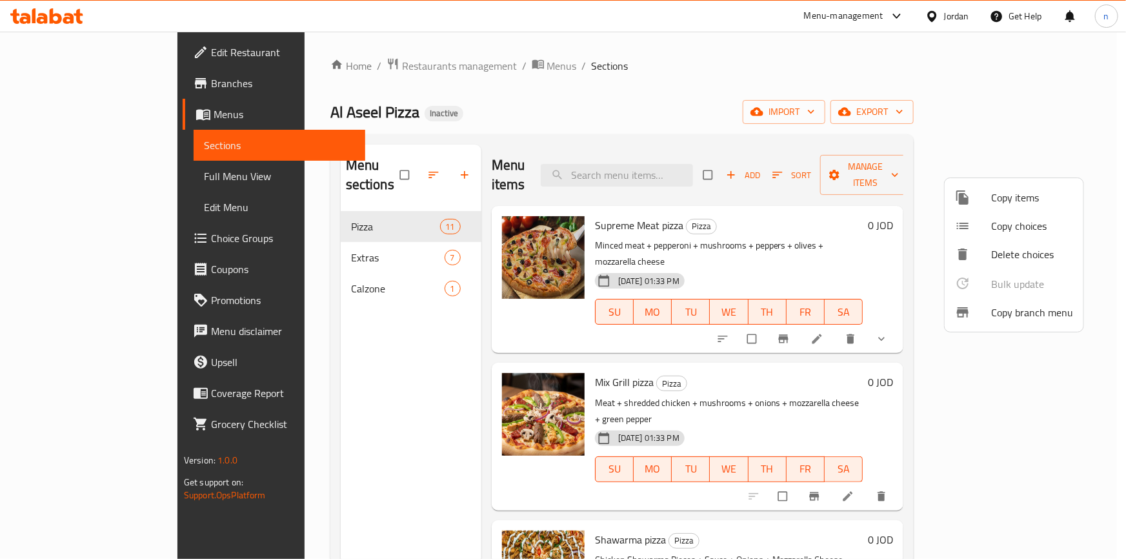
click at [995, 222] on span "Copy choices" at bounding box center [1032, 225] width 82 height 15
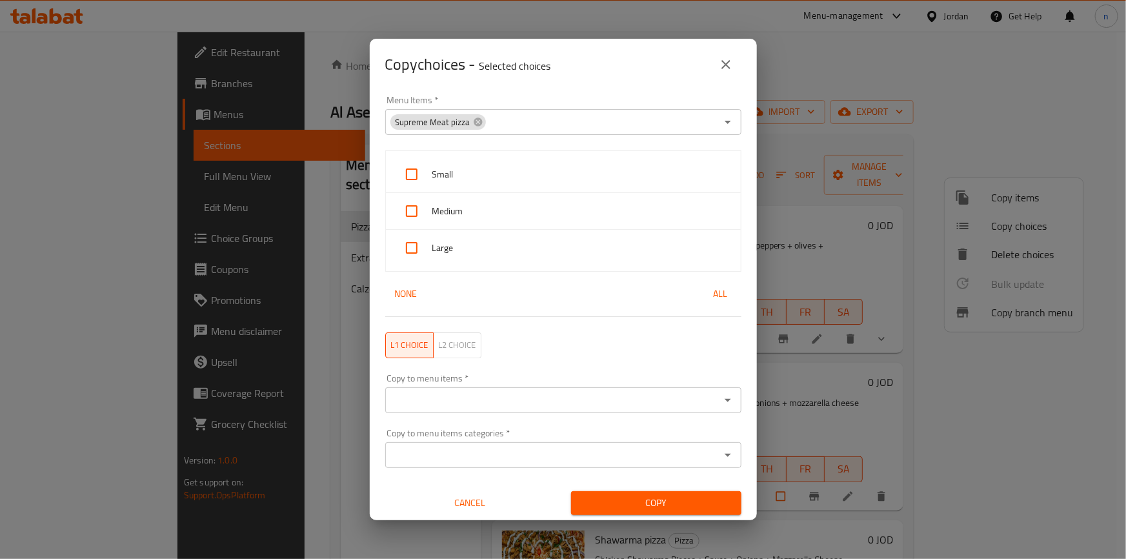
click at [412, 172] on input "checkbox" at bounding box center [411, 174] width 31 height 31
checkbox input "true"
click at [426, 214] on input "checkbox" at bounding box center [411, 211] width 31 height 31
checkbox input "true"
click at [410, 247] on input "checkbox" at bounding box center [411, 247] width 31 height 31
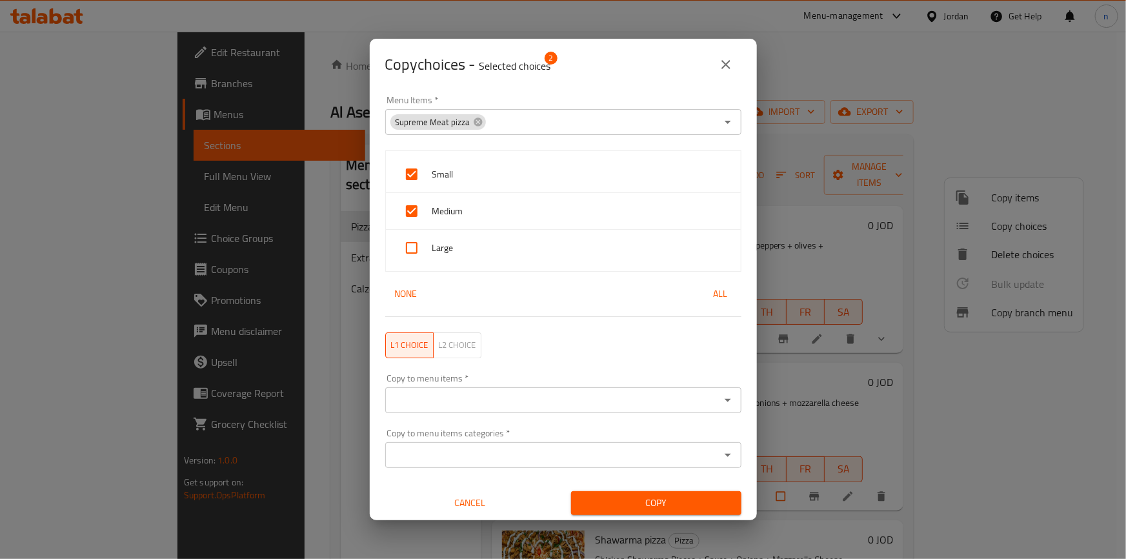
checkbox input "true"
click at [478, 390] on div "Copy to menu items *" at bounding box center [563, 400] width 356 height 26
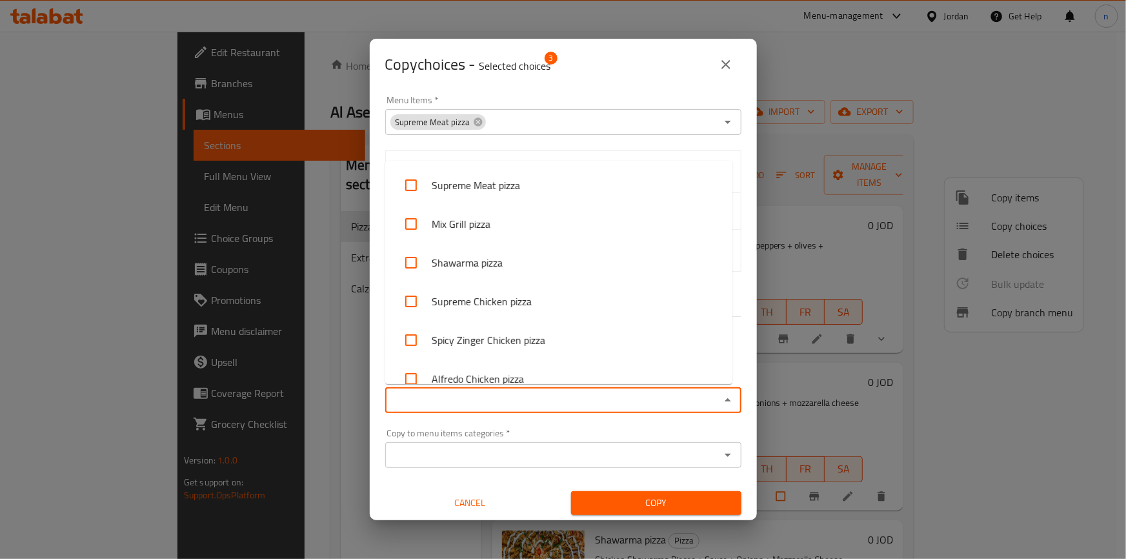
click at [480, 405] on input "Copy to menu items   *" at bounding box center [552, 400] width 327 height 18
click at [409, 224] on input "checkbox" at bounding box center [411, 223] width 31 height 31
checkbox input "true"
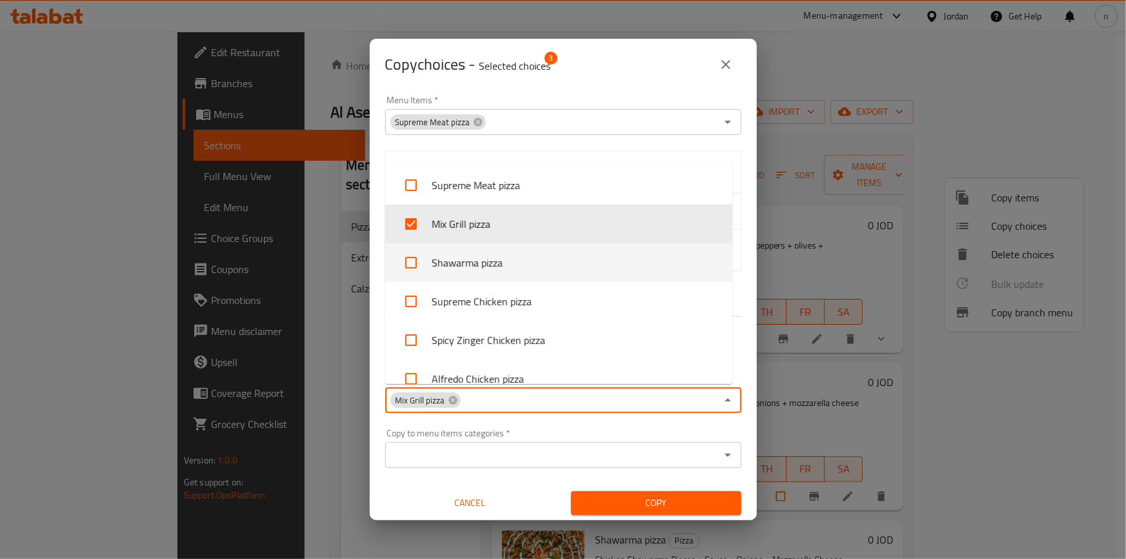
click at [404, 258] on input "checkbox" at bounding box center [411, 262] width 31 height 31
checkbox input "true"
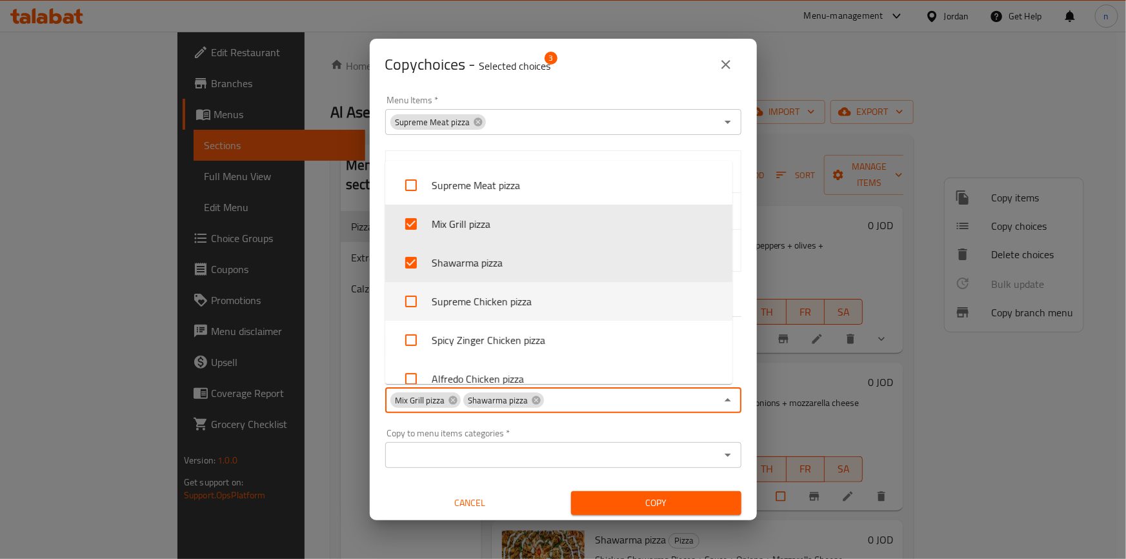
click at [413, 301] on input "checkbox" at bounding box center [411, 301] width 31 height 31
checkbox input "true"
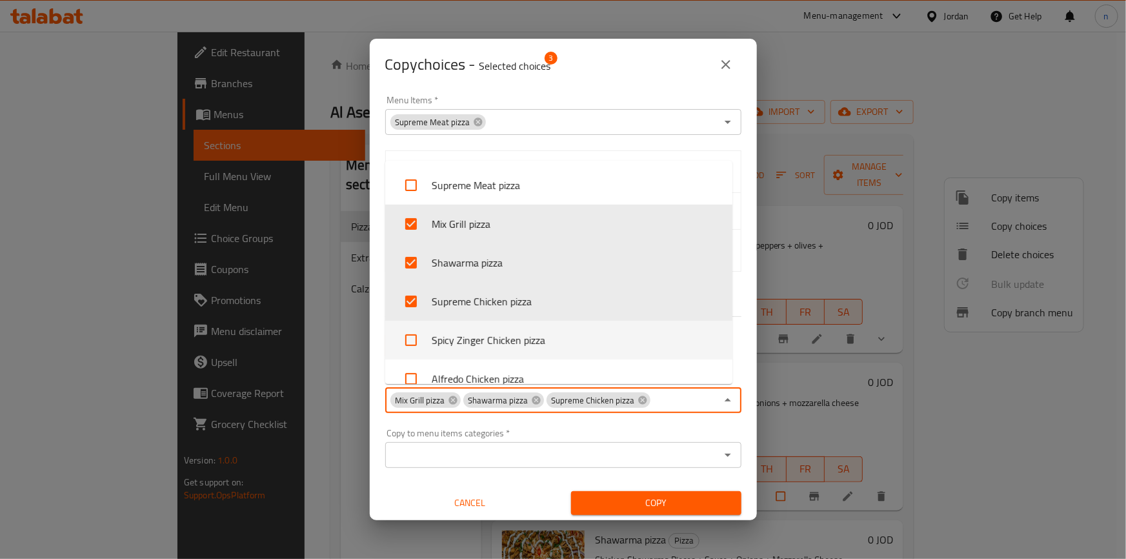
click at [407, 338] on input "checkbox" at bounding box center [411, 340] width 31 height 31
checkbox input "true"
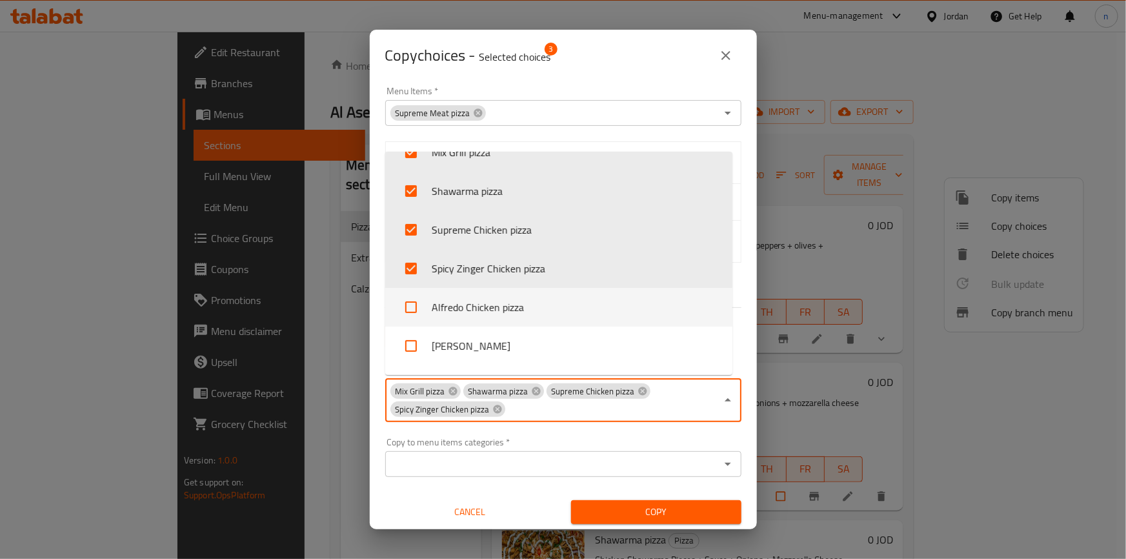
scroll to position [117, 0]
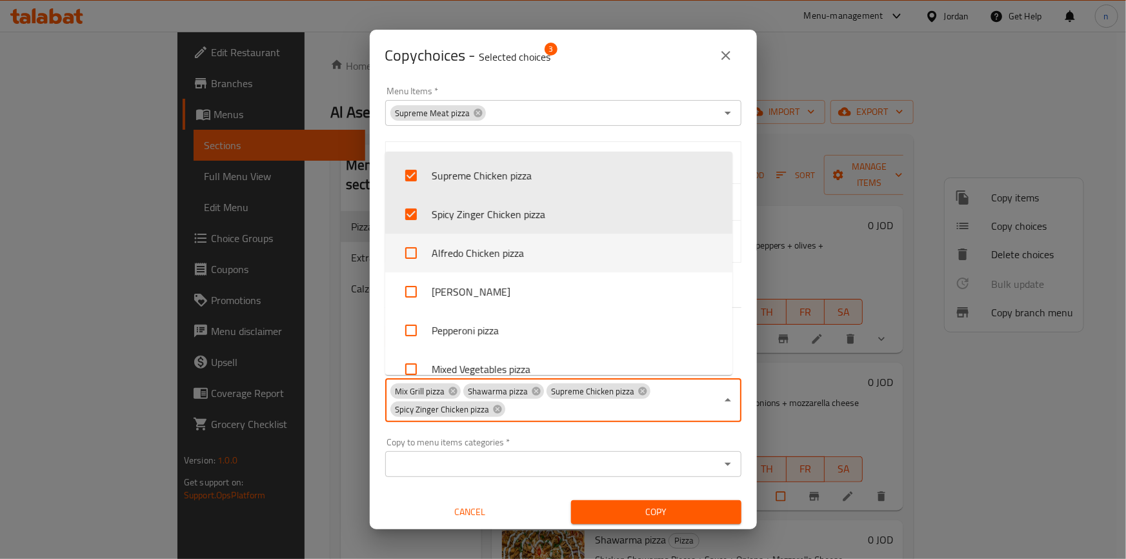
click at [411, 258] on input "checkbox" at bounding box center [411, 253] width 31 height 31
checkbox input "true"
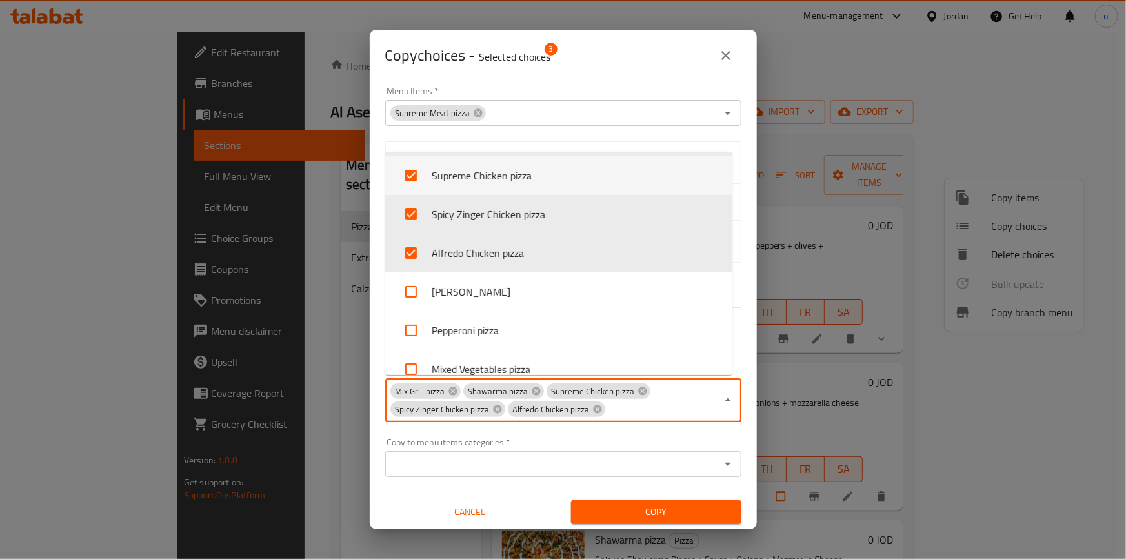
scroll to position [46, 0]
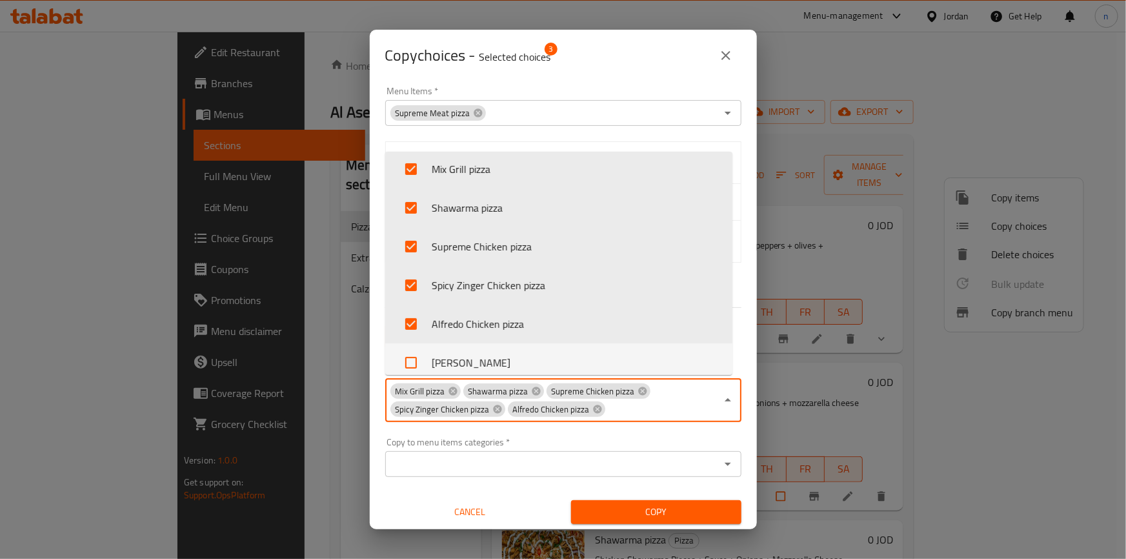
click at [413, 361] on input "checkbox" at bounding box center [411, 362] width 31 height 31
checkbox input "true"
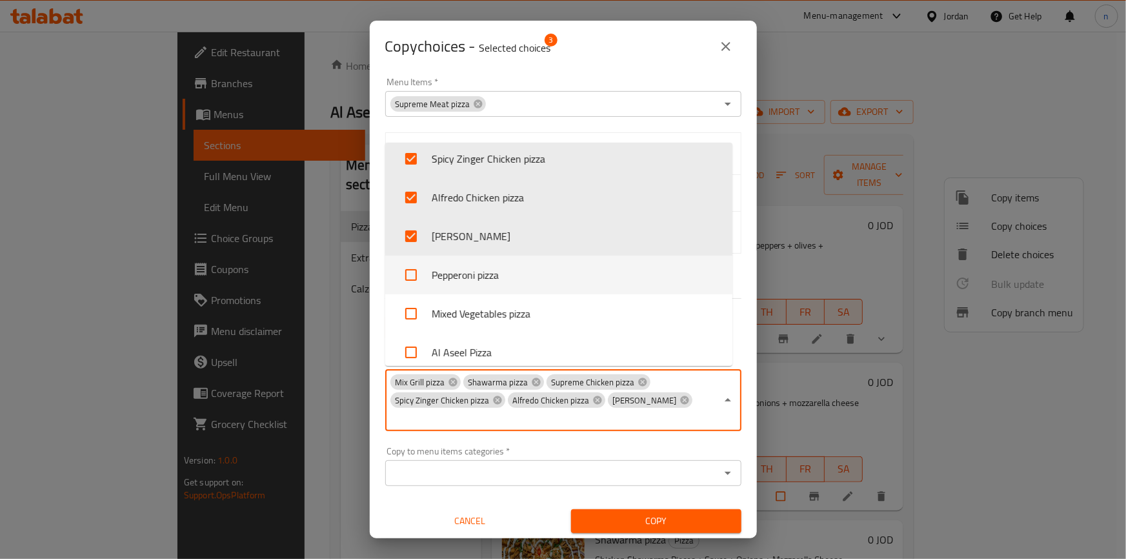
click at [420, 269] on input "checkbox" at bounding box center [411, 274] width 31 height 31
checkbox input "true"
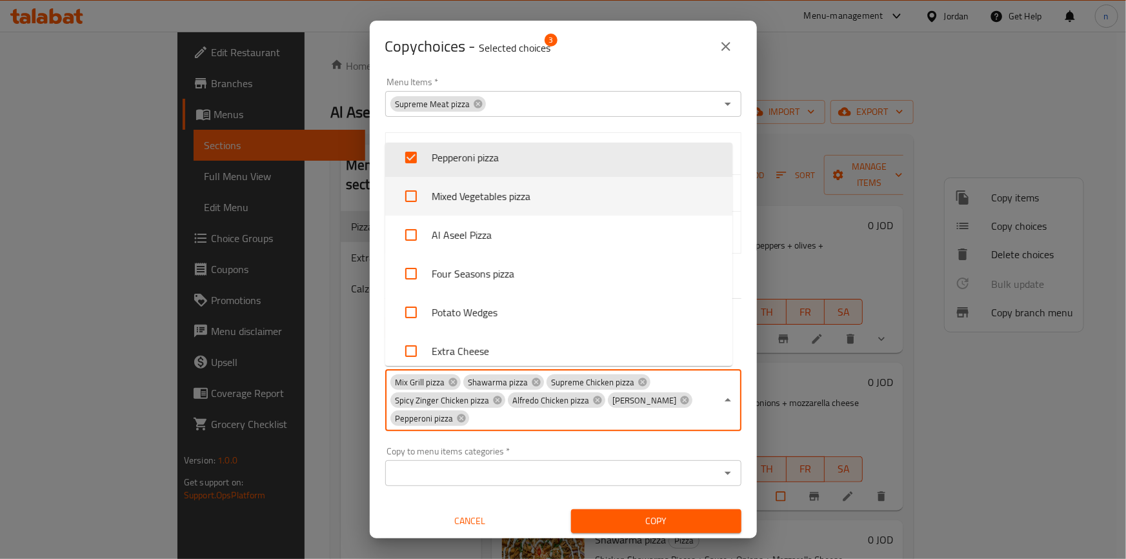
click at [412, 207] on input "checkbox" at bounding box center [411, 196] width 31 height 31
checkbox input "true"
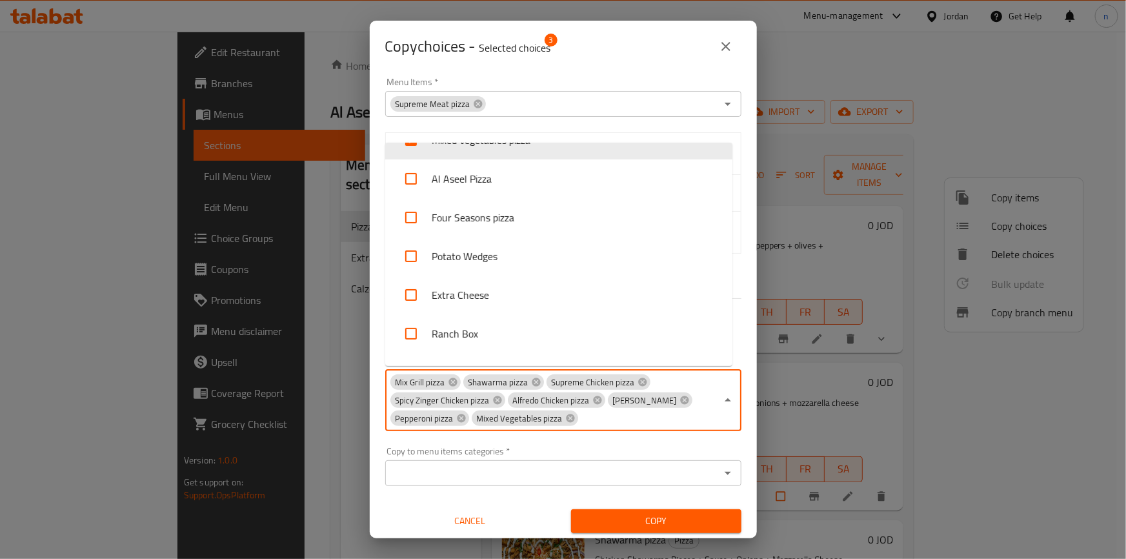
scroll to position [340, 0]
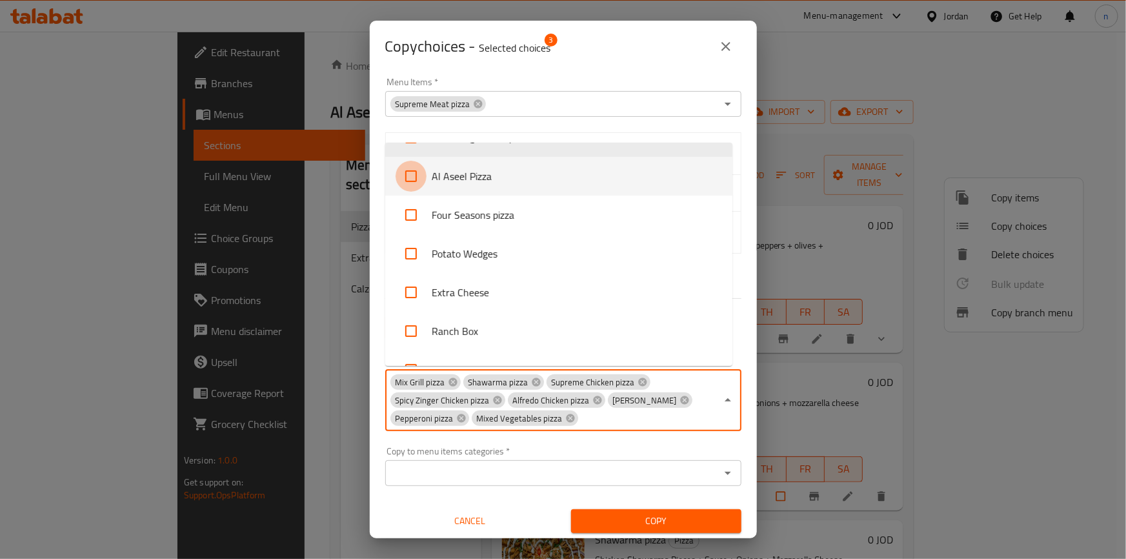
click at [414, 182] on input "checkbox" at bounding box center [411, 176] width 31 height 31
checkbox input "true"
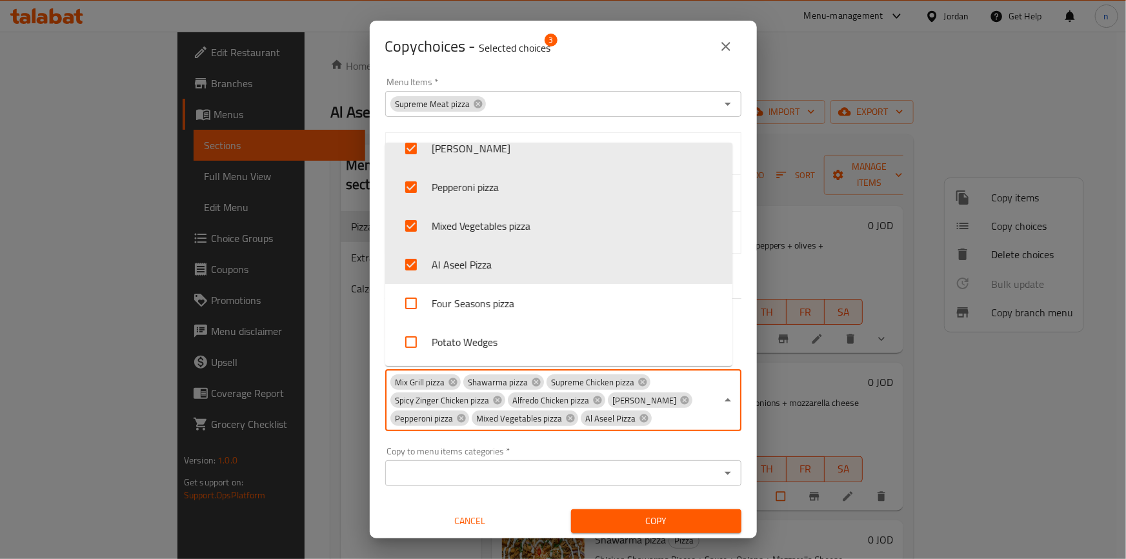
scroll to position [281, 0]
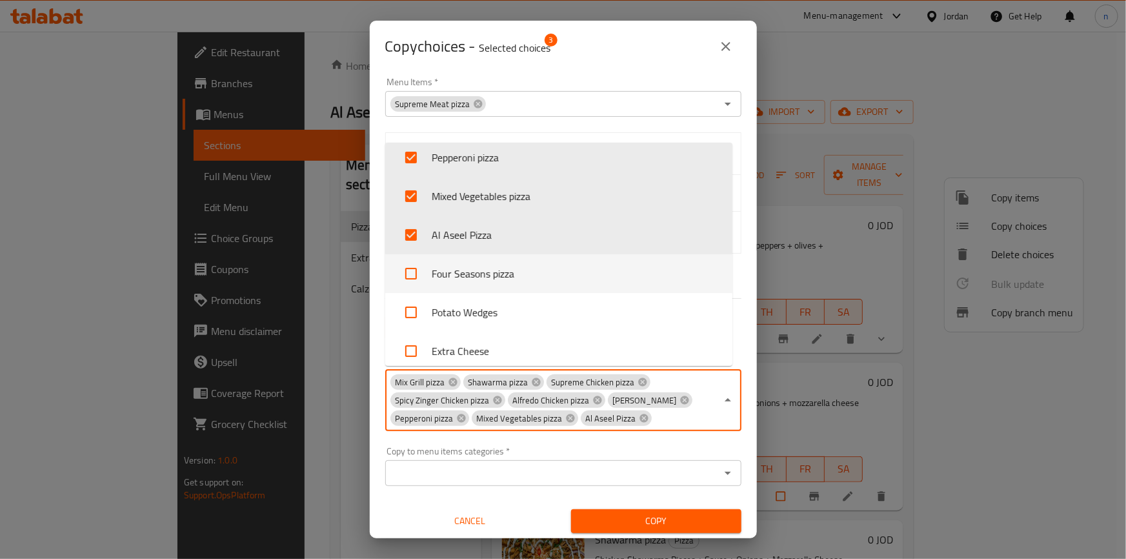
click at [416, 278] on input "checkbox" at bounding box center [411, 273] width 31 height 31
checkbox input "true"
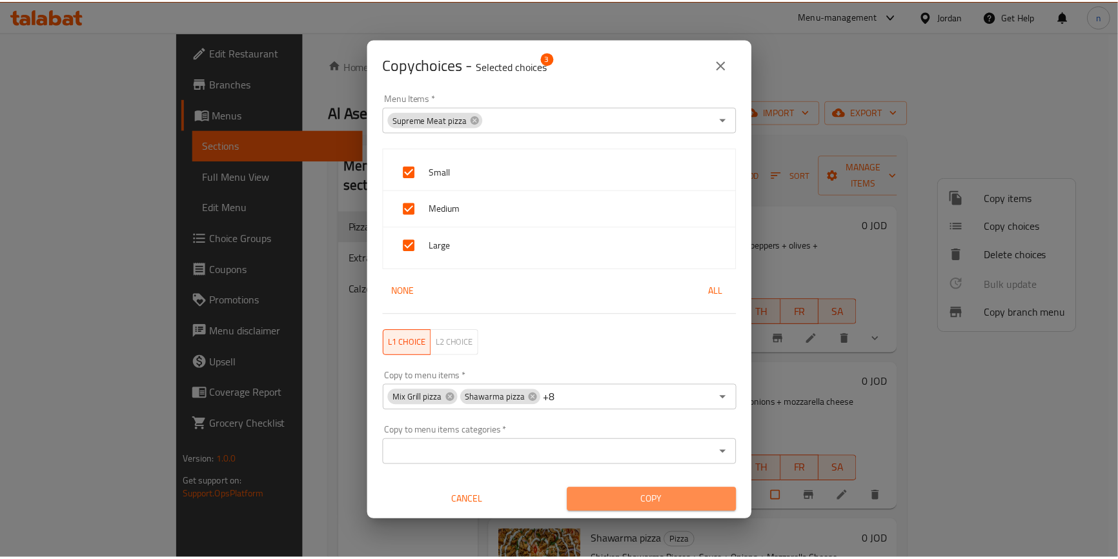
scroll to position [2, 0]
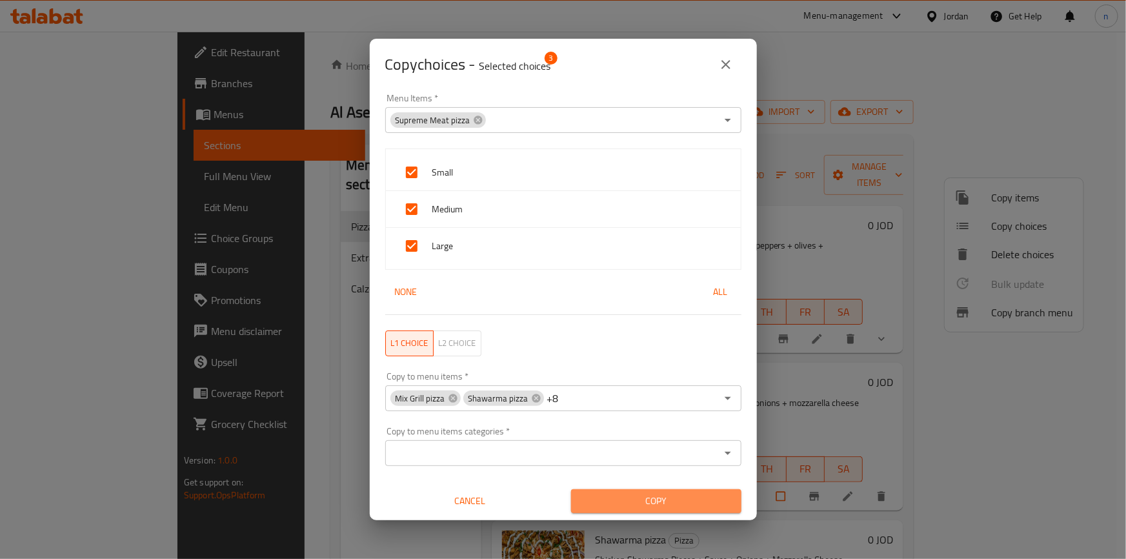
click at [664, 510] on button "Copy" at bounding box center [656, 501] width 170 height 24
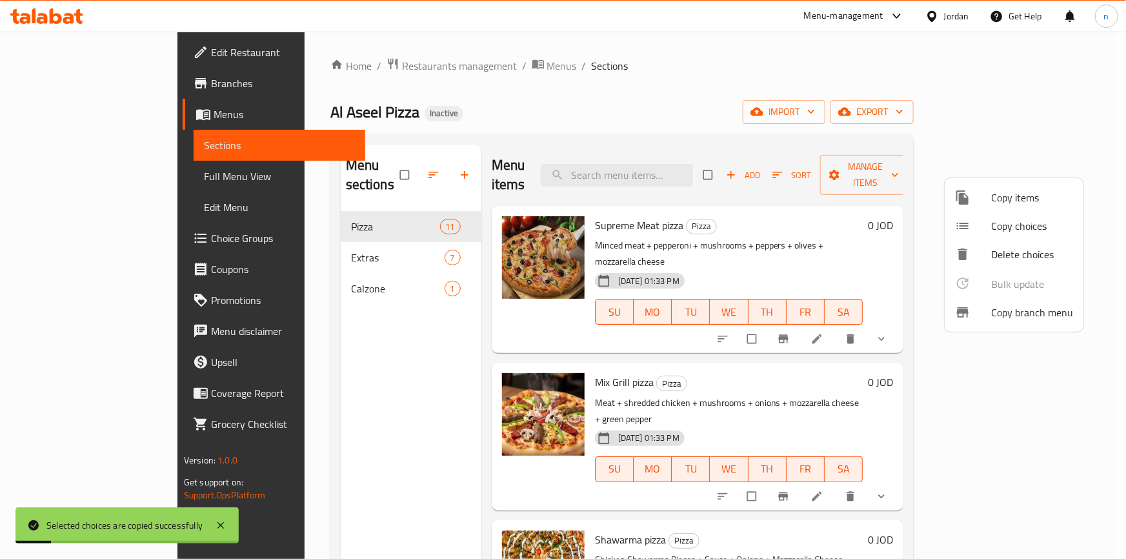
click at [415, 392] on div at bounding box center [563, 279] width 1126 height 559
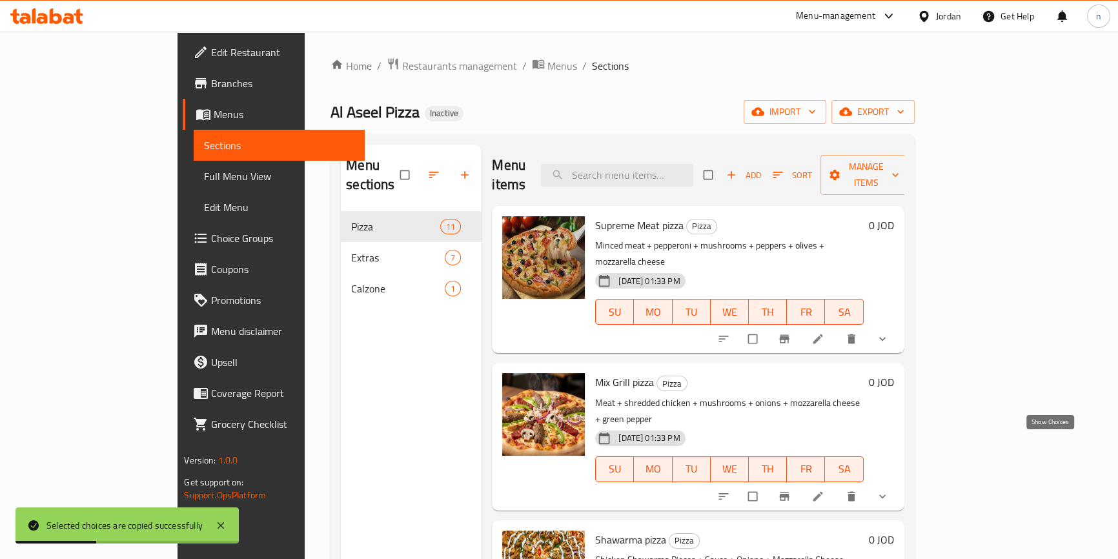
click at [889, 490] on icon "show more" at bounding box center [882, 496] width 13 height 13
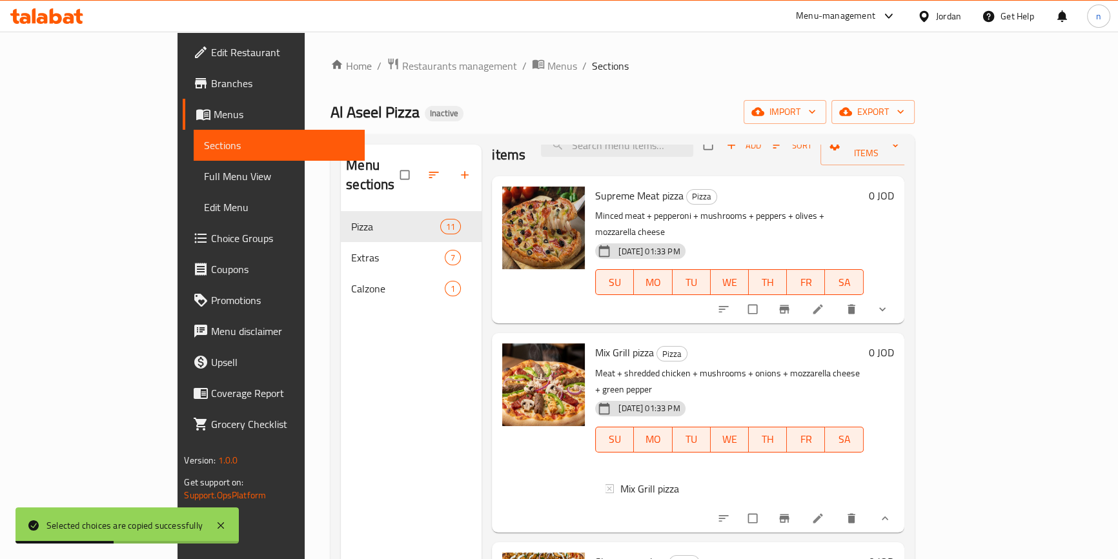
scroll to position [58, 0]
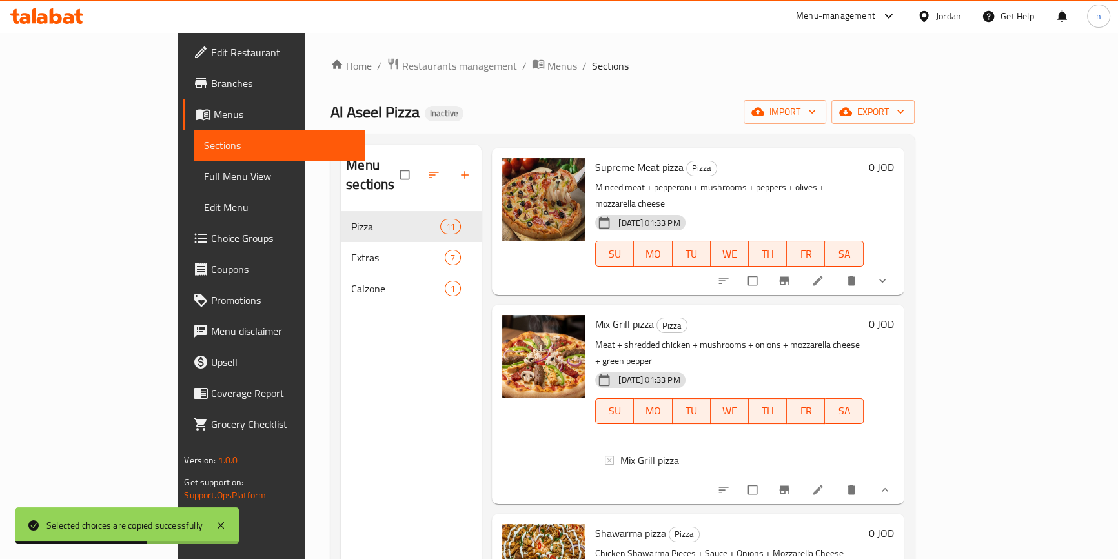
click at [837, 480] on li at bounding box center [819, 490] width 36 height 21
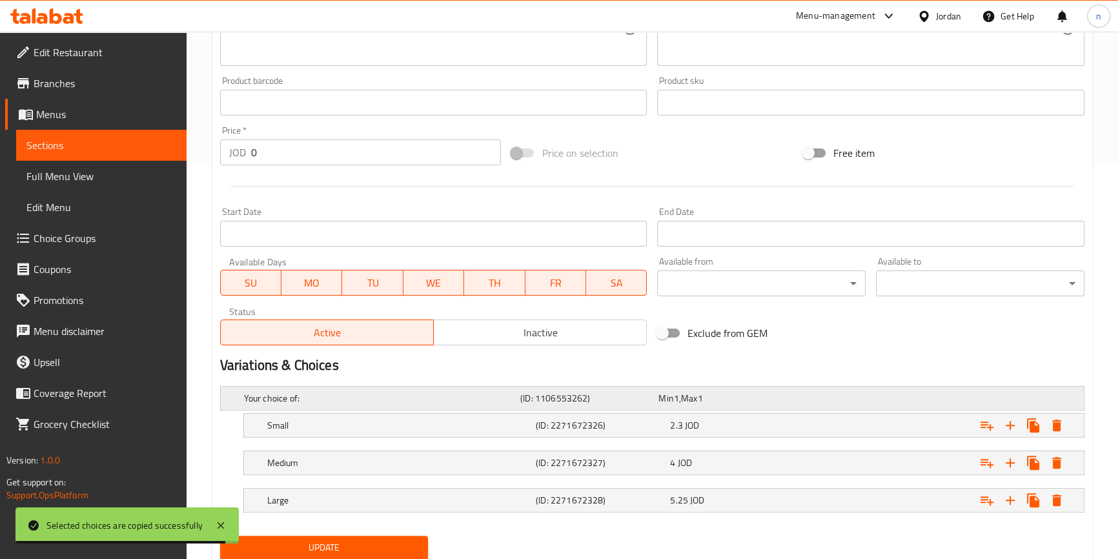
scroll to position [437, 0]
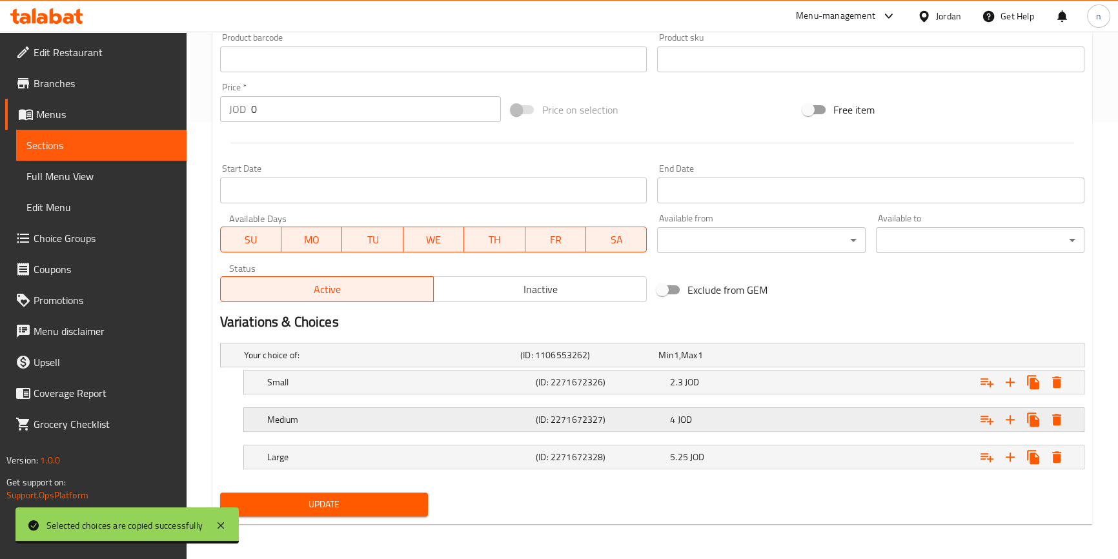
click at [655, 364] on div "(ID: 2271672327)" at bounding box center [587, 355] width 138 height 18
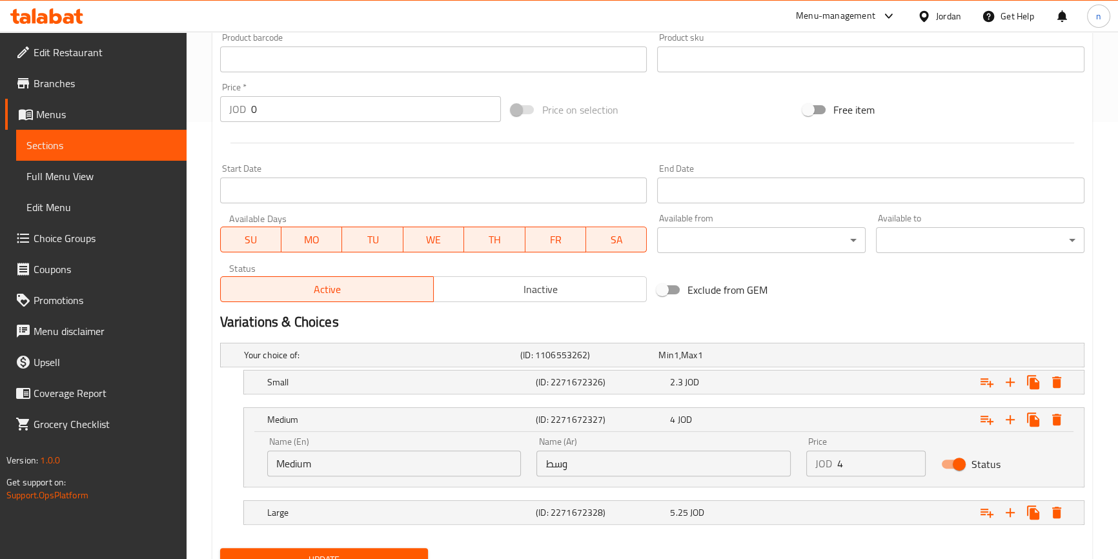
scroll to position [493, 0]
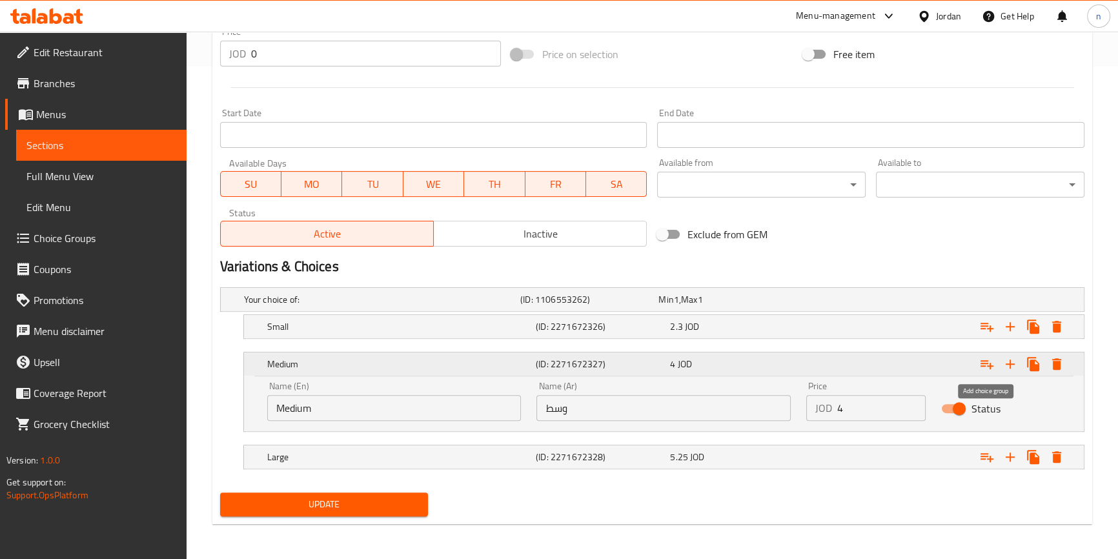
click at [986, 365] on icon "Expand" at bounding box center [986, 363] width 15 height 15
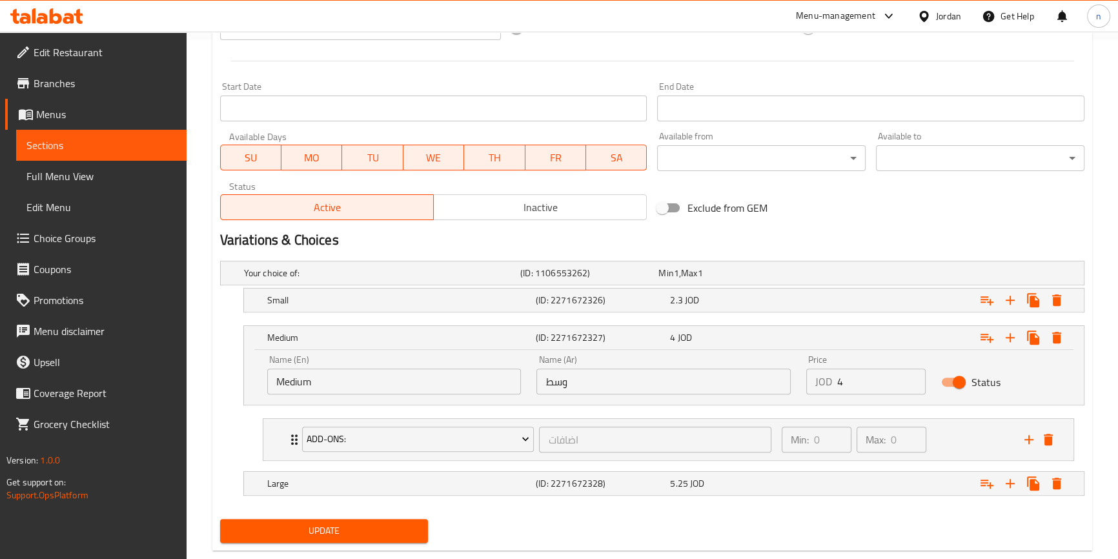
scroll to position [545, 0]
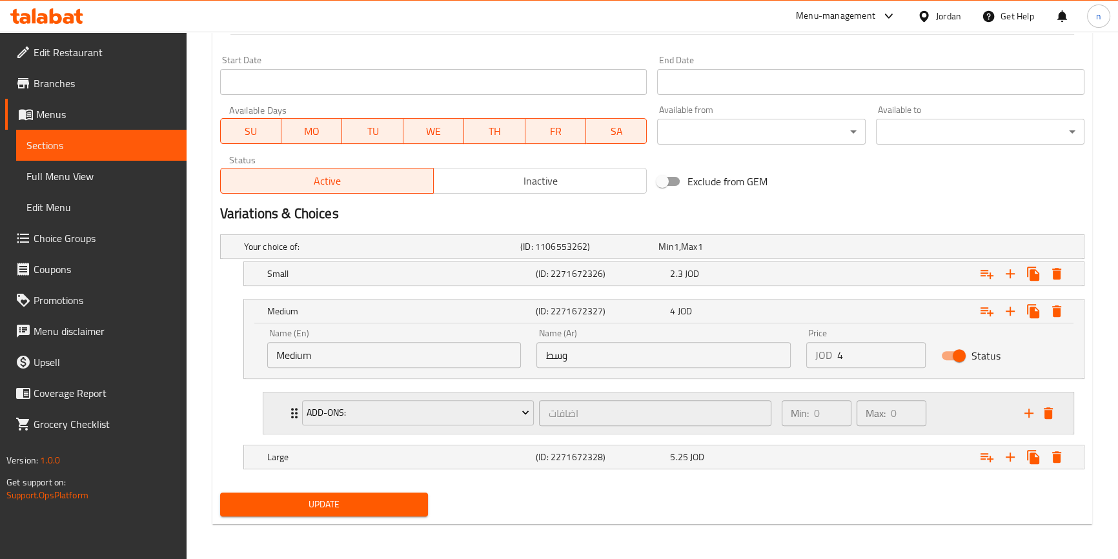
click at [295, 400] on div "add-ons: اضافات ​" at bounding box center [536, 412] width 485 height 41
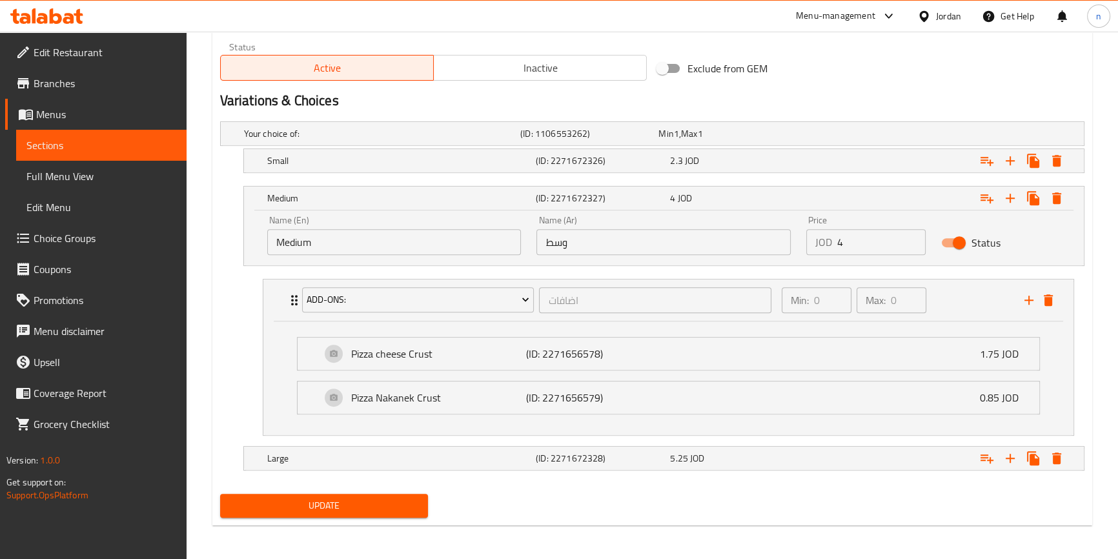
scroll to position [659, 0]
click at [336, 501] on span "Update" at bounding box center [324, 505] width 188 height 16
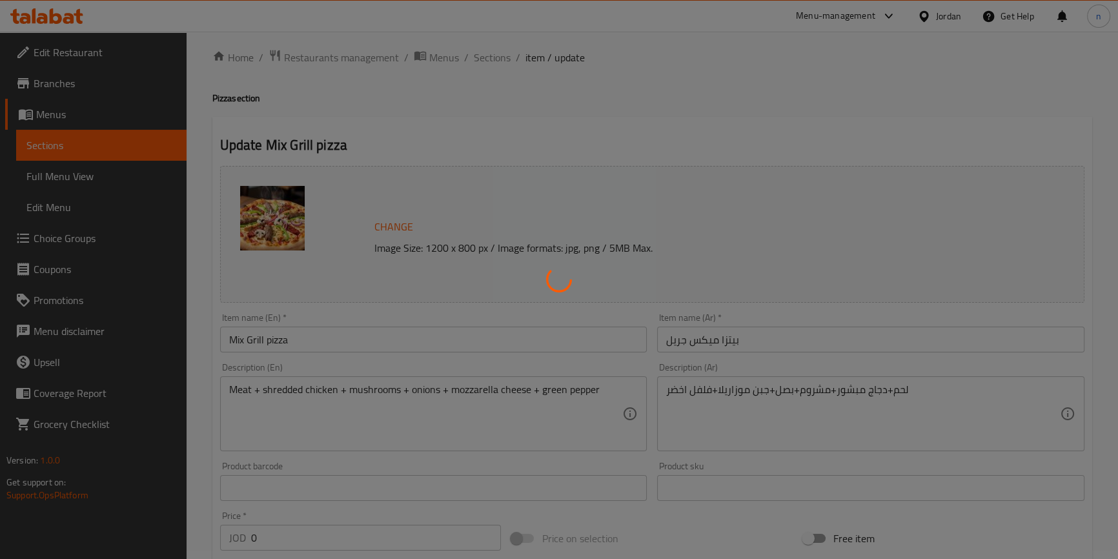
scroll to position [0, 0]
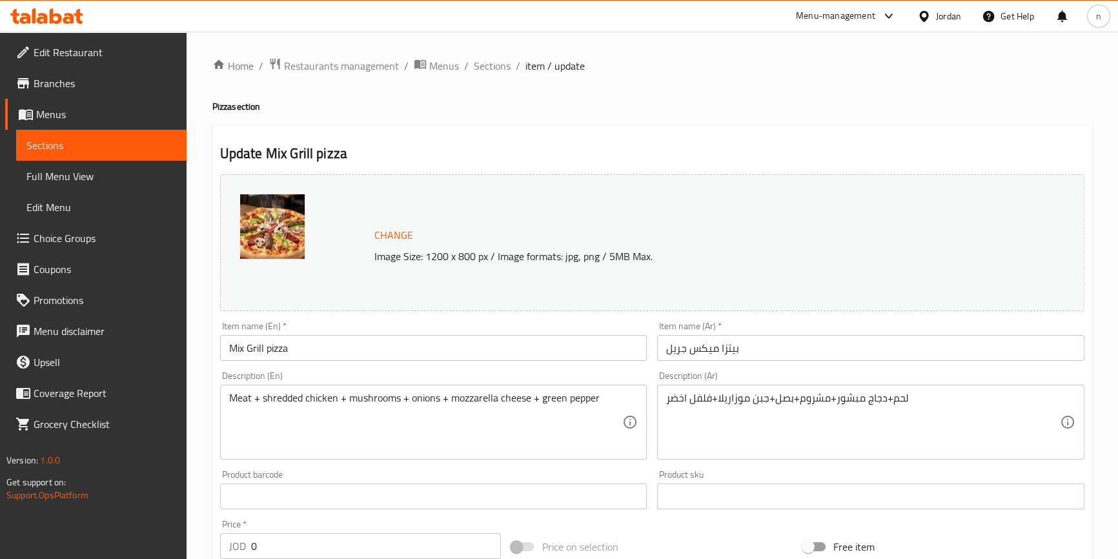
click at [496, 61] on span "Sections" at bounding box center [492, 65] width 37 height 15
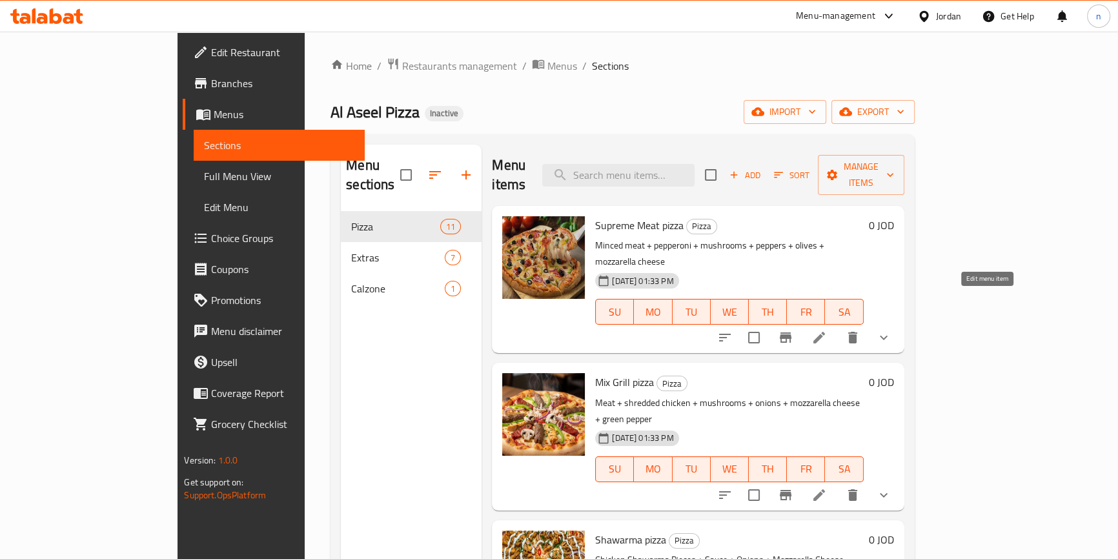
click at [827, 330] on icon at bounding box center [818, 337] width 15 height 15
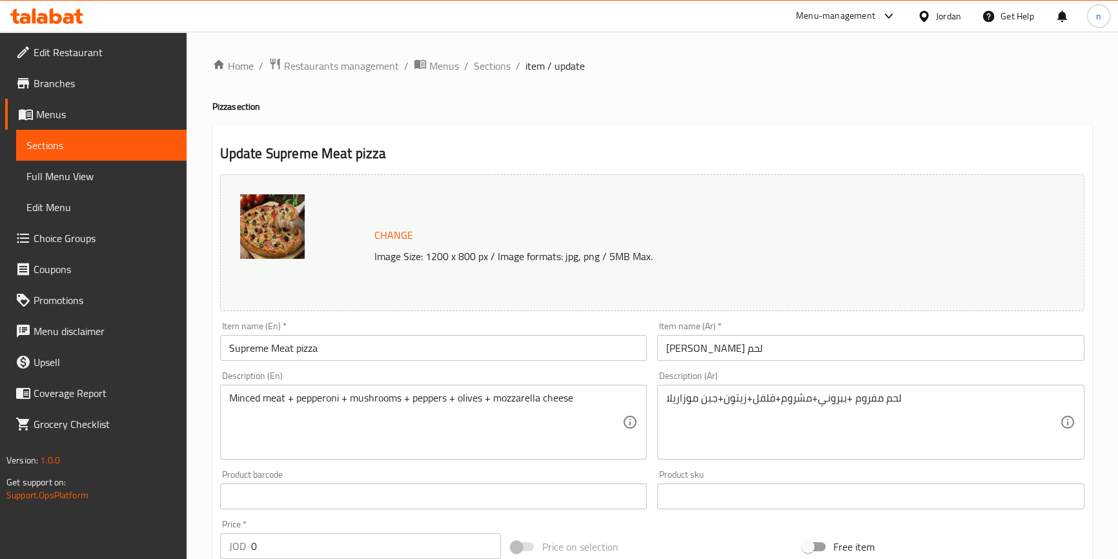
click at [474, 79] on div "Home / Restaurants management / Menus / Sections / item / update Pizza section …" at bounding box center [652, 540] width 880 height 967
click at [487, 73] on span "Sections" at bounding box center [492, 65] width 37 height 15
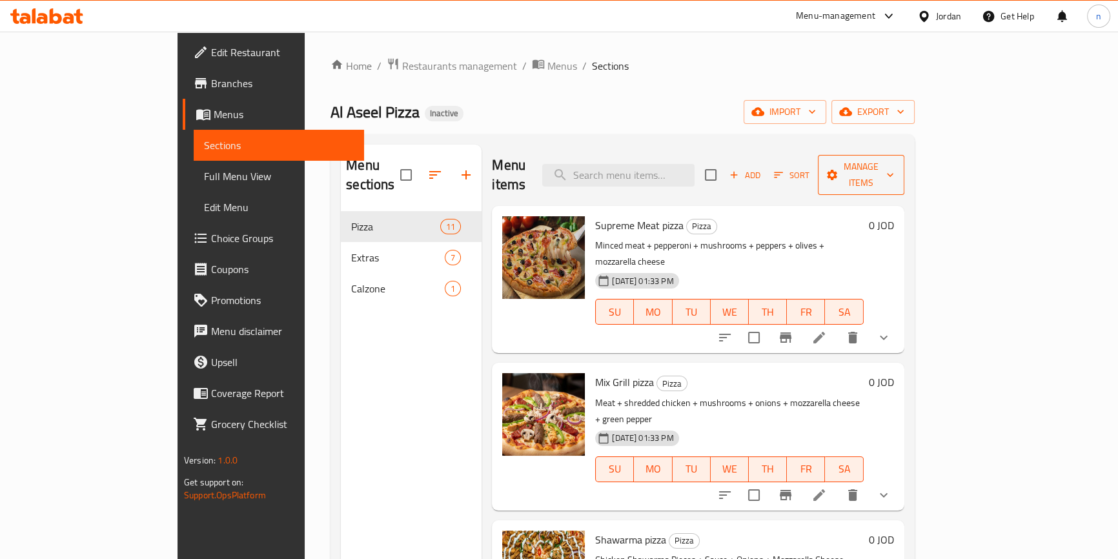
click at [839, 168] on icon "button" at bounding box center [832, 174] width 13 height 13
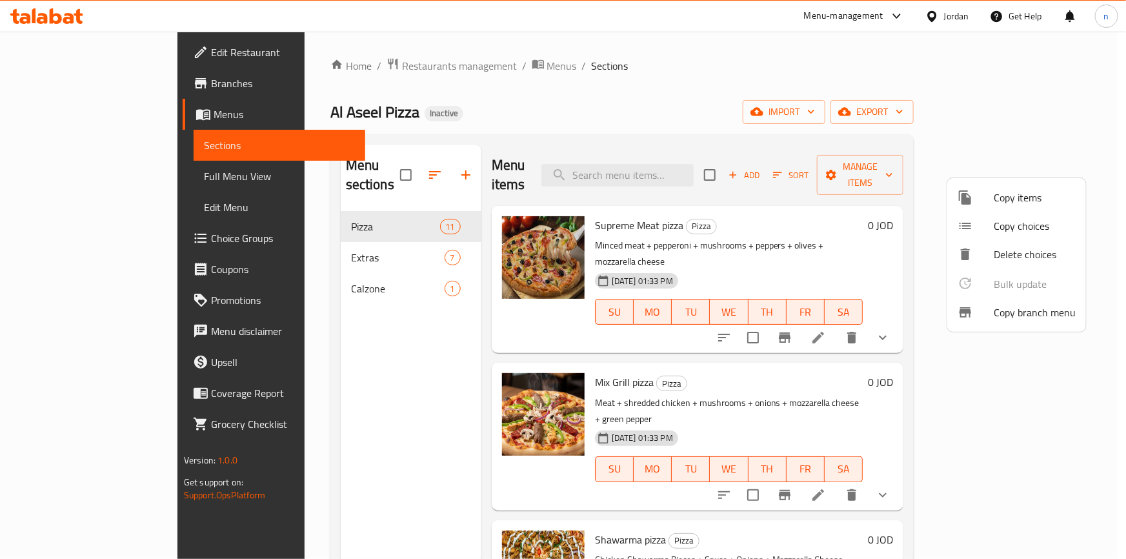
click at [1000, 233] on span "Copy choices" at bounding box center [1035, 225] width 82 height 15
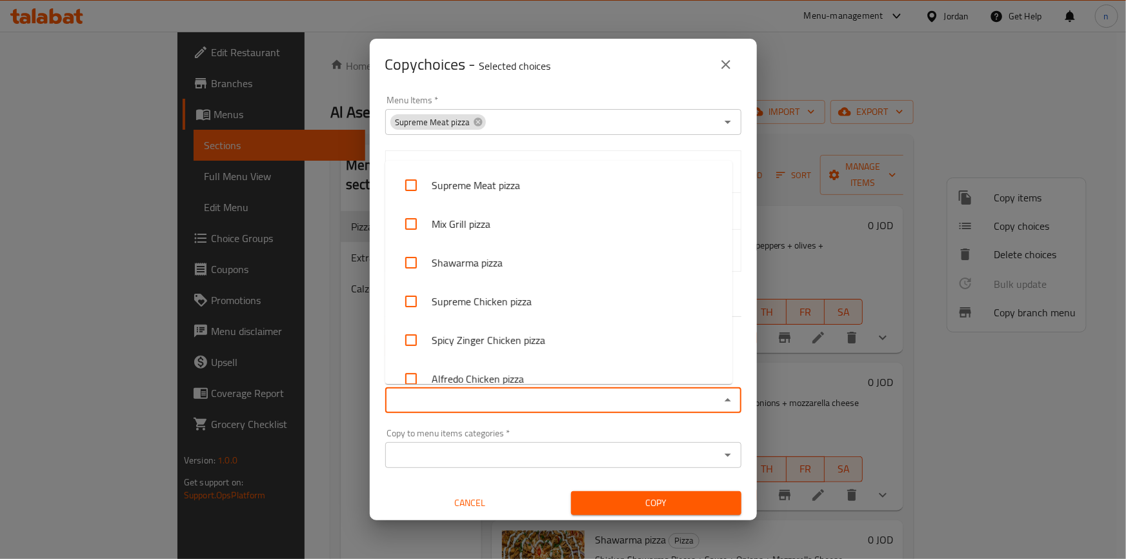
click at [458, 403] on input "Copy to menu items   *" at bounding box center [552, 400] width 327 height 18
click at [378, 353] on div "L1 choice L2 choice" at bounding box center [564, 345] width 372 height 41
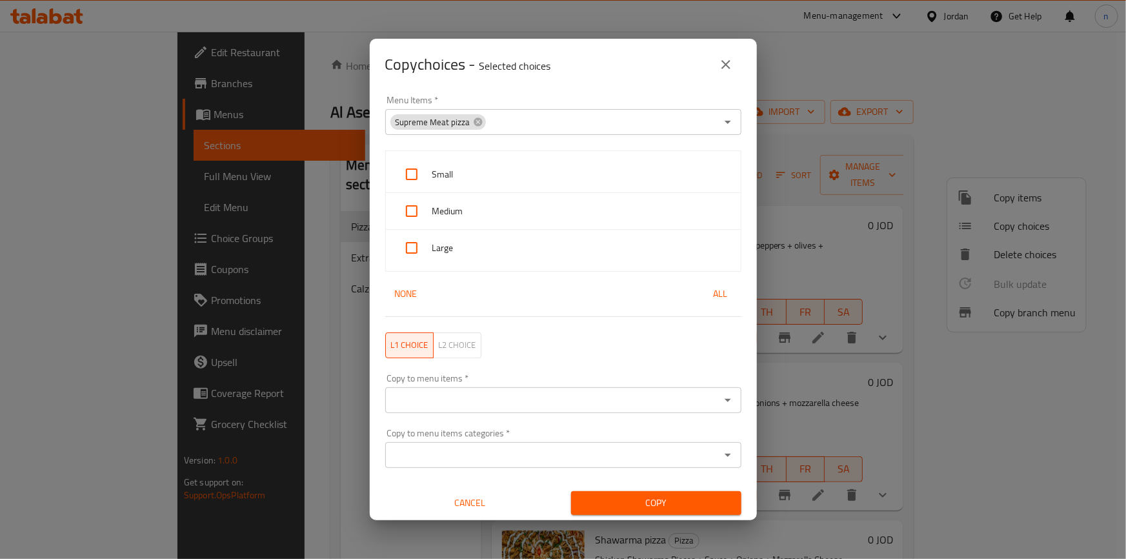
click at [283, 443] on div "Copy choices - Selected choices 0 Menu Items   * Supreme Meat pizza Menu Items …" at bounding box center [563, 279] width 1126 height 559
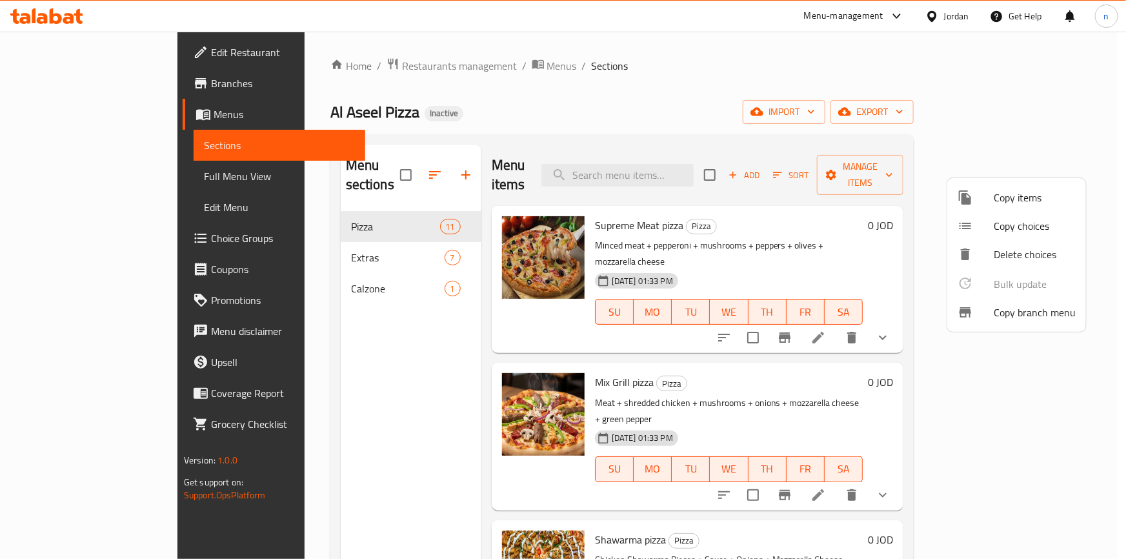
click at [981, 447] on div at bounding box center [563, 279] width 1126 height 559
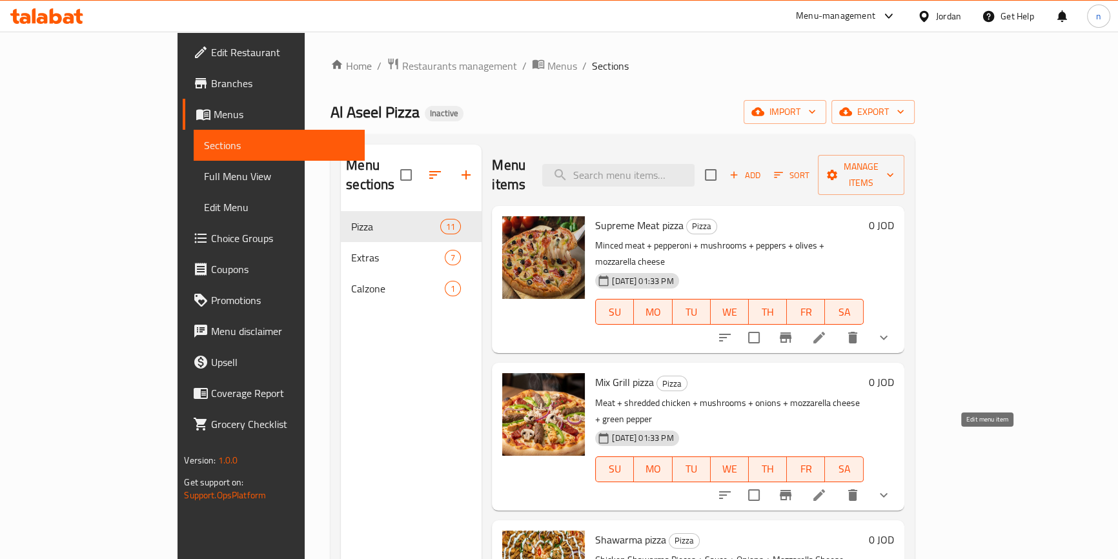
click at [825, 489] on icon at bounding box center [819, 495] width 12 height 12
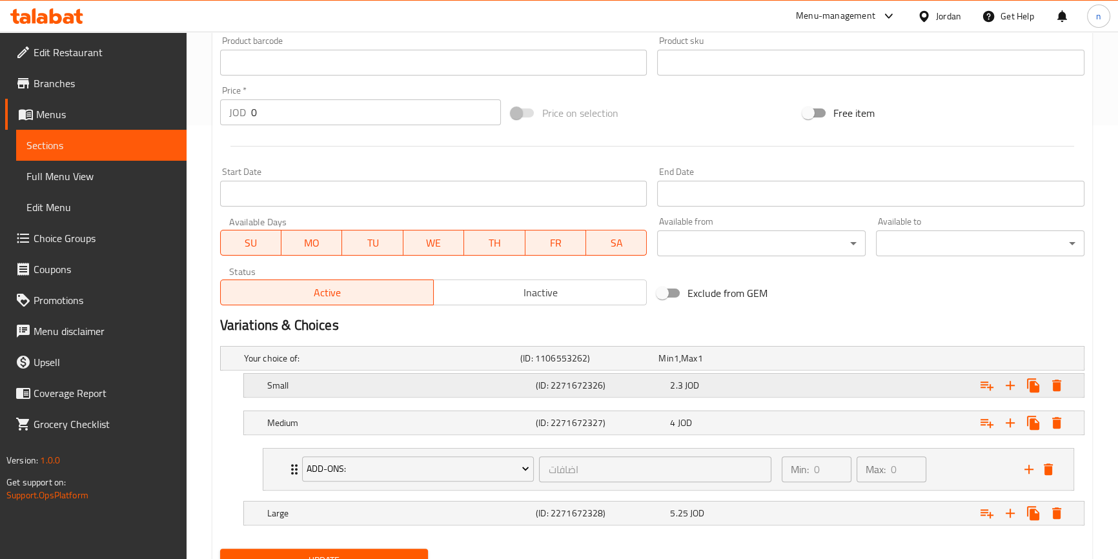
scroll to position [490, 0]
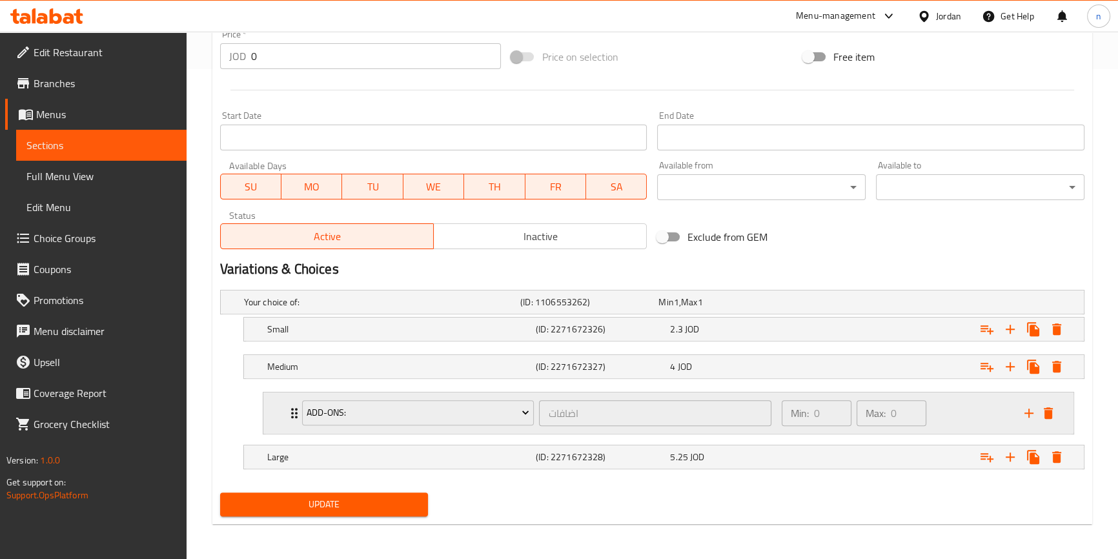
click at [290, 413] on icon "Expand" at bounding box center [294, 412] width 15 height 15
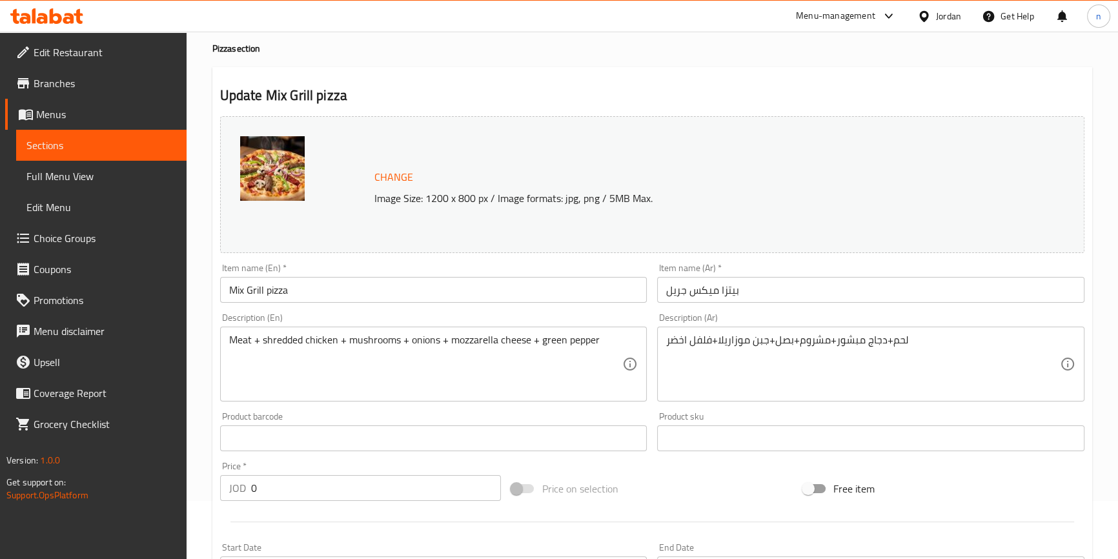
scroll to position [0, 0]
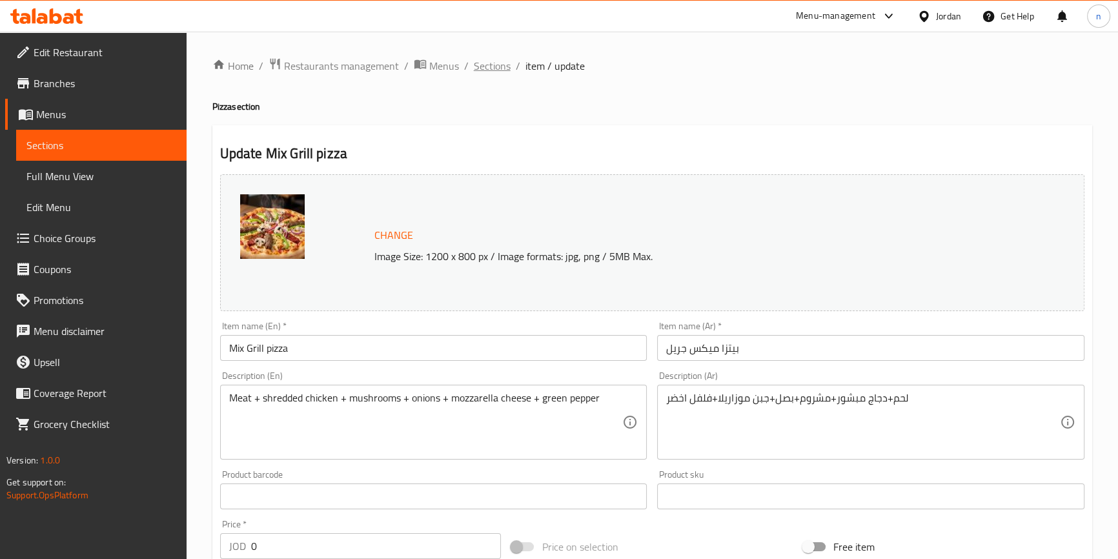
click at [475, 70] on span "Sections" at bounding box center [492, 65] width 37 height 15
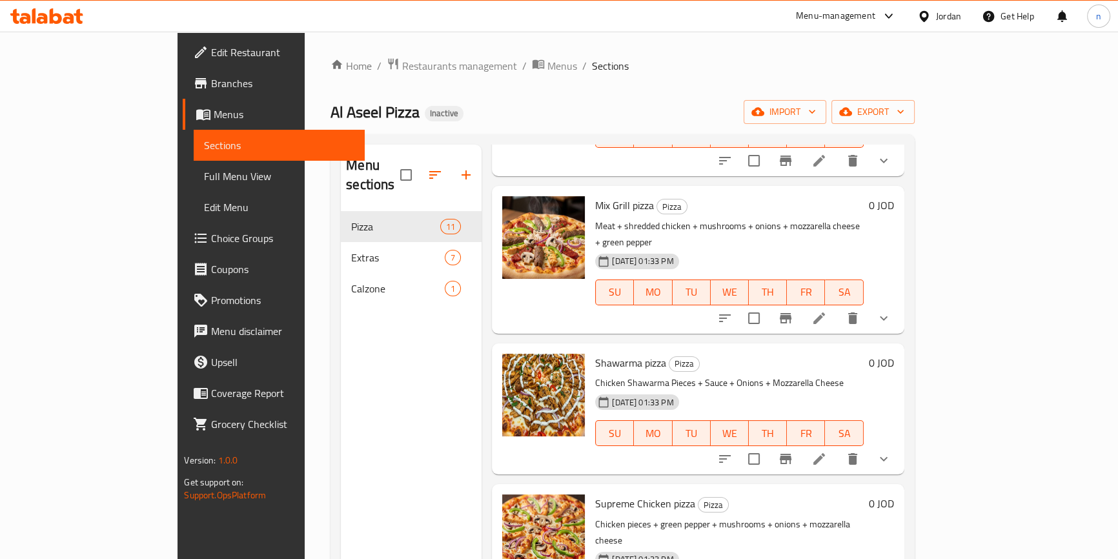
scroll to position [234, 0]
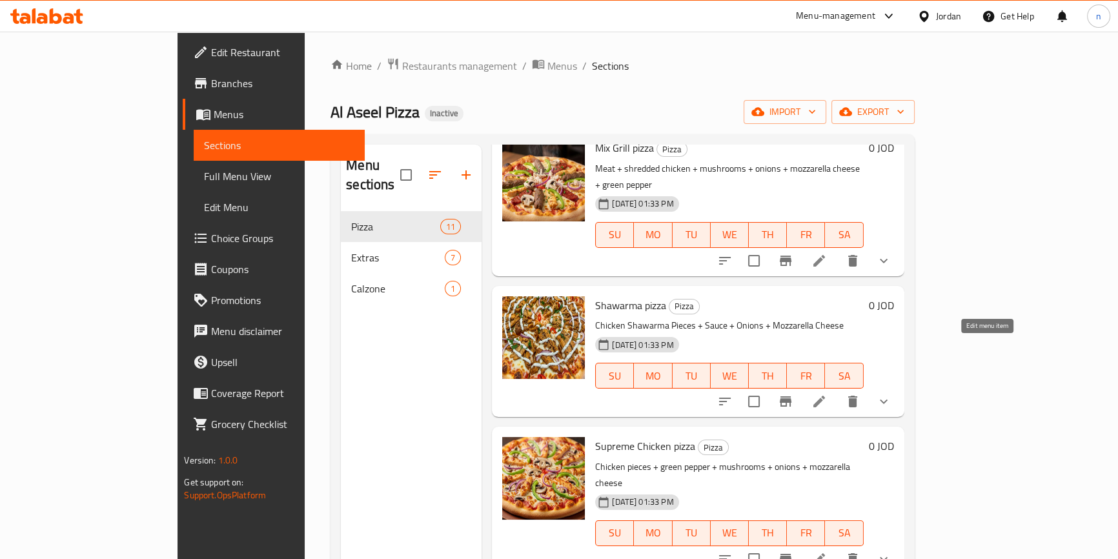
click at [827, 394] on icon at bounding box center [818, 401] width 15 height 15
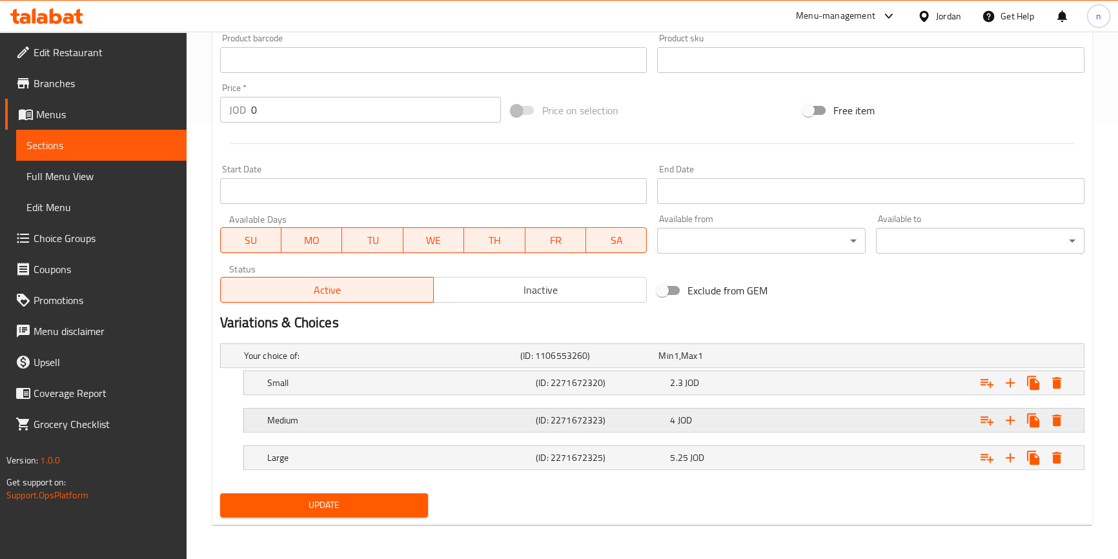
scroll to position [437, 0]
click at [328, 369] on div "Medium (ID: 2271672323) 4 JOD" at bounding box center [655, 355] width 829 height 28
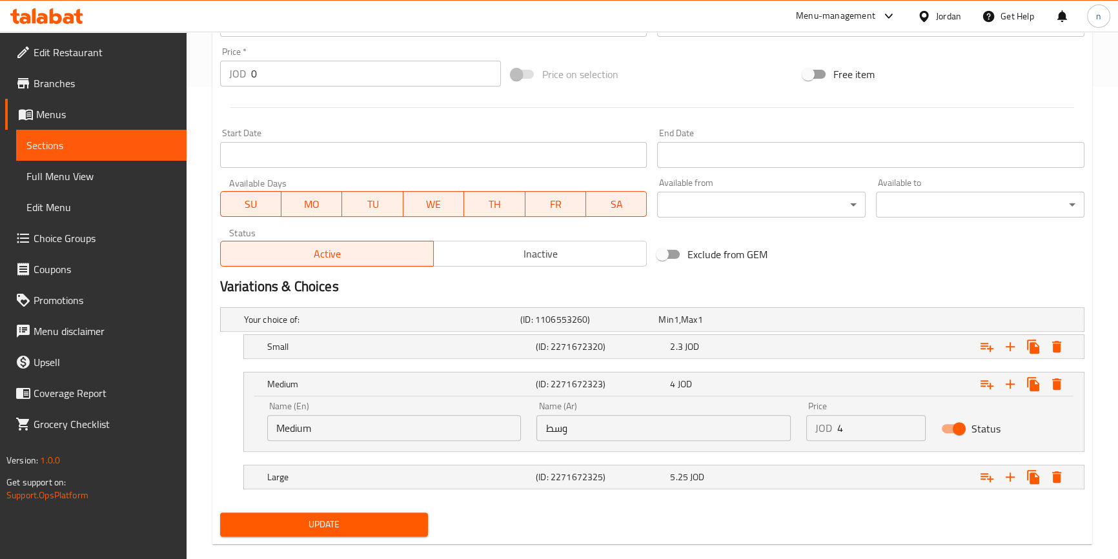
scroll to position [493, 0]
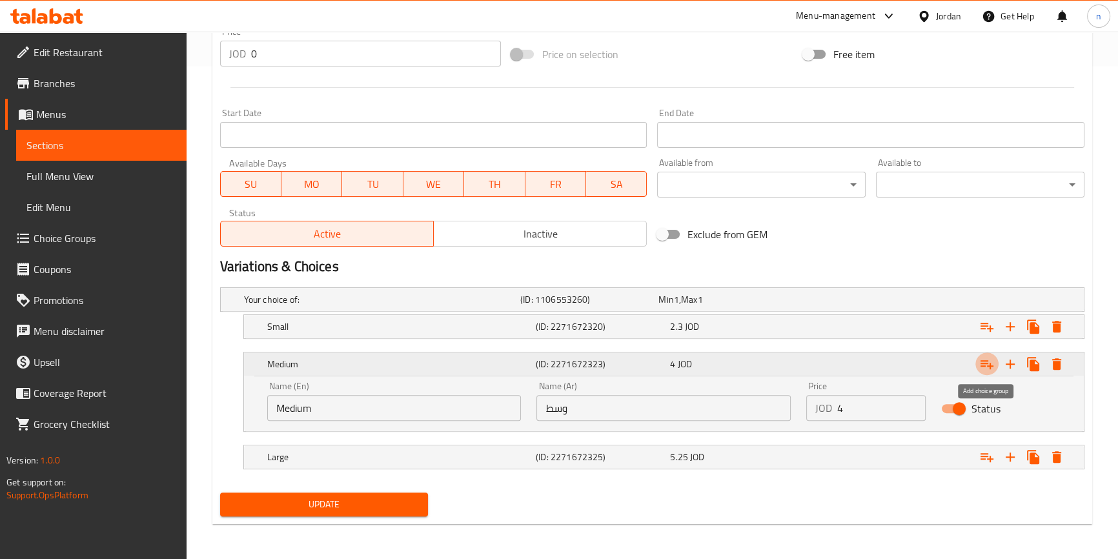
click at [982, 352] on button "Expand" at bounding box center [986, 363] width 23 height 23
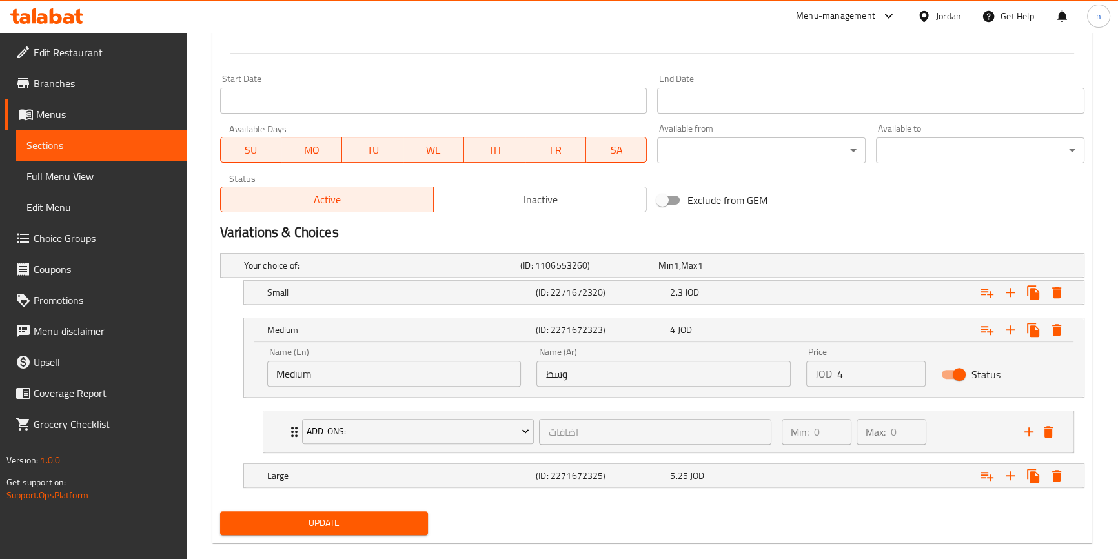
scroll to position [545, 0]
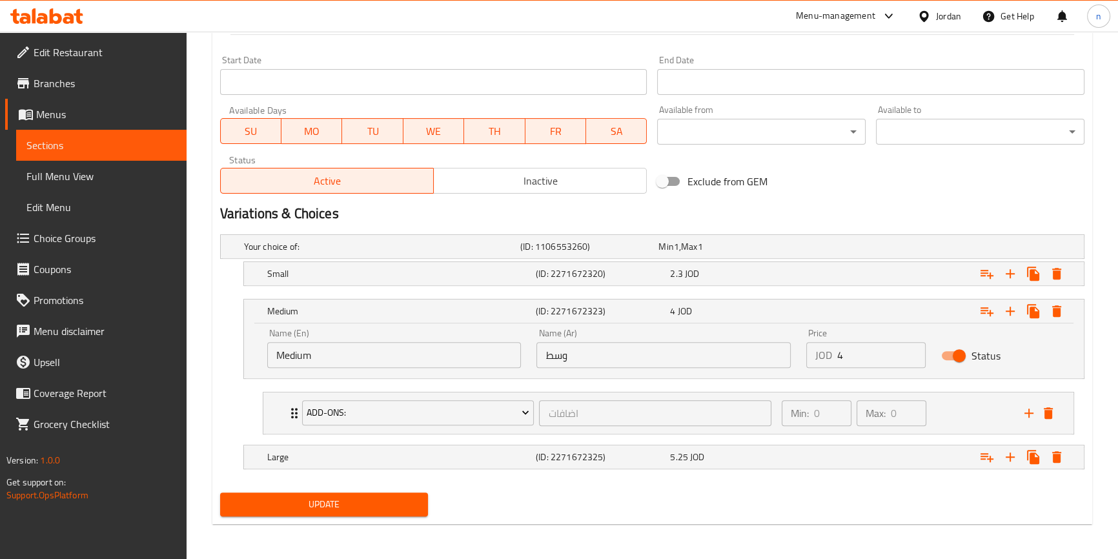
click at [323, 511] on button "Update" at bounding box center [324, 505] width 208 height 24
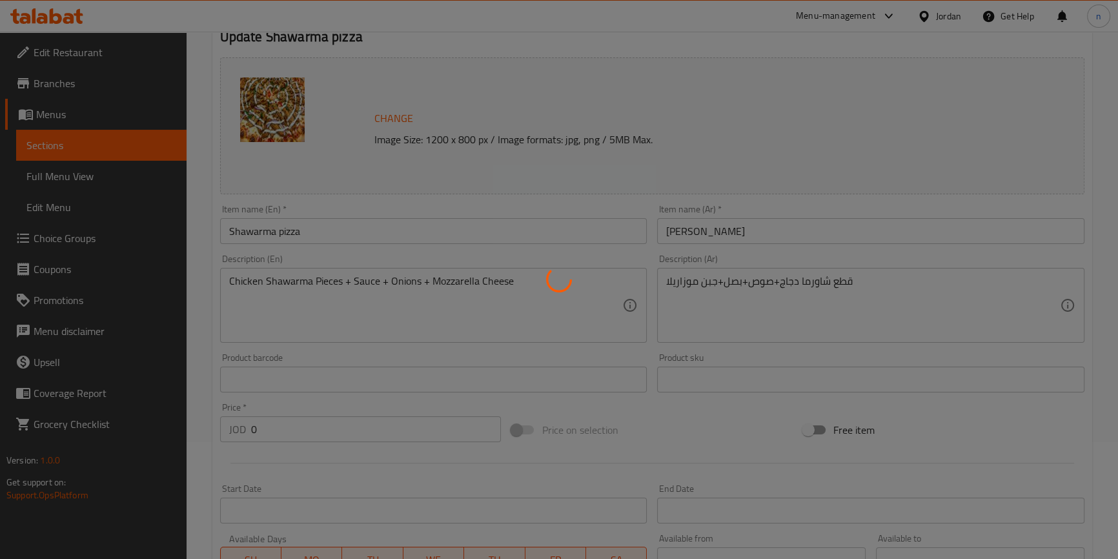
scroll to position [0, 0]
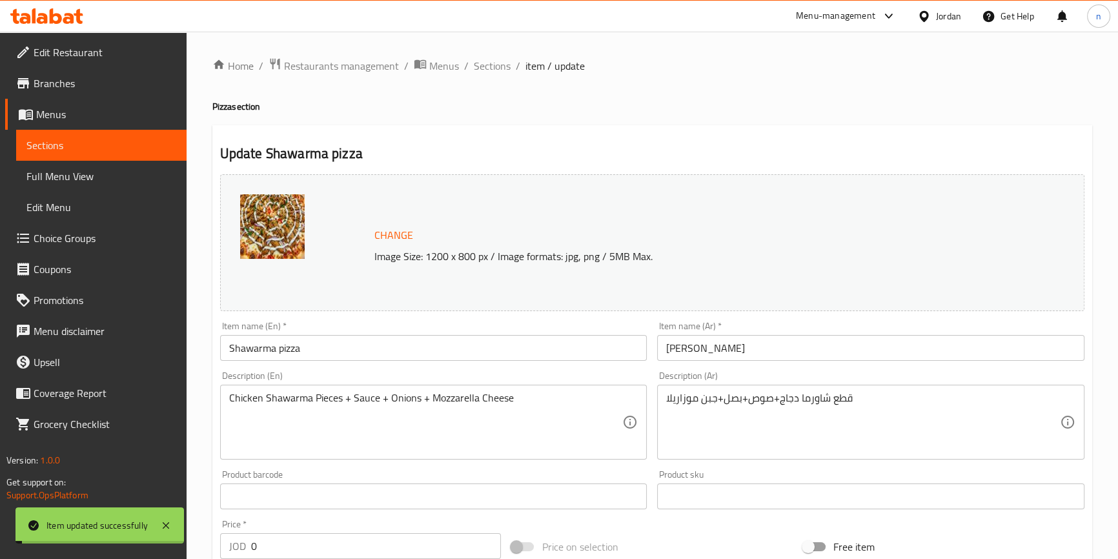
click at [493, 67] on span "Sections" at bounding box center [492, 65] width 37 height 15
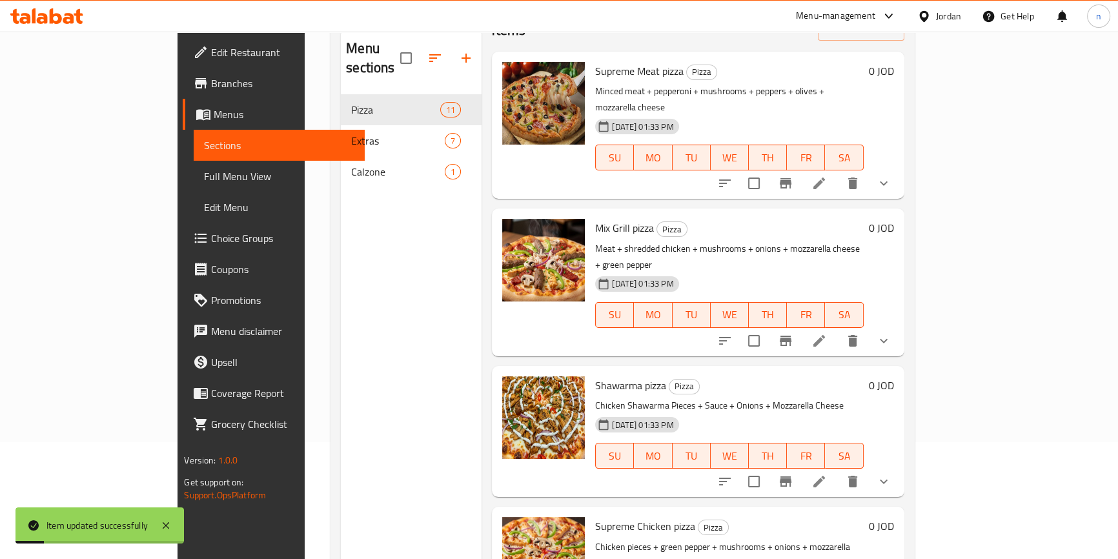
scroll to position [58, 0]
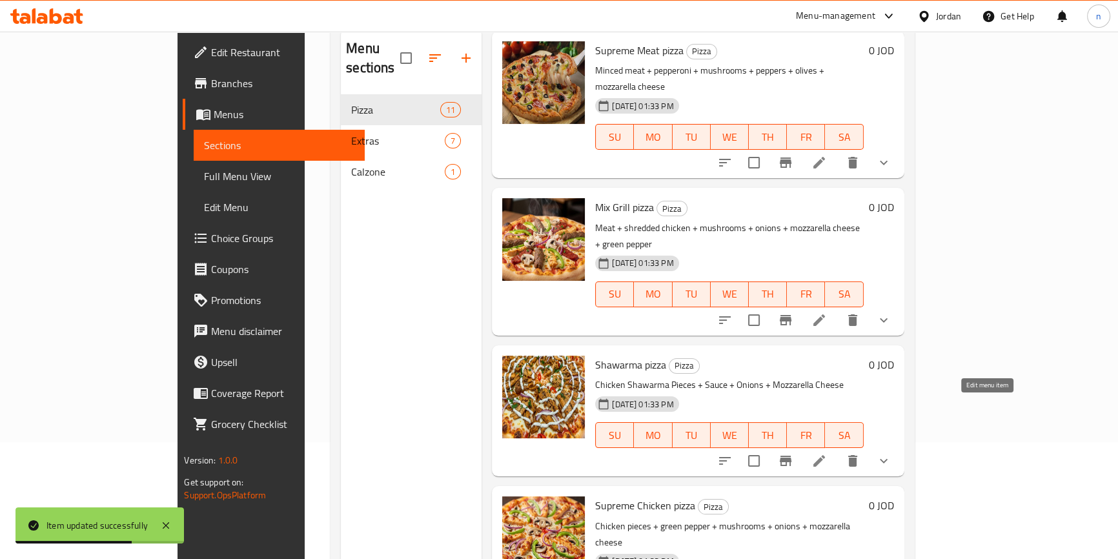
click at [825, 455] on icon at bounding box center [819, 461] width 12 height 12
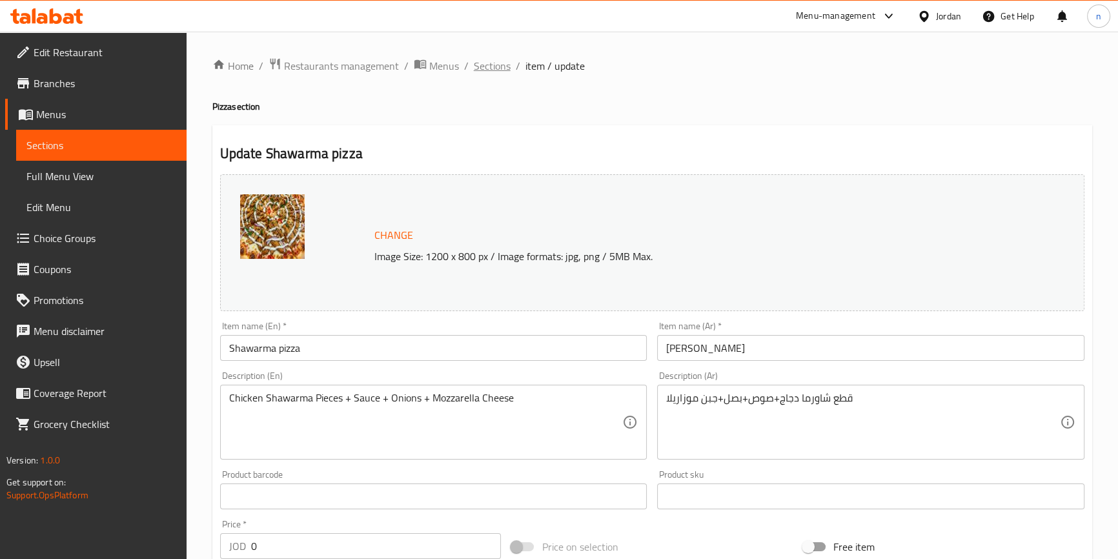
click at [497, 66] on span "Sections" at bounding box center [492, 65] width 37 height 15
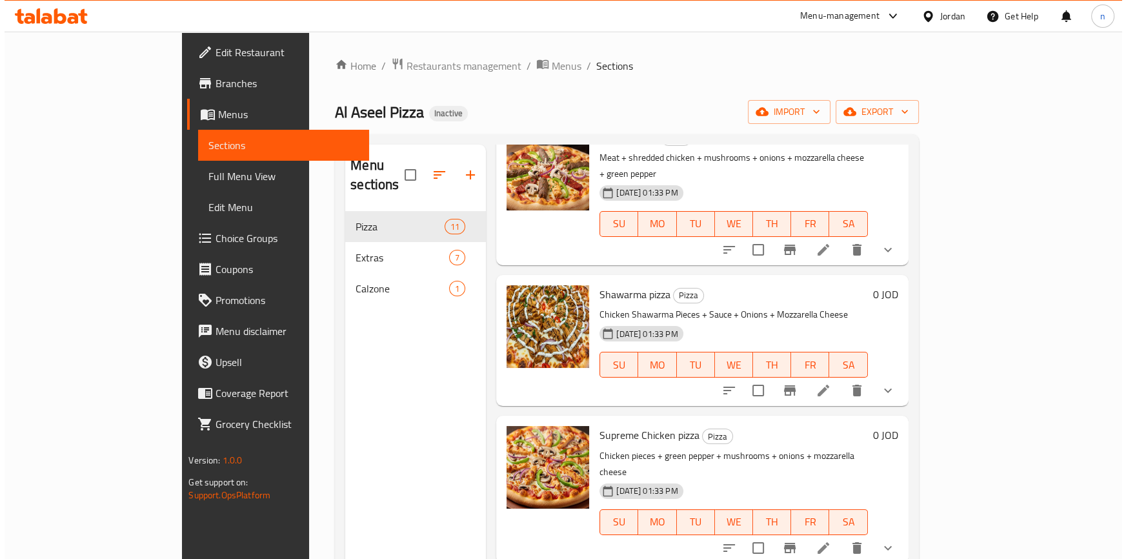
scroll to position [293, 0]
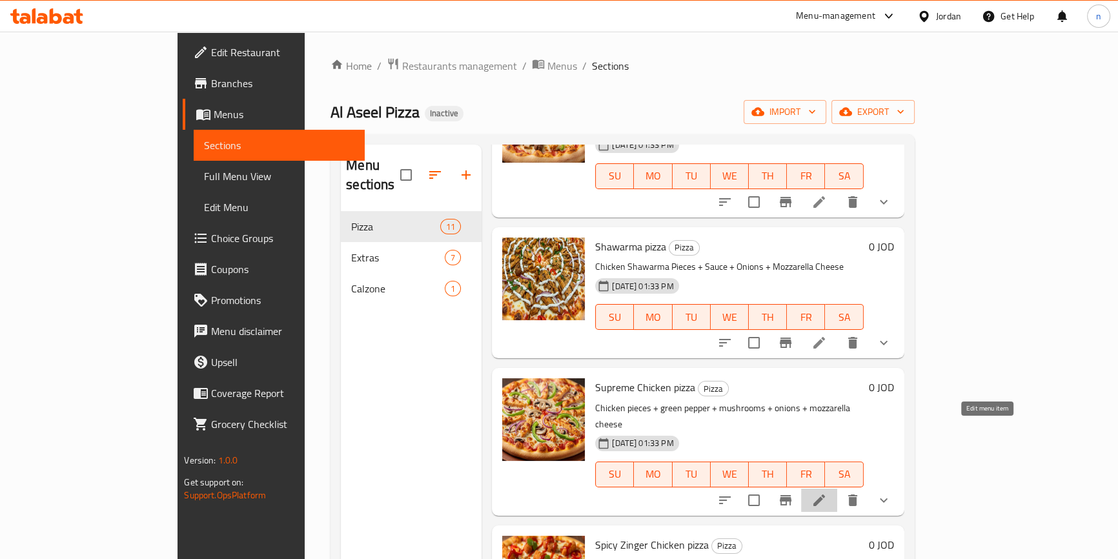
click at [827, 493] on icon at bounding box center [818, 500] width 15 height 15
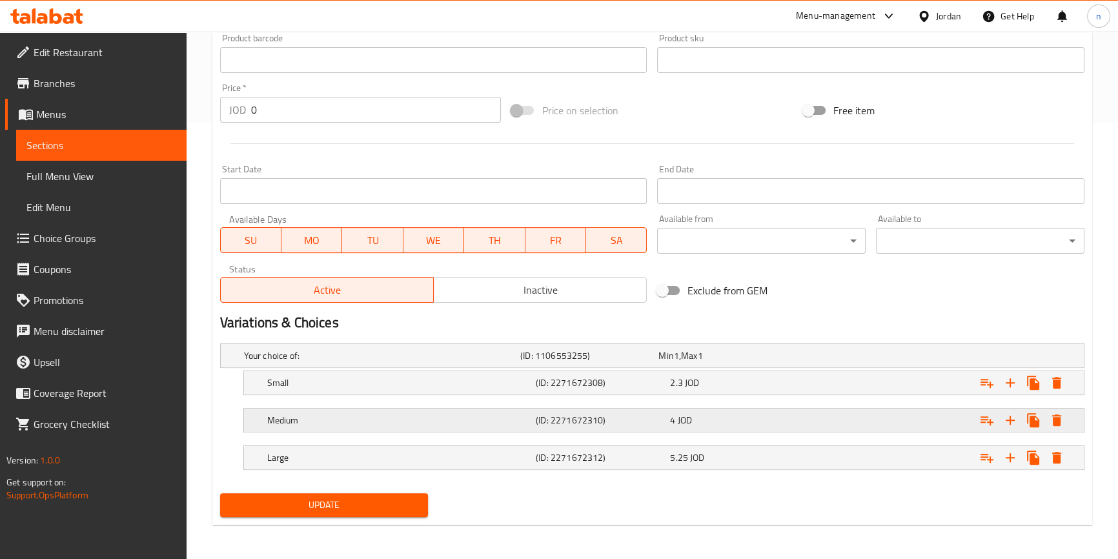
scroll to position [437, 0]
click at [347, 369] on div "Medium (ID: 2271672310) 4 JOD" at bounding box center [655, 355] width 829 height 28
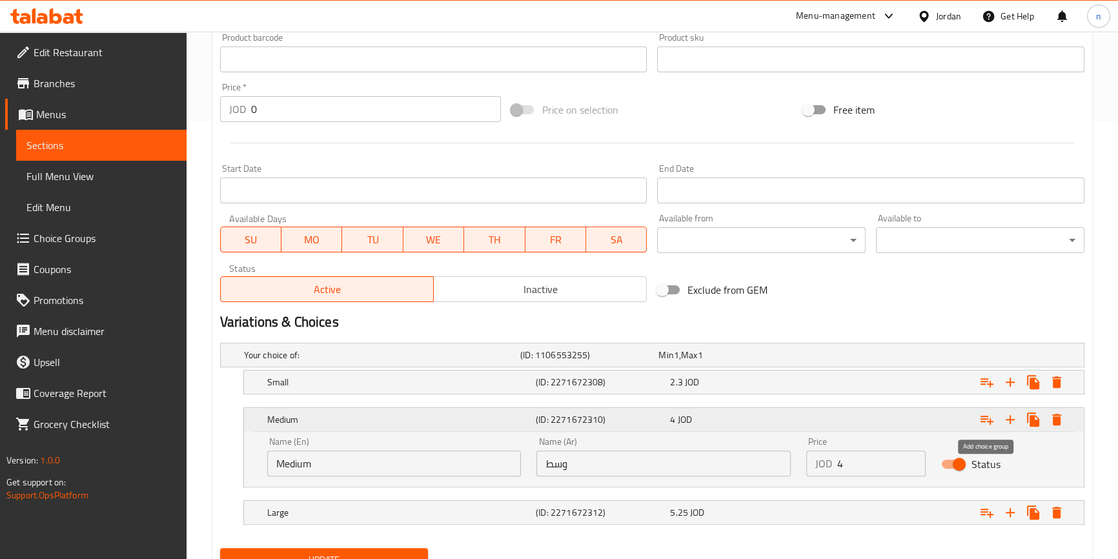
click at [995, 416] on button "Expand" at bounding box center [986, 419] width 23 height 23
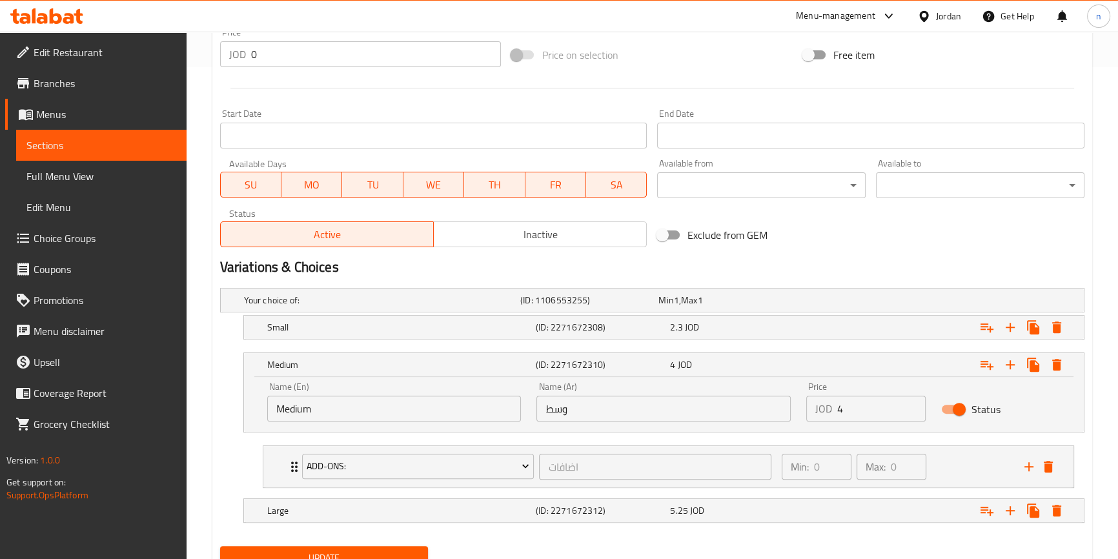
scroll to position [545, 0]
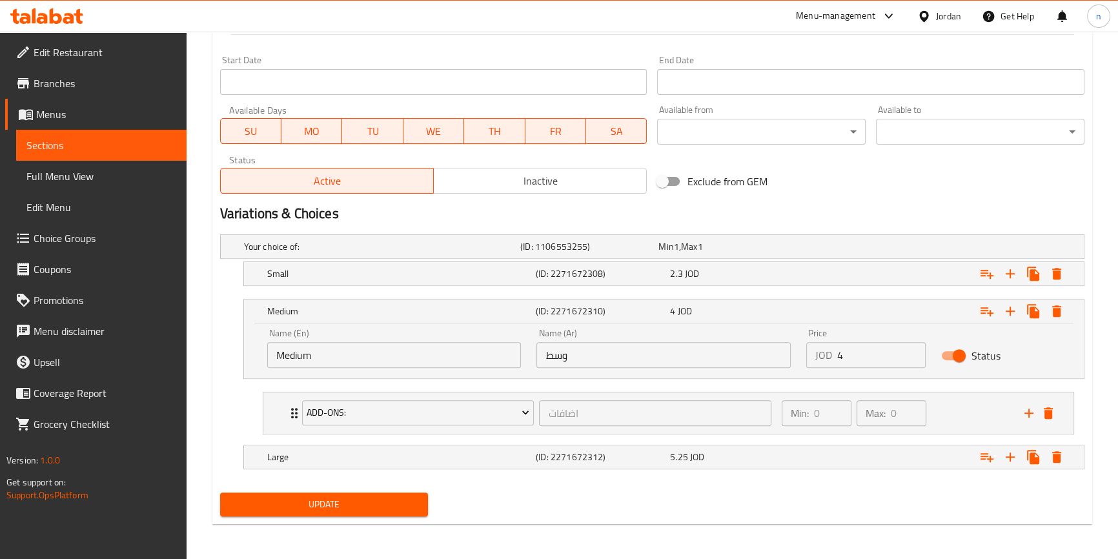
click at [312, 516] on div "Update" at bounding box center [324, 504] width 219 height 34
click at [309, 505] on span "Update" at bounding box center [324, 504] width 188 height 16
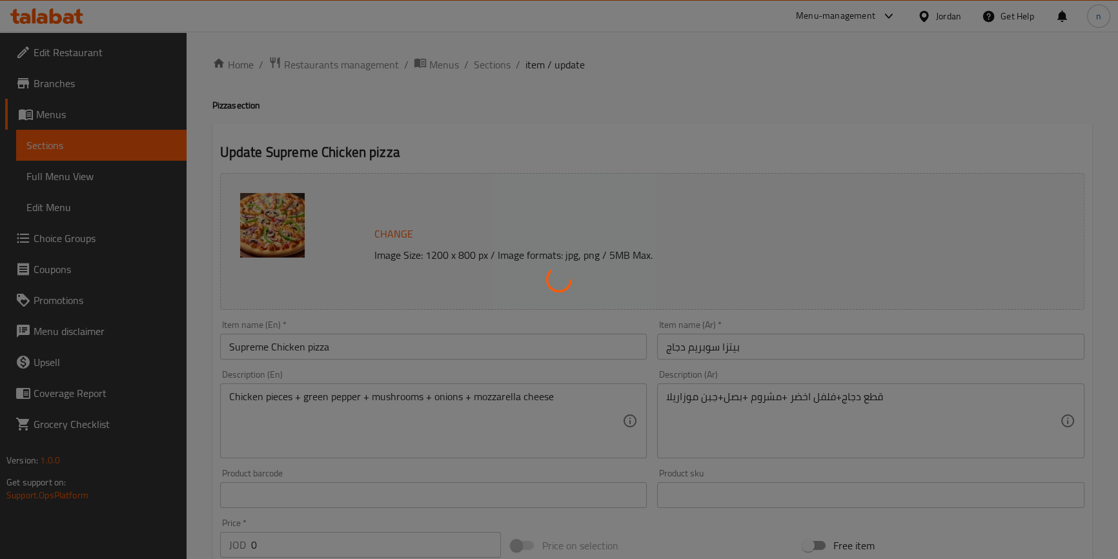
scroll to position [0, 0]
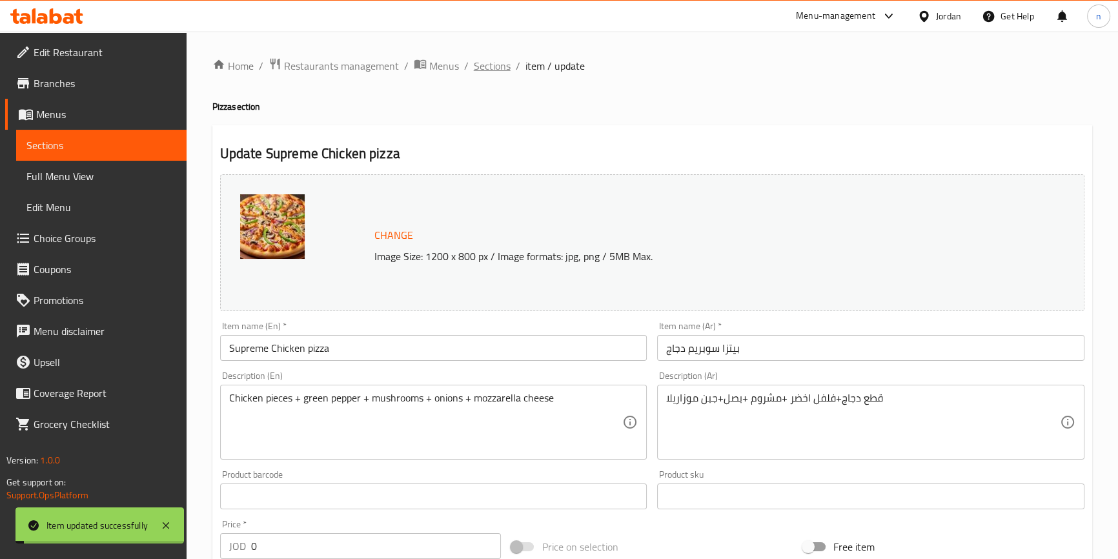
click at [491, 68] on span "Sections" at bounding box center [492, 65] width 37 height 15
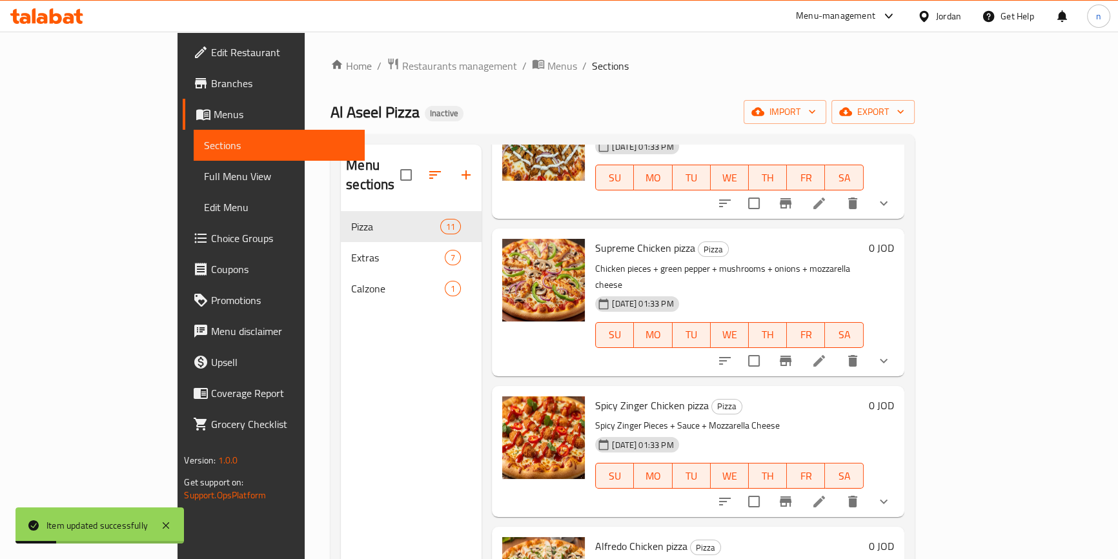
scroll to position [469, 0]
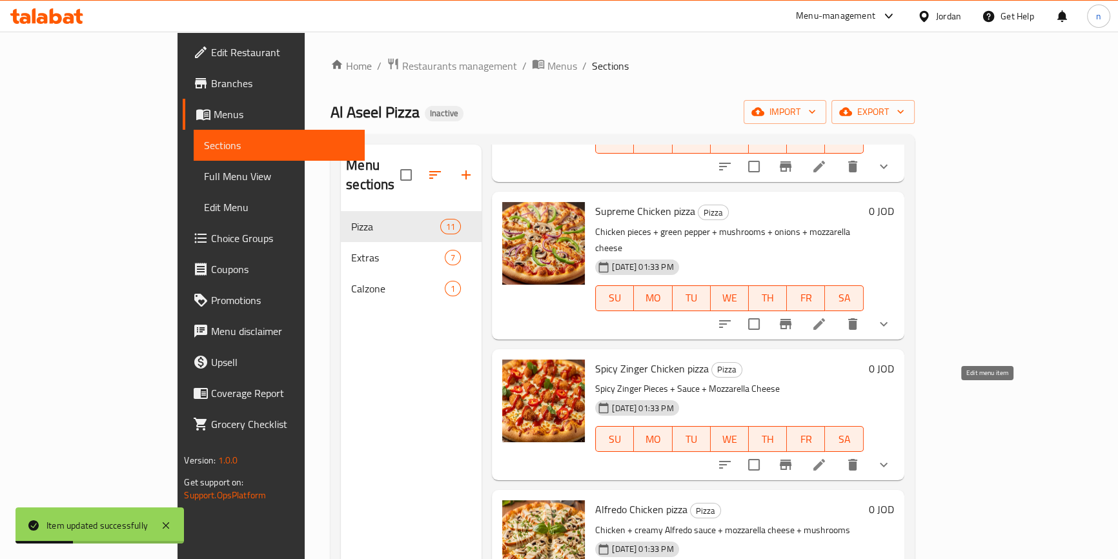
click at [827, 457] on icon at bounding box center [818, 464] width 15 height 15
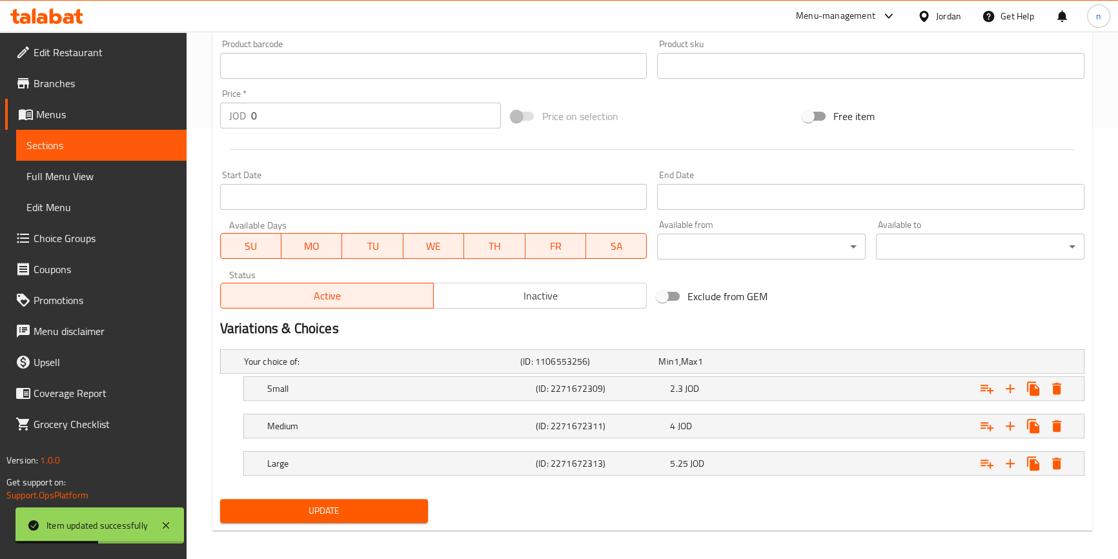
scroll to position [437, 0]
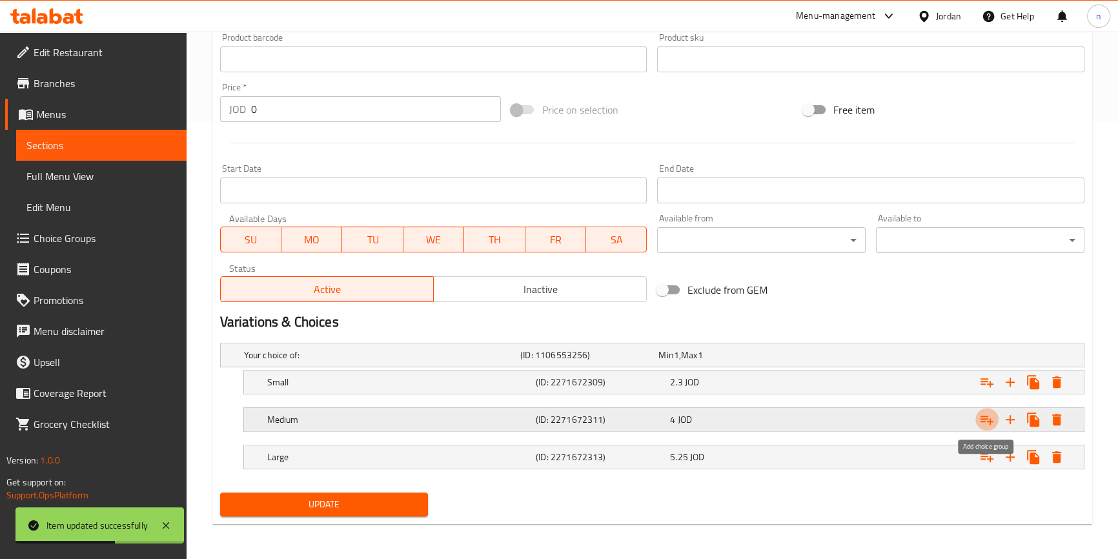
click at [982, 419] on icon "Expand" at bounding box center [986, 419] width 15 height 15
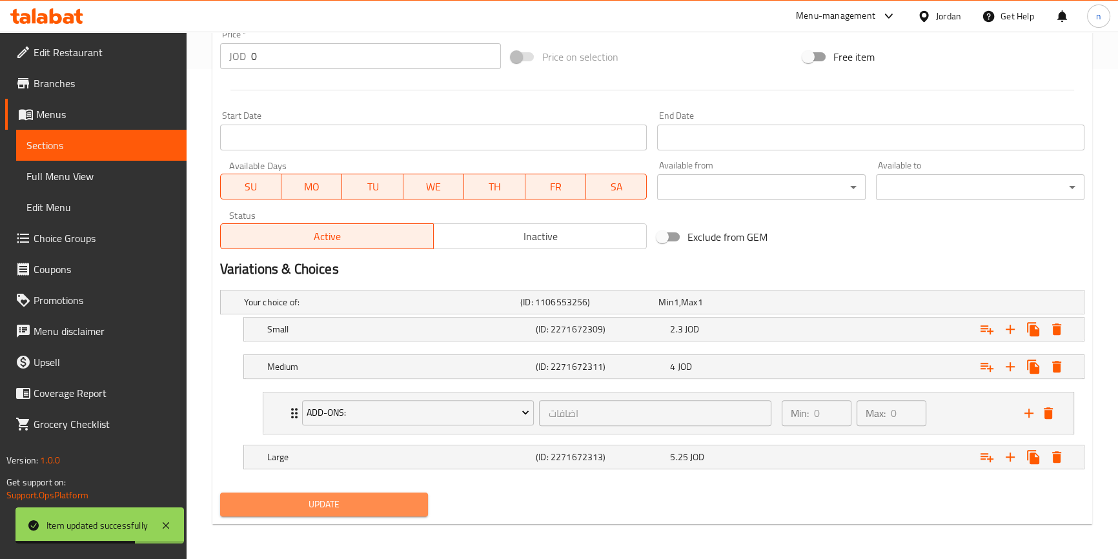
click at [300, 500] on span "Update" at bounding box center [324, 504] width 188 height 16
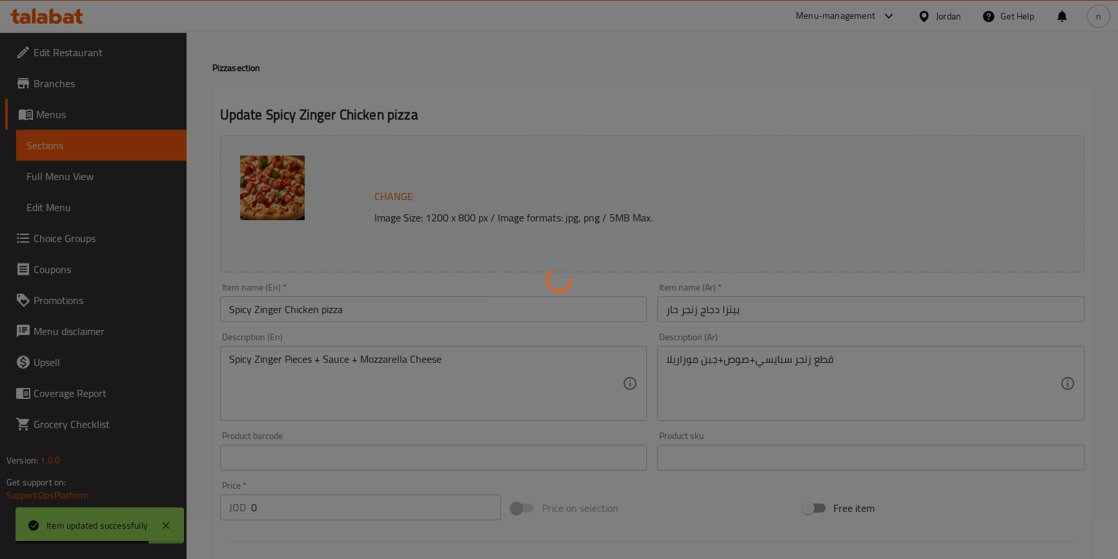
scroll to position [0, 0]
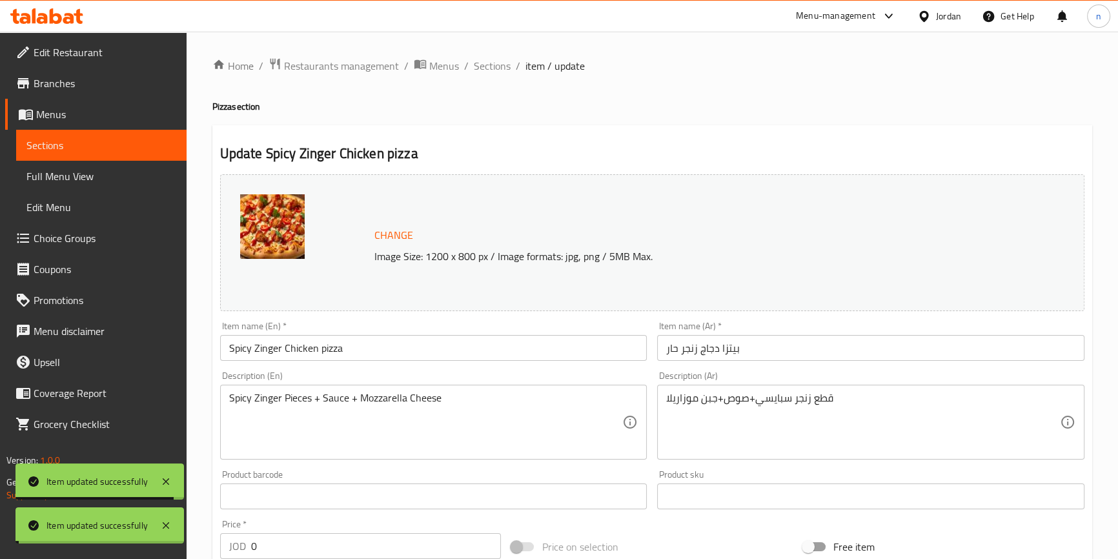
click at [482, 68] on span "Sections" at bounding box center [492, 65] width 37 height 15
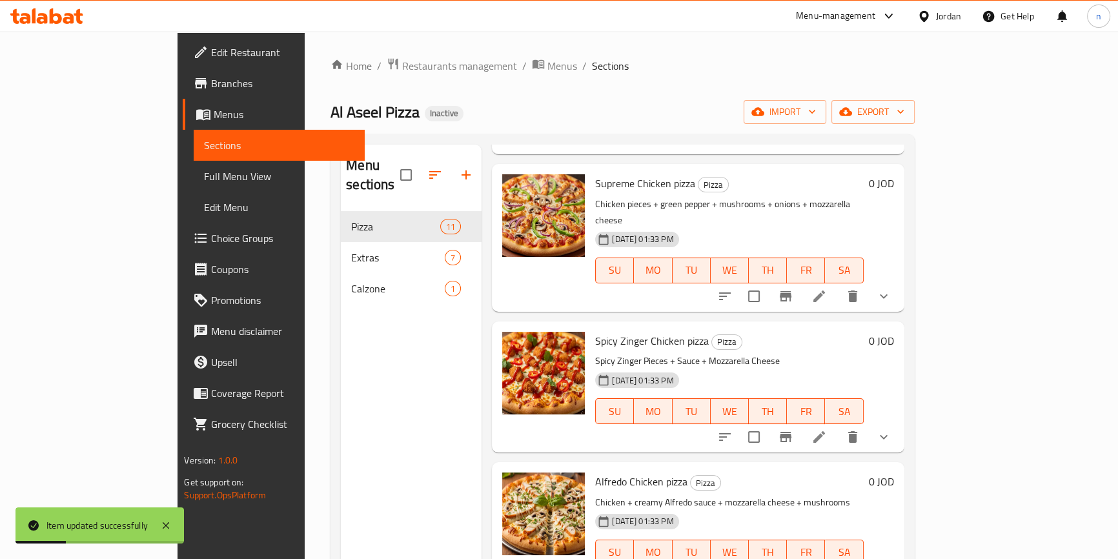
scroll to position [528, 0]
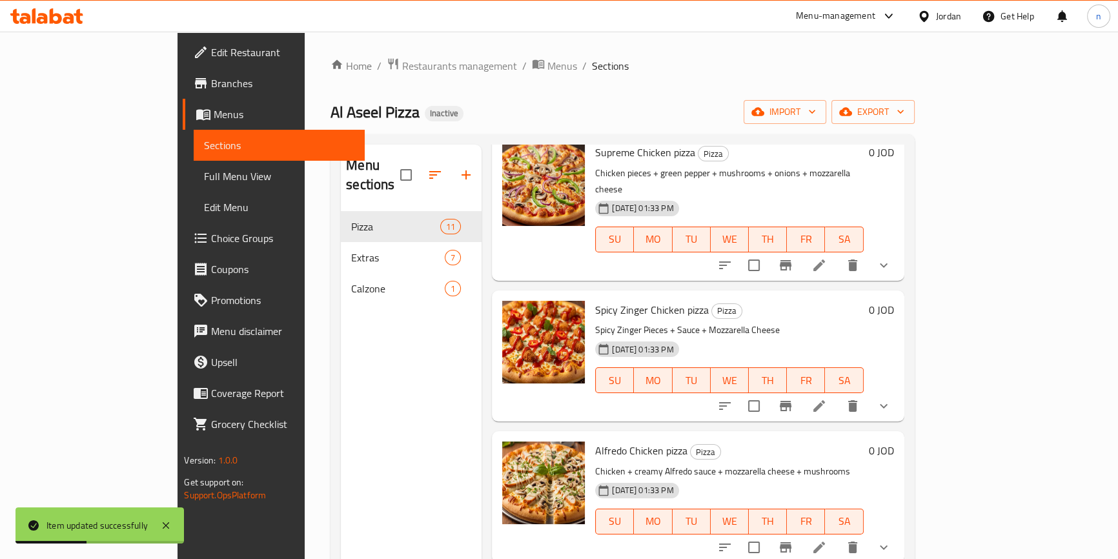
click at [837, 394] on li at bounding box center [819, 405] width 36 height 23
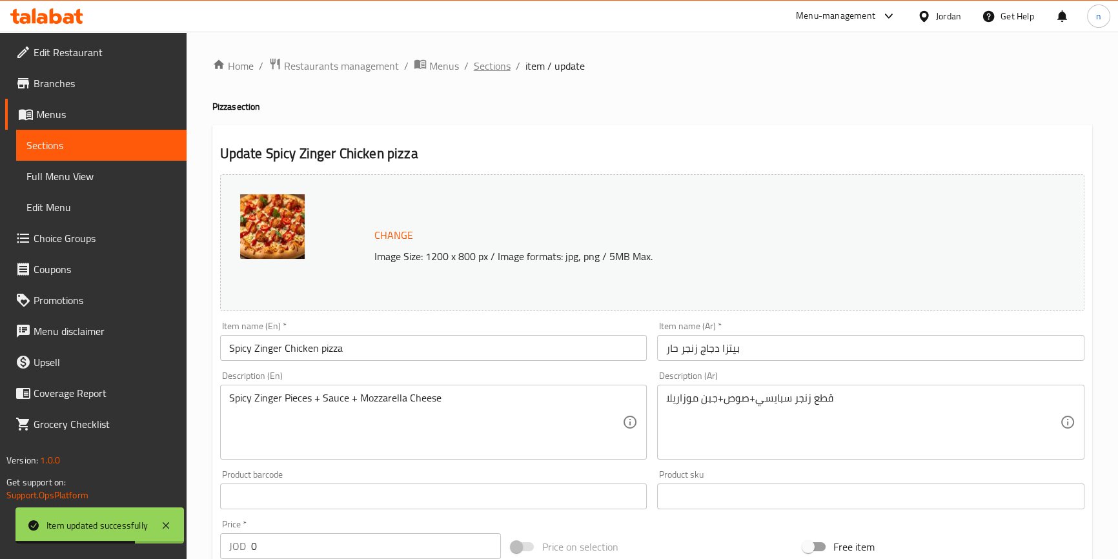
click at [503, 63] on span "Sections" at bounding box center [492, 65] width 37 height 15
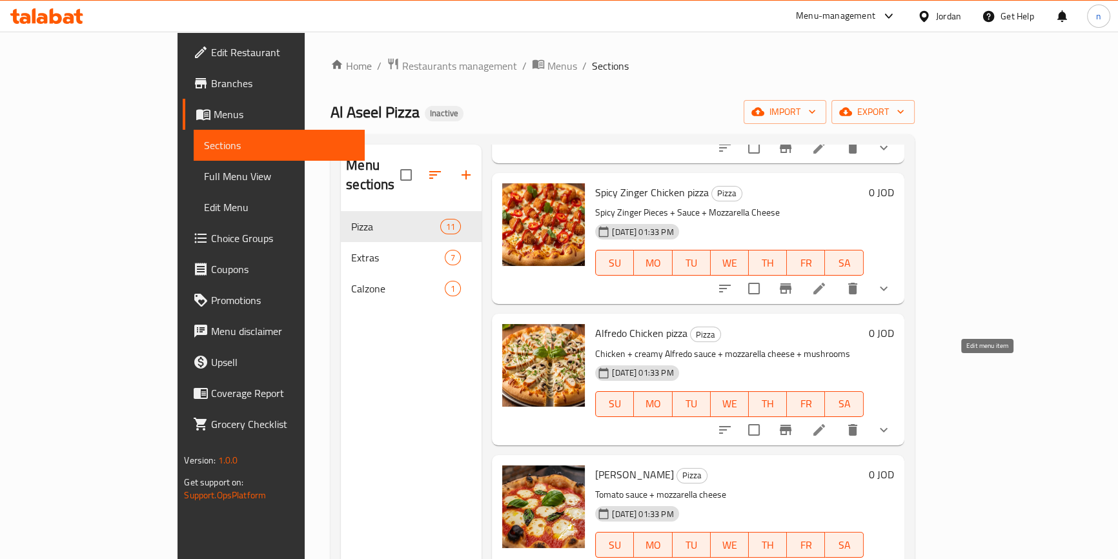
scroll to position [587, 0]
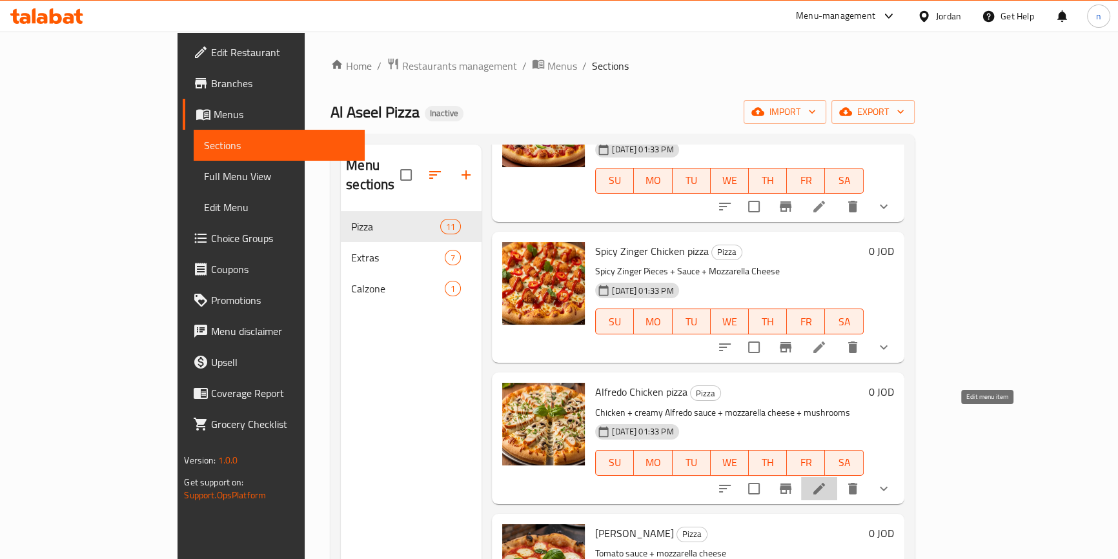
click at [827, 481] on icon at bounding box center [818, 488] width 15 height 15
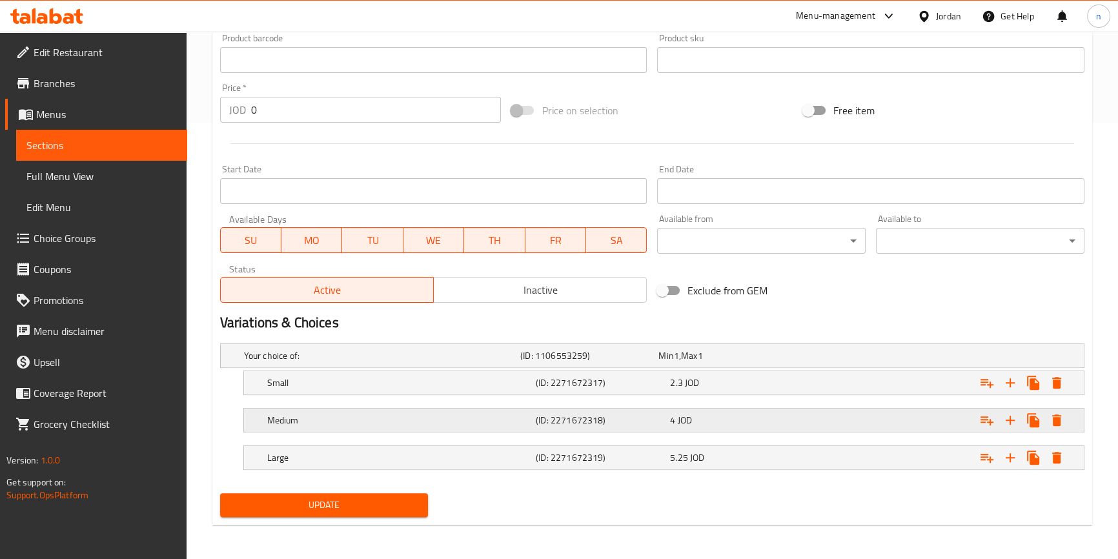
scroll to position [437, 0]
click at [984, 416] on icon "Expand" at bounding box center [986, 419] width 15 height 15
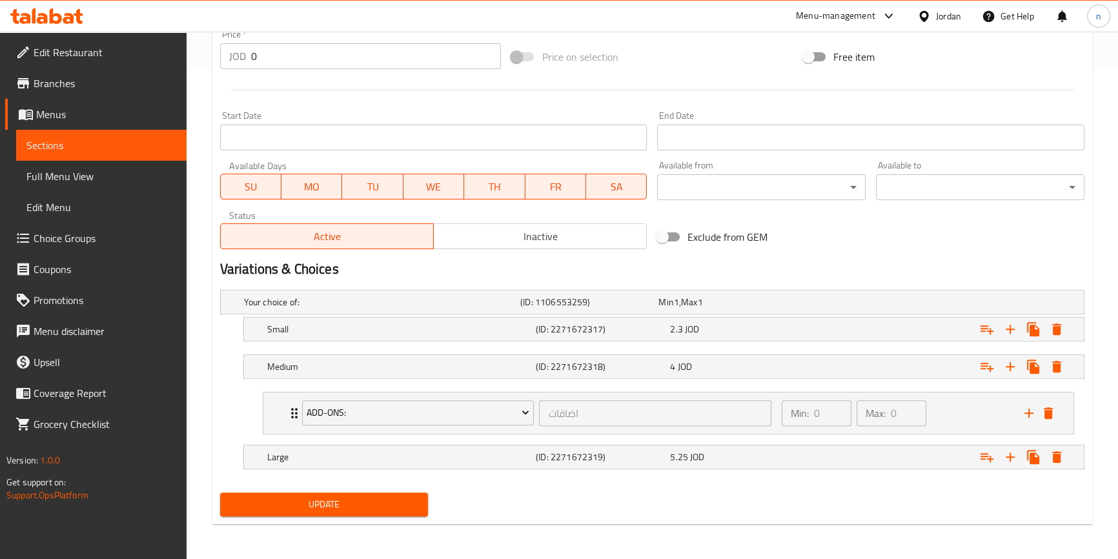
click at [321, 501] on span "Update" at bounding box center [324, 504] width 188 height 16
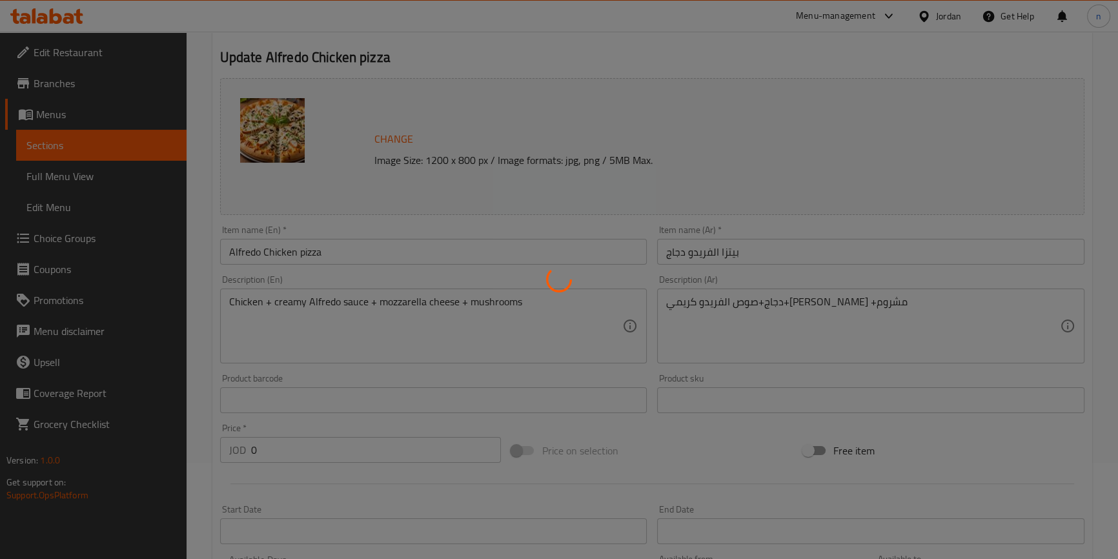
scroll to position [0, 0]
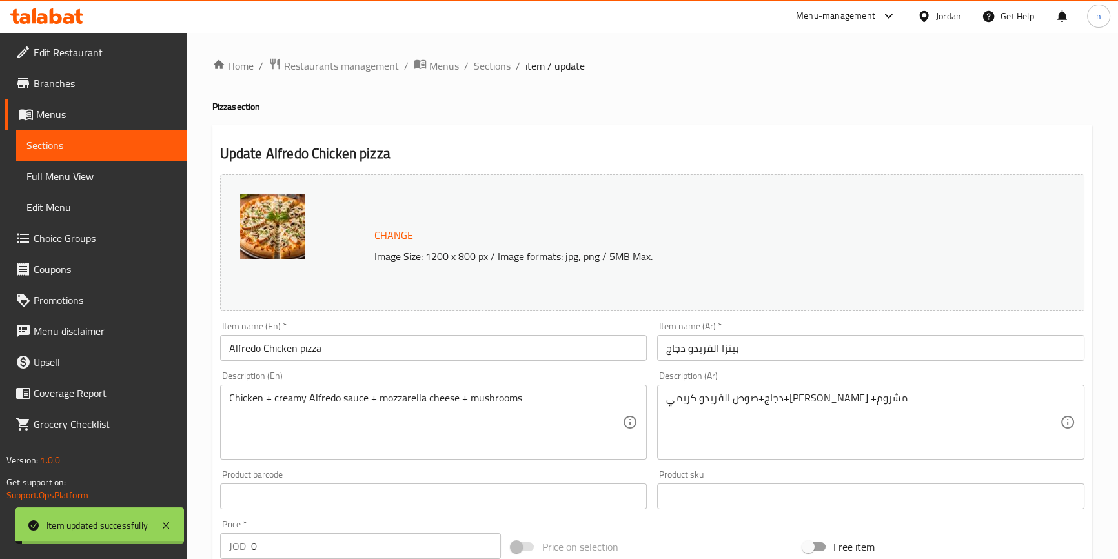
click at [486, 66] on span "Sections" at bounding box center [492, 65] width 37 height 15
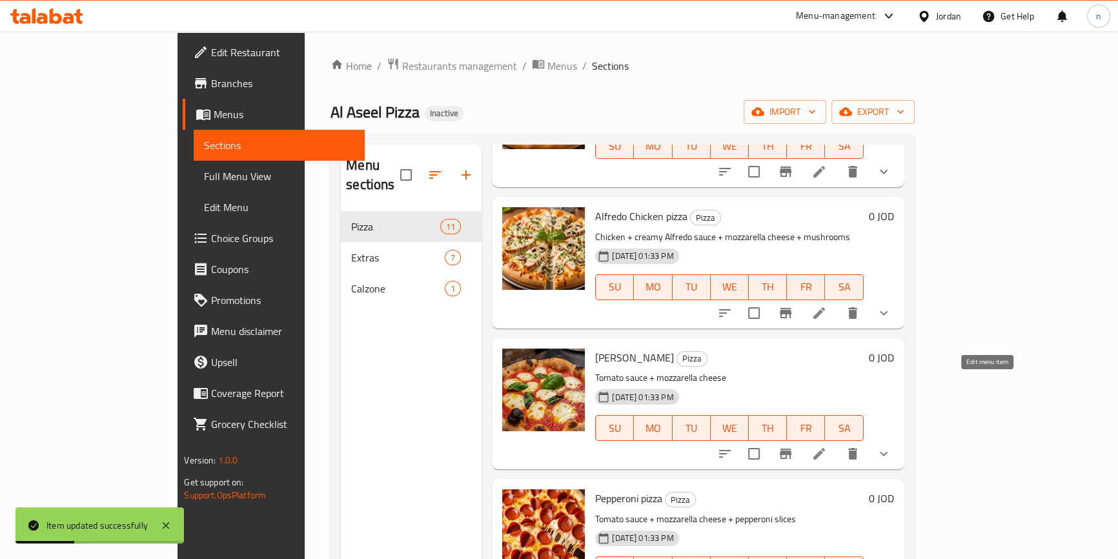
click at [825, 448] on icon at bounding box center [819, 454] width 12 height 12
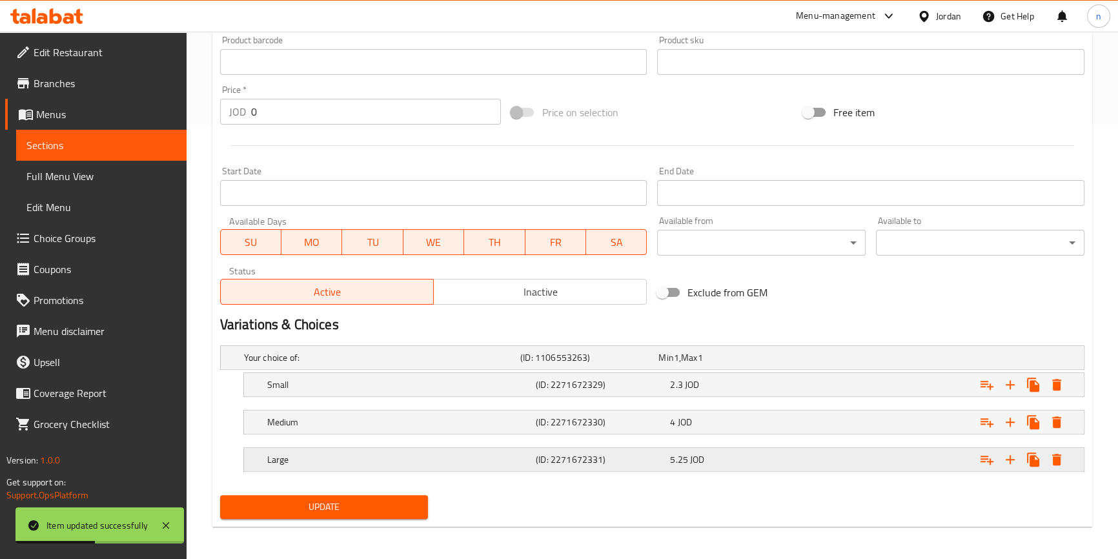
scroll to position [437, 0]
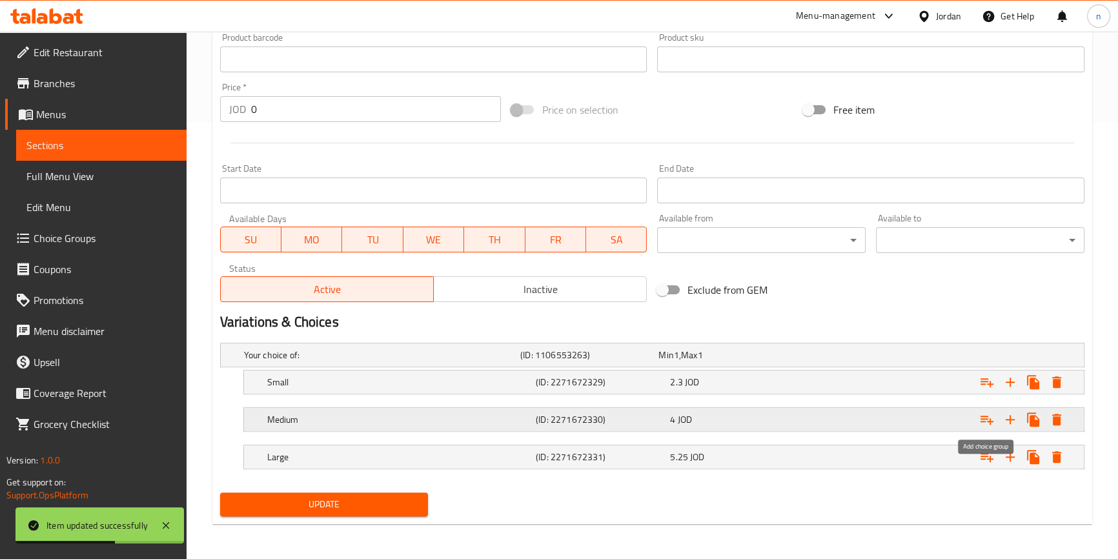
click at [986, 412] on icon "Expand" at bounding box center [986, 419] width 15 height 15
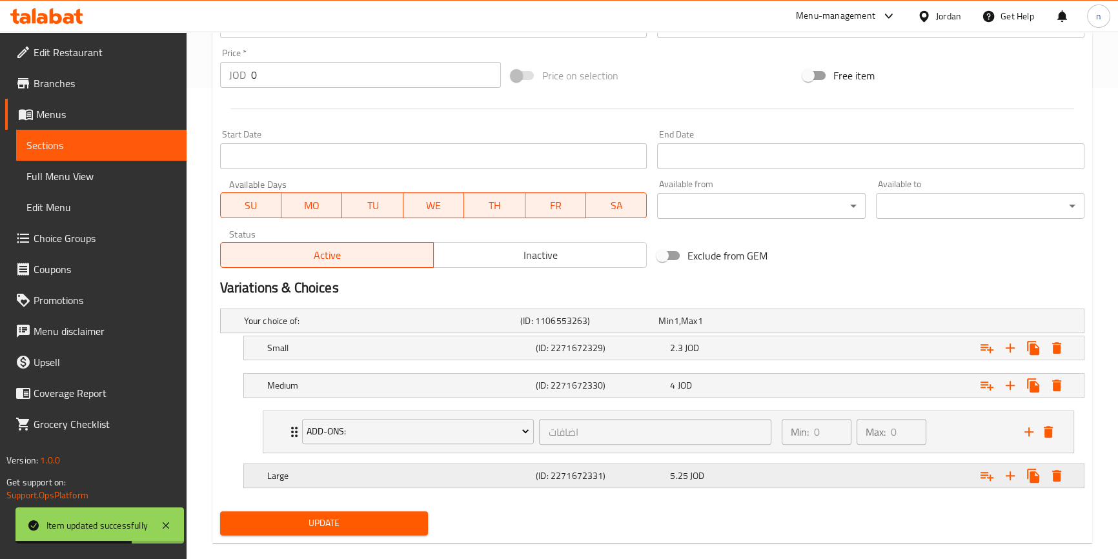
scroll to position [490, 0]
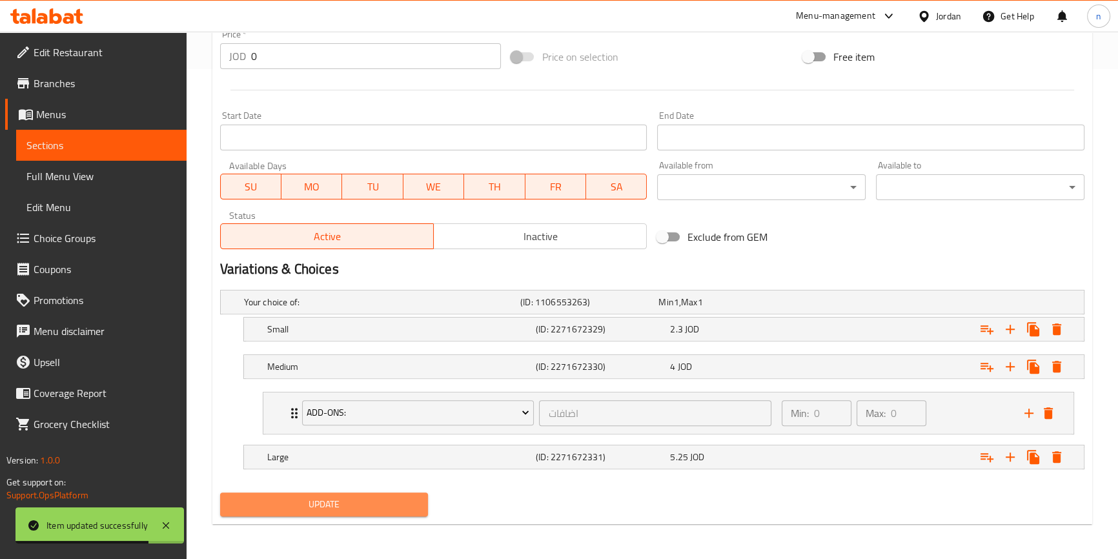
click at [306, 510] on span "Update" at bounding box center [324, 504] width 188 height 16
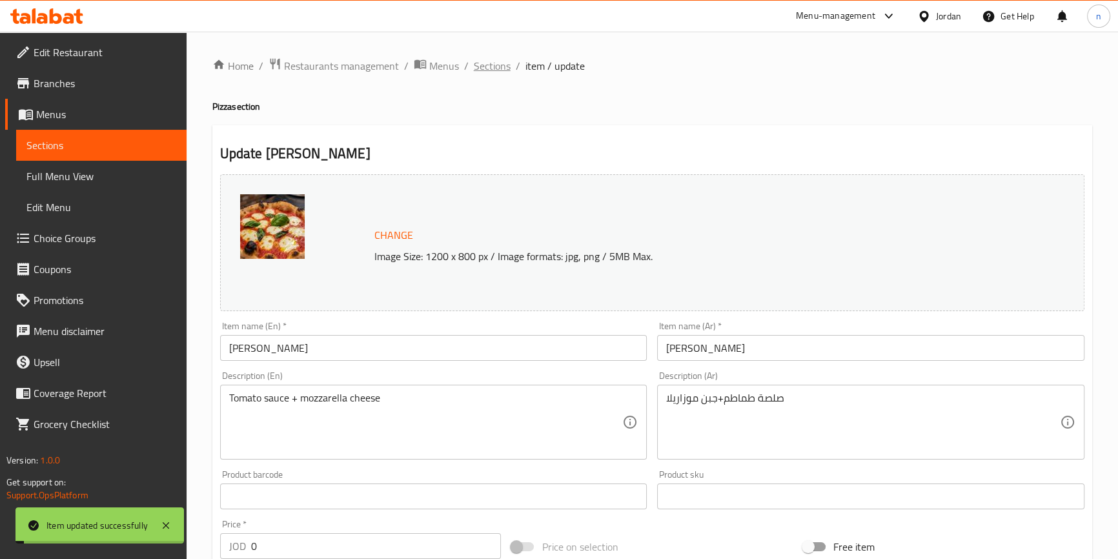
click at [486, 65] on span "Sections" at bounding box center [492, 65] width 37 height 15
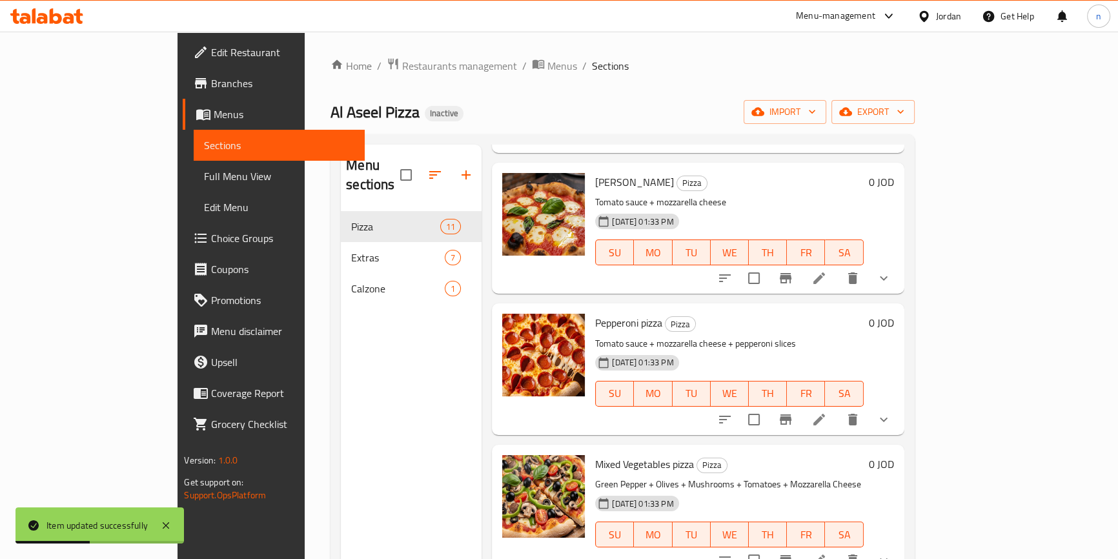
scroll to position [939, 0]
click at [837, 407] on li at bounding box center [819, 418] width 36 height 23
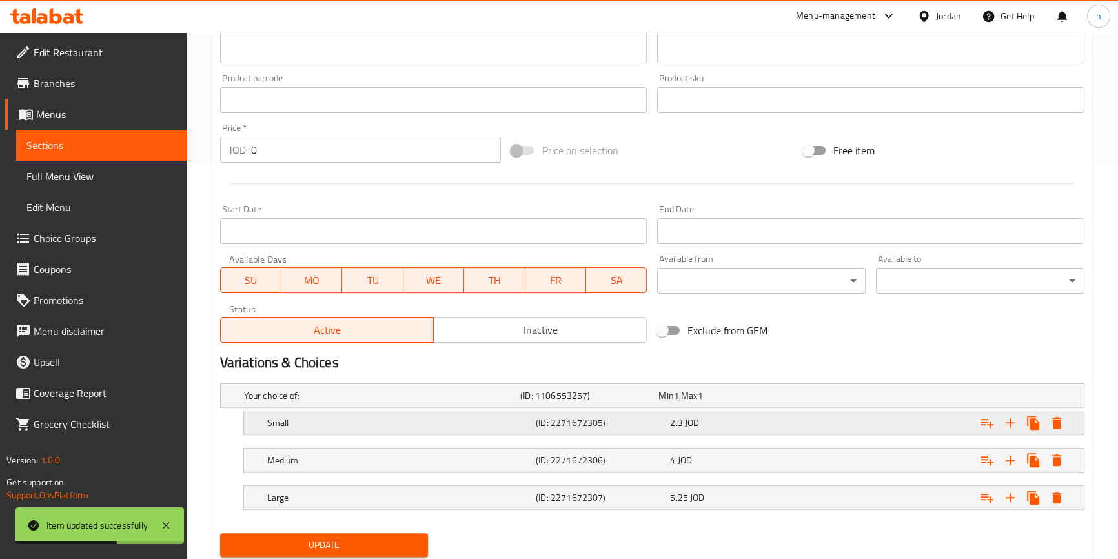
scroll to position [437, 0]
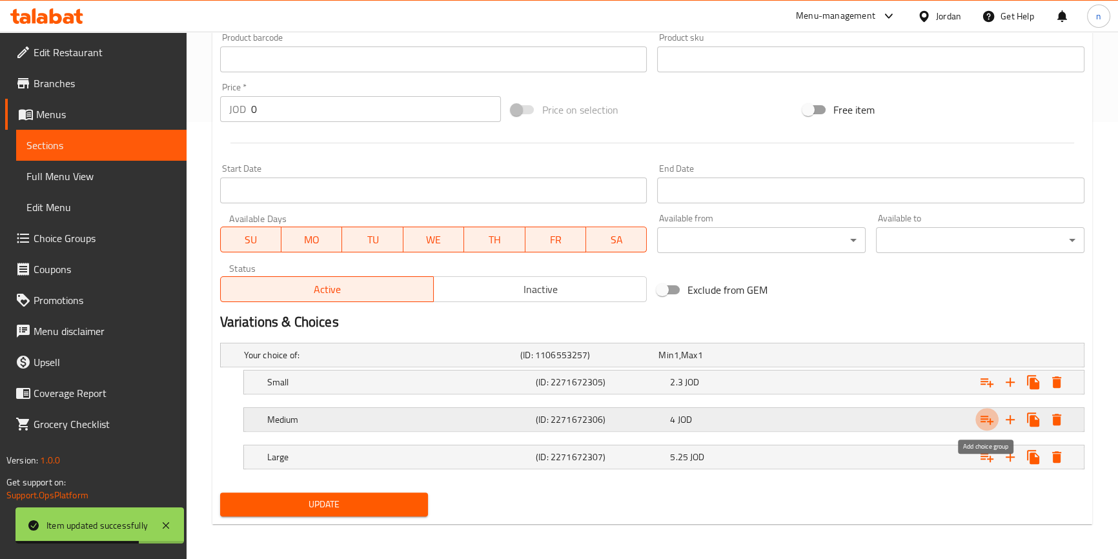
click at [976, 419] on button "Expand" at bounding box center [986, 419] width 23 height 23
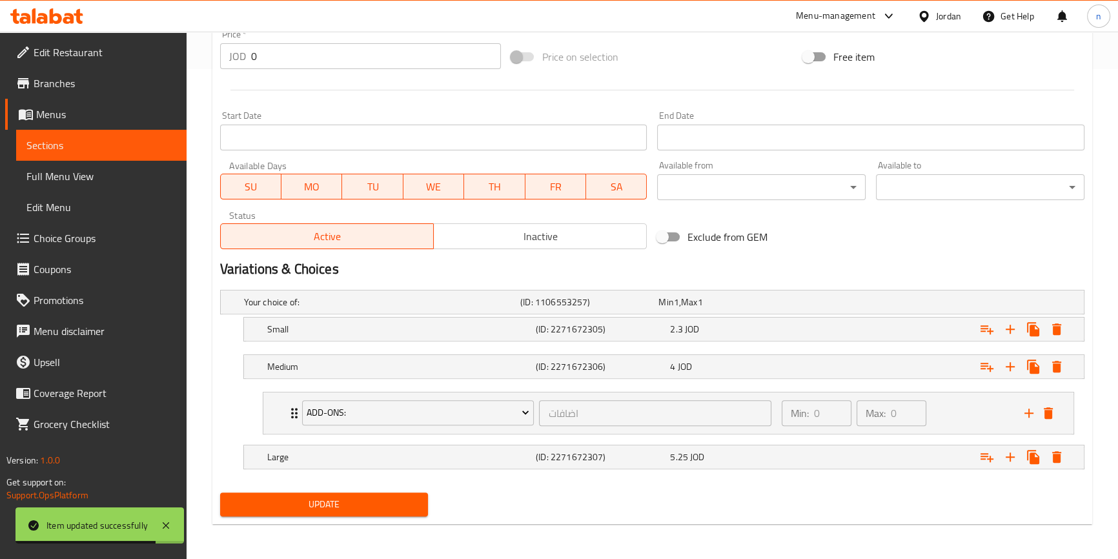
click at [310, 497] on span "Update" at bounding box center [324, 504] width 188 height 16
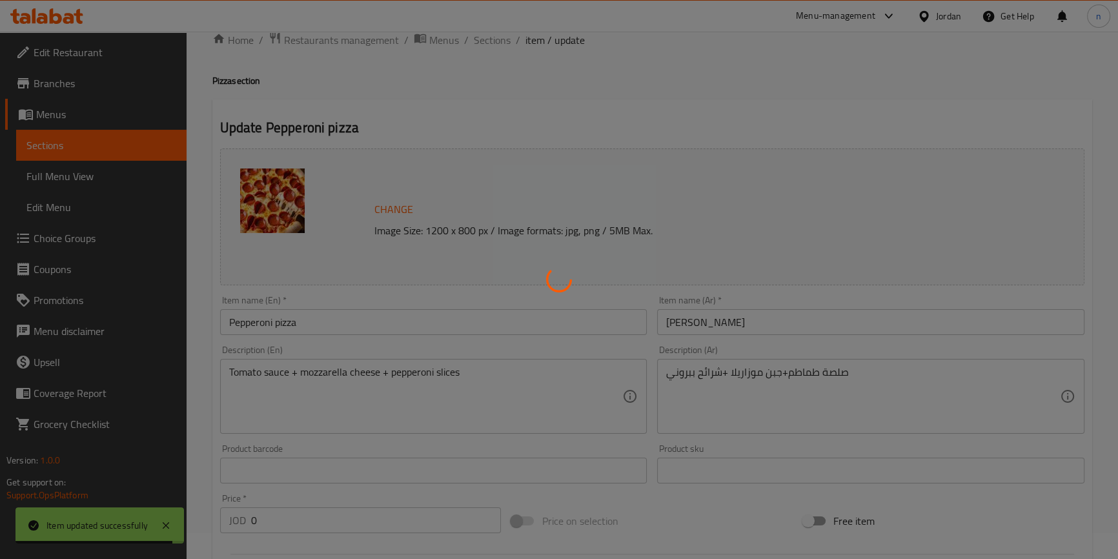
scroll to position [0, 0]
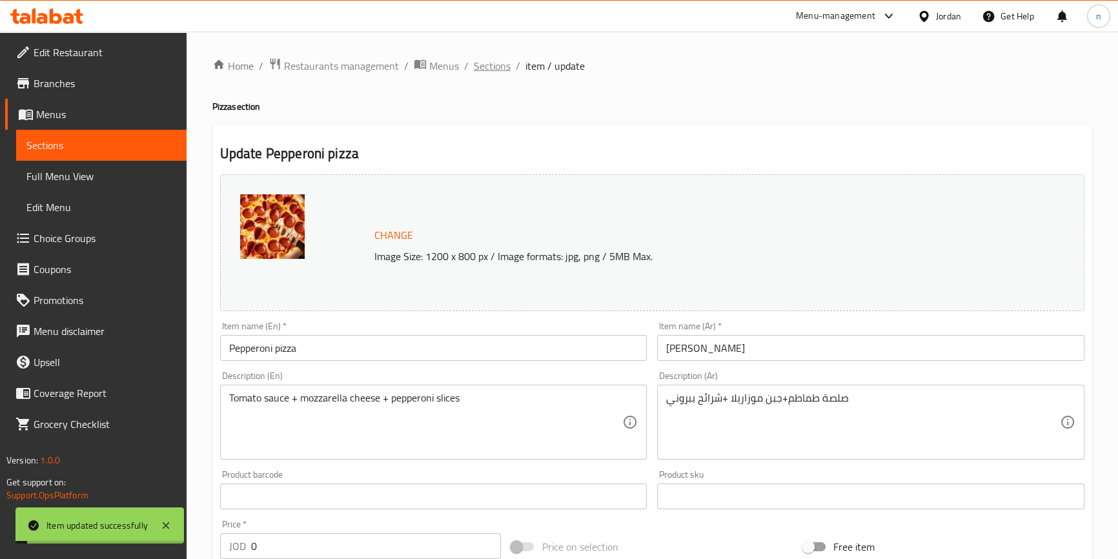
click at [493, 70] on span "Sections" at bounding box center [492, 65] width 37 height 15
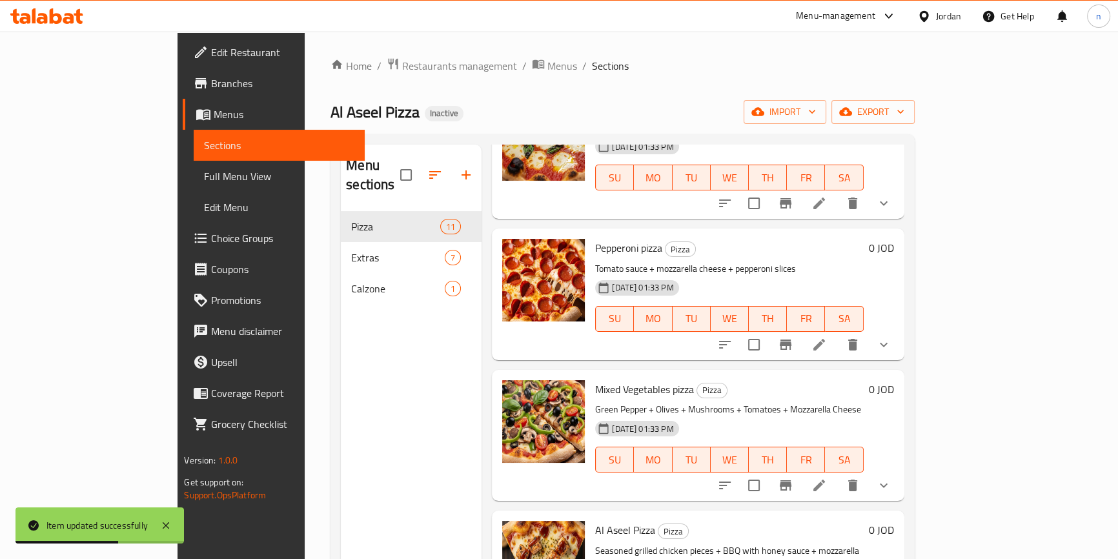
scroll to position [1024, 0]
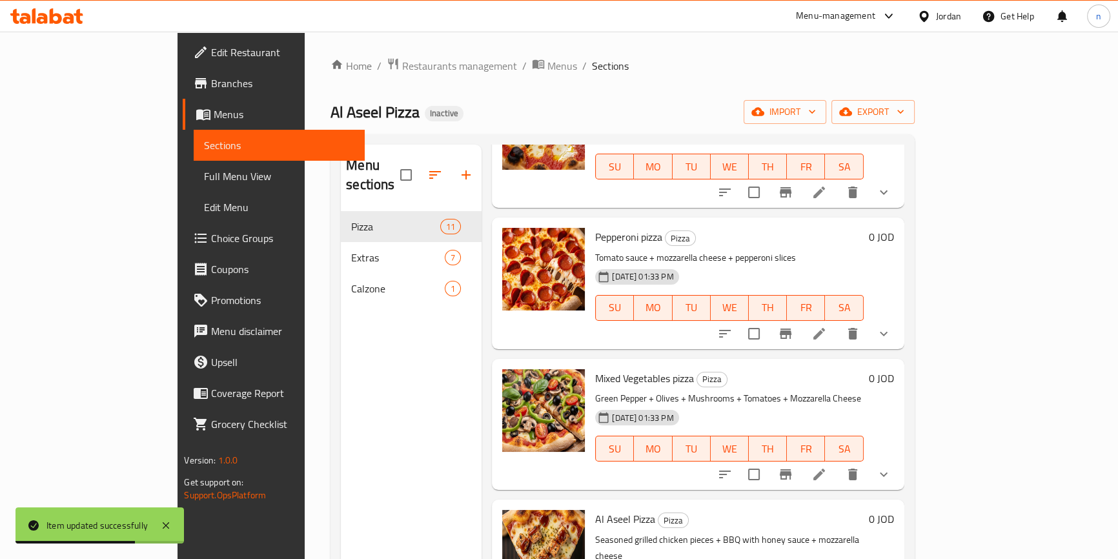
click at [864, 419] on div "Mixed Vegetables pizza Pizza Green Pepper + Olives + Mushrooms + Tomatoes + Moz…" at bounding box center [698, 424] width 412 height 131
click at [825, 469] on icon at bounding box center [819, 475] width 12 height 12
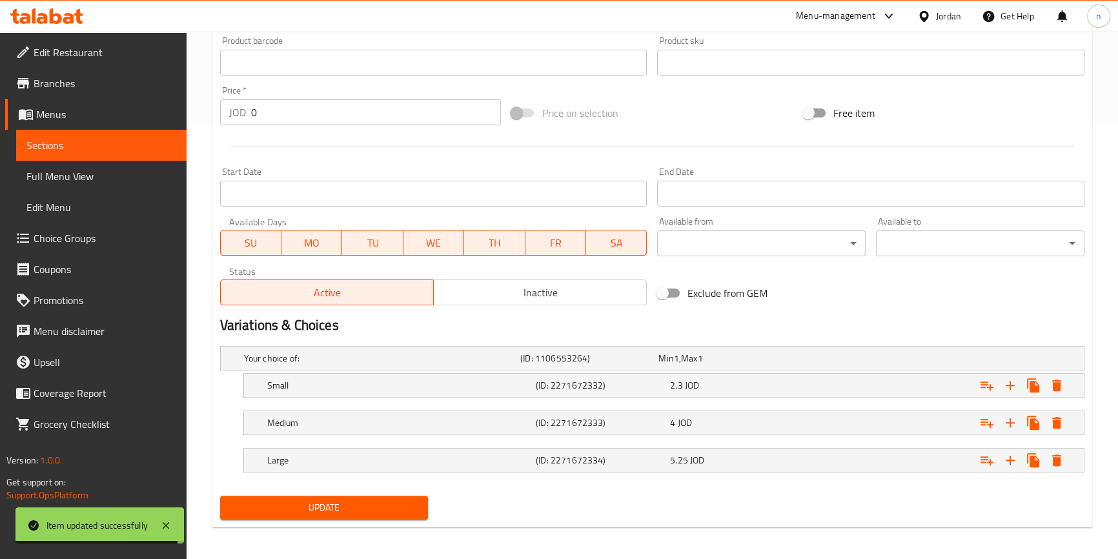
scroll to position [437, 0]
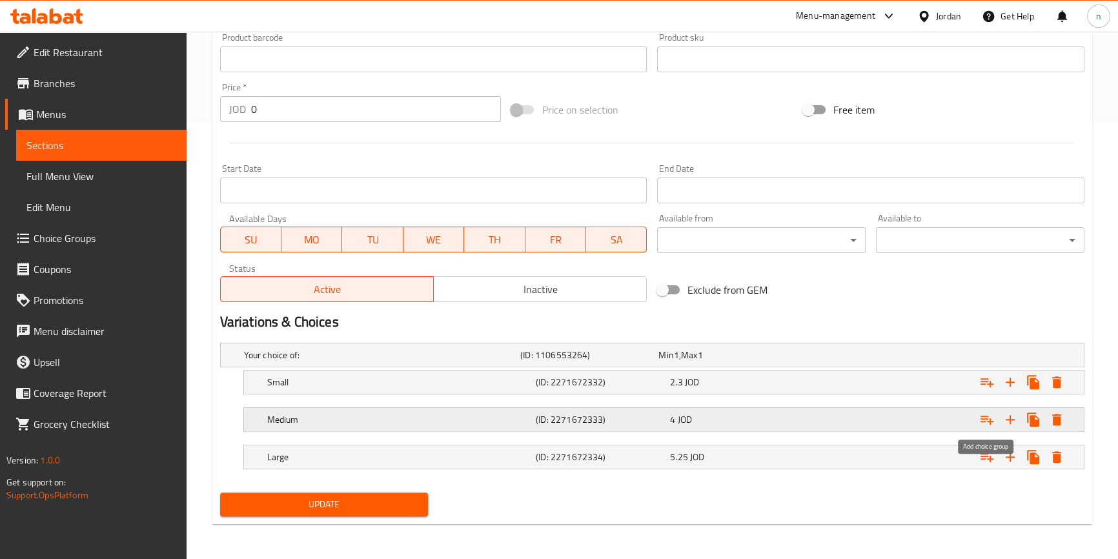
click at [990, 423] on icon "Expand" at bounding box center [987, 420] width 13 height 9
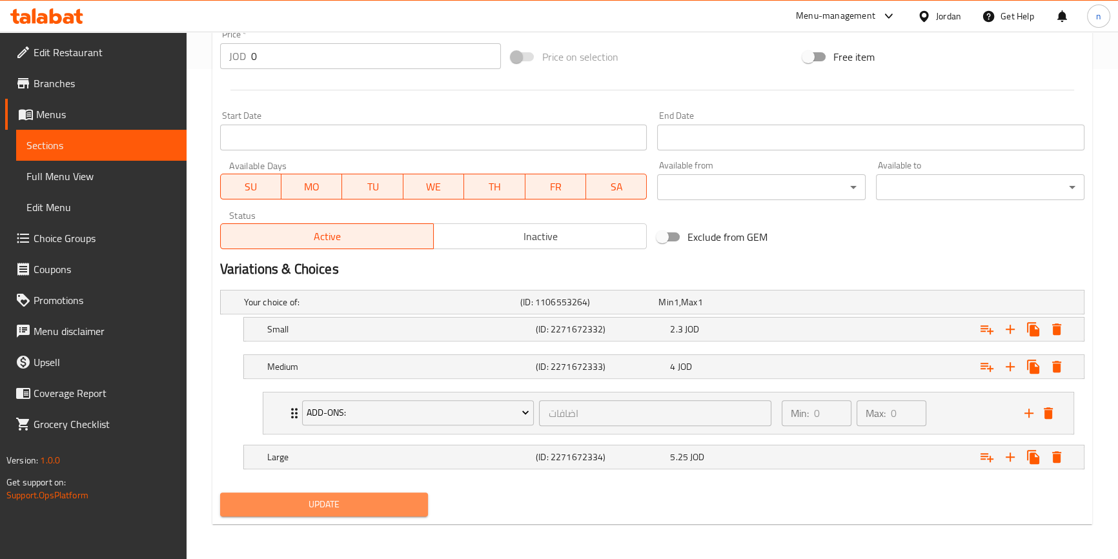
click at [342, 503] on span "Update" at bounding box center [324, 504] width 188 height 16
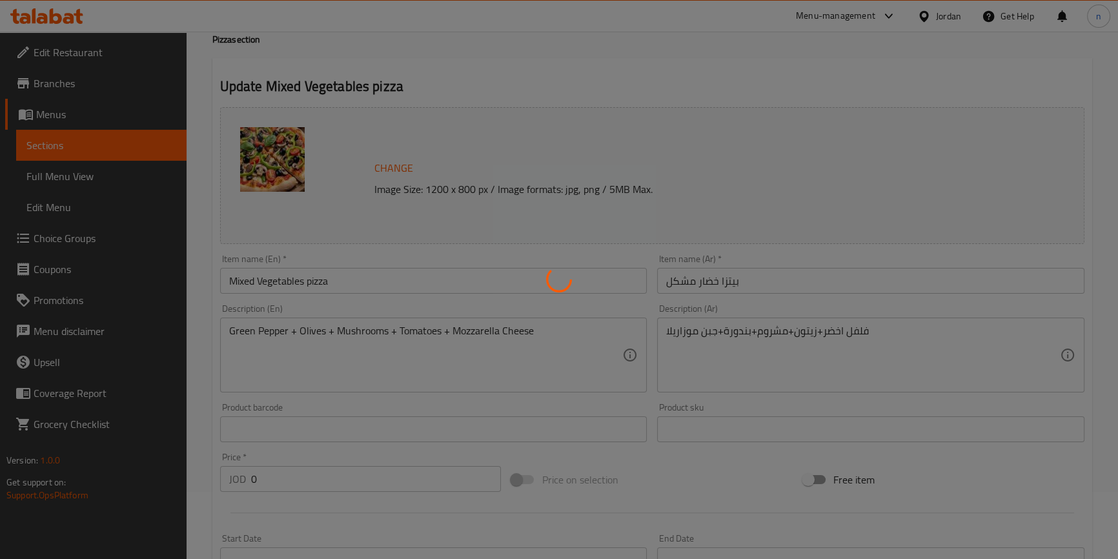
scroll to position [0, 0]
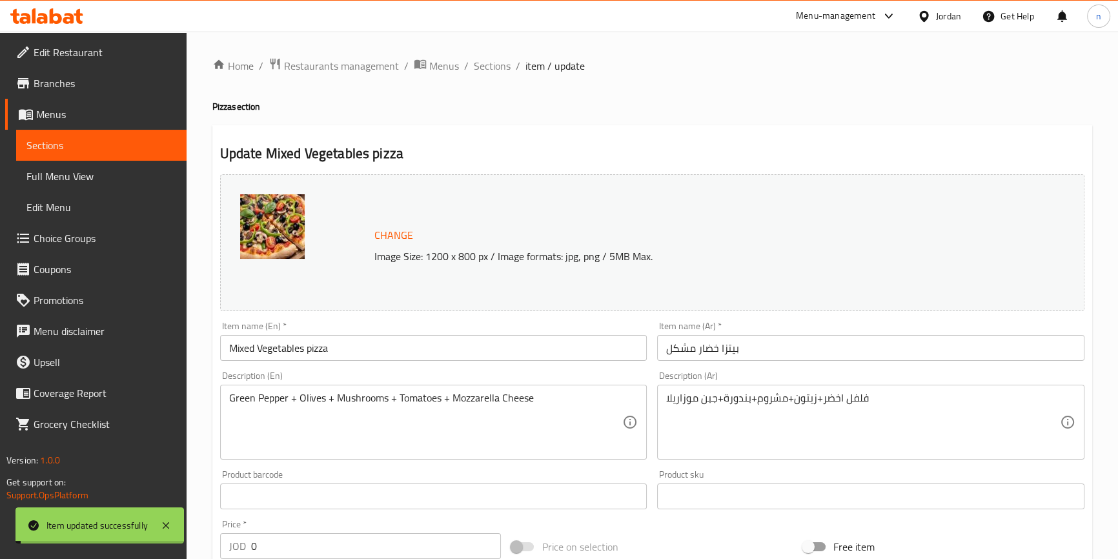
click at [488, 63] on span "Sections" at bounding box center [492, 65] width 37 height 15
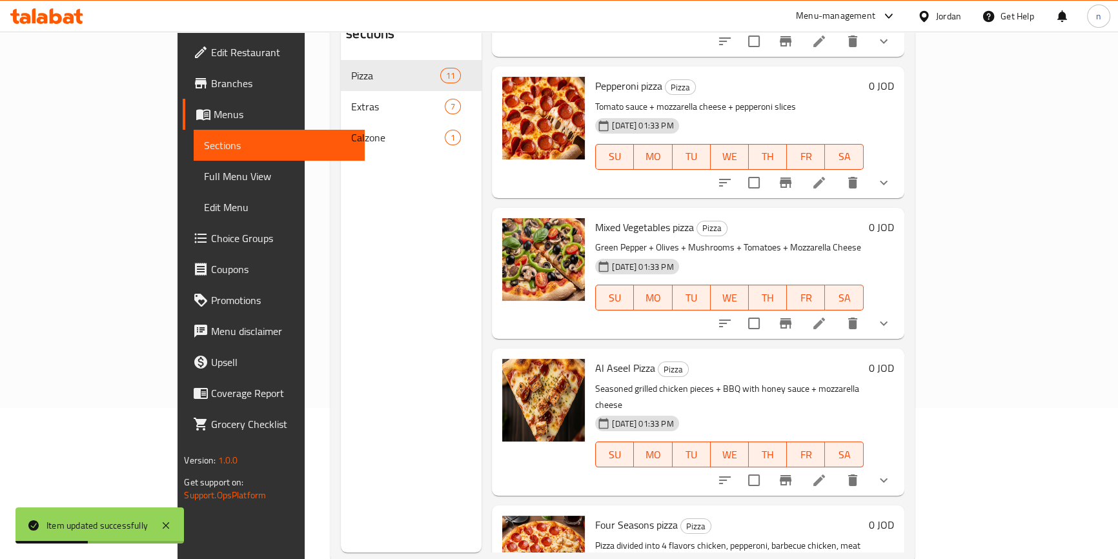
scroll to position [181, 0]
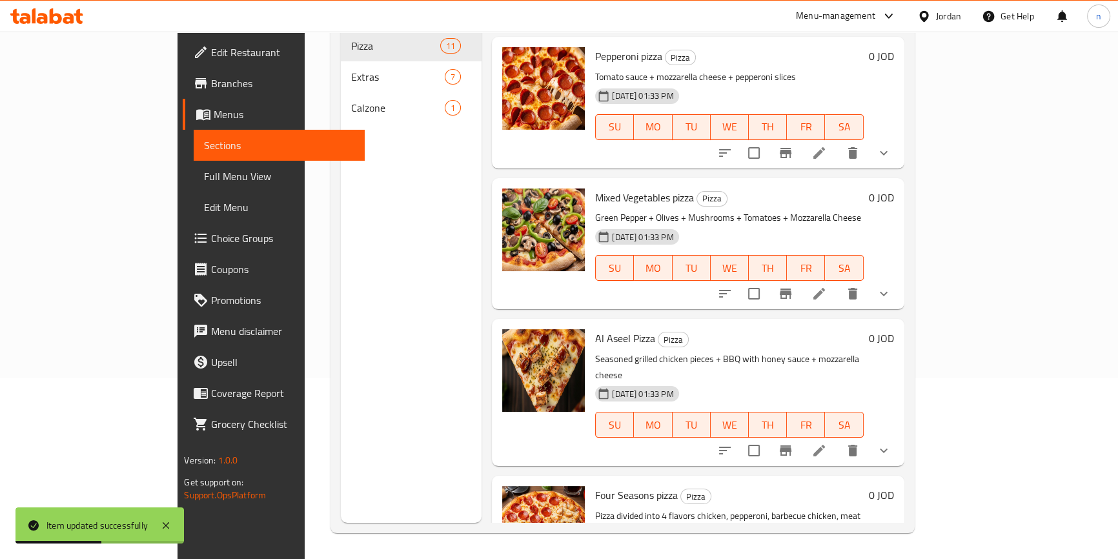
click at [837, 439] on li at bounding box center [819, 450] width 36 height 23
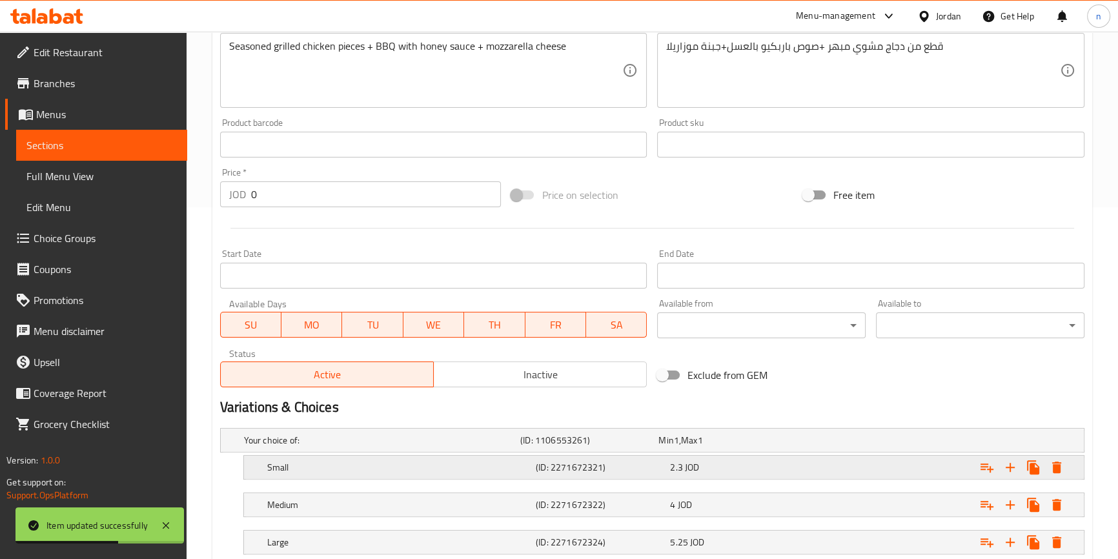
scroll to position [437, 0]
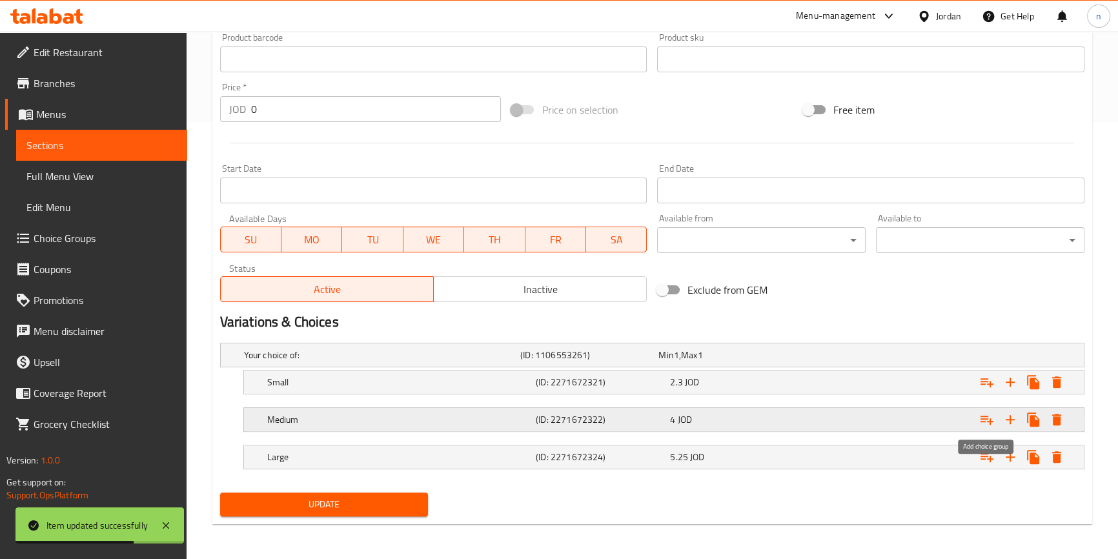
click at [984, 423] on icon "Expand" at bounding box center [986, 419] width 15 height 15
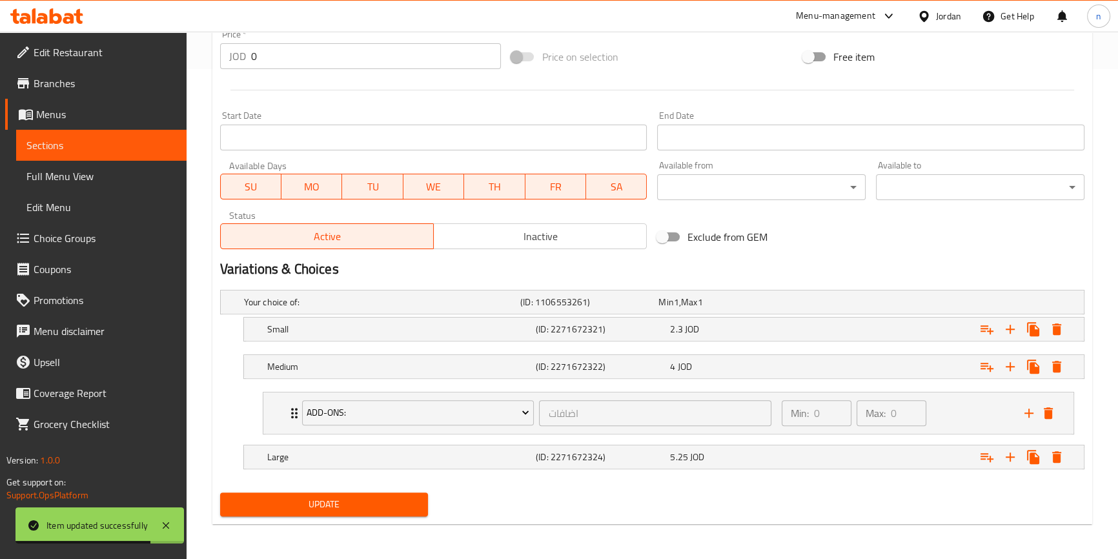
click at [316, 502] on span "Update" at bounding box center [324, 504] width 188 height 16
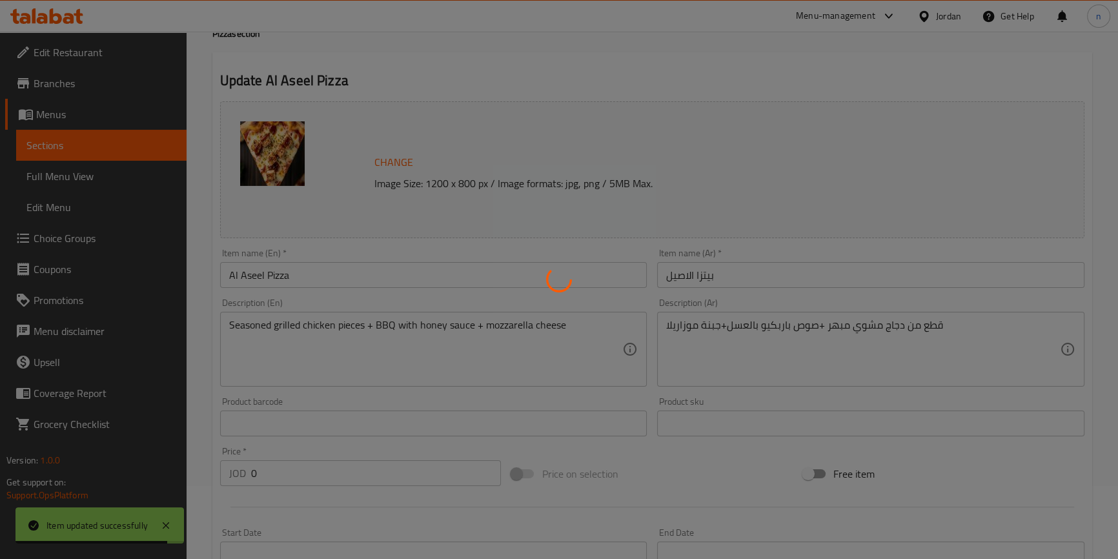
scroll to position [0, 0]
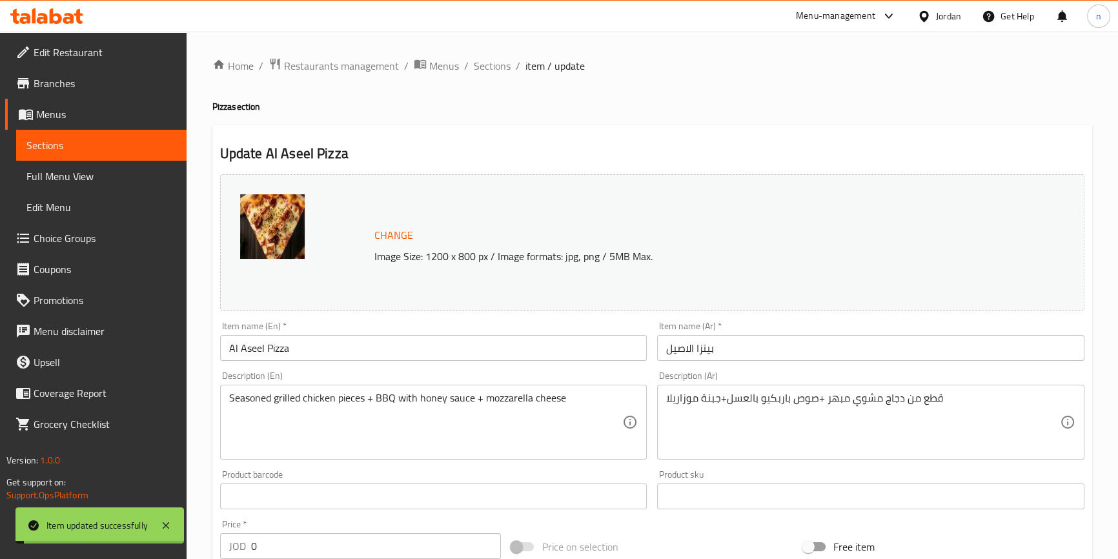
click at [483, 69] on span "Sections" at bounding box center [492, 65] width 37 height 15
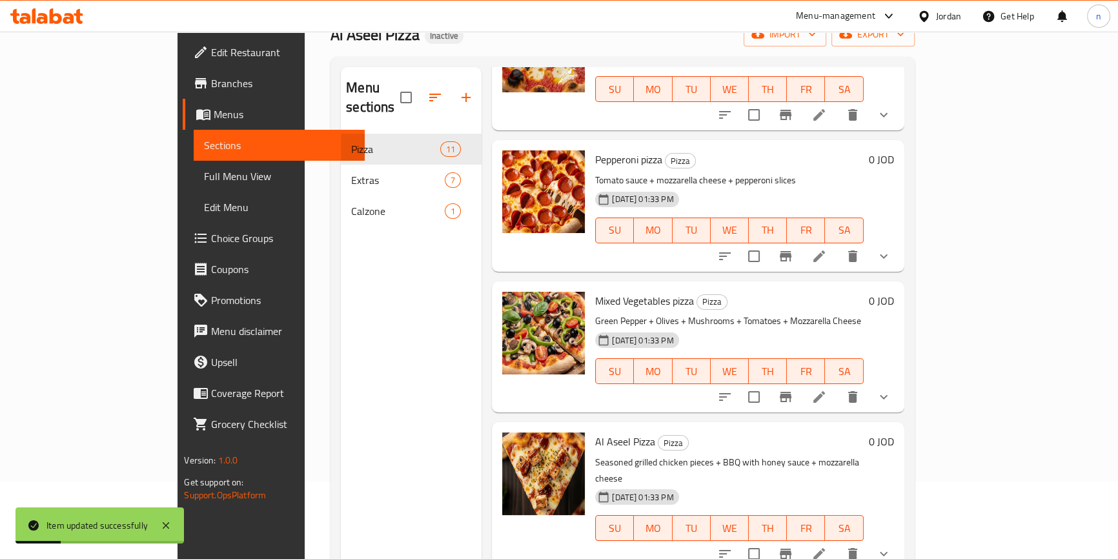
scroll to position [181, 0]
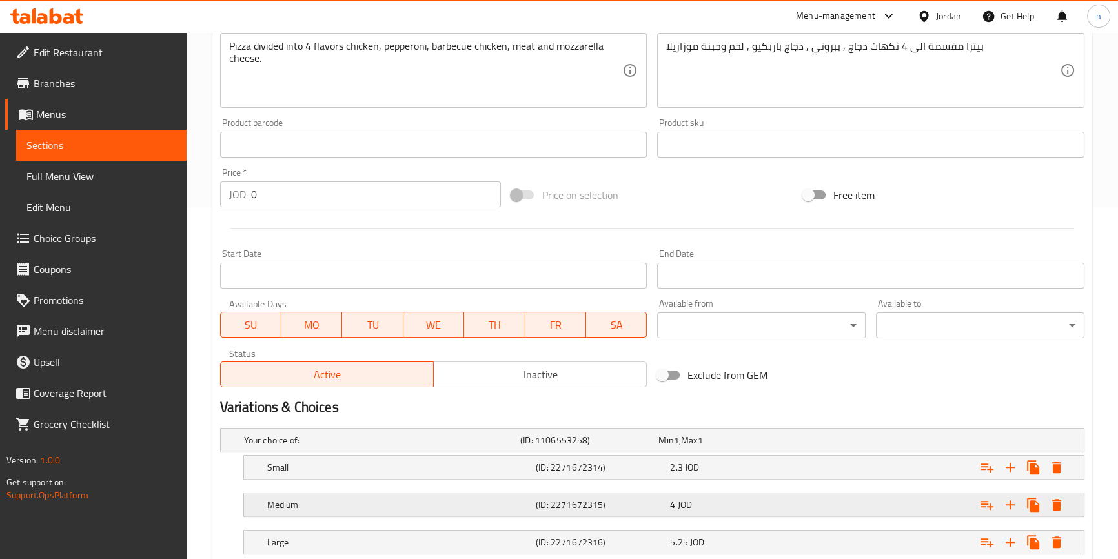
scroll to position [437, 0]
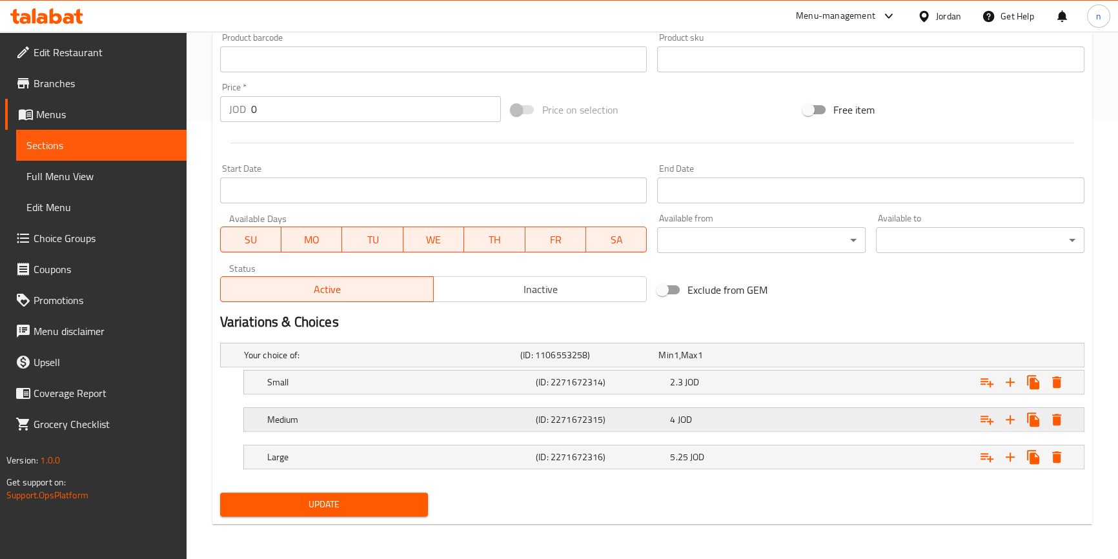
drag, startPoint x: 986, startPoint y: 418, endPoint x: 979, endPoint y: 418, distance: 6.5
click at [986, 387] on icon "Expand" at bounding box center [987, 382] width 13 height 9
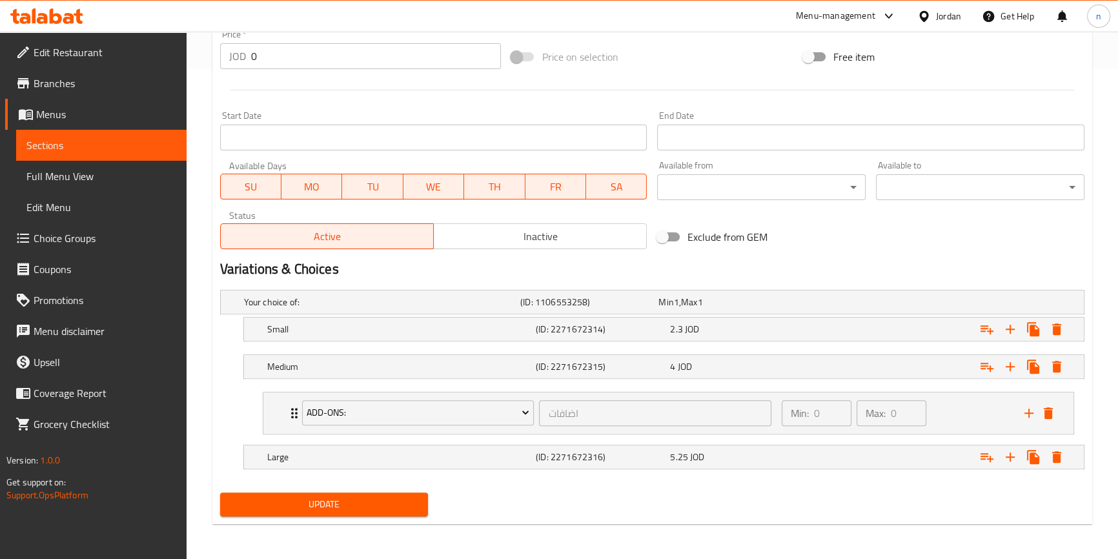
click at [327, 505] on span "Update" at bounding box center [324, 504] width 188 height 16
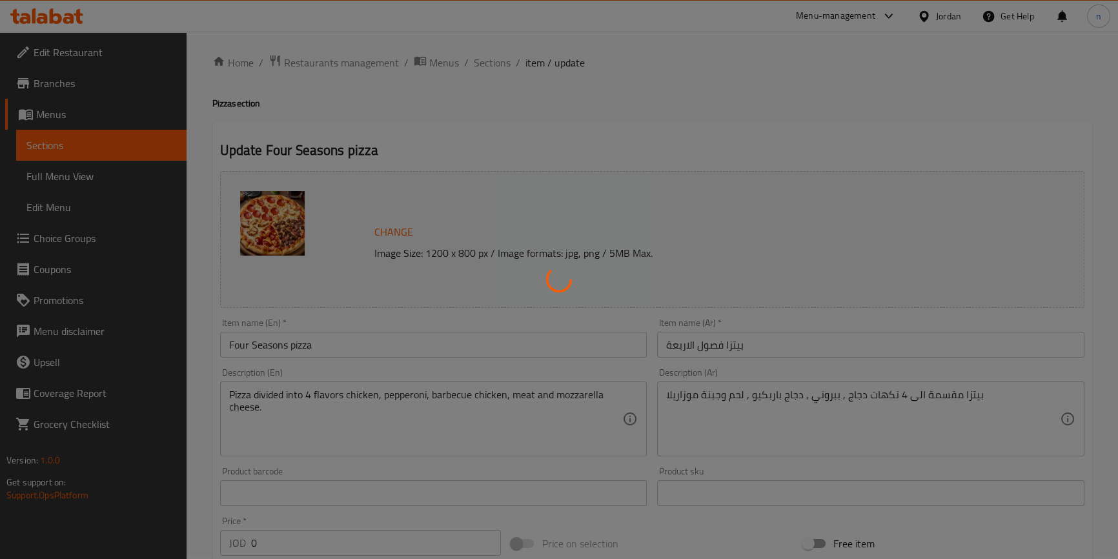
scroll to position [0, 0]
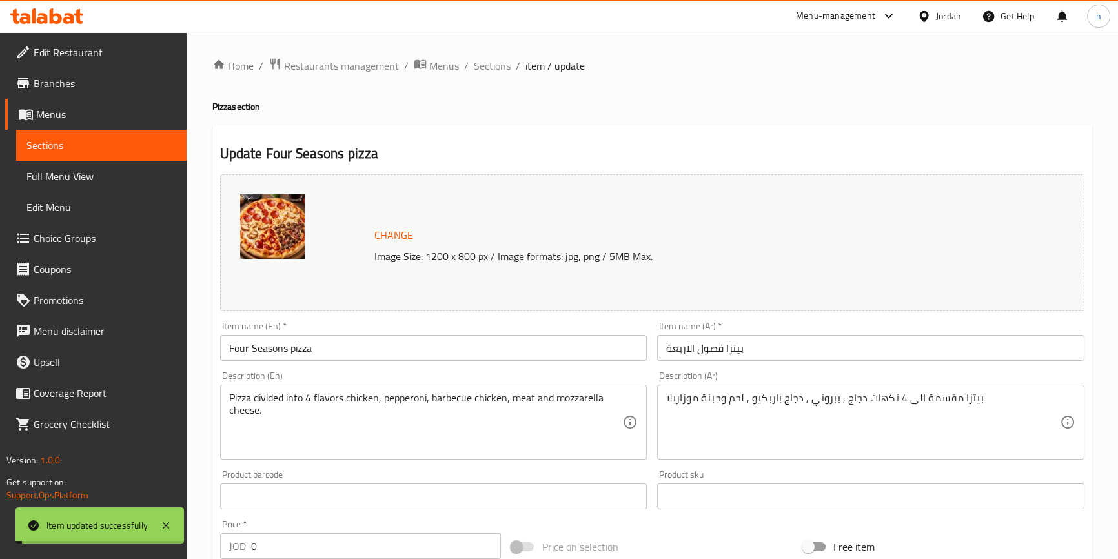
click at [491, 64] on span "Sections" at bounding box center [492, 65] width 37 height 15
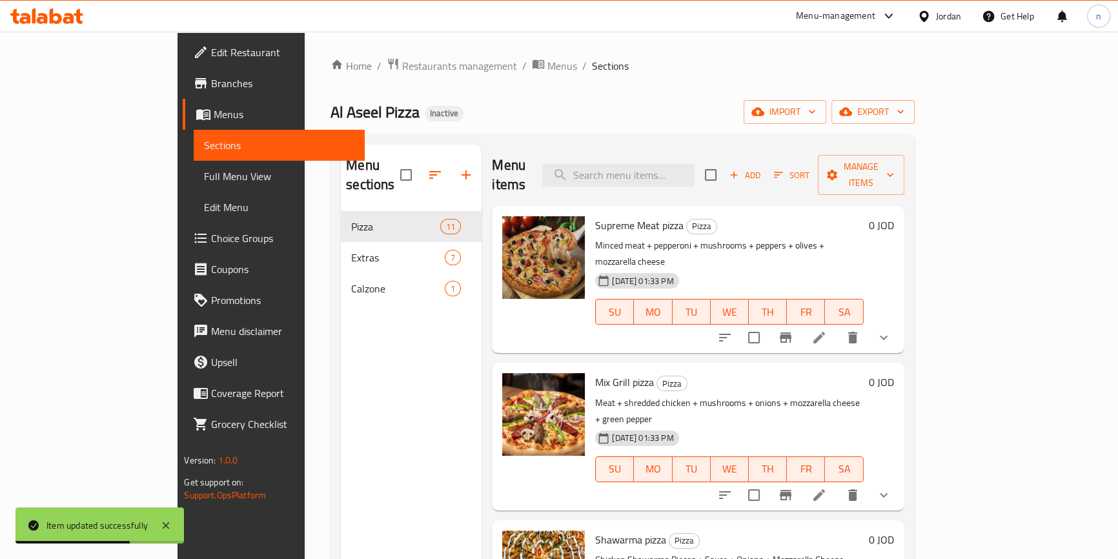
click at [211, 237] on span "Choice Groups" at bounding box center [282, 237] width 143 height 15
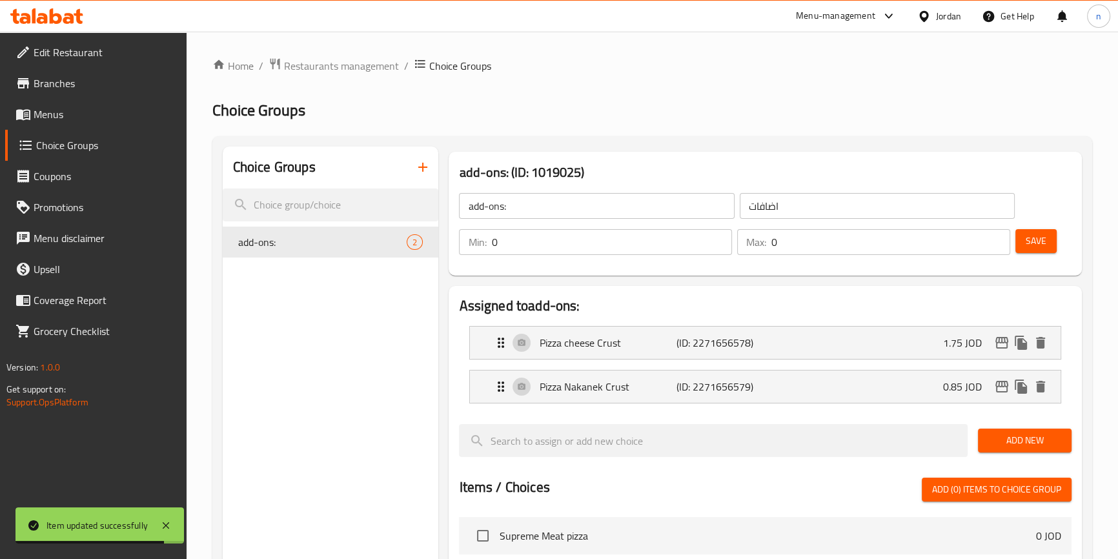
click at [625, 249] on input "0" at bounding box center [611, 242] width 241 height 26
click at [823, 234] on input "0" at bounding box center [890, 242] width 239 height 26
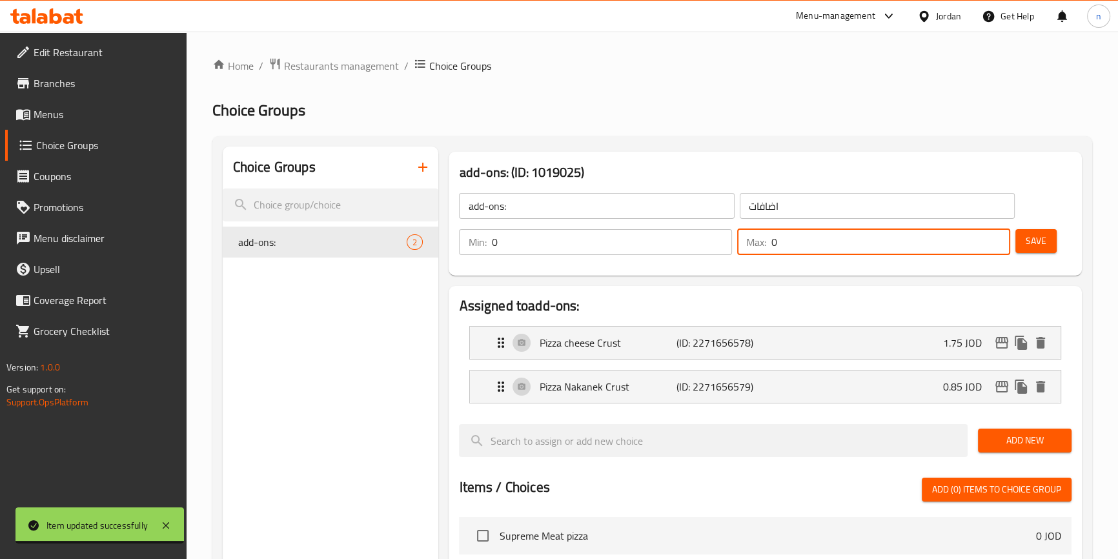
click at [823, 234] on input "0" at bounding box center [890, 242] width 239 height 26
type input "1"
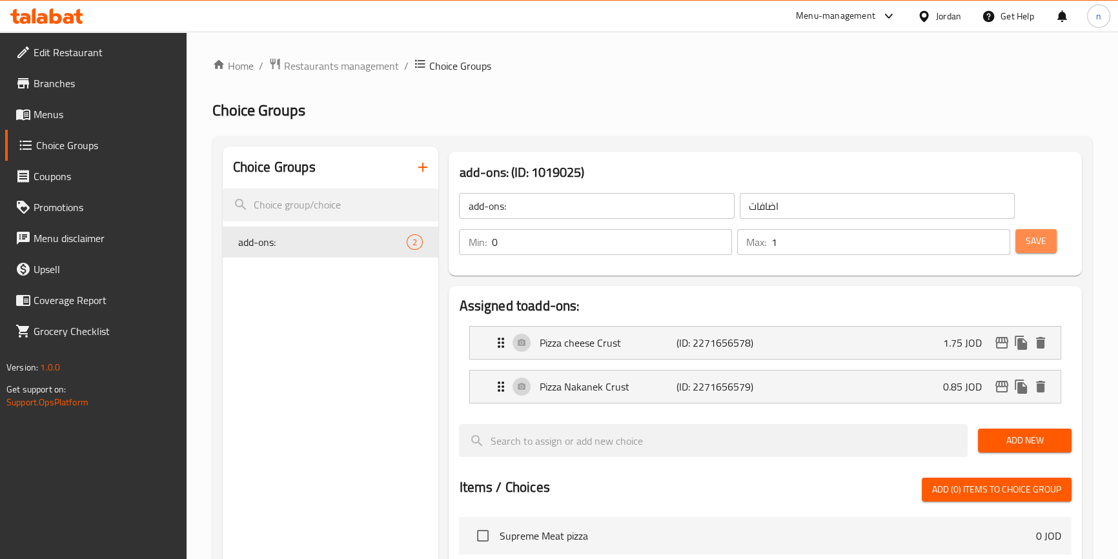
click at [1026, 249] on span "Save" at bounding box center [1036, 241] width 21 height 16
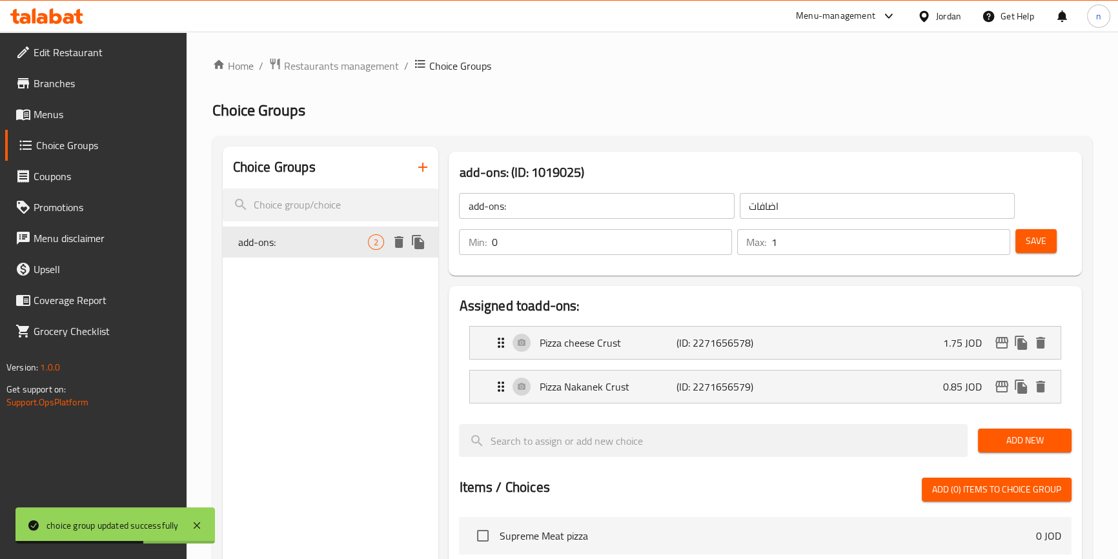
click at [415, 246] on icon "duplicate" at bounding box center [418, 242] width 12 height 14
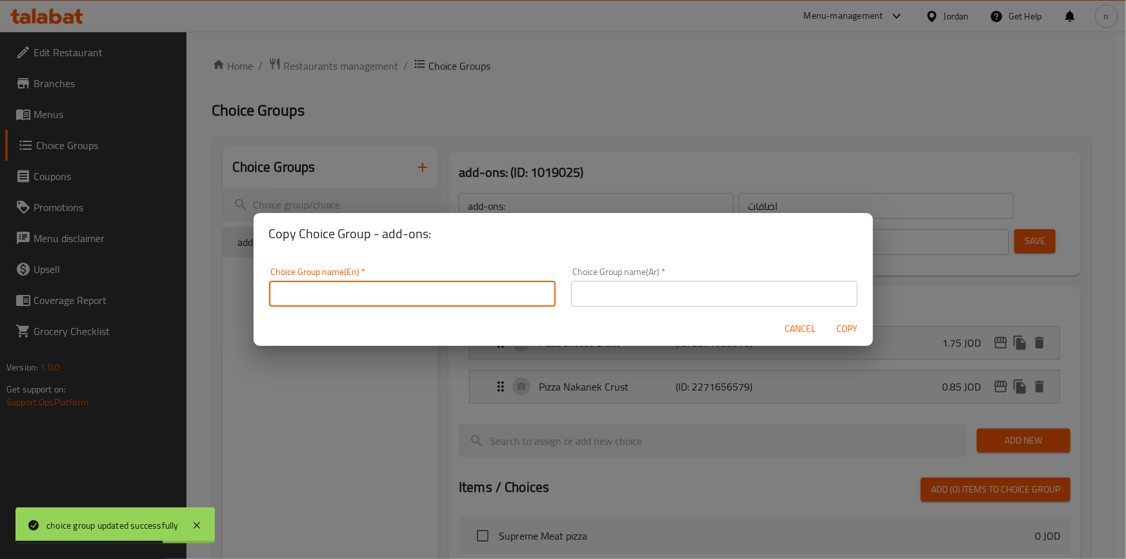
click at [369, 287] on input "text" at bounding box center [412, 294] width 287 height 26
type input "ِ"
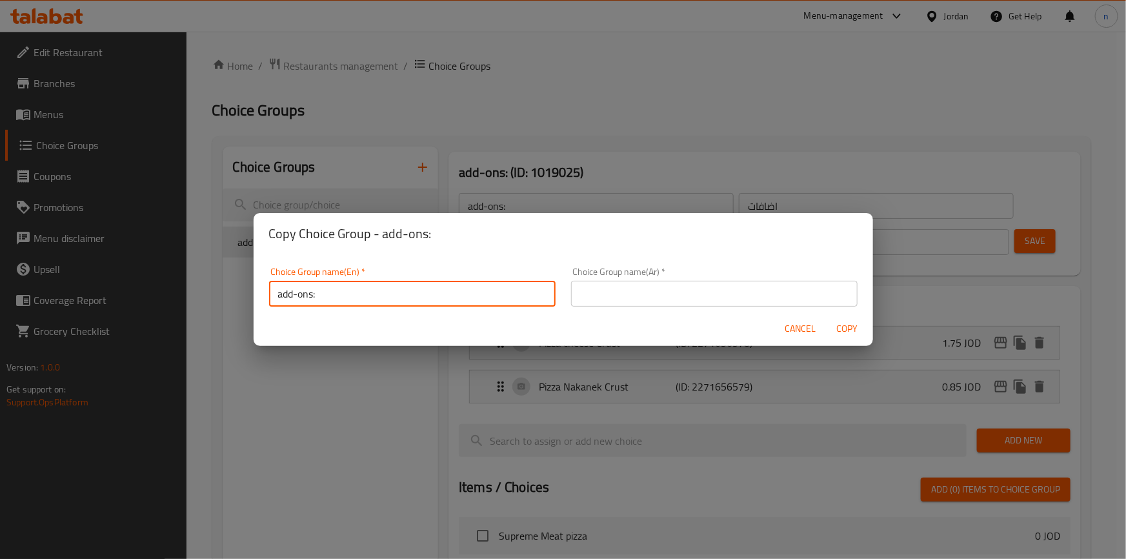
click at [280, 290] on input "add-ons:" at bounding box center [412, 294] width 287 height 26
click at [283, 296] on input "add-ons:" at bounding box center [412, 294] width 287 height 26
type input "Add-ons:"
click at [573, 302] on input "text" at bounding box center [714, 294] width 287 height 26
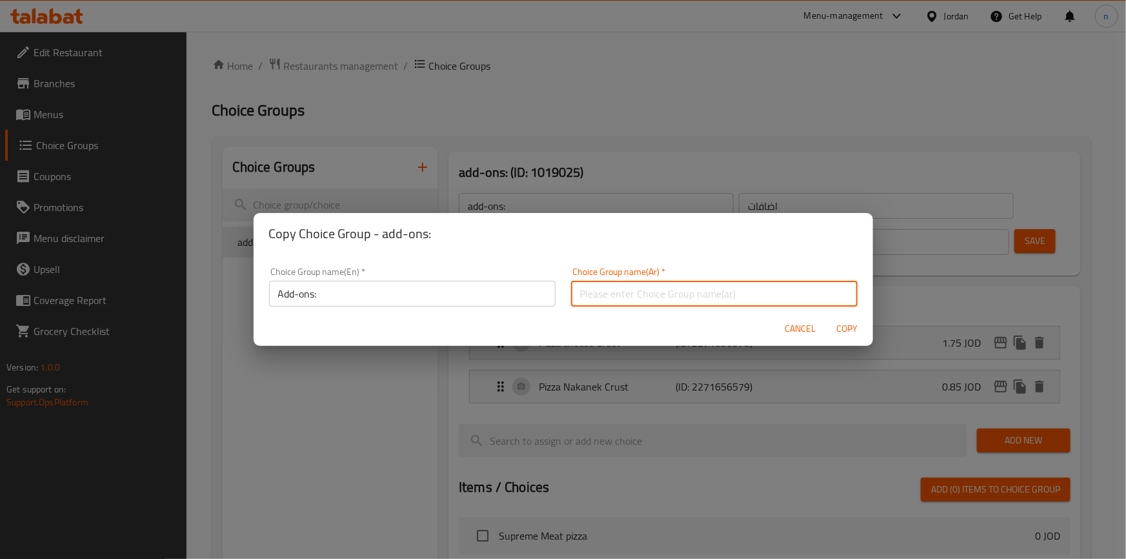
type input "اضافات"
click at [841, 332] on span "Copy" at bounding box center [847, 329] width 31 height 16
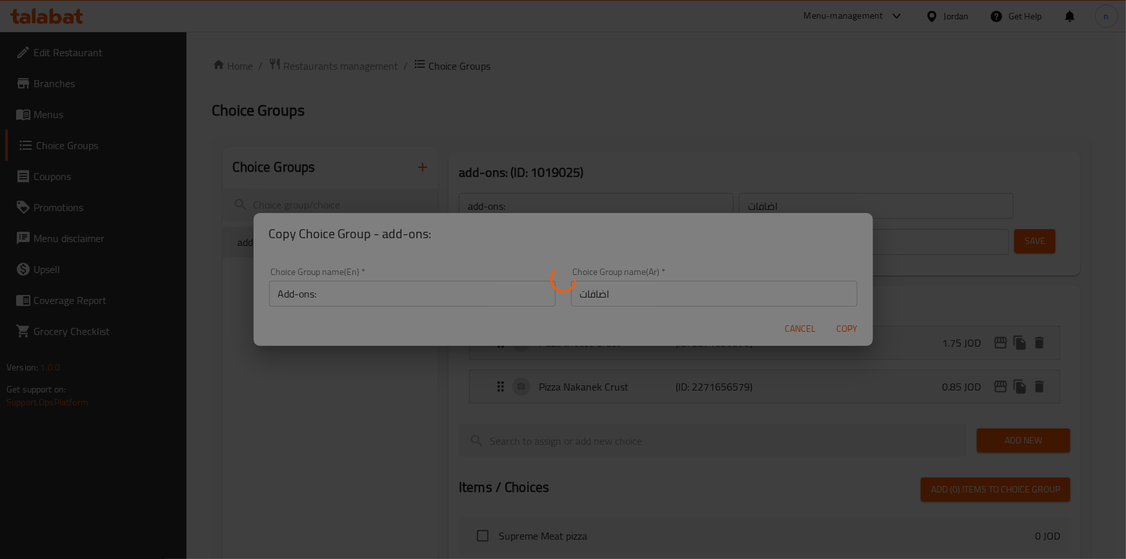
type input "Add-ons:"
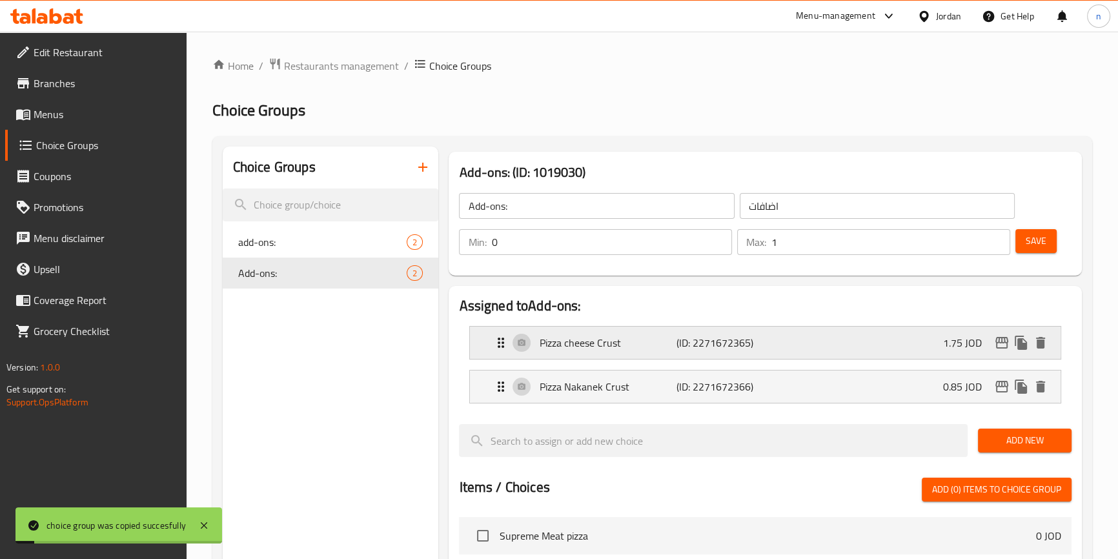
click at [904, 356] on div "Pizza cheese Crust (ID: 2271672365) 1.75 JOD" at bounding box center [768, 343] width 551 height 32
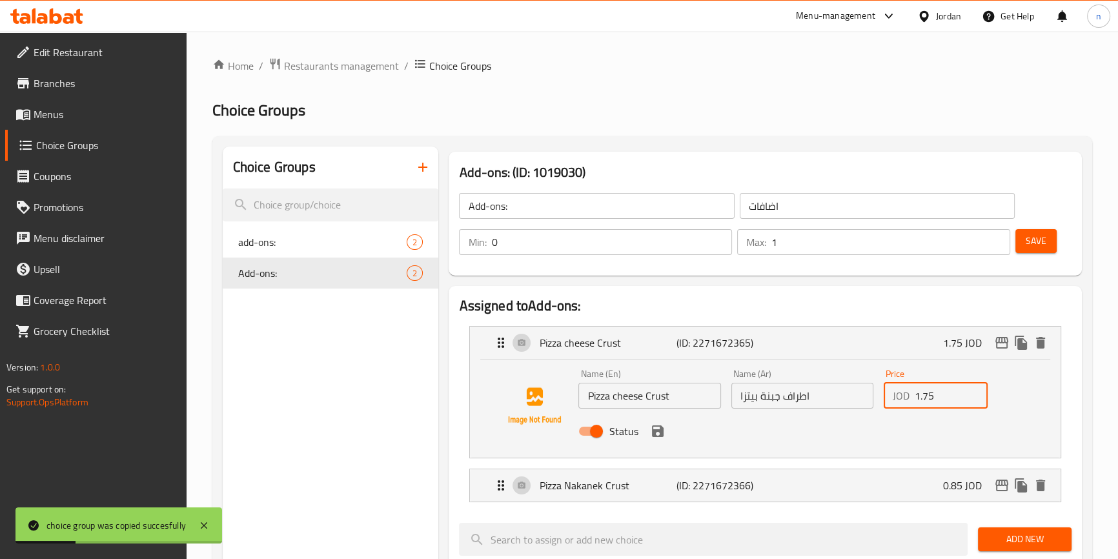
click at [920, 405] on input "1.75" at bounding box center [951, 396] width 73 height 26
click at [923, 479] on div "Pizza Nakanek Crust (ID: 2271672366) 0.85 JOD" at bounding box center [768, 485] width 551 height 32
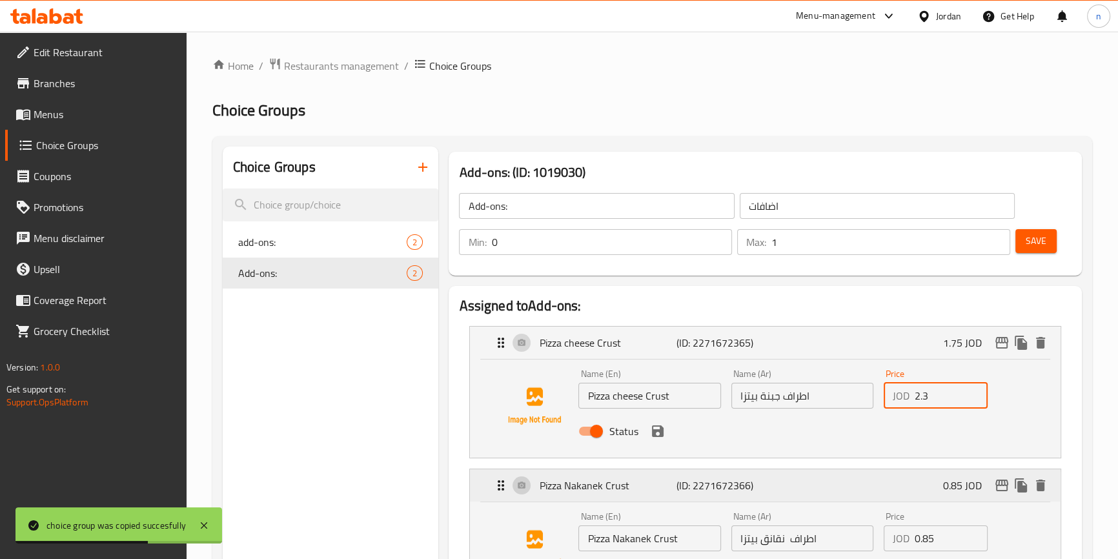
scroll to position [176, 0]
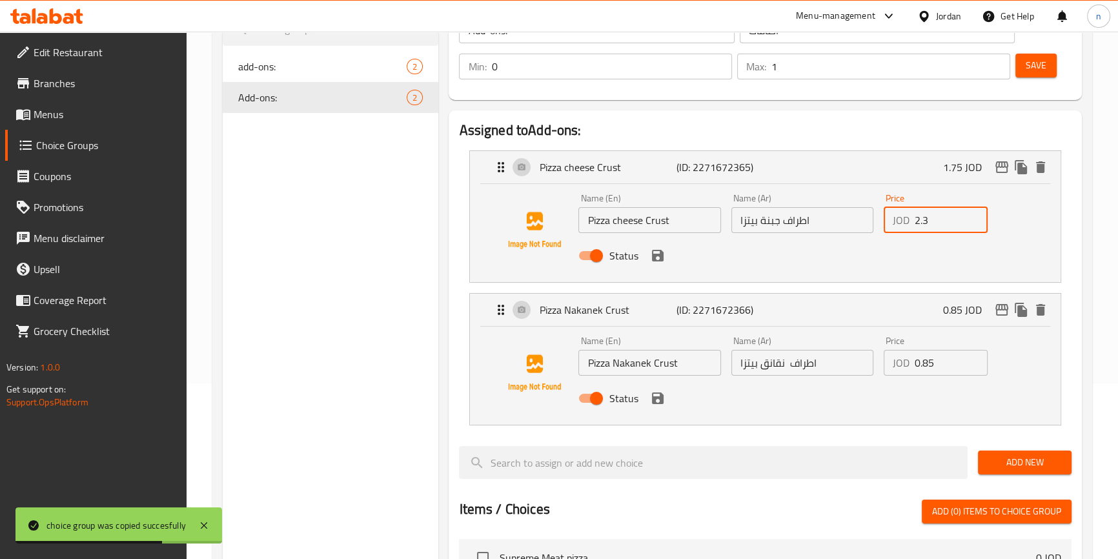
type input "2.3"
click at [920, 366] on input "0.85" at bounding box center [951, 363] width 73 height 26
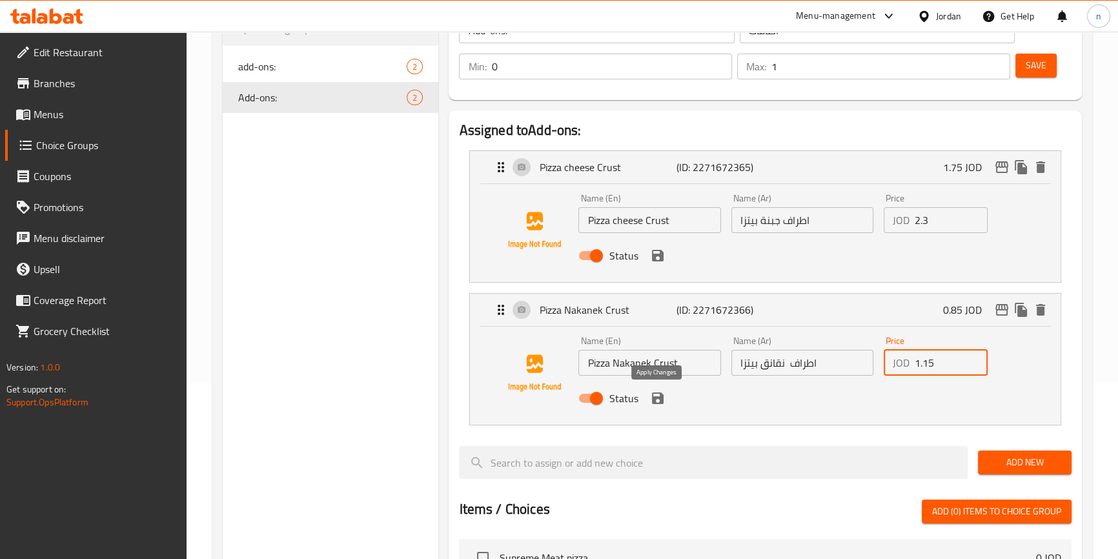
click at [653, 401] on icon "save" at bounding box center [658, 398] width 12 height 12
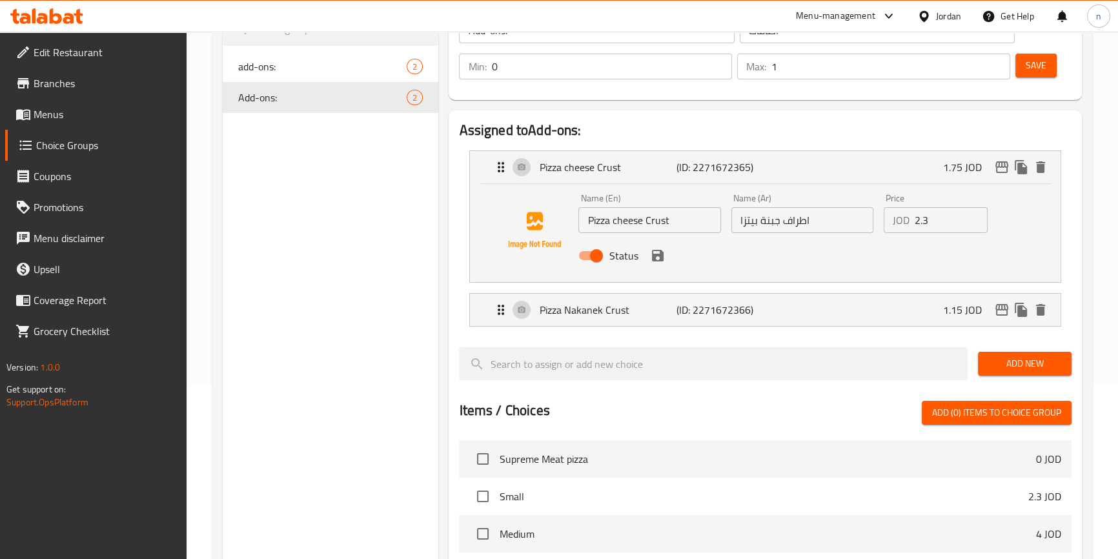
type input "1.15"
click at [663, 259] on icon "save" at bounding box center [657, 255] width 15 height 15
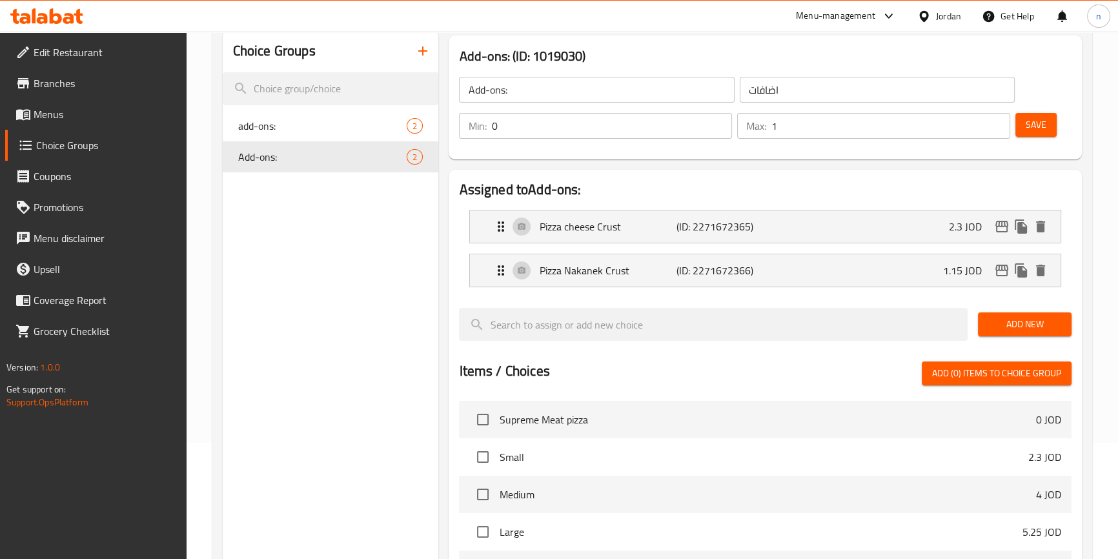
scroll to position [58, 0]
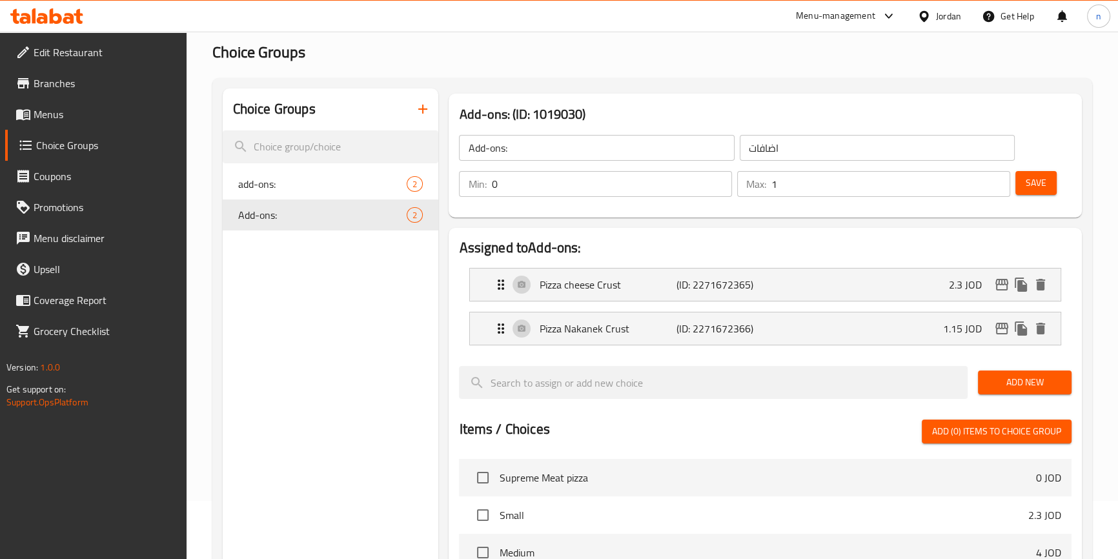
click at [1047, 188] on button "Save" at bounding box center [1035, 183] width 41 height 24
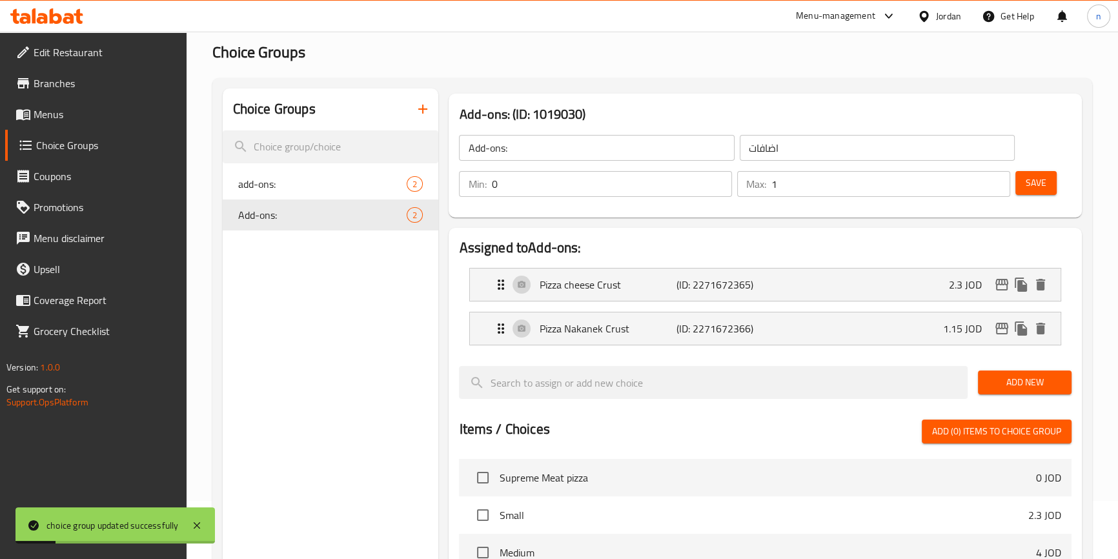
click at [45, 116] on span "Menus" at bounding box center [105, 114] width 143 height 15
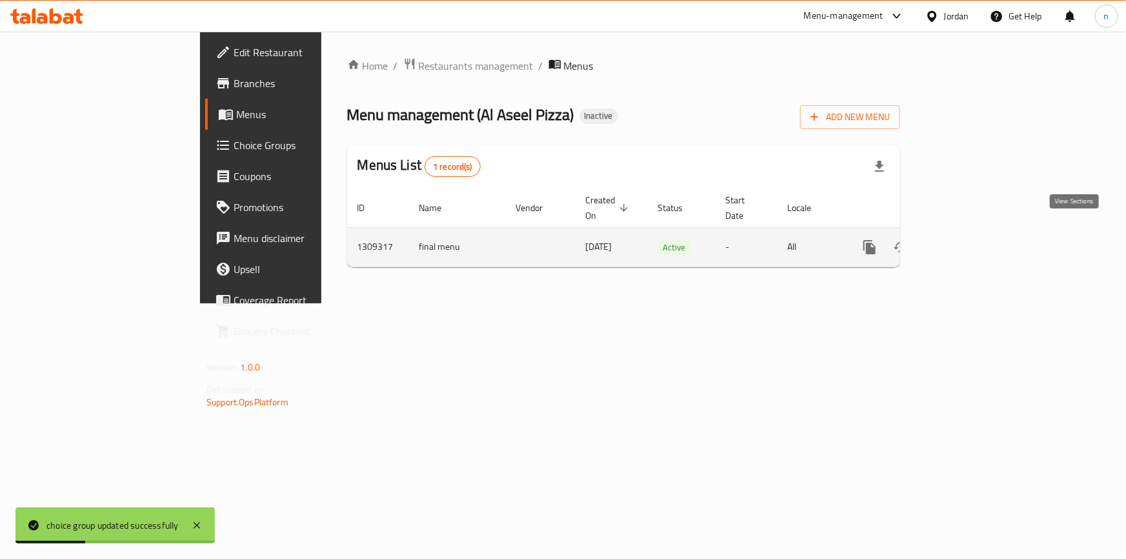
click at [971, 239] on icon "enhanced table" at bounding box center [962, 246] width 15 height 15
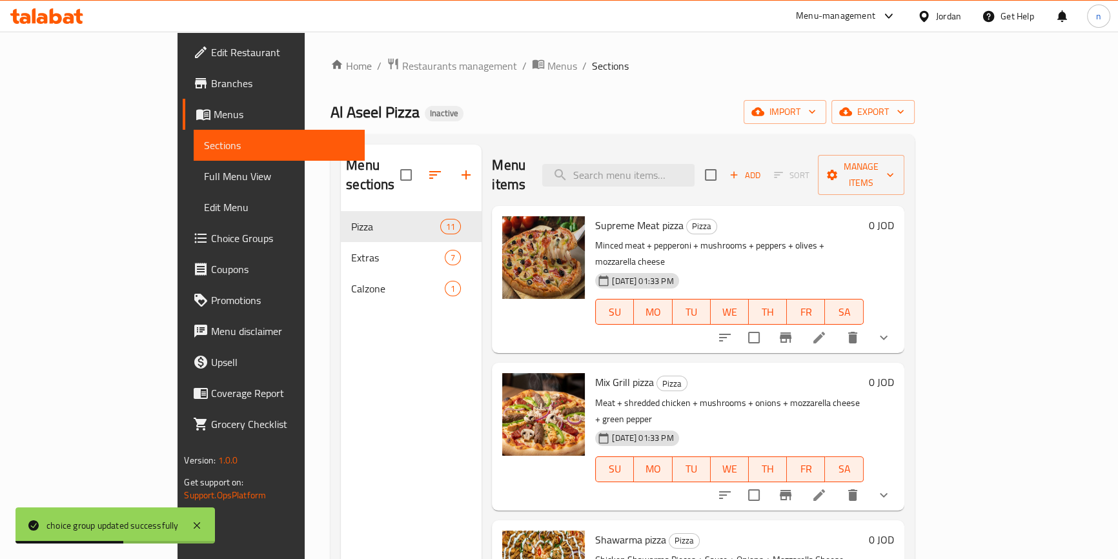
click at [827, 330] on icon at bounding box center [818, 337] width 15 height 15
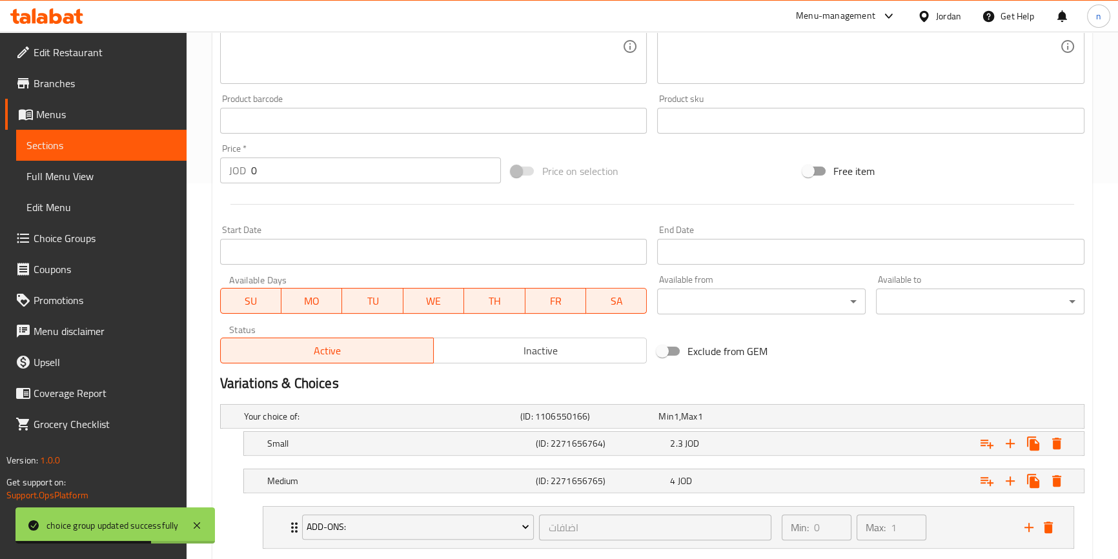
scroll to position [490, 0]
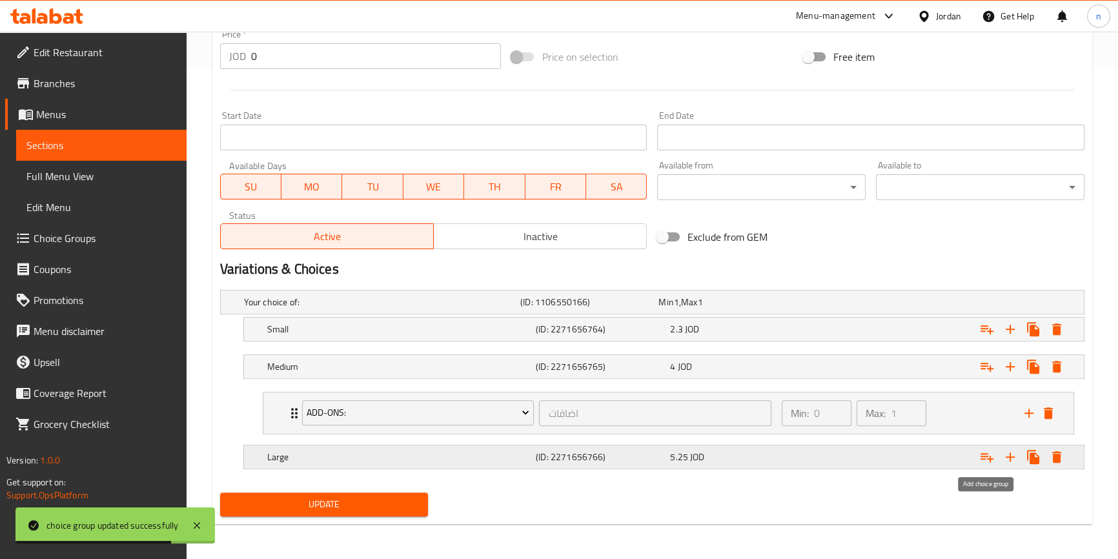
click at [988, 452] on icon "Expand" at bounding box center [986, 456] width 15 height 15
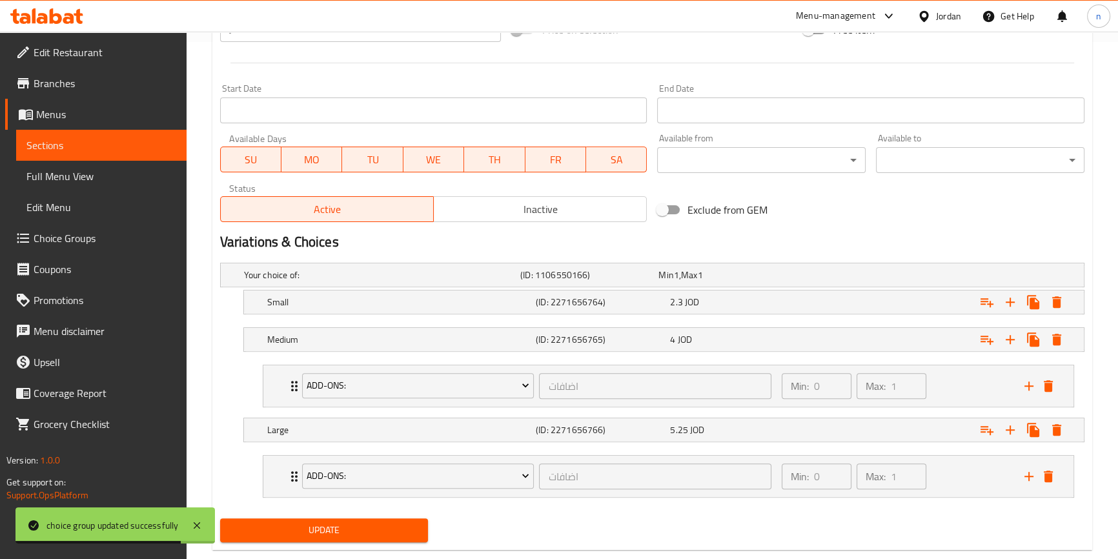
scroll to position [542, 0]
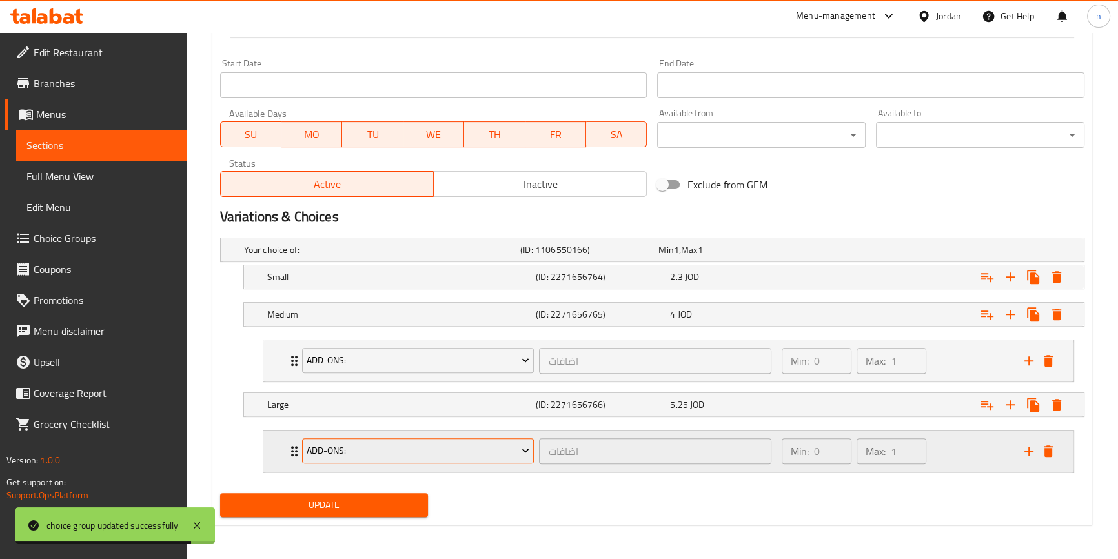
click at [407, 456] on span "add-ons:" at bounding box center [418, 451] width 223 height 16
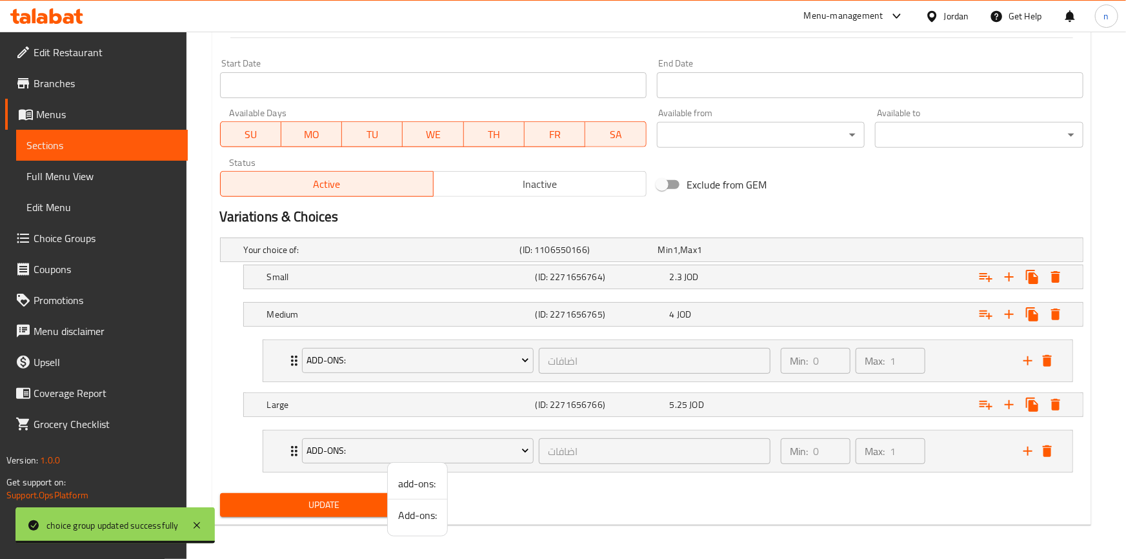
click at [402, 513] on span "Add-ons:" at bounding box center [417, 514] width 39 height 15
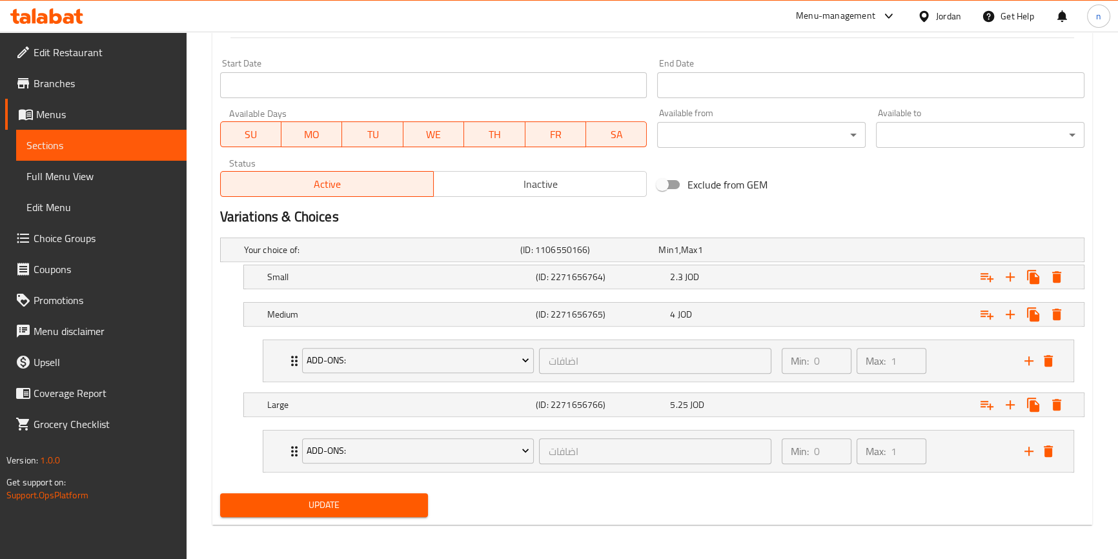
click at [351, 517] on div "Update" at bounding box center [324, 505] width 219 height 34
click at [287, 451] on icon "Expand" at bounding box center [294, 450] width 15 height 15
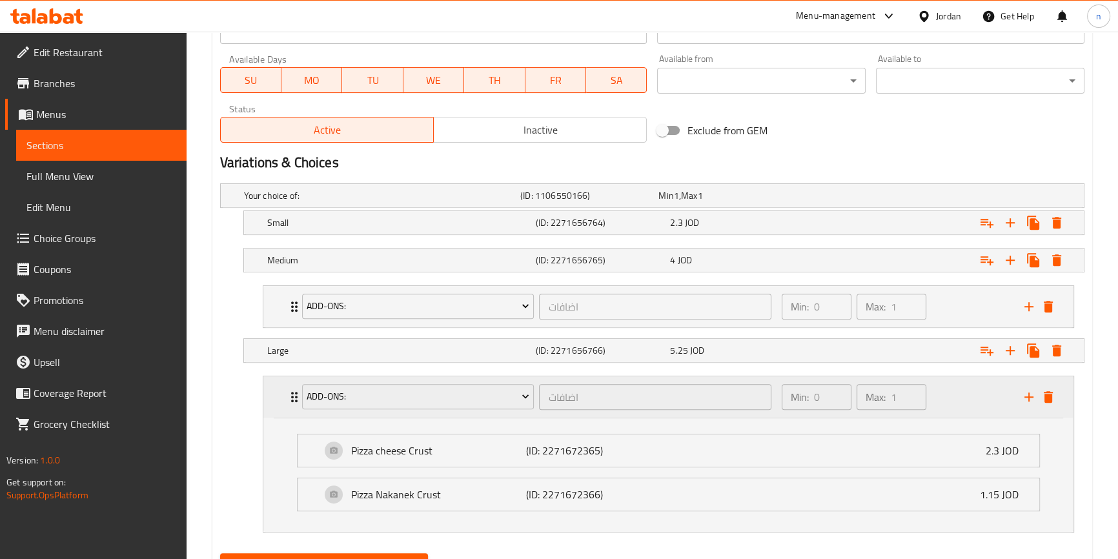
scroll to position [657, 0]
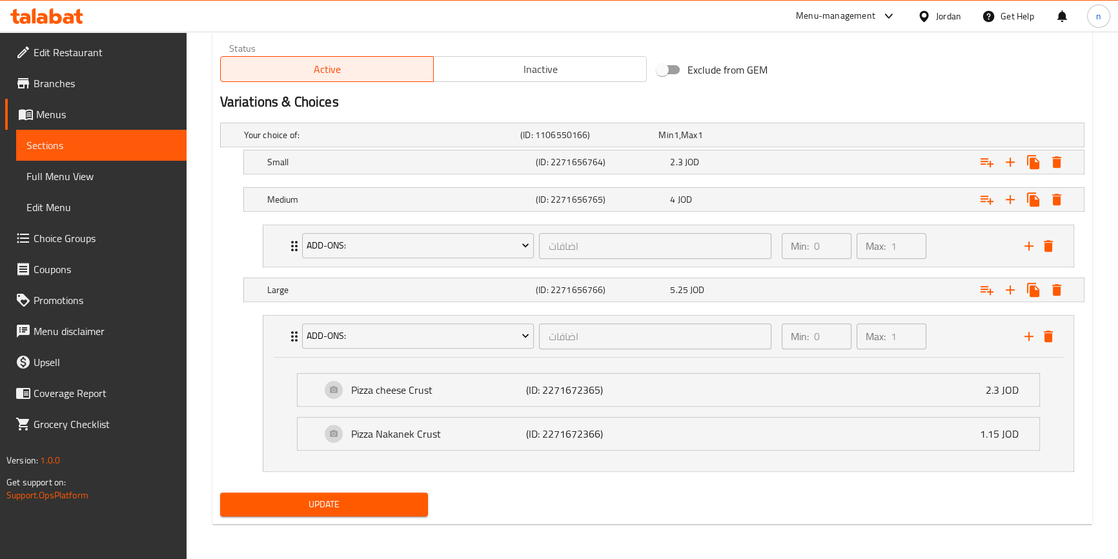
click at [321, 493] on button "Update" at bounding box center [324, 505] width 208 height 24
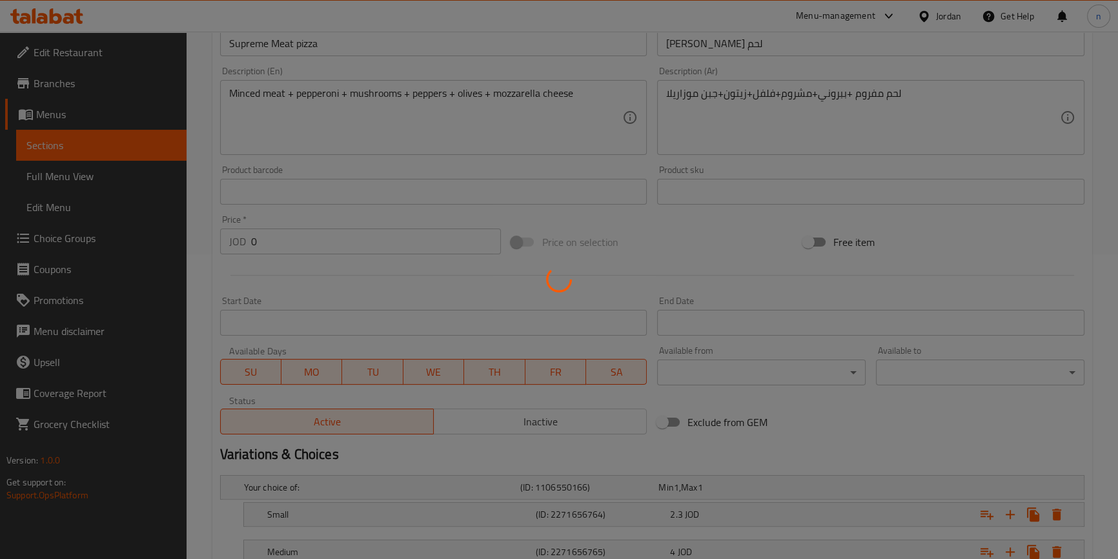
scroll to position [0, 0]
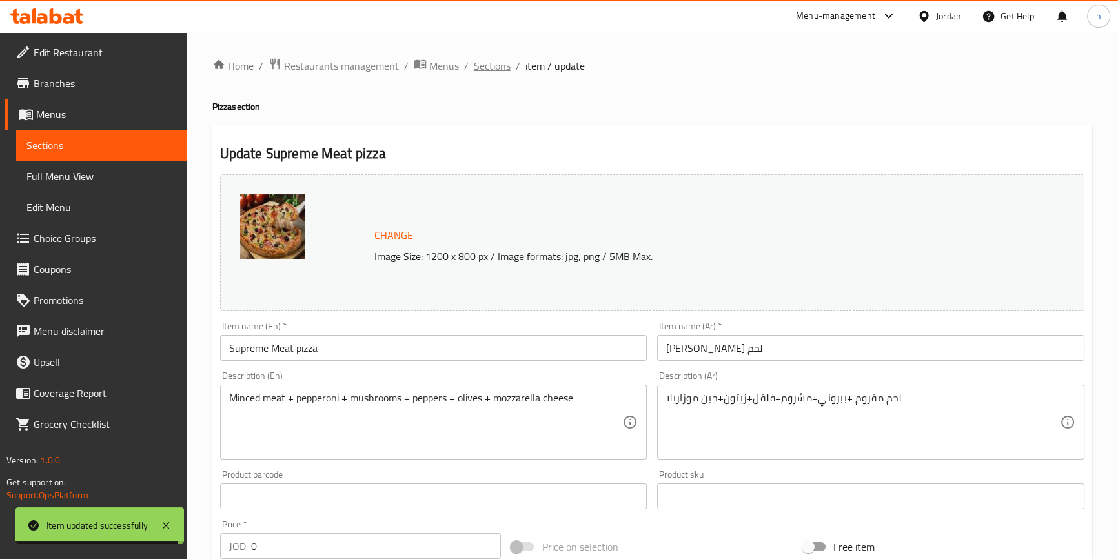
click at [493, 66] on span "Sections" at bounding box center [492, 65] width 37 height 15
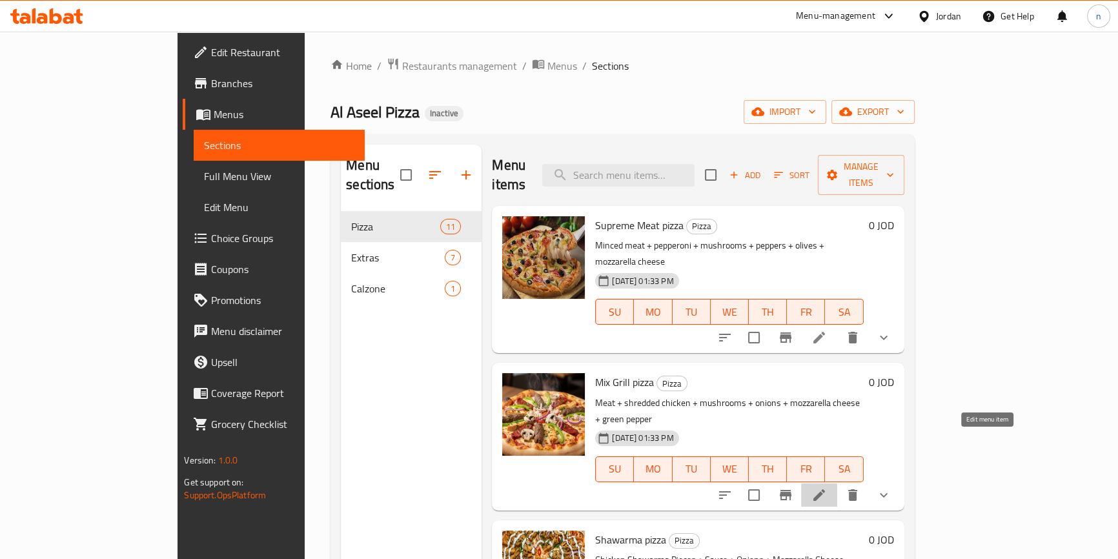
click at [827, 487] on icon at bounding box center [818, 494] width 15 height 15
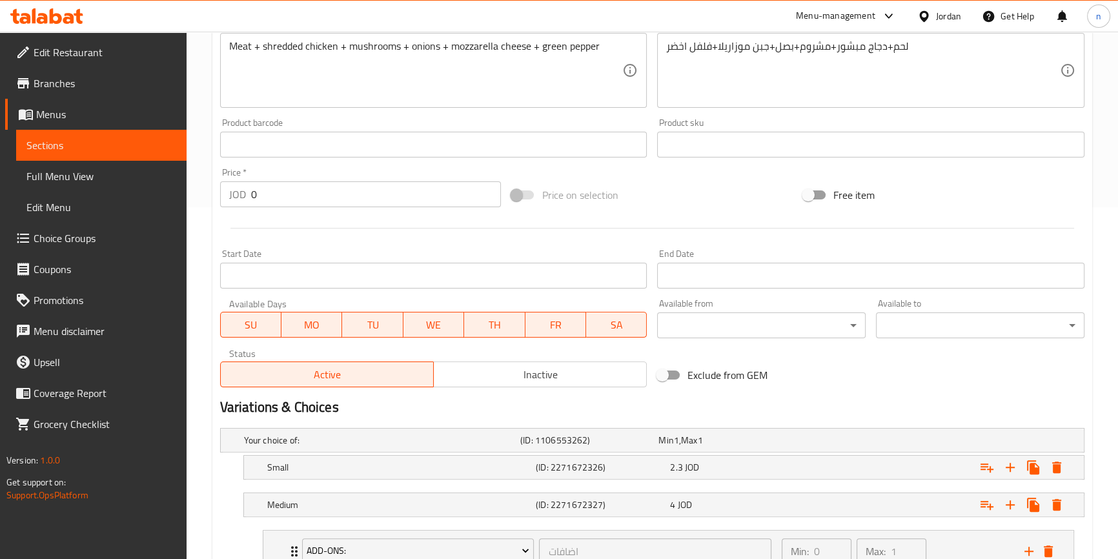
scroll to position [490, 0]
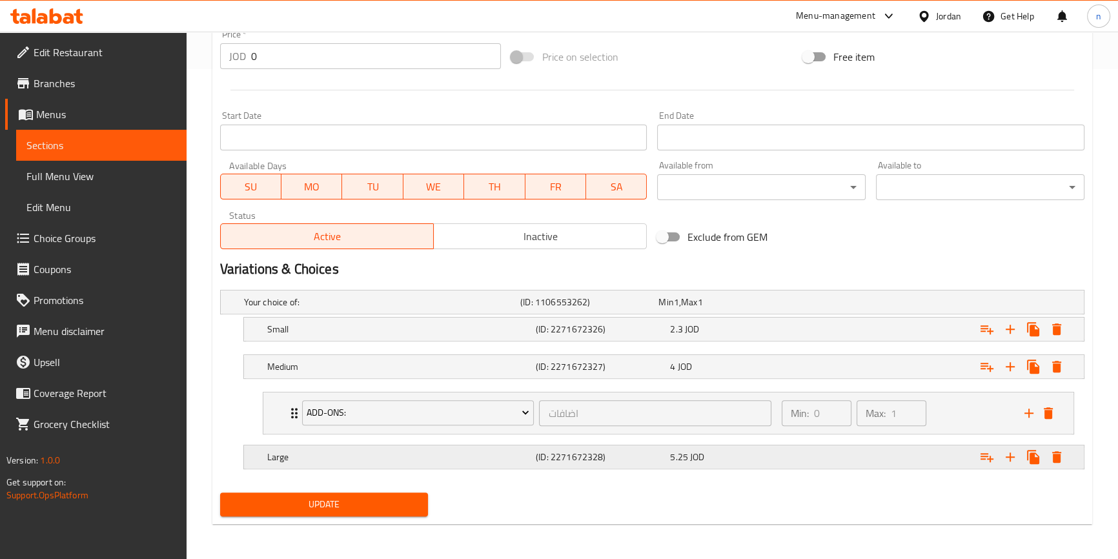
click at [394, 309] on h5 "Large" at bounding box center [379, 302] width 271 height 13
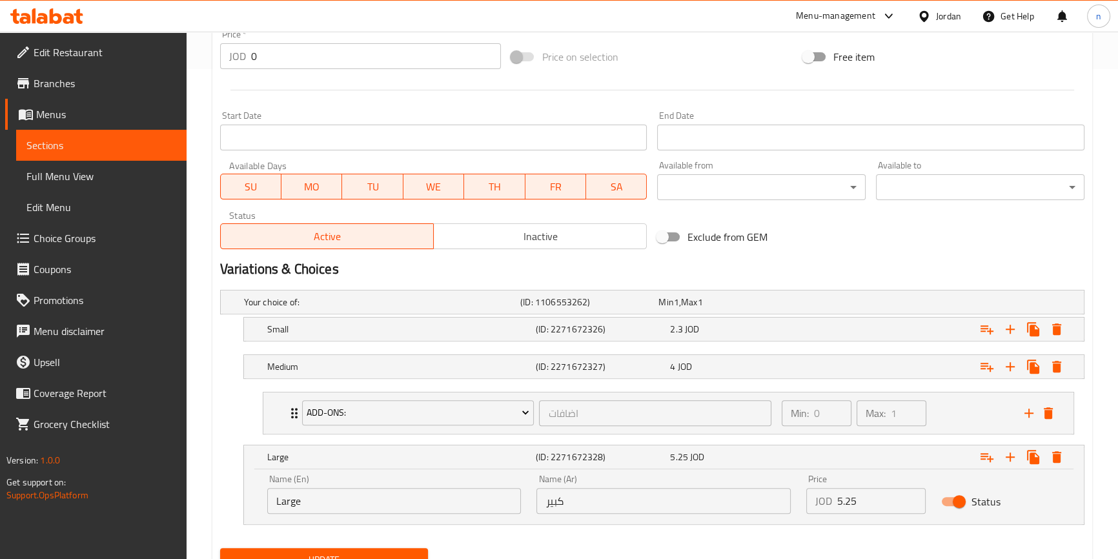
scroll to position [545, 0]
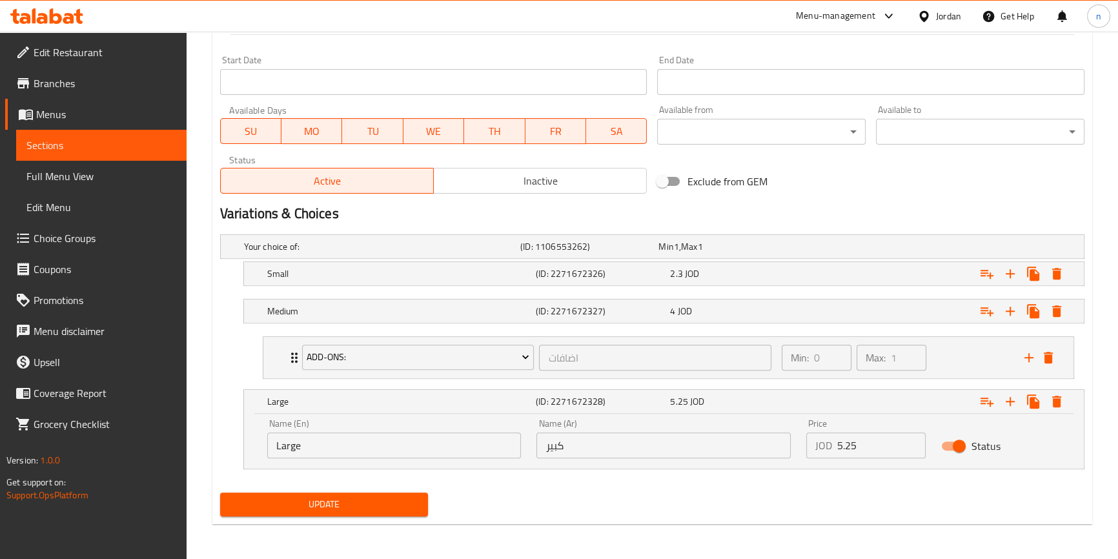
click at [695, 491] on div "Update" at bounding box center [652, 504] width 875 height 34
click at [984, 400] on icon "Expand" at bounding box center [987, 402] width 13 height 9
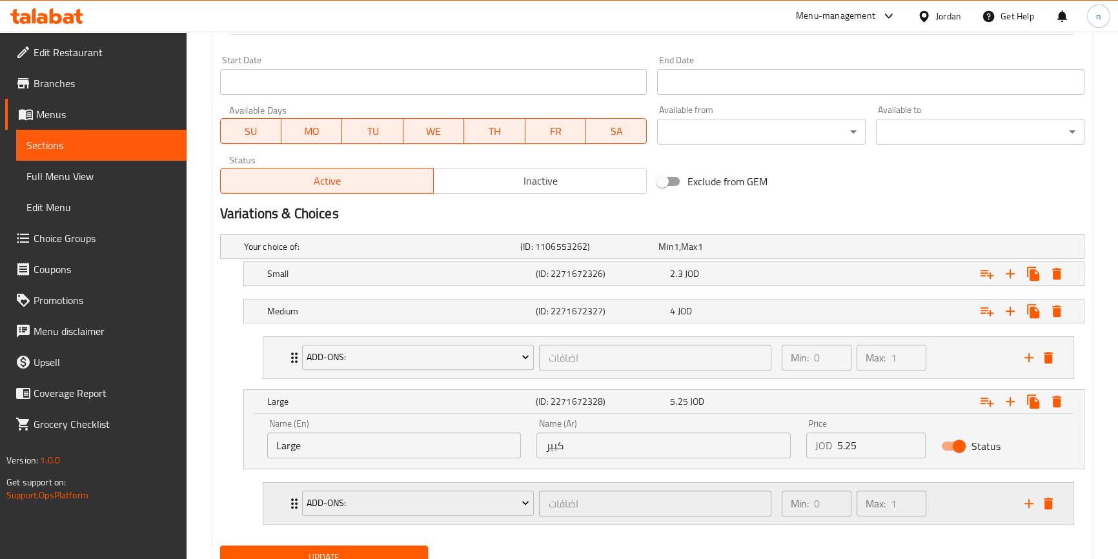
click at [277, 493] on div "add-ons: اضافات ​ Min: 0 ​ Max: 1 ​" at bounding box center [668, 503] width 810 height 41
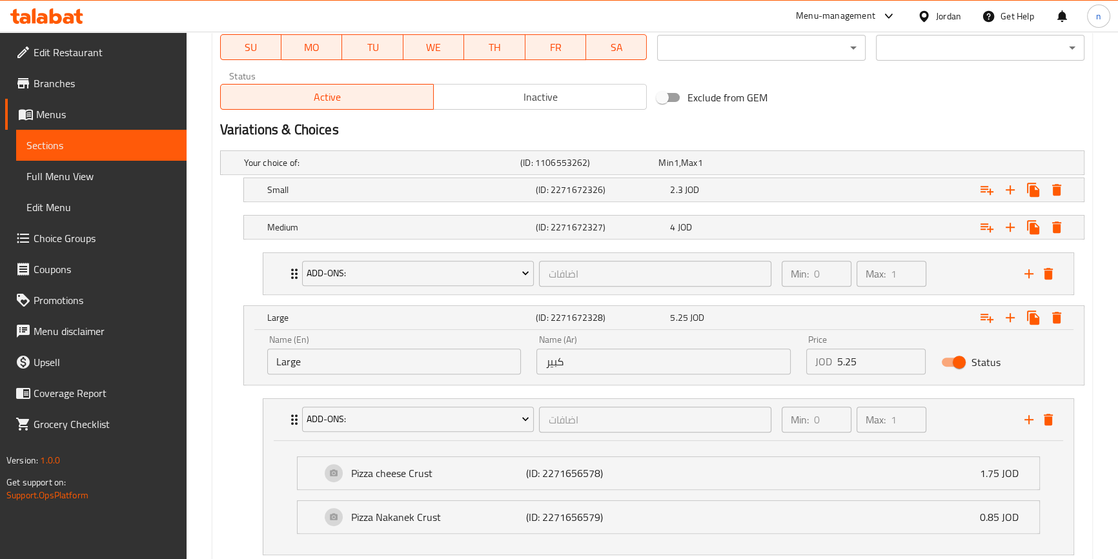
scroll to position [712, 0]
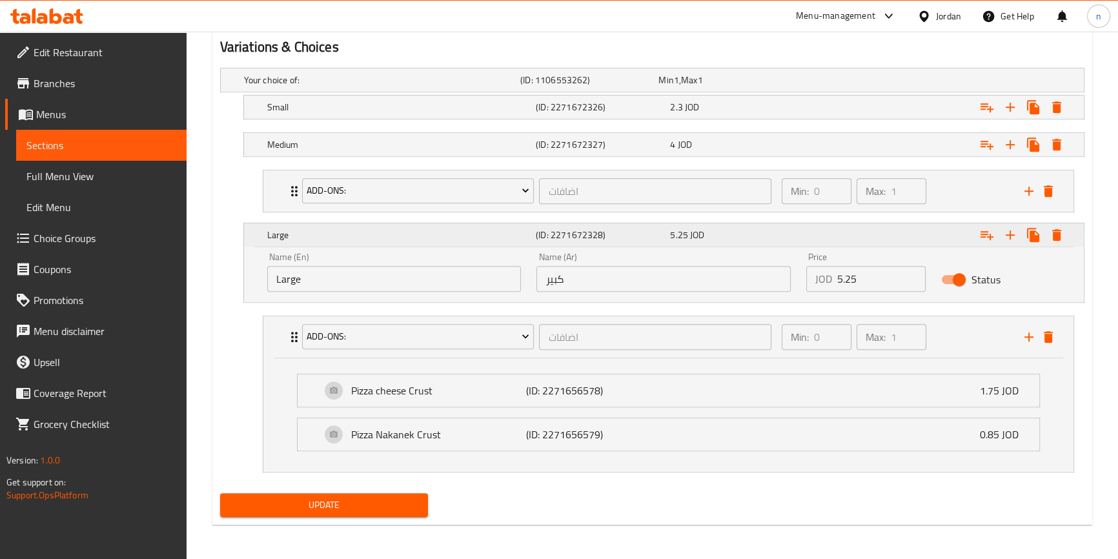
click at [776, 237] on div "5.25 JOD" at bounding box center [734, 235] width 129 height 13
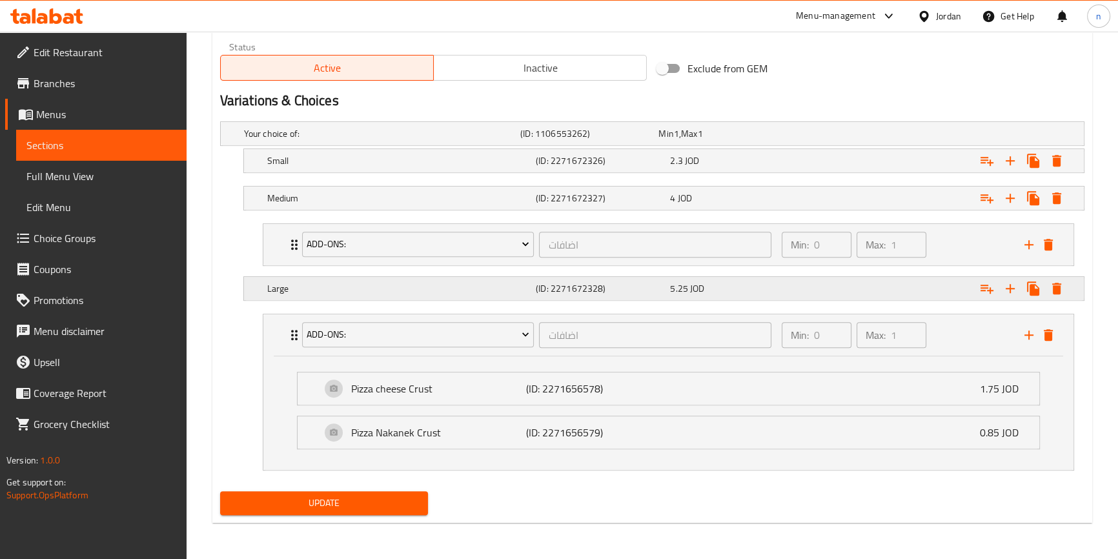
scroll to position [657, 0]
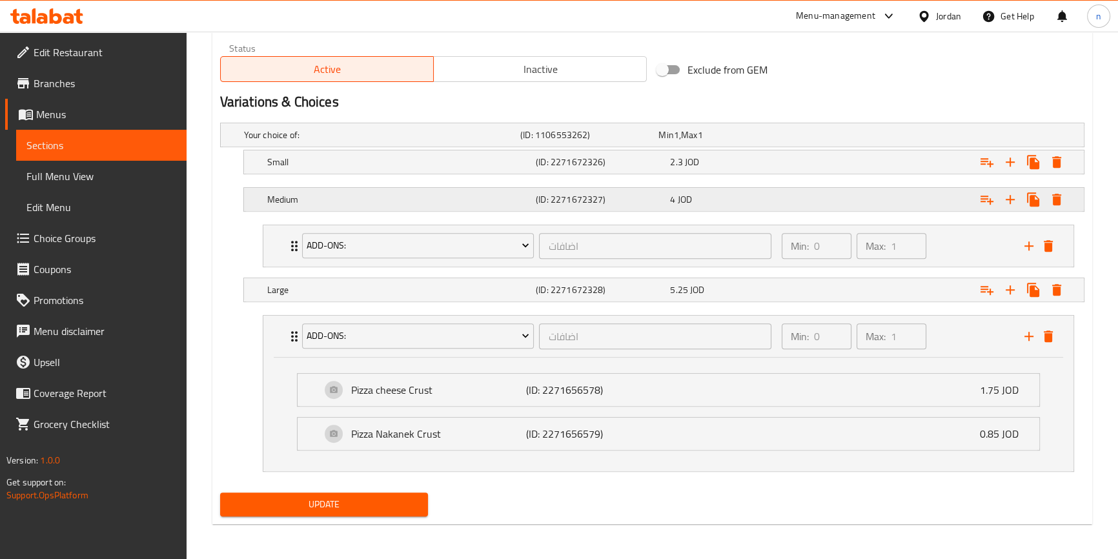
click at [802, 137] on div "Expand" at bounding box center [933, 134] width 276 height 5
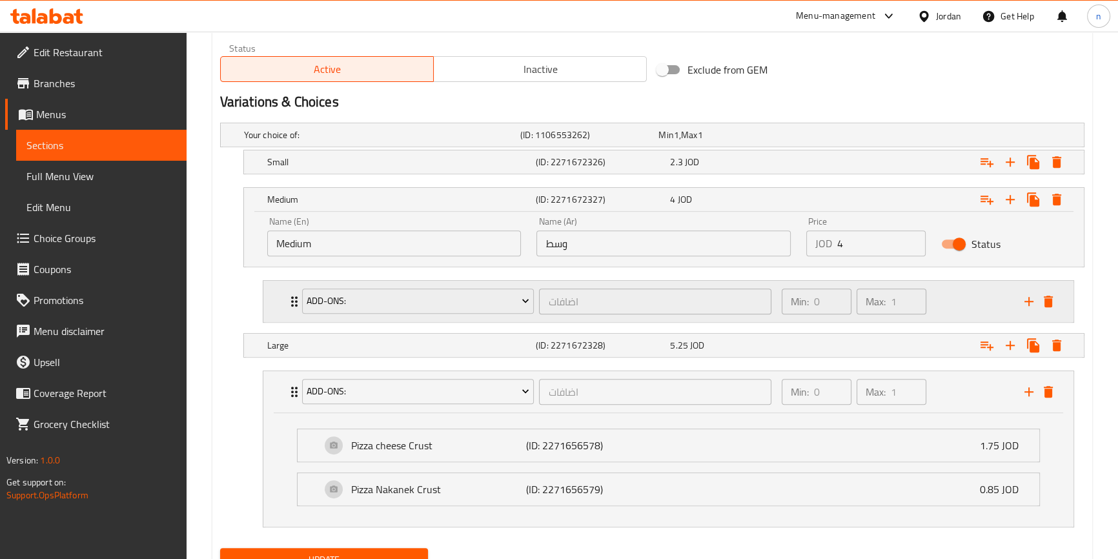
click at [274, 301] on div "add-ons: اضافات ​ Min: 0 ​ Max: 1 ​" at bounding box center [668, 301] width 810 height 41
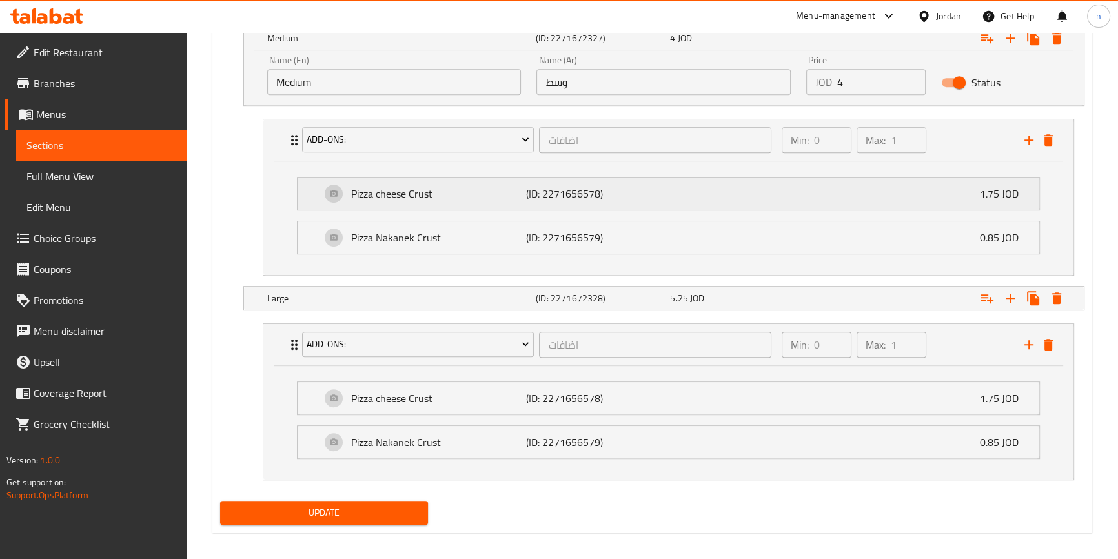
scroll to position [826, 0]
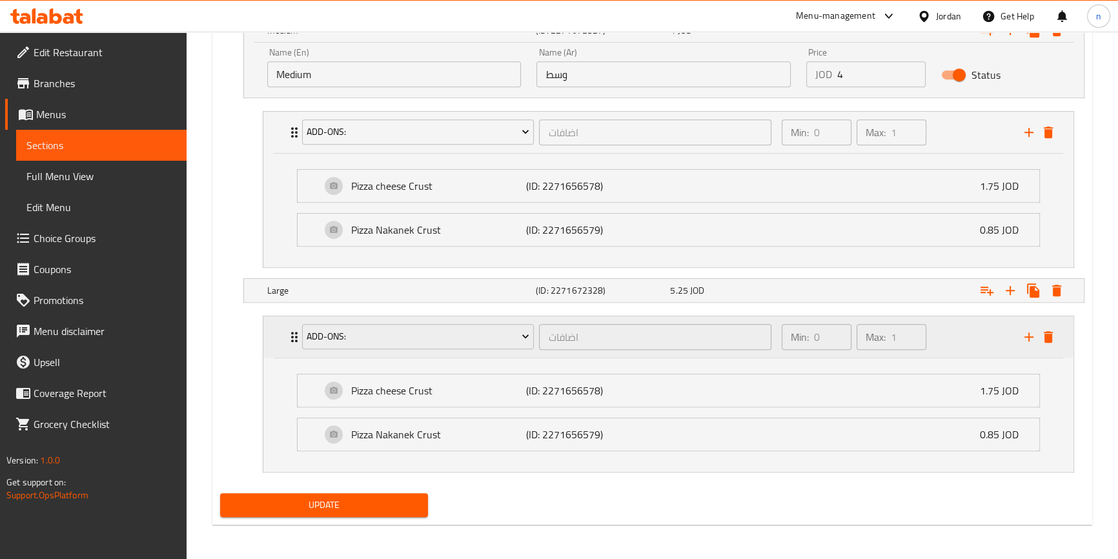
click at [287, 341] on icon "Expand" at bounding box center [294, 336] width 15 height 15
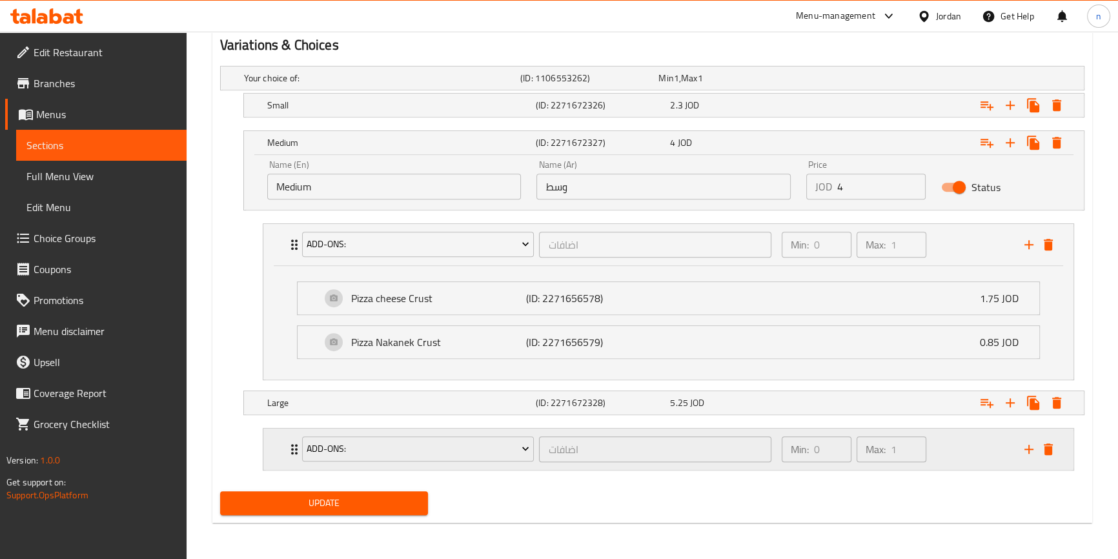
scroll to position [712, 0]
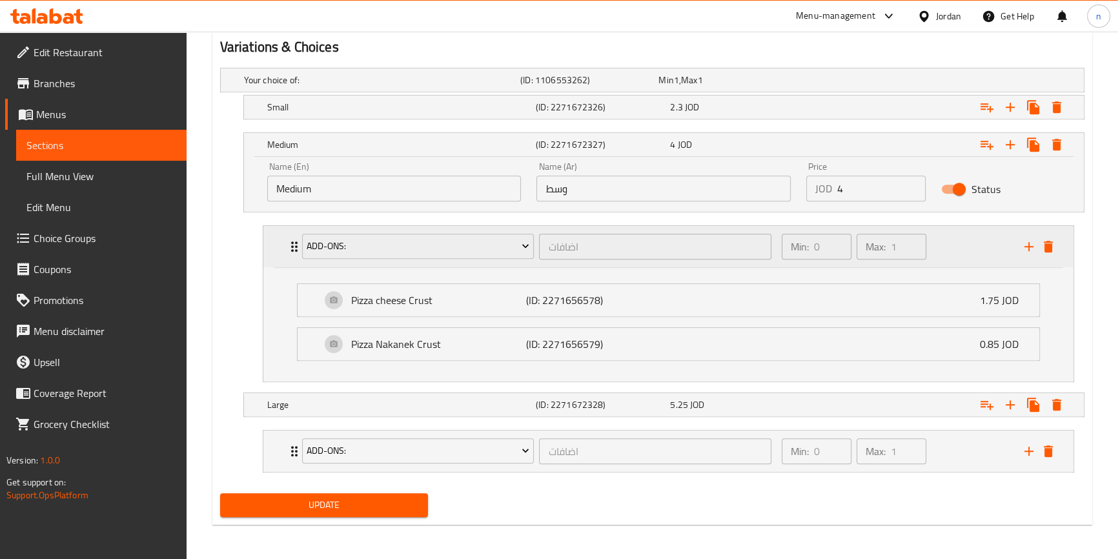
click at [284, 240] on div "add-ons: اضافات ​ Min: 0 ​ Max: 1 ​" at bounding box center [668, 246] width 810 height 41
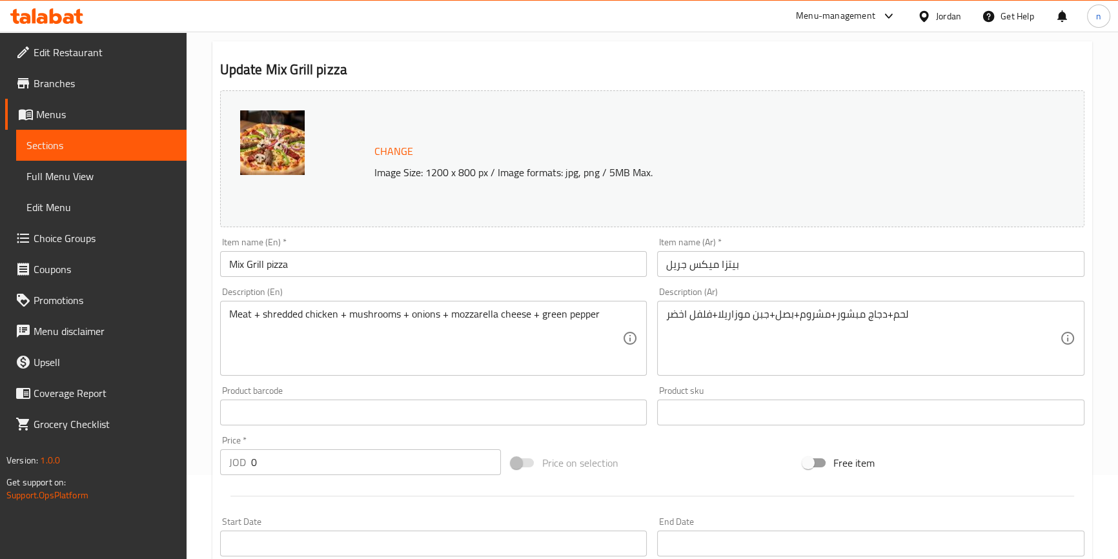
scroll to position [0, 0]
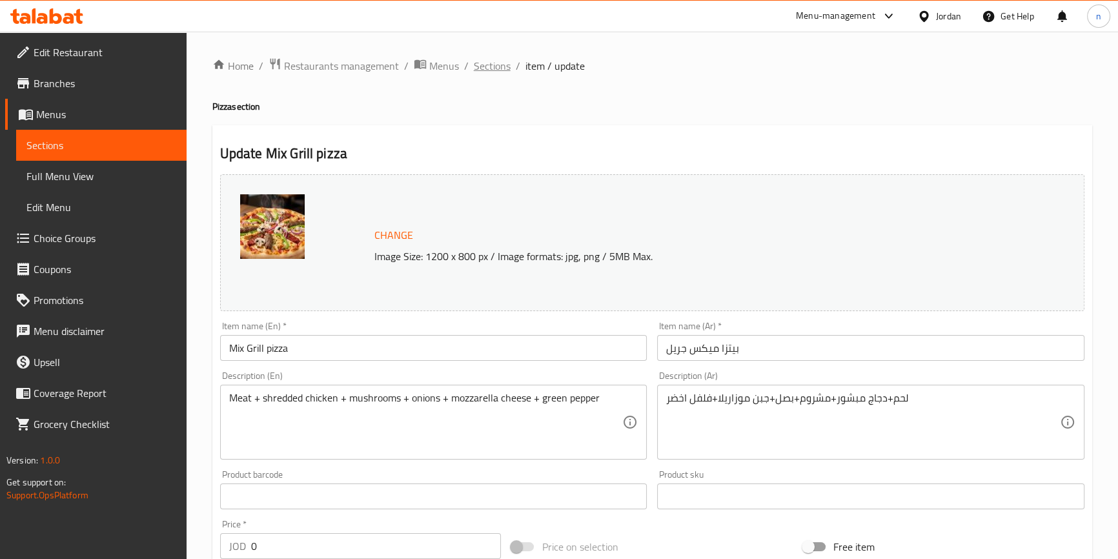
click at [474, 66] on span "Sections" at bounding box center [492, 65] width 37 height 15
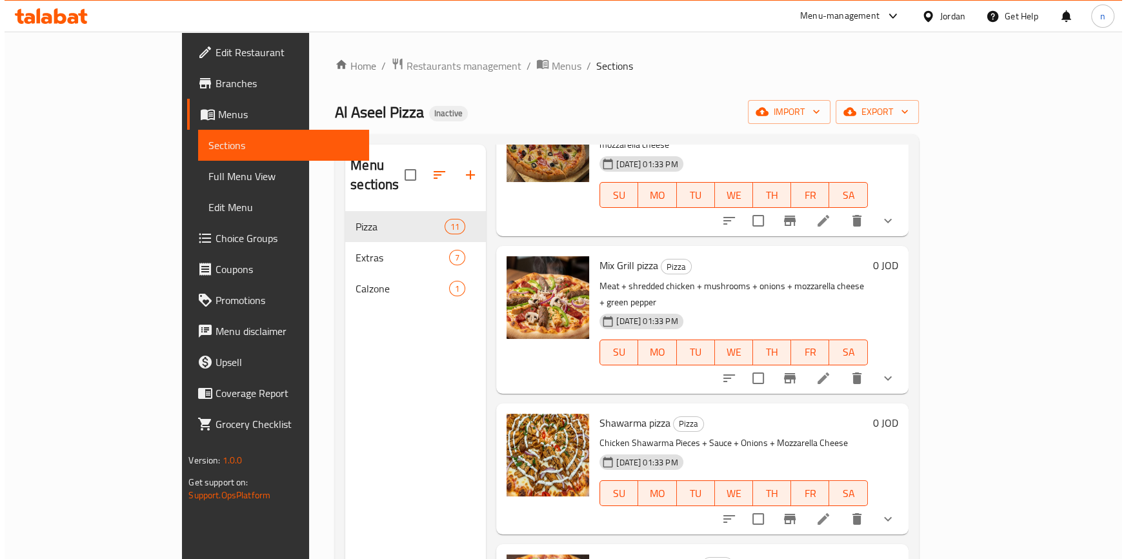
scroll to position [293, 0]
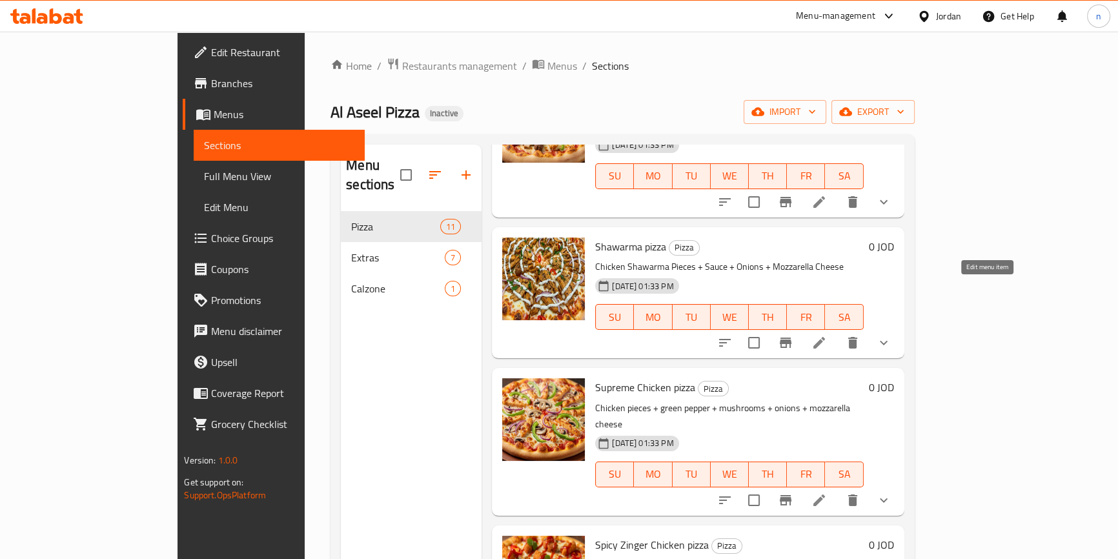
click at [827, 335] on icon at bounding box center [818, 342] width 15 height 15
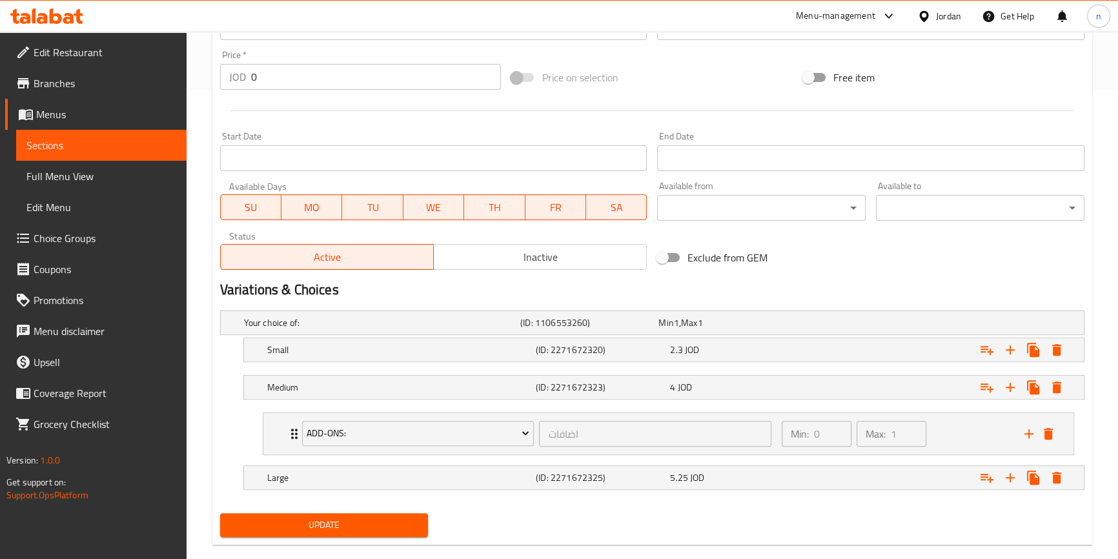
scroll to position [490, 0]
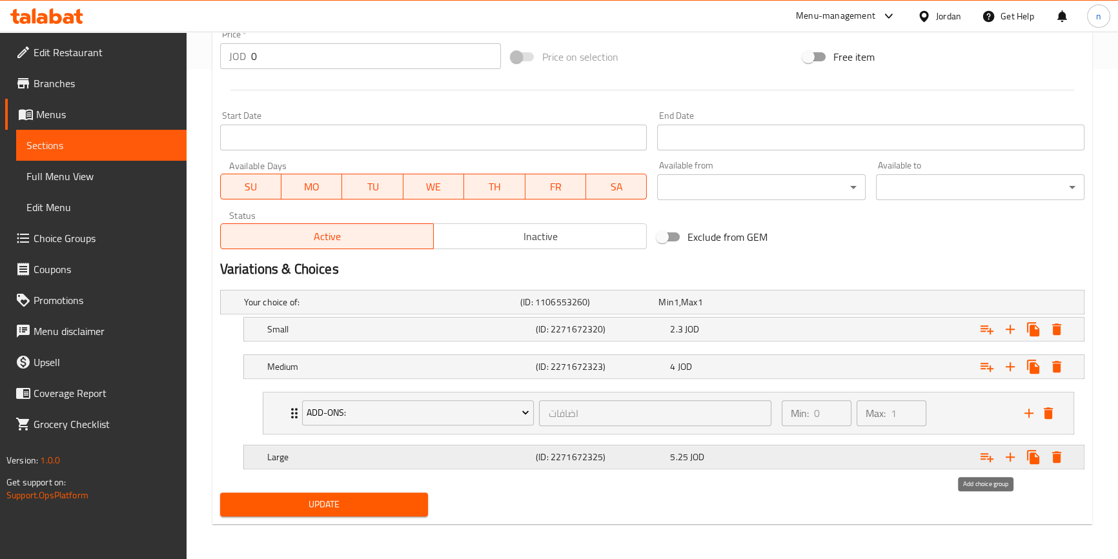
click at [991, 456] on icon "Expand" at bounding box center [986, 456] width 15 height 15
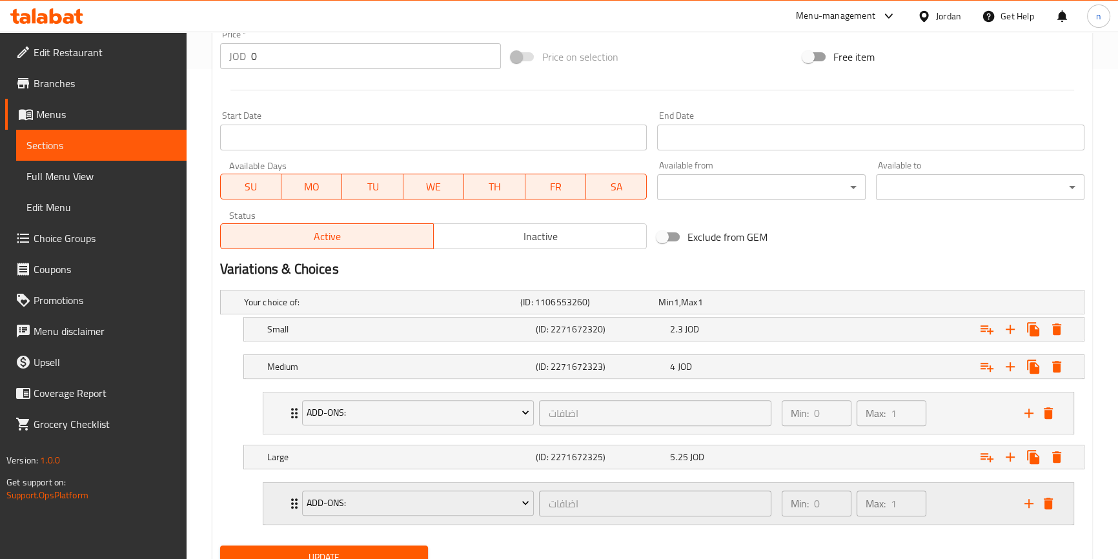
click at [967, 499] on div "Min: 0 ​ Max: 1 ​" at bounding box center [895, 503] width 243 height 41
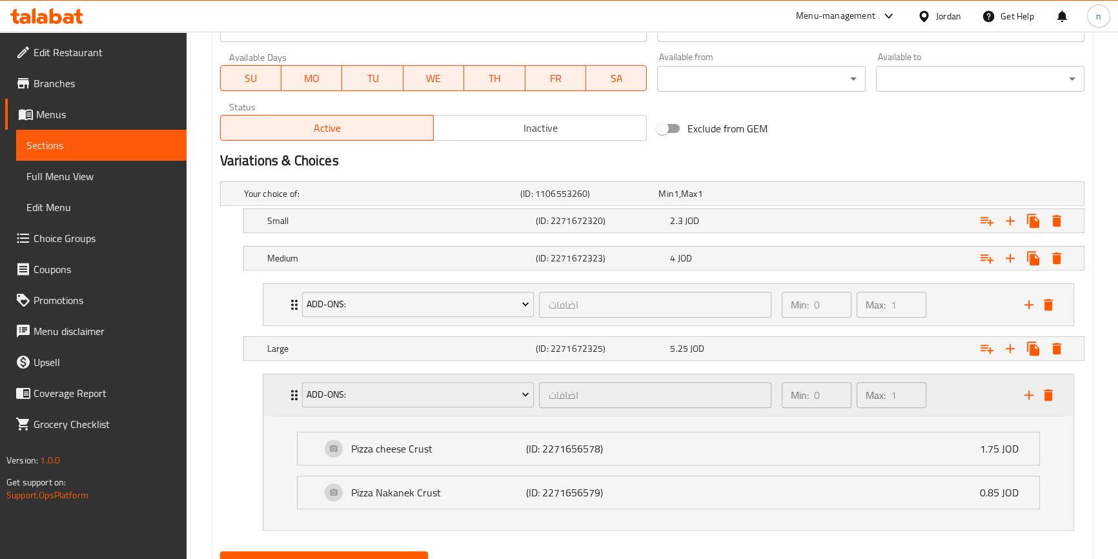
scroll to position [657, 0]
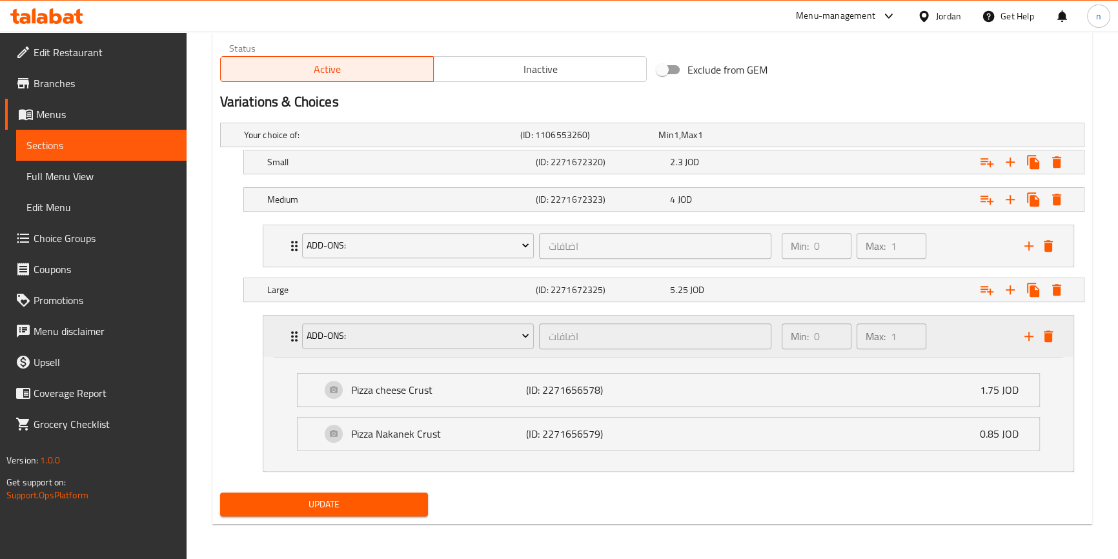
click at [276, 331] on div "add-ons: اضافات ​ Min: 0 ​ Max: 1 ​" at bounding box center [668, 336] width 810 height 41
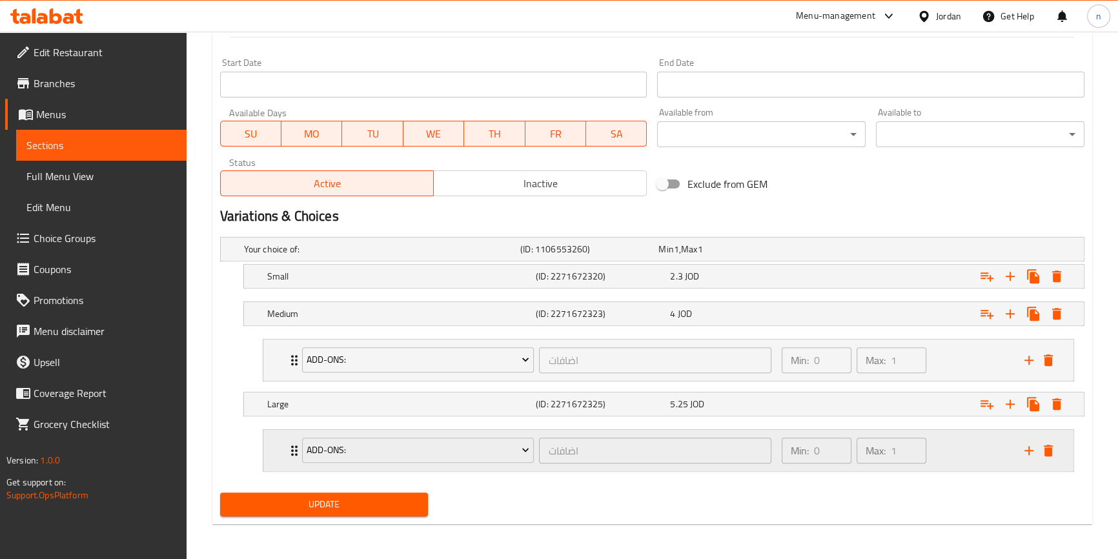
scroll to position [542, 0]
click at [543, 494] on div "Update" at bounding box center [652, 505] width 875 height 34
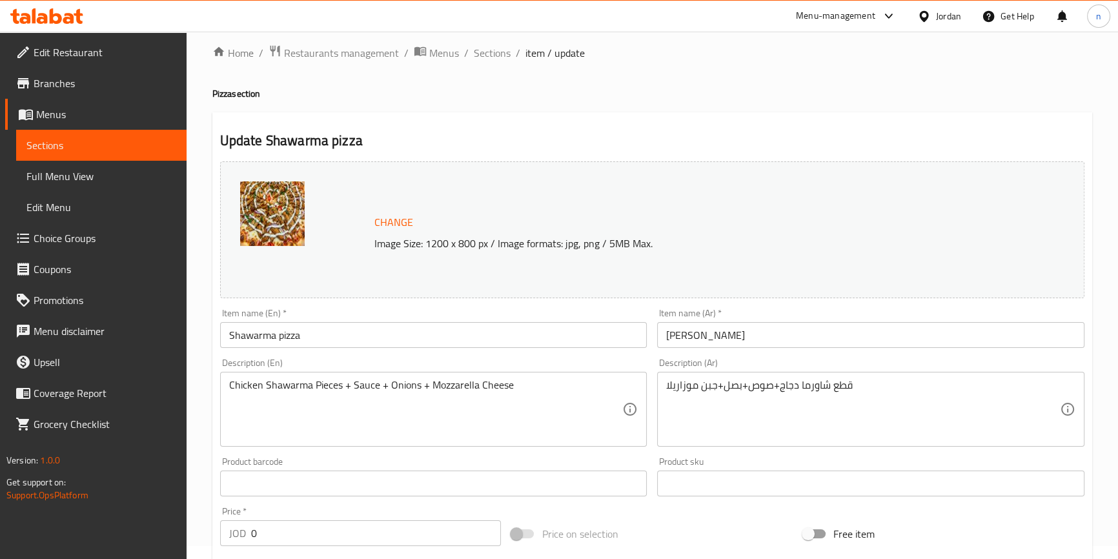
scroll to position [0, 0]
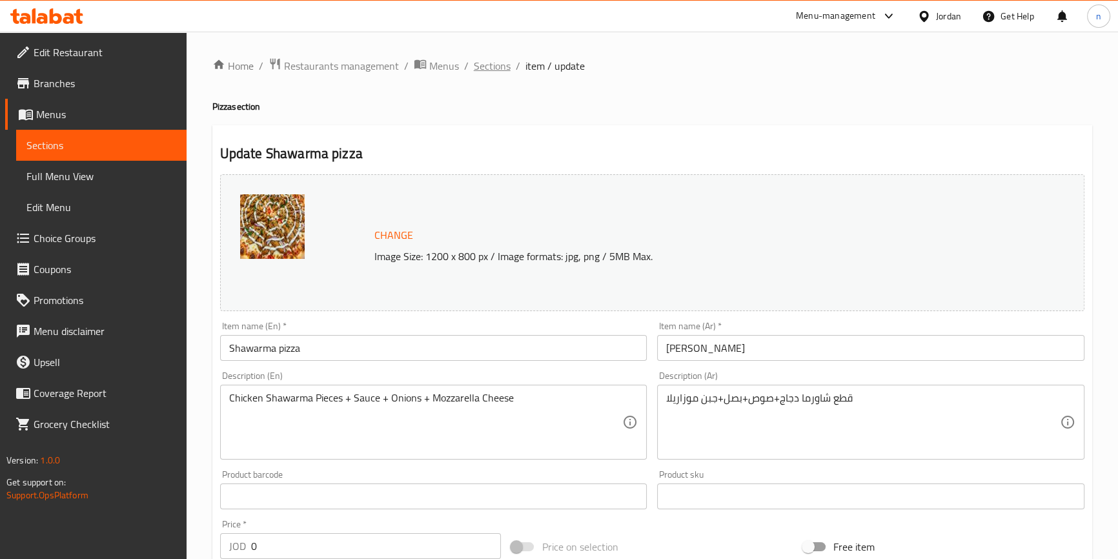
click at [501, 74] on span "Sections" at bounding box center [492, 65] width 37 height 15
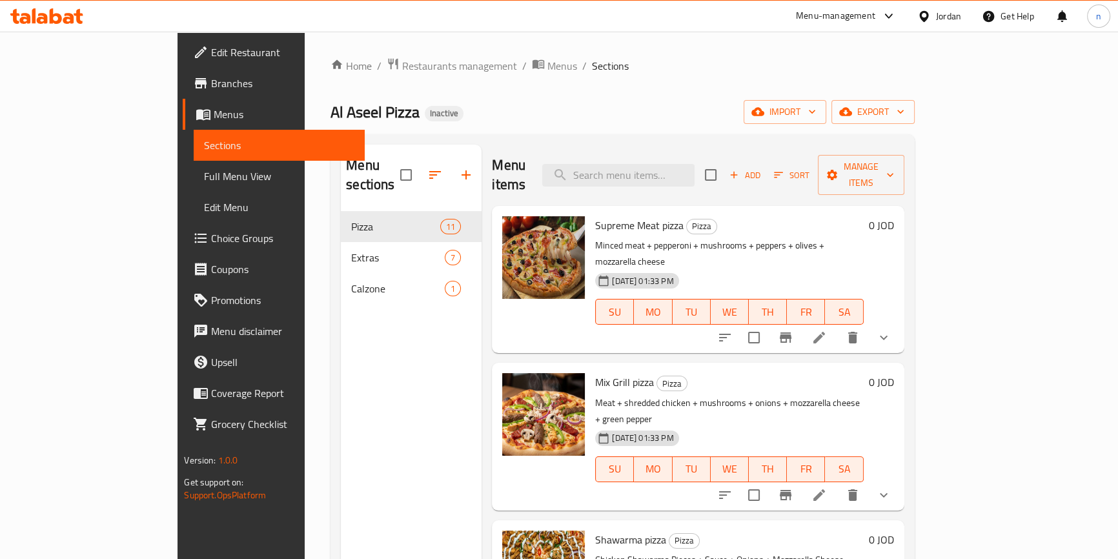
click at [868, 268] on div "02-09-2025 01:33 PM SU MO TU WE TH FR SA" at bounding box center [729, 303] width 278 height 70
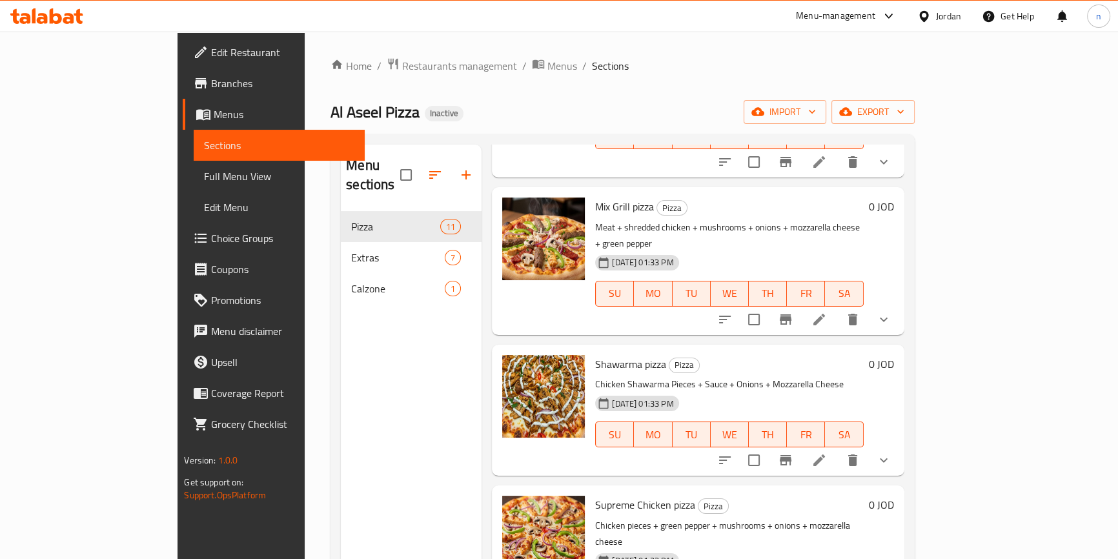
scroll to position [352, 0]
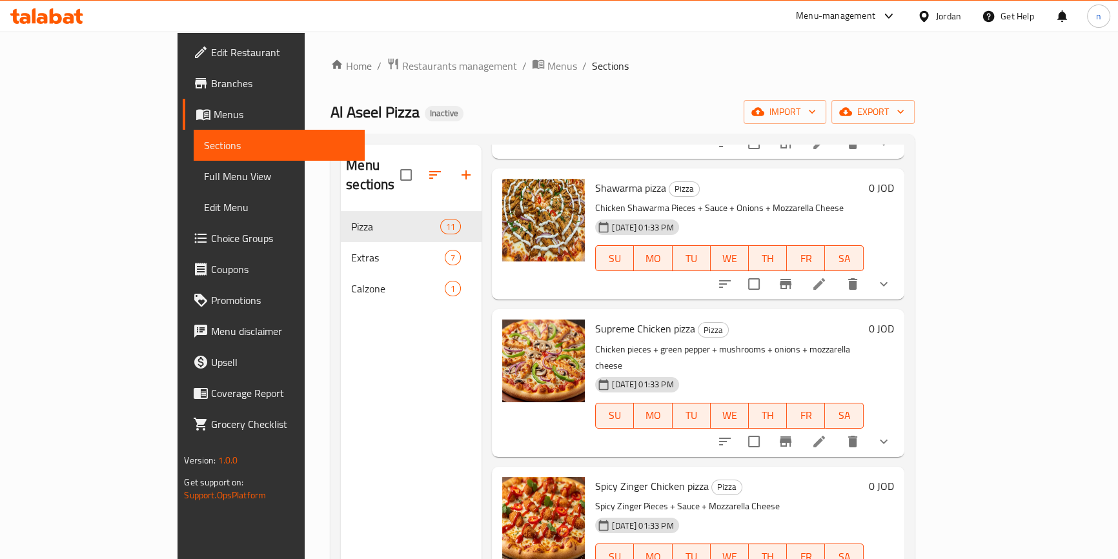
click at [837, 272] on li at bounding box center [819, 283] width 36 height 23
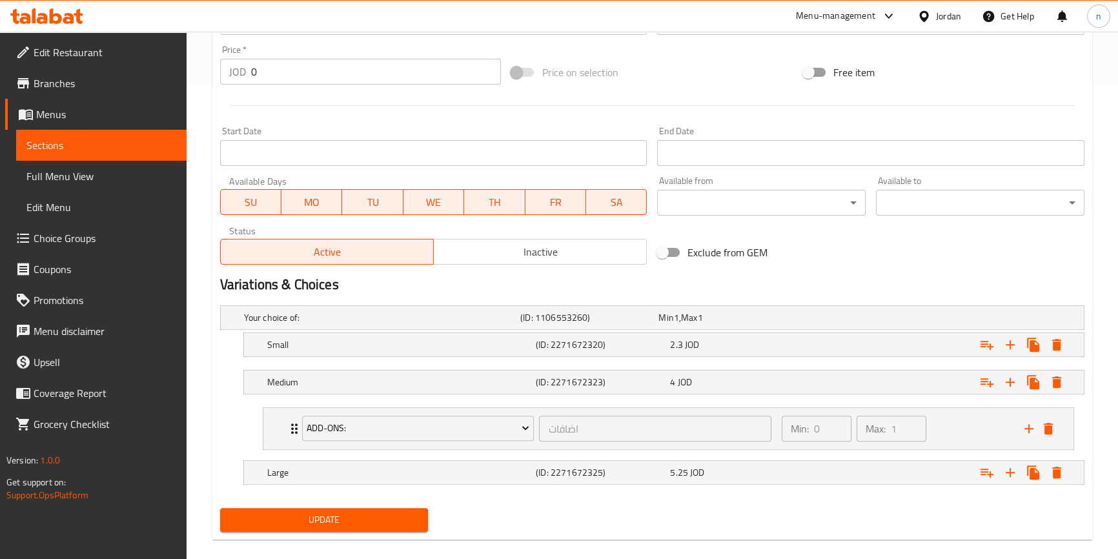
scroll to position [490, 0]
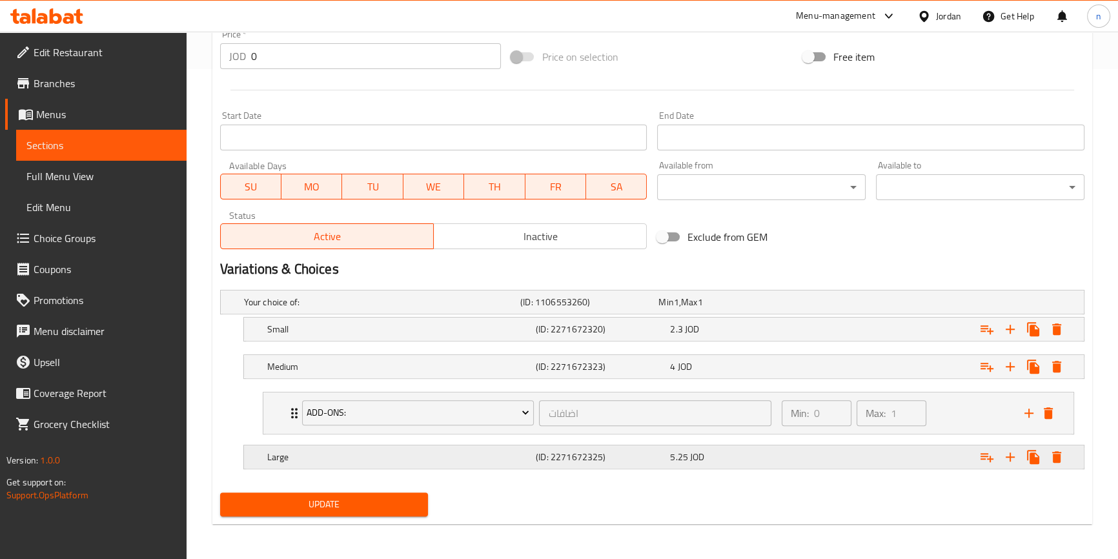
click at [845, 305] on div "Expand" at bounding box center [933, 302] width 276 height 5
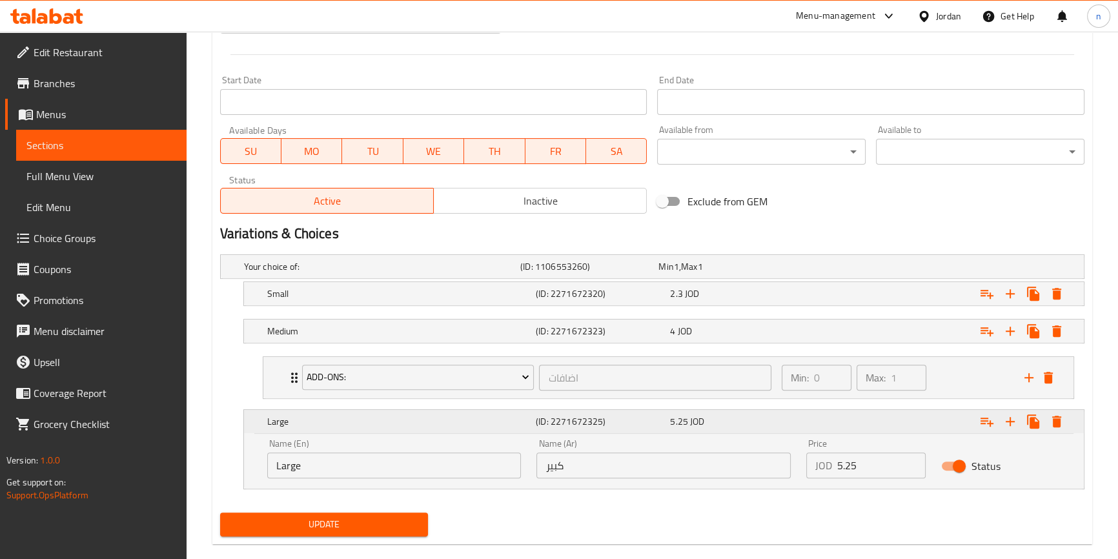
scroll to position [545, 0]
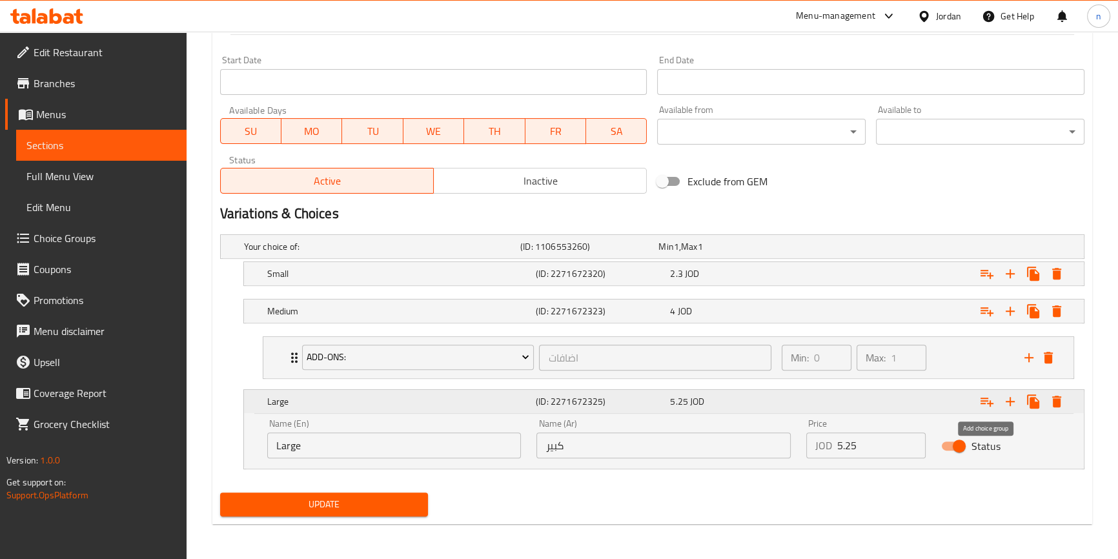
click at [993, 404] on icon "Expand" at bounding box center [986, 401] width 15 height 15
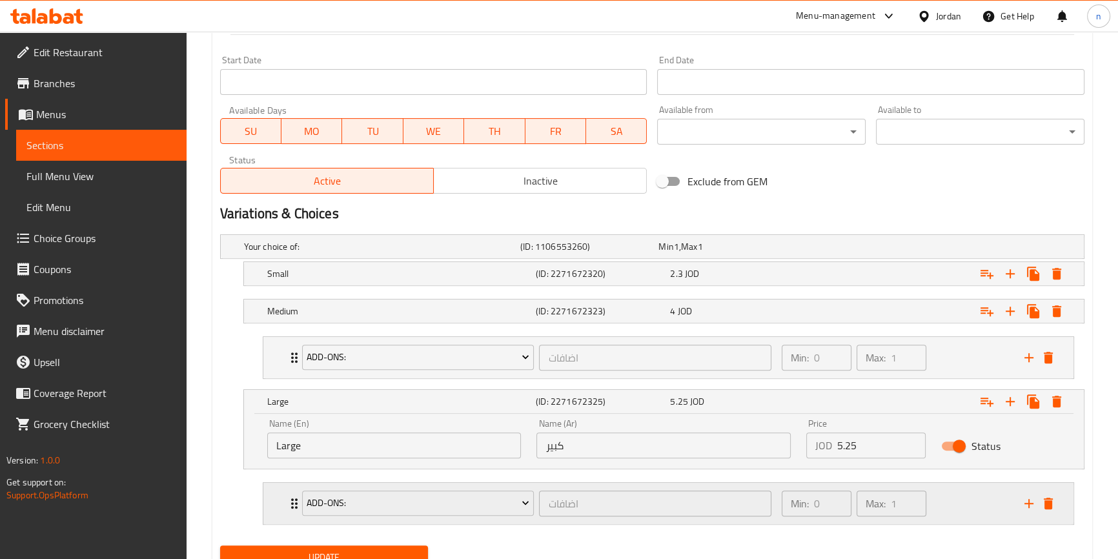
click at [948, 507] on div "Min: 0 ​ Max: 1 ​" at bounding box center [895, 503] width 243 height 41
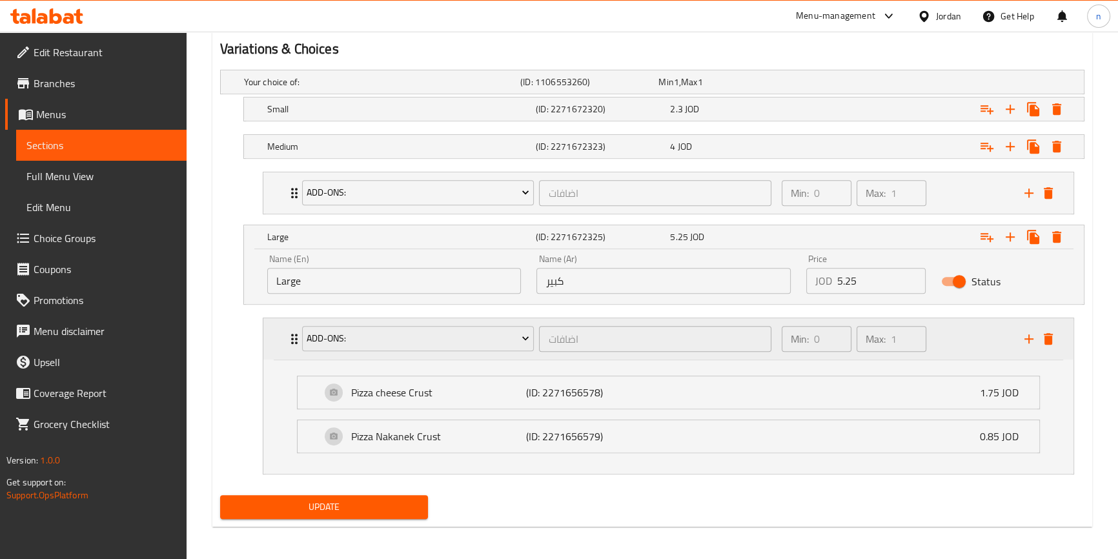
scroll to position [712, 0]
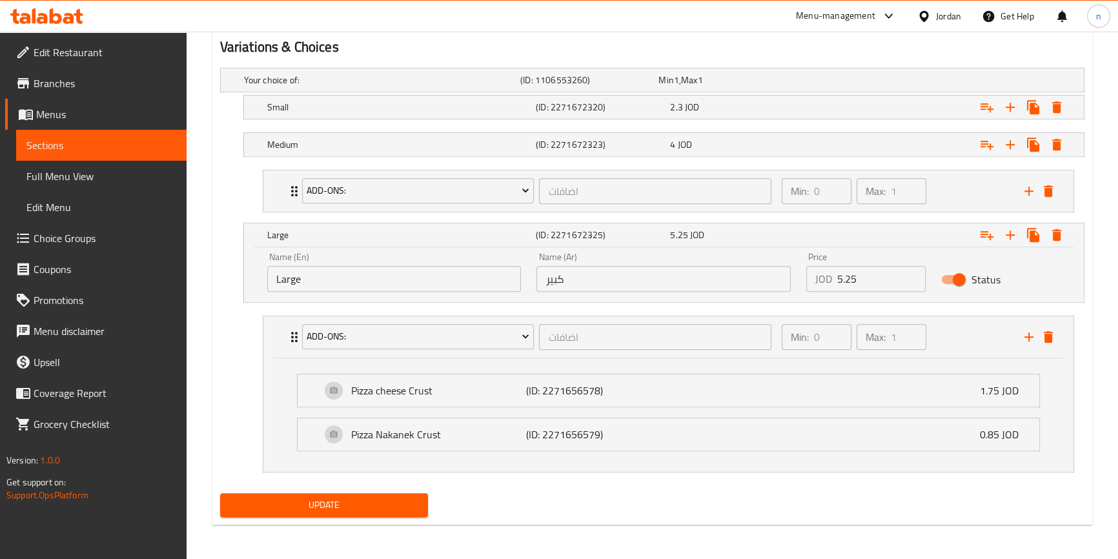
click at [951, 476] on li "add-ons: اضافات ​ Min: 0 ​ Max: 1 ​ Pizza cheese Crust (ID: 2271656578) 1.75 JO…" at bounding box center [668, 393] width 832 height 167
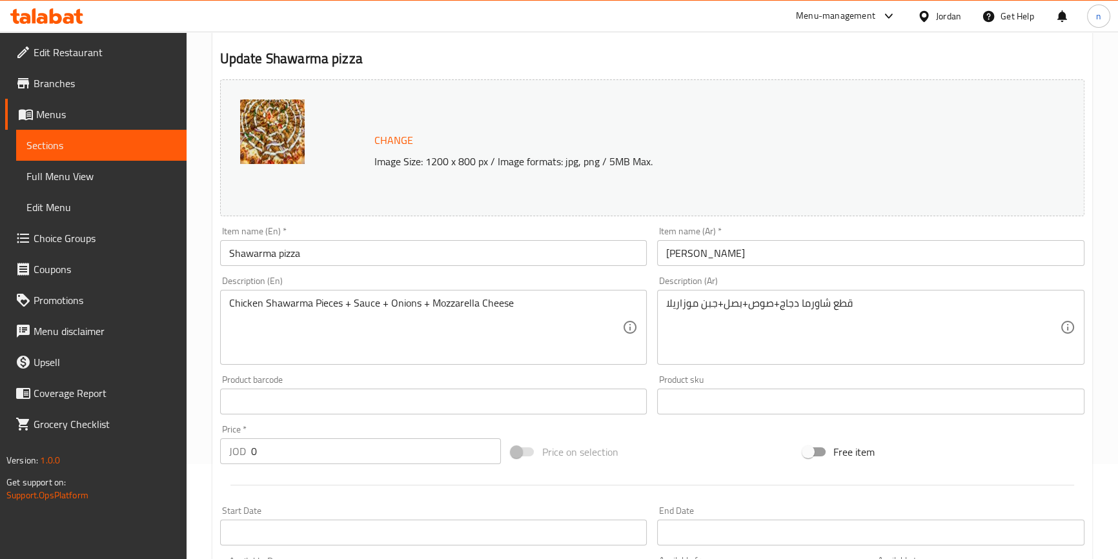
scroll to position [0, 0]
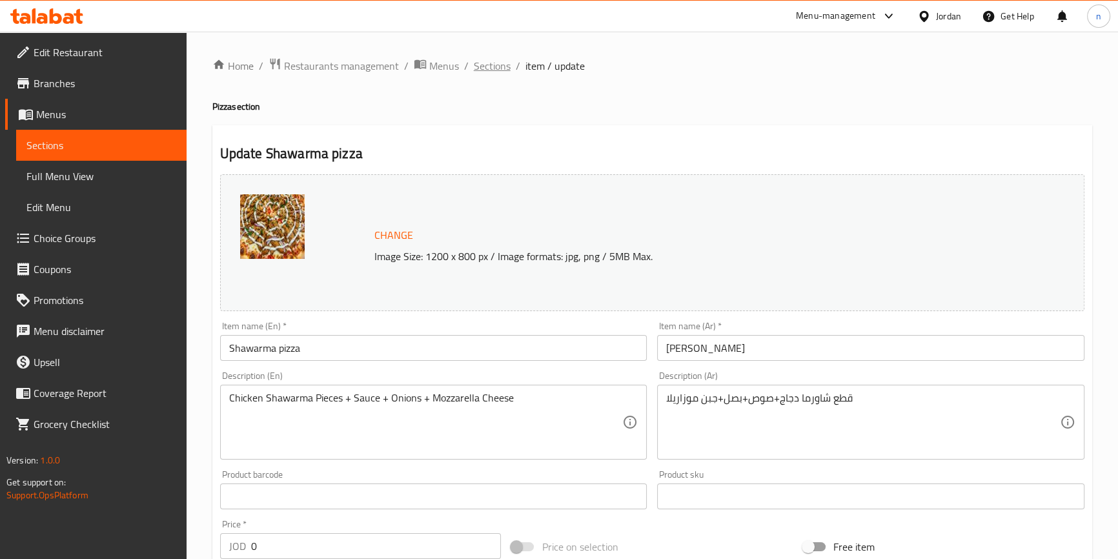
click at [496, 71] on span "Sections" at bounding box center [492, 65] width 37 height 15
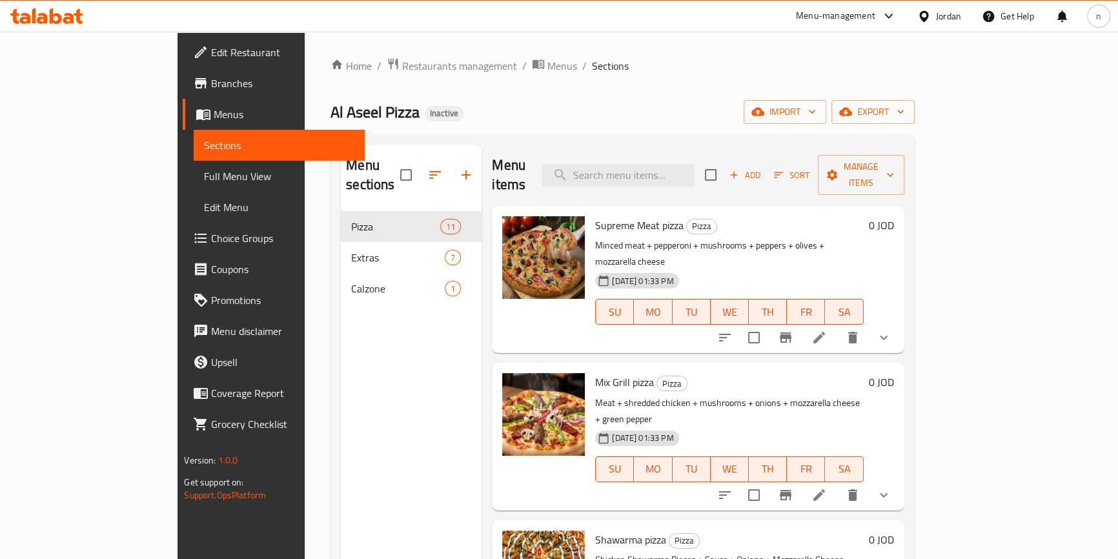
click at [653, 95] on div "Home / Restaurants management / Menus / Sections Al Aseel Pizza Inactive import…" at bounding box center [622, 385] width 584 height 656
click at [204, 172] on span "Full Menu View" at bounding box center [279, 175] width 150 height 15
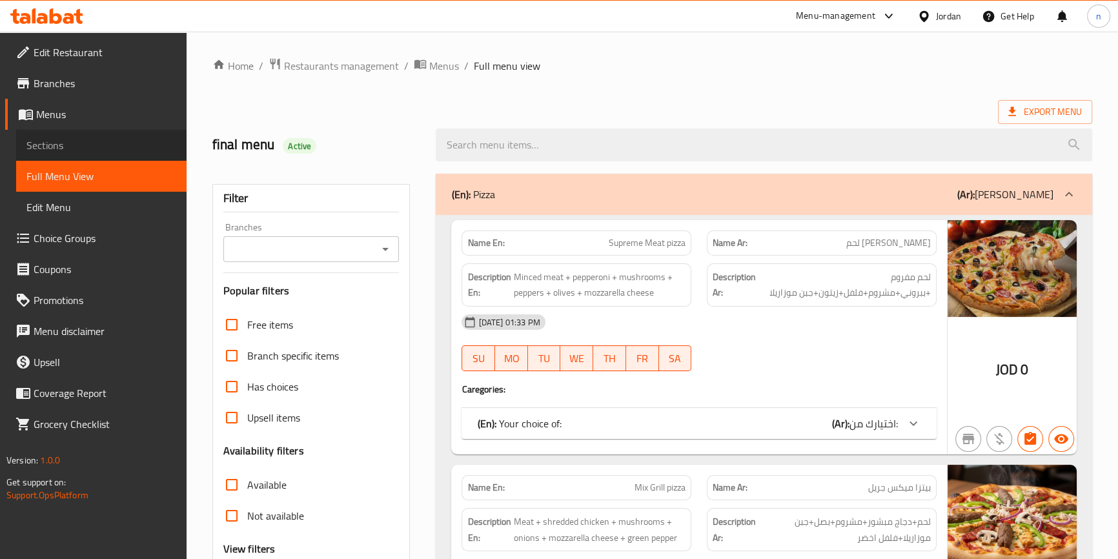
click at [59, 145] on span "Sections" at bounding box center [101, 144] width 150 height 15
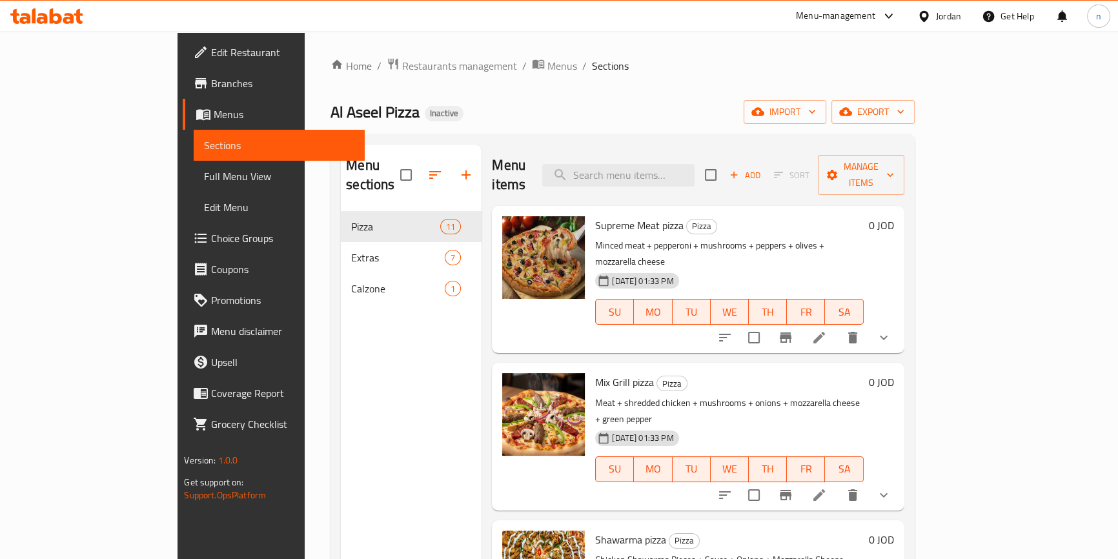
click at [863, 373] on h6 "Mix Grill pizza Pizza" at bounding box center [729, 382] width 268 height 18
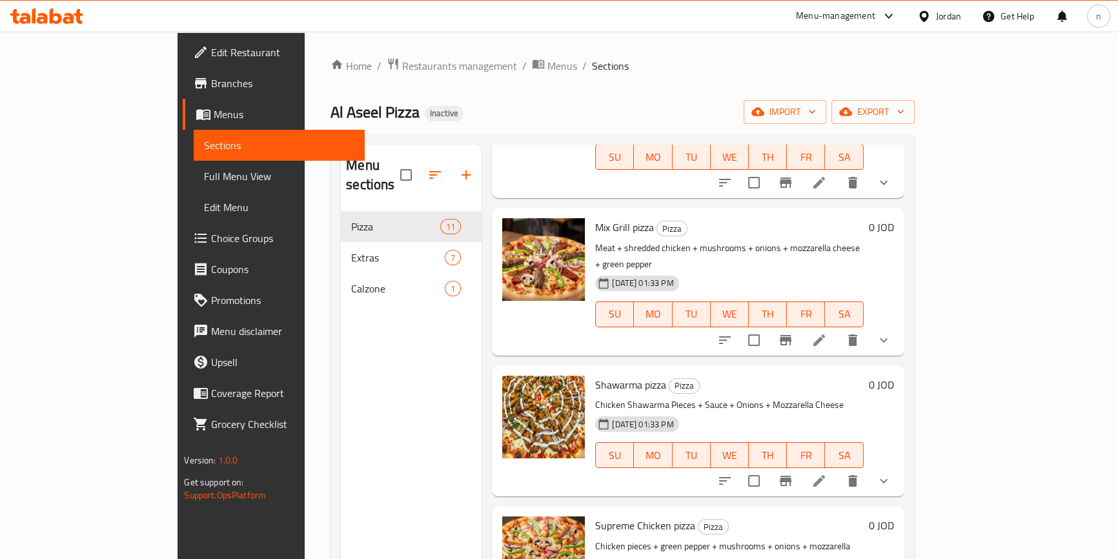
scroll to position [176, 0]
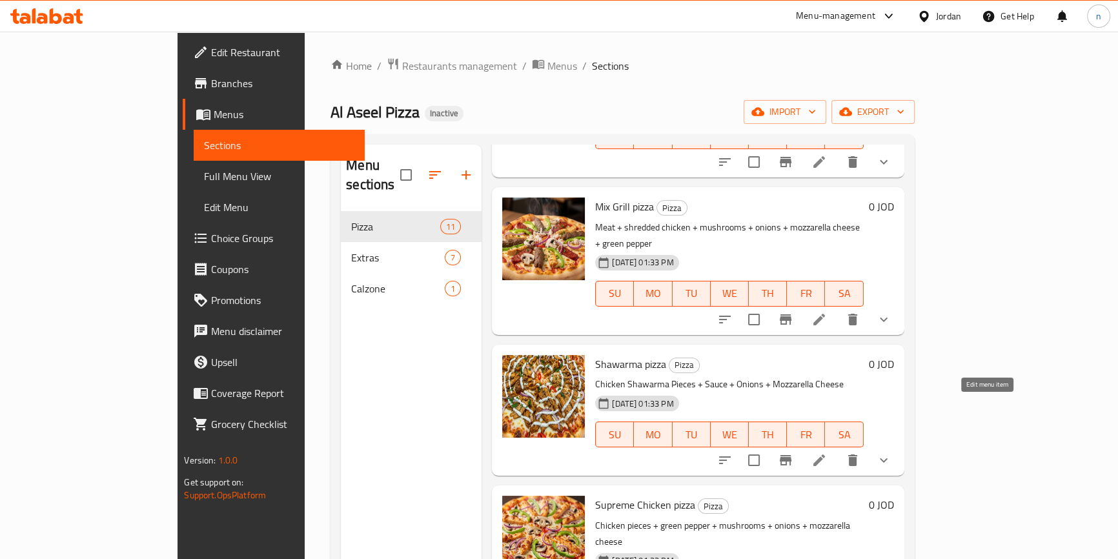
click at [827, 452] on icon at bounding box center [818, 459] width 15 height 15
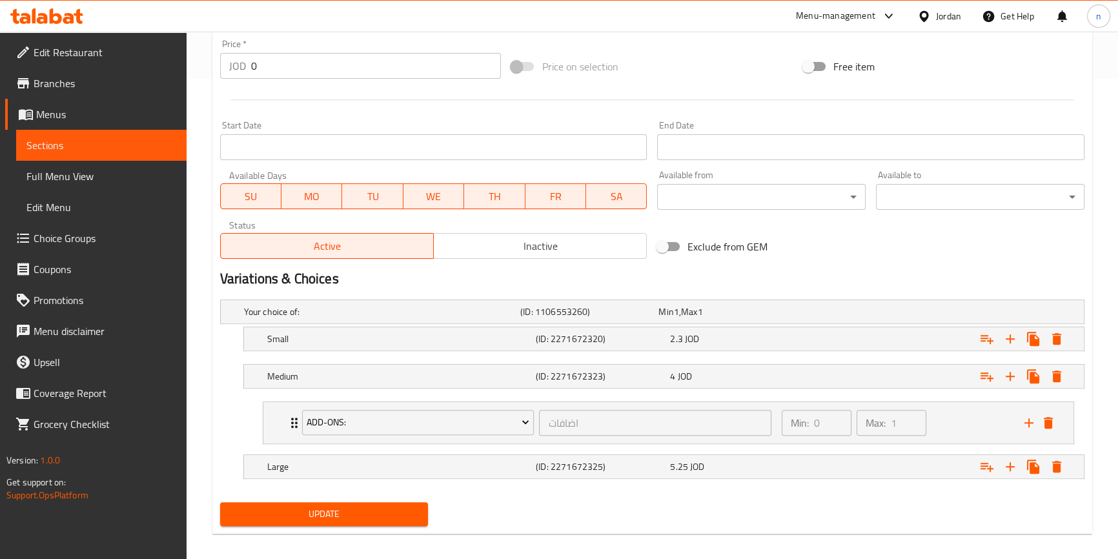
scroll to position [490, 0]
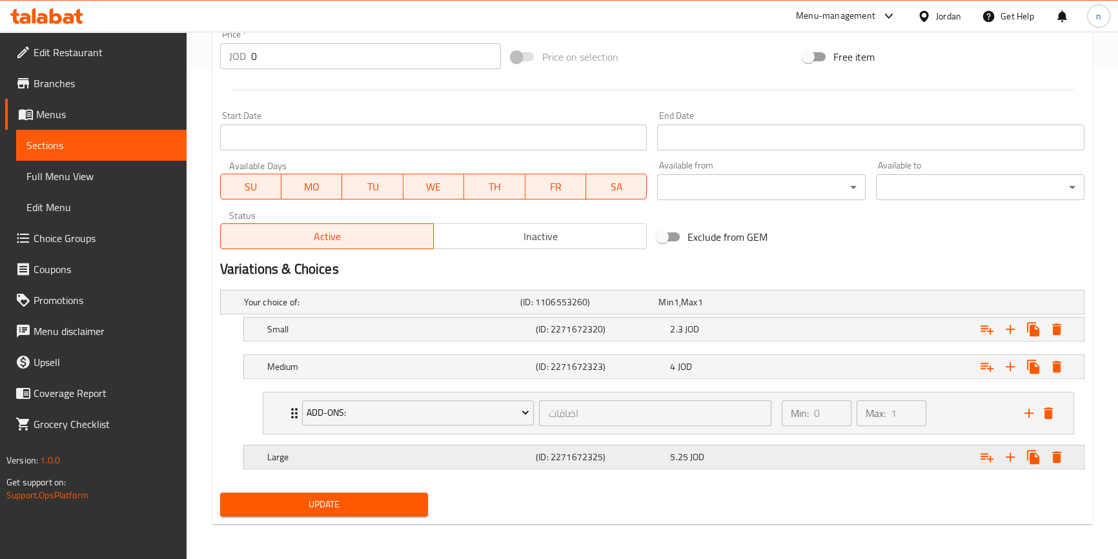
click at [763, 309] on div "5.25 JOD" at bounding box center [724, 302] width 133 height 13
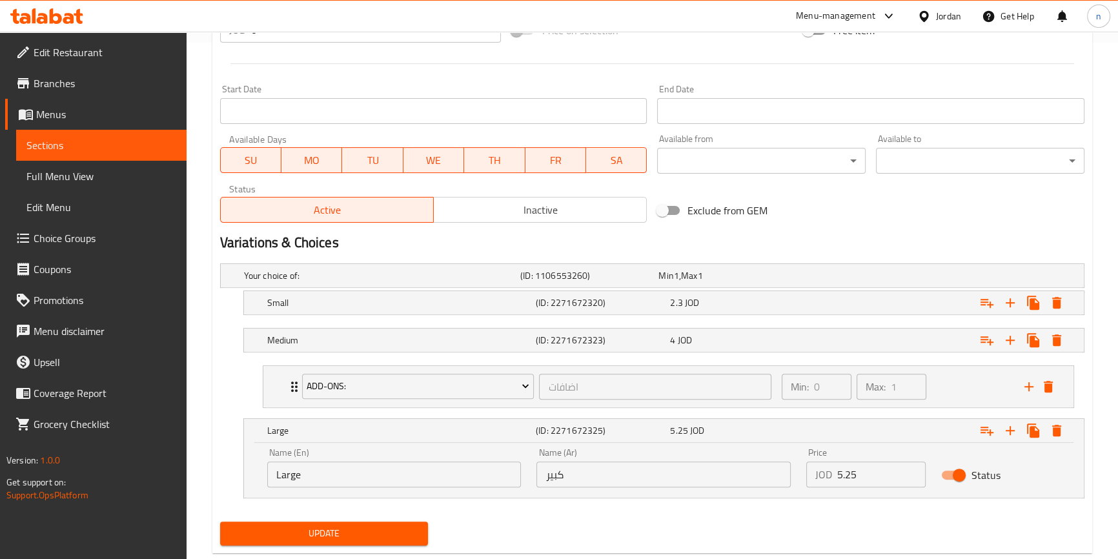
scroll to position [545, 0]
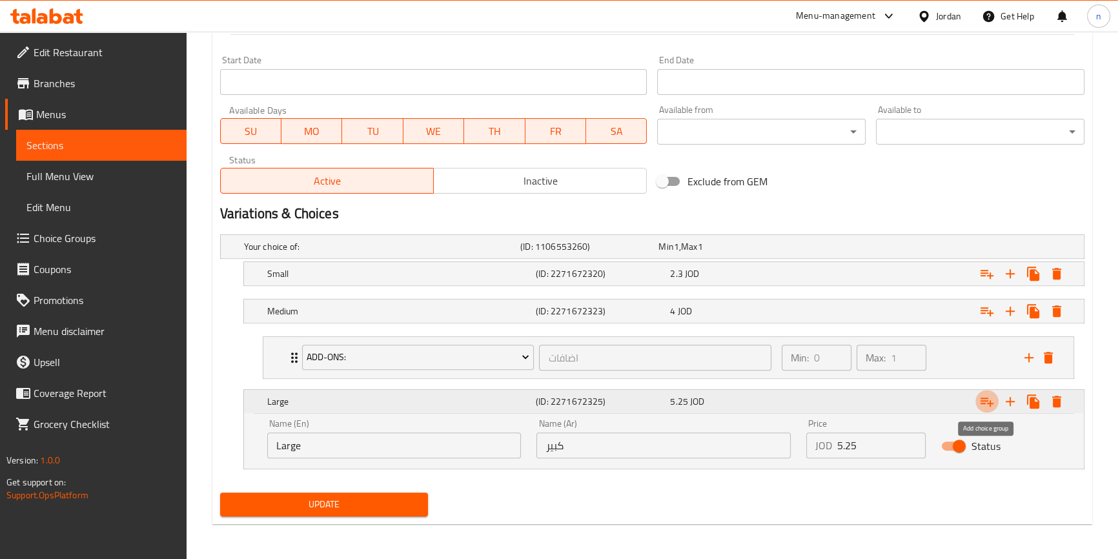
click at [986, 398] on icon "Expand" at bounding box center [987, 402] width 13 height 9
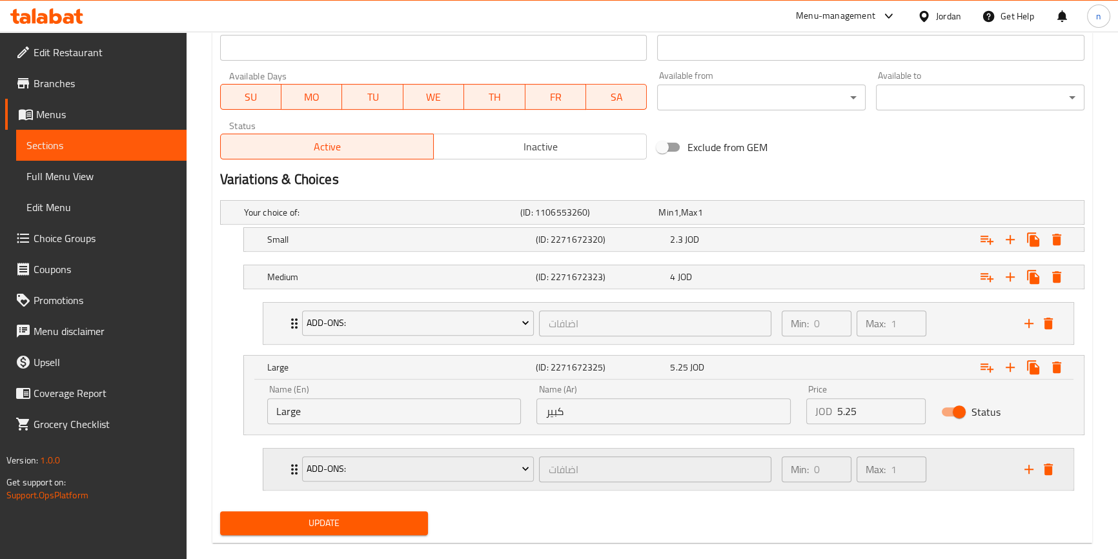
scroll to position [598, 0]
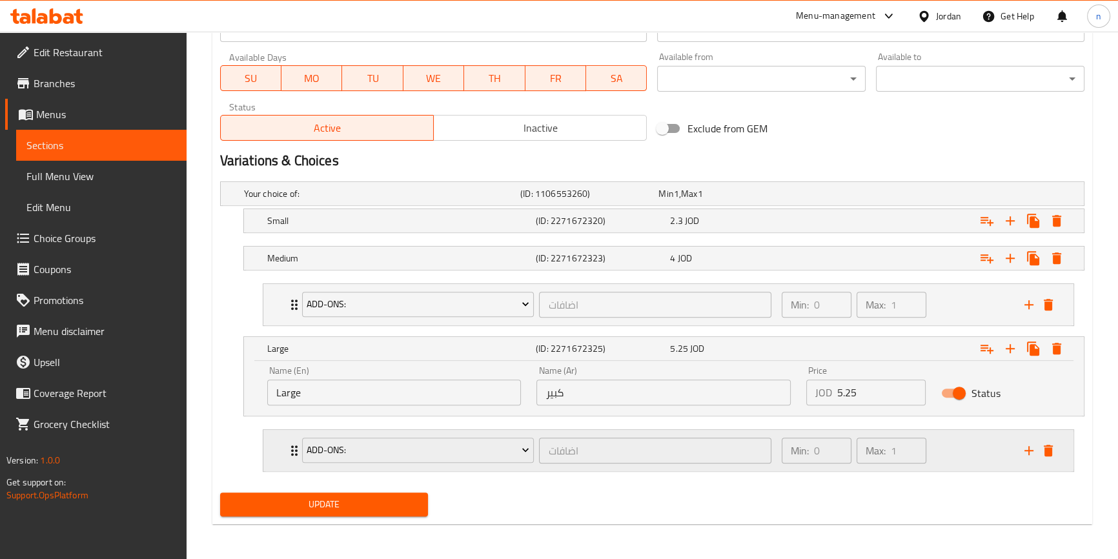
click at [989, 458] on div "Min: 0 ​ Max: 1 ​" at bounding box center [895, 450] width 243 height 41
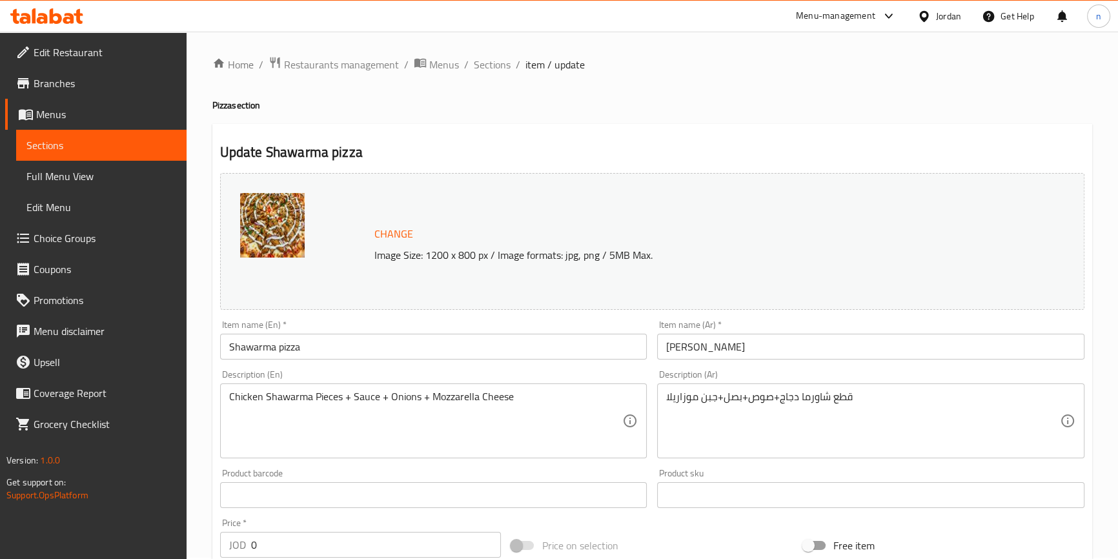
scroll to position [0, 0]
click at [74, 178] on span "Full Menu View" at bounding box center [101, 175] width 150 height 15
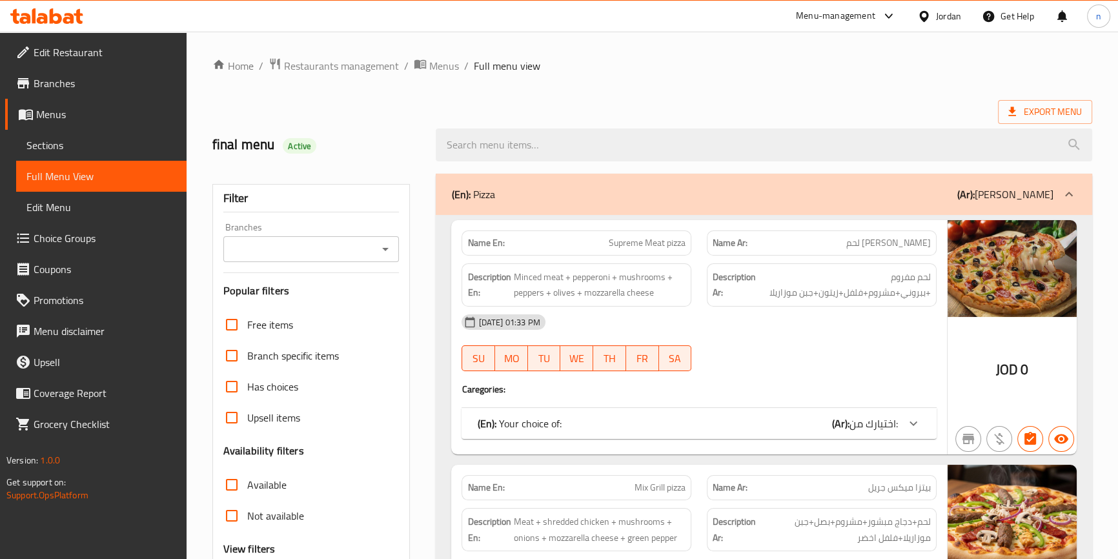
click at [83, 234] on span "Choice Groups" at bounding box center [105, 237] width 143 height 15
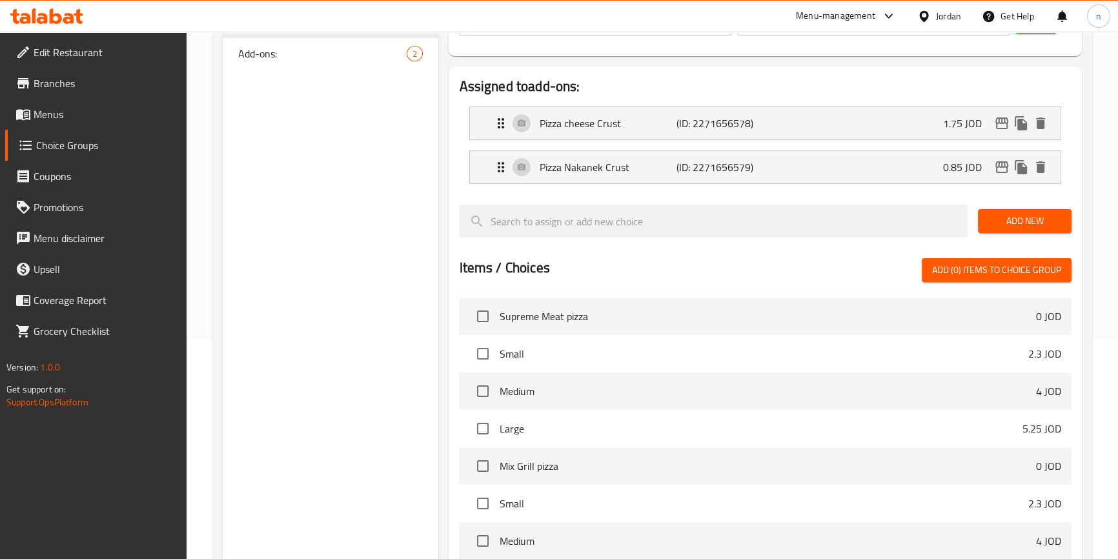
scroll to position [117, 0]
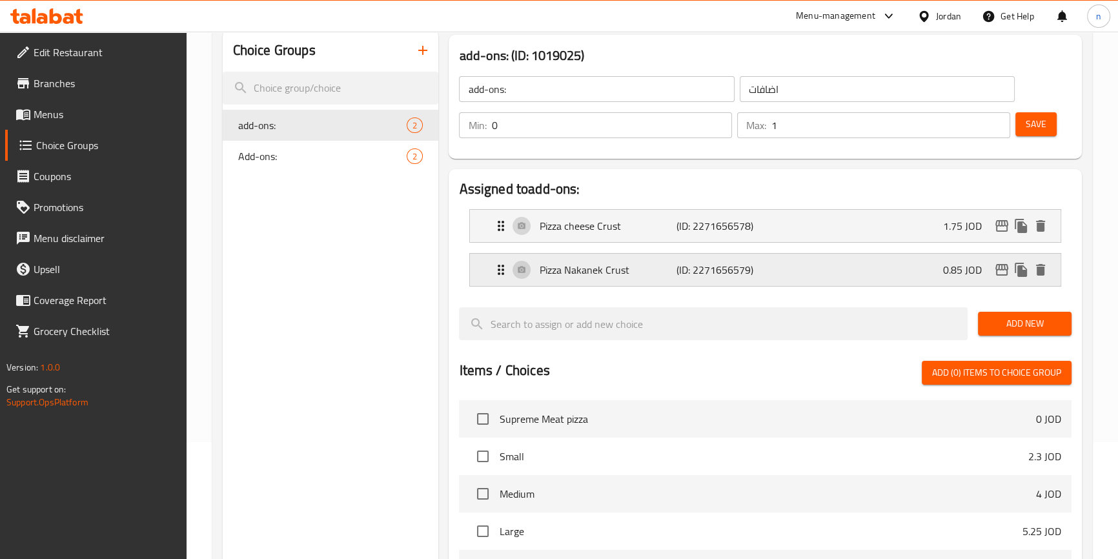
click at [843, 256] on div "Pizza Nakanek Crust (ID: 2271656579) 0.85 JOD" at bounding box center [768, 270] width 551 height 32
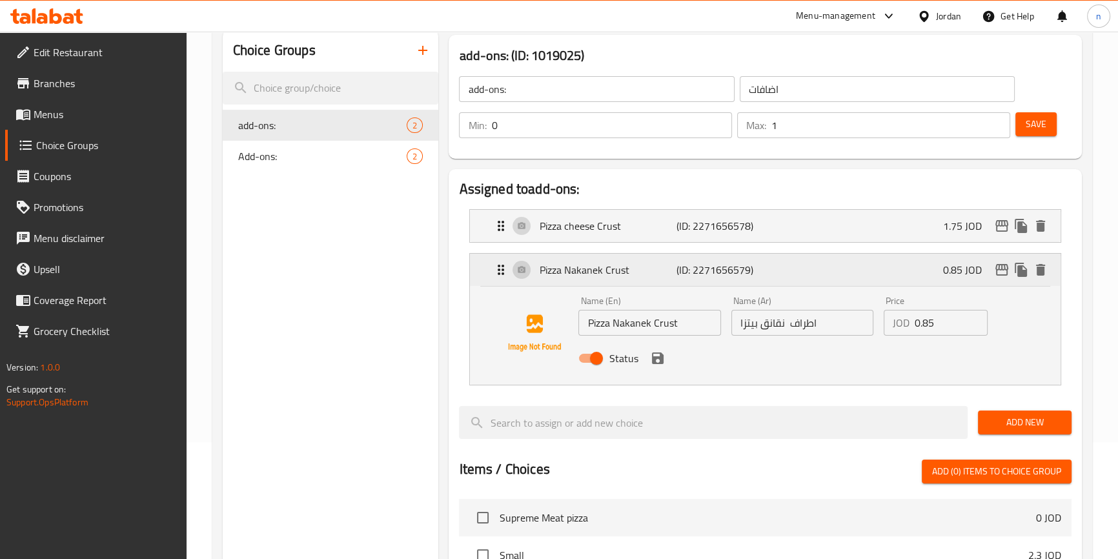
click at [825, 270] on div "Pizza Nakanek Crust (ID: 2271656579) 0.85 JOD" at bounding box center [768, 270] width 551 height 32
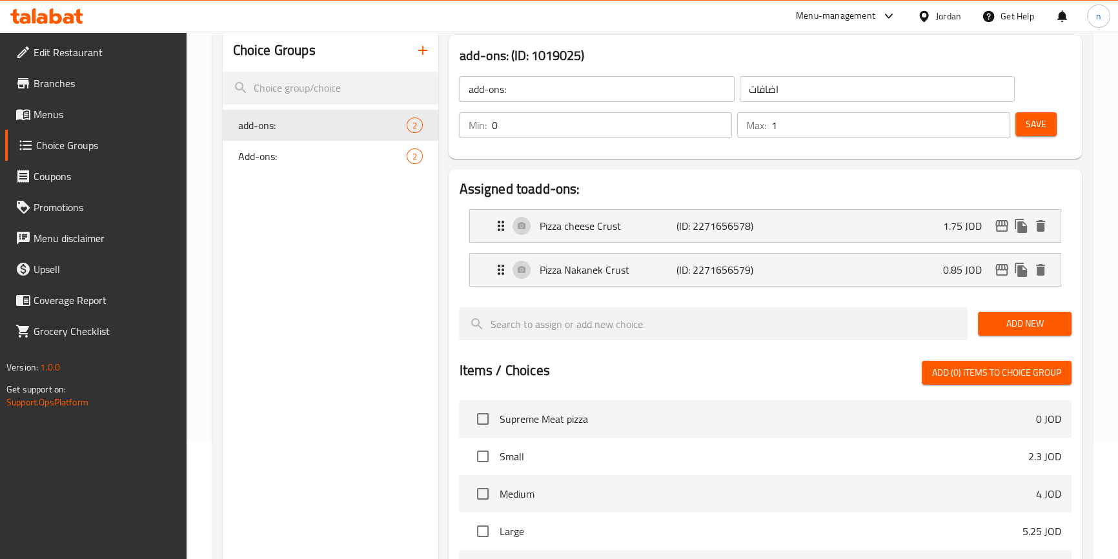
click at [309, 276] on div "Choice Groups add-ons: 2 Add-ons: 2" at bounding box center [331, 433] width 216 height 807
click at [289, 150] on span "Add-ons:" at bounding box center [303, 155] width 130 height 15
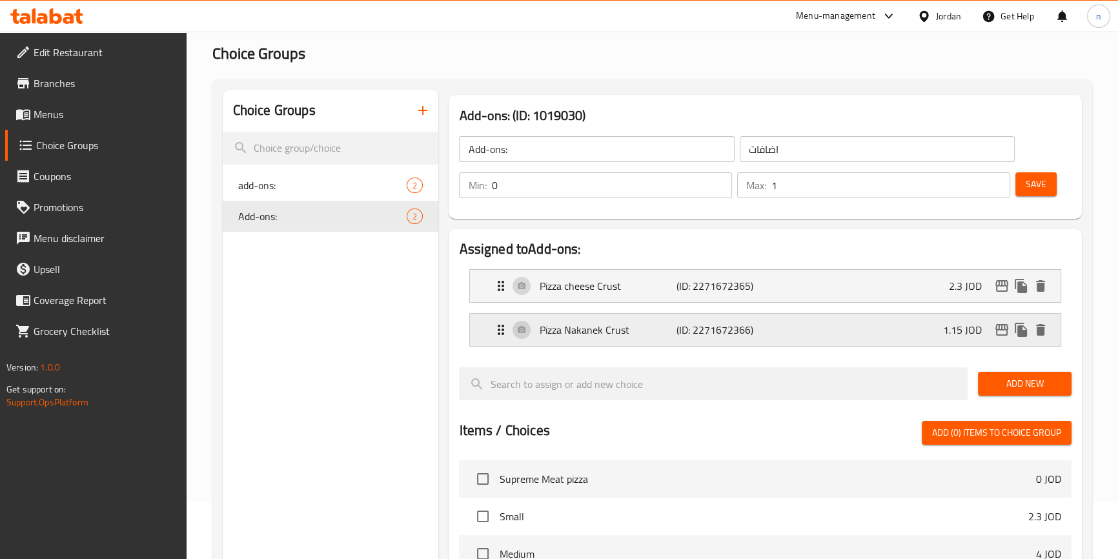
scroll to position [0, 0]
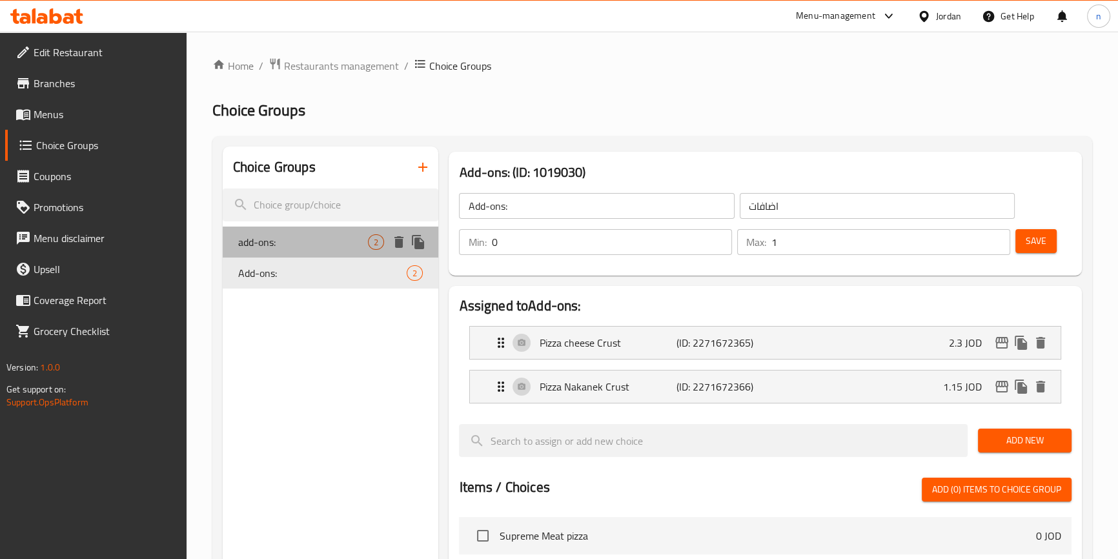
click at [333, 255] on div "add-ons: 2" at bounding box center [331, 242] width 216 height 31
type input "add-ons:"
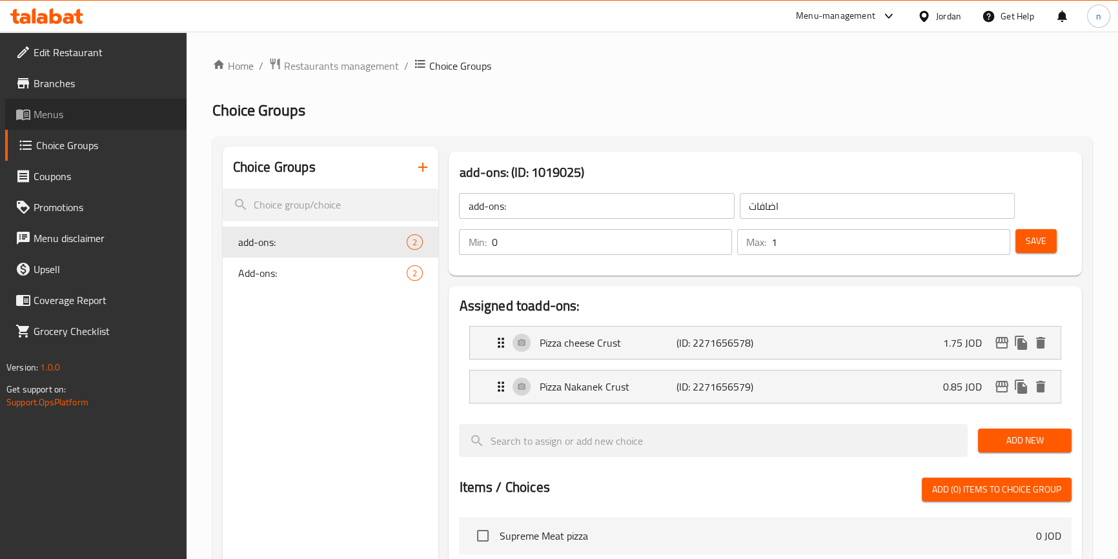
click at [90, 114] on span "Menus" at bounding box center [105, 114] width 143 height 15
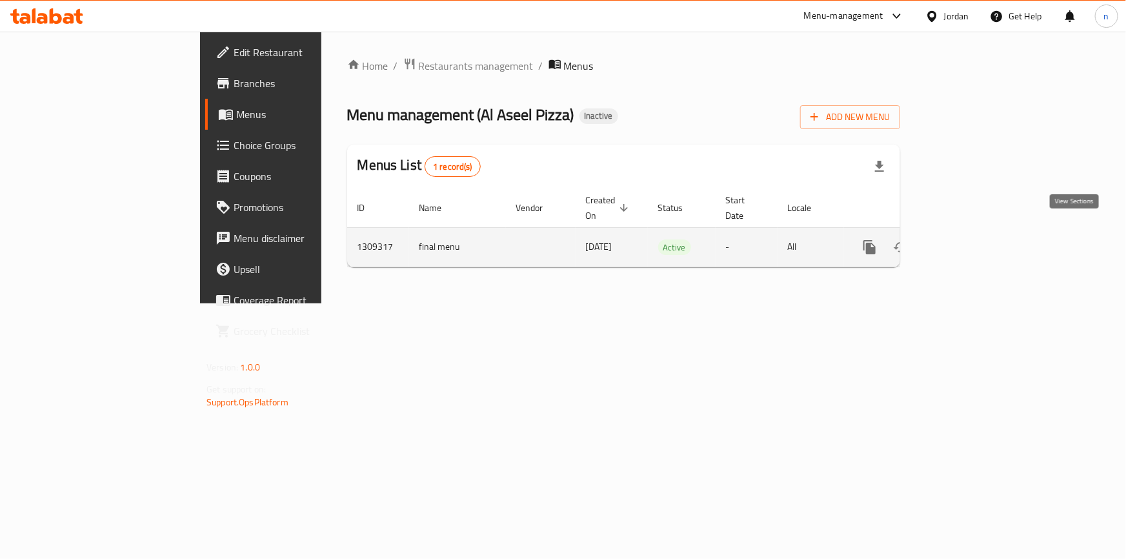
click at [971, 239] on icon "enhanced table" at bounding box center [962, 246] width 15 height 15
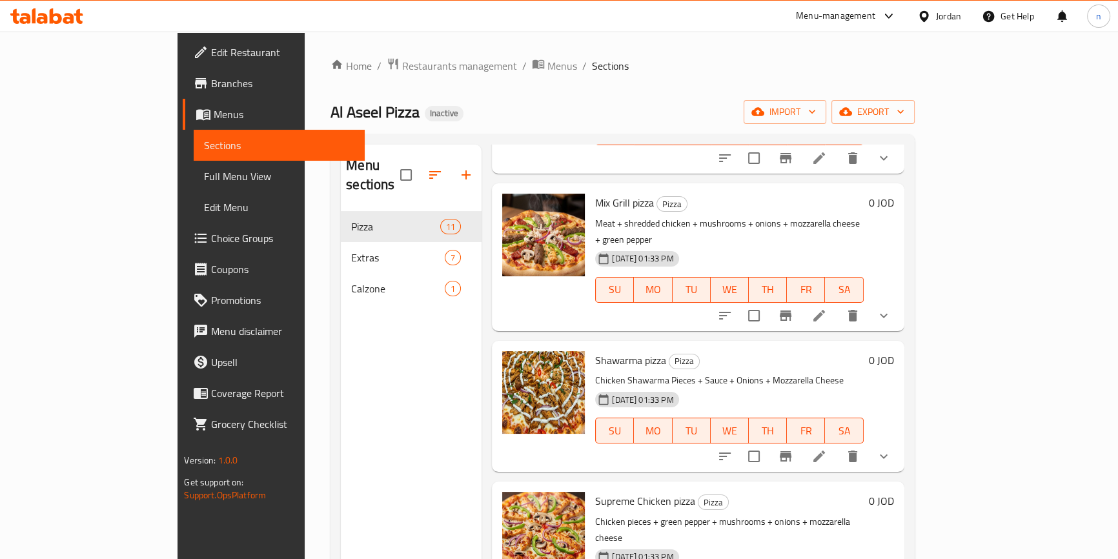
scroll to position [176, 0]
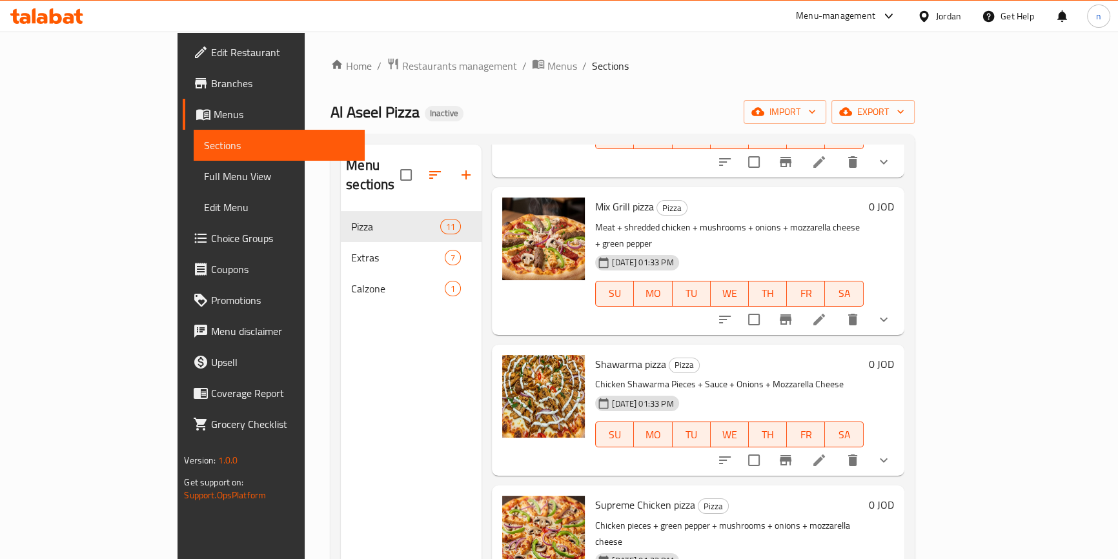
click at [837, 449] on li at bounding box center [819, 460] width 36 height 23
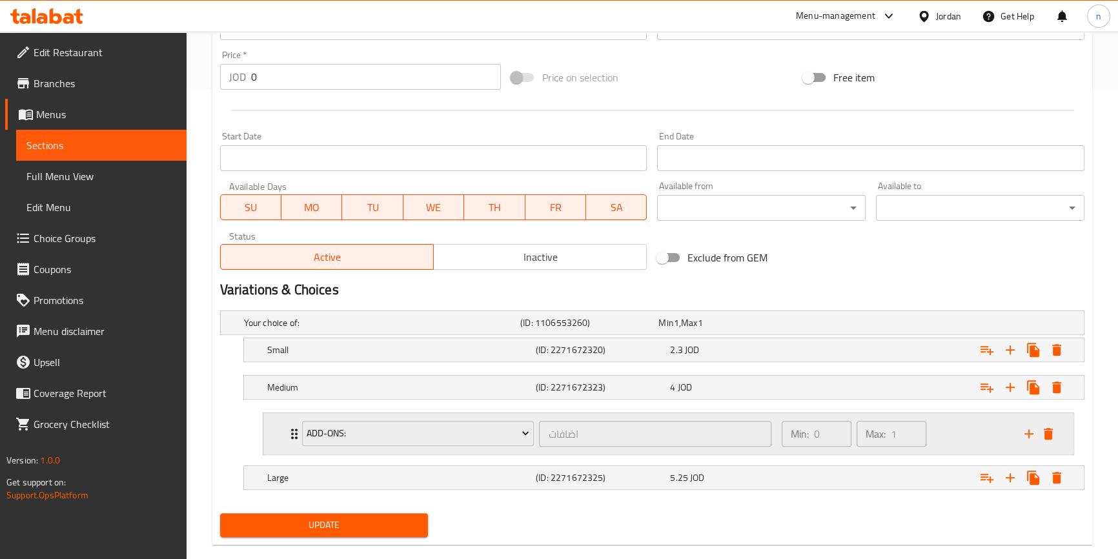
scroll to position [490, 0]
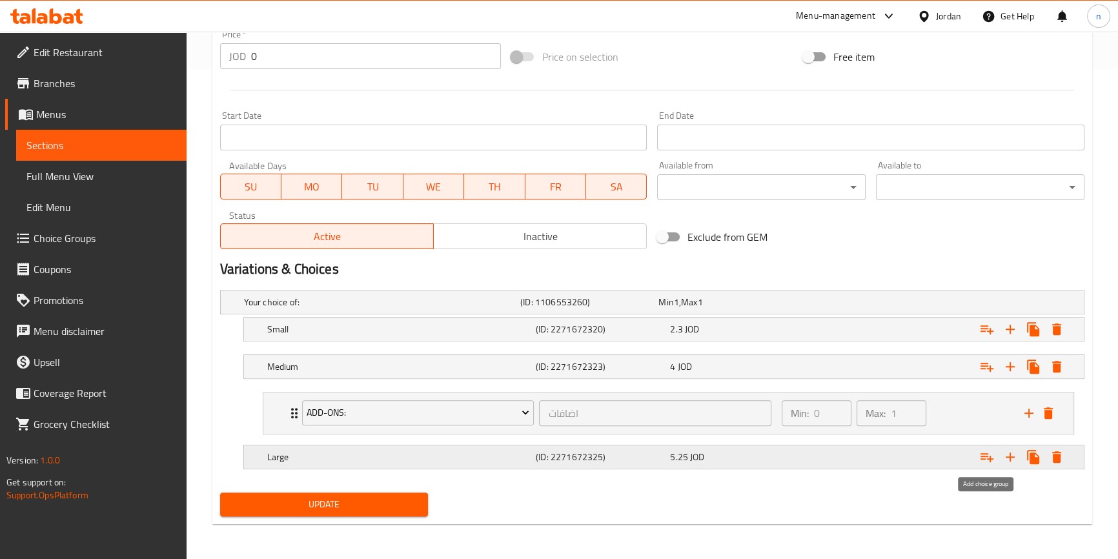
click at [979, 452] on icon "Expand" at bounding box center [986, 456] width 15 height 15
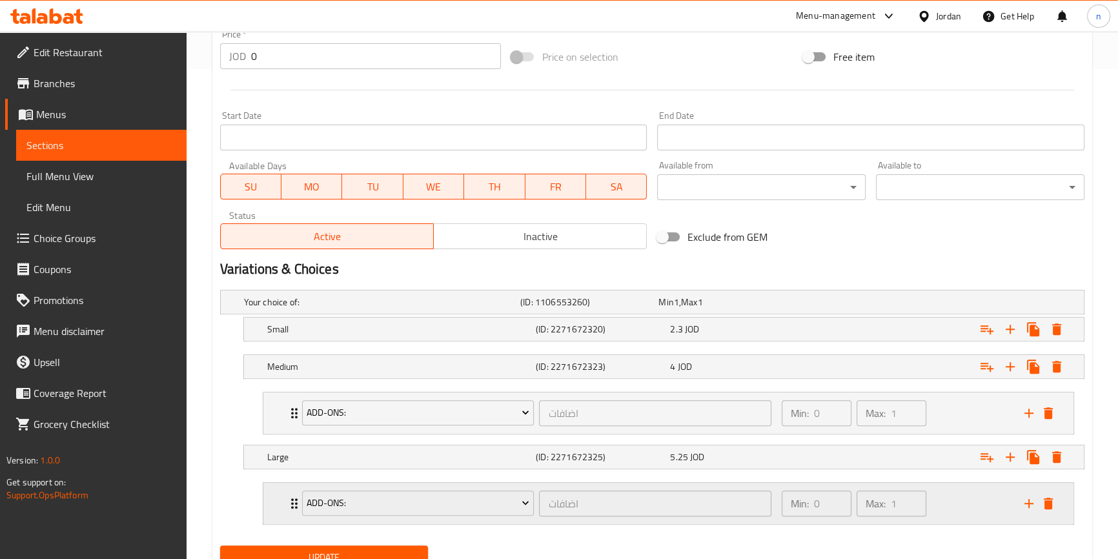
click at [942, 506] on div "Min: 0 ​ Max: 1 ​" at bounding box center [895, 503] width 243 height 41
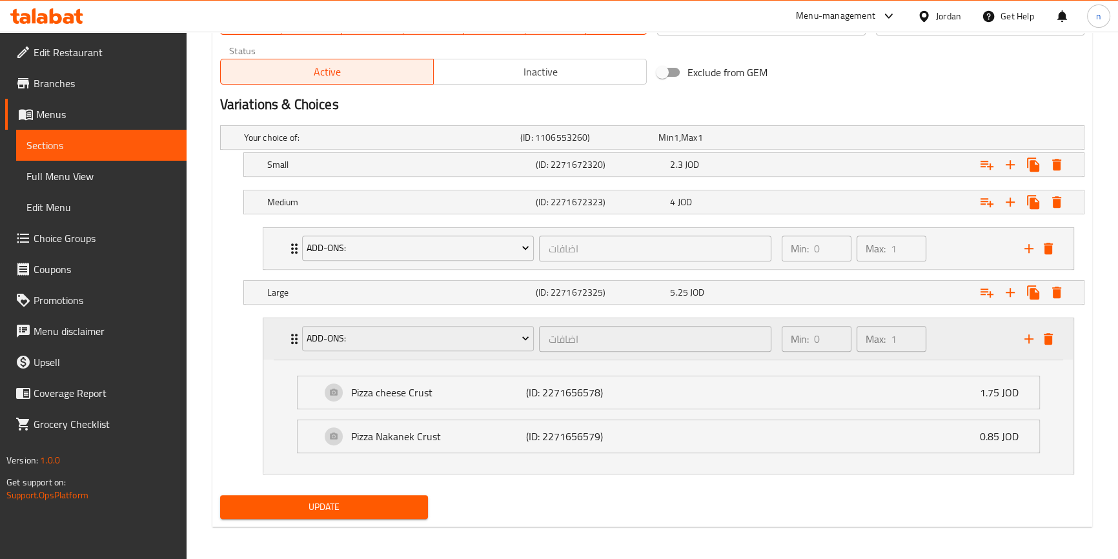
scroll to position [656, 0]
click at [886, 139] on div "Expand" at bounding box center [933, 136] width 276 height 5
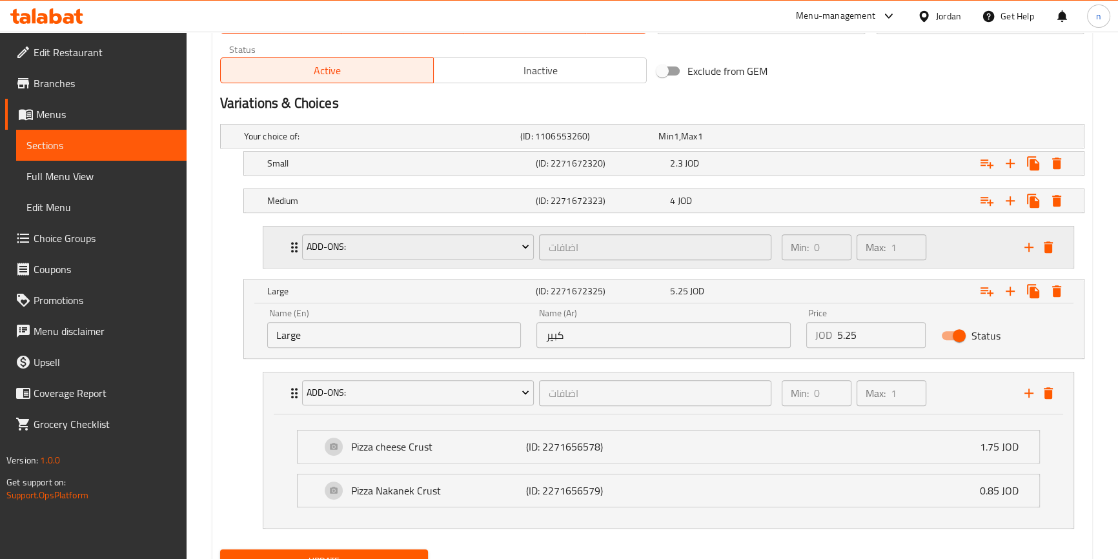
click at [939, 245] on div "Min: 0 ​ Max: 1 ​" at bounding box center [895, 247] width 243 height 41
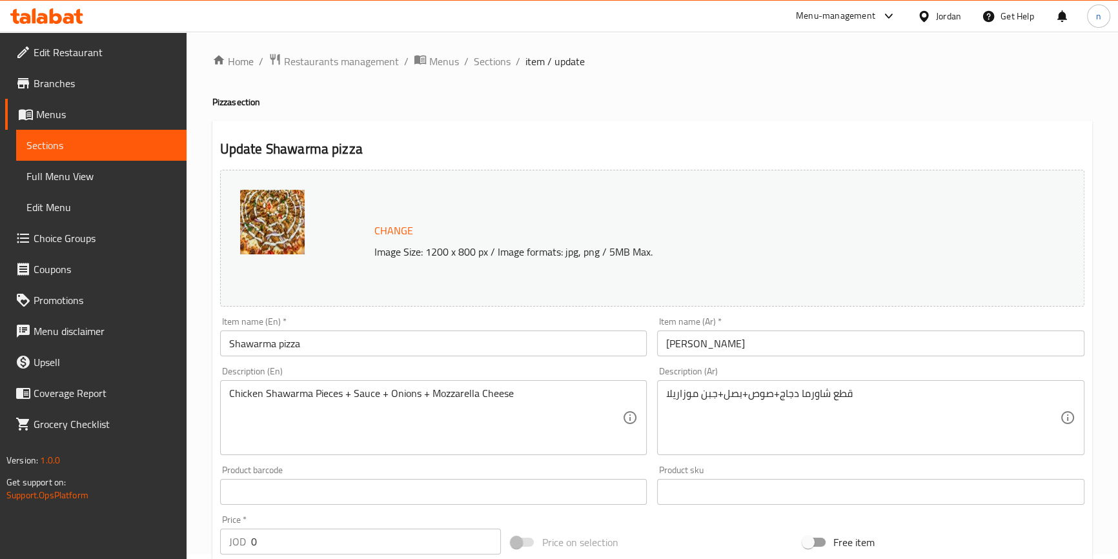
scroll to position [0, 0]
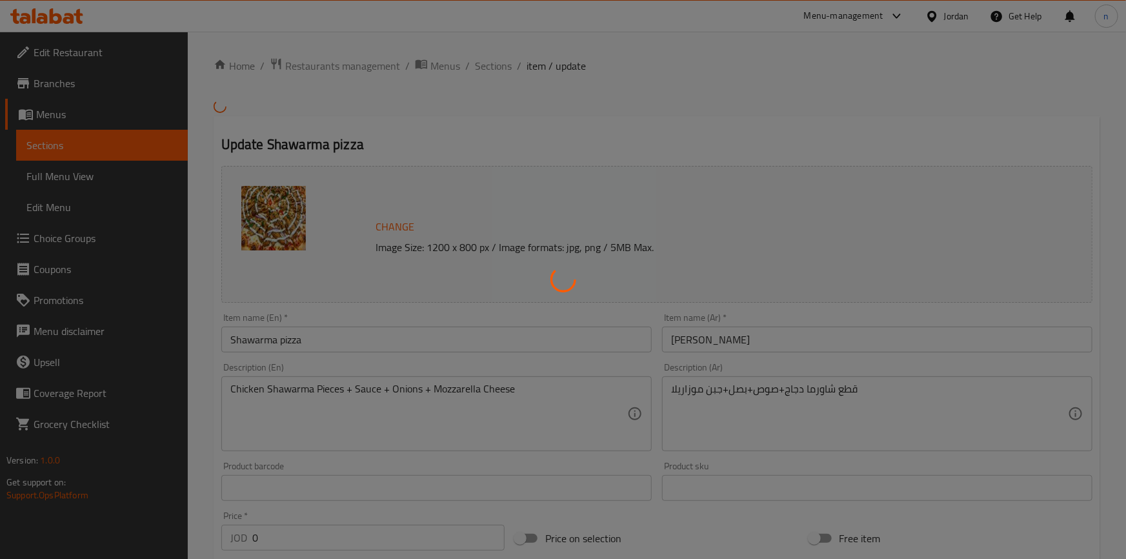
type input "اضافات"
type input "0"
type input "1"
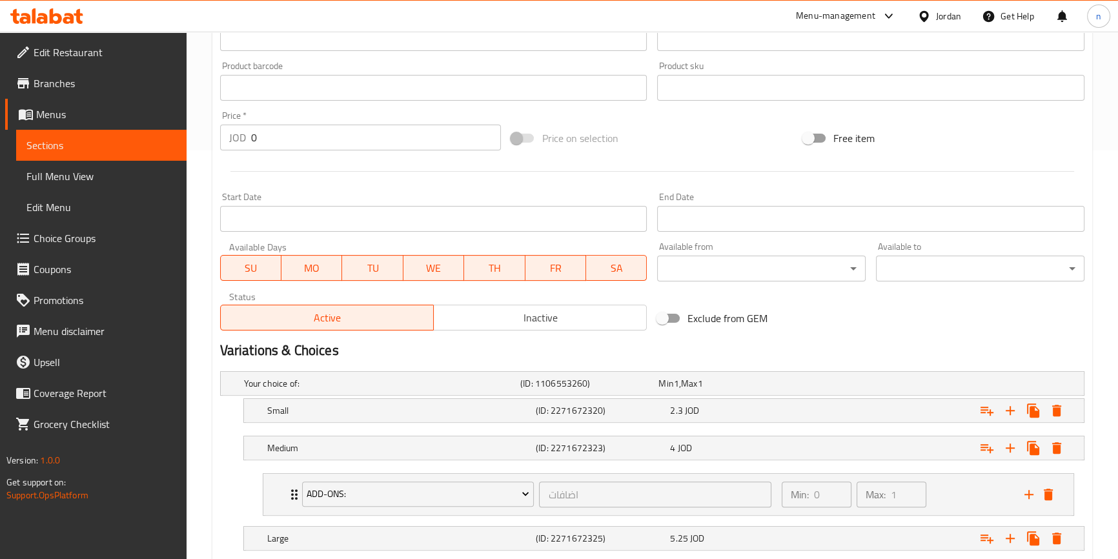
scroll to position [490, 0]
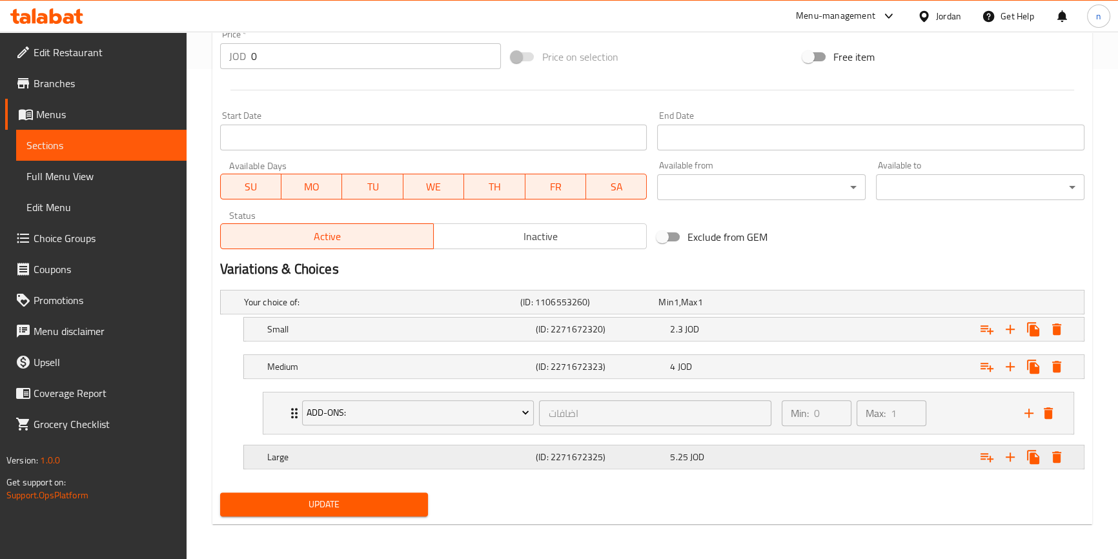
click at [903, 305] on div "Expand" at bounding box center [933, 302] width 276 height 5
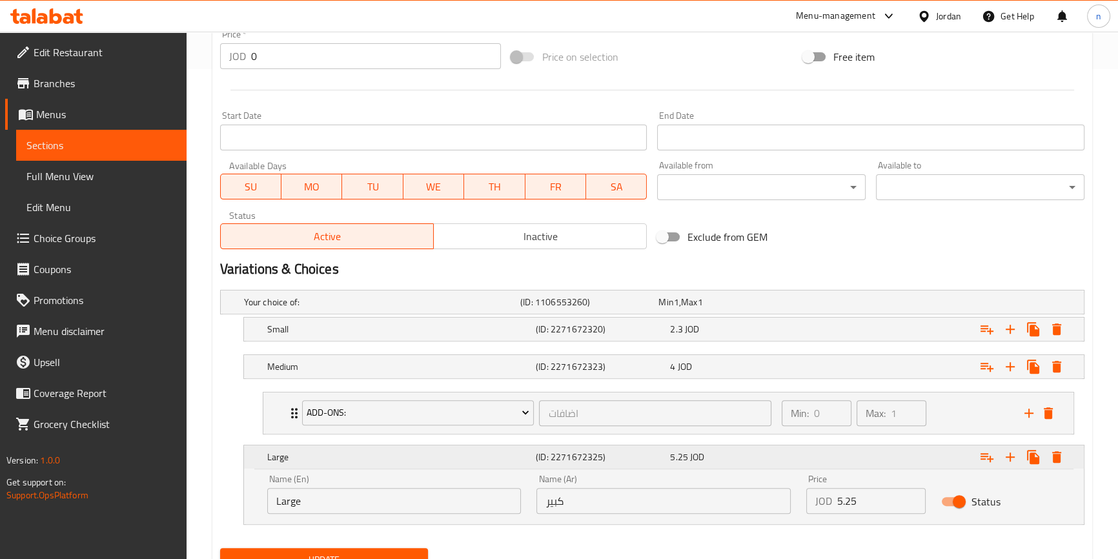
click at [984, 458] on icon "Expand" at bounding box center [987, 457] width 13 height 9
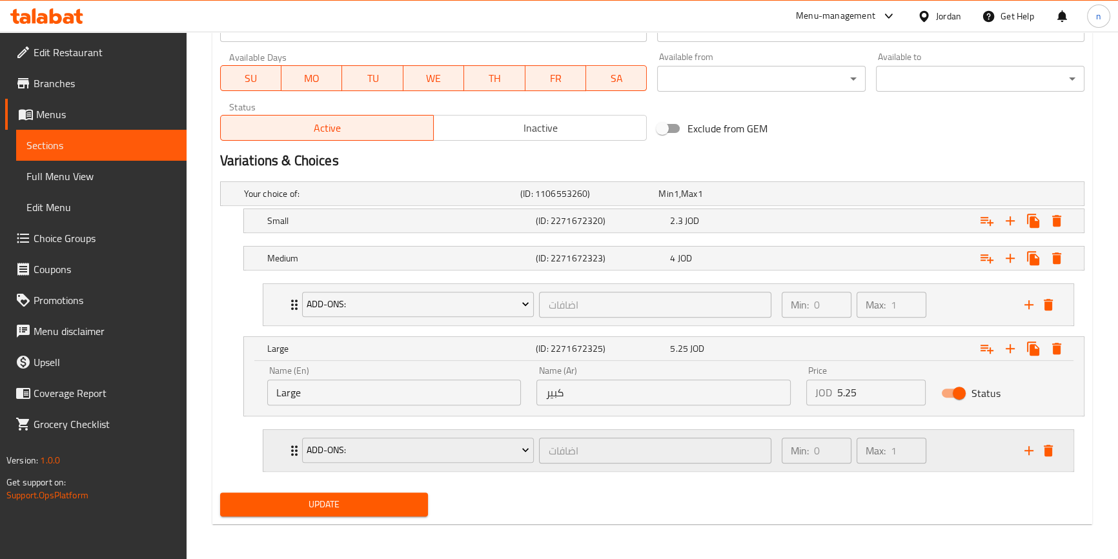
click at [957, 451] on div "Min: 0 ​ Max: 1 ​" at bounding box center [895, 450] width 243 height 41
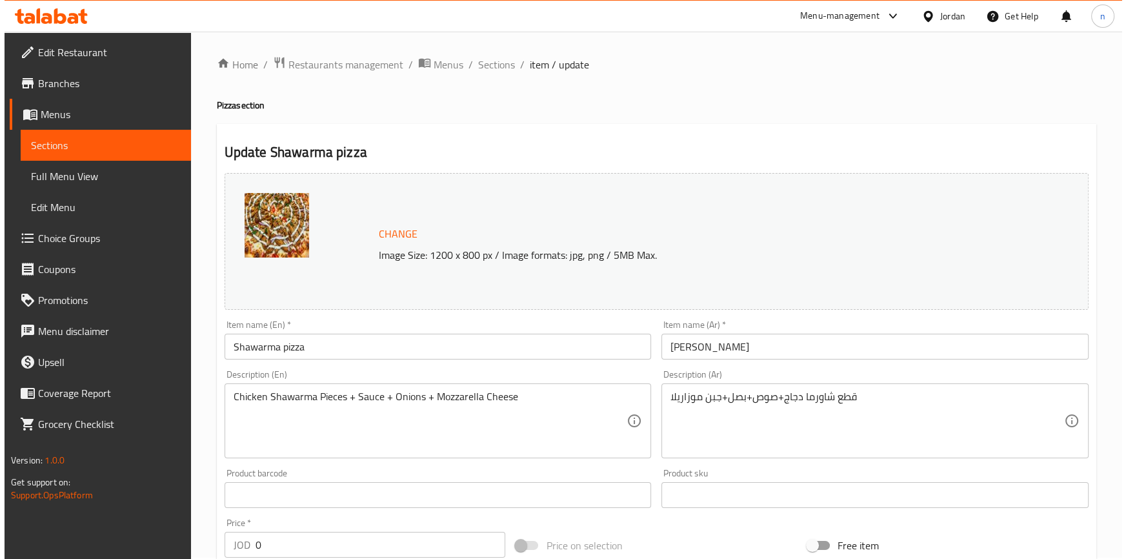
scroll to position [0, 0]
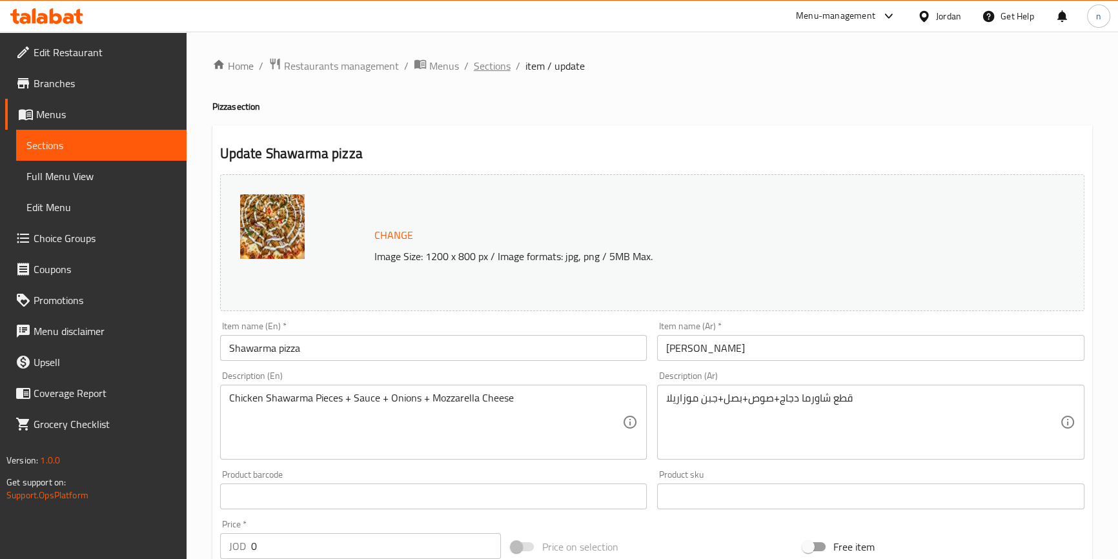
click at [495, 68] on span "Sections" at bounding box center [492, 65] width 37 height 15
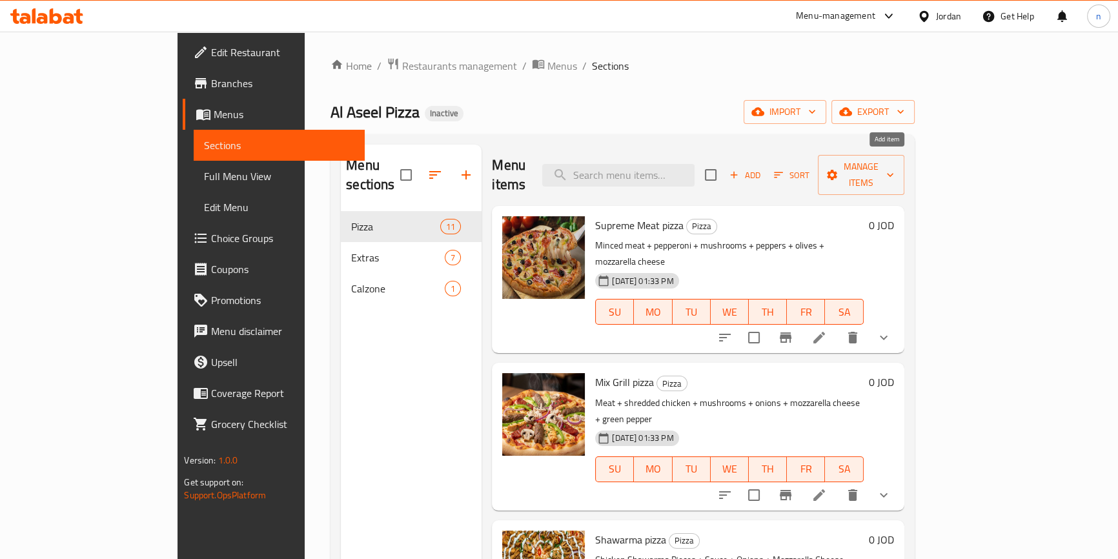
click at [762, 168] on span "Add" at bounding box center [744, 175] width 35 height 15
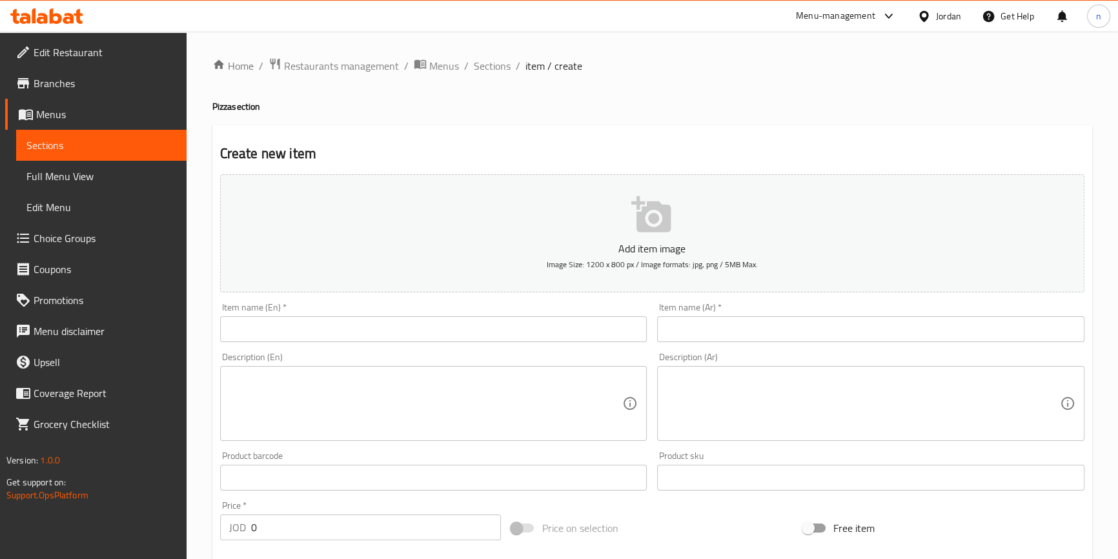
click at [471, 65] on ol "Home / Restaurants management / Menus / Sections / item / create" at bounding box center [652, 65] width 880 height 17
click at [482, 70] on span "Sections" at bounding box center [492, 65] width 37 height 15
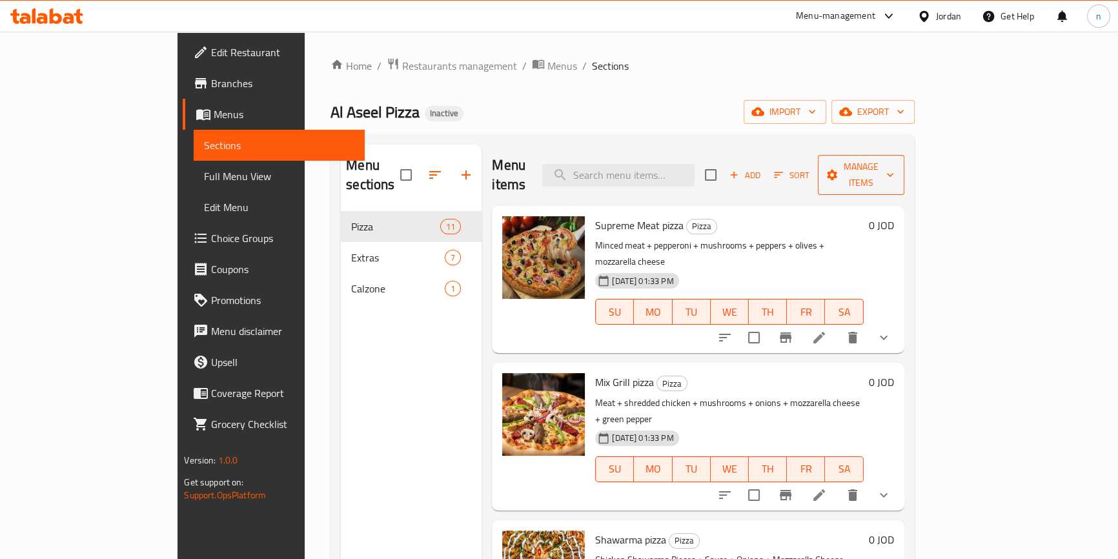
click at [839, 168] on icon "button" at bounding box center [832, 174] width 13 height 13
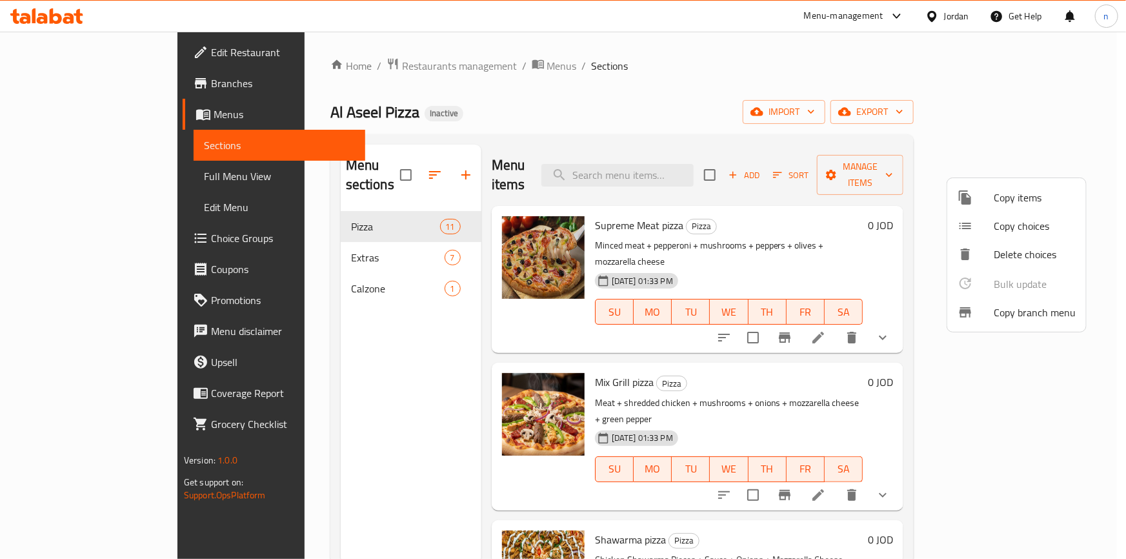
click at [1002, 227] on span "Copy choices" at bounding box center [1035, 225] width 82 height 15
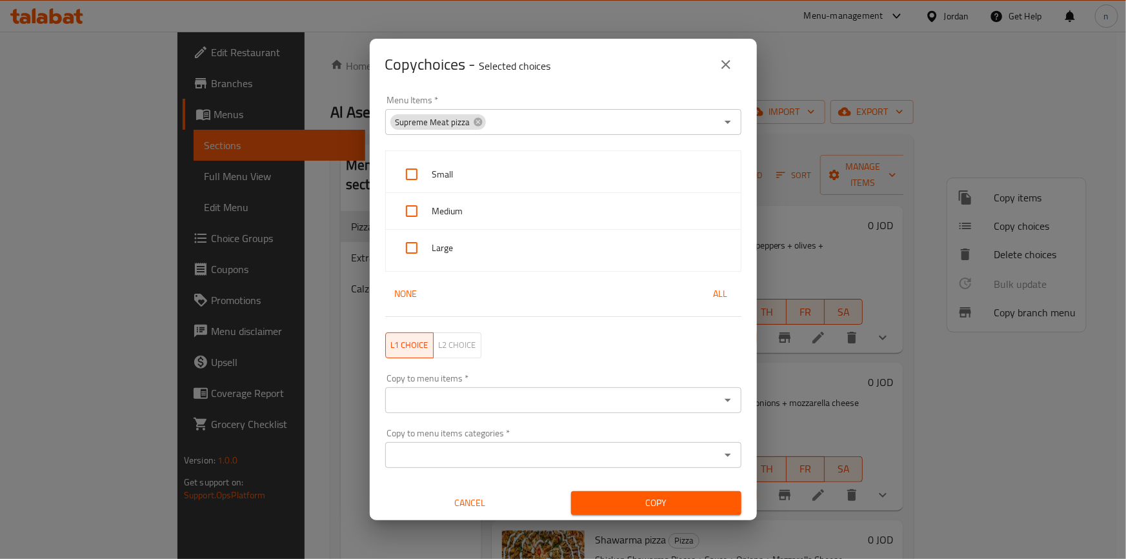
click at [813, 161] on div "Copy choices - Selected choices 0 Menu Items   * Supreme Meat pizza Menu Items …" at bounding box center [563, 279] width 1126 height 559
click at [719, 63] on icon "close" at bounding box center [725, 64] width 15 height 15
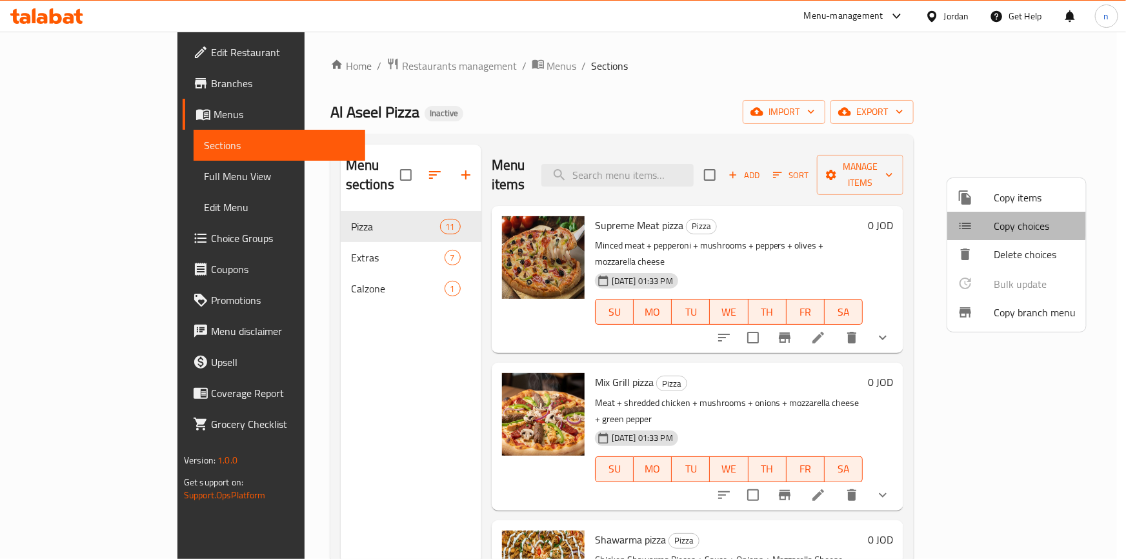
click at [997, 222] on span "Copy choices" at bounding box center [1035, 225] width 82 height 15
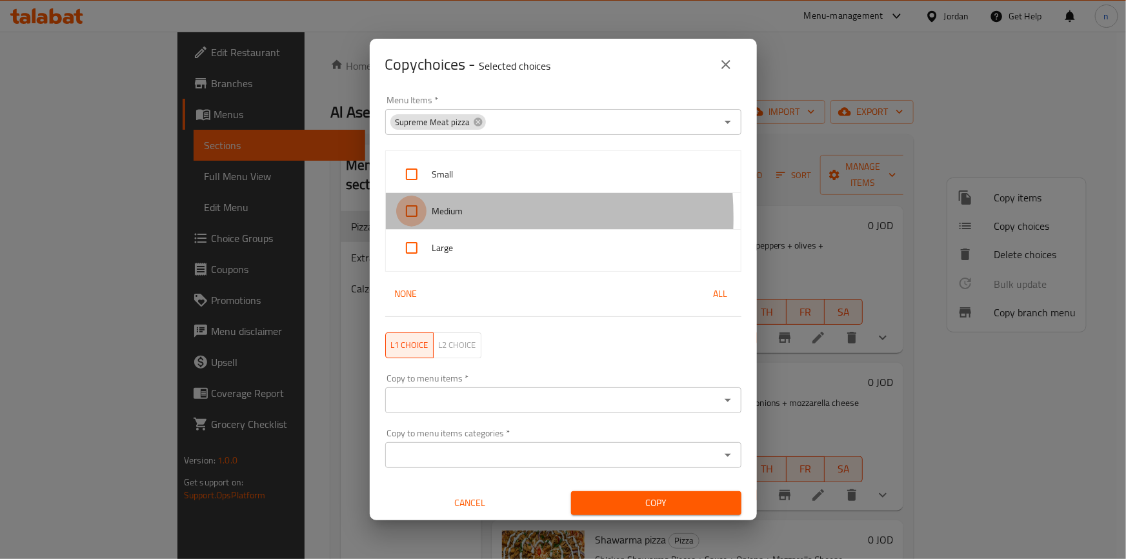
click at [415, 218] on input "checkbox" at bounding box center [411, 211] width 31 height 31
checkbox input "true"
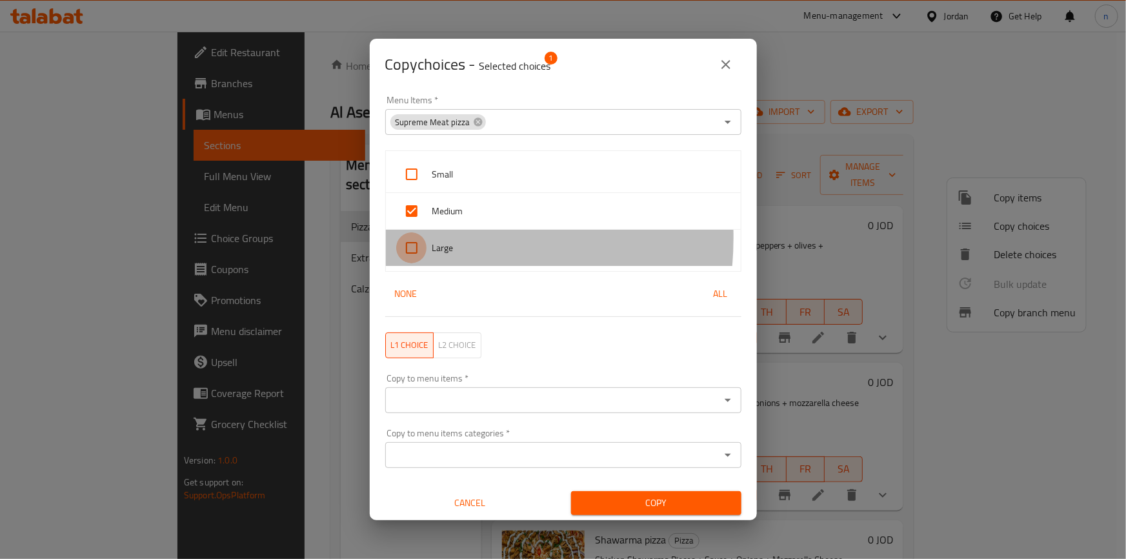
click at [404, 238] on input "checkbox" at bounding box center [411, 247] width 31 height 31
checkbox input "true"
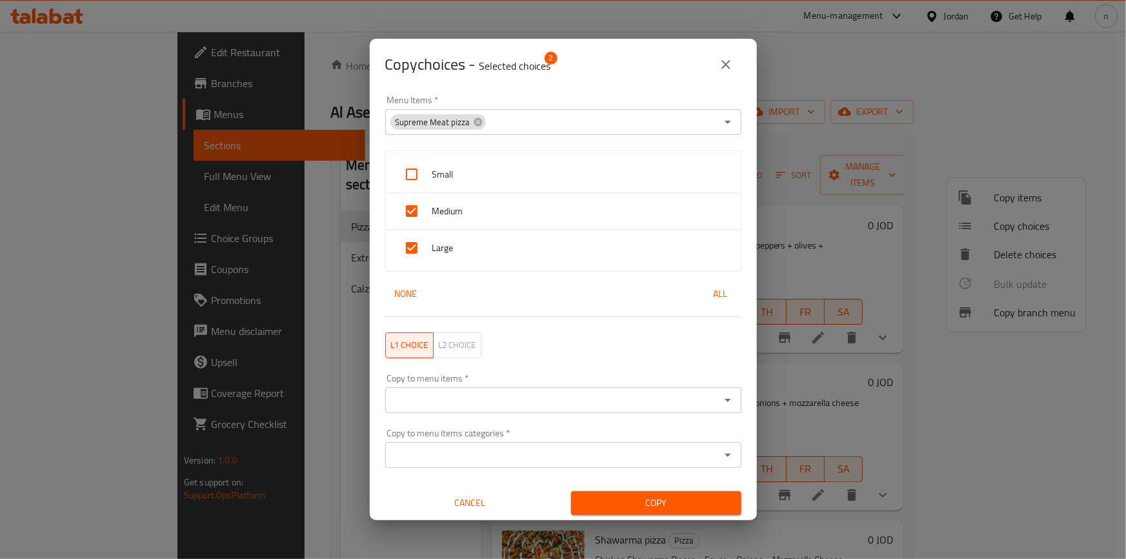
click at [528, 397] on input "Copy to menu items   *" at bounding box center [552, 400] width 327 height 18
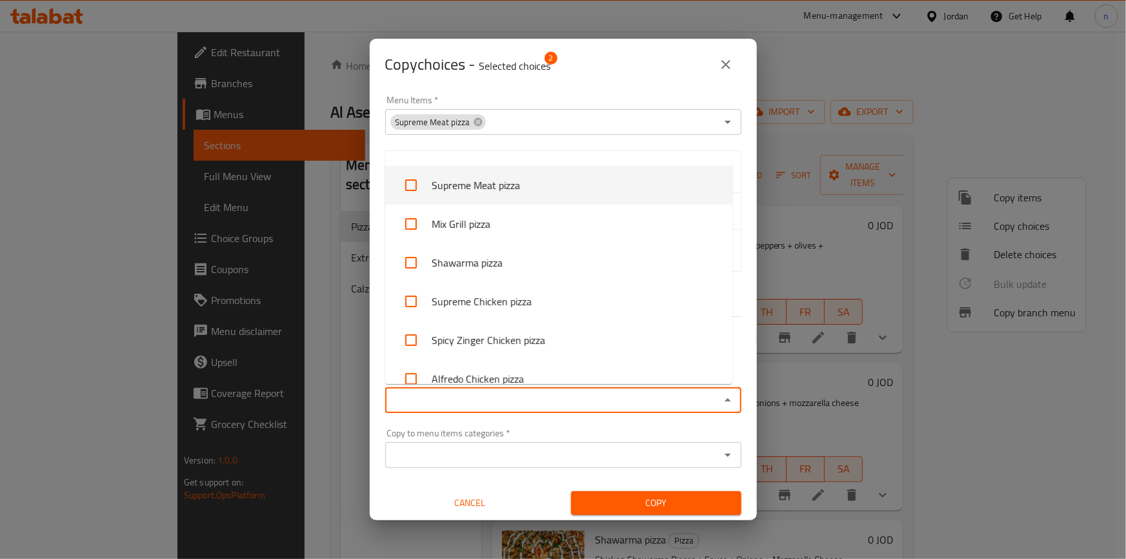
click at [420, 187] on input "checkbox" at bounding box center [411, 185] width 31 height 31
checkbox input "true"
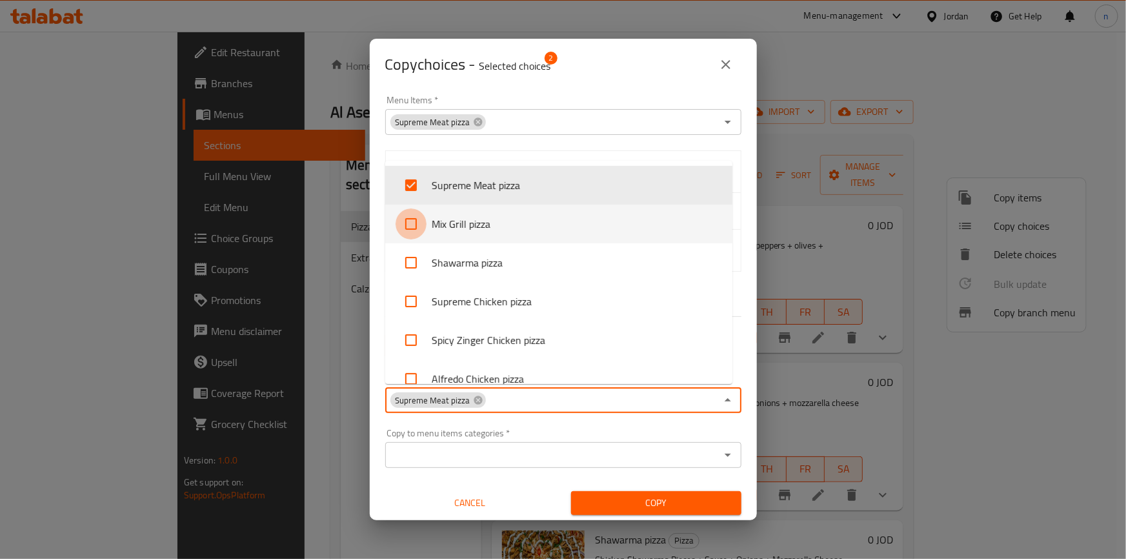
click at [414, 230] on input "checkbox" at bounding box center [411, 223] width 31 height 31
checkbox input "true"
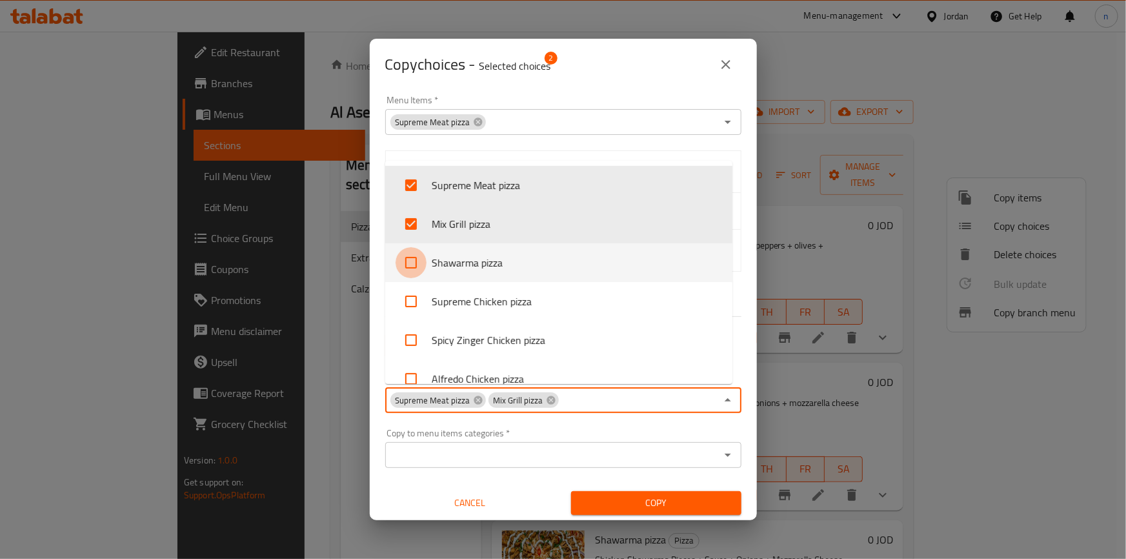
click at [413, 261] on input "checkbox" at bounding box center [411, 262] width 31 height 31
checkbox input "true"
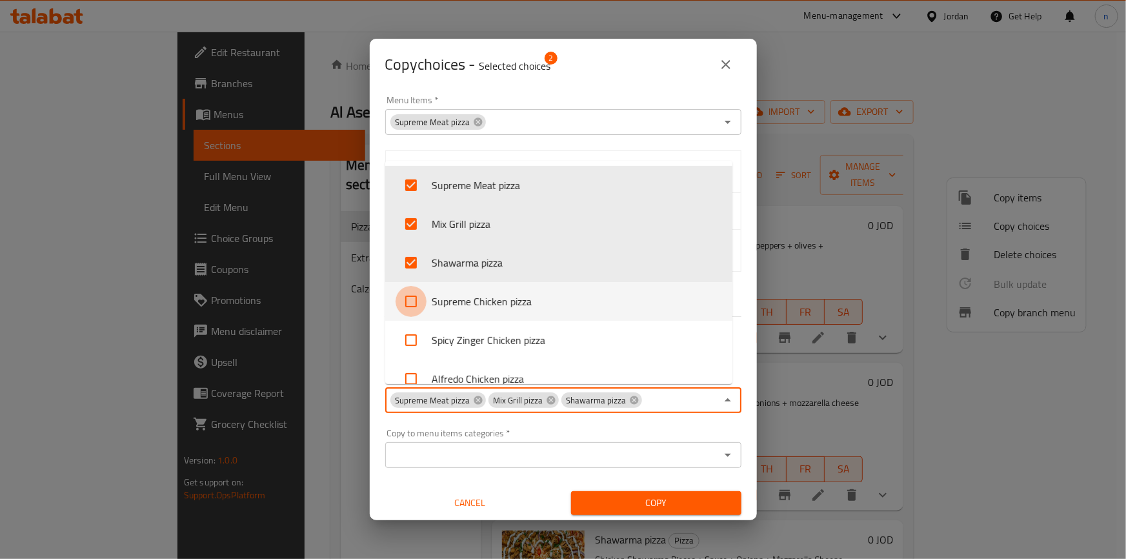
click at [413, 290] on input "checkbox" at bounding box center [411, 301] width 31 height 31
checkbox input "true"
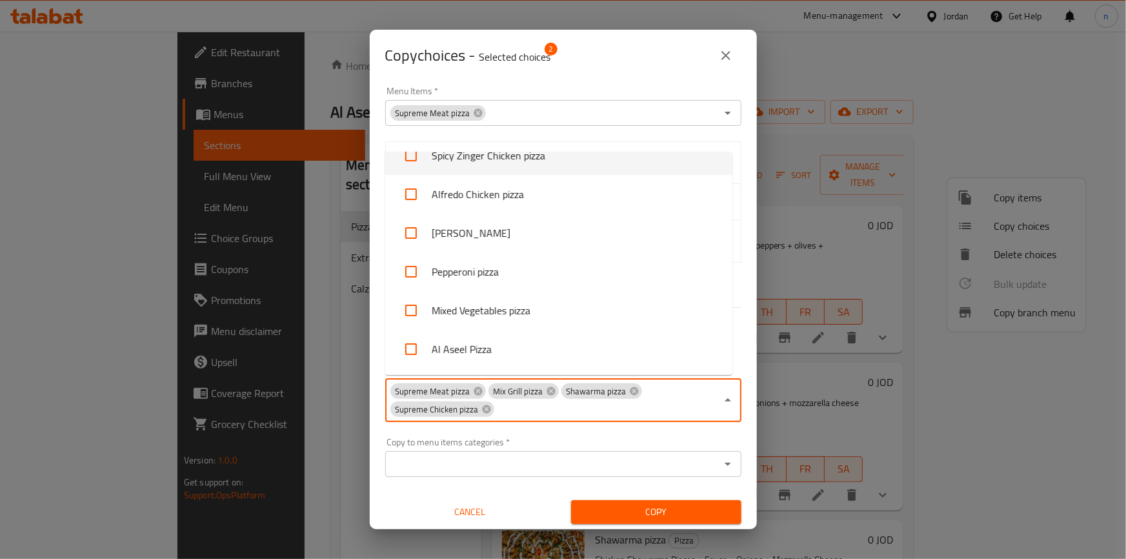
click at [413, 155] on input "checkbox" at bounding box center [411, 155] width 31 height 31
checkbox input "true"
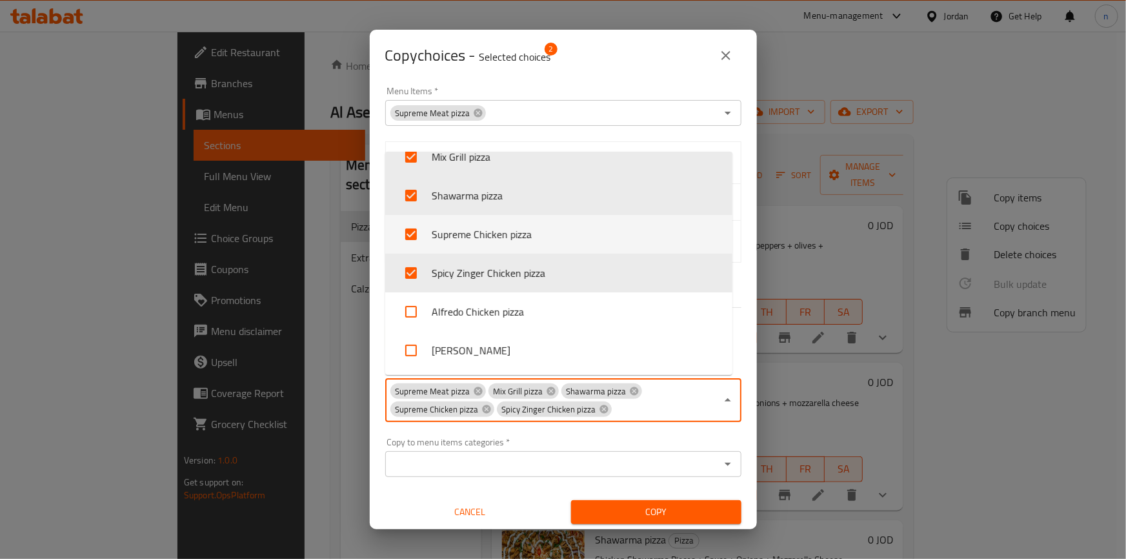
scroll to position [117, 0]
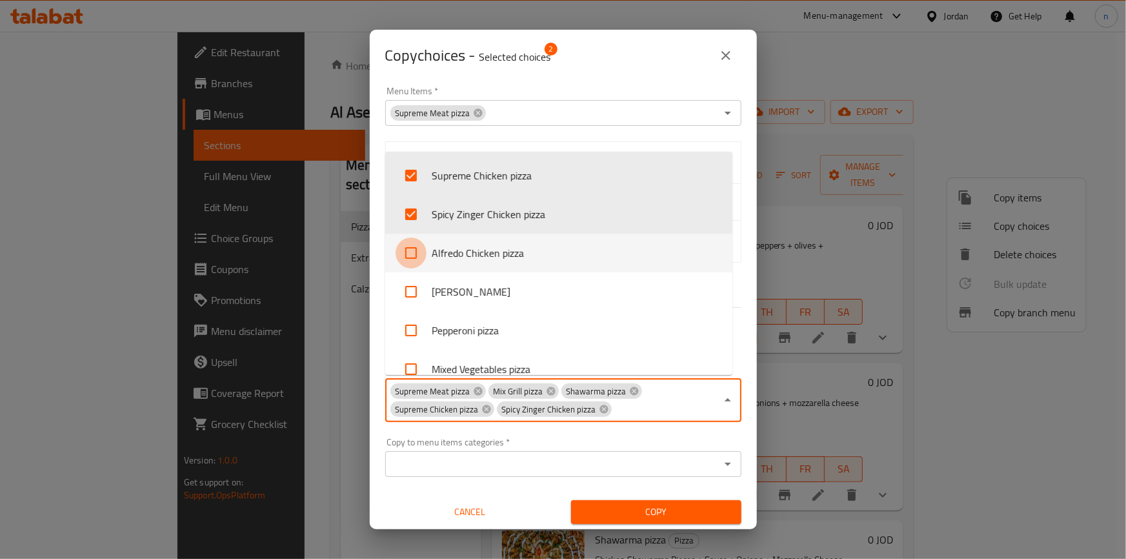
click at [422, 250] on input "checkbox" at bounding box center [411, 253] width 31 height 31
checkbox input "true"
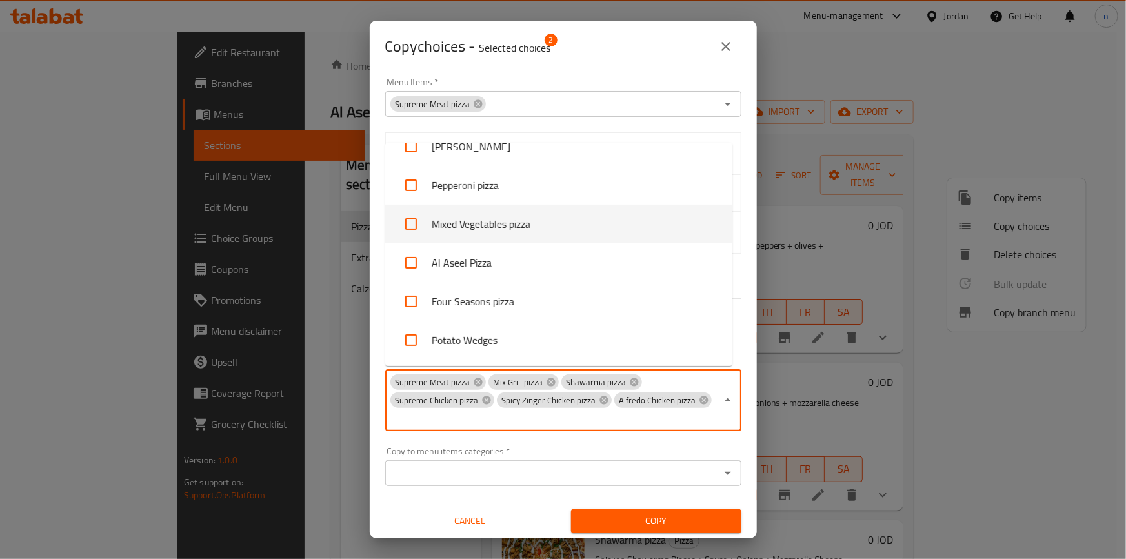
scroll to position [183, 0]
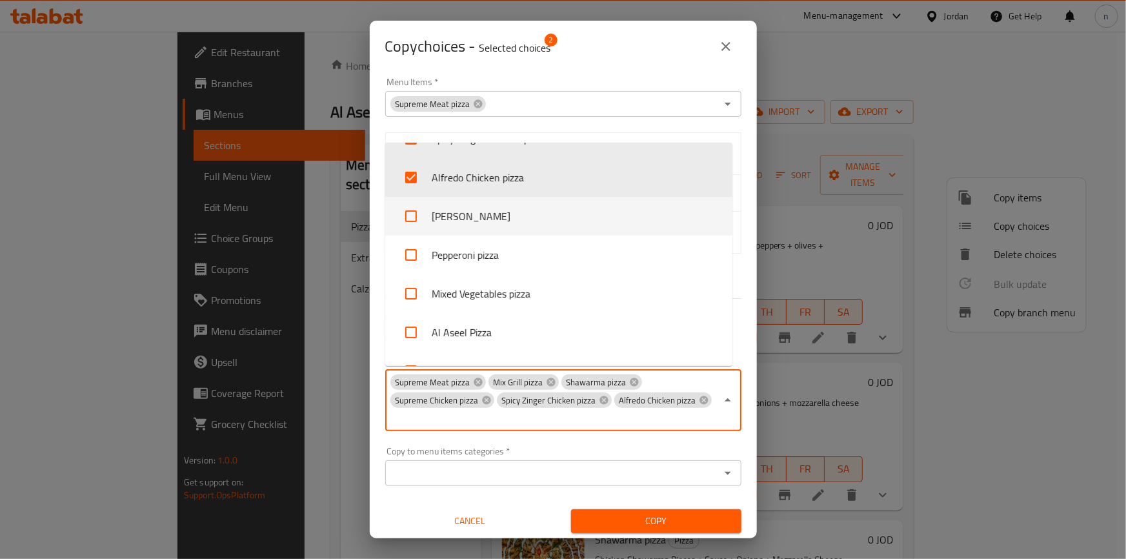
click at [420, 210] on input "checkbox" at bounding box center [411, 216] width 31 height 31
checkbox input "true"
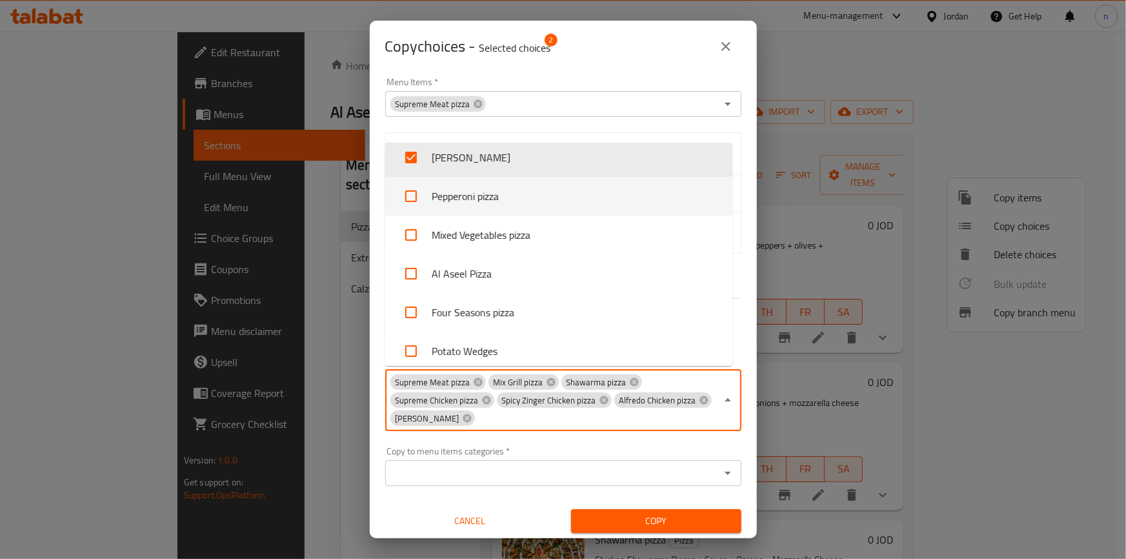
click at [414, 203] on input "checkbox" at bounding box center [411, 196] width 31 height 31
checkbox input "true"
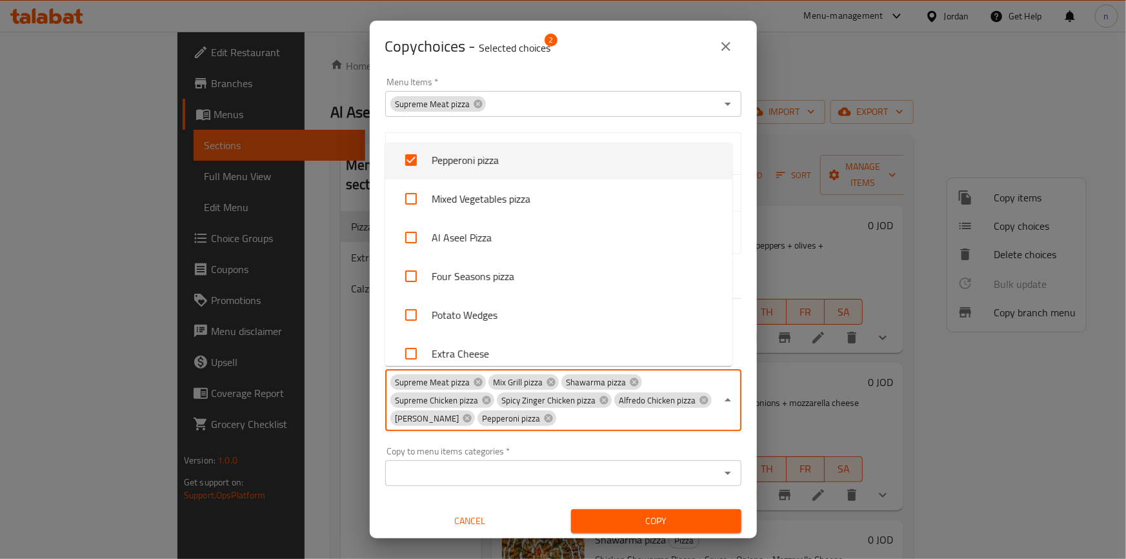
scroll to position [242, 0]
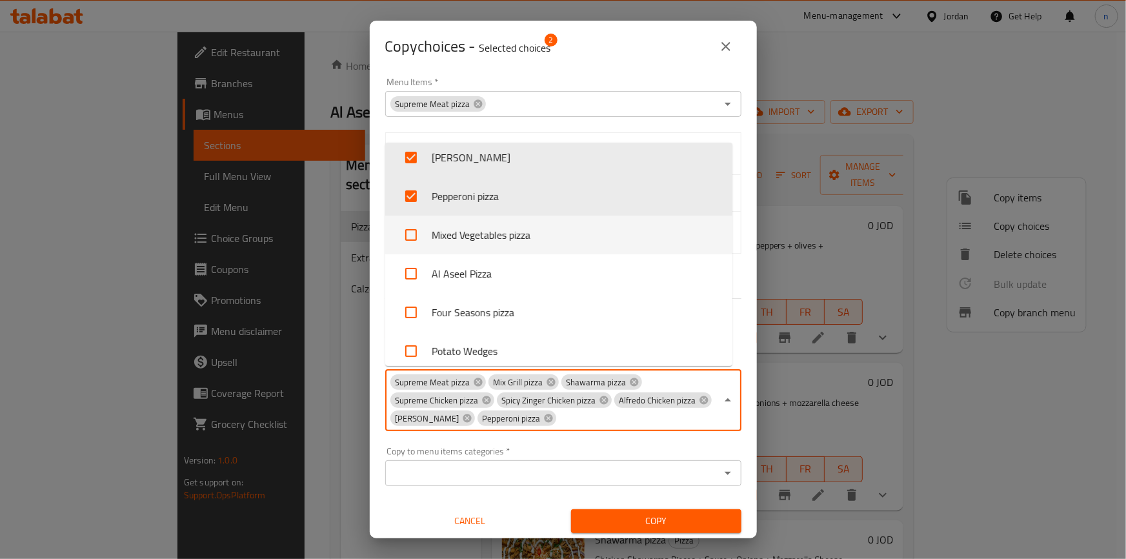
click at [411, 227] on input "checkbox" at bounding box center [411, 234] width 31 height 31
checkbox input "true"
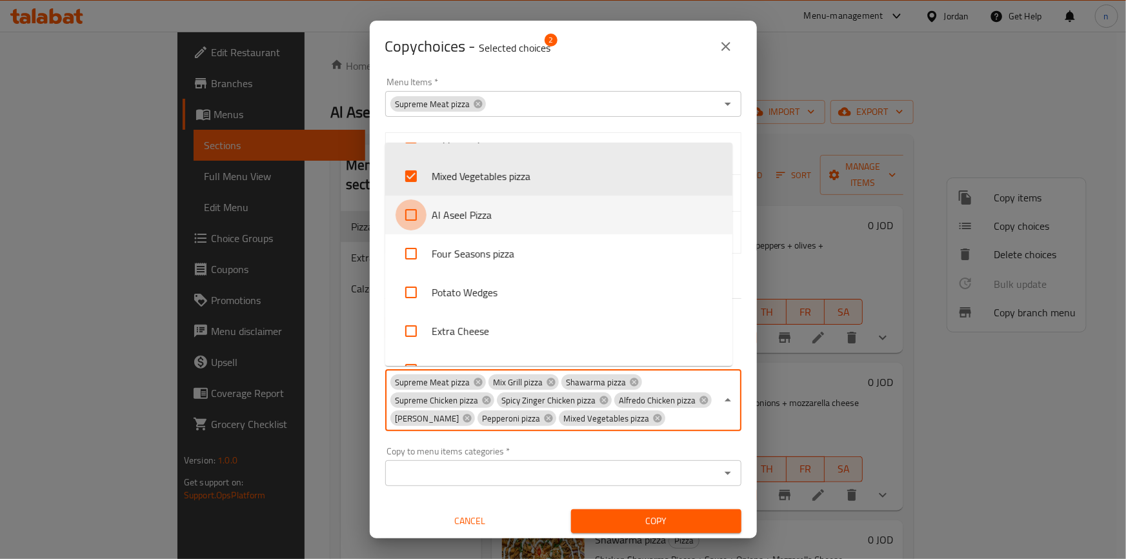
click at [411, 221] on input "checkbox" at bounding box center [411, 214] width 31 height 31
checkbox input "true"
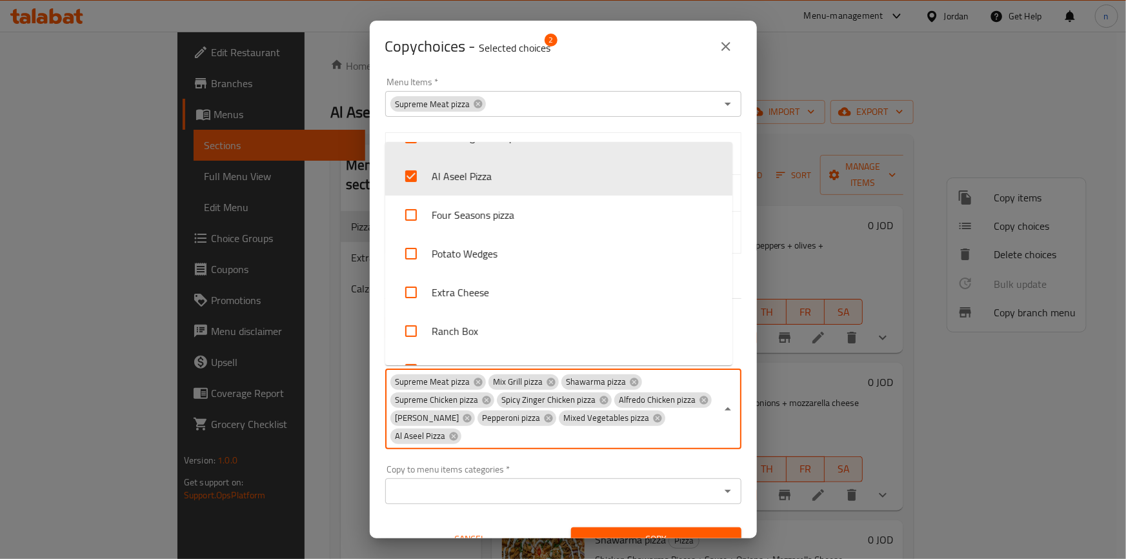
scroll to position [360, 0]
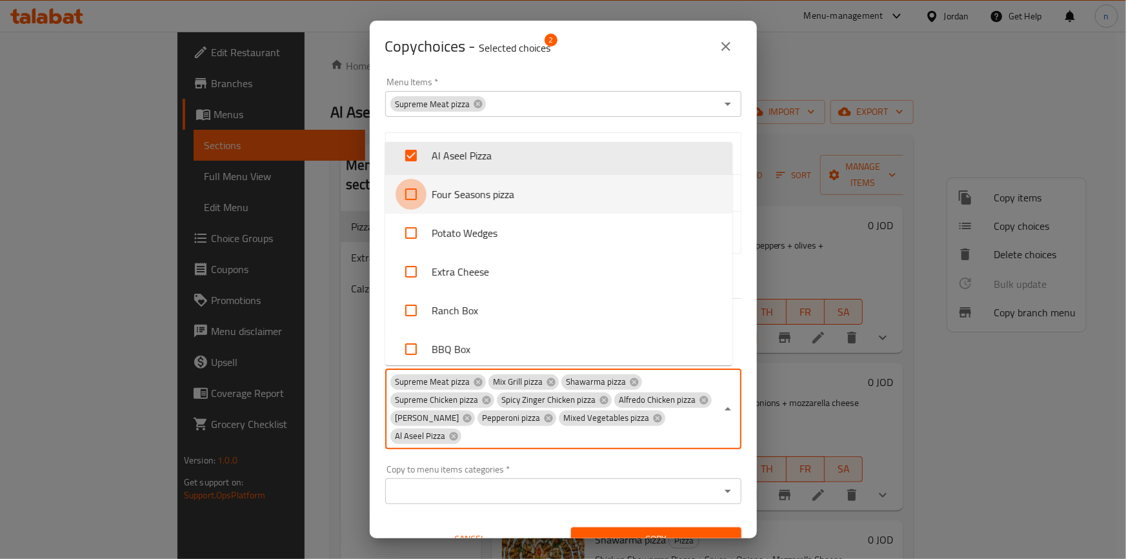
click at [413, 197] on input "checkbox" at bounding box center [411, 194] width 31 height 31
checkbox input "true"
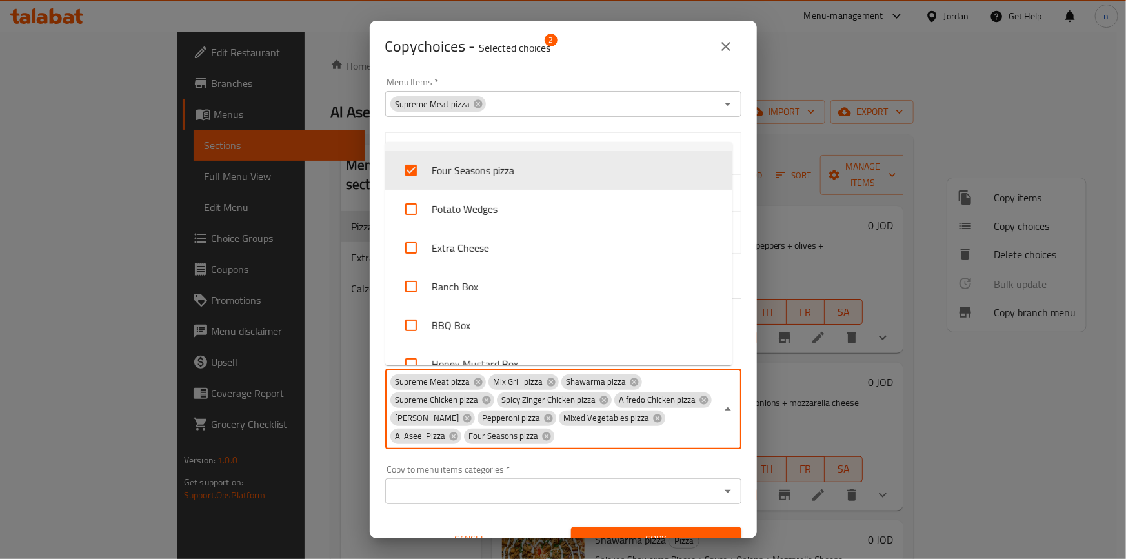
scroll to position [404, 0]
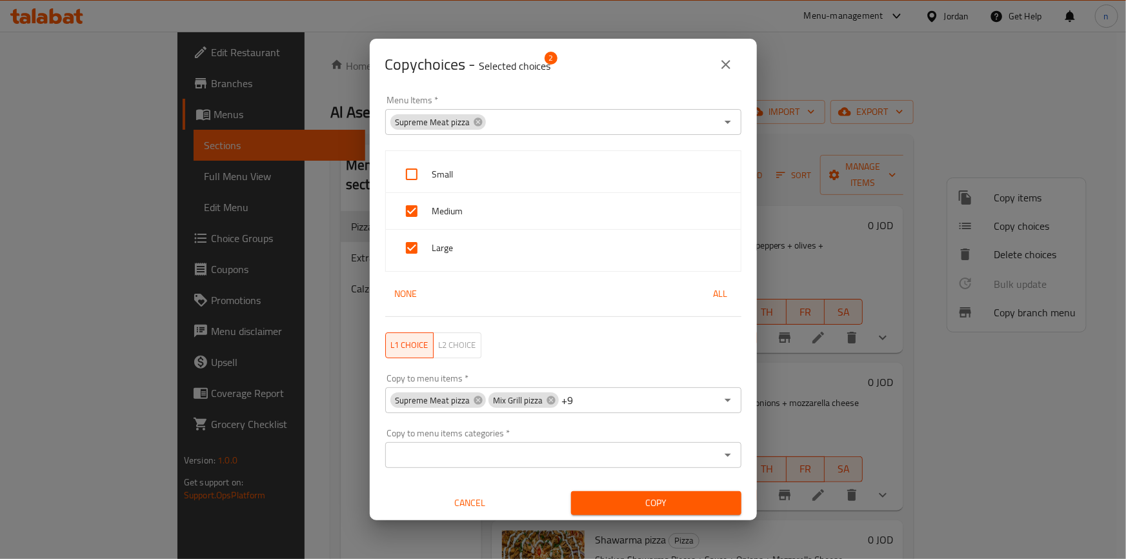
click at [633, 509] on div "Menu Items   * Supreme Meat pizza Menu Items * Small Medium Large None All L1 c…" at bounding box center [563, 305] width 387 height 430
click at [667, 507] on span "Copy" at bounding box center [657, 503] width 150 height 16
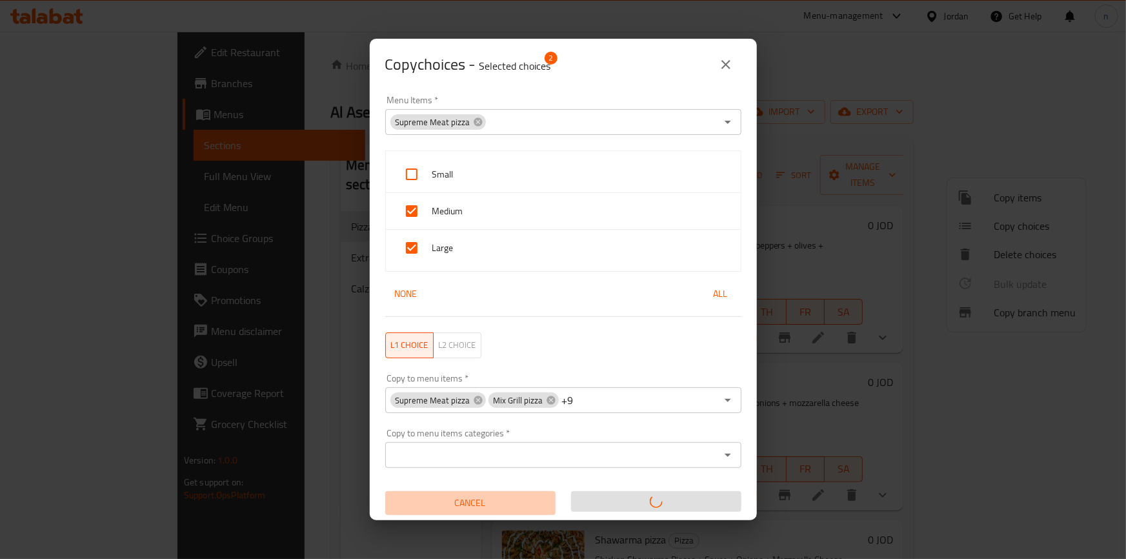
click at [476, 496] on span "Cancel" at bounding box center [471, 503] width 160 height 16
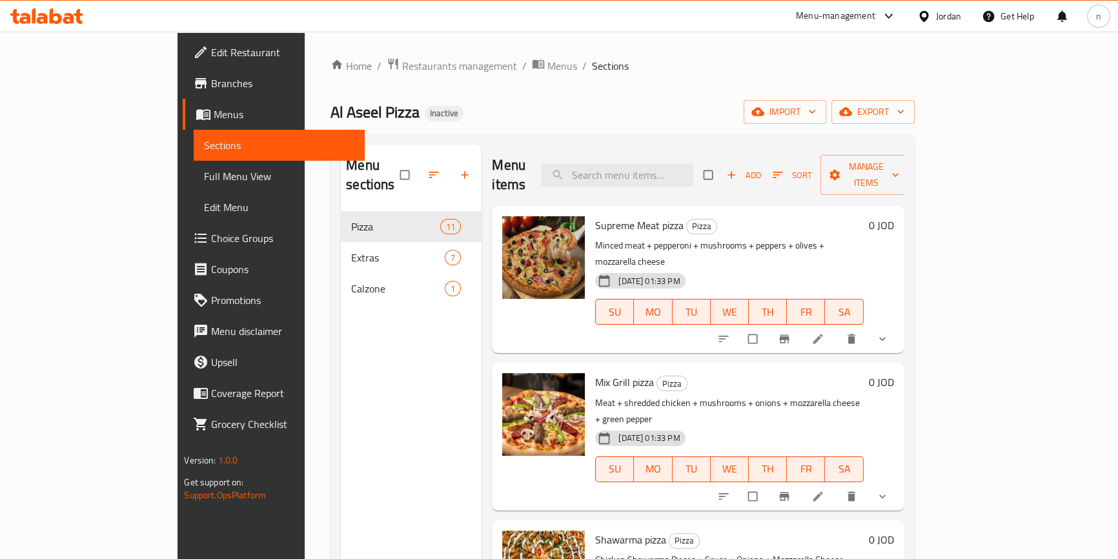
click at [785, 83] on div "Home / Restaurants management / Menus / Sections Al Aseel Pizza Inactive import…" at bounding box center [622, 385] width 584 height 656
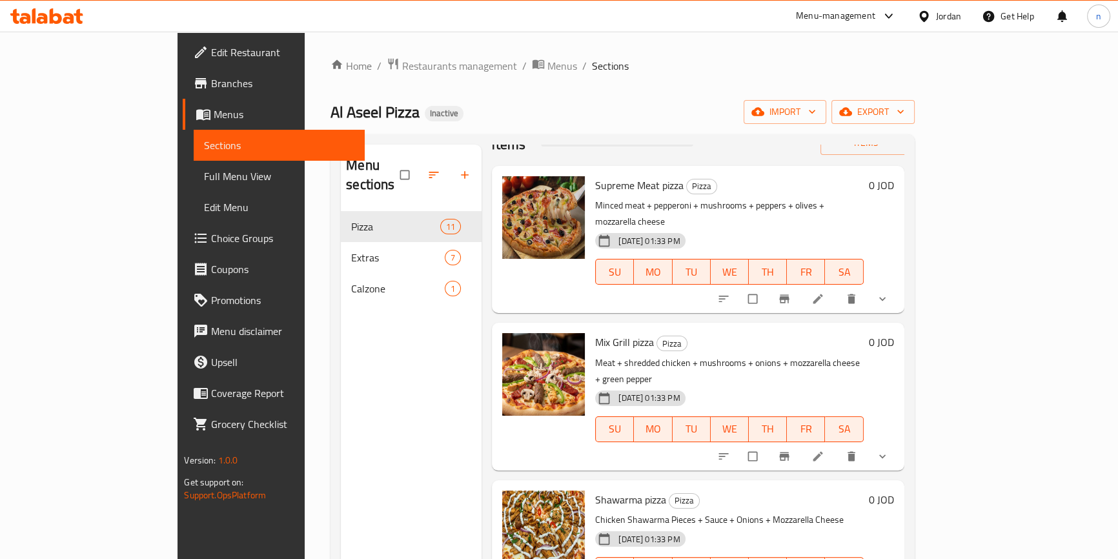
scroll to position [58, 0]
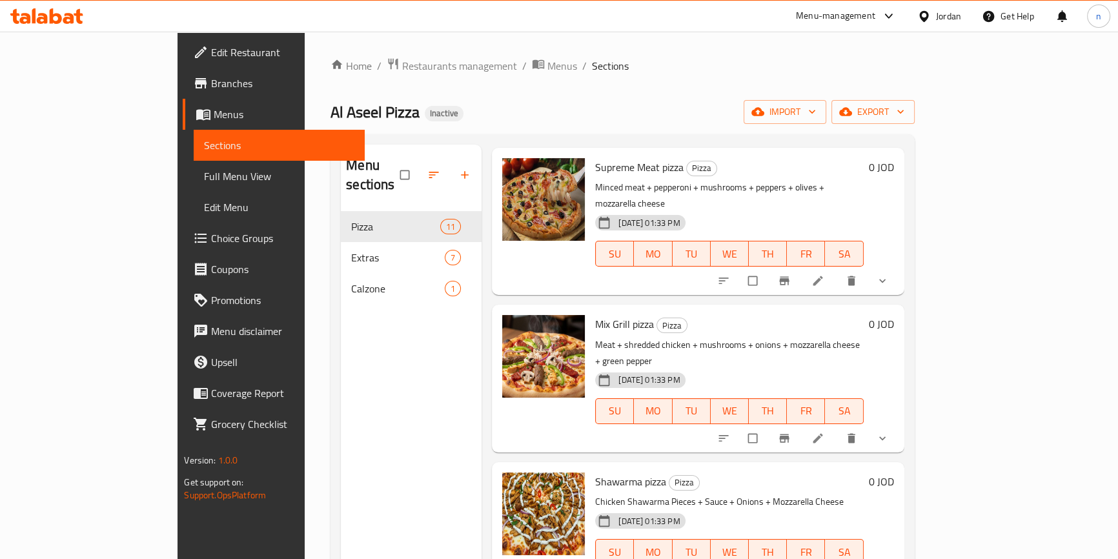
click at [904, 400] on div "Menu items Add Sort Manage items Supreme Meat pizza Pizza Minced meat + peppero…" at bounding box center [693, 424] width 422 height 559
click at [837, 428] on li at bounding box center [819, 438] width 36 height 21
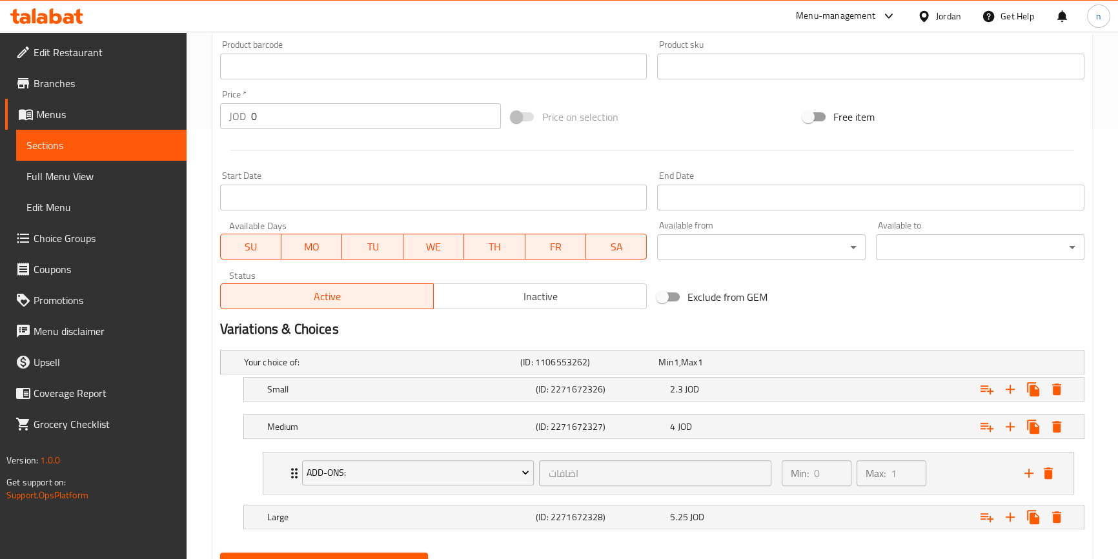
scroll to position [490, 0]
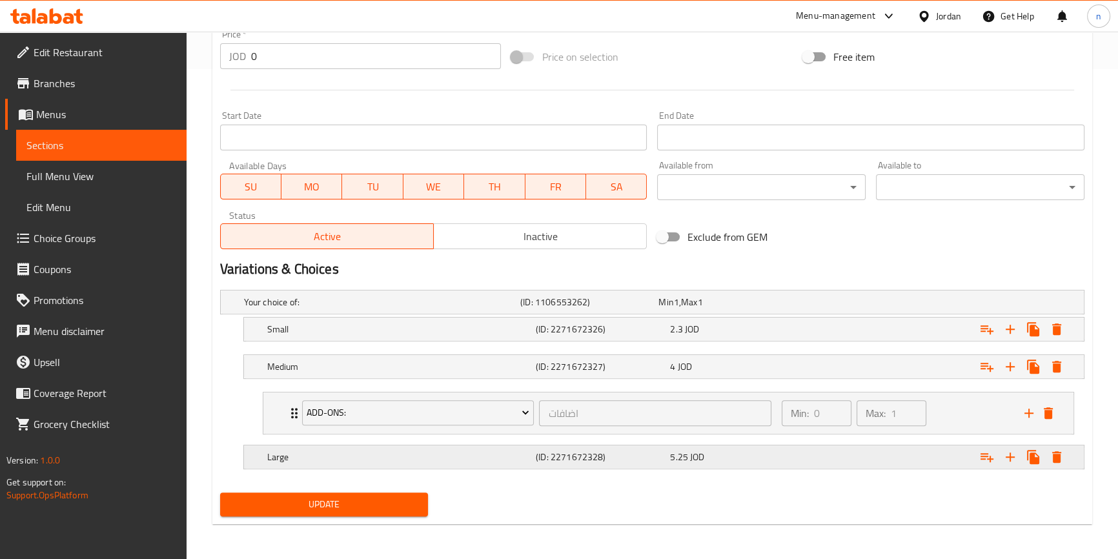
click at [942, 305] on div "Expand" at bounding box center [933, 302] width 276 height 5
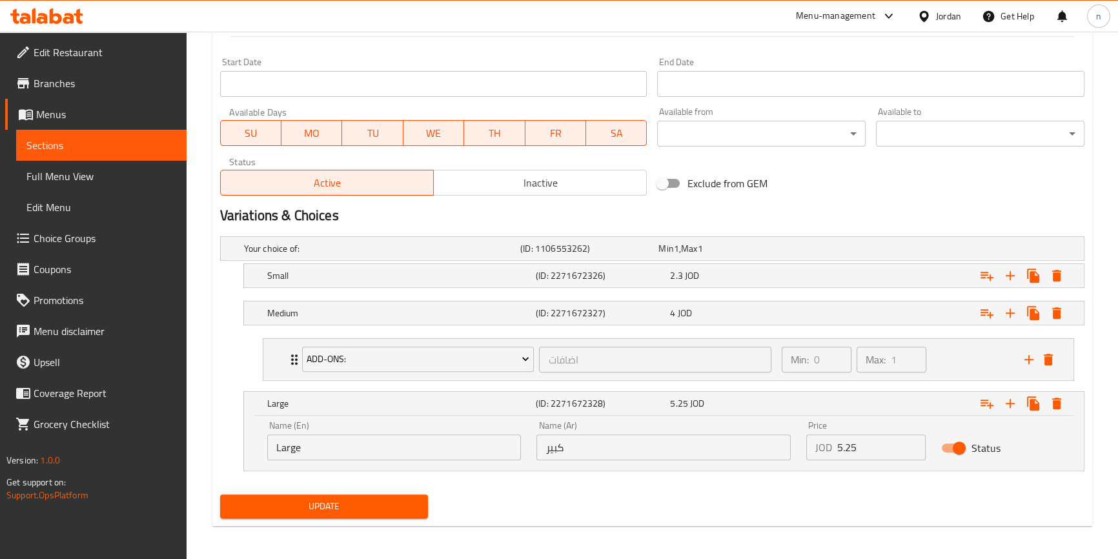
scroll to position [545, 0]
click at [880, 398] on div "Expand" at bounding box center [936, 401] width 269 height 28
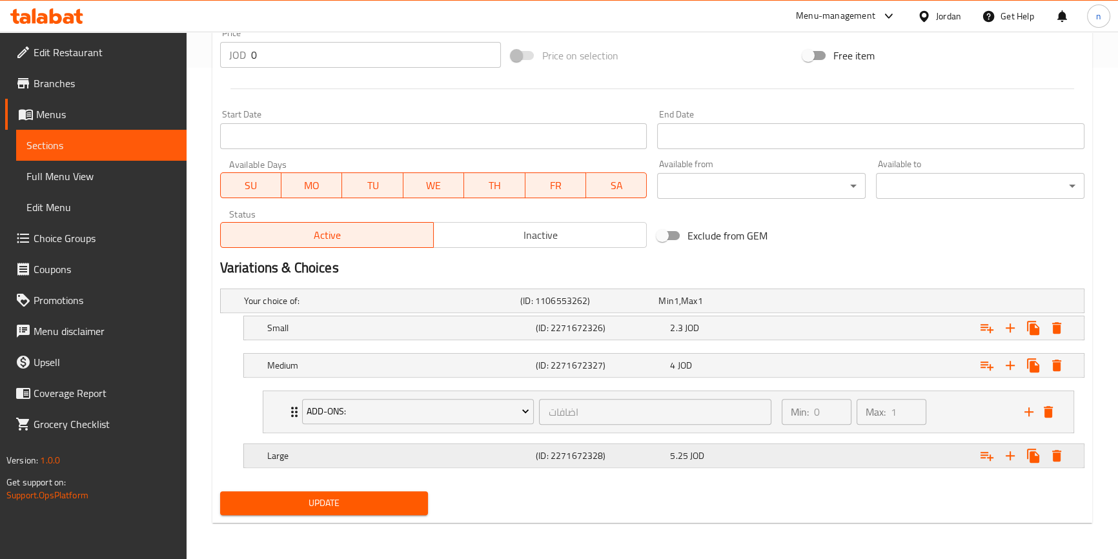
scroll to position [490, 0]
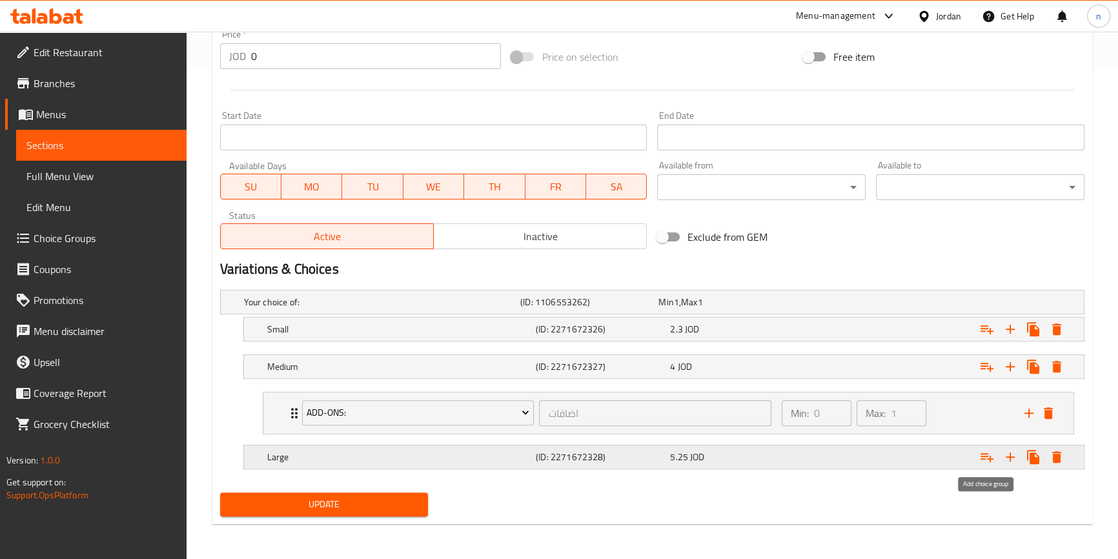
click at [990, 458] on icon "Expand" at bounding box center [987, 457] width 13 height 9
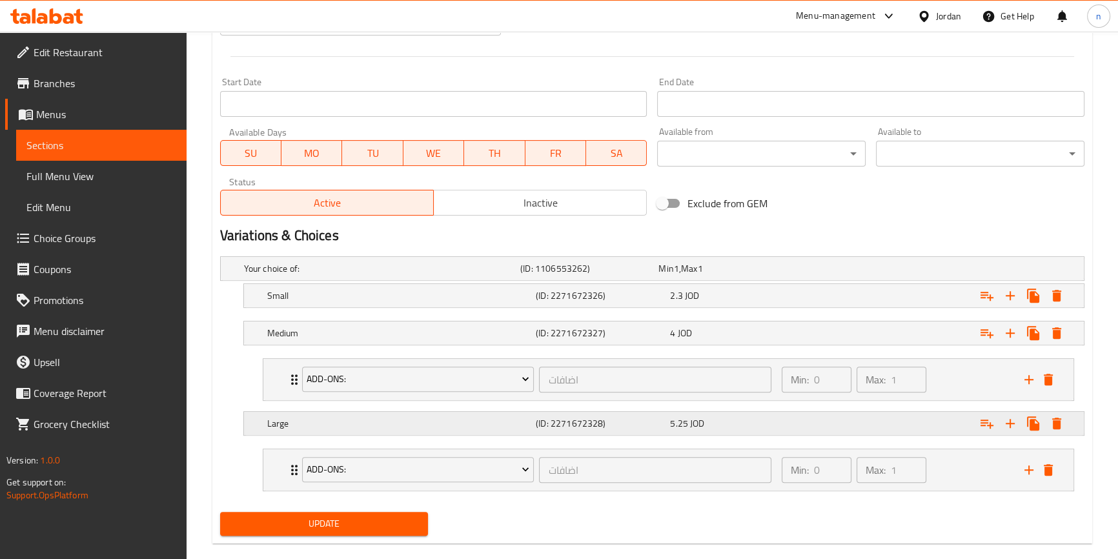
scroll to position [542, 0]
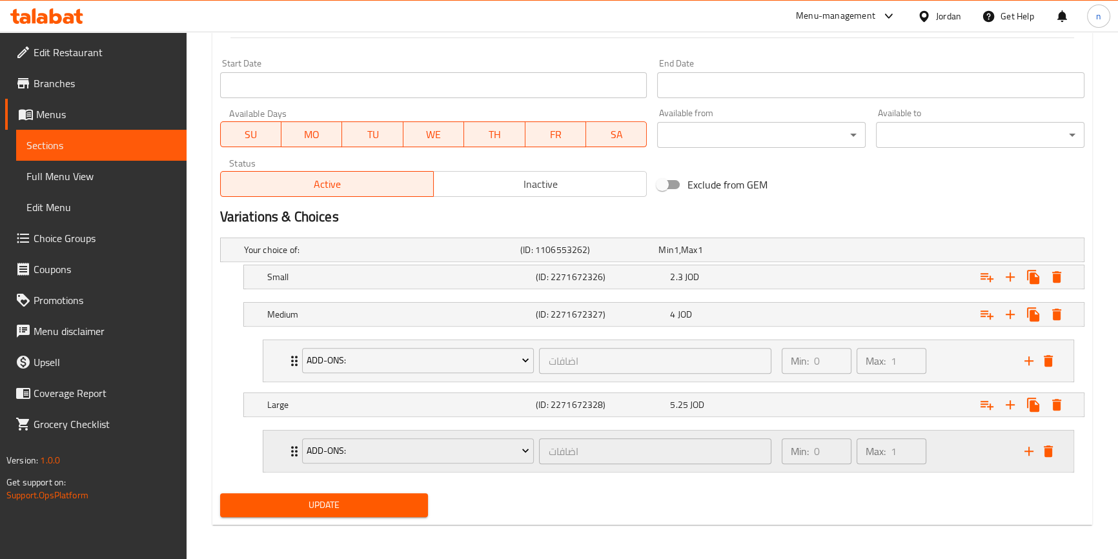
click at [962, 442] on div "Min: 0 ​ Max: 1 ​" at bounding box center [895, 451] width 243 height 41
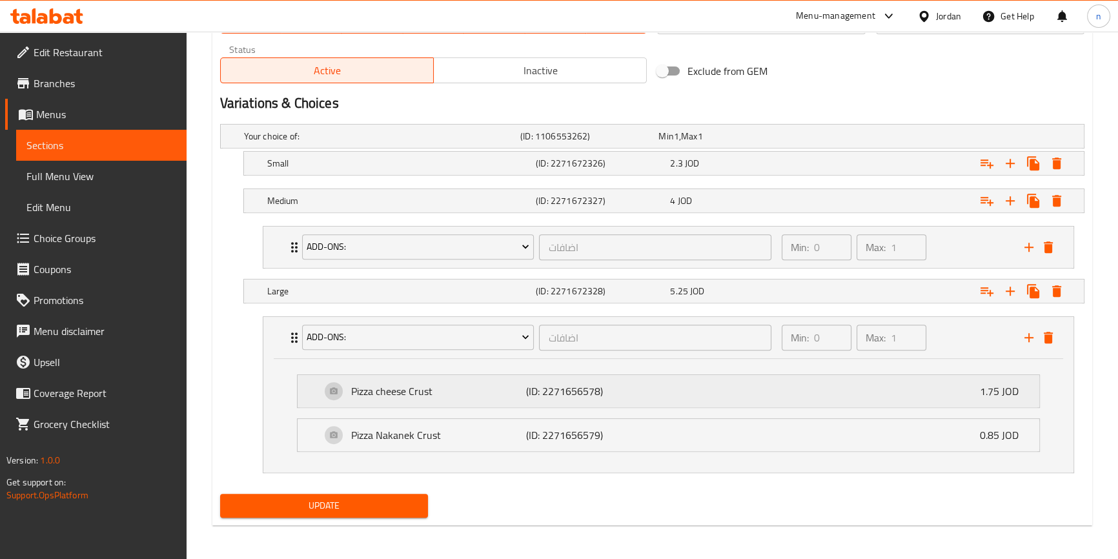
scroll to position [657, 0]
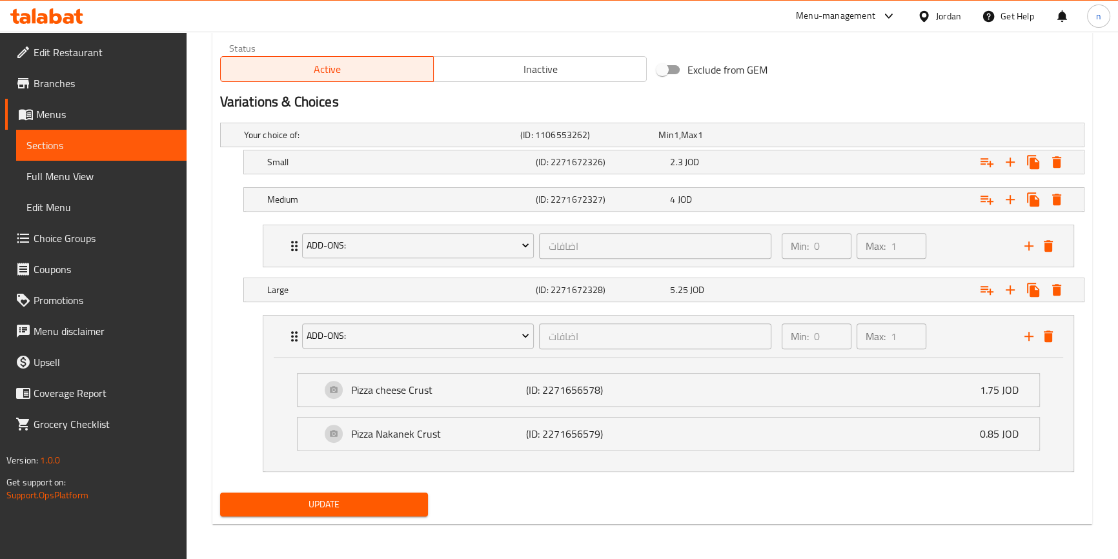
click at [745, 507] on div "Update" at bounding box center [652, 504] width 875 height 34
click at [904, 137] on div "Expand" at bounding box center [933, 134] width 276 height 5
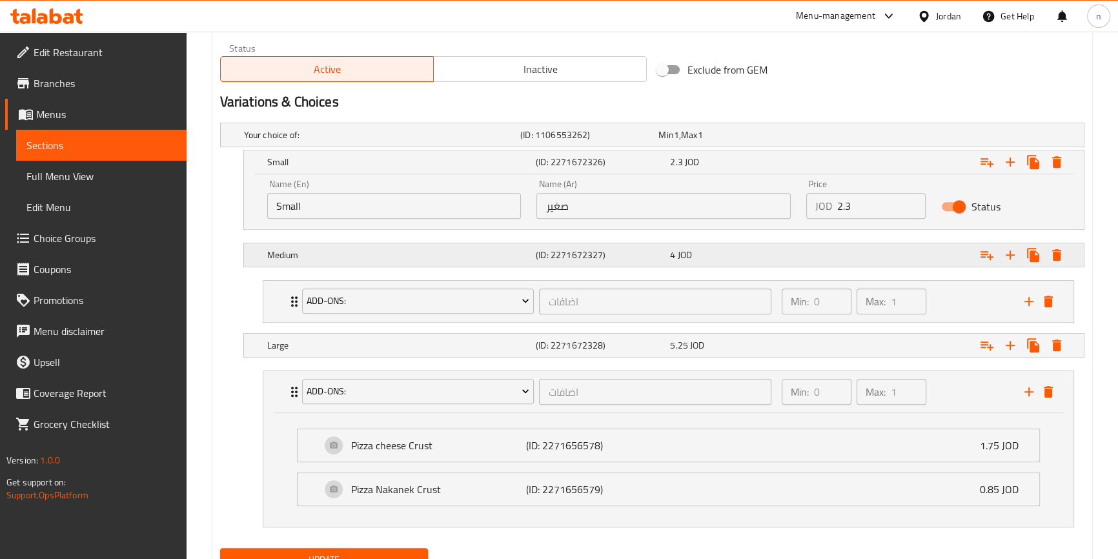
click at [913, 137] on div "Expand" at bounding box center [933, 134] width 276 height 5
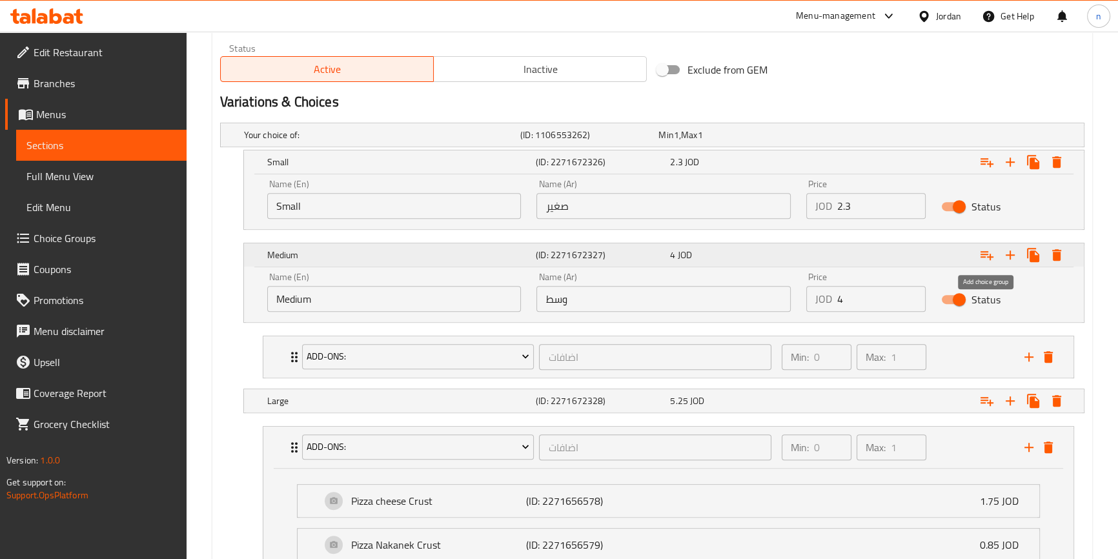
click at [988, 248] on icon "Expand" at bounding box center [986, 254] width 15 height 15
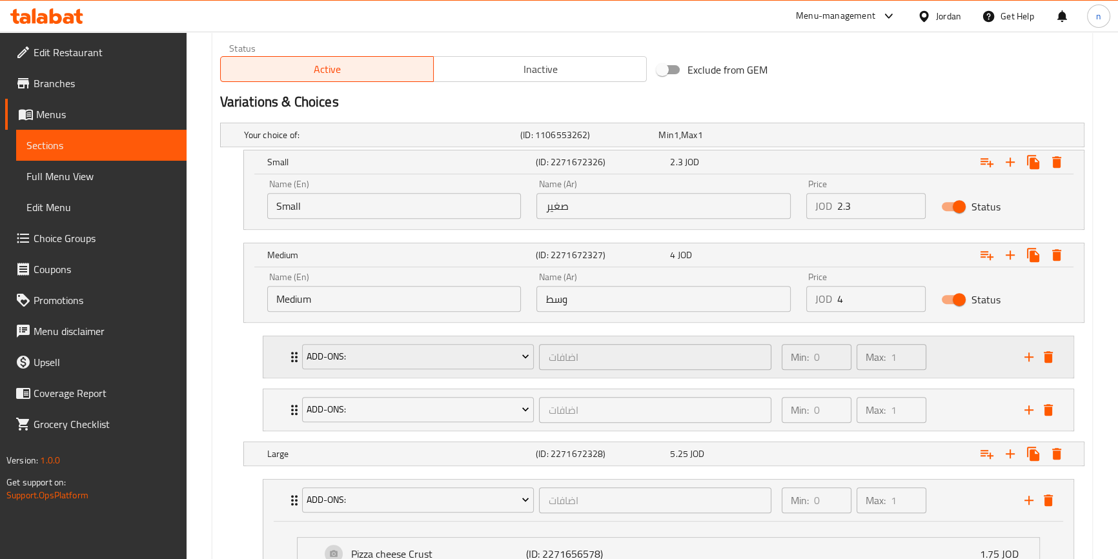
click at [973, 358] on div "Min: 0 ​ Max: 1 ​" at bounding box center [895, 356] width 243 height 41
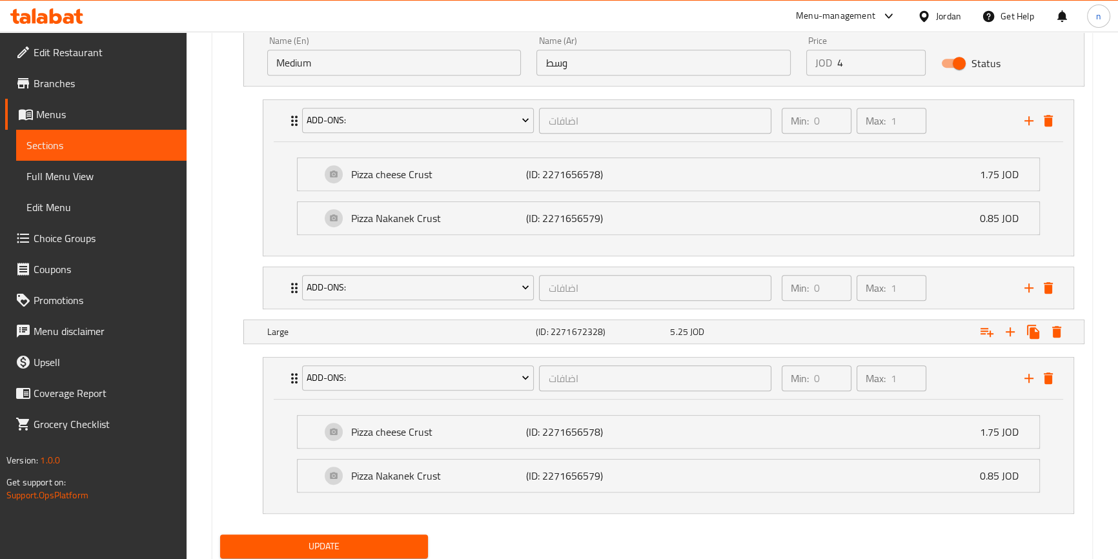
scroll to position [935, 0]
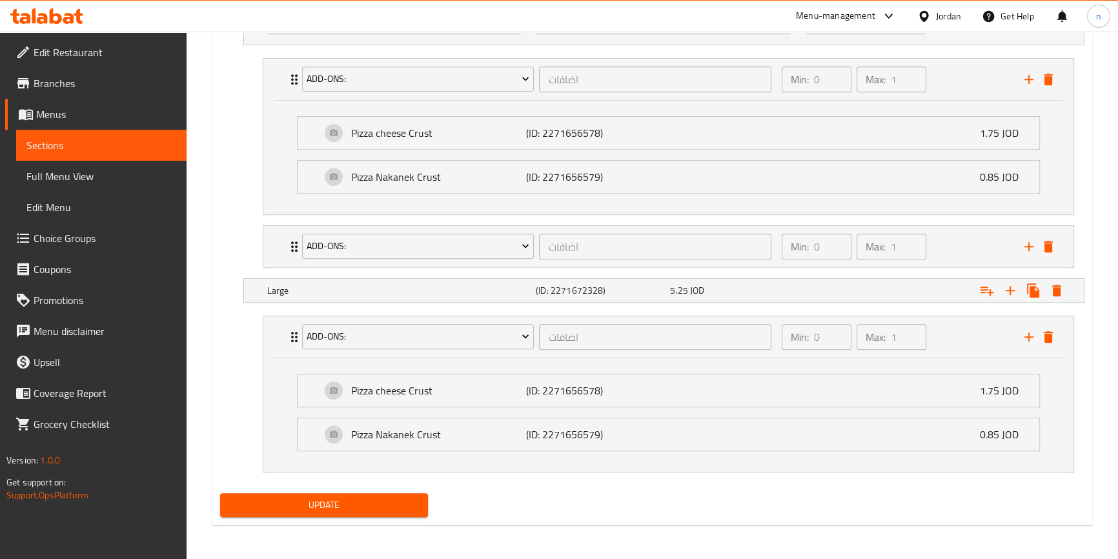
click at [220, 83] on nav "add-ons: اضافات ​ Min: 0 ​ Max: 1 ​ Pizza cheese Crust (ID: 2271656578) 1.75 JO…" at bounding box center [652, 163] width 864 height 230
click at [88, 243] on span "Choice Groups" at bounding box center [105, 237] width 143 height 15
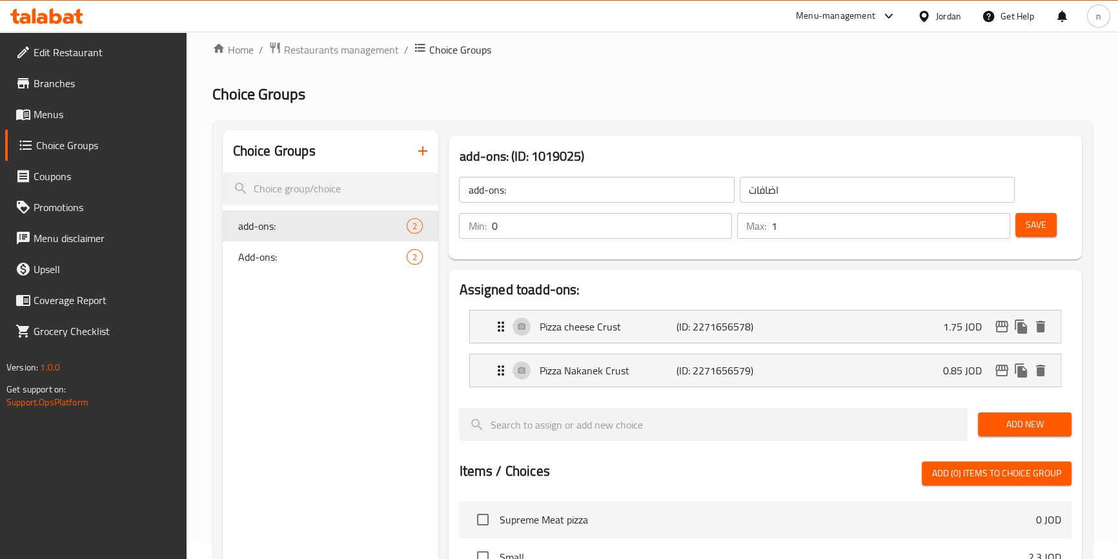
scroll to position [6, 0]
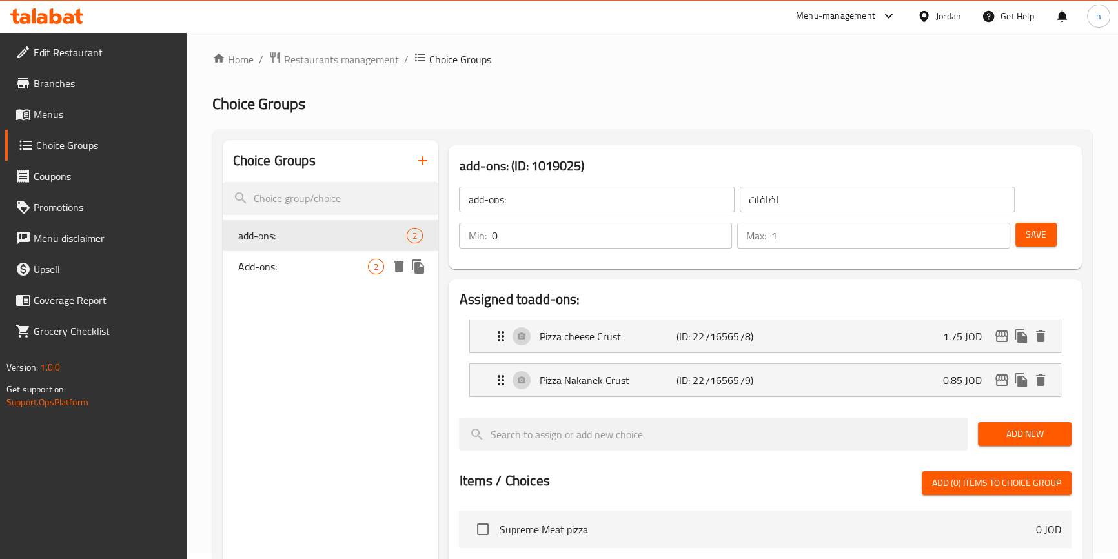
click at [310, 272] on span "Add-ons:" at bounding box center [303, 266] width 130 height 15
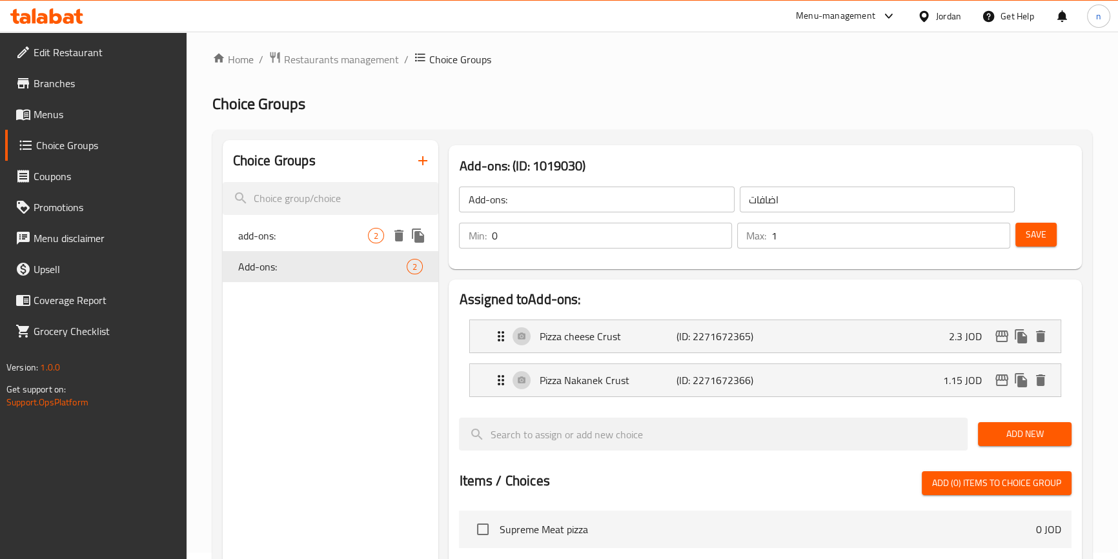
click at [312, 221] on div "add-ons: 2" at bounding box center [331, 235] width 216 height 31
type input "add-ons:"
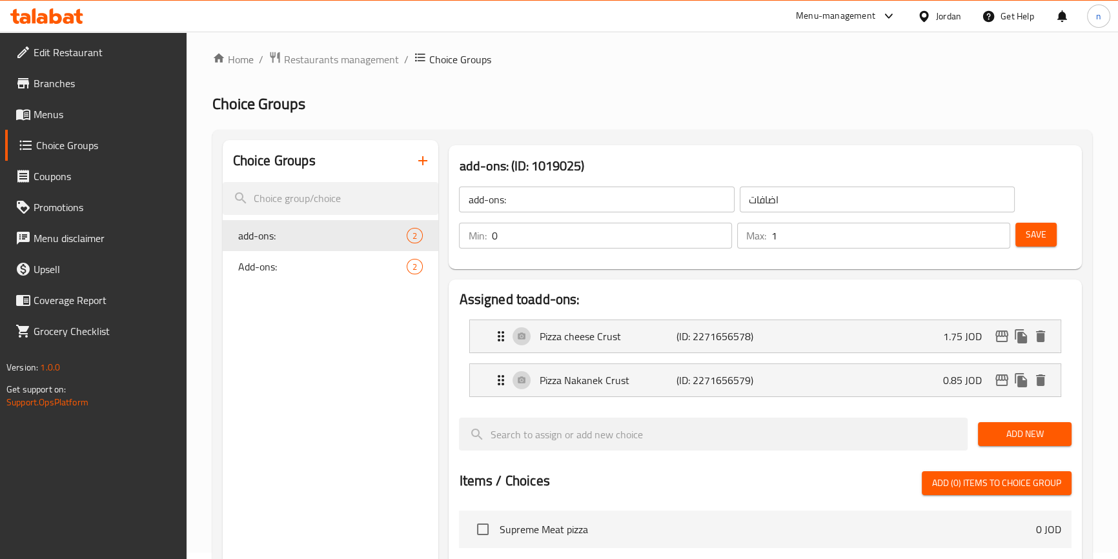
click at [78, 116] on span "Menus" at bounding box center [105, 114] width 143 height 15
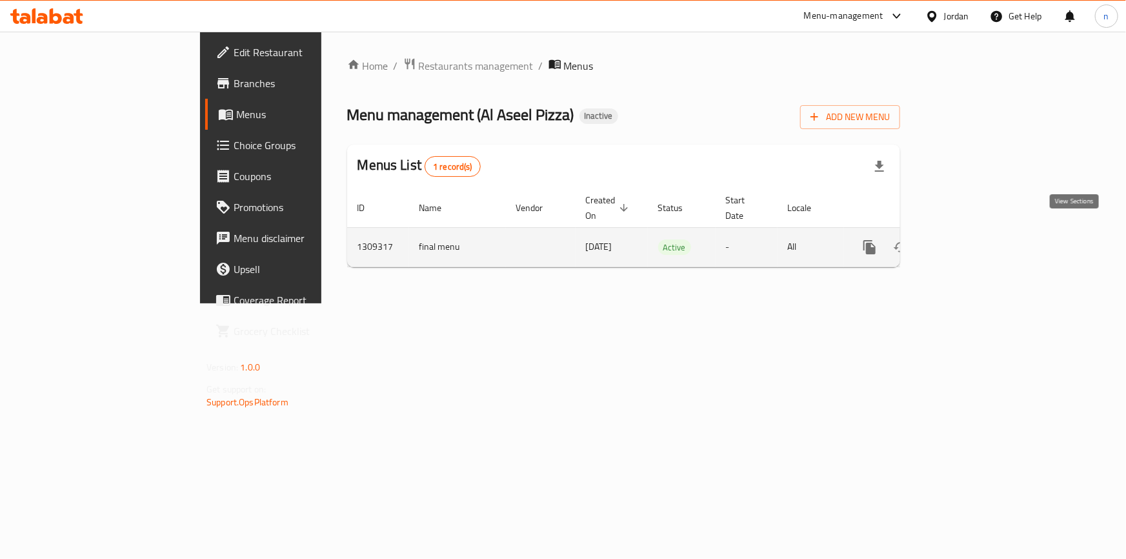
click at [979, 238] on link "enhanced table" at bounding box center [963, 247] width 31 height 31
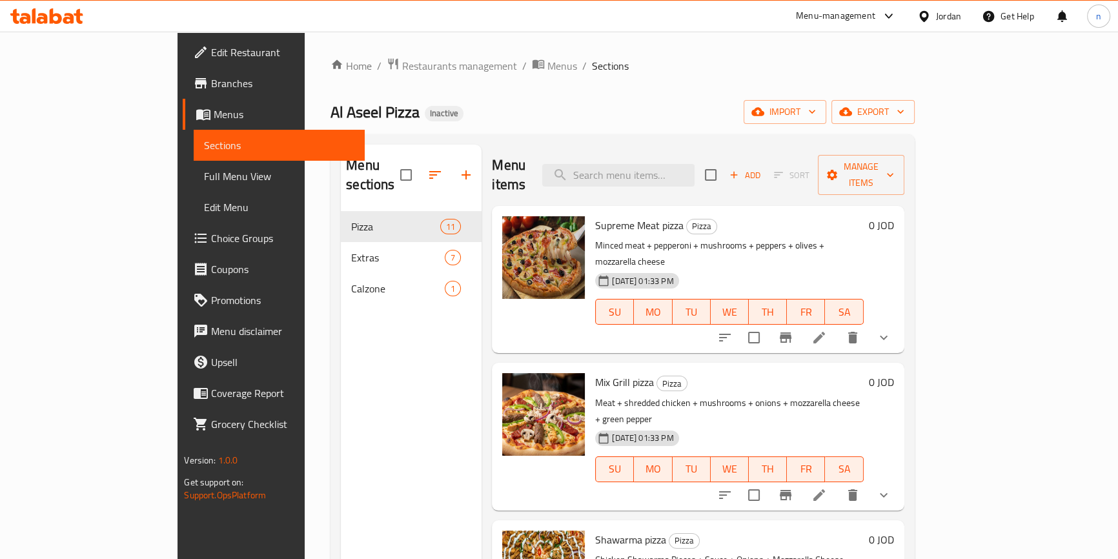
click at [827, 330] on icon at bounding box center [818, 337] width 15 height 15
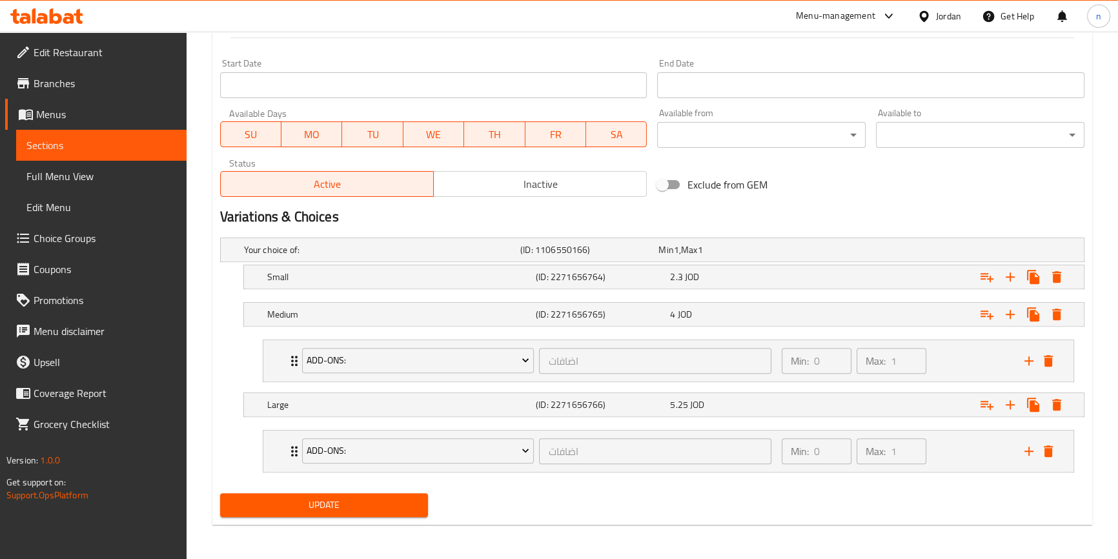
scroll to position [542, 0]
click at [76, 239] on span "Choice Groups" at bounding box center [105, 237] width 143 height 15
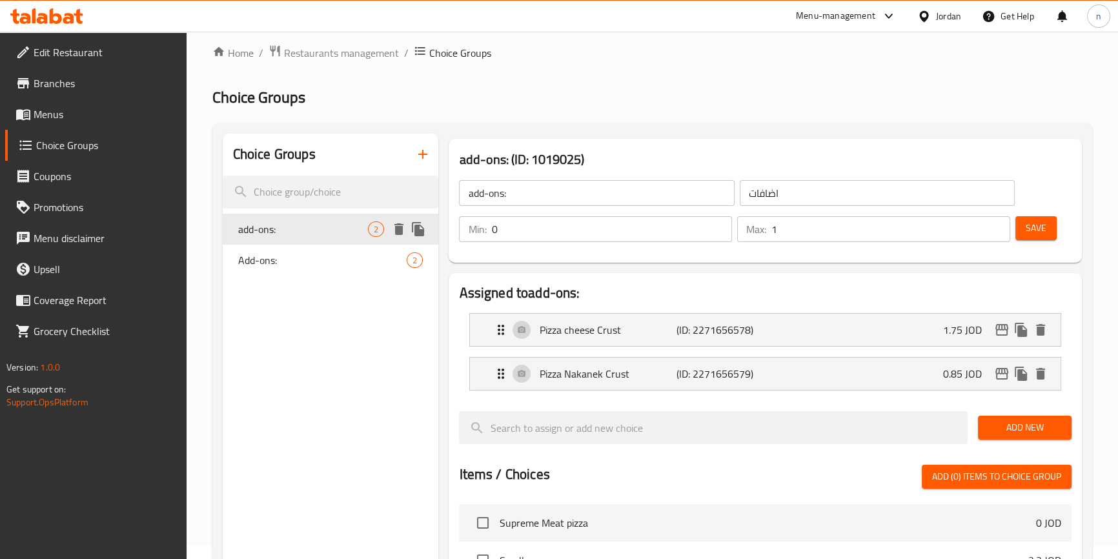
scroll to position [6, 0]
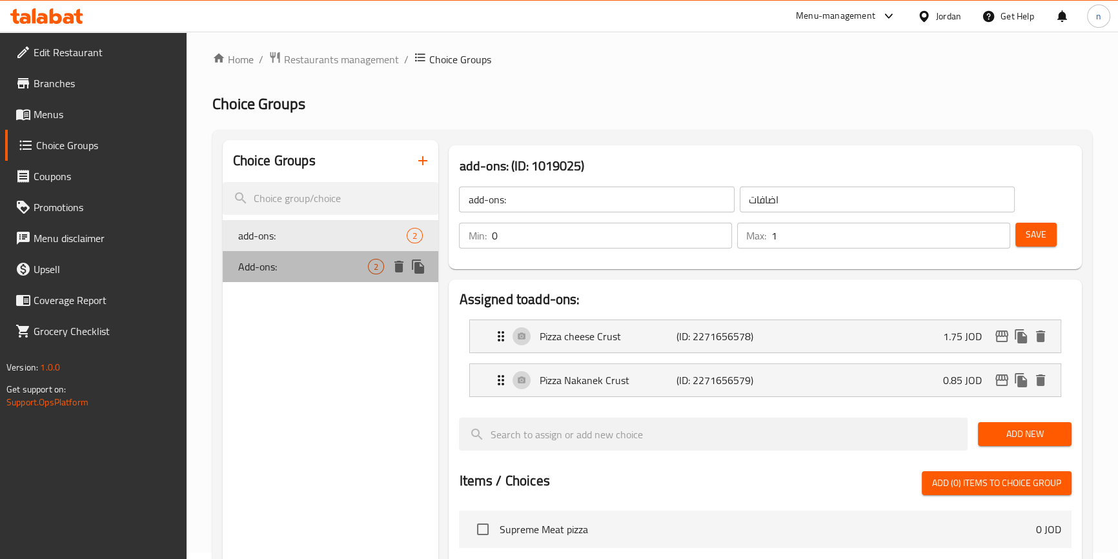
click at [322, 267] on span "Add-ons:" at bounding box center [303, 266] width 130 height 15
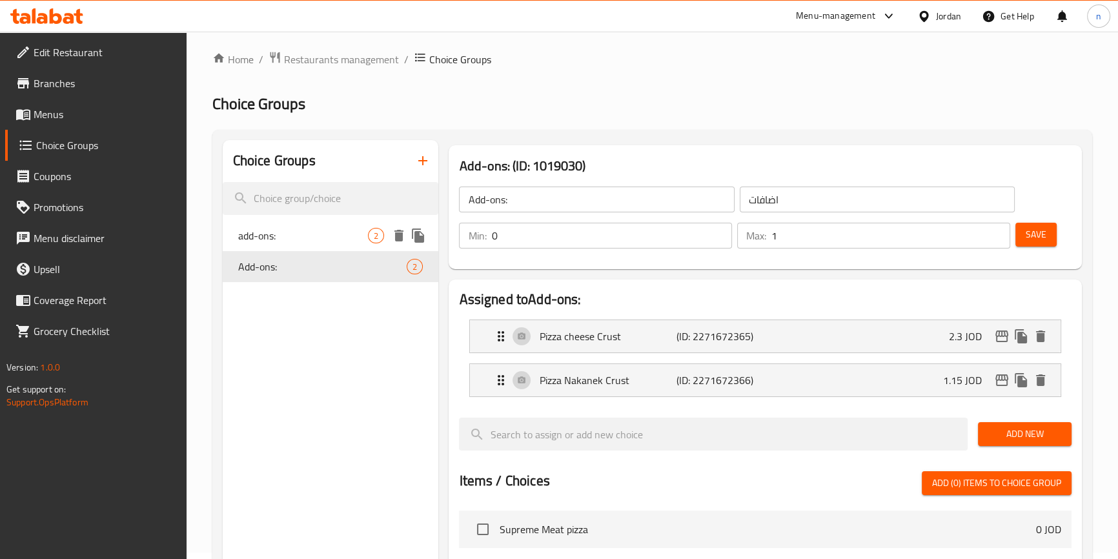
click at [312, 238] on span "add-ons:" at bounding box center [303, 235] width 130 height 15
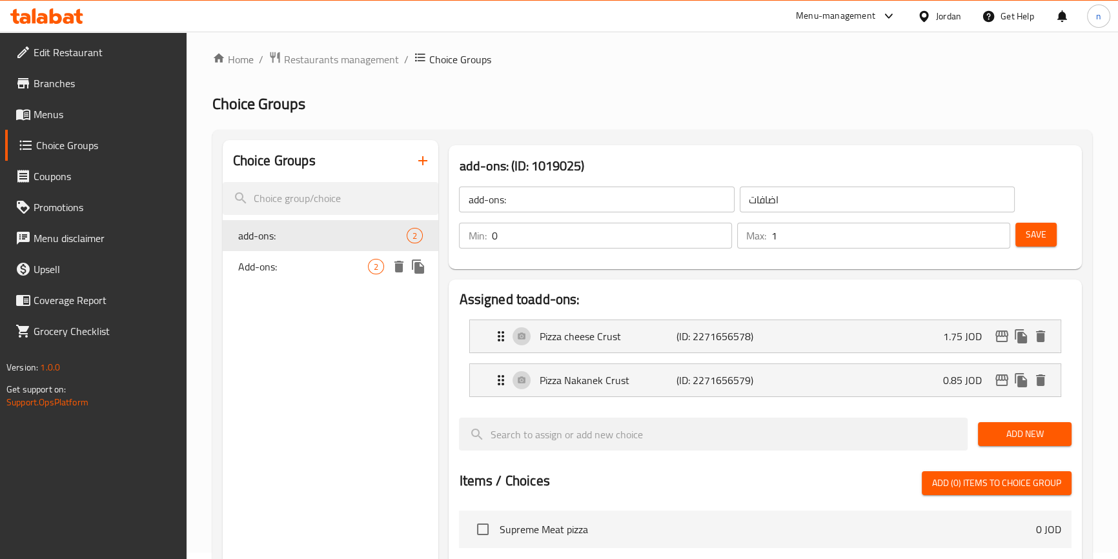
click at [265, 262] on span "Add-ons:" at bounding box center [303, 266] width 130 height 15
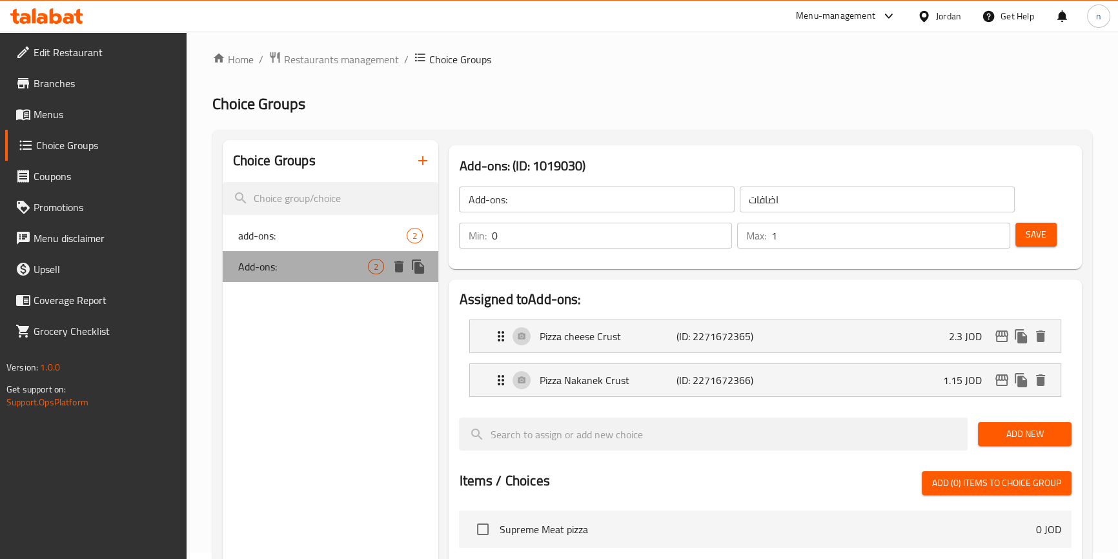
click at [265, 262] on span "Add-ons:" at bounding box center [303, 266] width 130 height 15
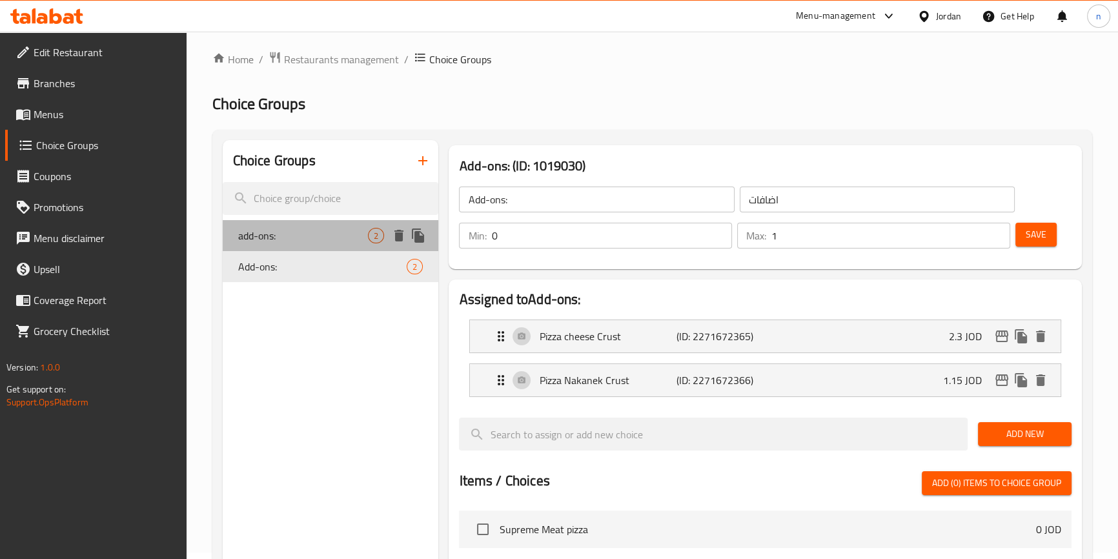
click at [289, 231] on span "add-ons:" at bounding box center [303, 235] width 130 height 15
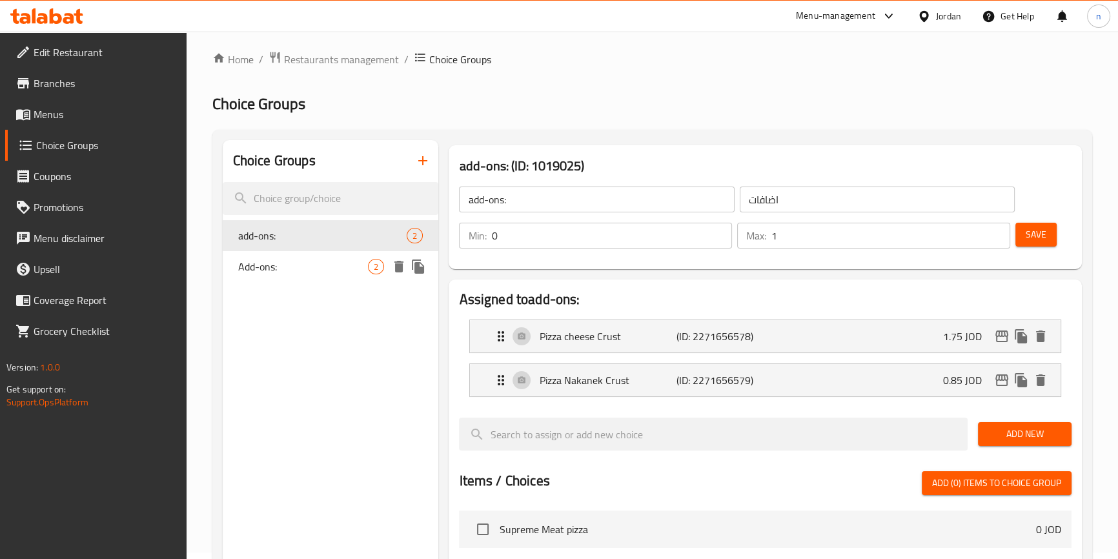
click at [290, 267] on span "Add-ons:" at bounding box center [303, 266] width 130 height 15
type input "Add-ons:"
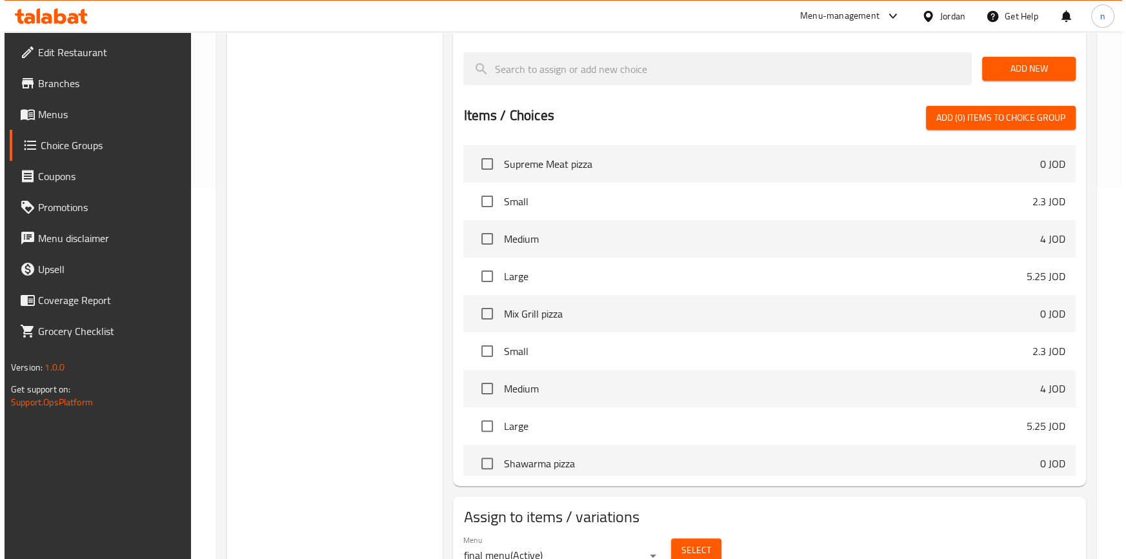
scroll to position [430, 0]
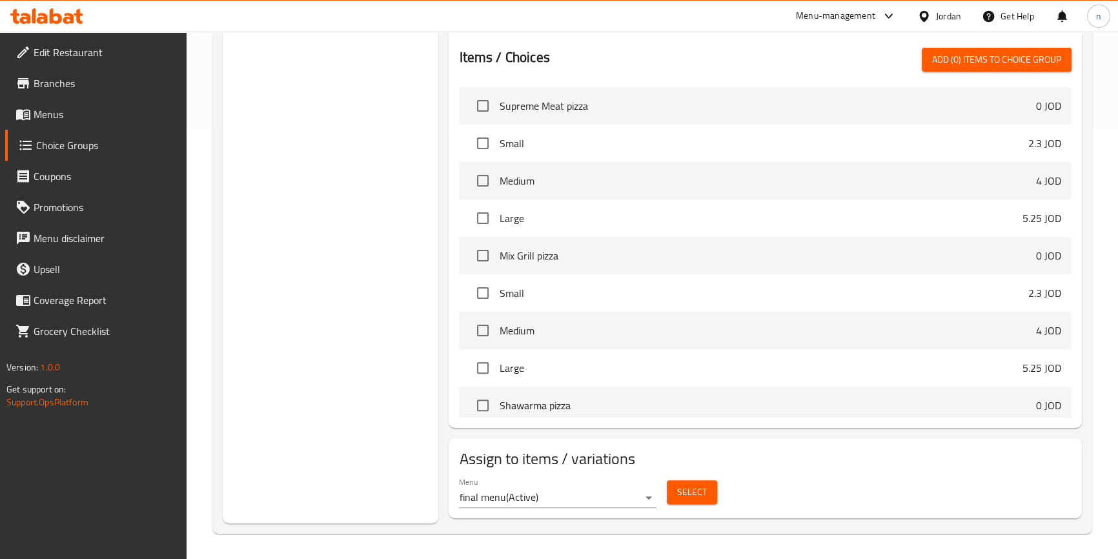
click at [695, 492] on span "Select" at bounding box center [692, 492] width 30 height 16
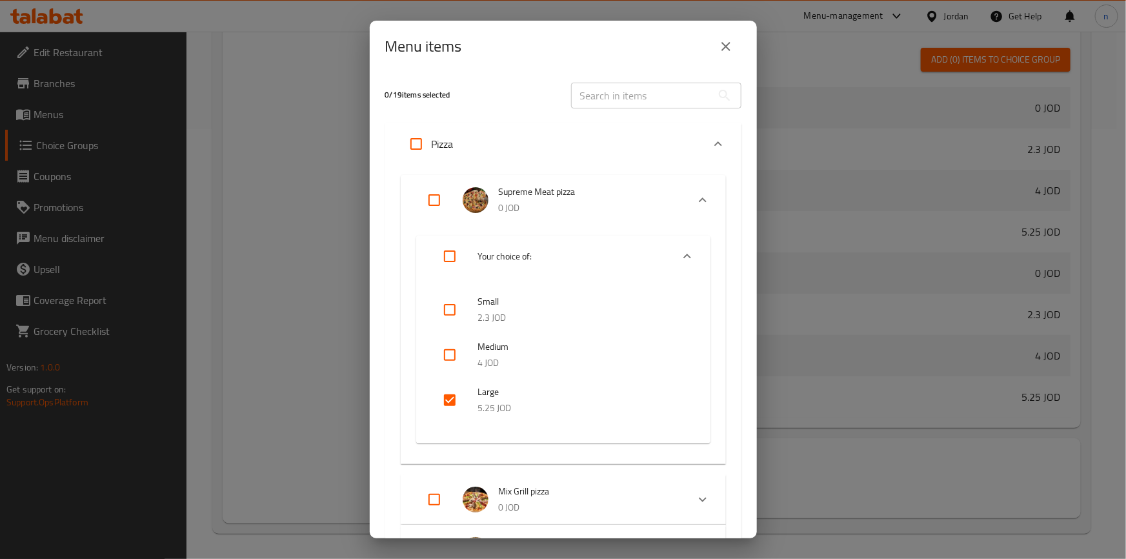
scroll to position [234, 0]
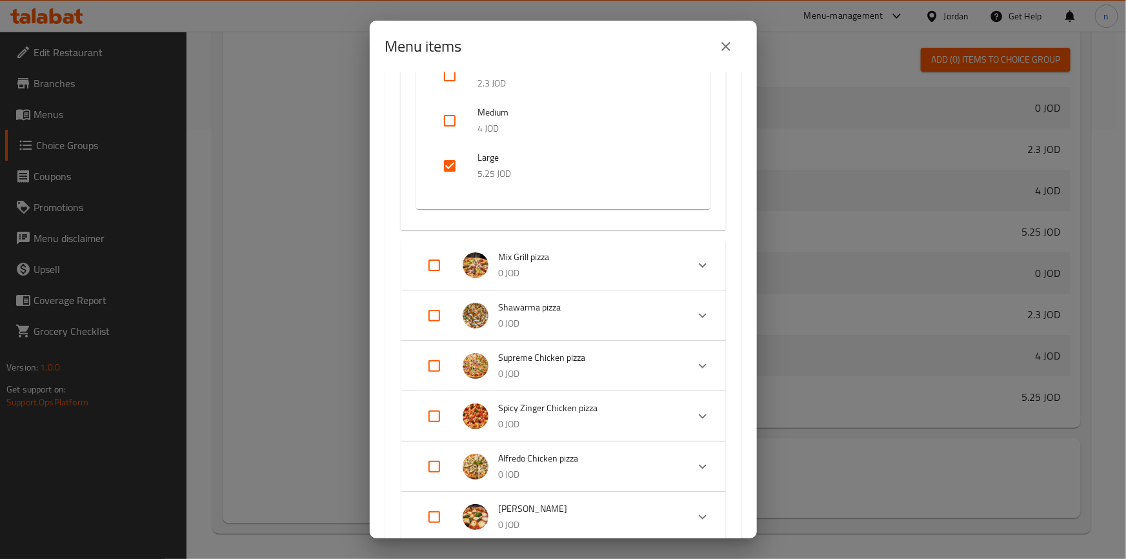
click at [423, 265] on input "Expand" at bounding box center [434, 265] width 31 height 31
checkbox input "true"
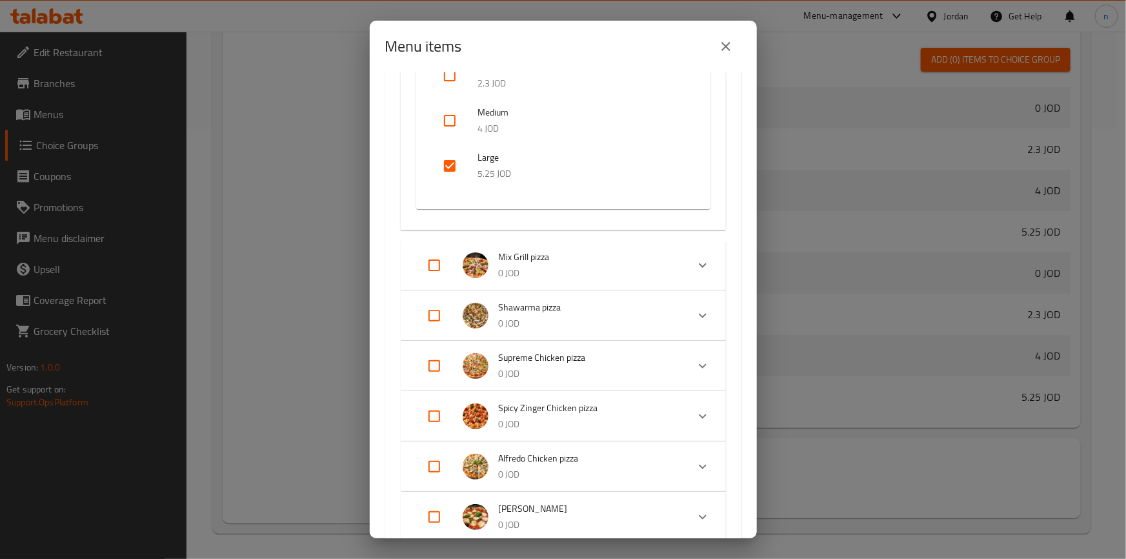
checkbox input "true"
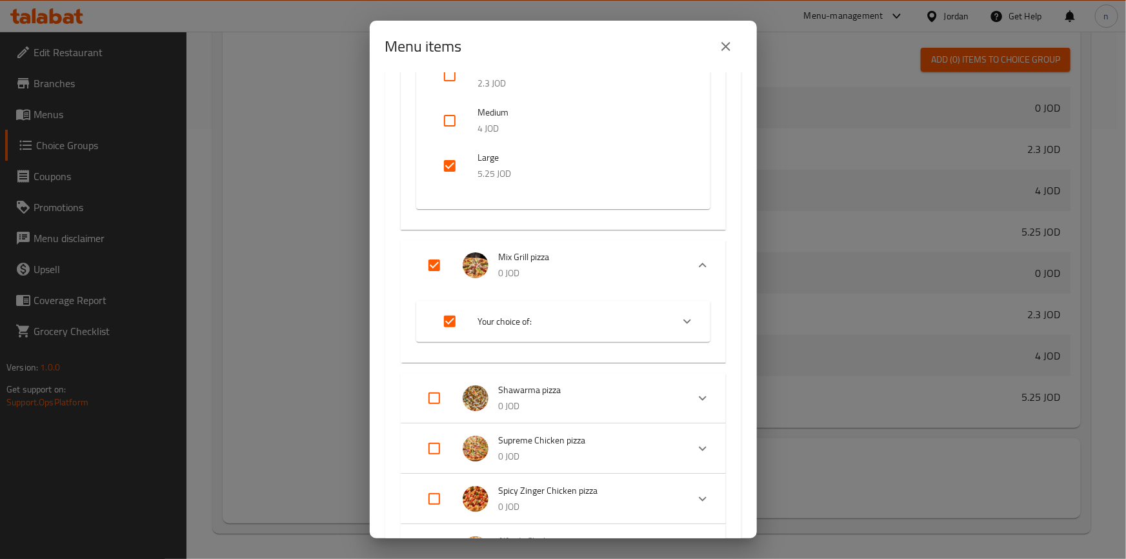
click at [423, 265] on input "Expand" at bounding box center [434, 265] width 31 height 31
checkbox input "false"
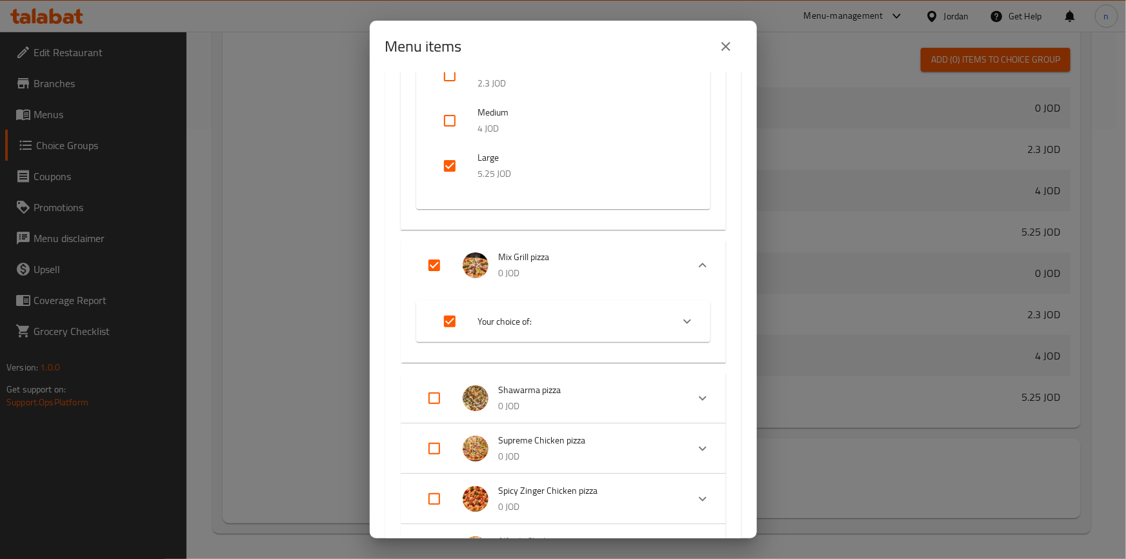
checkbox input "false"
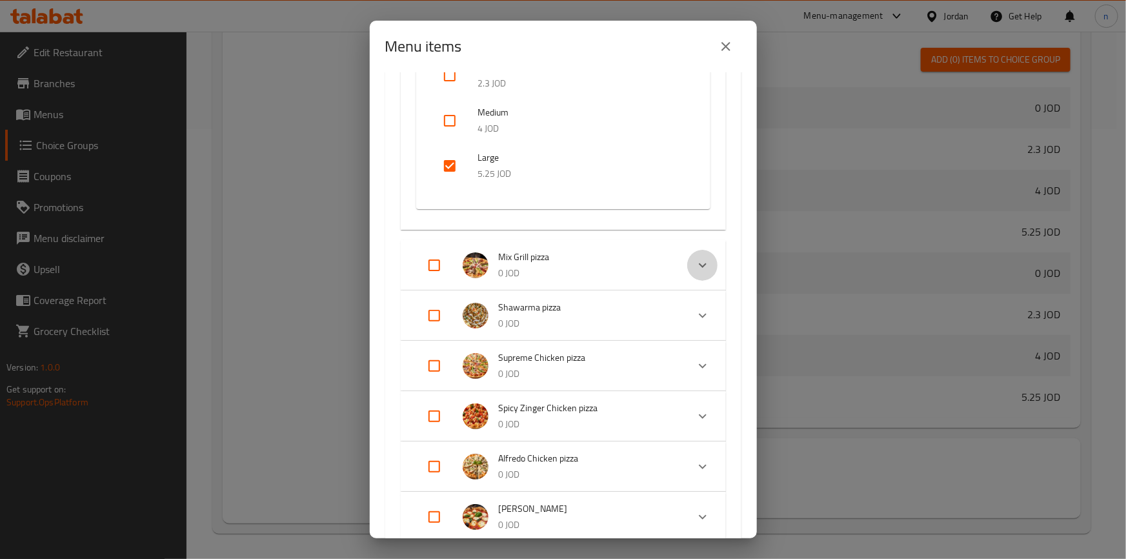
click at [695, 265] on icon "Expand" at bounding box center [702, 265] width 15 height 15
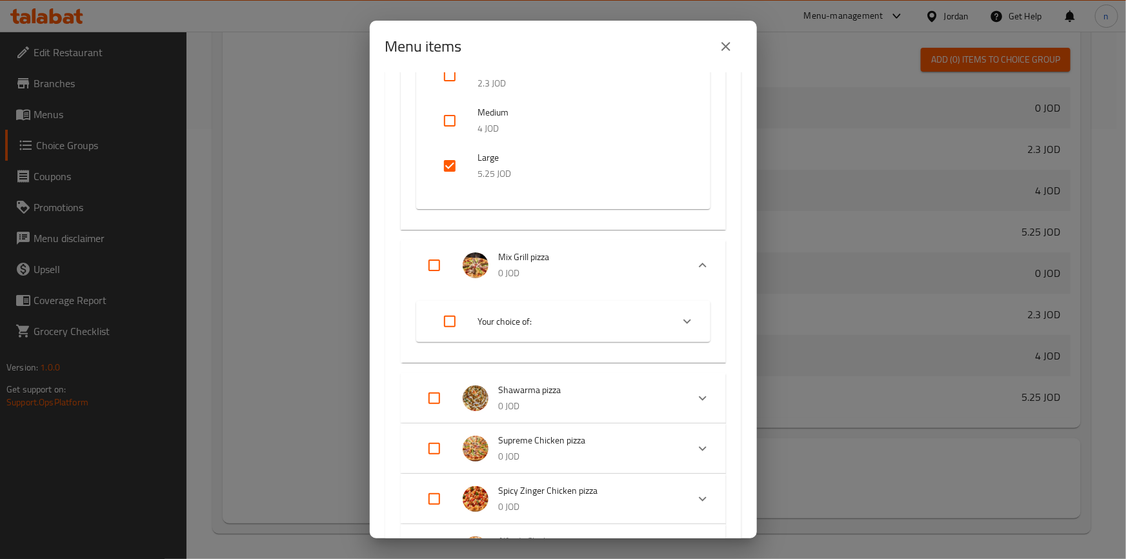
click at [686, 319] on icon "Expand" at bounding box center [687, 321] width 15 height 15
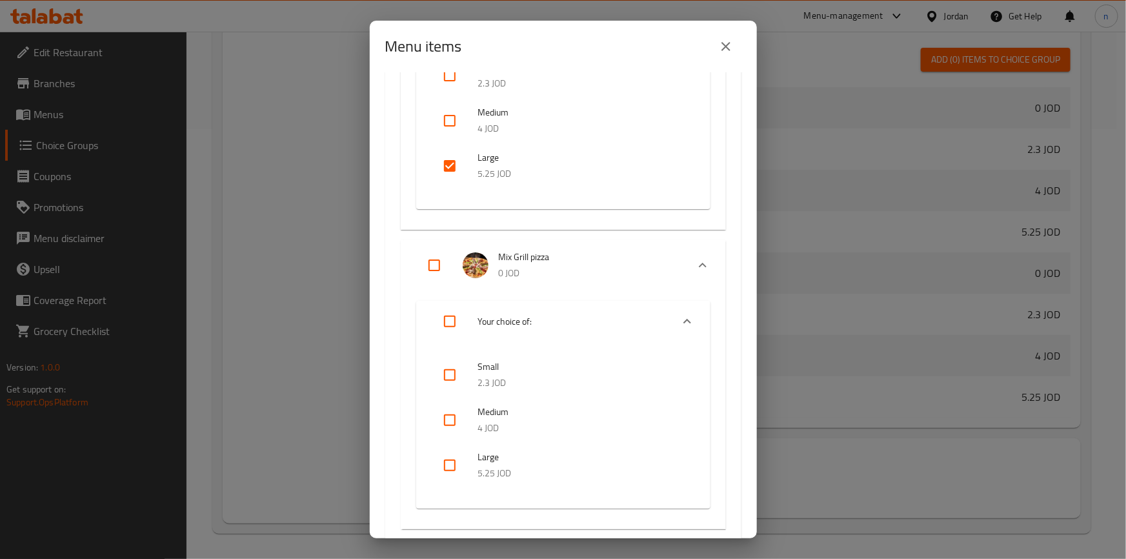
click at [454, 418] on input "checkbox" at bounding box center [449, 420] width 31 height 31
checkbox input "true"
click at [449, 464] on input "checkbox" at bounding box center [449, 465] width 31 height 31
checkbox input "true"
click at [457, 417] on input "checkbox" at bounding box center [449, 420] width 31 height 31
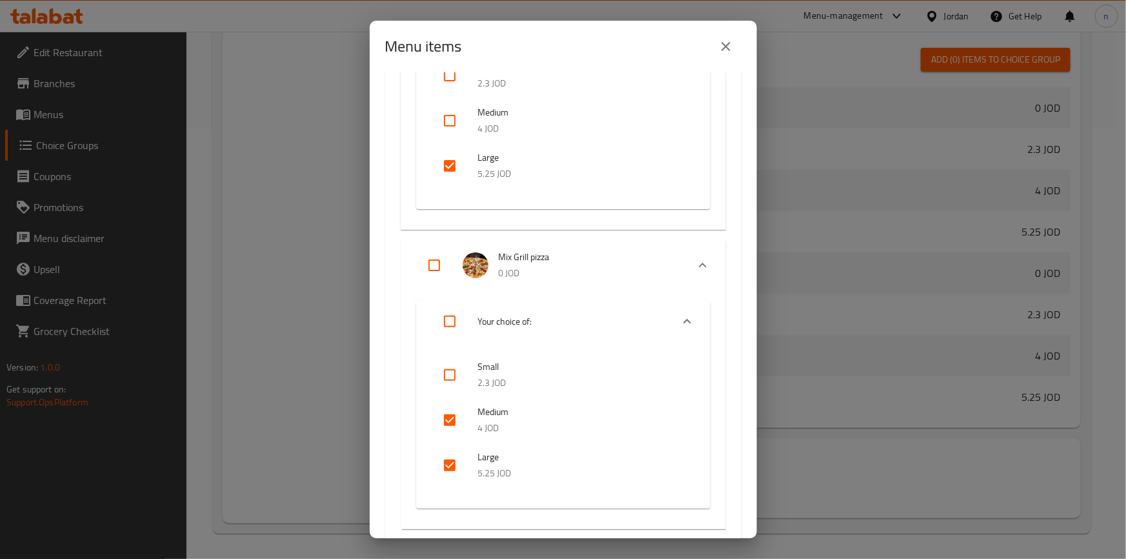
checkbox input "false"
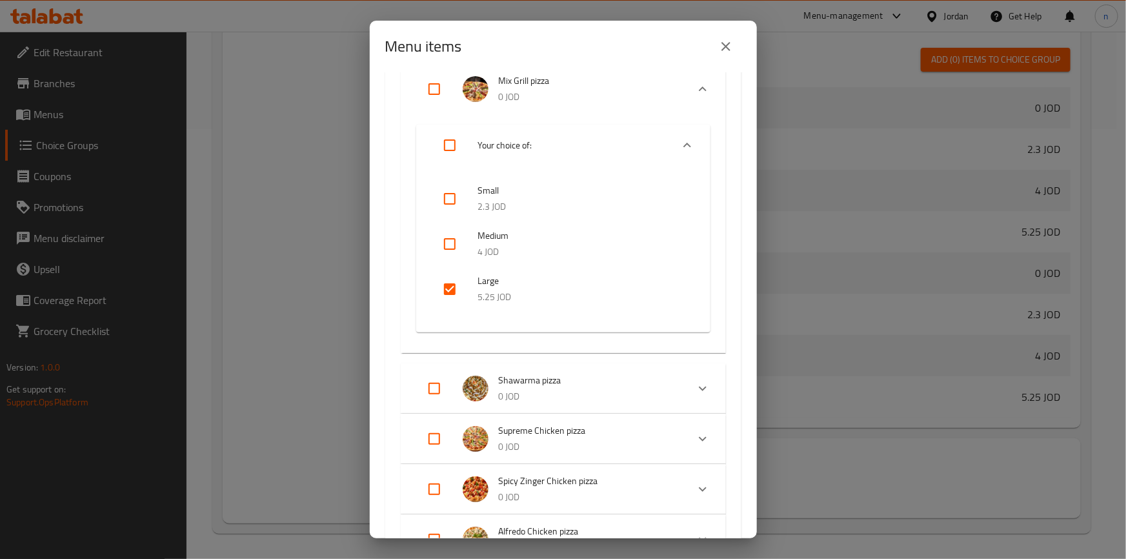
scroll to position [469, 0]
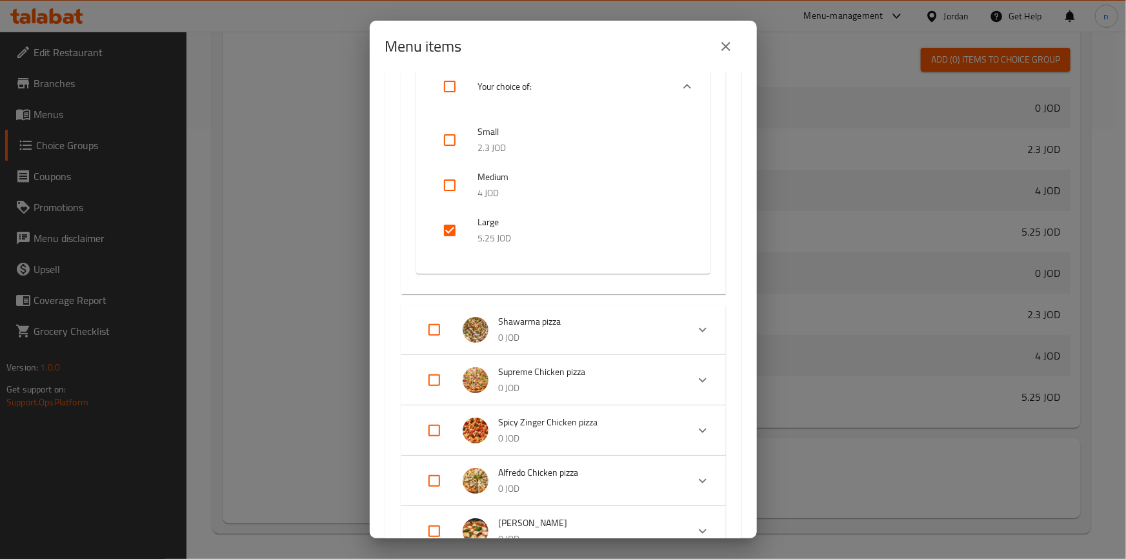
click at [687, 330] on div "Expand" at bounding box center [702, 329] width 31 height 31
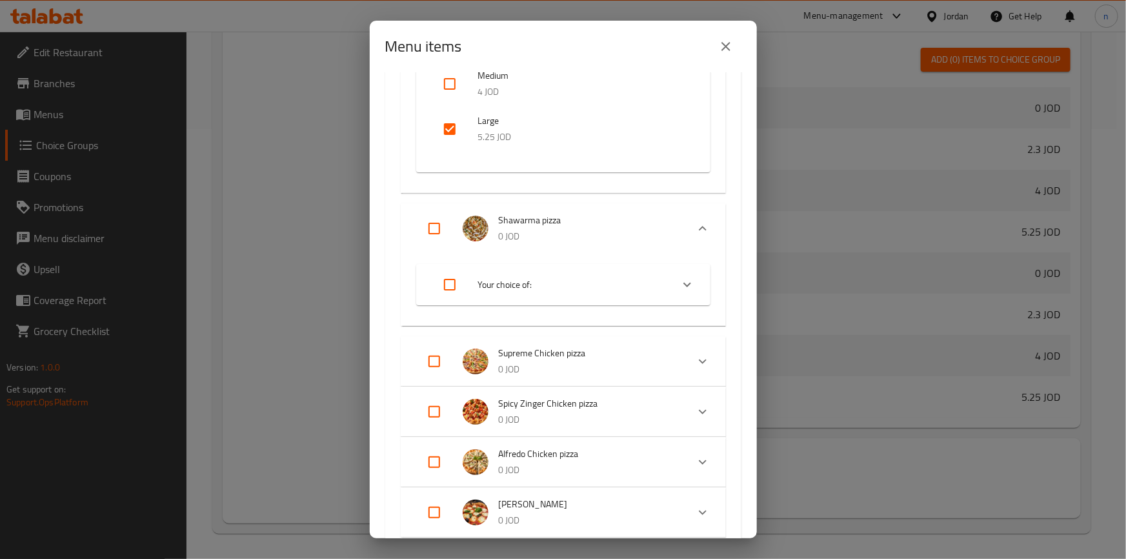
scroll to position [411, 0]
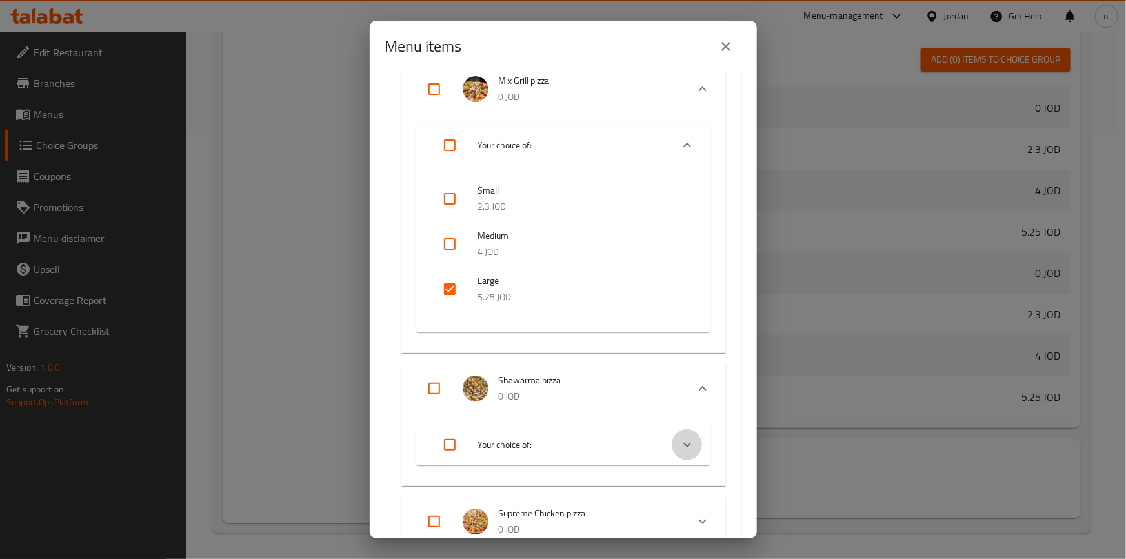
click at [680, 439] on icon "Expand" at bounding box center [687, 444] width 15 height 15
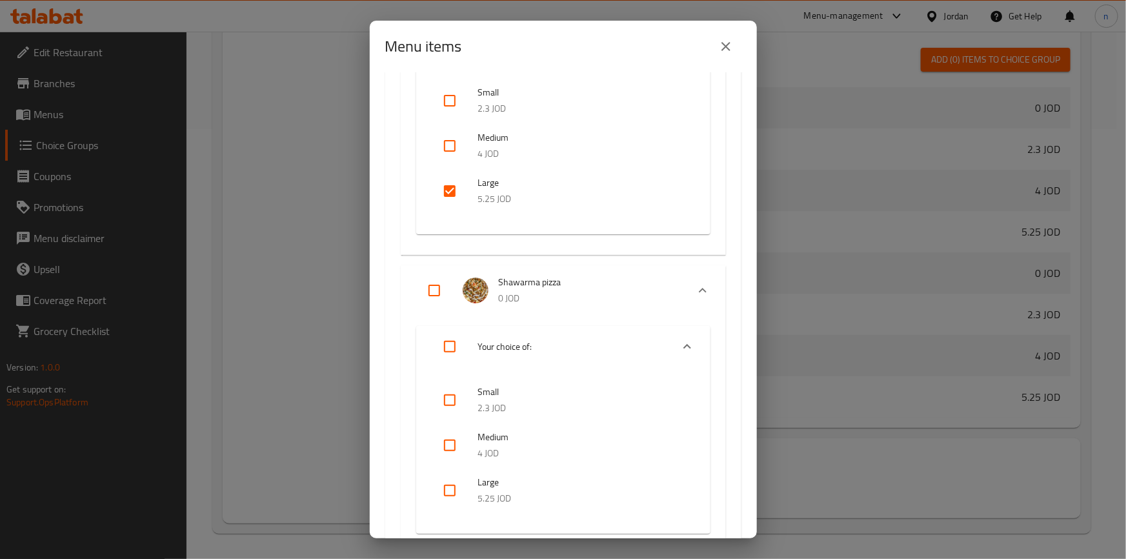
scroll to position [646, 0]
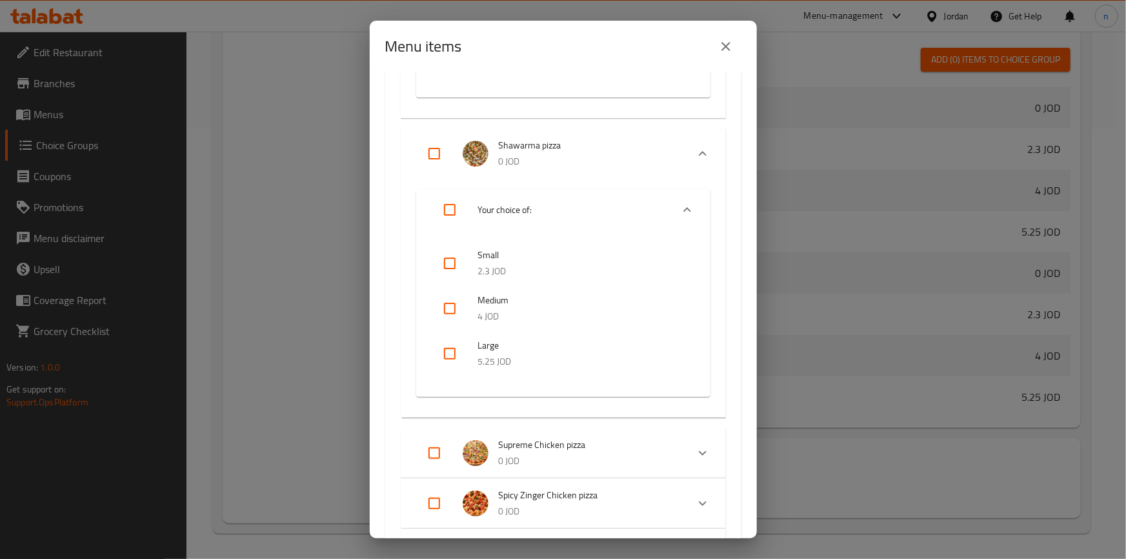
click at [460, 350] on input "checkbox" at bounding box center [449, 353] width 31 height 31
checkbox input "true"
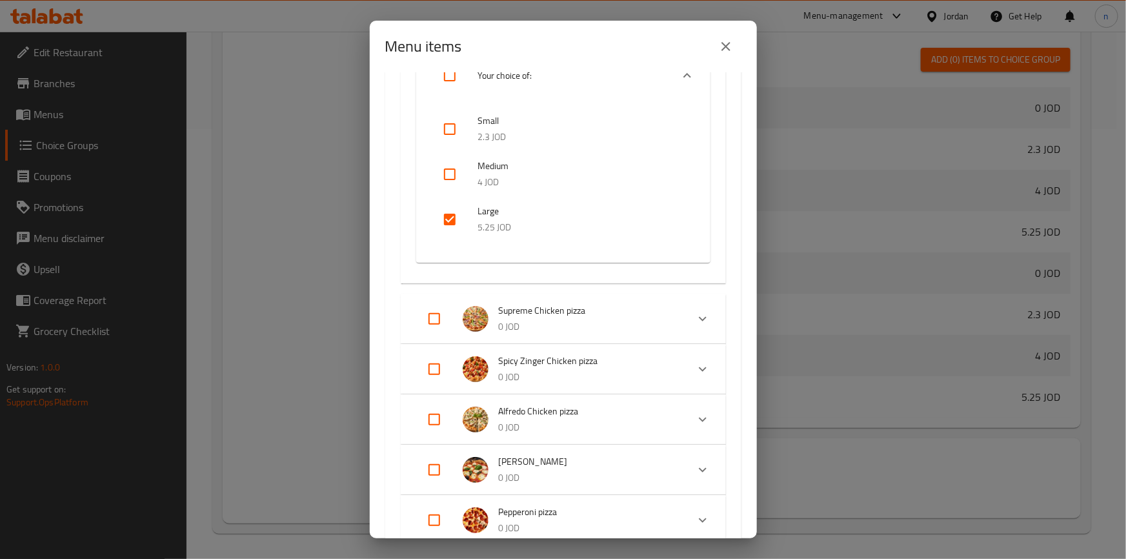
scroll to position [762, 0]
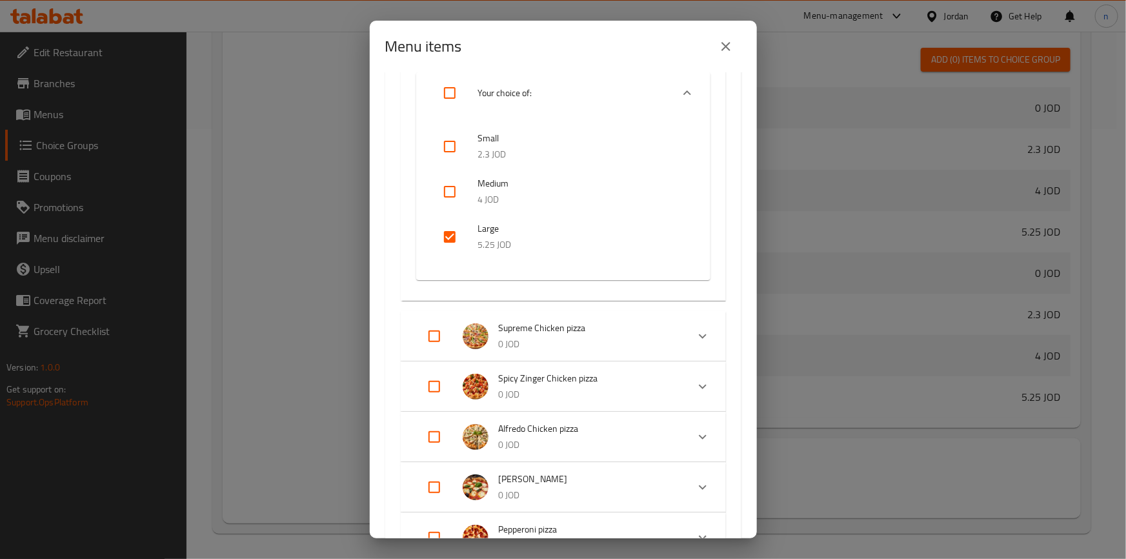
click at [703, 332] on div "Expand" at bounding box center [702, 336] width 31 height 31
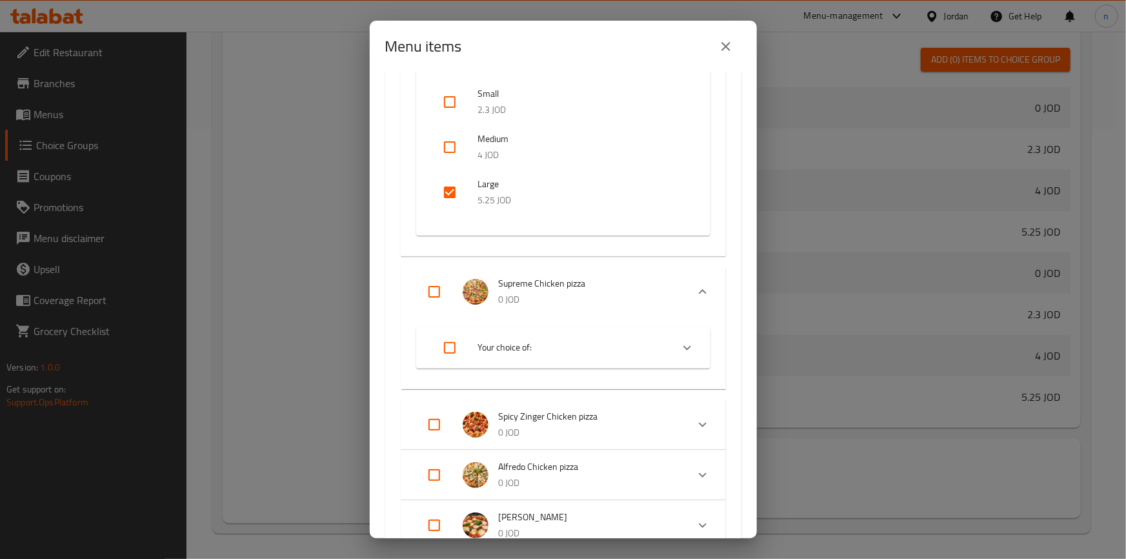
scroll to position [939, 0]
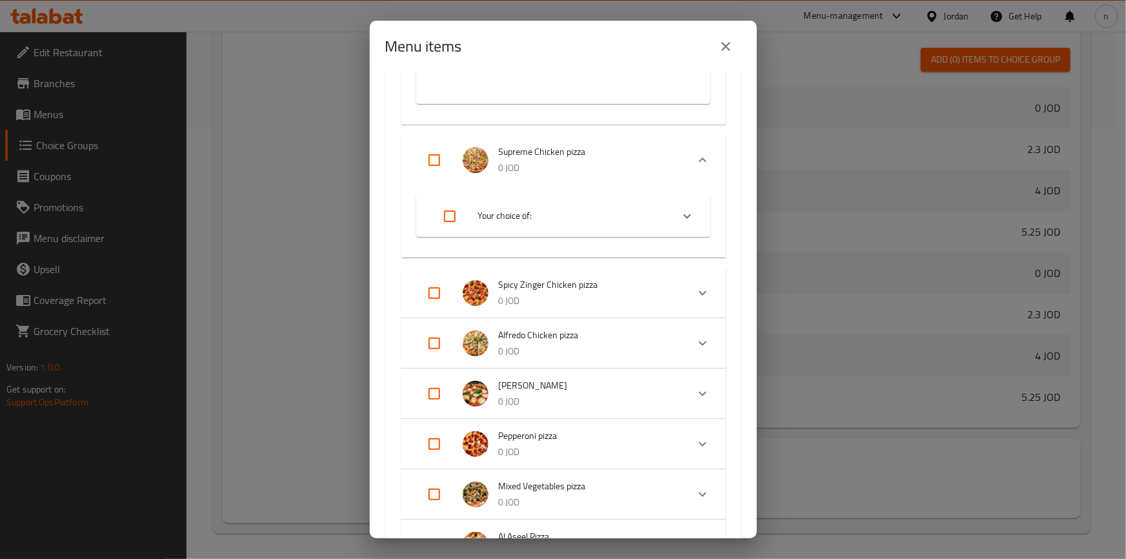
click at [682, 219] on icon "Expand" at bounding box center [687, 215] width 15 height 15
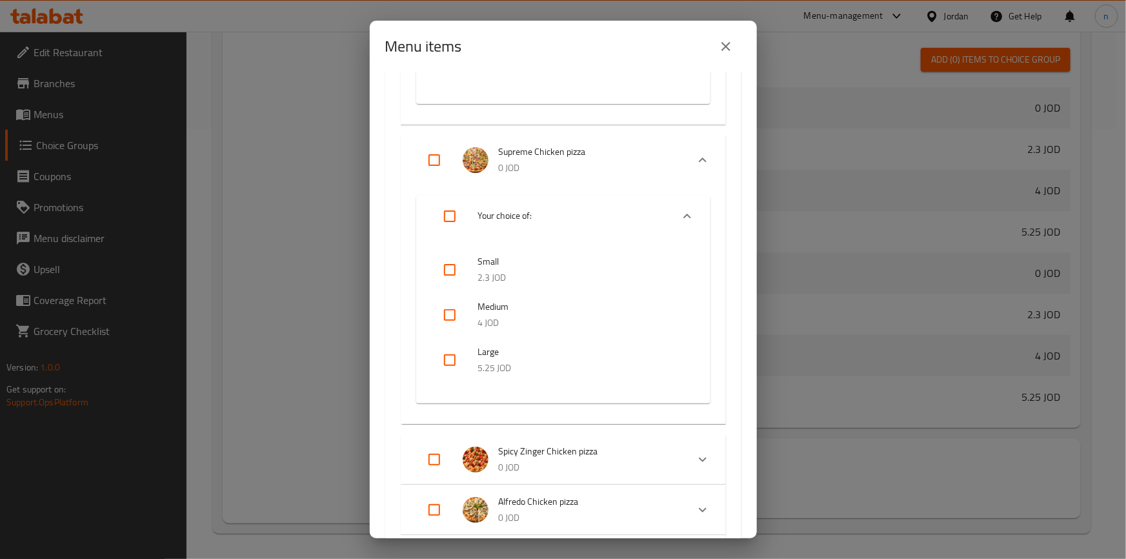
click at [441, 354] on input "checkbox" at bounding box center [449, 360] width 31 height 31
checkbox input "true"
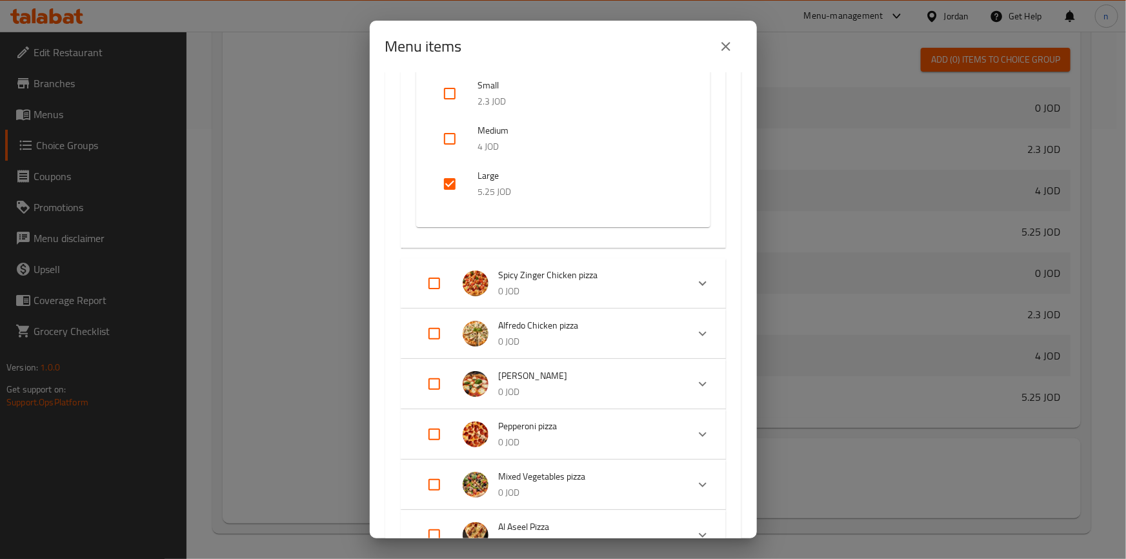
click at [701, 290] on icon "Expand" at bounding box center [702, 283] width 15 height 15
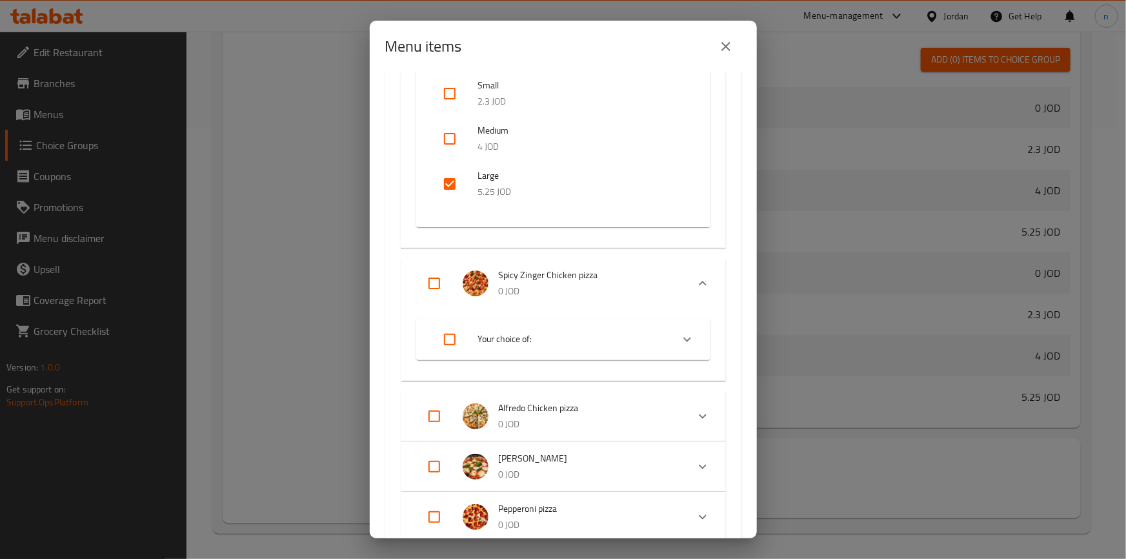
scroll to position [1291, 0]
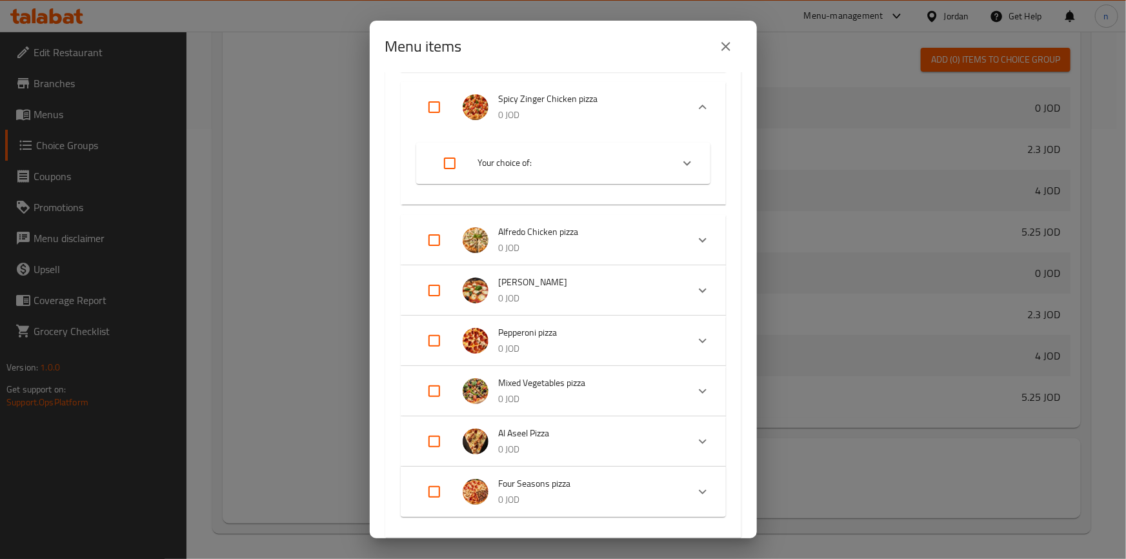
click at [684, 159] on icon "Expand" at bounding box center [687, 163] width 15 height 15
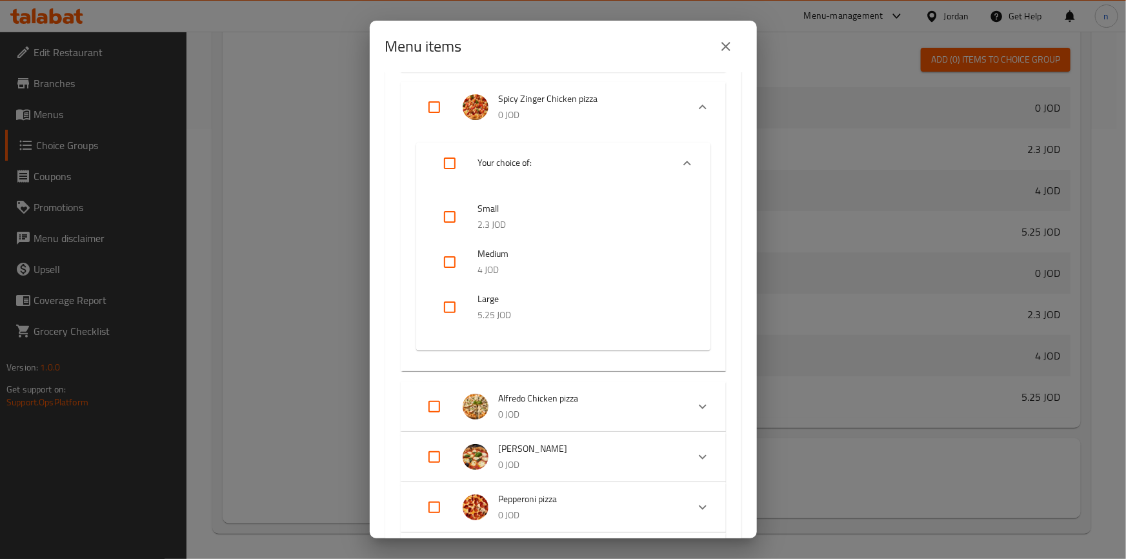
click at [463, 309] on input "checkbox" at bounding box center [449, 307] width 31 height 31
checkbox input "true"
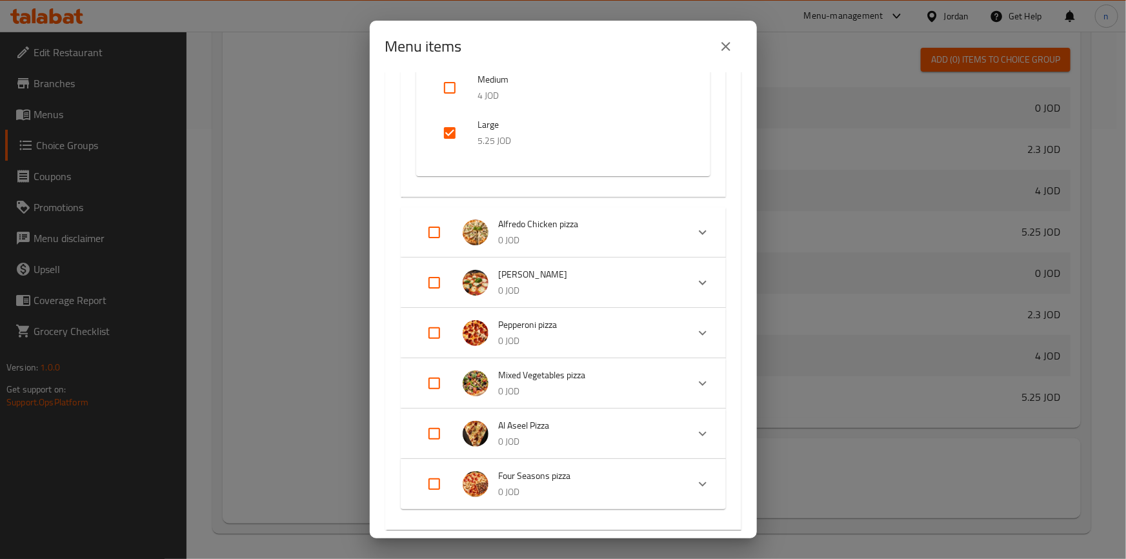
scroll to position [1467, 0]
click at [695, 225] on icon "Expand" at bounding box center [702, 230] width 15 height 15
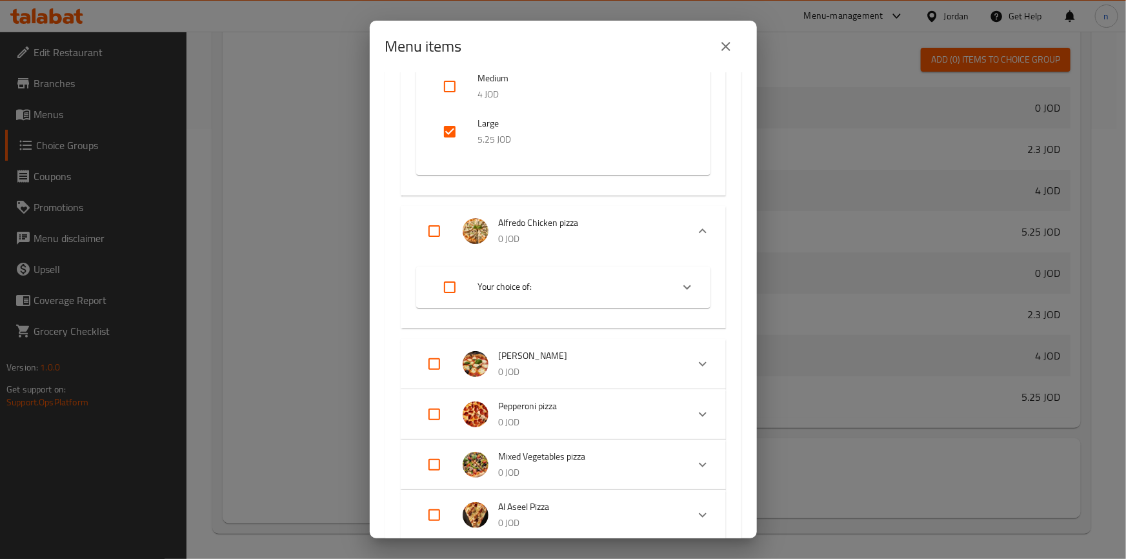
click at [687, 283] on div "Expand" at bounding box center [687, 287] width 31 height 31
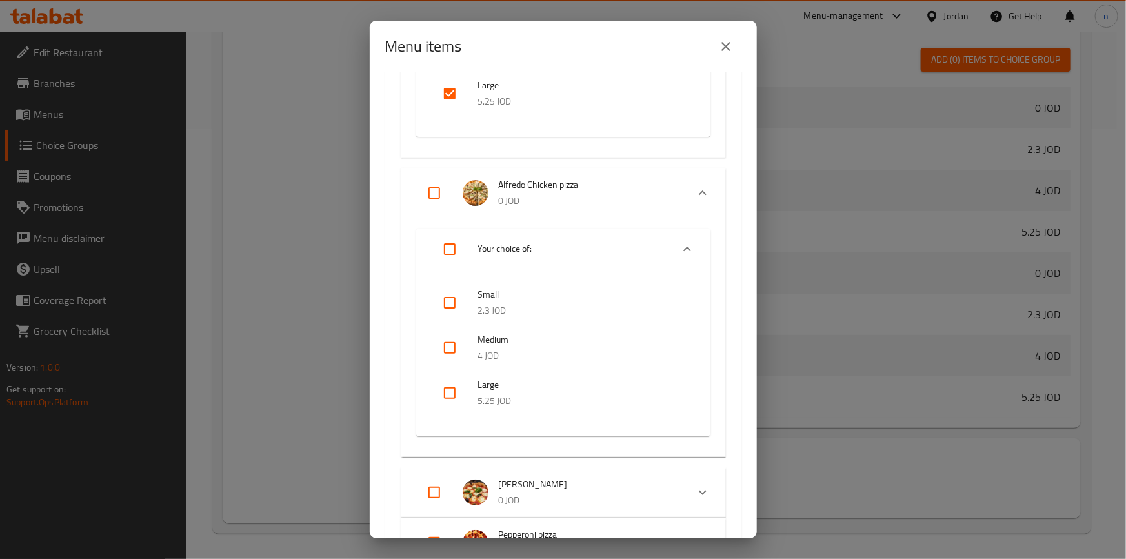
scroll to position [1525, 0]
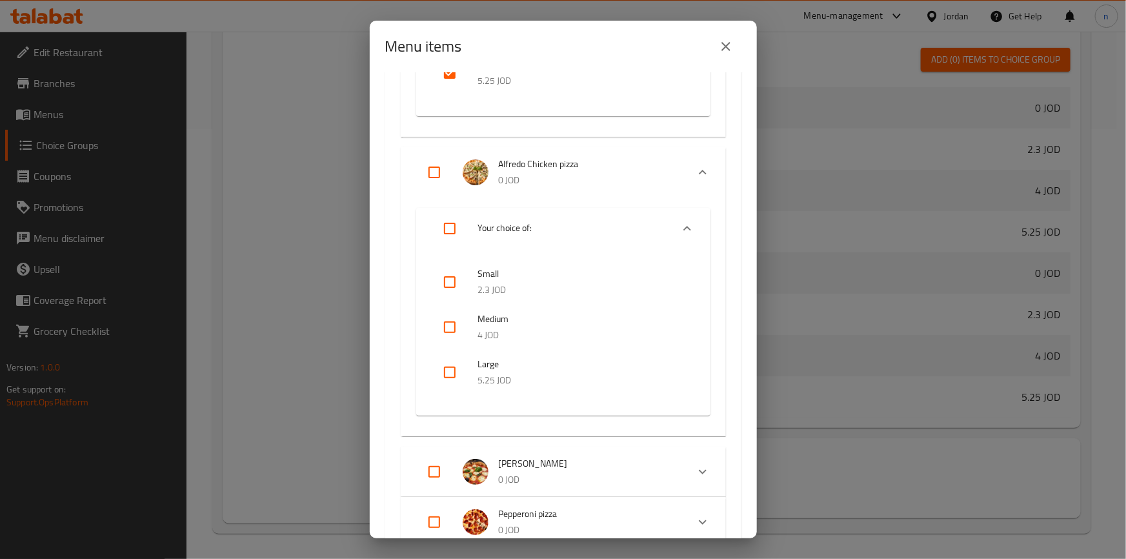
click at [463, 364] on input "checkbox" at bounding box center [449, 372] width 31 height 31
checkbox input "true"
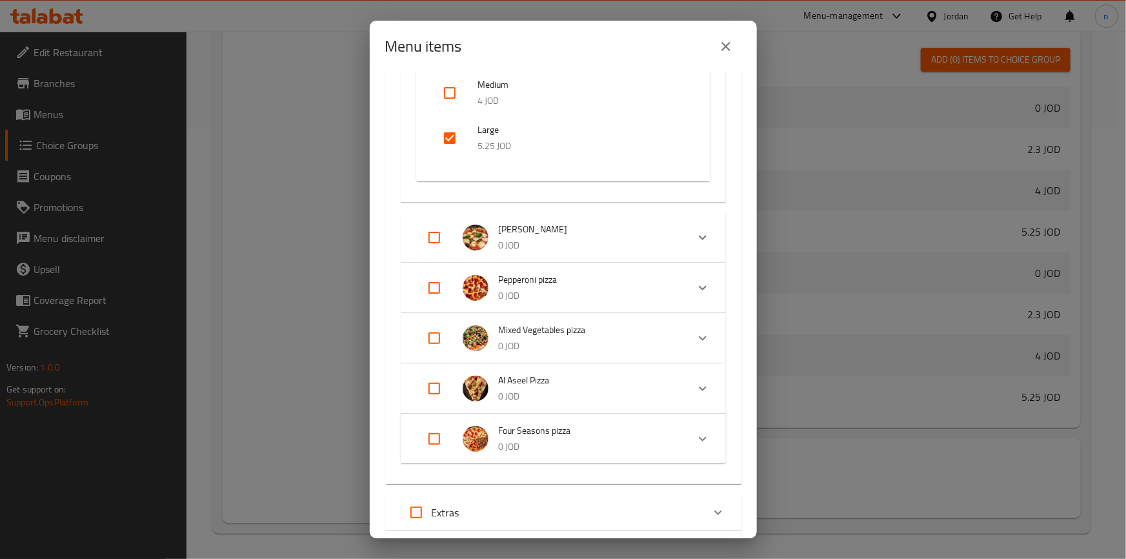
scroll to position [1760, 0]
click at [697, 243] on icon "Expand" at bounding box center [702, 236] width 15 height 15
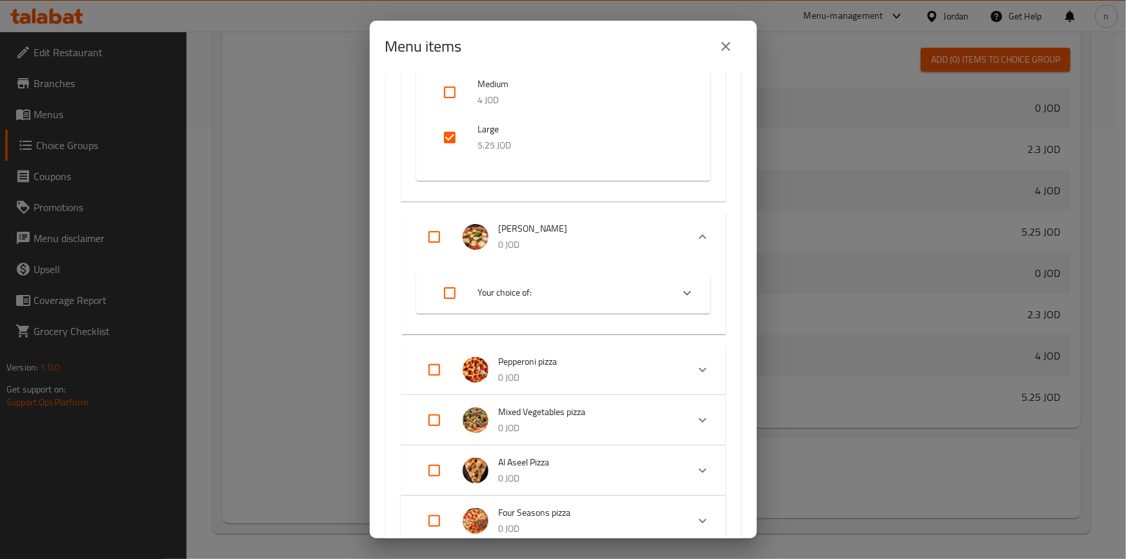
click at [681, 294] on icon "Expand" at bounding box center [687, 292] width 15 height 15
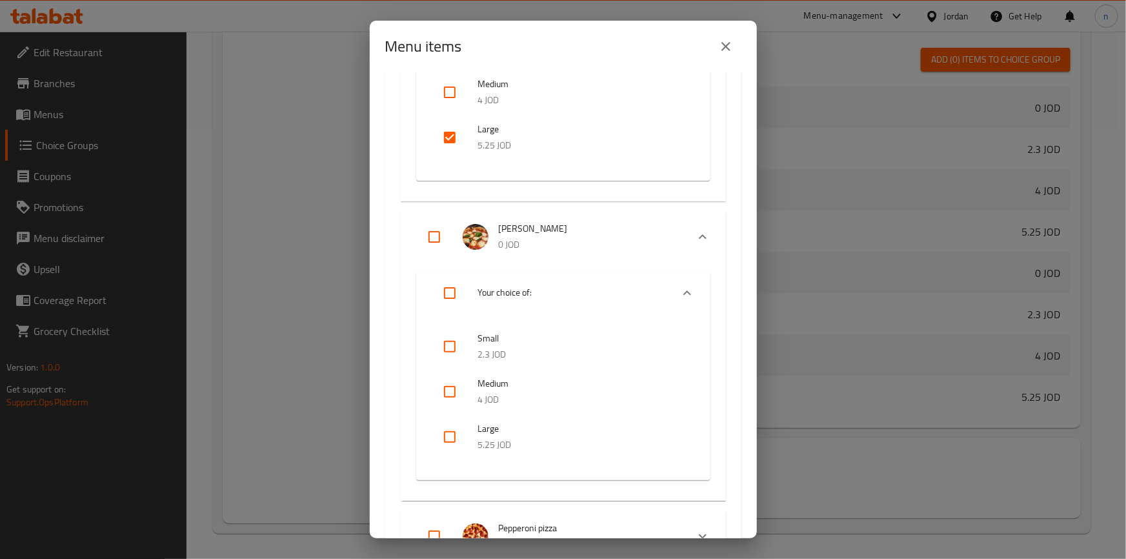
scroll to position [1878, 0]
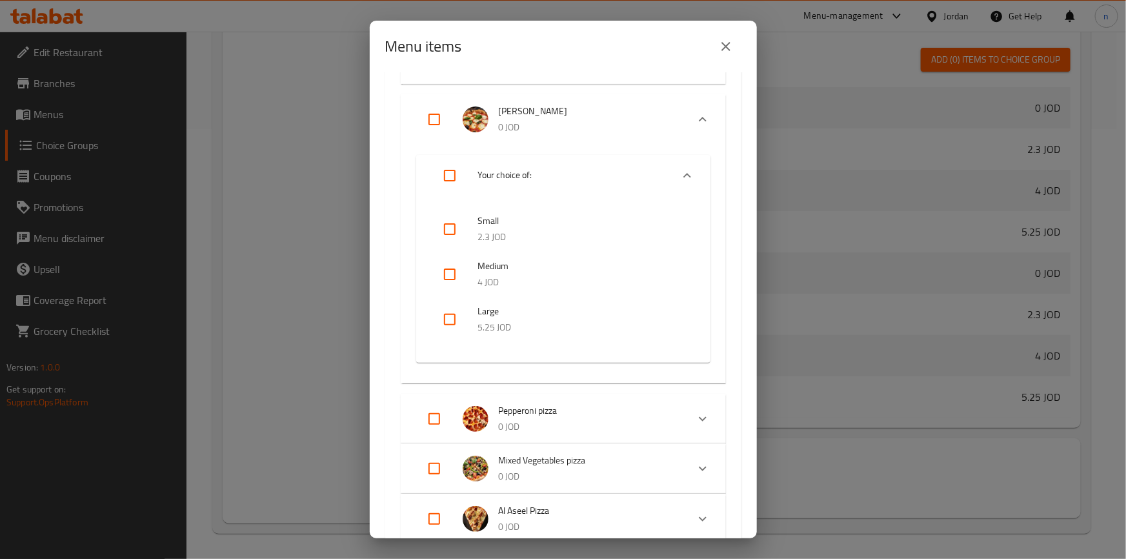
click at [450, 320] on input "checkbox" at bounding box center [449, 319] width 31 height 31
checkbox input "true"
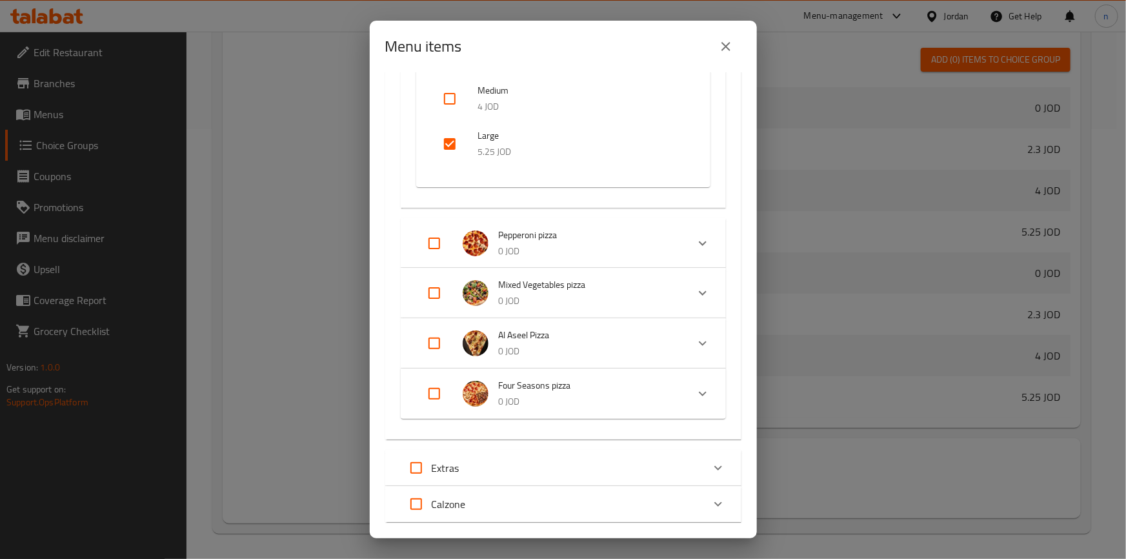
scroll to position [2112, 0]
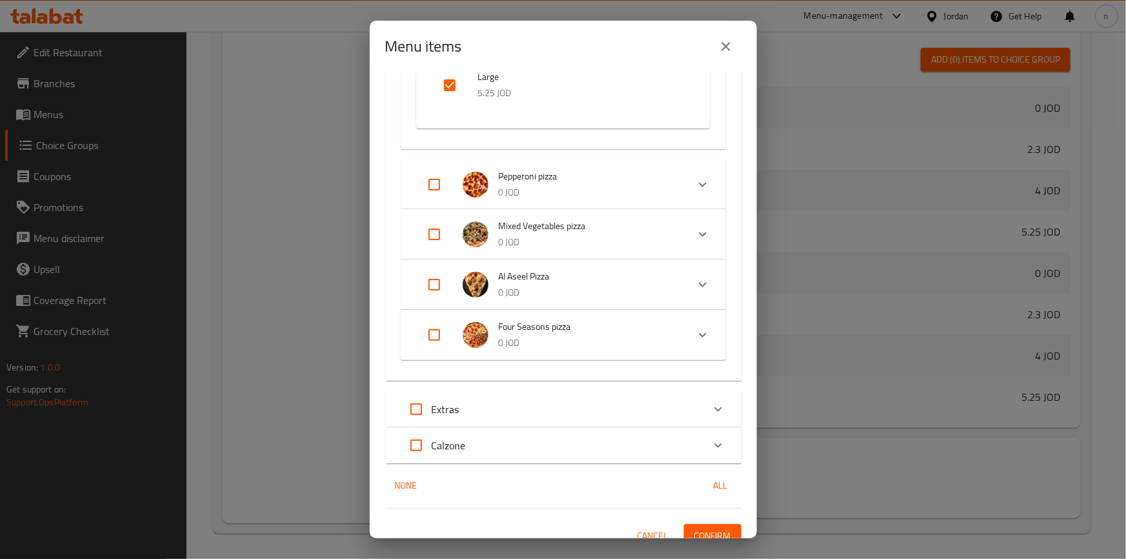
click at [704, 181] on div "Expand" at bounding box center [702, 184] width 31 height 31
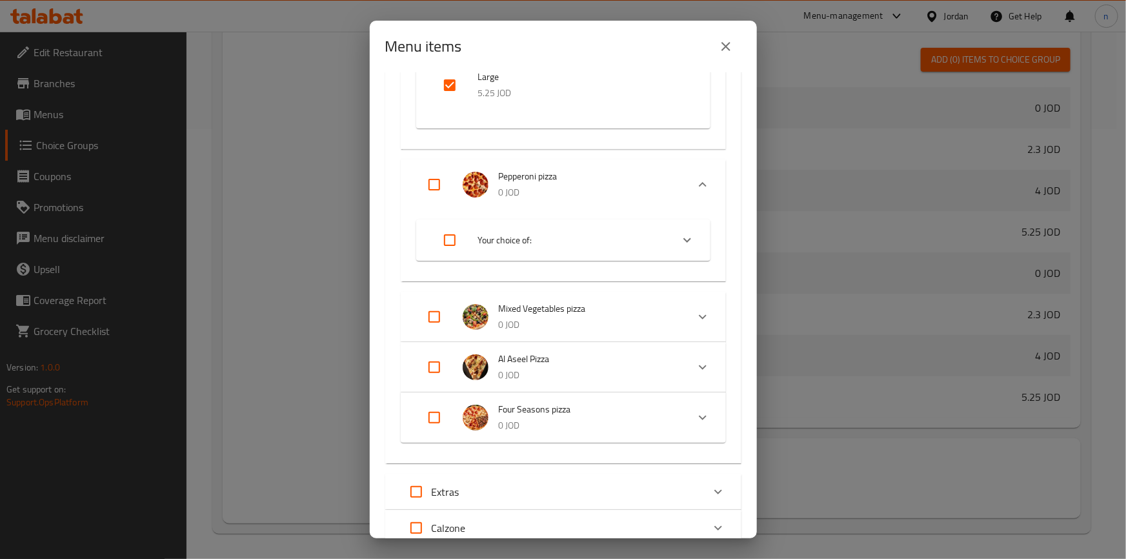
click at [682, 247] on div "Expand" at bounding box center [687, 240] width 31 height 31
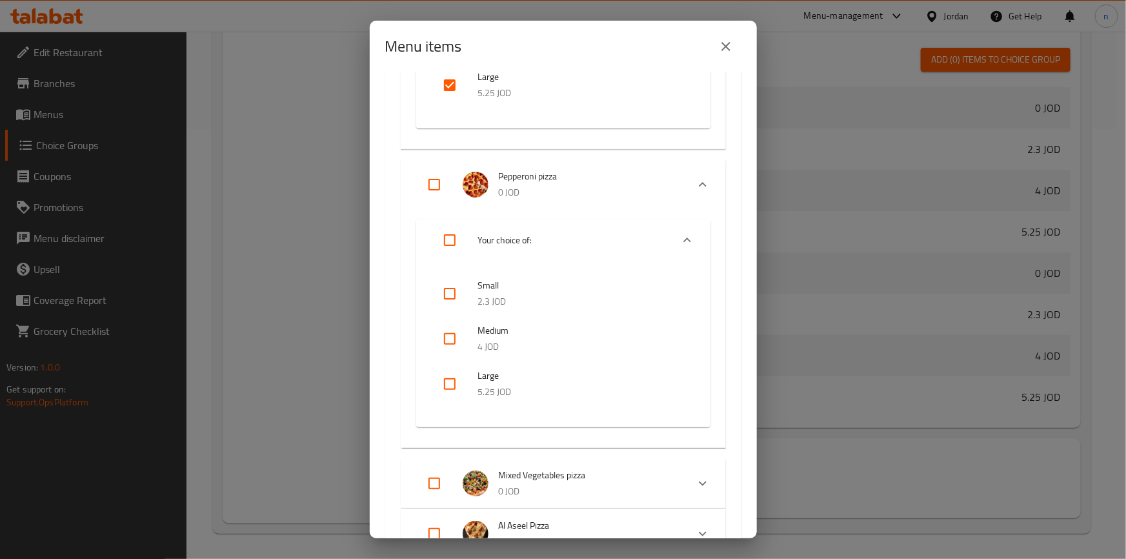
click at [450, 384] on input "checkbox" at bounding box center [449, 384] width 31 height 31
checkbox input "true"
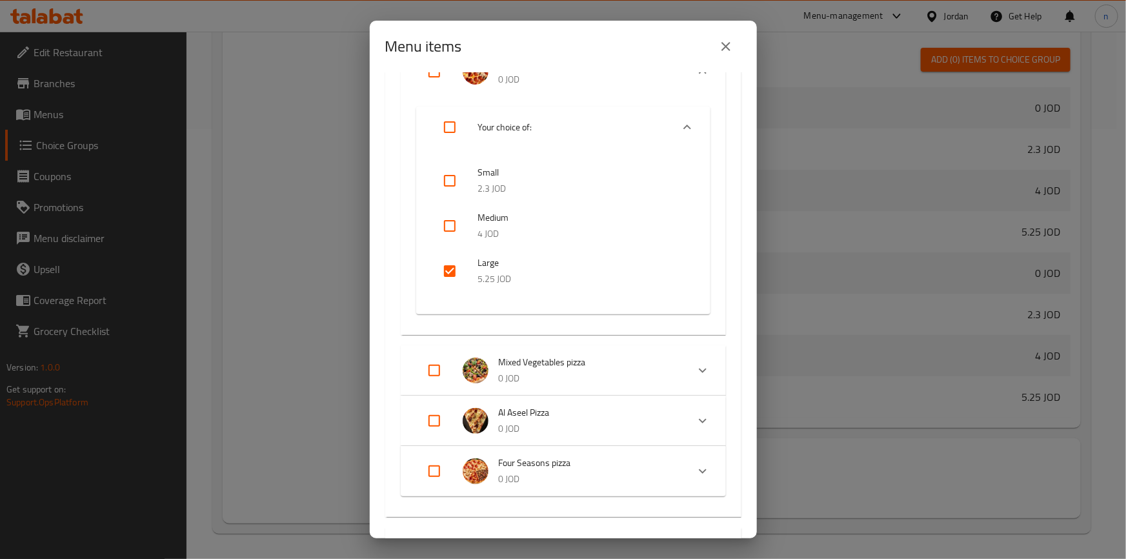
scroll to position [2347, 0]
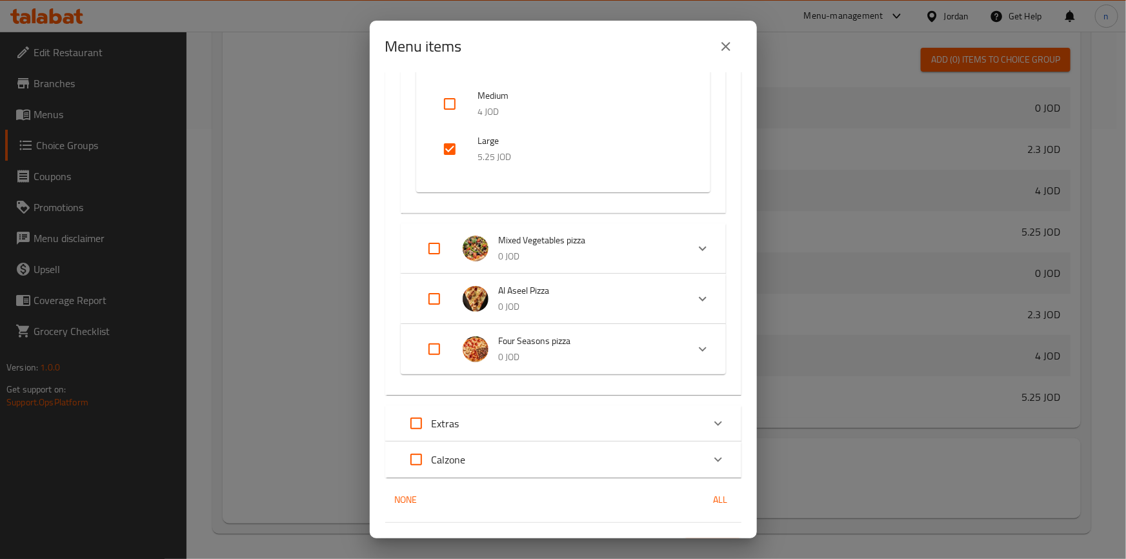
click at [695, 250] on icon "Expand" at bounding box center [702, 248] width 15 height 15
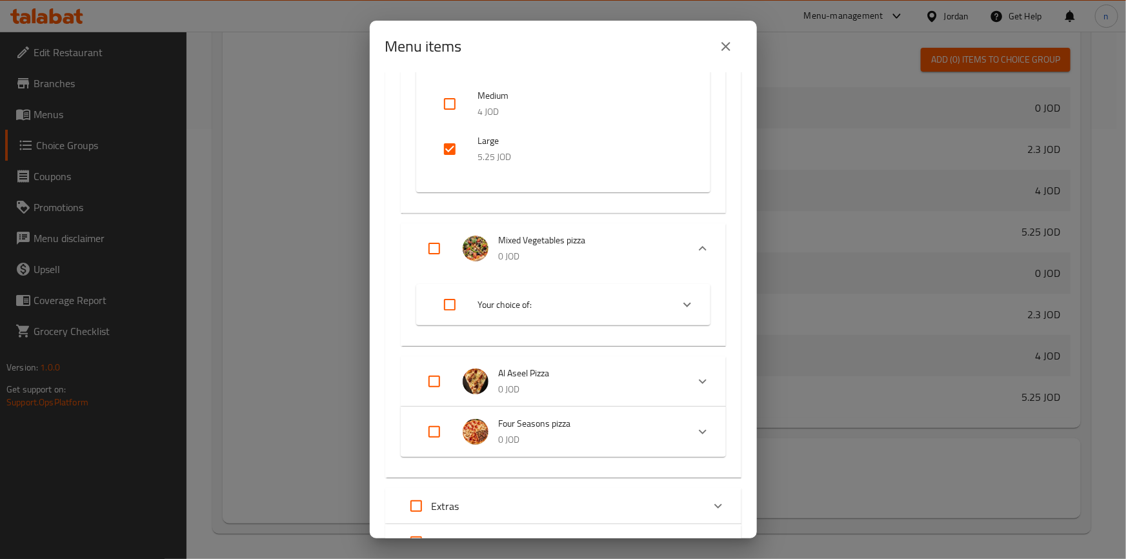
click at [686, 300] on div "Expand" at bounding box center [687, 304] width 31 height 31
click at [459, 449] on input "checkbox" at bounding box center [449, 448] width 31 height 31
checkbox input "true"
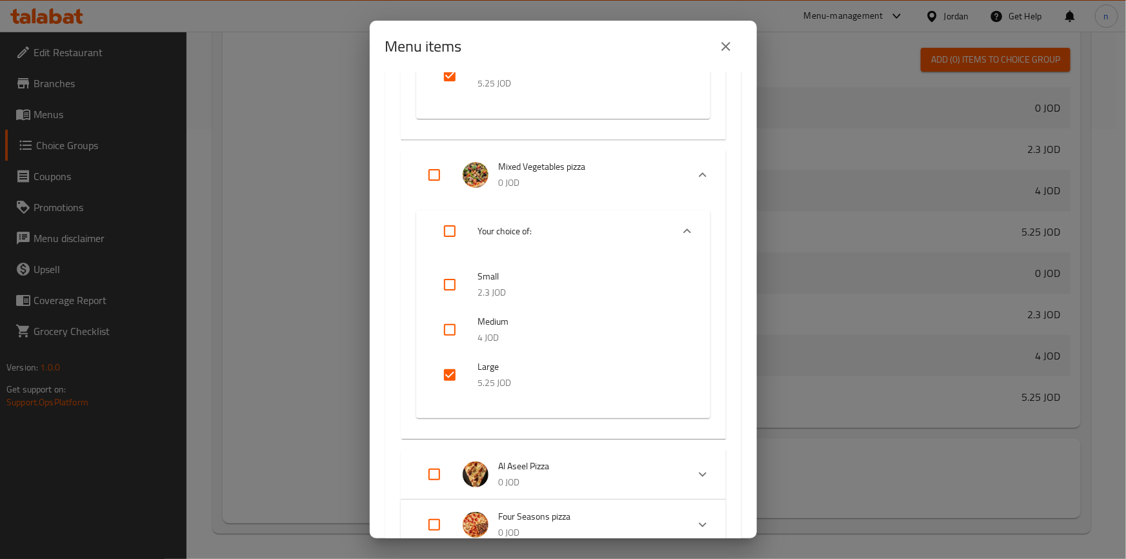
scroll to position [2523, 0]
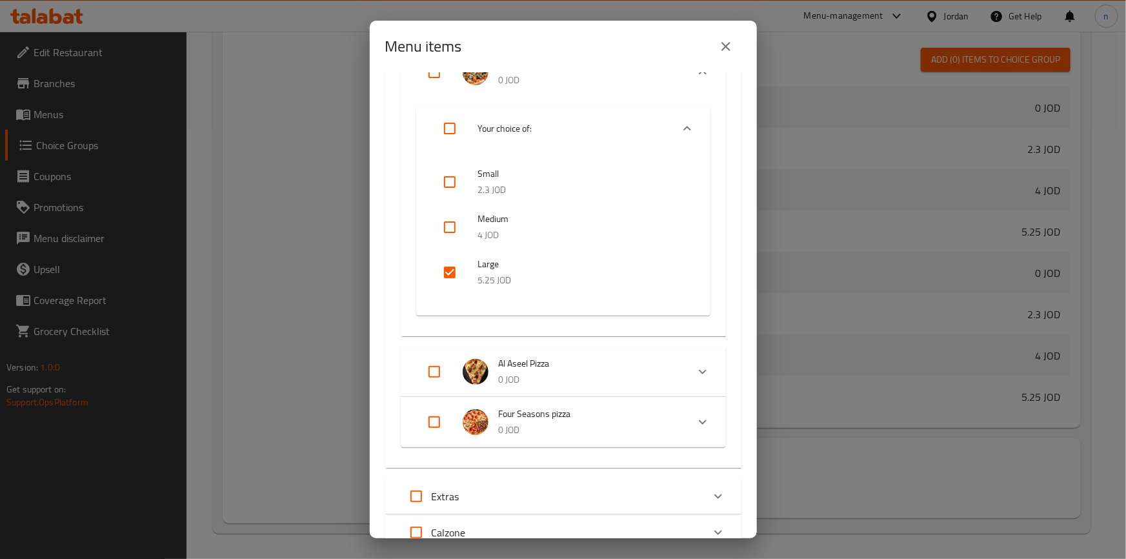
click at [687, 371] on div "Expand" at bounding box center [702, 371] width 31 height 31
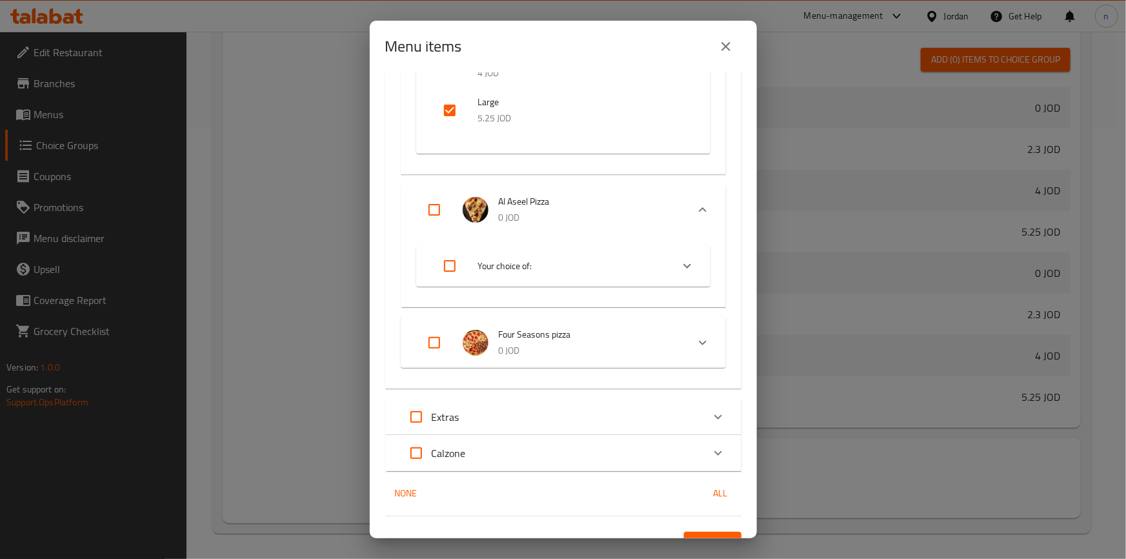
scroll to position [2707, 0]
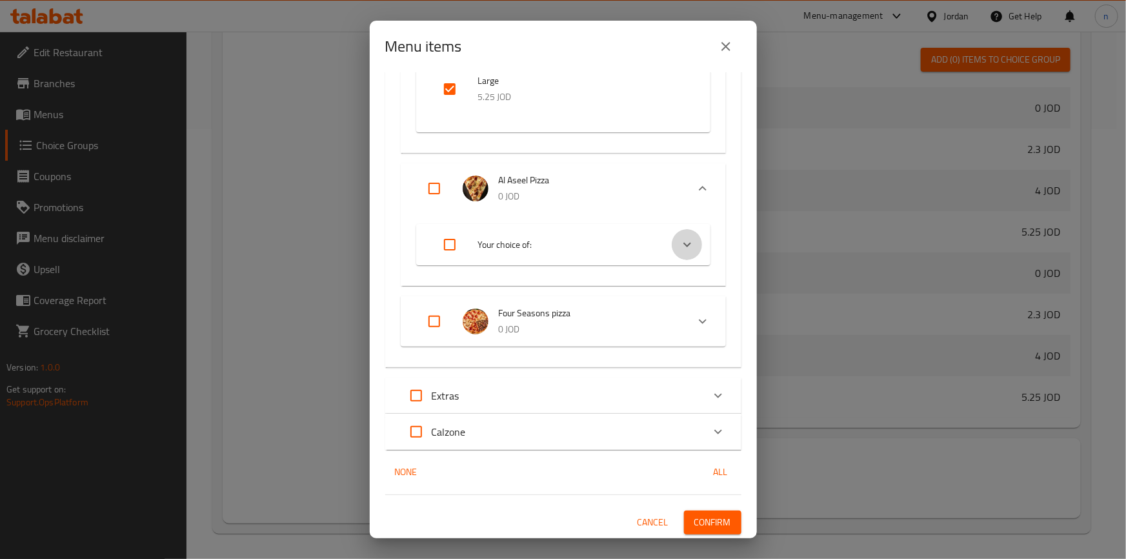
click at [680, 238] on icon "Expand" at bounding box center [687, 244] width 15 height 15
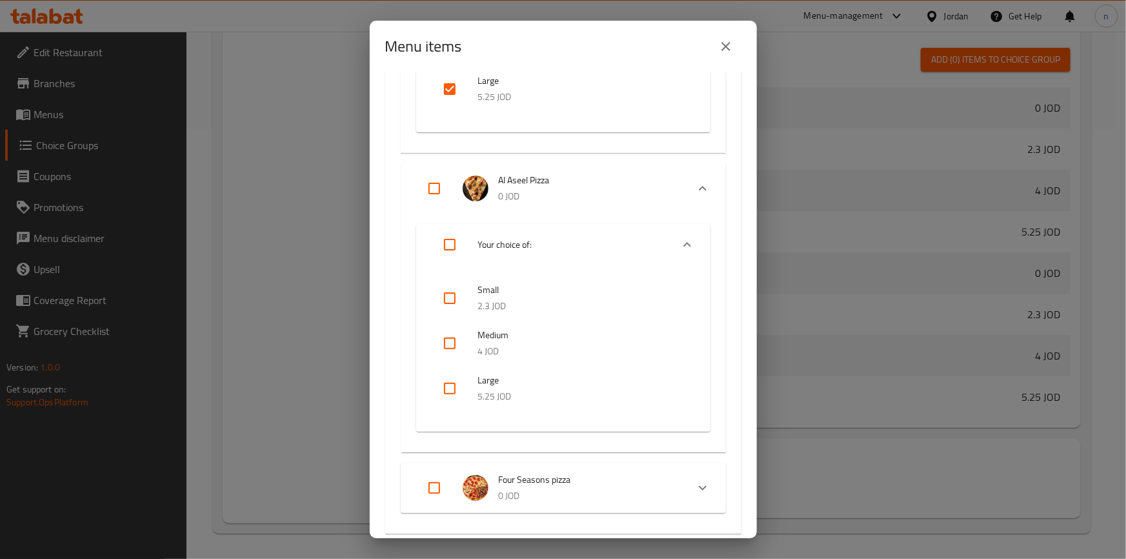
click at [456, 377] on input "checkbox" at bounding box center [449, 388] width 31 height 31
checkbox input "true"
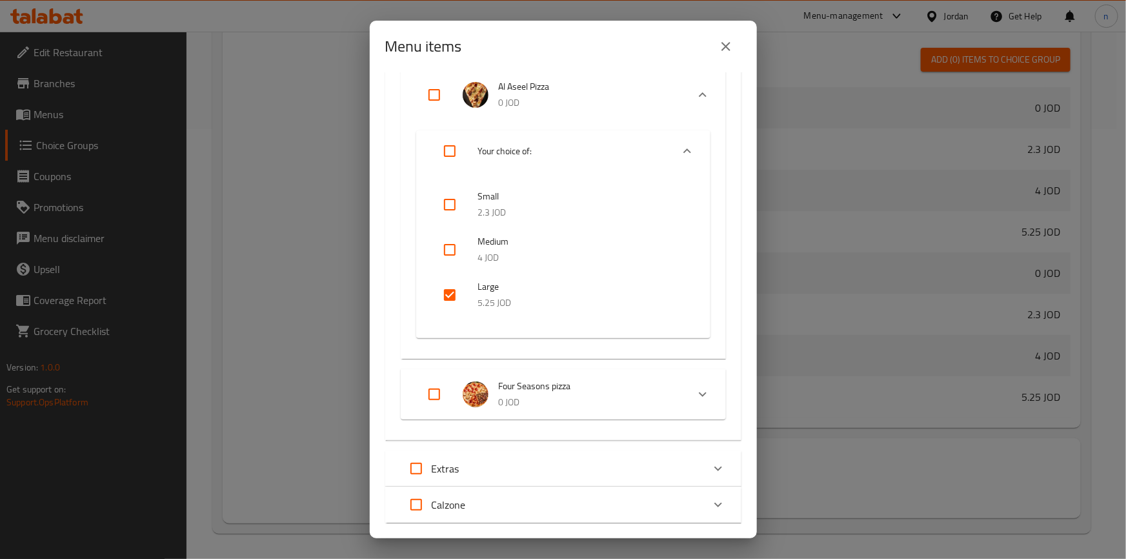
scroll to position [2873, 0]
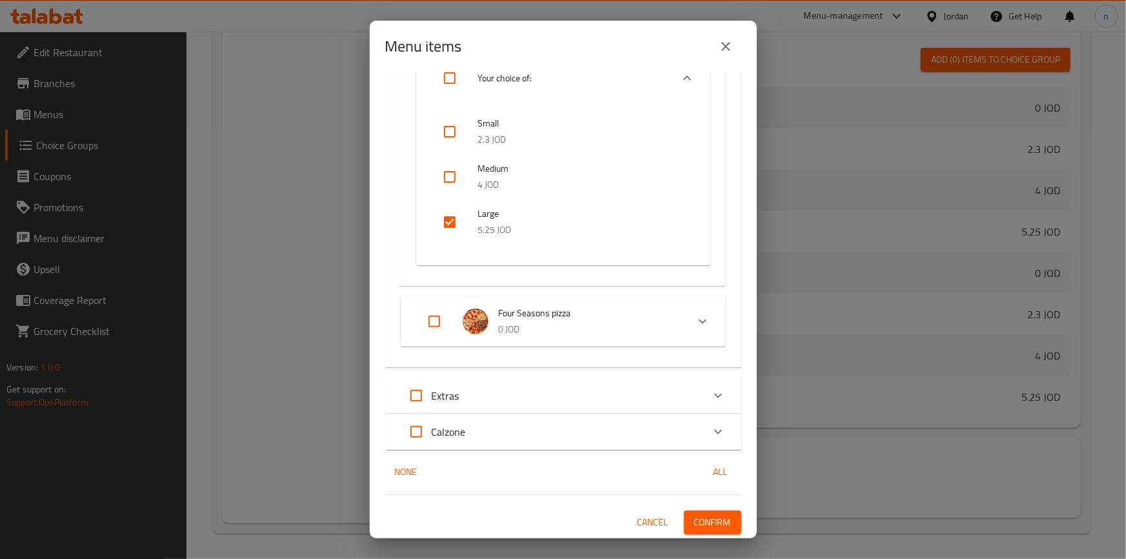
click at [698, 310] on div "Expand" at bounding box center [702, 321] width 31 height 31
click at [684, 370] on icon "Expand" at bounding box center [687, 377] width 15 height 15
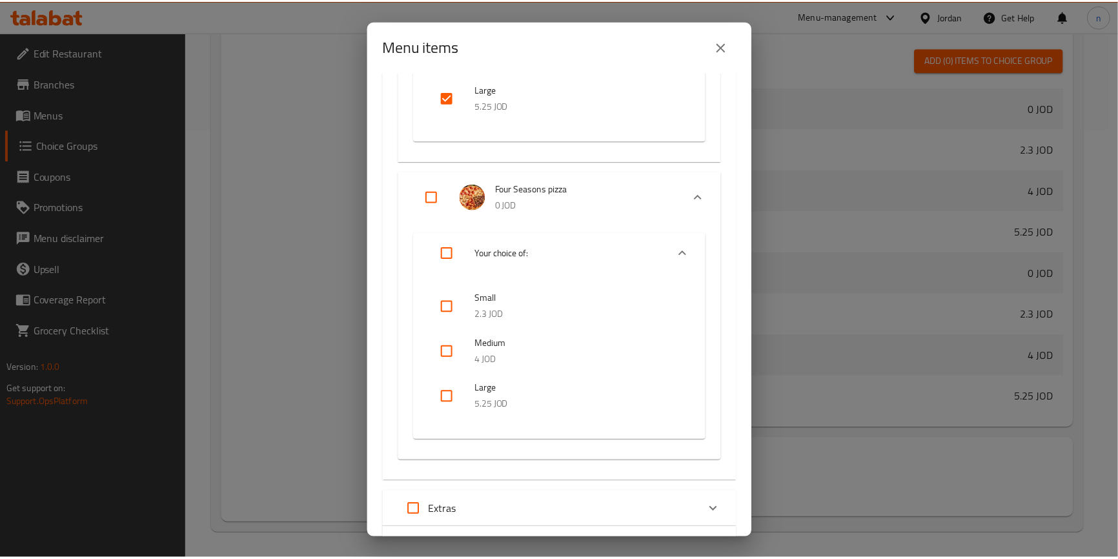
scroll to position [3108, 0]
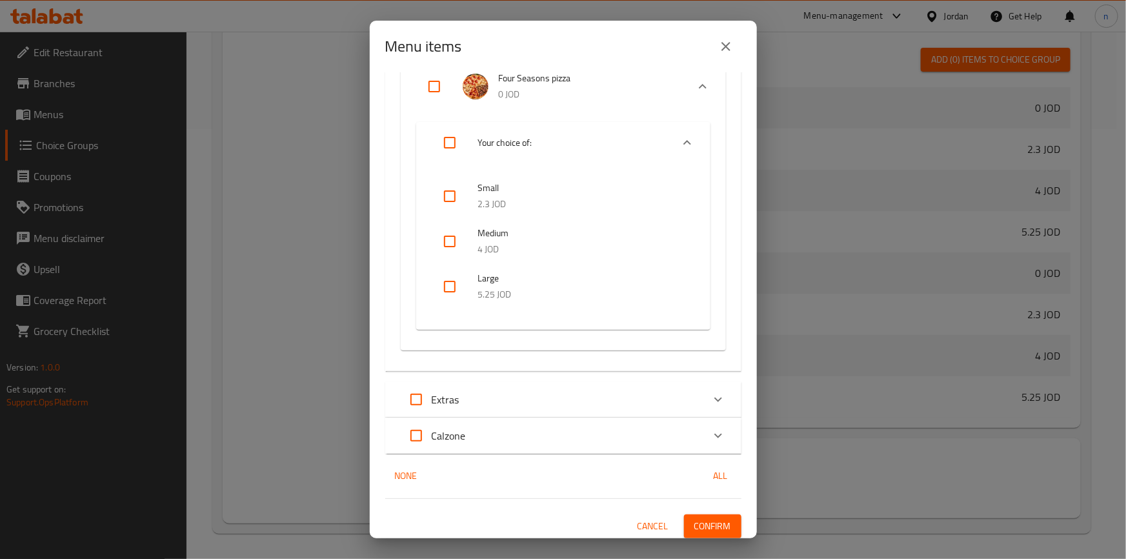
click at [456, 296] on input "checkbox" at bounding box center [449, 286] width 31 height 31
checkbox input "true"
click at [693, 516] on button "Confirm" at bounding box center [712, 526] width 57 height 24
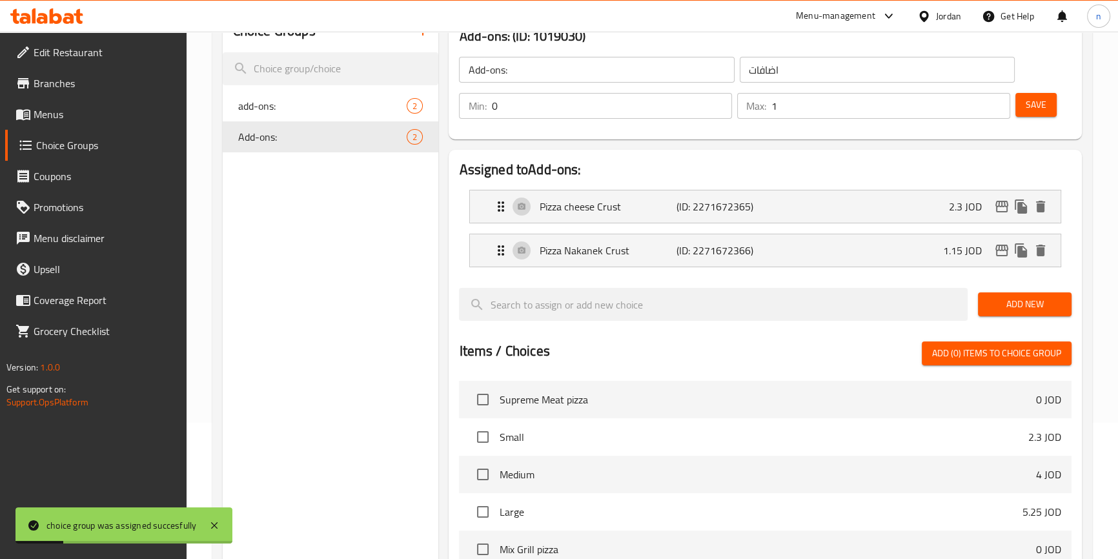
scroll to position [0, 0]
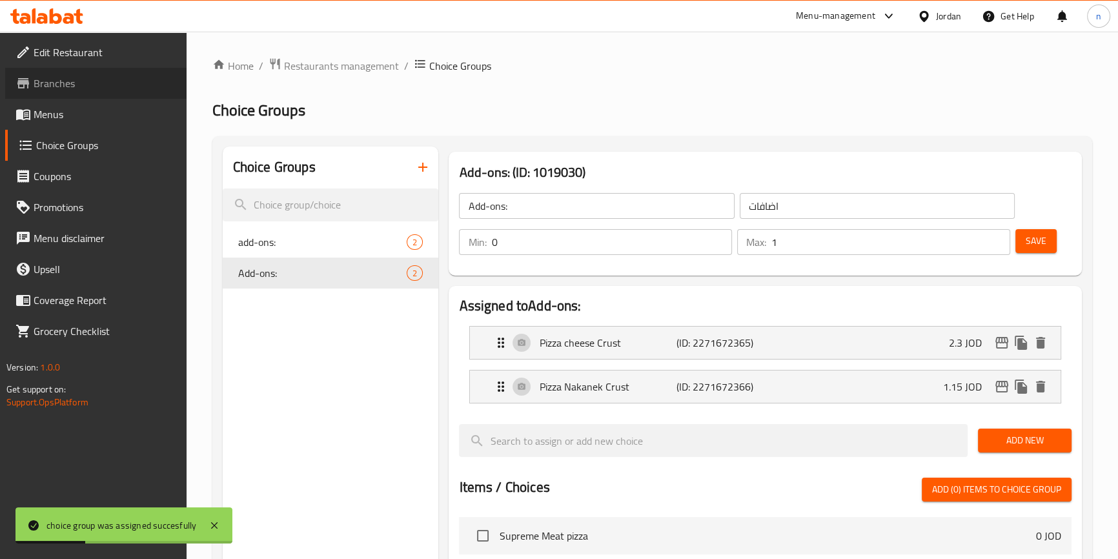
click at [107, 83] on span "Branches" at bounding box center [105, 83] width 143 height 15
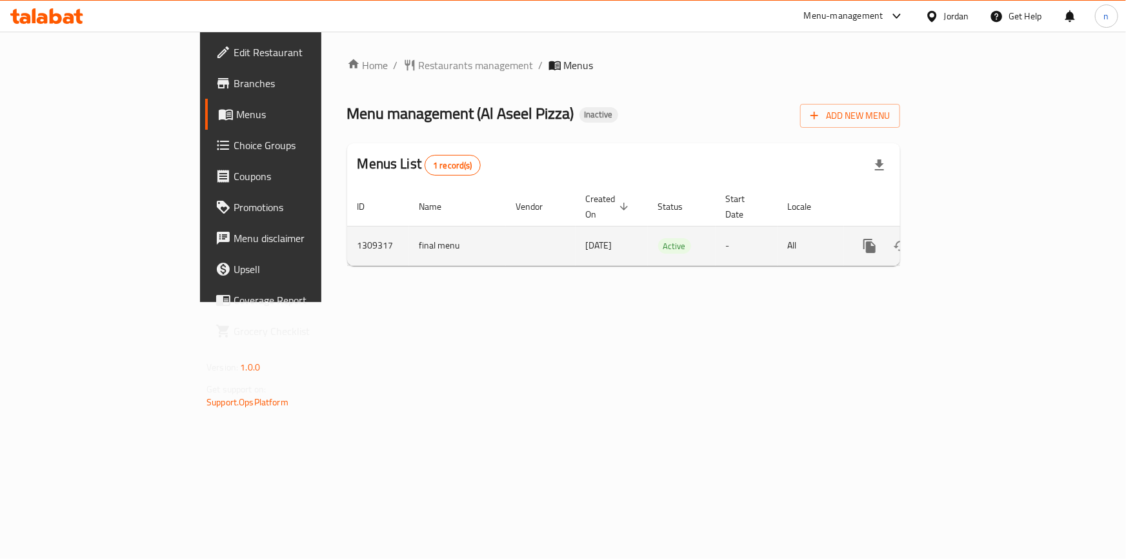
click at [979, 230] on link "enhanced table" at bounding box center [963, 245] width 31 height 31
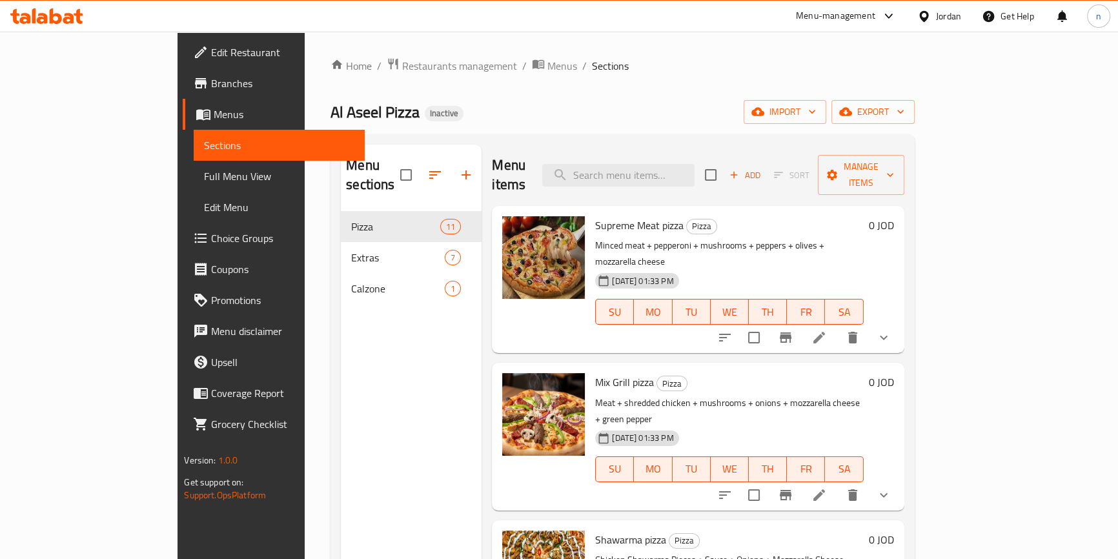
click at [837, 326] on li at bounding box center [819, 337] width 36 height 23
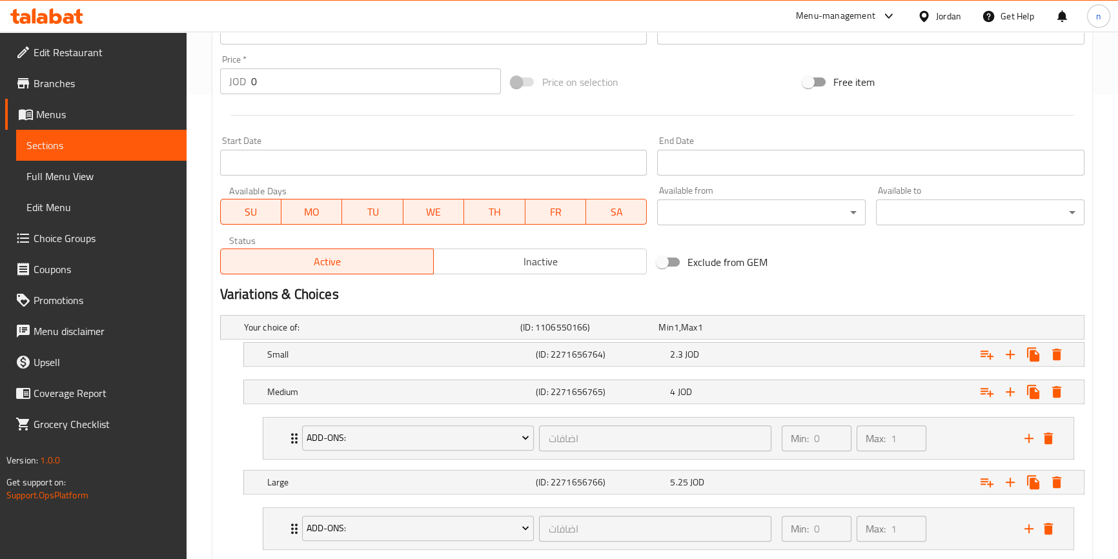
scroll to position [542, 0]
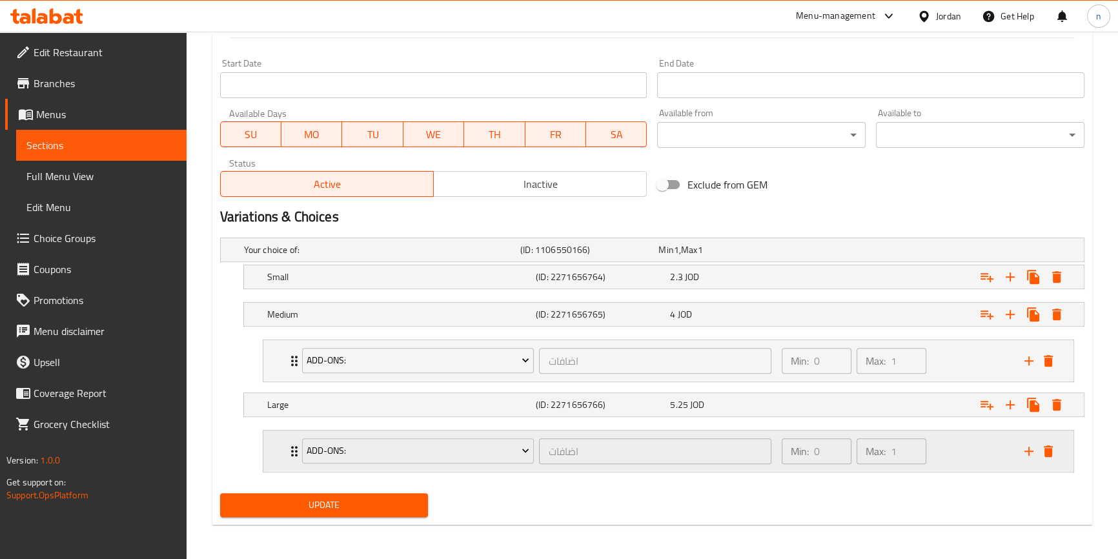
click at [941, 447] on div "Min: 0 ​ Max: 1 ​" at bounding box center [895, 451] width 243 height 41
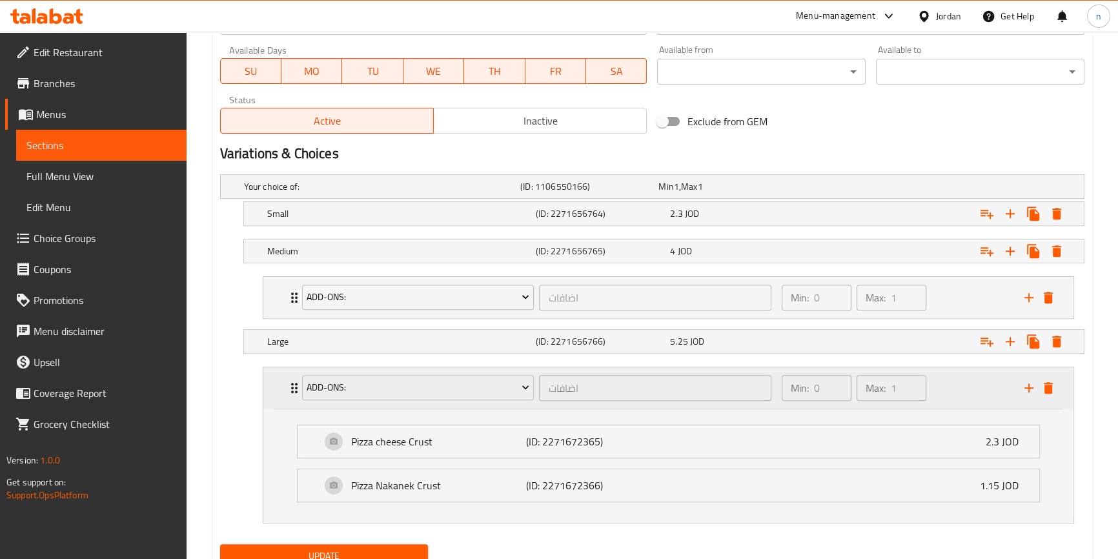
scroll to position [657, 0]
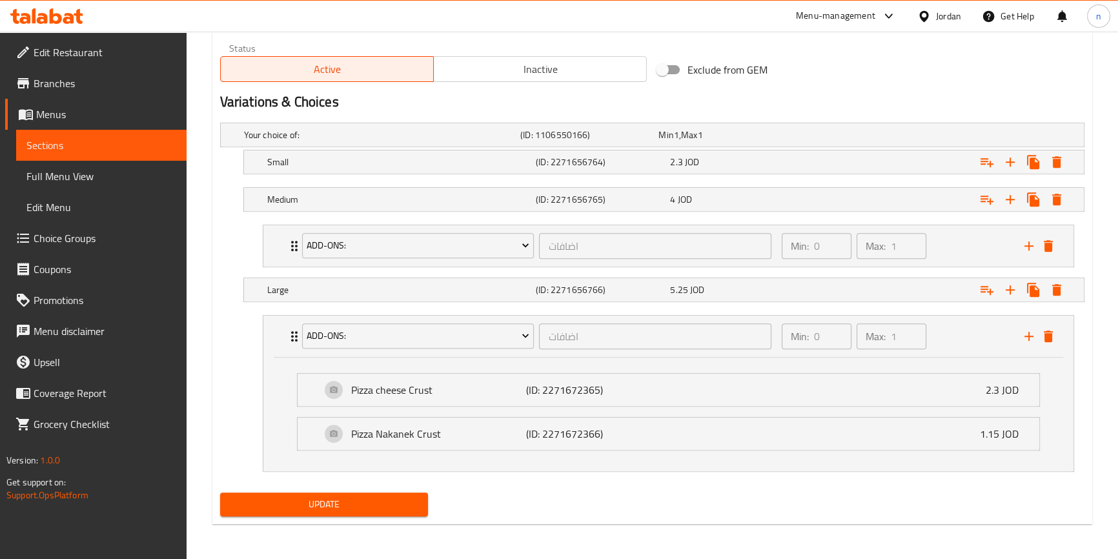
click at [165, 121] on span "Menus" at bounding box center [106, 114] width 140 height 15
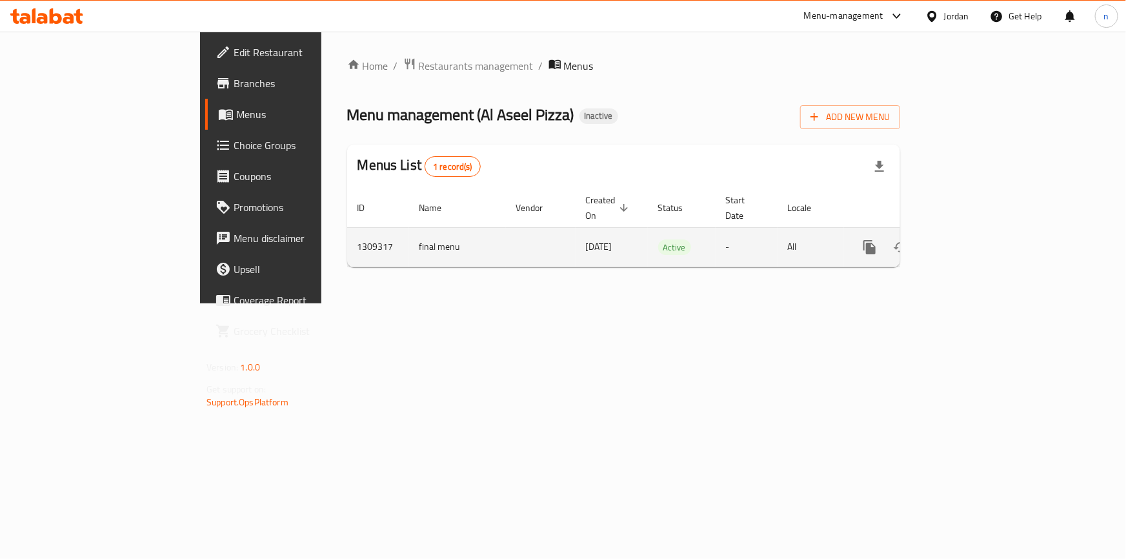
click at [979, 234] on link "enhanced table" at bounding box center [963, 247] width 31 height 31
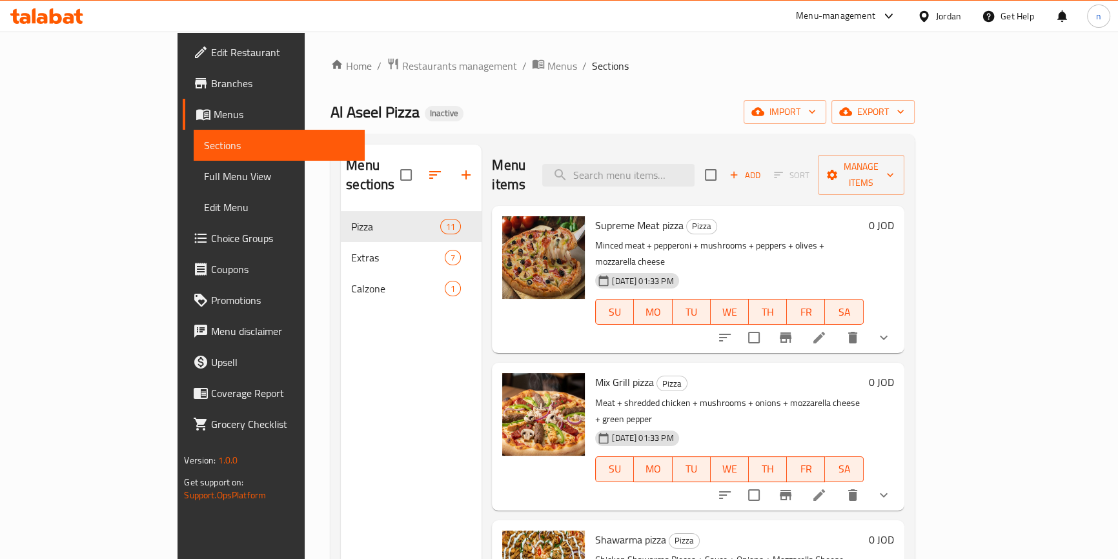
click at [211, 236] on span "Choice Groups" at bounding box center [282, 237] width 143 height 15
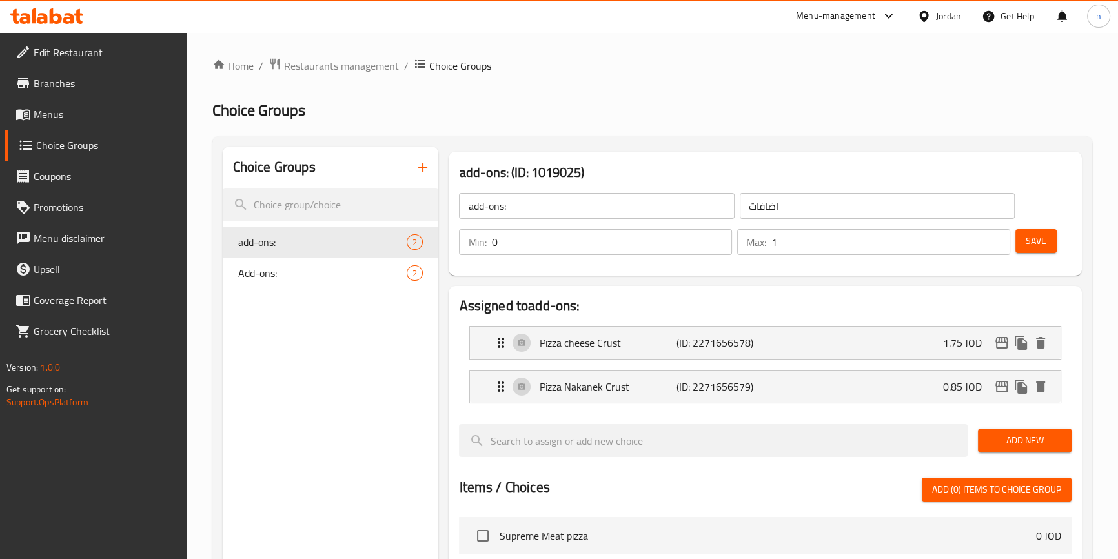
click at [77, 109] on span "Menus" at bounding box center [105, 114] width 143 height 15
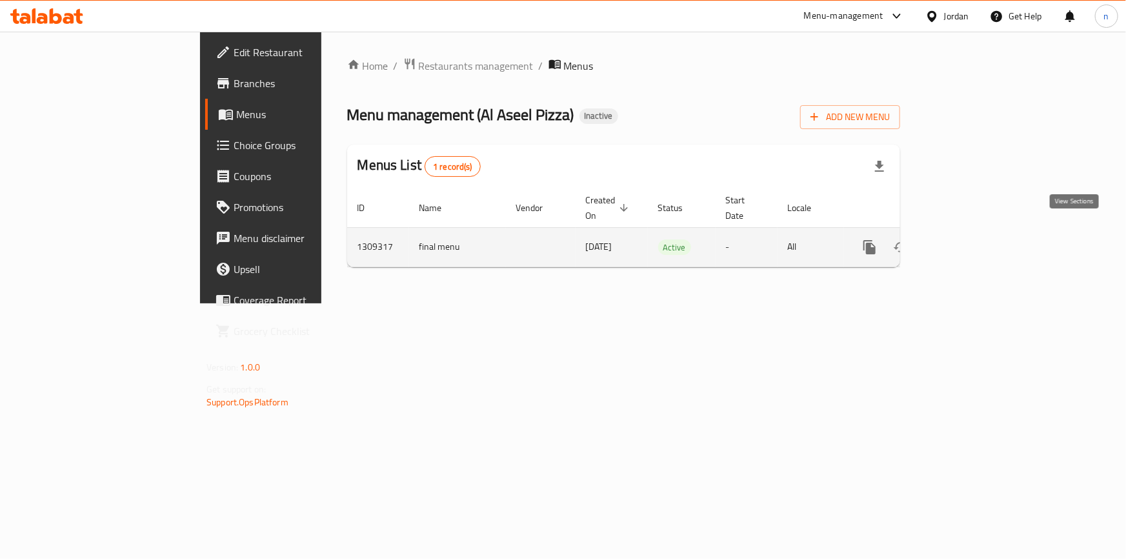
click at [971, 239] on icon "enhanced table" at bounding box center [962, 246] width 15 height 15
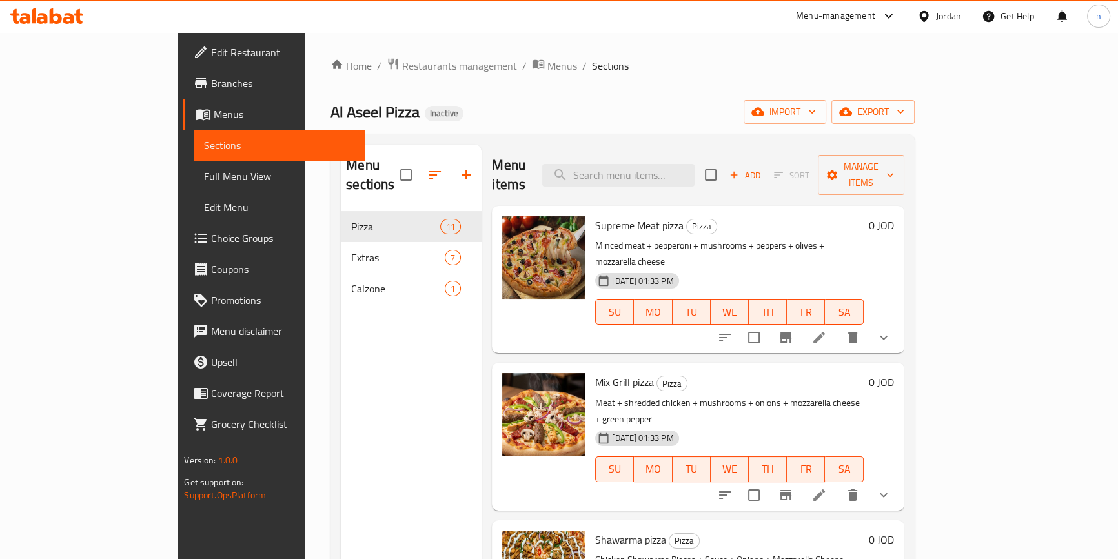
click at [204, 182] on span "Full Menu View" at bounding box center [279, 175] width 150 height 15
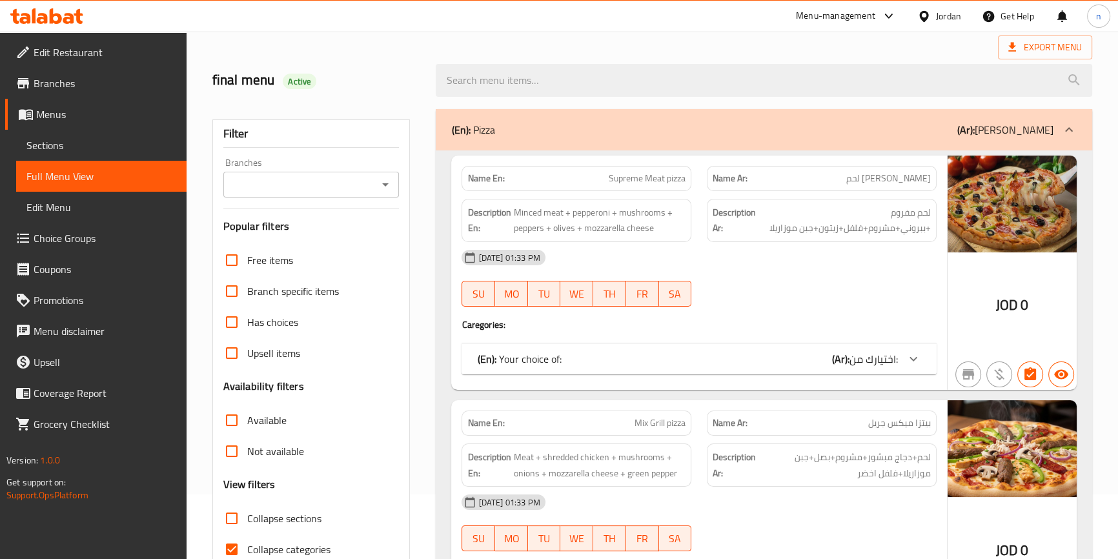
scroll to position [176, 0]
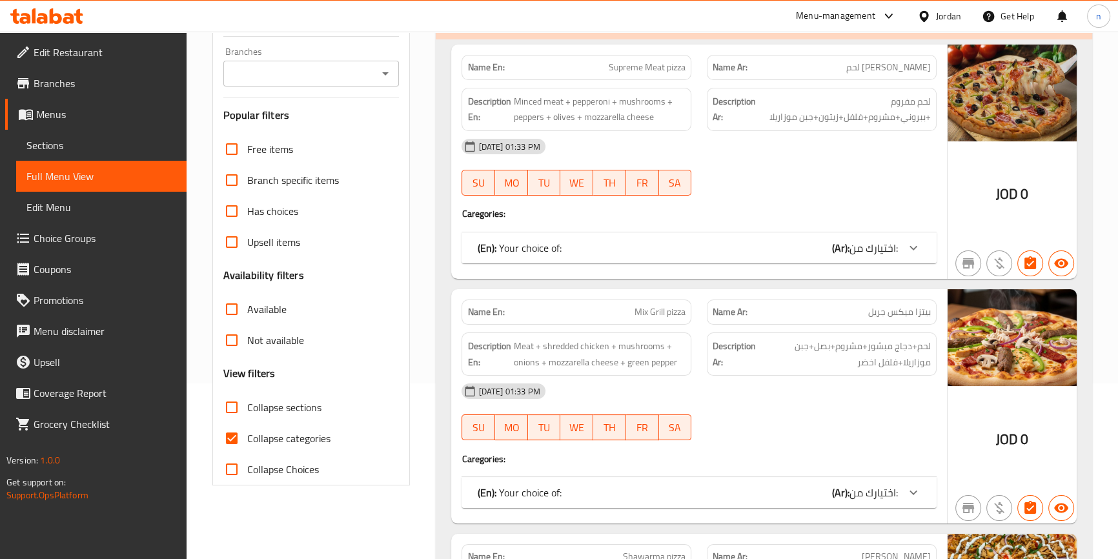
click at [230, 438] on input "Collapse categories" at bounding box center [231, 438] width 31 height 31
checkbox input "false"
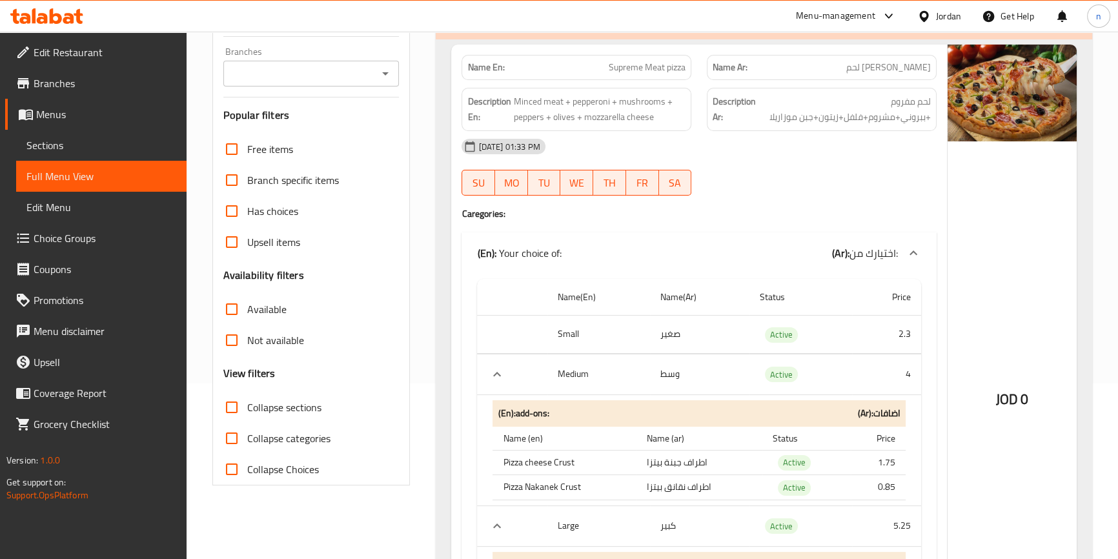
scroll to position [0, 0]
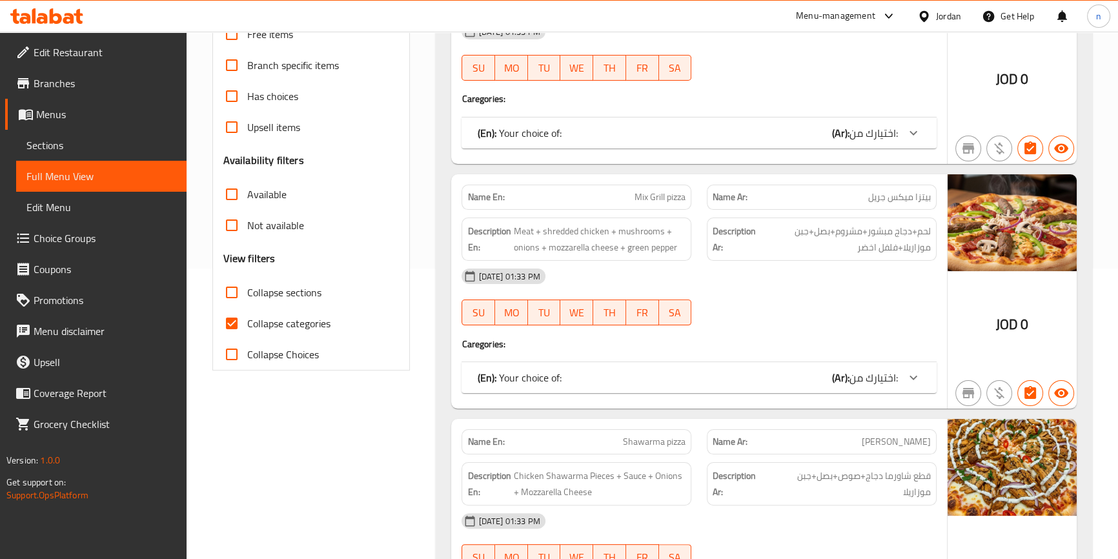
scroll to position [293, 0]
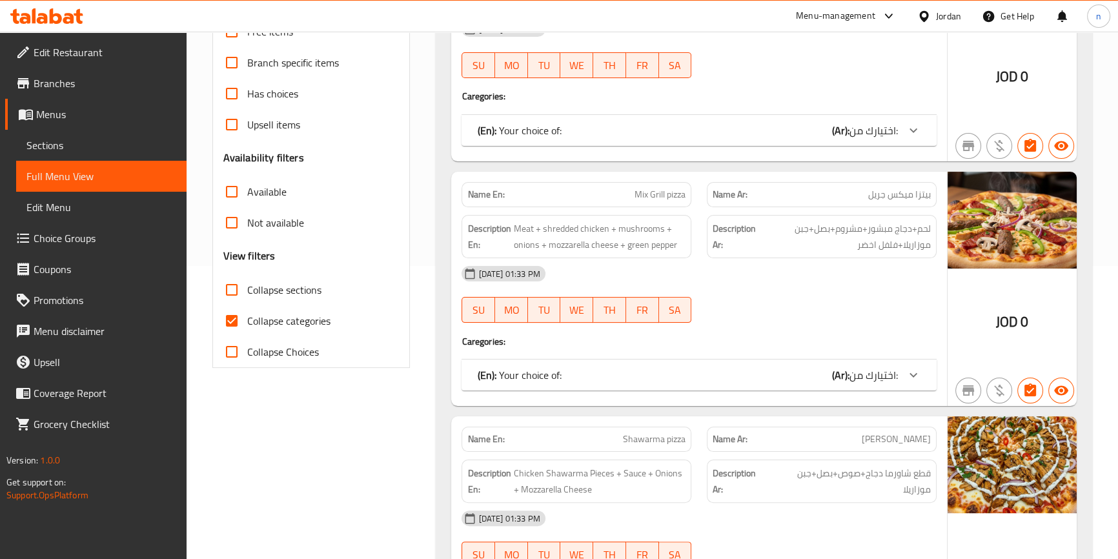
click at [234, 315] on input "Collapse categories" at bounding box center [231, 320] width 31 height 31
checkbox input "false"
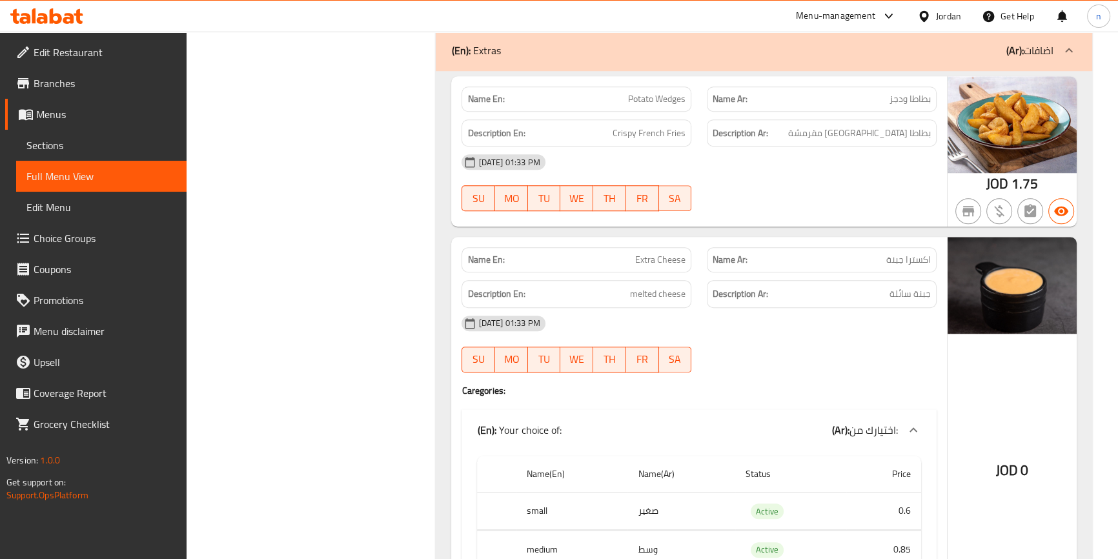
scroll to position [7276, 0]
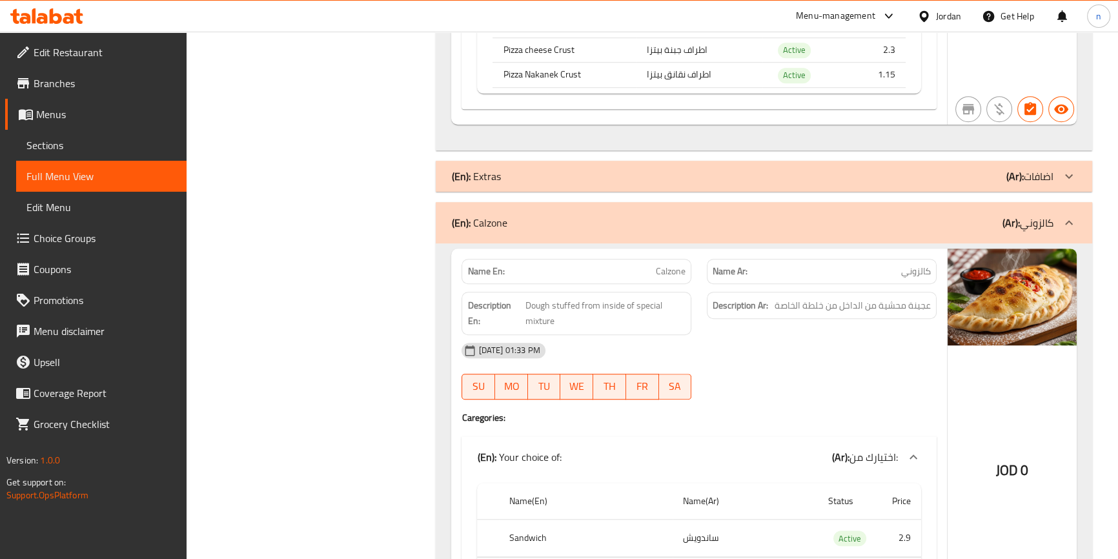
scroll to position [7282, 0]
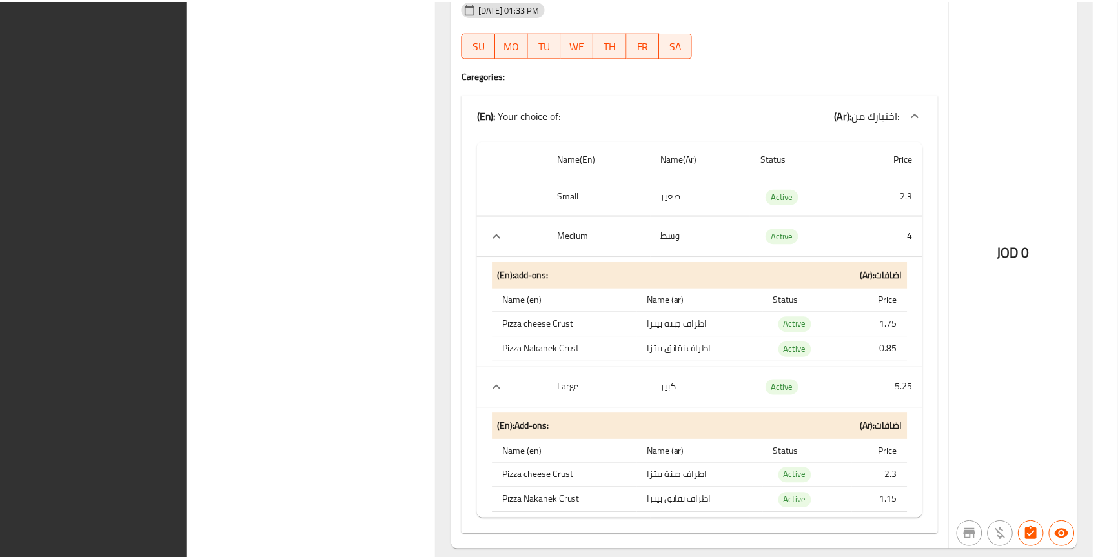
scroll to position [6970, 0]
